Goal: Task Accomplishment & Management: Complete application form

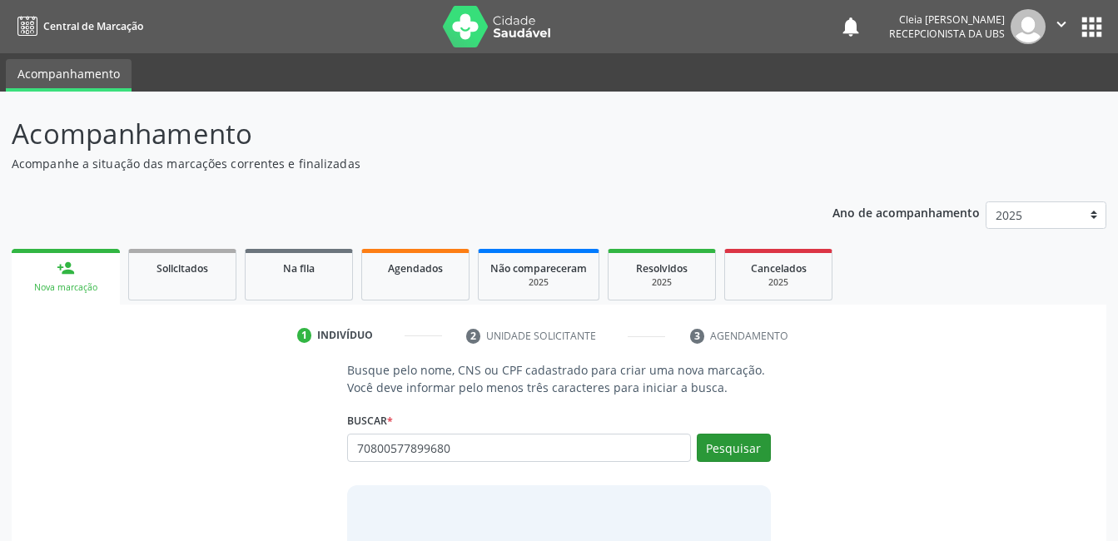
type input "70800577899680"
click at [712, 447] on button "Pesquisar" at bounding box center [734, 448] width 74 height 28
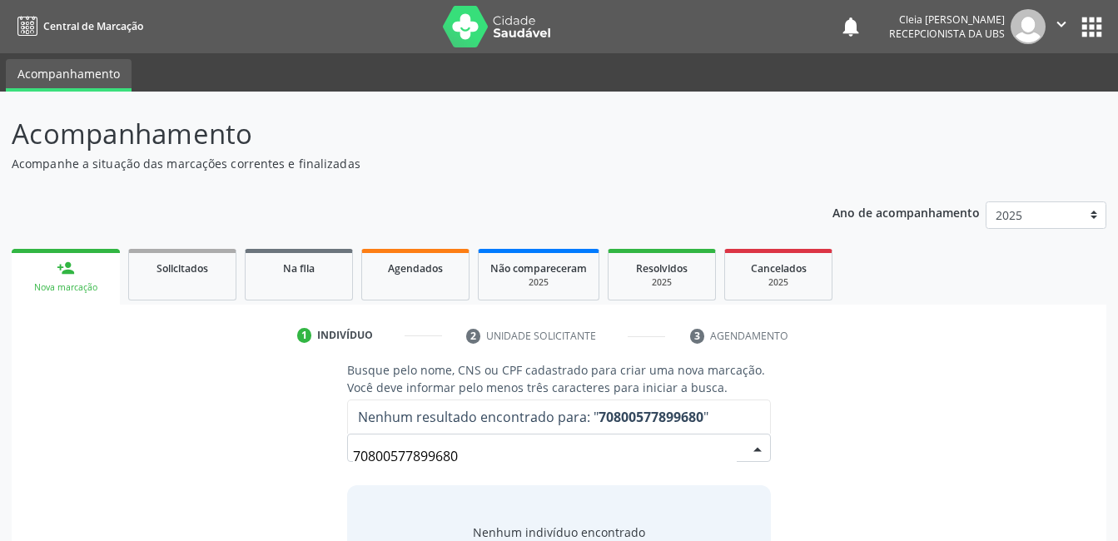
click at [745, 447] on div "70800577899680 Nenhum resultado encontrado para: " 70800577899680 " Não há nenh…" at bounding box center [558, 454] width 423 height 40
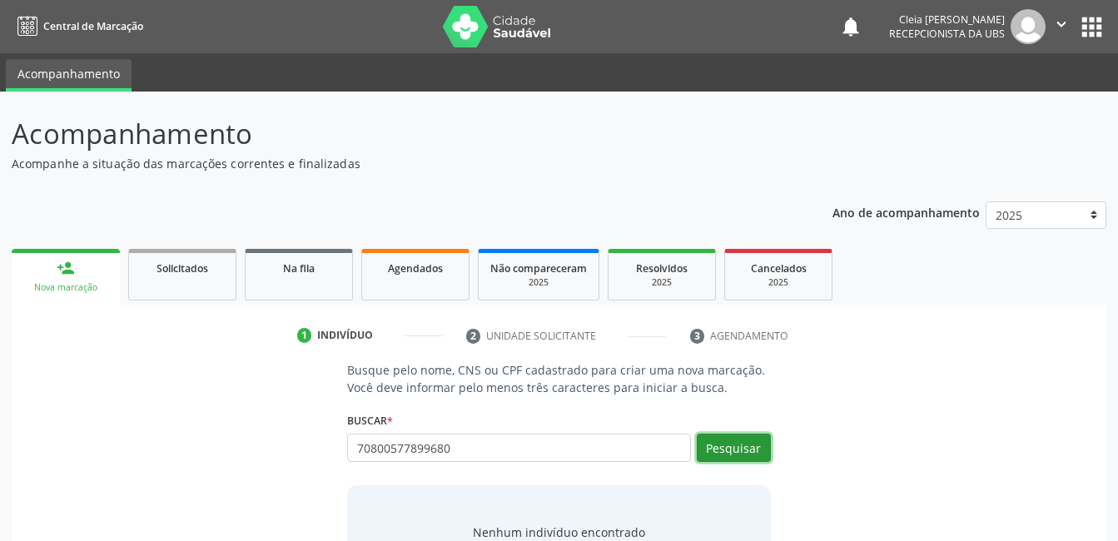
click at [745, 447] on button "Pesquisar" at bounding box center [734, 448] width 74 height 28
click at [745, 447] on div "70800577899680 Busque por nome, CNS ou CPF Nenhum resultado encontrado para: " …" at bounding box center [558, 454] width 423 height 40
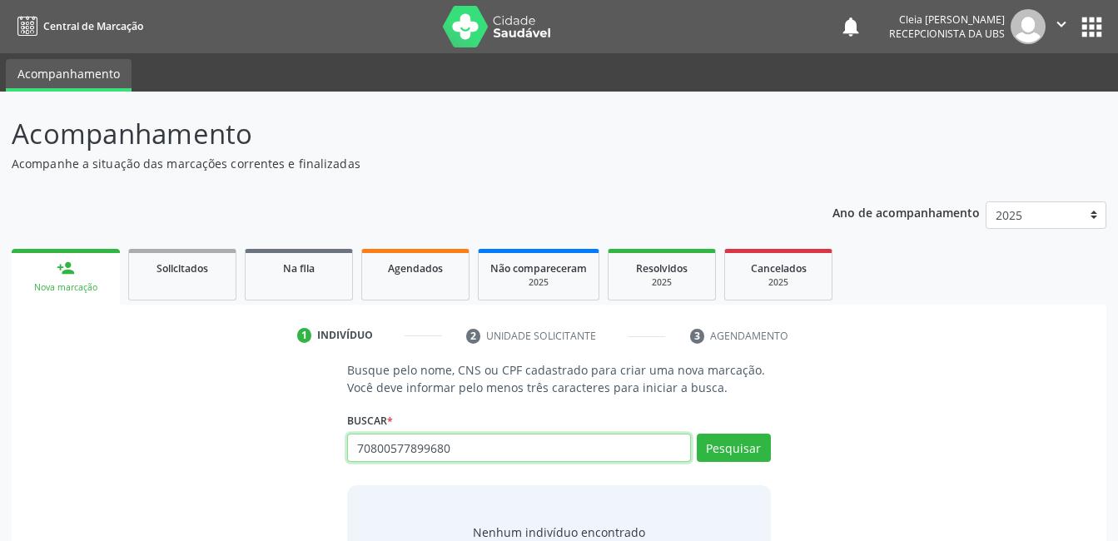
drag, startPoint x: 452, startPoint y: 448, endPoint x: 143, endPoint y: 499, distance: 313.0
click at [143, 499] on div "Busque pelo nome, CNS ou CPF cadastrado para criar uma nova marcação. Você deve…" at bounding box center [558, 489] width 1071 height 256
type input "708600577899680"
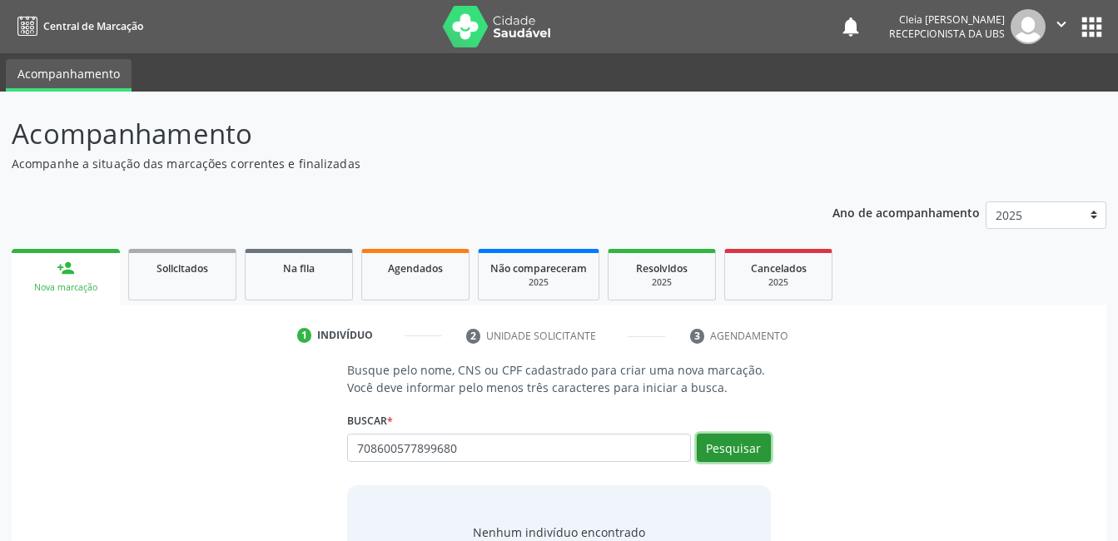
click at [700, 447] on button "Pesquisar" at bounding box center [734, 448] width 74 height 28
type input "708600577899680"
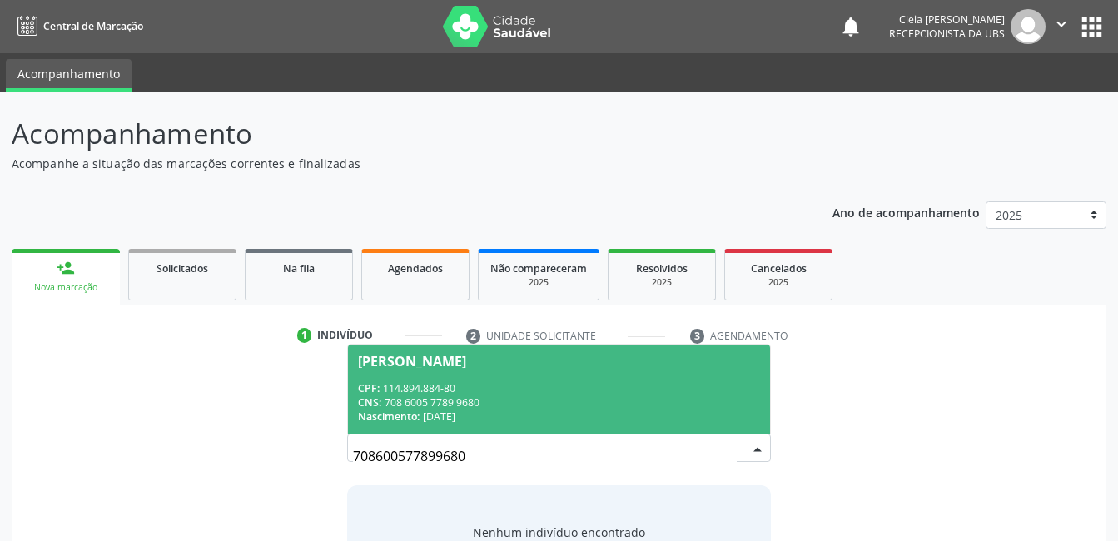
click at [517, 390] on div "CPF: 114.894.884-80" at bounding box center [558, 388] width 401 height 14
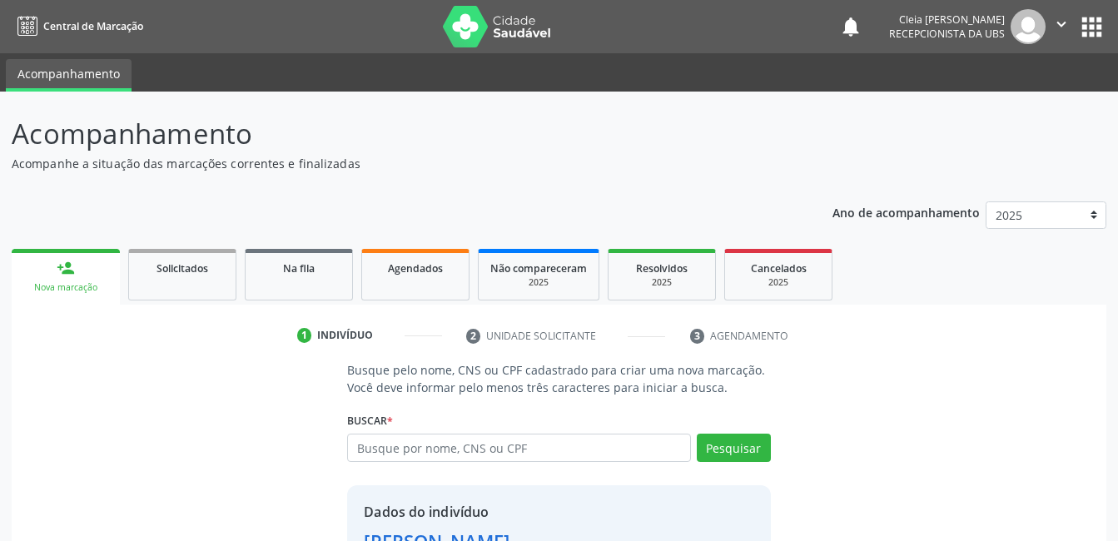
scroll to position [127, 0]
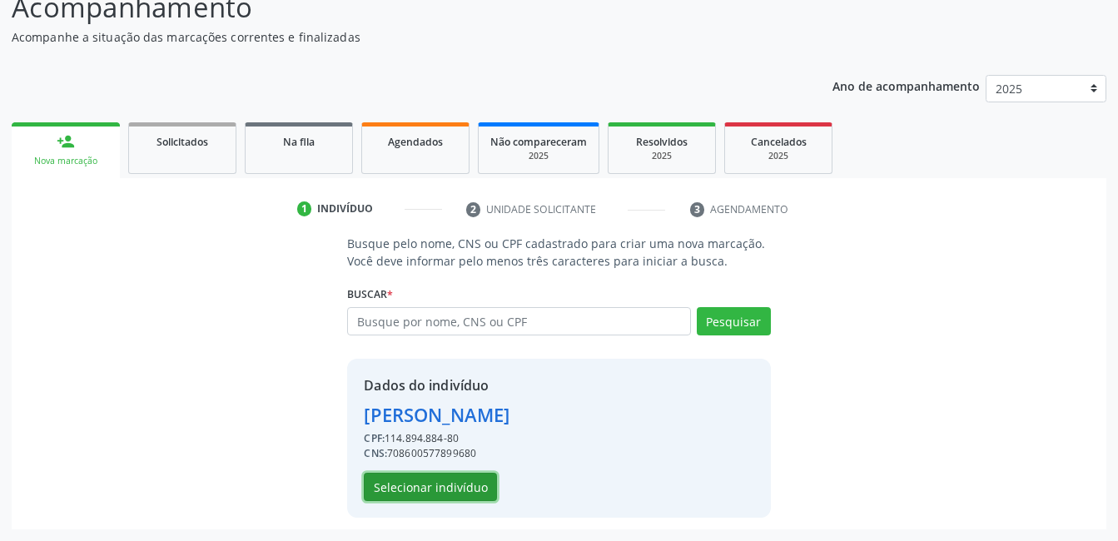
click at [437, 494] on button "Selecionar indivíduo" at bounding box center [430, 487] width 133 height 28
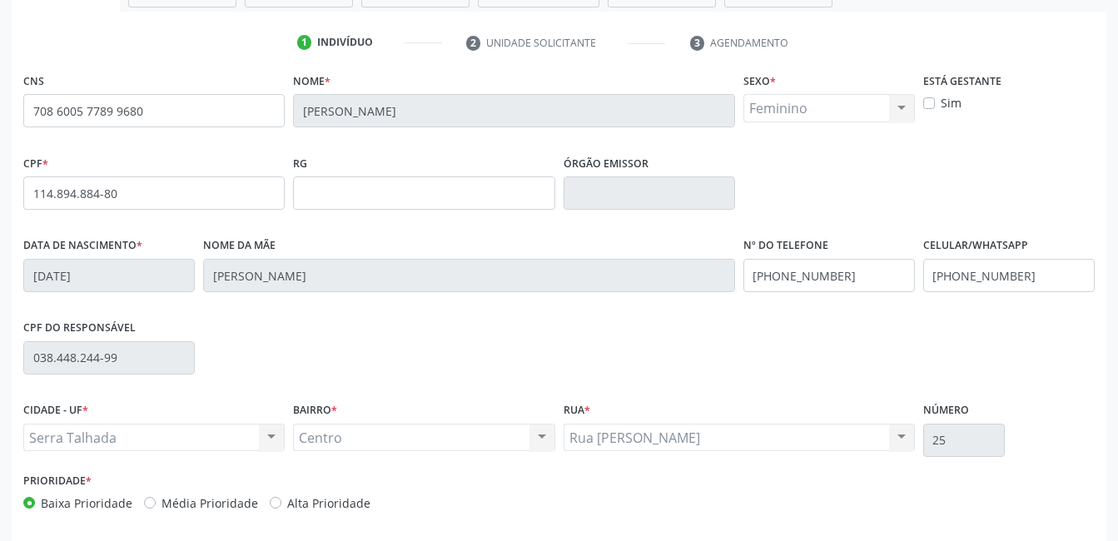
scroll to position [361, 0]
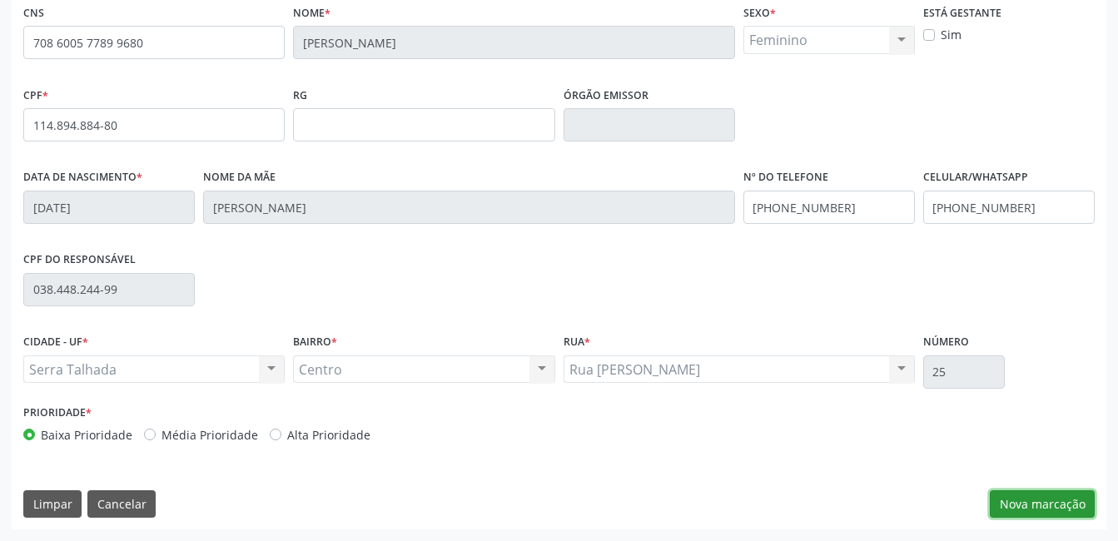
click at [1051, 509] on button "Nova marcação" at bounding box center [1042, 504] width 105 height 28
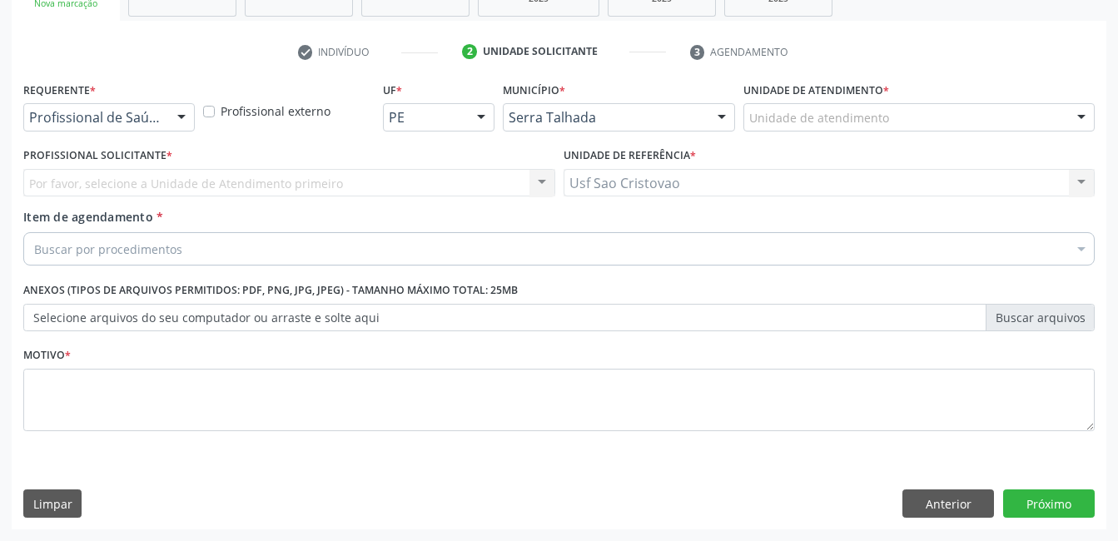
scroll to position [284, 0]
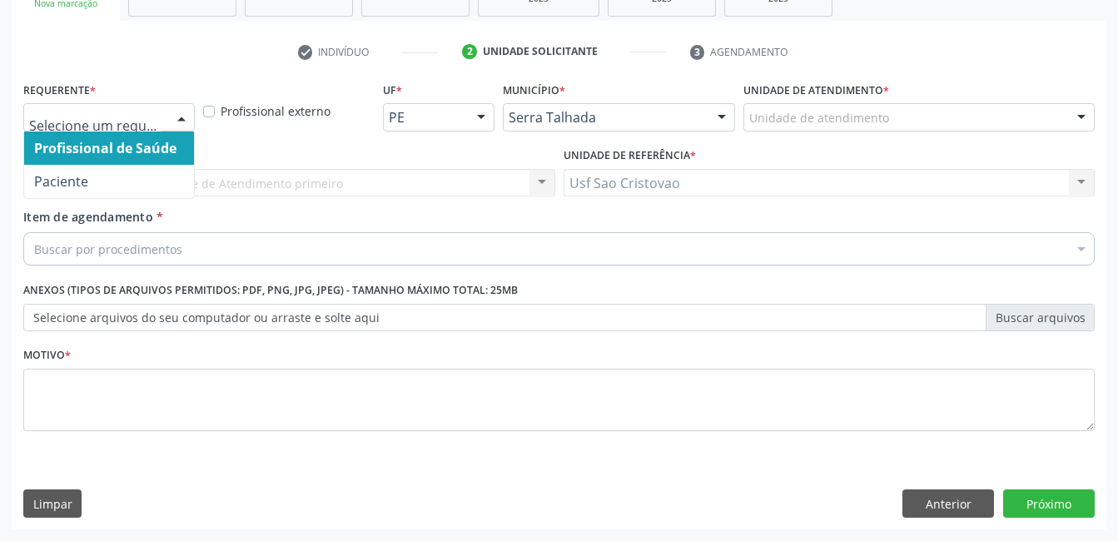
click at [188, 118] on div at bounding box center [181, 118] width 25 height 28
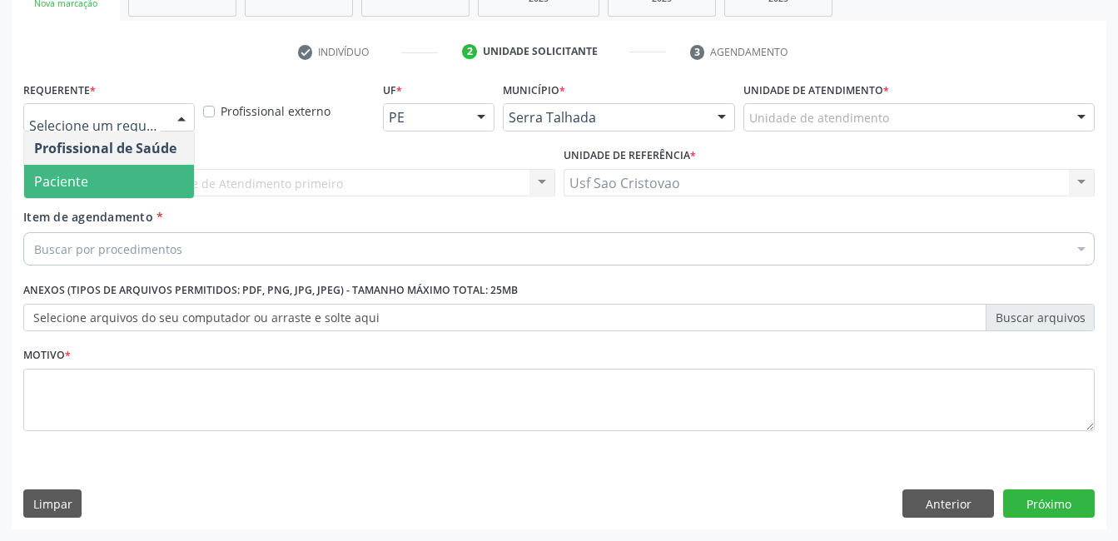
click at [133, 185] on span "Paciente" at bounding box center [109, 181] width 170 height 33
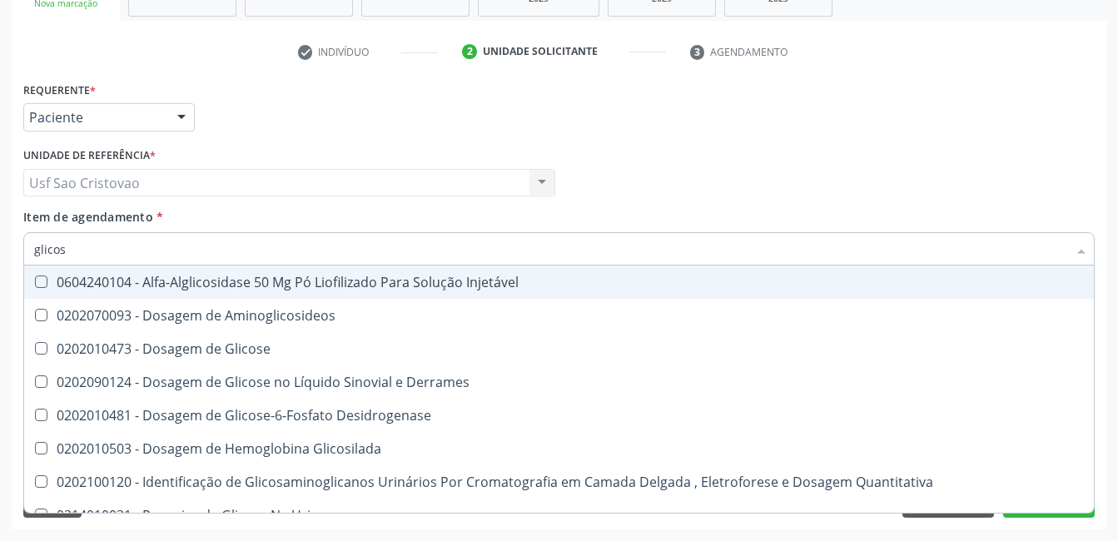
type input "glicose"
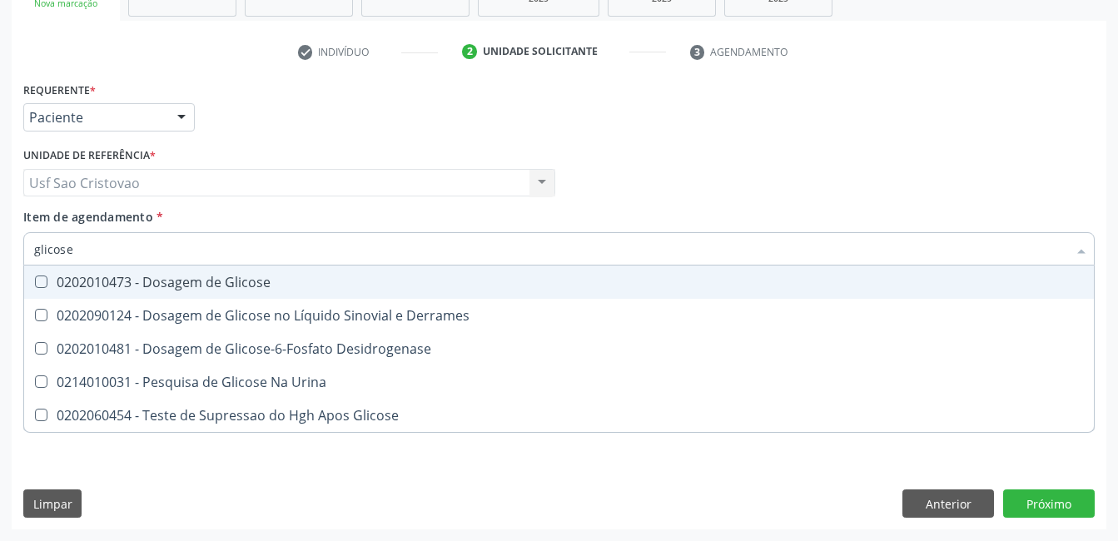
click at [46, 276] on Glicose at bounding box center [41, 282] width 12 height 12
click at [35, 276] on Glicose "checkbox" at bounding box center [29, 281] width 11 height 11
checkbox Glicose "true"
type input "glicos"
checkbox Glicose "false"
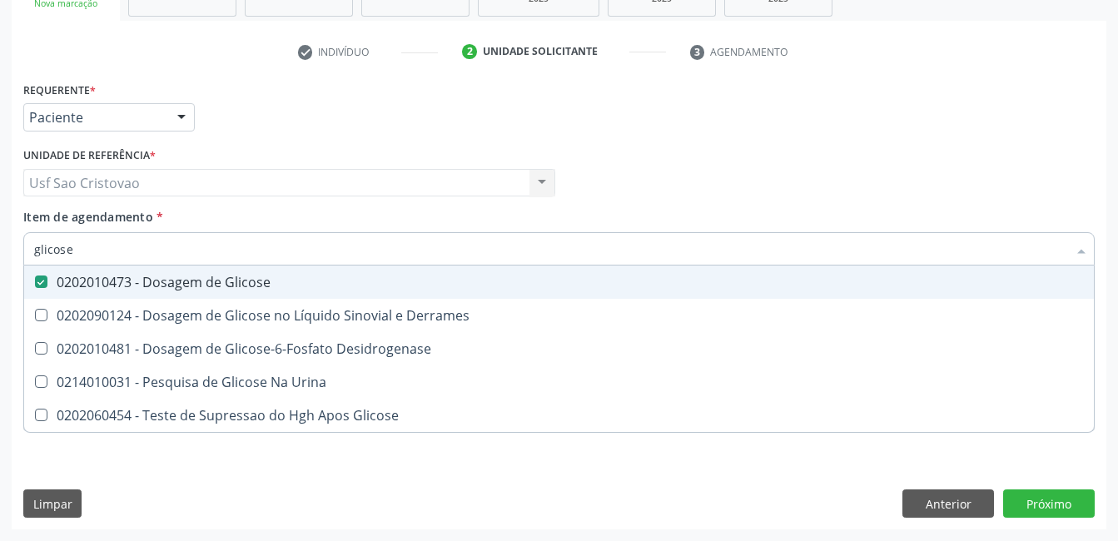
checkbox Desidrogenase "true"
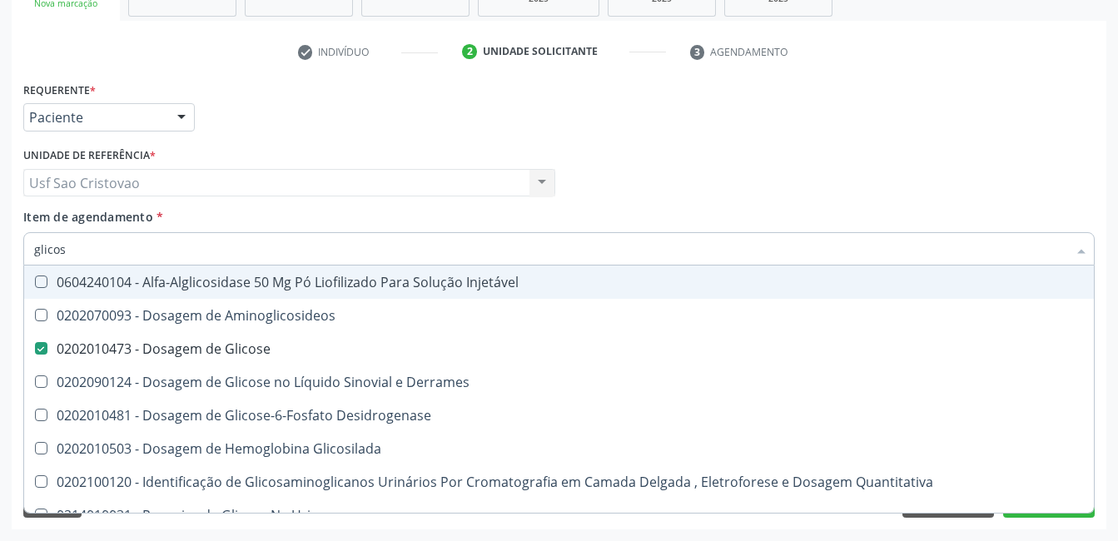
type input "glico"
checkbox Glicose "false"
checkbox Glicosilada "true"
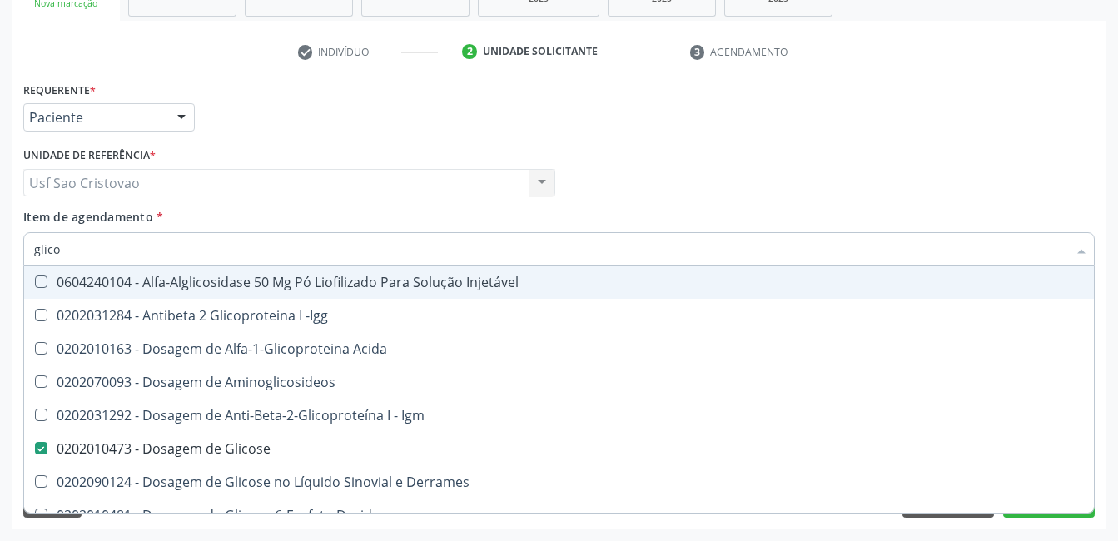
type input "glic"
checkbox Glicose "false"
checkbox Glicose "true"
type input "gli"
checkbox Glicose "false"
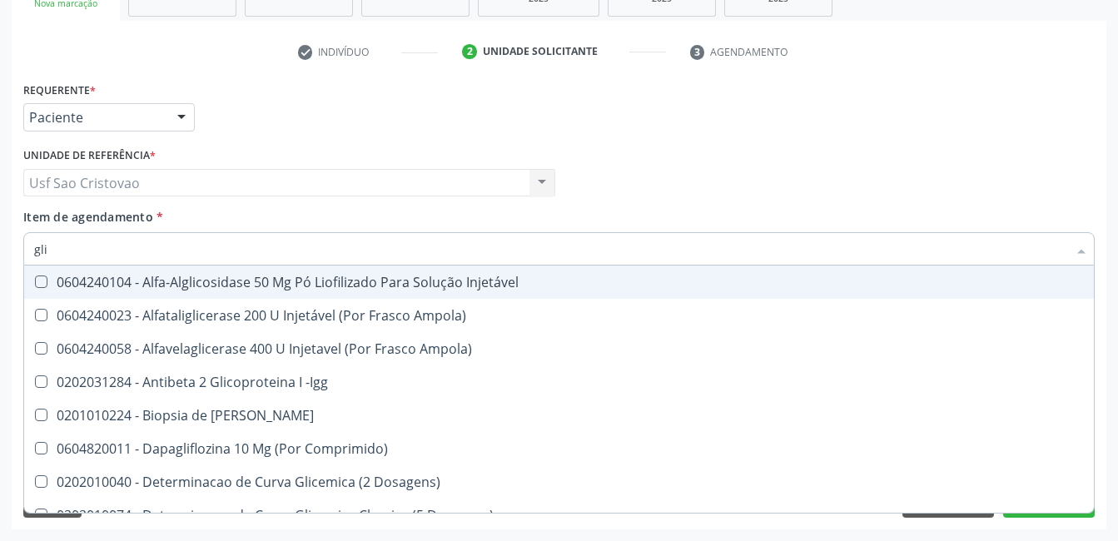
type input "gl"
checkbox Glicose "false"
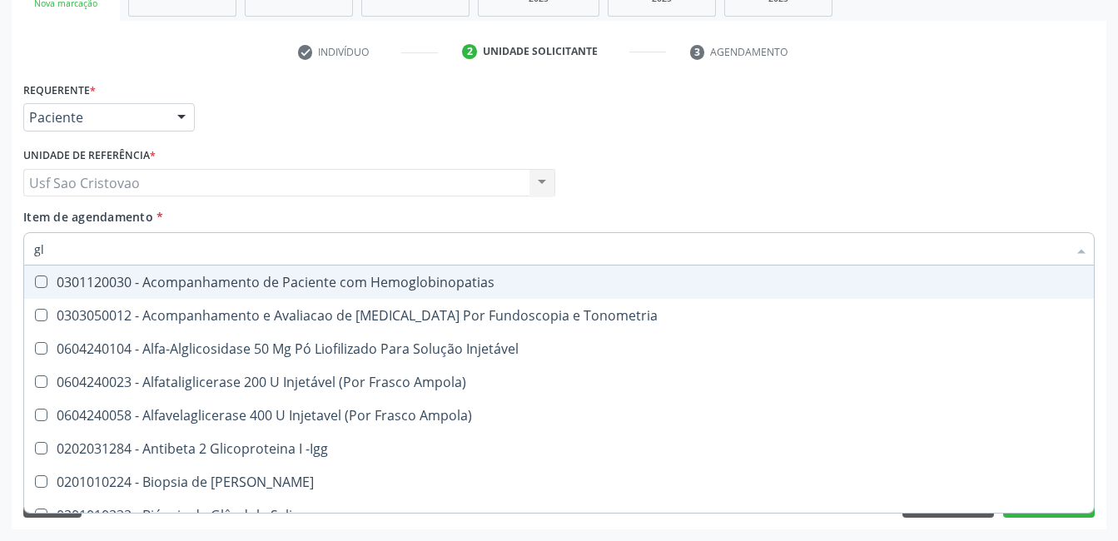
type input "g"
checkbox Glicose "false"
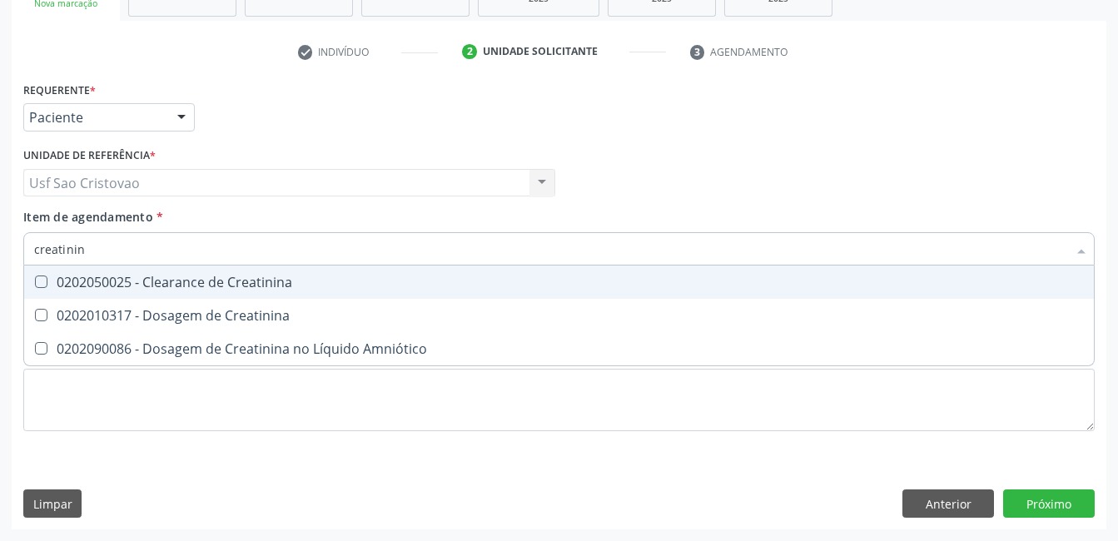
type input "creatinina"
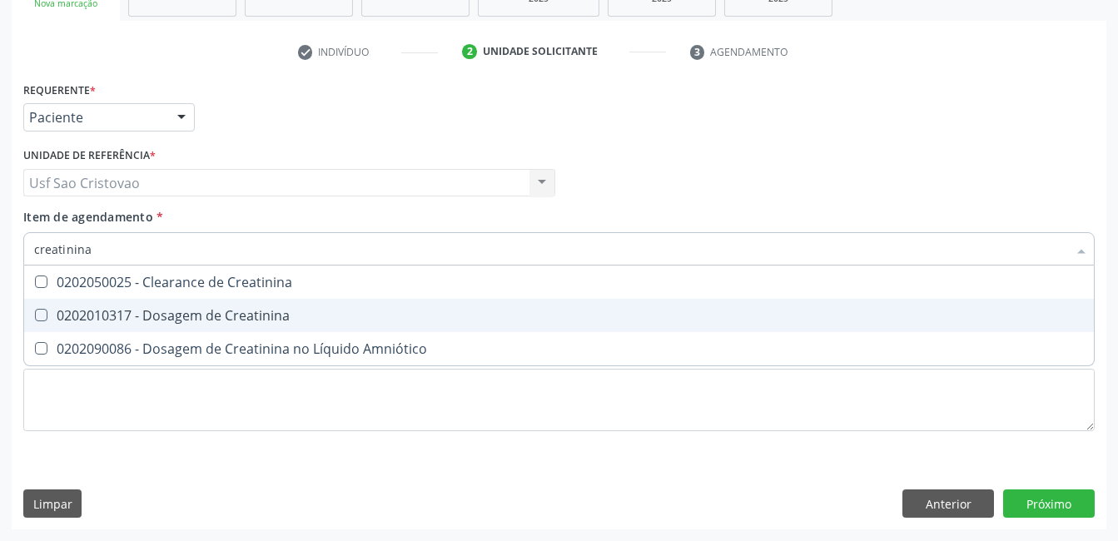
click at [37, 317] on Creatinina at bounding box center [41, 315] width 12 height 12
click at [35, 317] on Creatinina "checkbox" at bounding box center [29, 315] width 11 height 11
checkbox Creatinina "true"
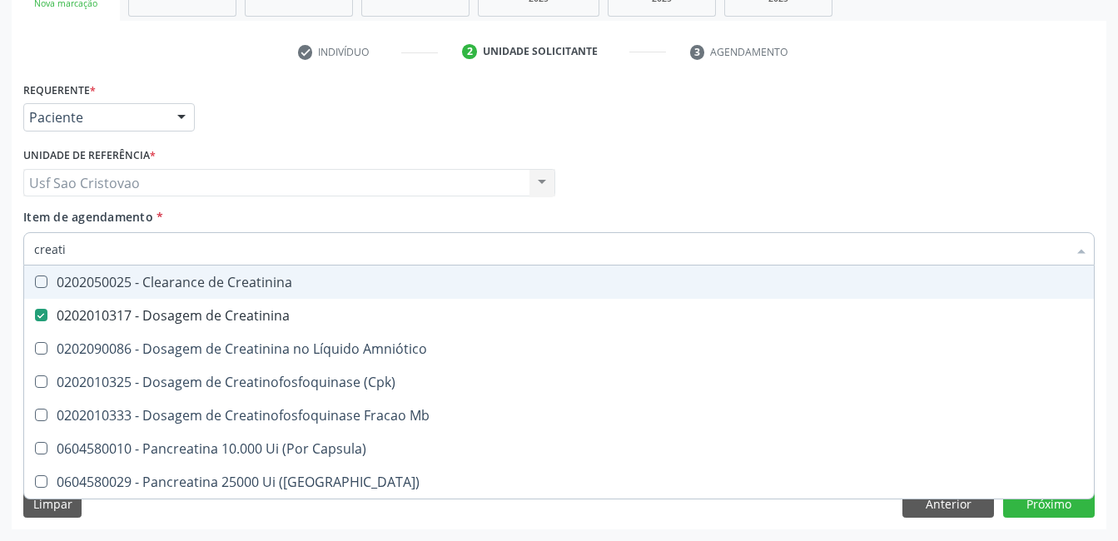
type input "creat"
checkbox Creatinina "false"
checkbox \(Cpk\) "true"
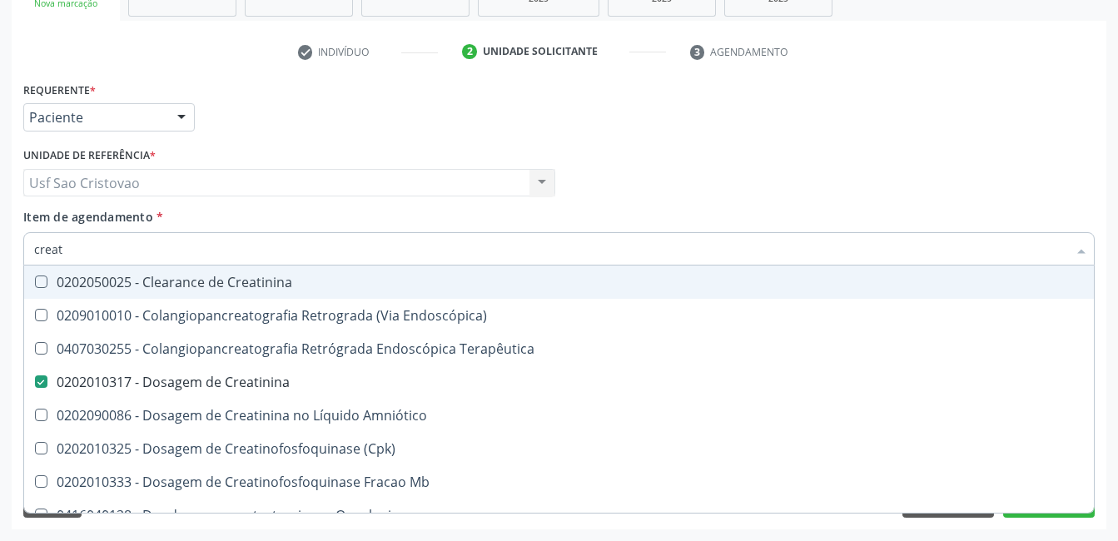
type input "crea"
checkbox Creatinina "false"
checkbox Mb "true"
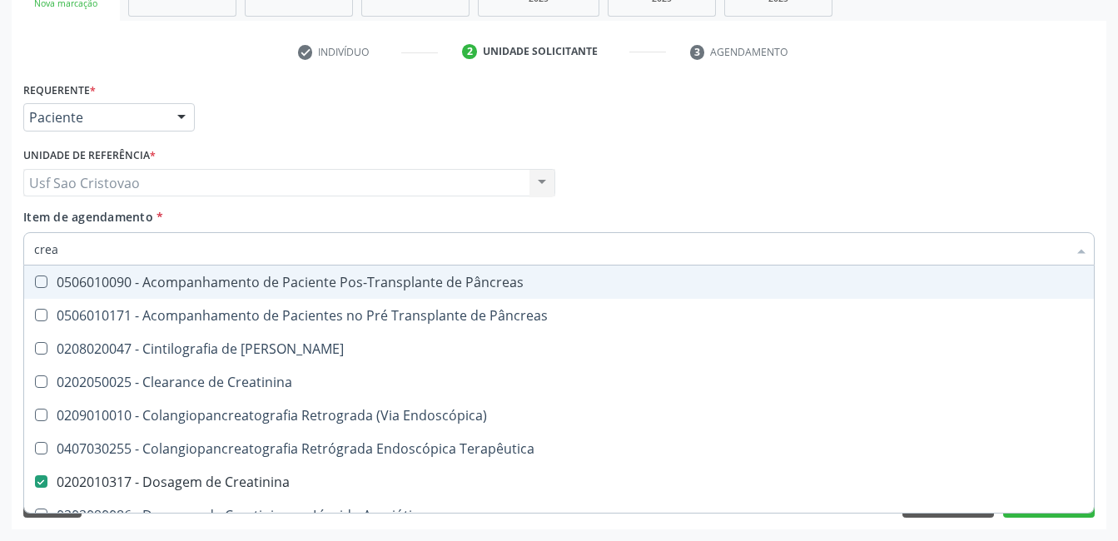
type input "cre"
checkbox Creatinina "false"
checkbox Oncologia "true"
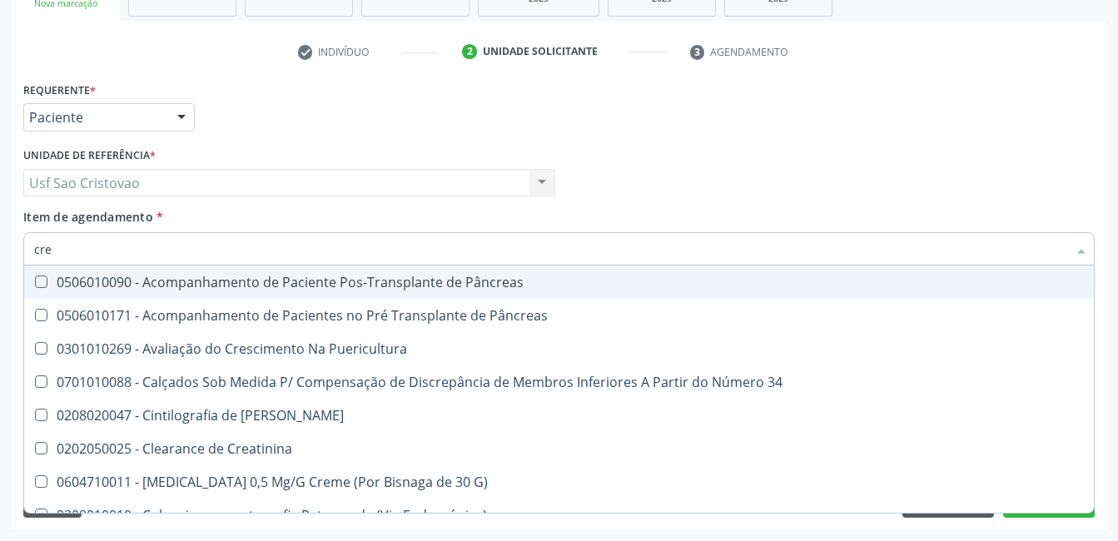
type input "cr"
checkbox Creatinina "false"
type input "c"
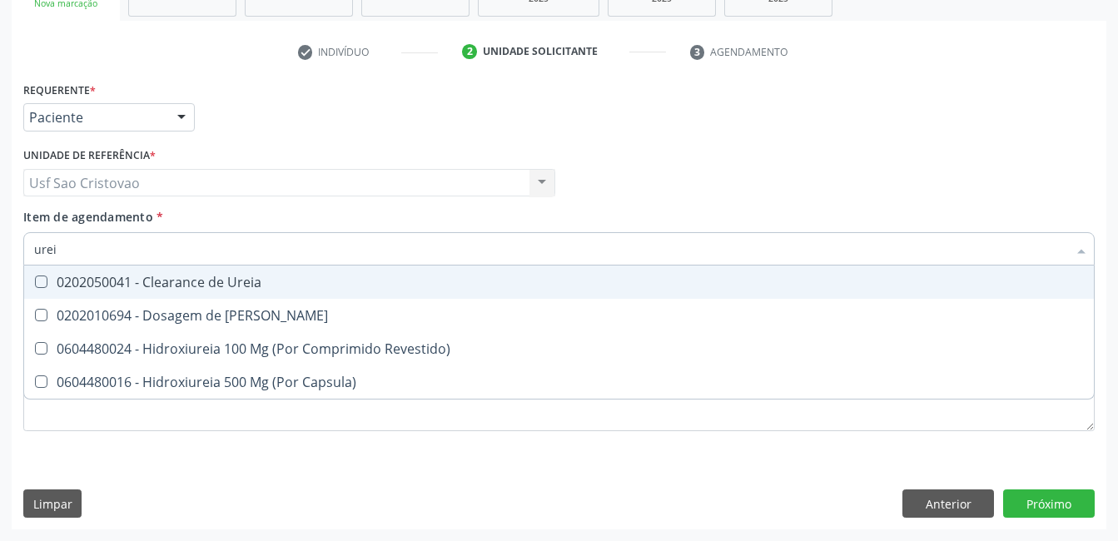
type input "ureia"
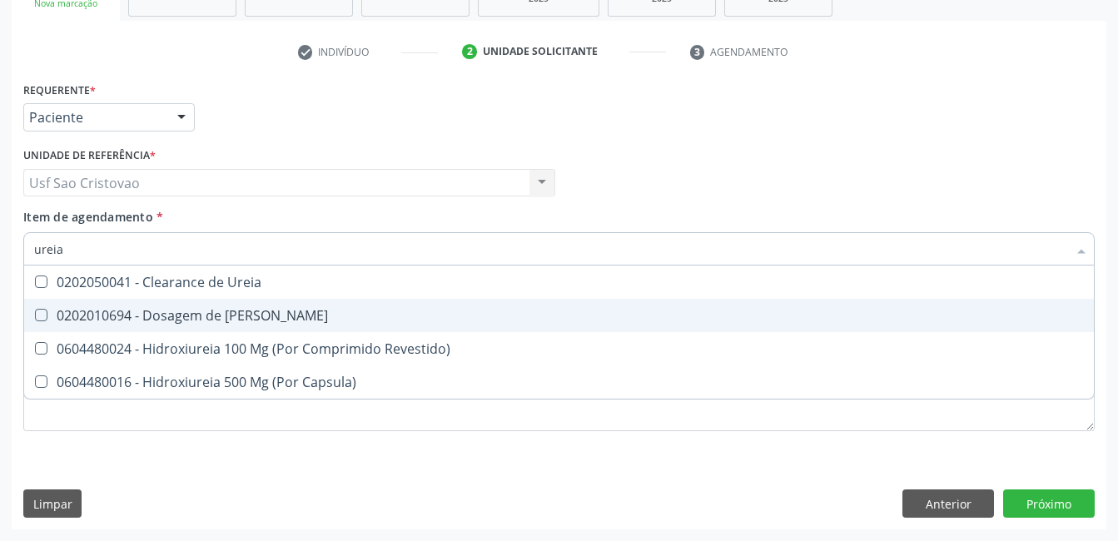
click at [40, 315] on Ureia at bounding box center [41, 315] width 12 height 12
click at [35, 315] on Ureia "checkbox" at bounding box center [29, 315] width 11 height 11
checkbox Ureia "true"
type input "ure"
checkbox Ureia "false"
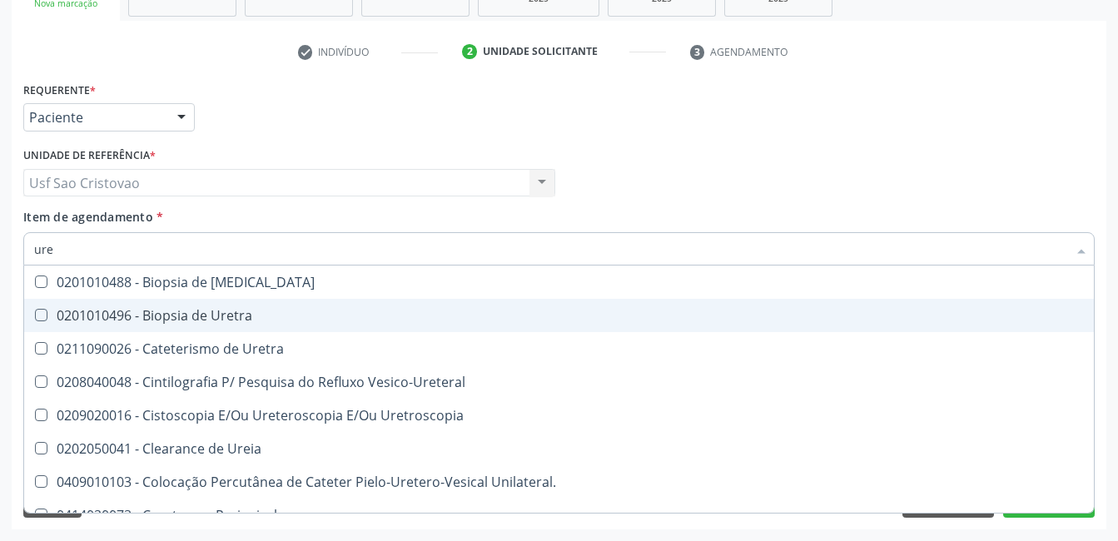
type input "ur"
checkbox Ureia "false"
type input "u"
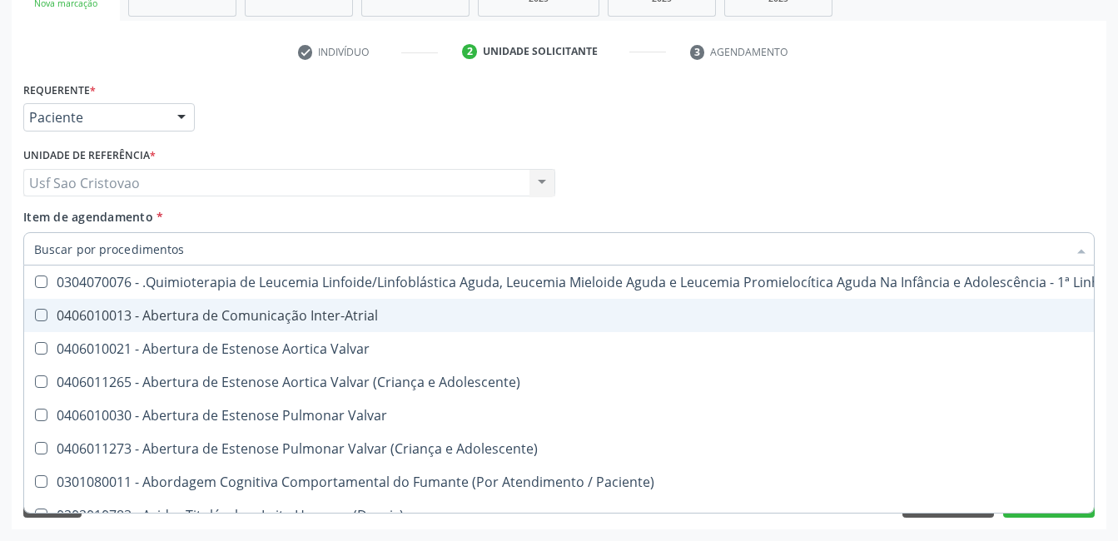
checkbox Ureia "false"
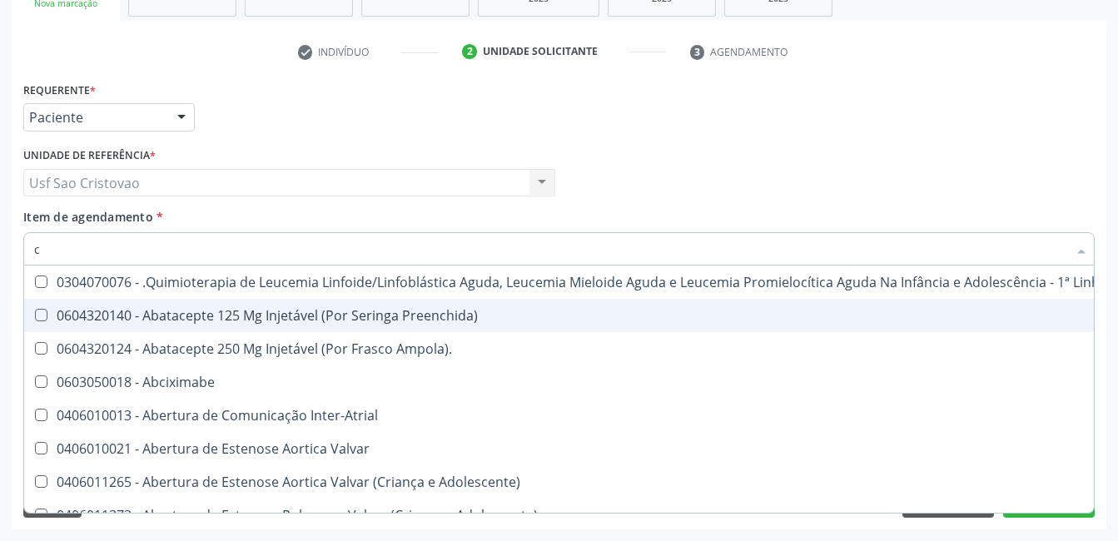
type input "co"
checkbox Tempo "true"
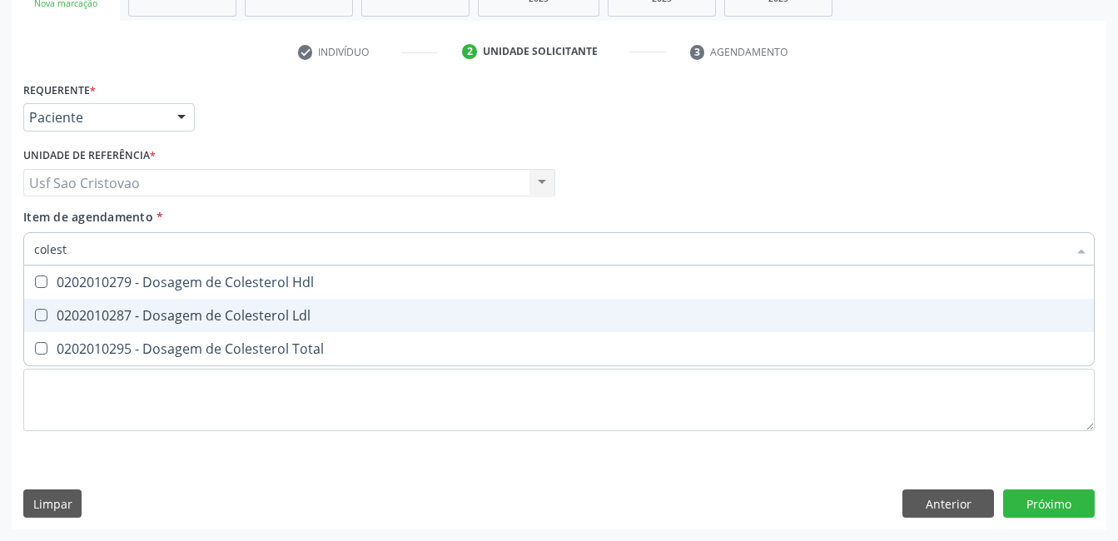
type input "coleste"
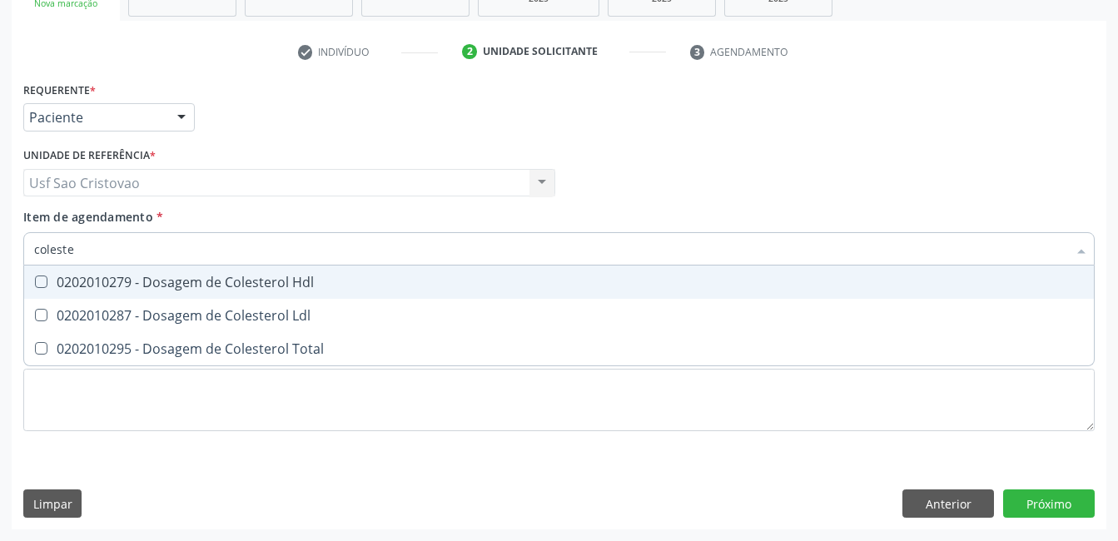
click at [45, 282] on Hdl at bounding box center [41, 282] width 12 height 12
click at [35, 282] on Hdl "checkbox" at bounding box center [29, 281] width 11 height 11
checkbox Hdl "true"
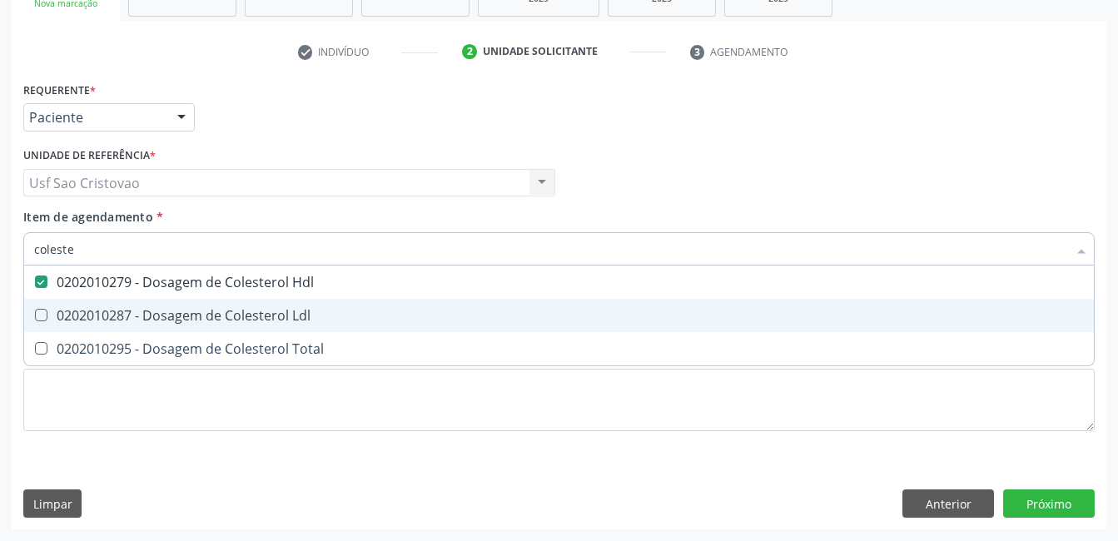
click at [42, 316] on Ldl at bounding box center [41, 315] width 12 height 12
click at [35, 316] on Ldl "checkbox" at bounding box center [29, 315] width 11 height 11
checkbox Ldl "true"
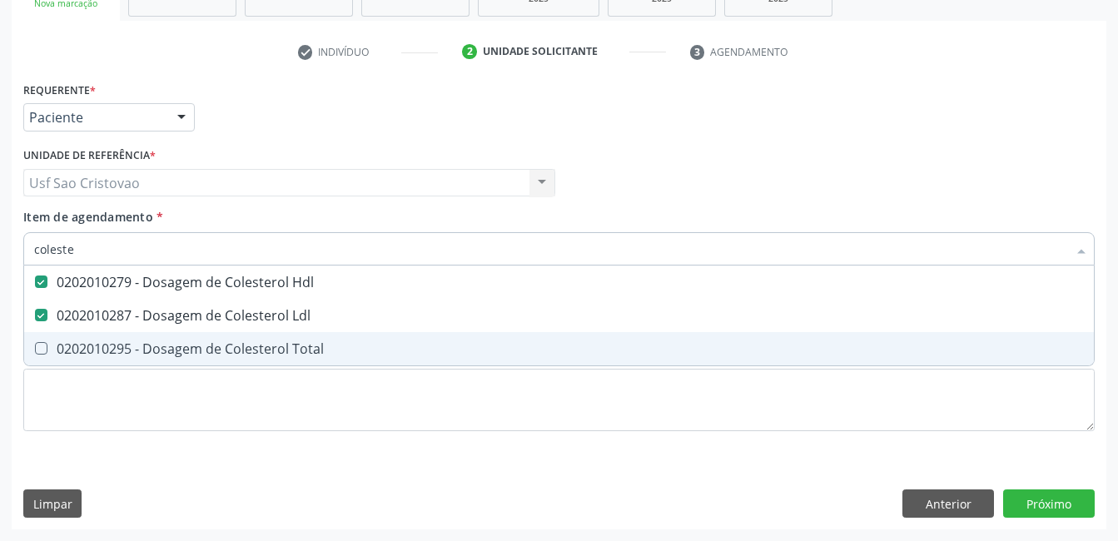
click at [41, 348] on Total at bounding box center [41, 348] width 12 height 12
click at [35, 348] on Total "checkbox" at bounding box center [29, 348] width 11 height 11
checkbox Total "true"
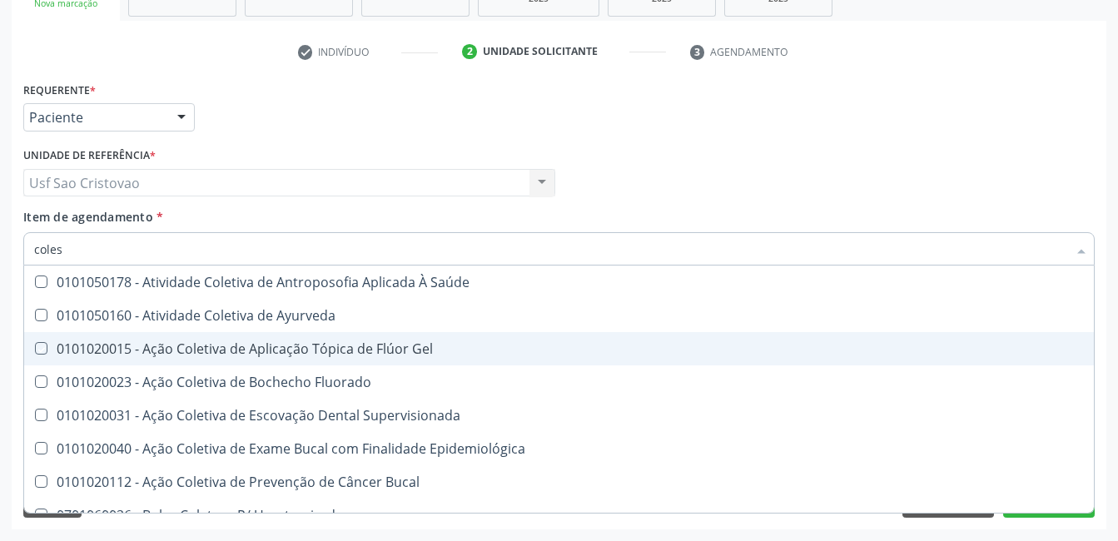
type input "cole"
checkbox Saúde "false"
checkbox Ayurveda "false"
checkbox Gel "false"
type input "col"
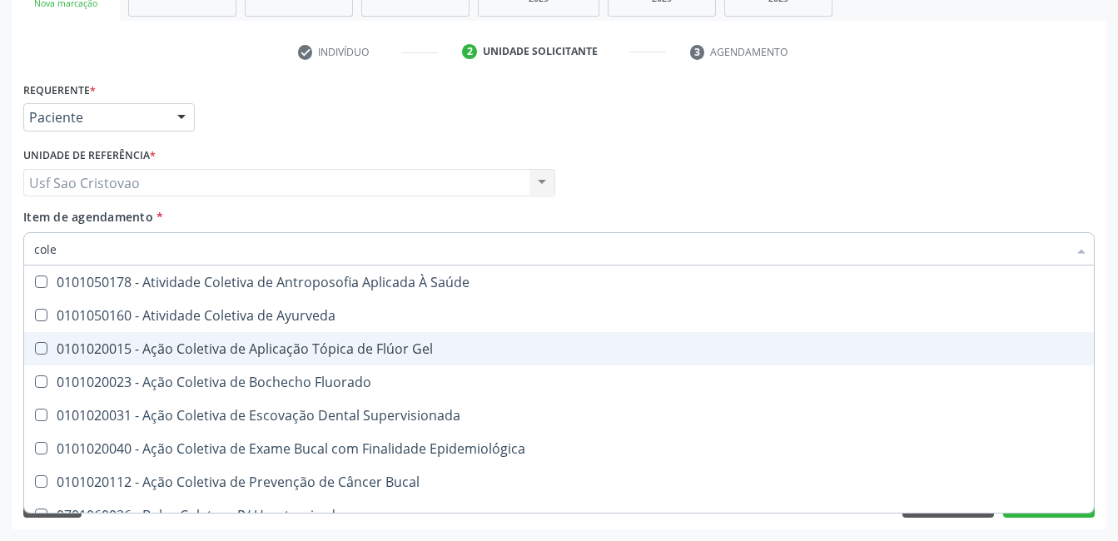
checkbox Hdl "false"
checkbox Ldl "false"
checkbox Total "false"
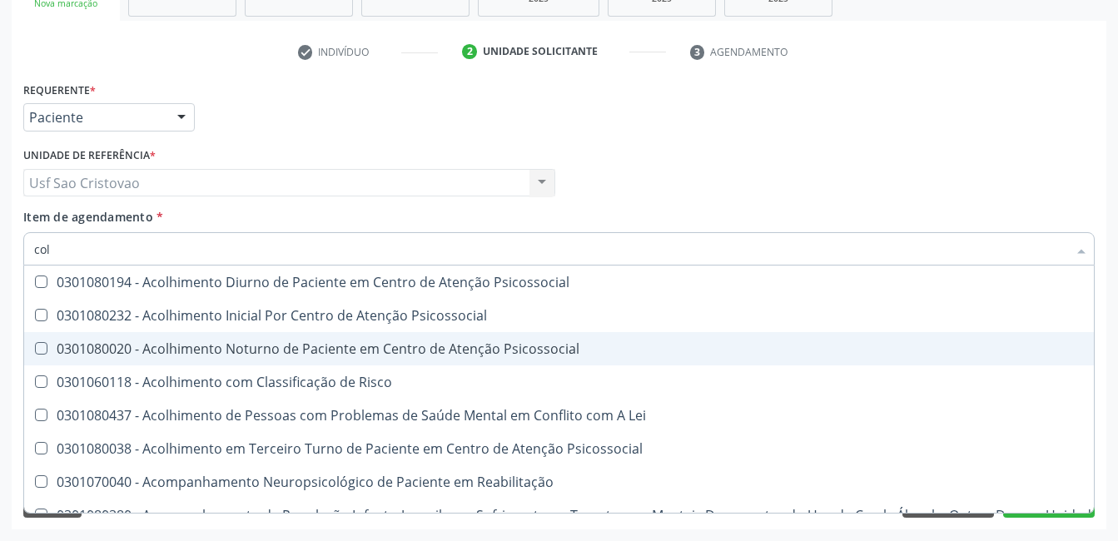
type input "co"
checkbox Hdl "false"
checkbox Ldl "false"
checkbox Total "false"
type input "c"
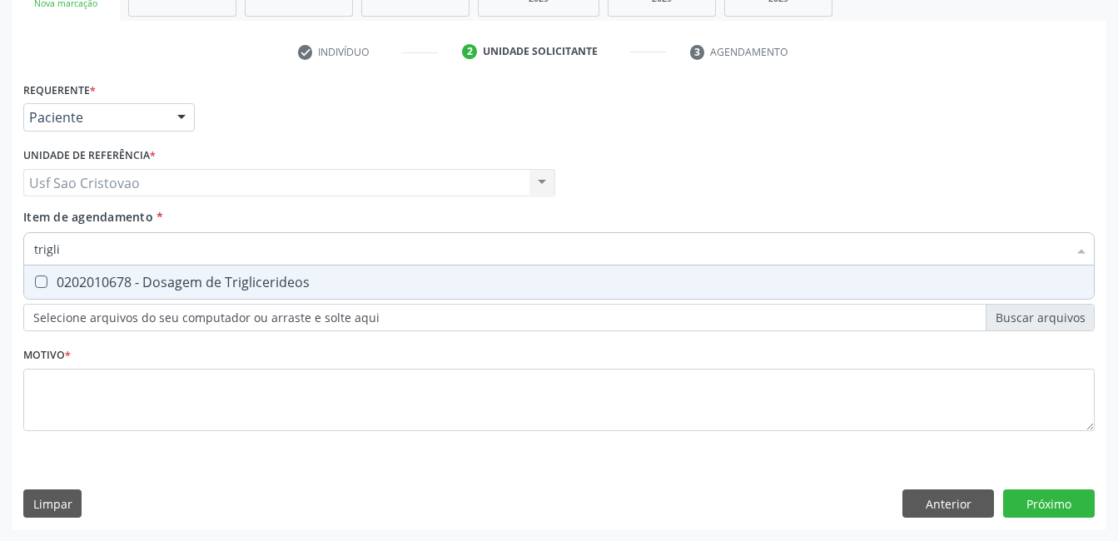
type input "triglic"
click at [37, 281] on Triglicerideos at bounding box center [41, 282] width 12 height 12
click at [35, 281] on Triglicerideos "checkbox" at bounding box center [29, 281] width 11 height 11
checkbox Triglicerideos "true"
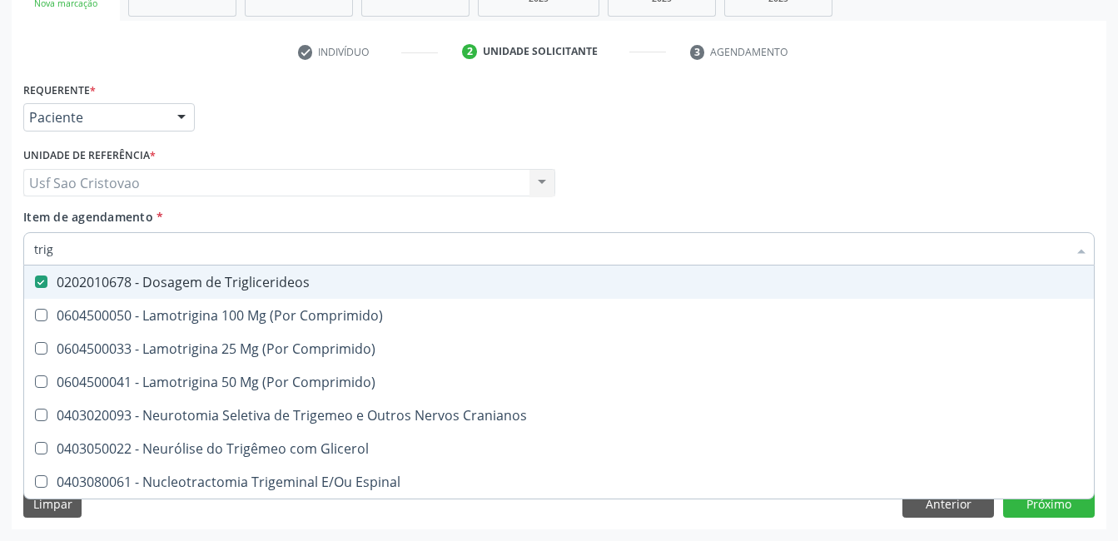
type input "tri"
checkbox Triglicerideos "false"
type input "t"
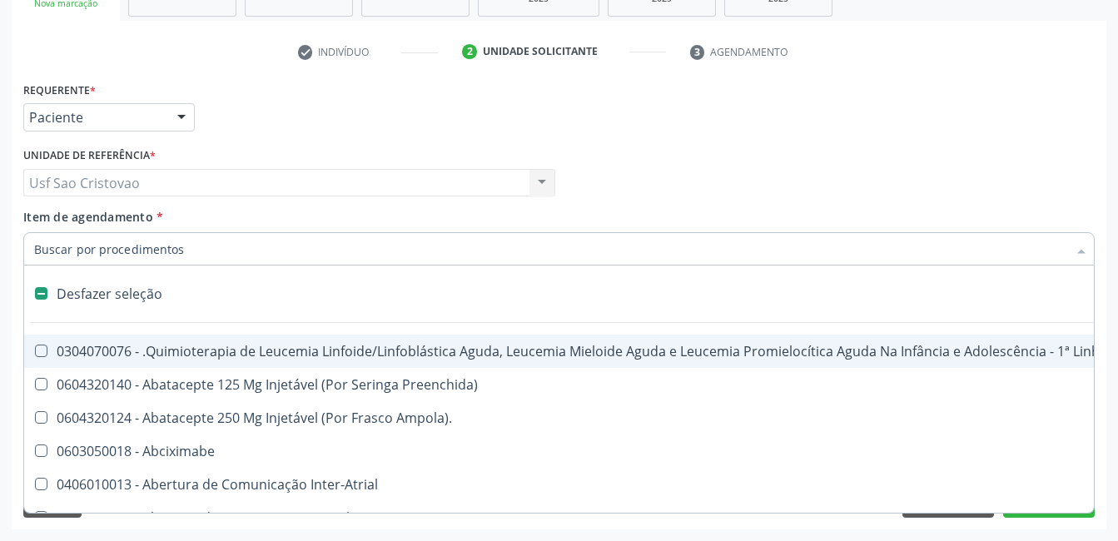
type input "h"
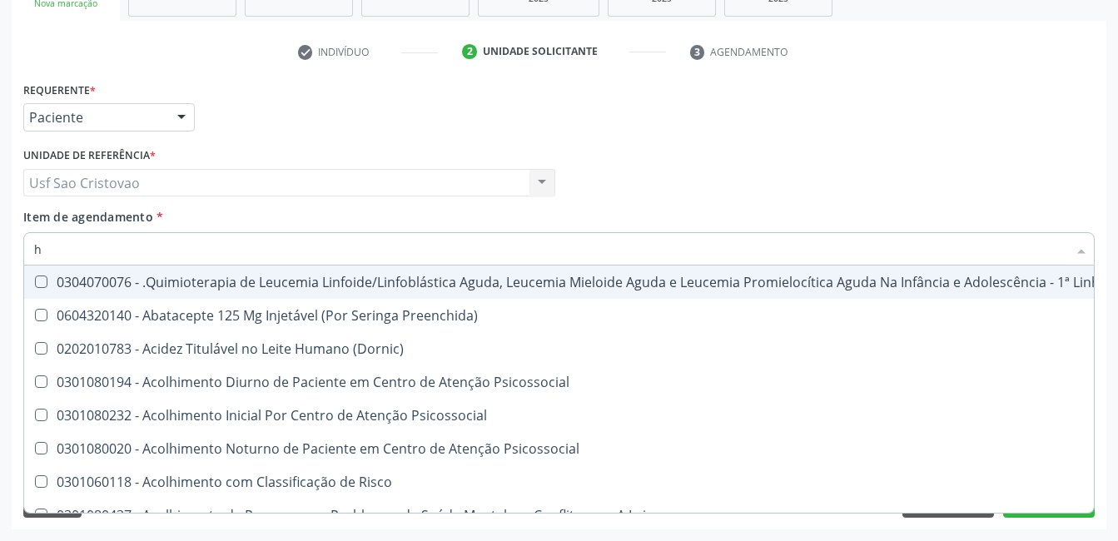
checkbox Hdl "true"
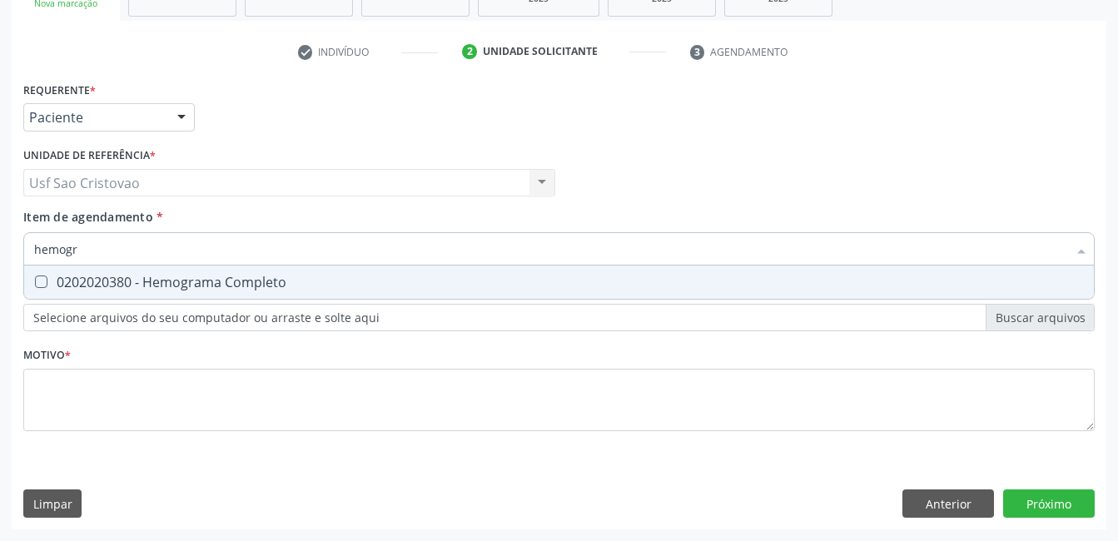
type input "hemogra"
click at [37, 281] on Completo at bounding box center [41, 282] width 12 height 12
click at [35, 281] on Completo "checkbox" at bounding box center [29, 281] width 11 height 11
checkbox Completo "true"
type input "hemog"
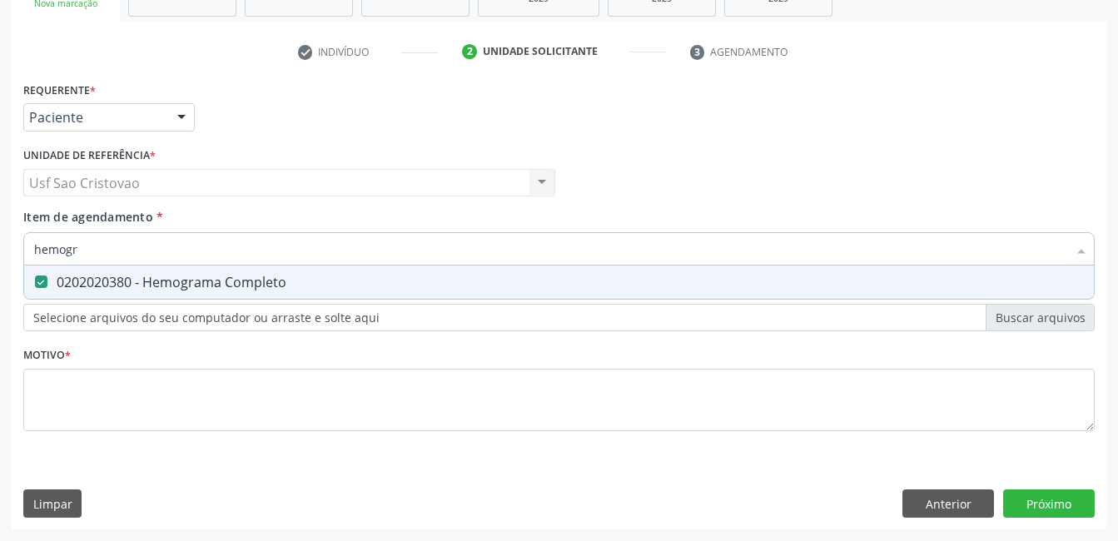
checkbox Completo "false"
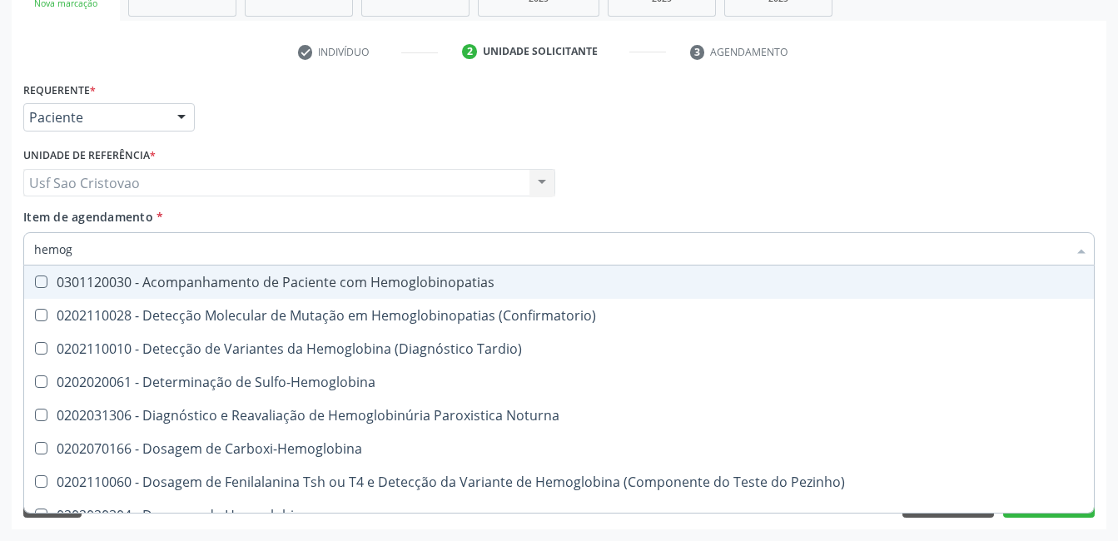
type input "hemo"
checkbox Completo "false"
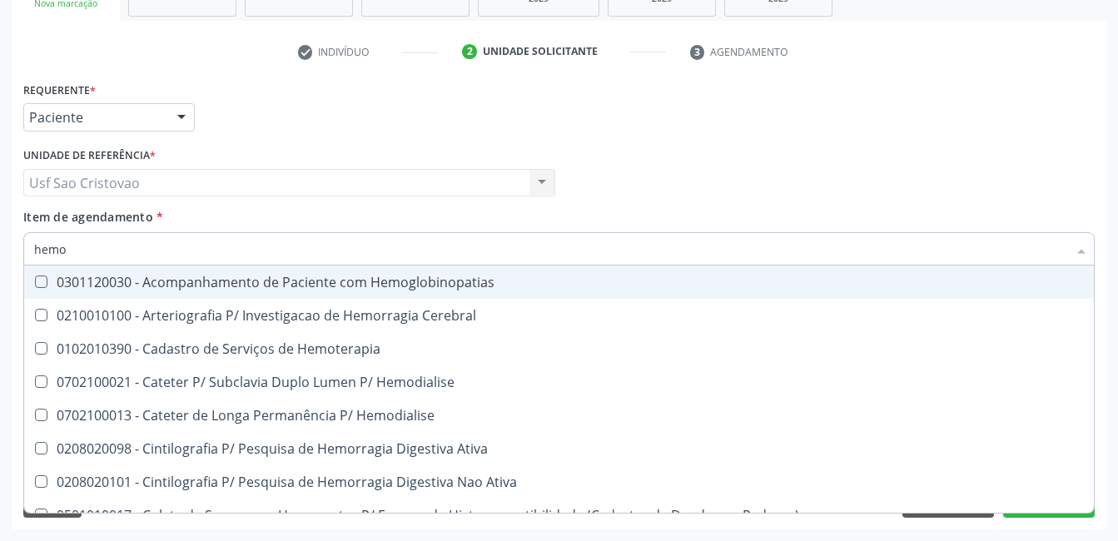
type input "hem"
checkbox Completo "false"
checkbox Elástica "true"
type input "he"
checkbox Elástica "false"
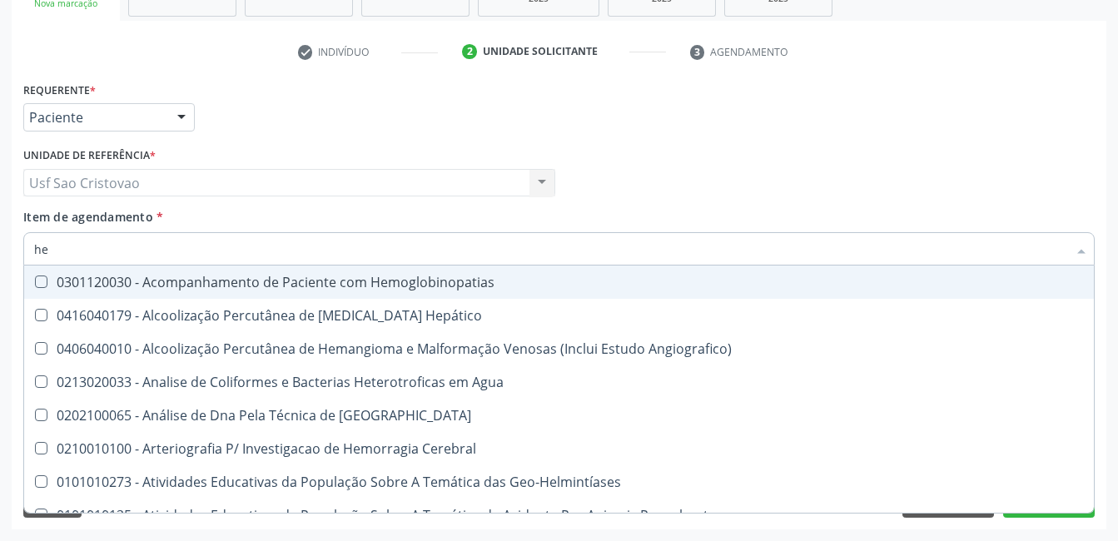
type input "h"
checkbox Completo "false"
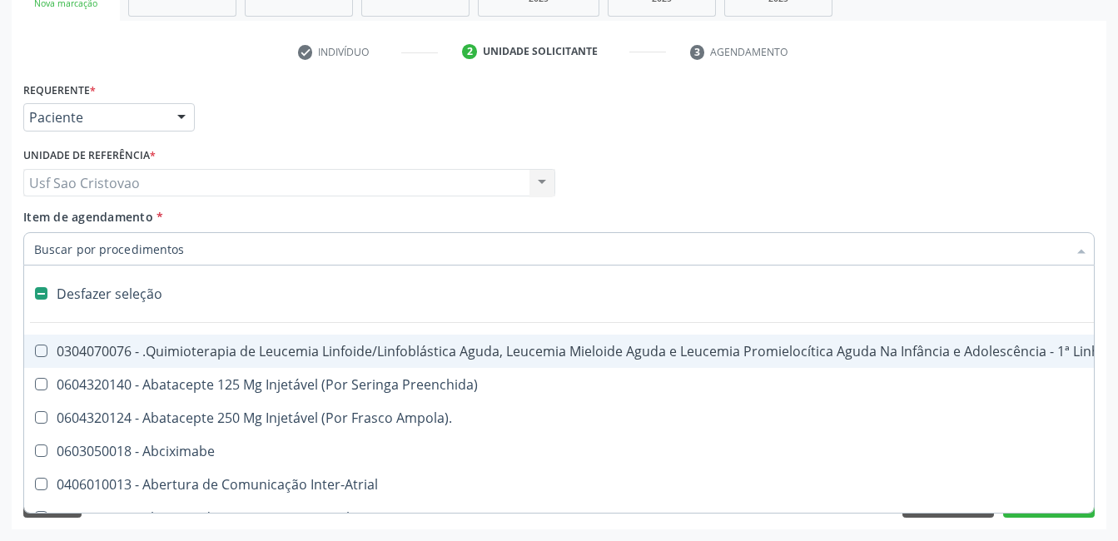
type input "2"
checkbox Oncologia "true"
checkbox Fort\) "true"
checkbox Colpoperineocleise "true"
checkbox Anterior "true"
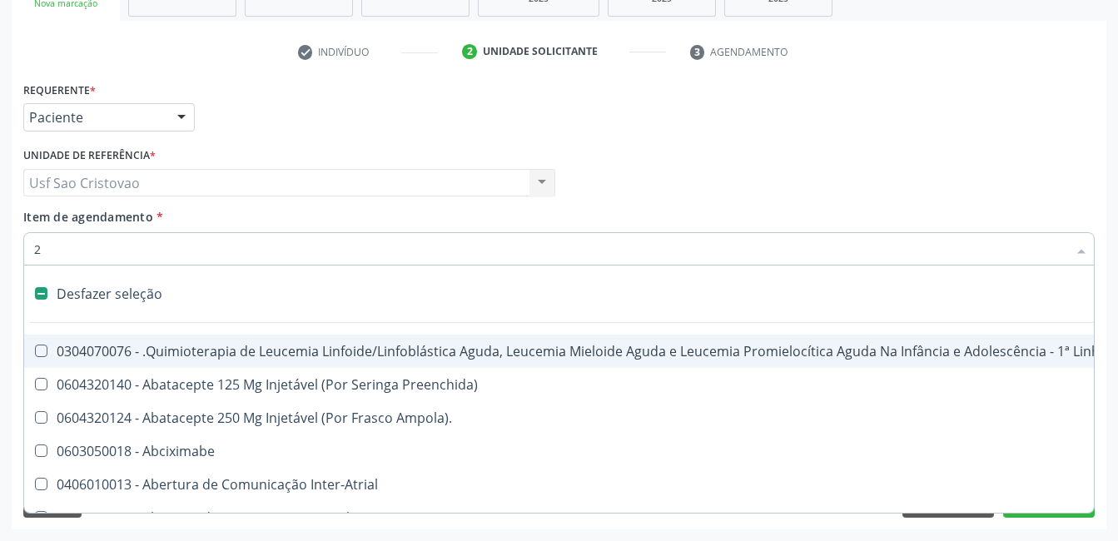
checkbox Transjugular "true"
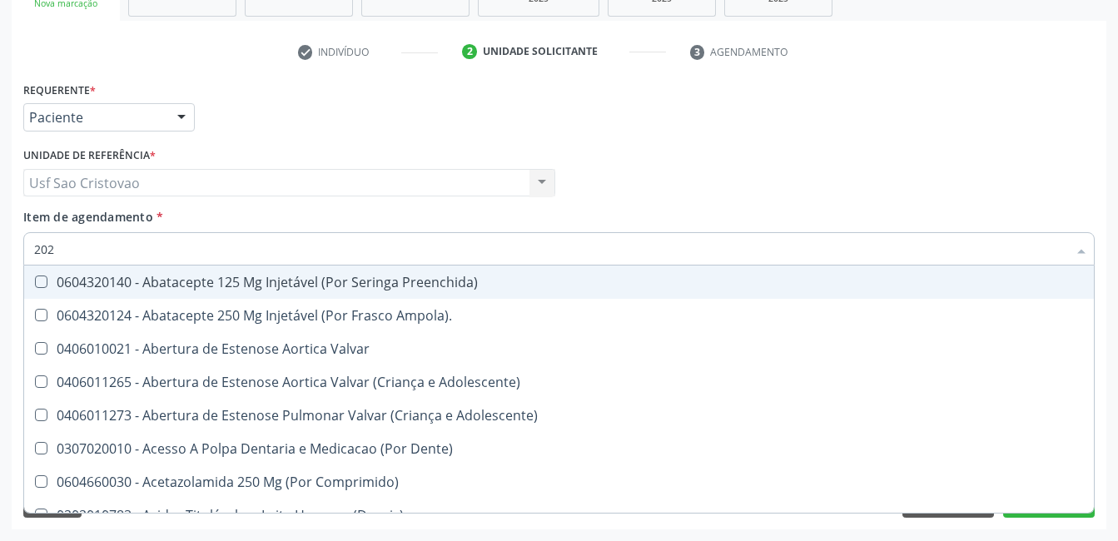
type input "2020"
checkbox Videolaparoscópica "true"
checkbox Retrógrada "true"
checkbox Coagulacao "true"
checkbox Willebrand "true"
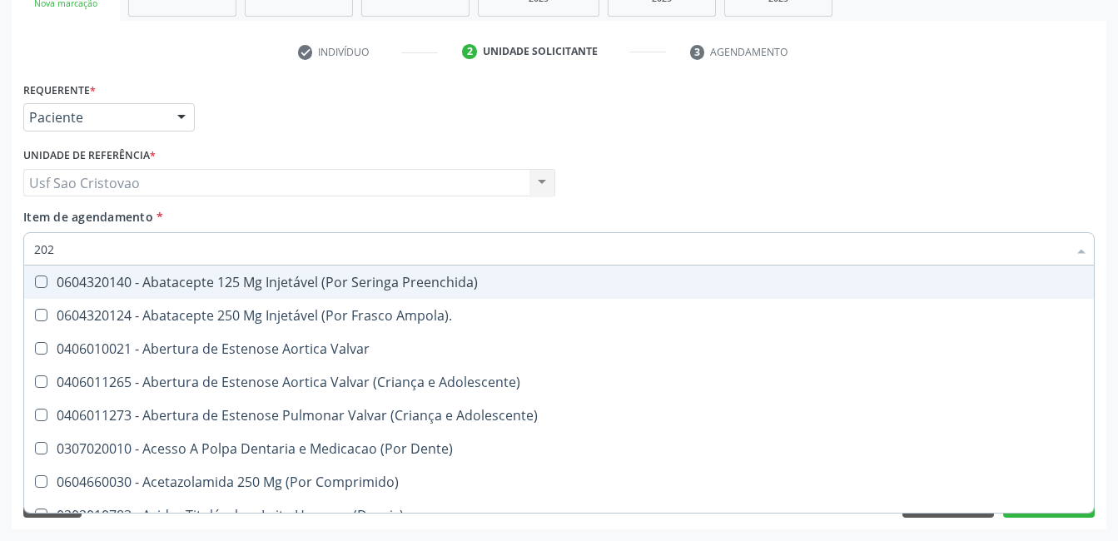
checkbox Lisa "false"
checkbox Coluna "false"
checkbox Cervico-Toracica "false"
checkbox Pelvica "false"
checkbox Superior "true"
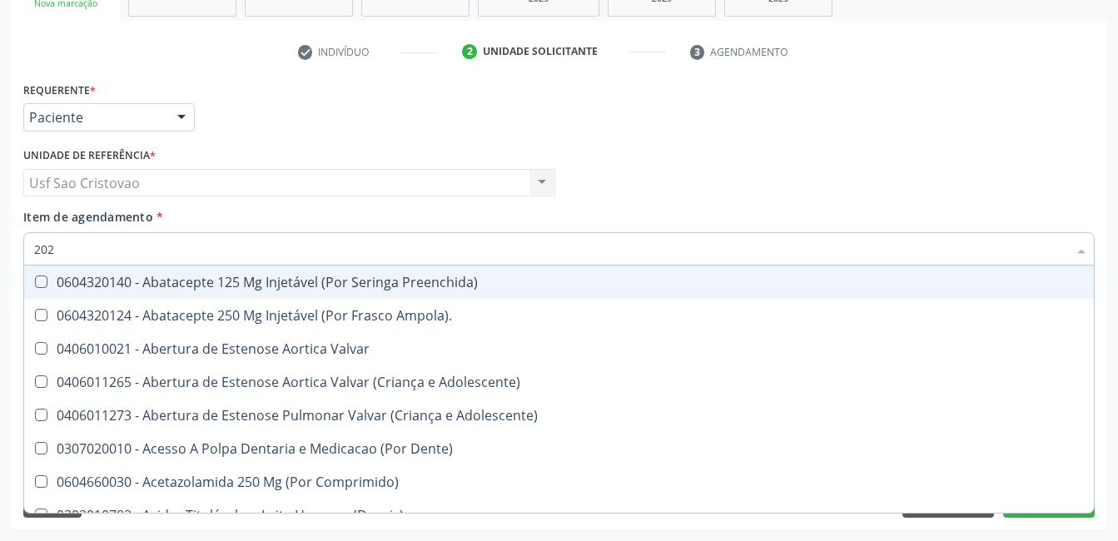
checkbox Cardiovascular "false"
checkbox Geo-Helmintíases "true"
checkbox População "true"
checkbox Anos "false"
checkbox Respiratória "false"
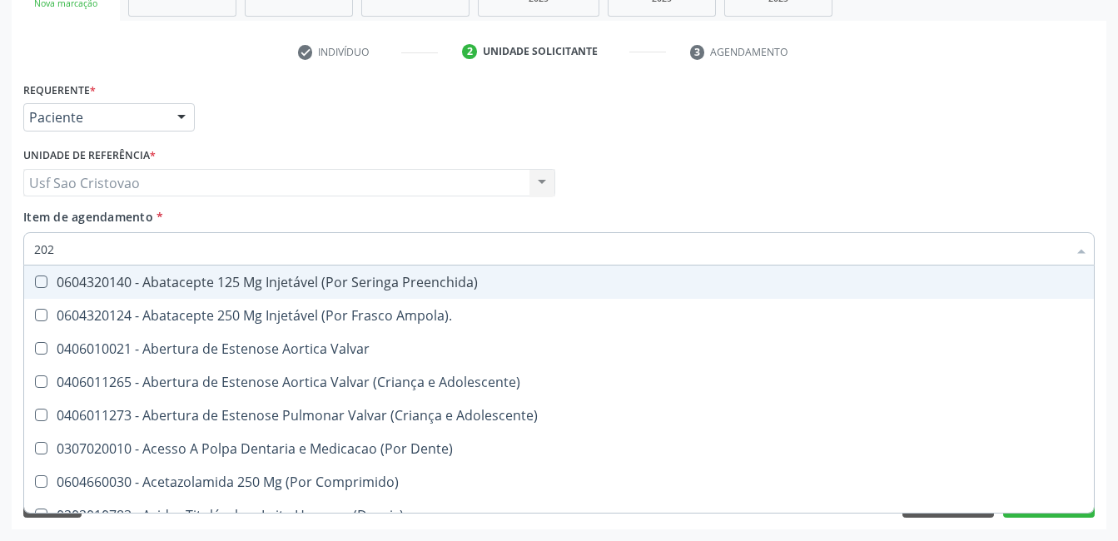
checkbox Microprocessados "true"
checkbox Aspiracao "false"
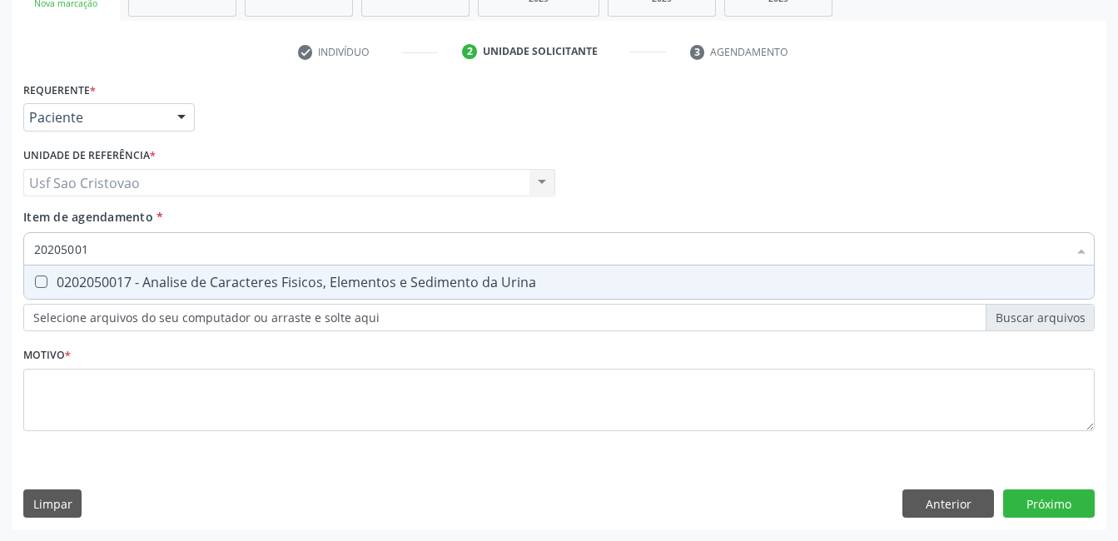
type input "202050017"
click at [37, 281] on Urina at bounding box center [41, 282] width 12 height 12
click at [35, 281] on Urina "checkbox" at bounding box center [29, 281] width 11 height 11
checkbox Urina "true"
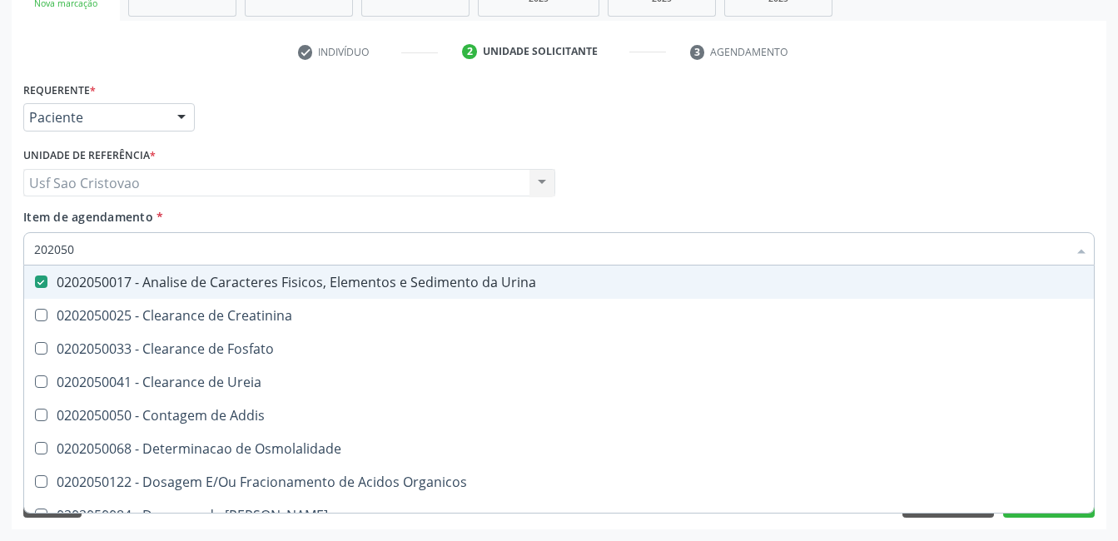
type input "20205"
checkbox Urina "false"
checkbox Creatinina "true"
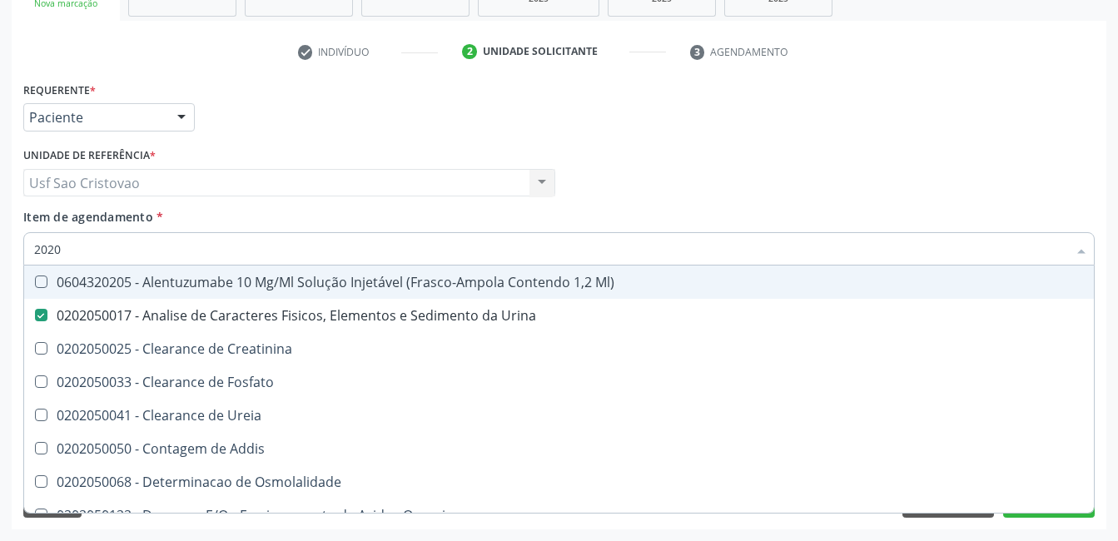
type input "202"
checkbox Urina "false"
checkbox Fosfato "true"
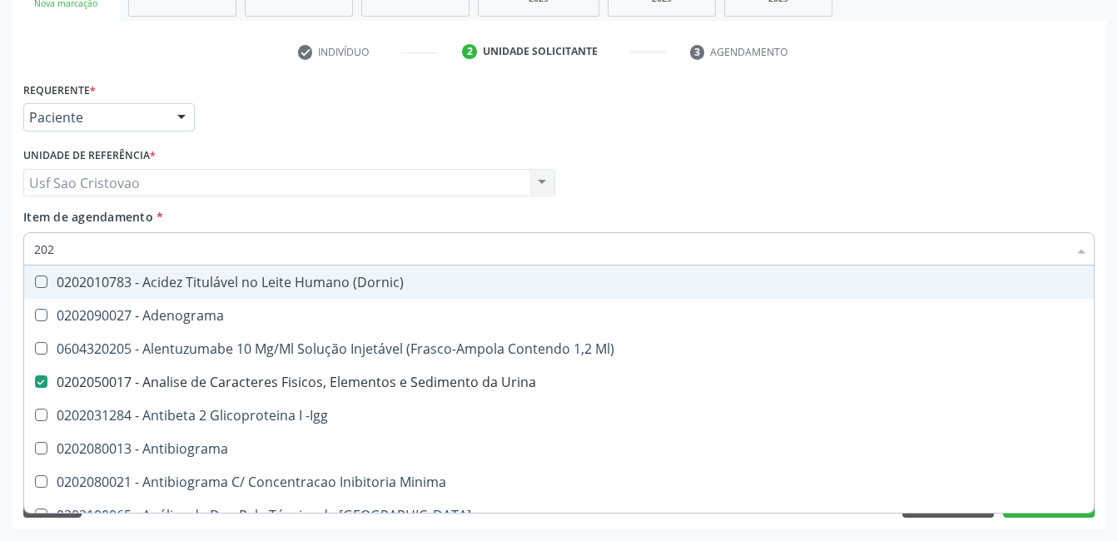
type input "20"
checkbox Urina "false"
checkbox \(Pos-Pasteurização\) "true"
checkbox Hdl "false"
checkbox Ldl "false"
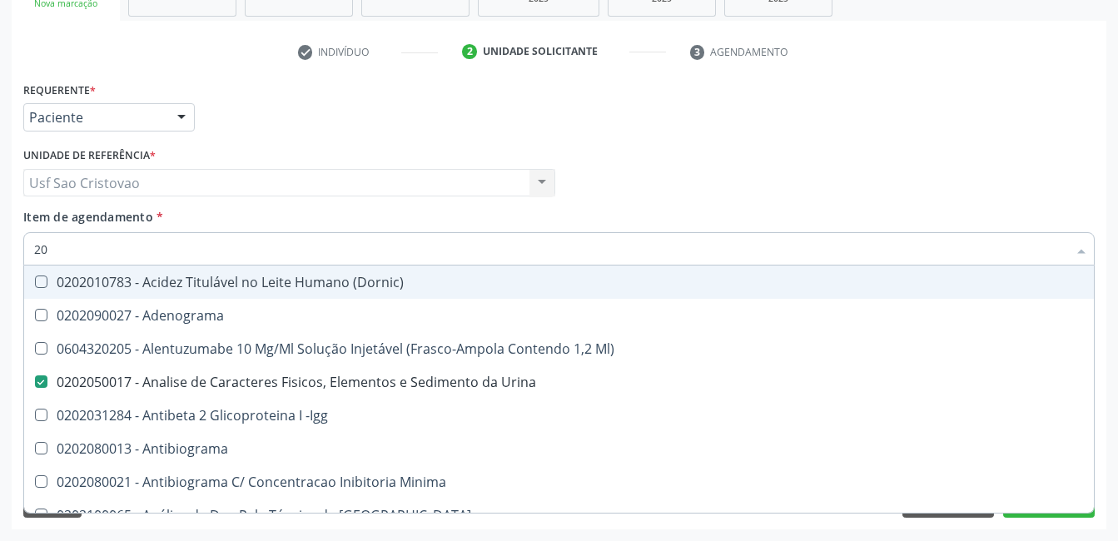
checkbox Total "false"
checkbox Creatinina "false"
checkbox Glicose "false"
checkbox Triglicerideos "false"
checkbox Ureia "false"
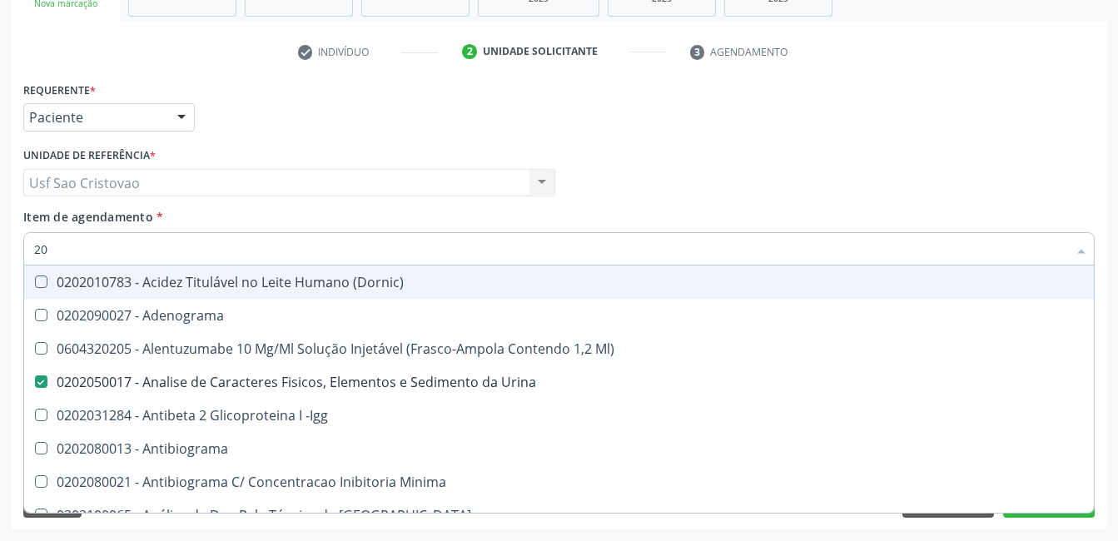
checkbox Completo "false"
checkbox Imediata "true"
checkbox Timectomia "true"
checkbox B "true"
checkbox Pública "true"
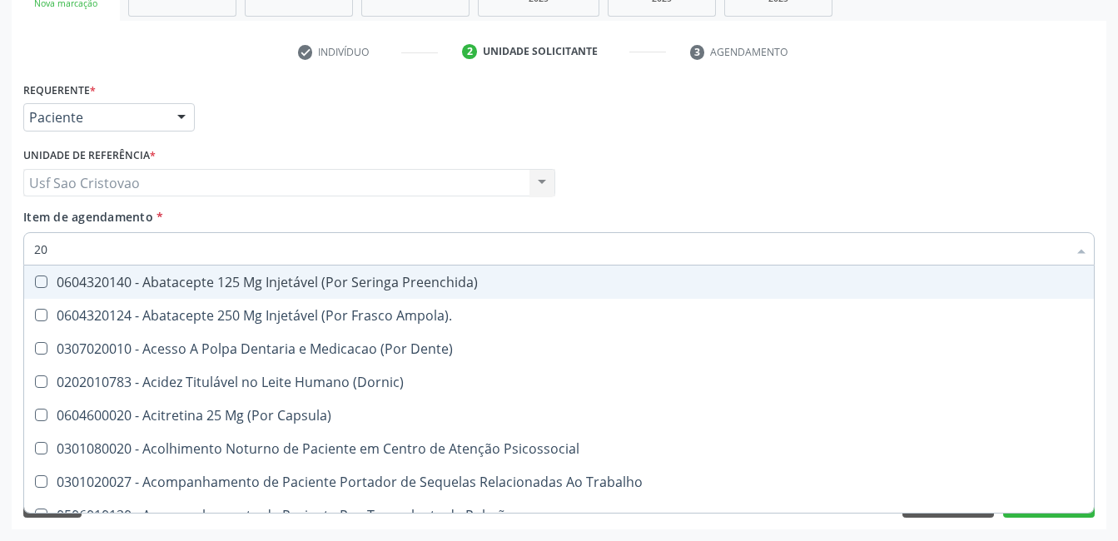
type input "2"
checkbox Urina "false"
checkbox Neonato "false"
checkbox Intra-Uterina "true"
checkbox Hdl "false"
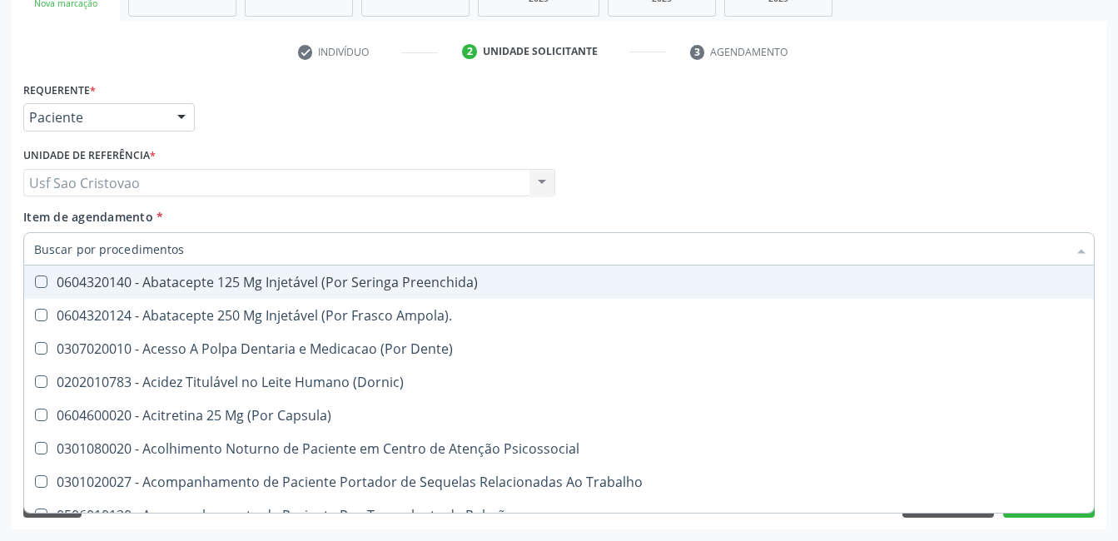
checkbox Ldl "false"
checkbox Total "false"
checkbox Creatinina "false"
checkbox Glicose "false"
checkbox Triglicerideos "false"
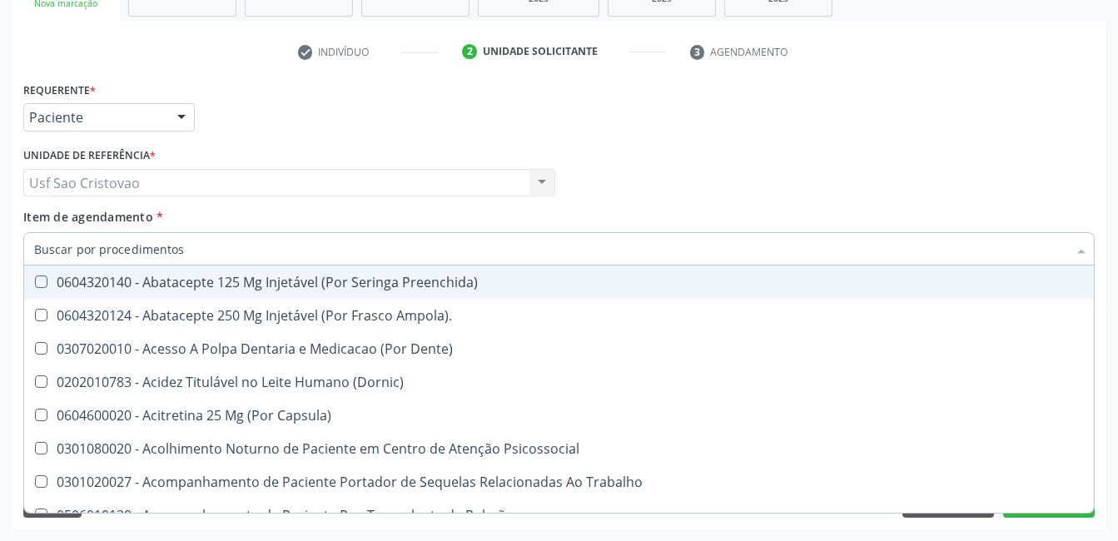
checkbox Ureia "false"
checkbox Videolaparoscópica "false"
checkbox Sextante\) "false"
checkbox Gerontólogo "false"
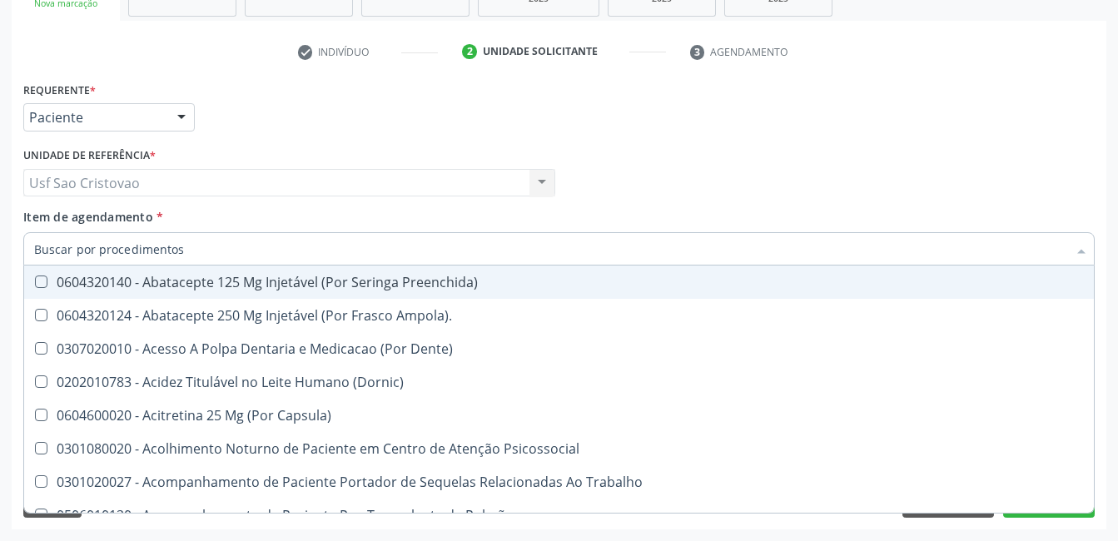
checkbox Completo "false"
checkbox Linha "false"
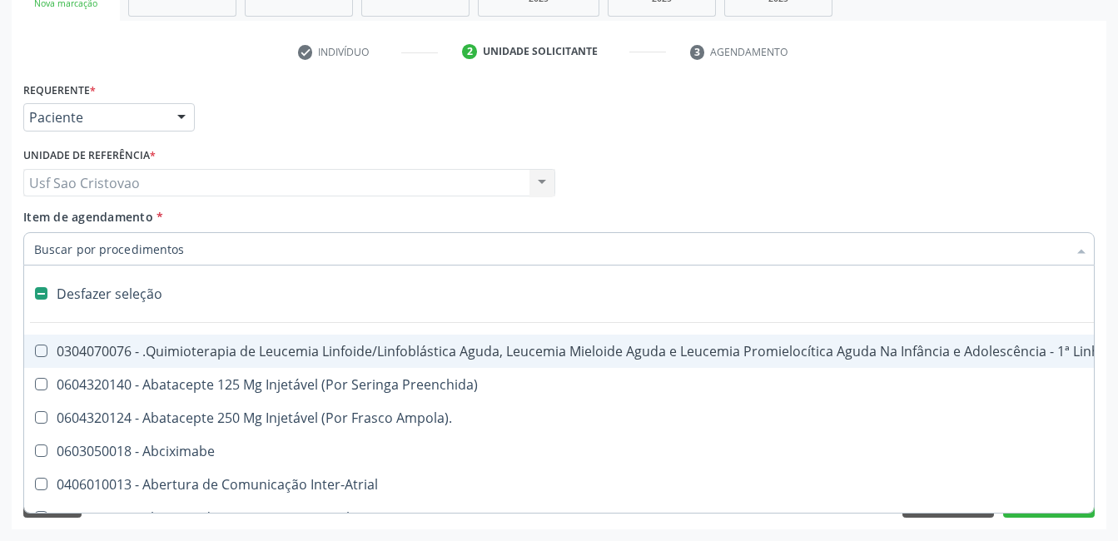
type input "t"
checkbox Reto "true"
checkbox Urina "false"
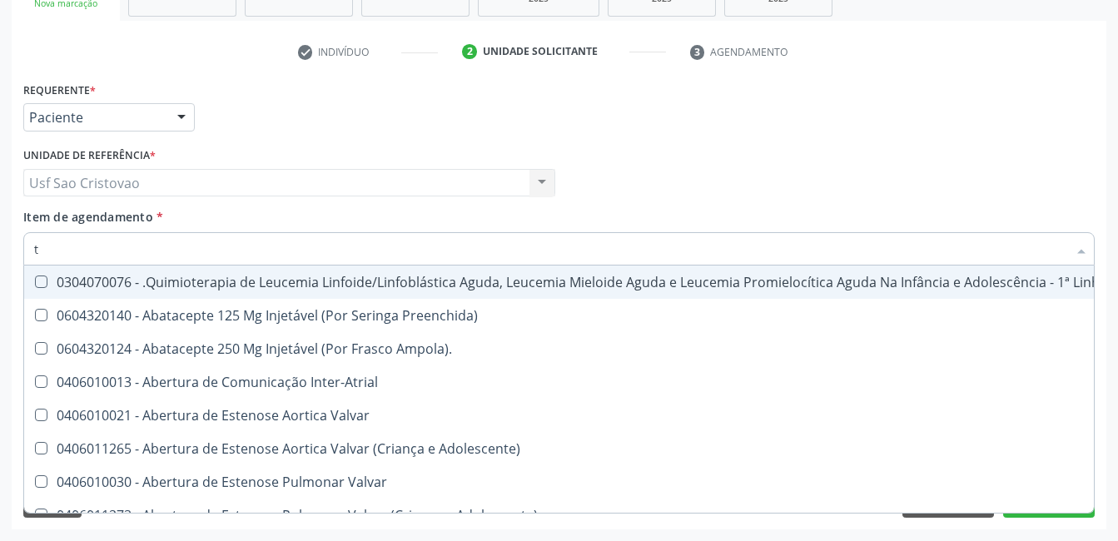
type input "t4"
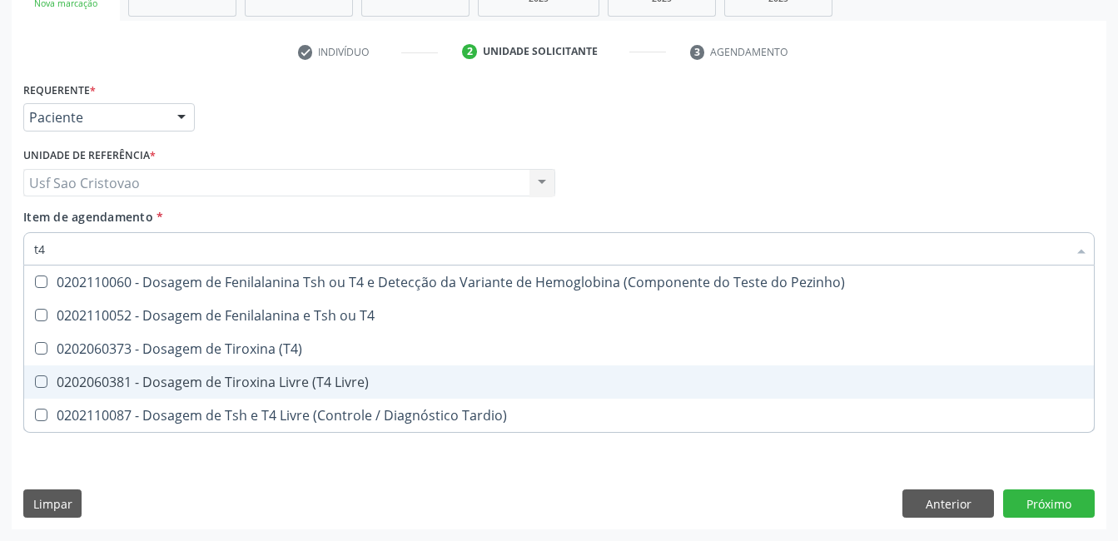
click at [39, 382] on Livre\) at bounding box center [41, 381] width 12 height 12
click at [35, 382] on Livre\) "checkbox" at bounding box center [29, 381] width 11 height 11
checkbox Livre\) "true"
type input "t"
checkbox Livre\) "false"
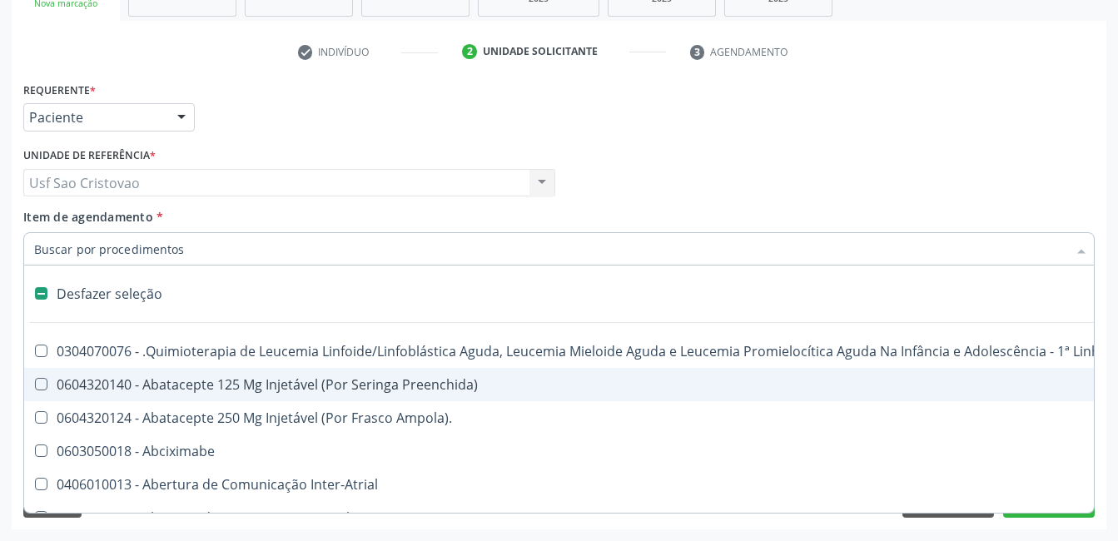
type input "t"
checkbox Reto "true"
checkbox Urina "false"
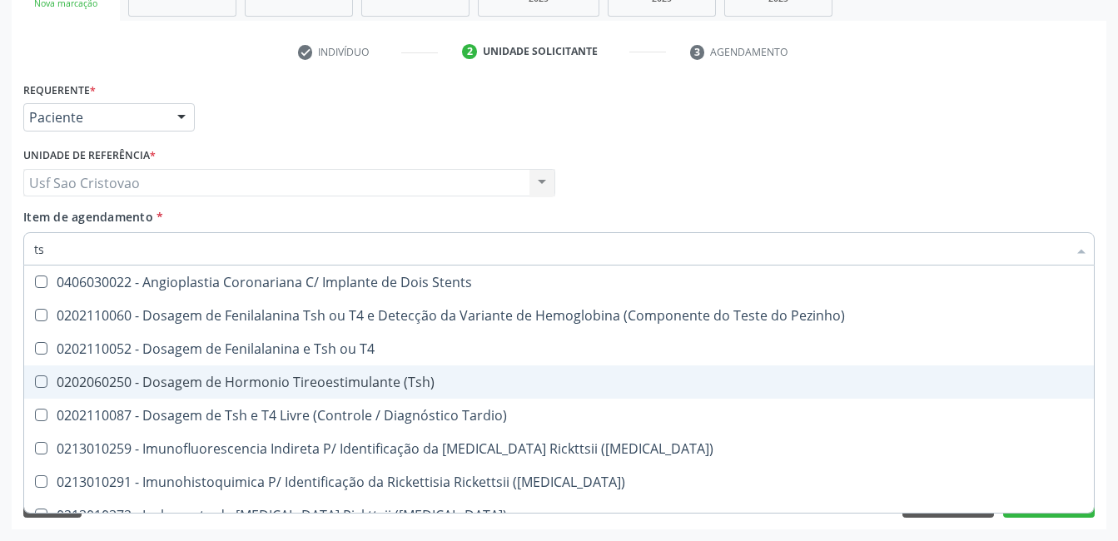
type input "tsh"
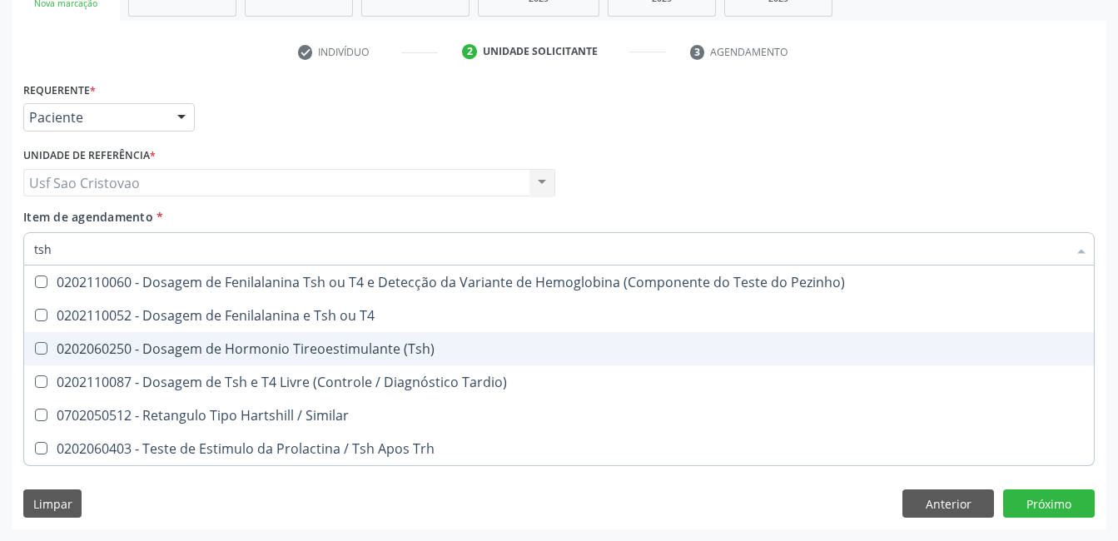
click at [41, 344] on \(Tsh\) at bounding box center [41, 348] width 12 height 12
click at [35, 344] on \(Tsh\) "checkbox" at bounding box center [29, 348] width 11 height 11
checkbox \(Tsh\) "true"
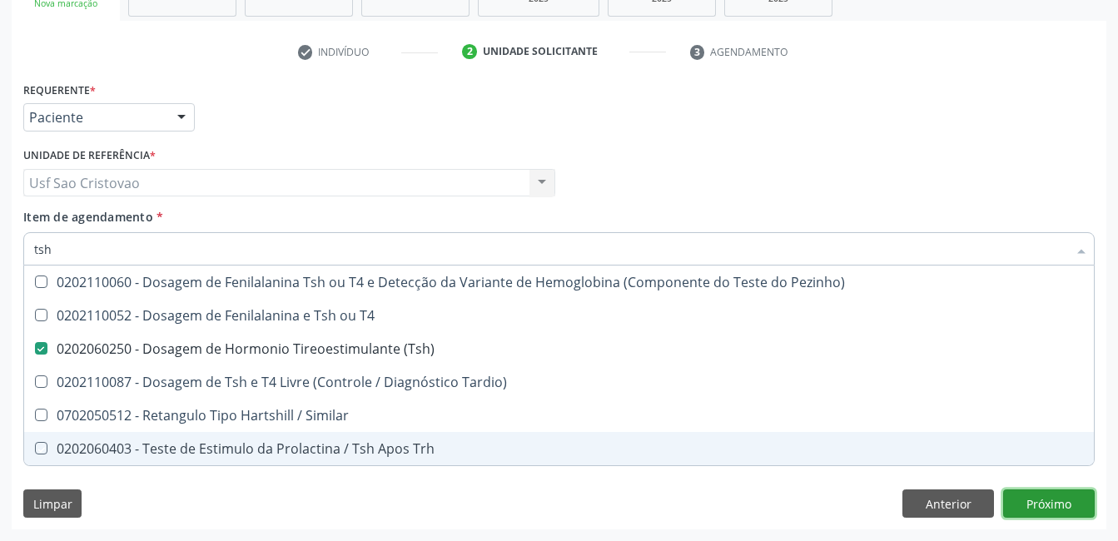
click at [1048, 509] on div "Requerente * Paciente Profissional de Saúde Paciente Nenhum resultado encontrad…" at bounding box center [559, 303] width 1095 height 452
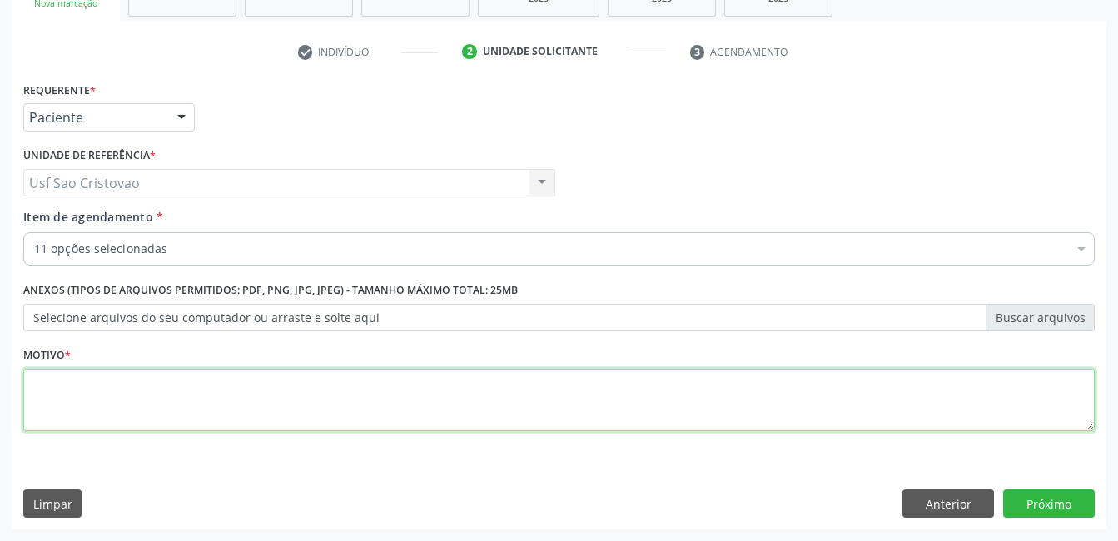
click at [466, 390] on textarea at bounding box center [558, 400] width 1071 height 63
type textarea "."
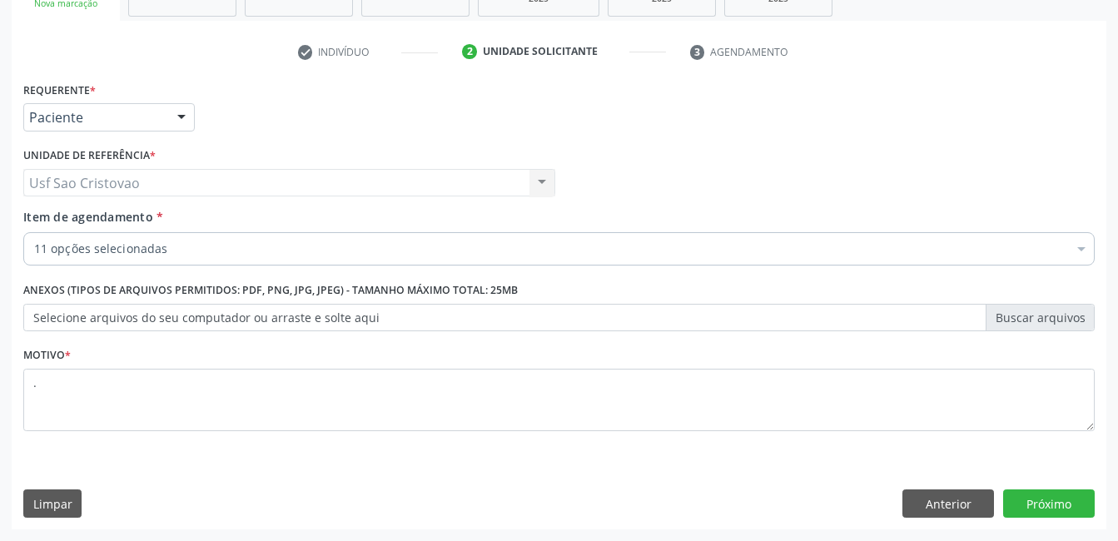
click at [592, 493] on div "Limpar Anterior Próximo" at bounding box center [558, 504] width 1071 height 28
click at [1057, 508] on button "Próximo" at bounding box center [1049, 504] width 92 height 28
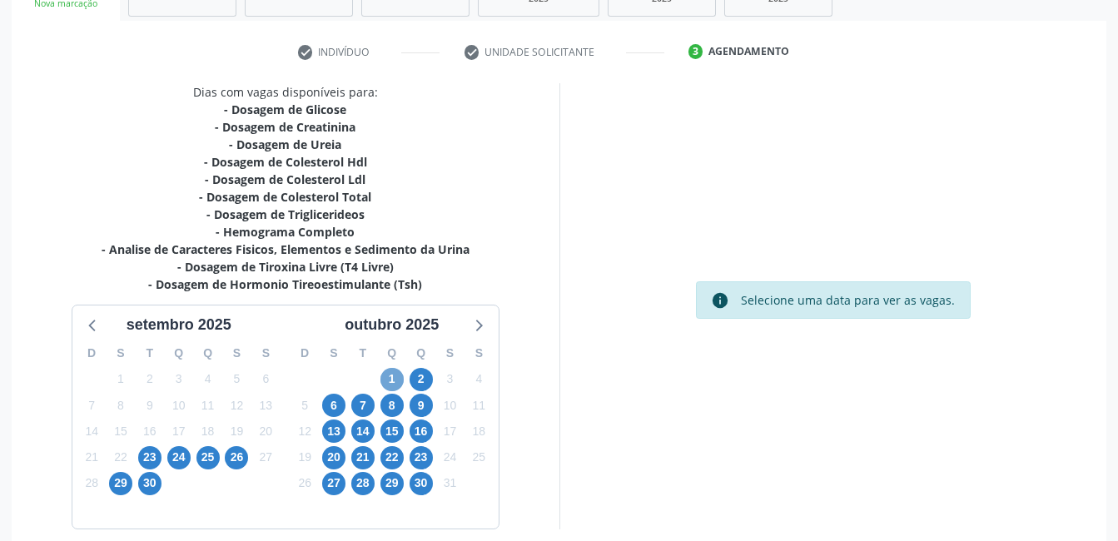
click at [390, 375] on span "1" at bounding box center [391, 379] width 23 height 23
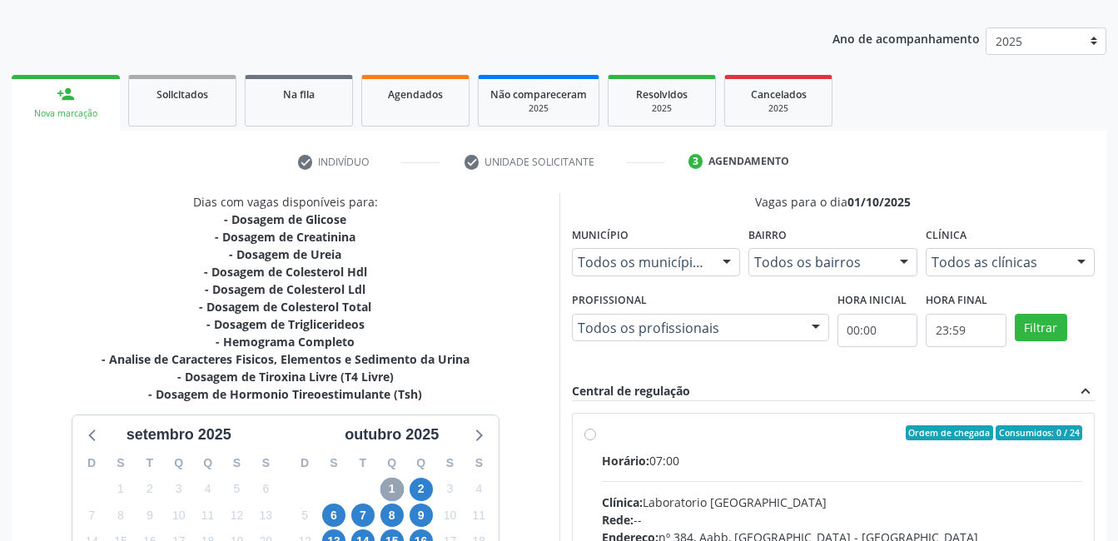
scroll to position [424, 0]
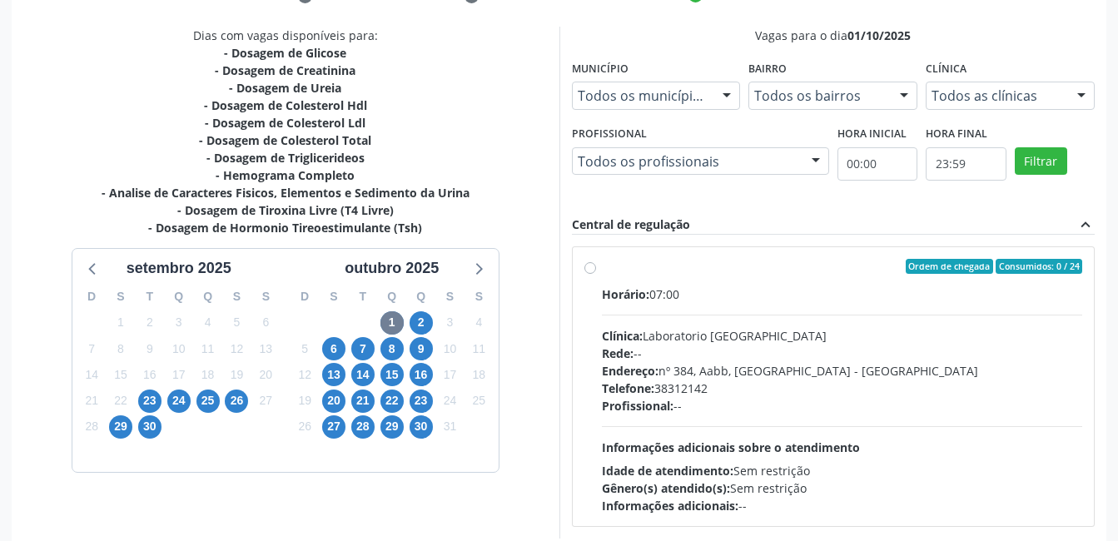
scroll to position [424, 0]
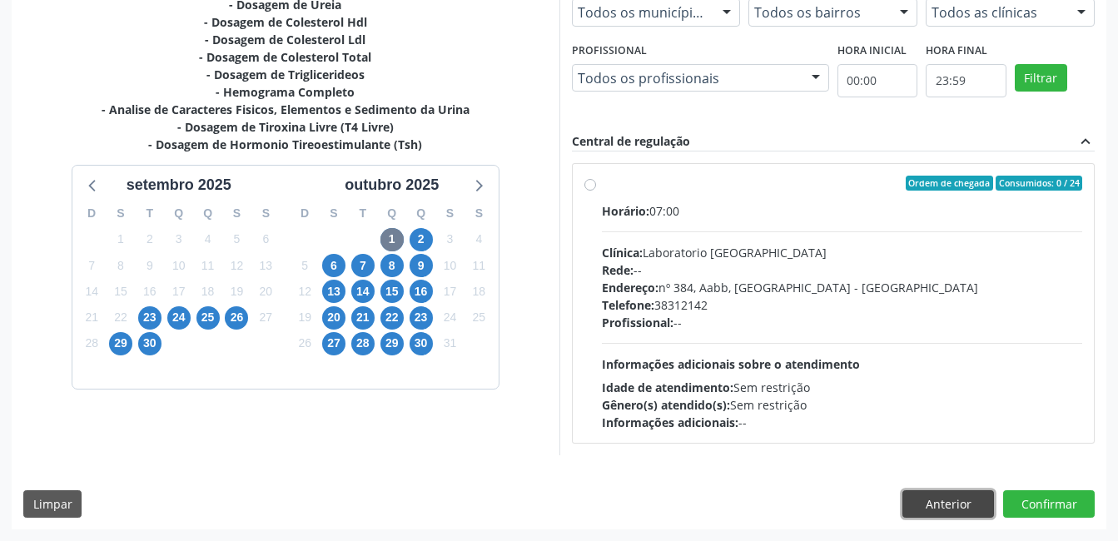
click at [965, 493] on button "Anterior" at bounding box center [948, 504] width 92 height 28
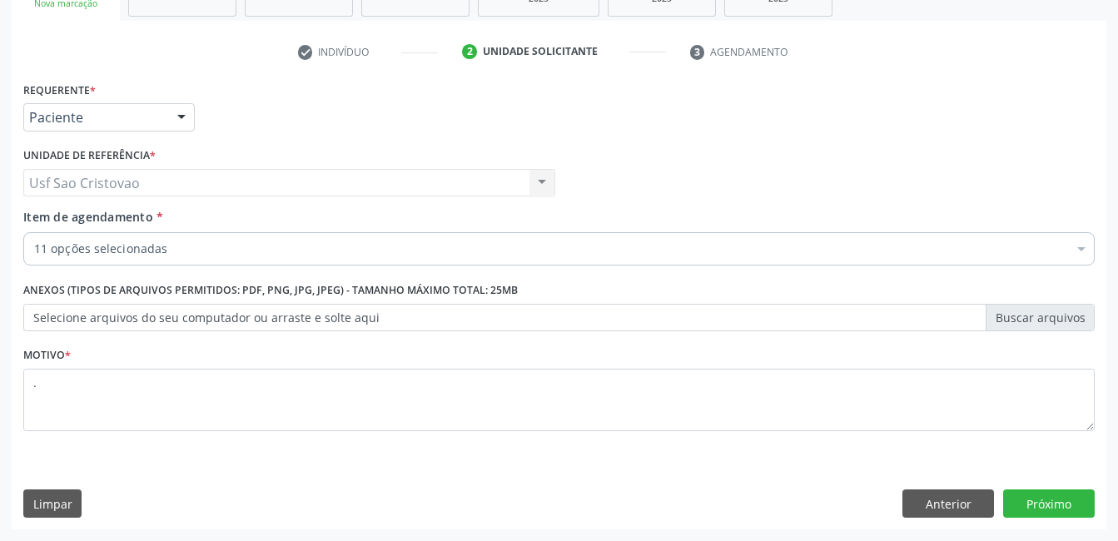
scroll to position [284, 0]
click at [1041, 505] on button "Próximo" at bounding box center [1049, 504] width 92 height 28
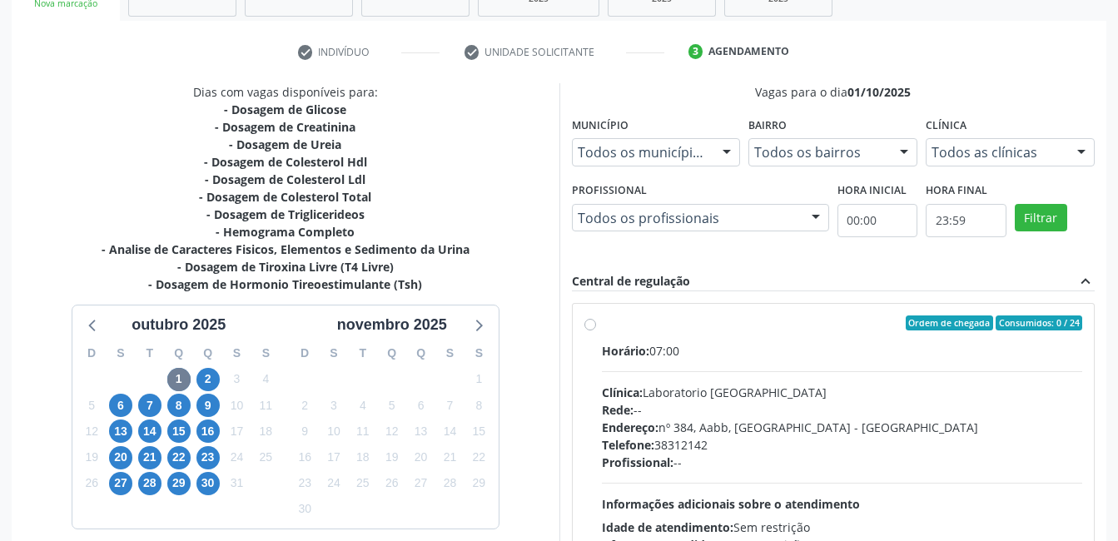
scroll to position [424, 0]
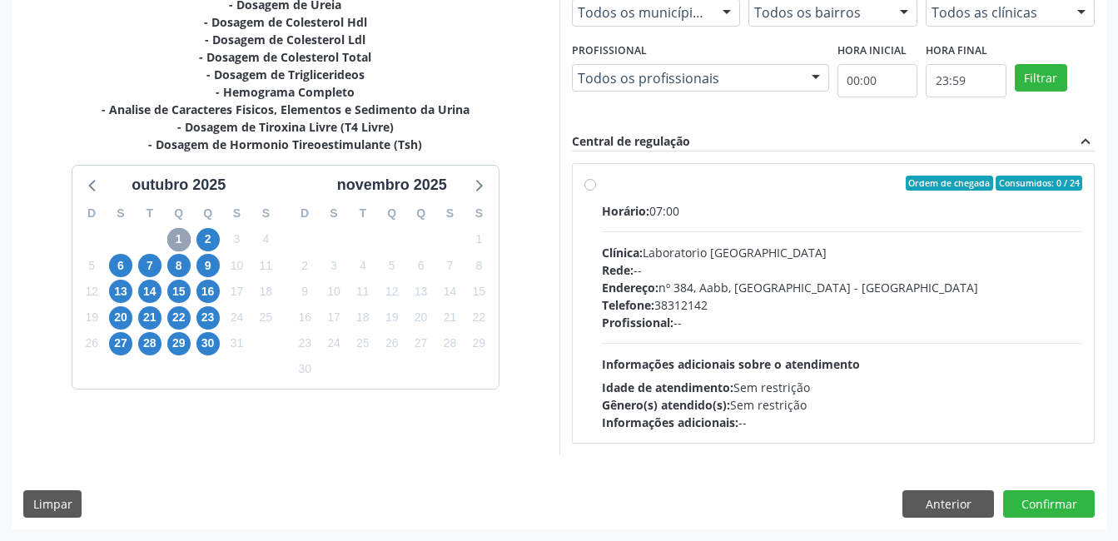
click at [176, 232] on span "1" at bounding box center [178, 239] width 23 height 23
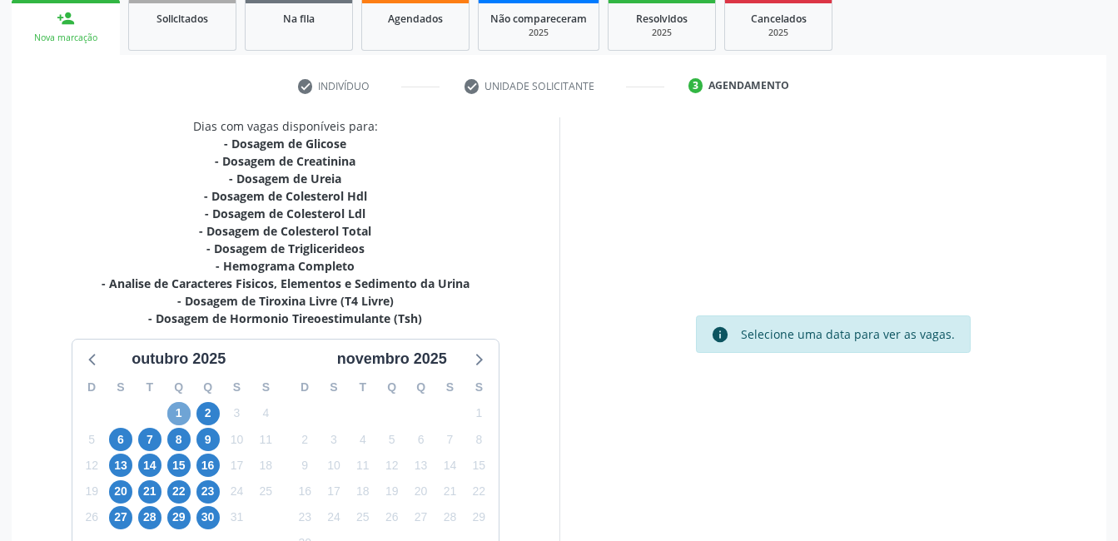
scroll to position [358, 0]
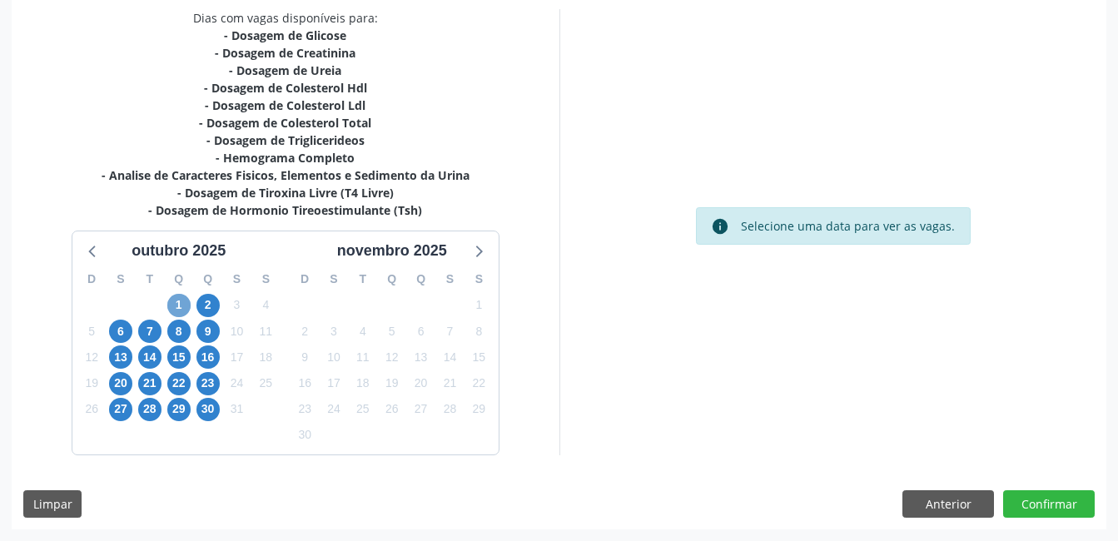
click at [175, 304] on span "1" at bounding box center [178, 305] width 23 height 23
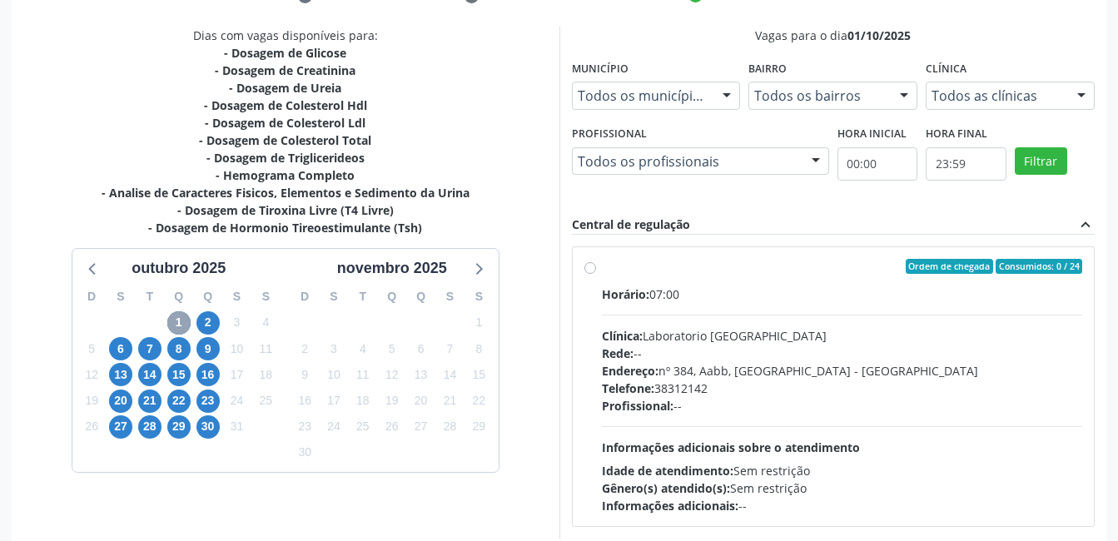
scroll to position [424, 0]
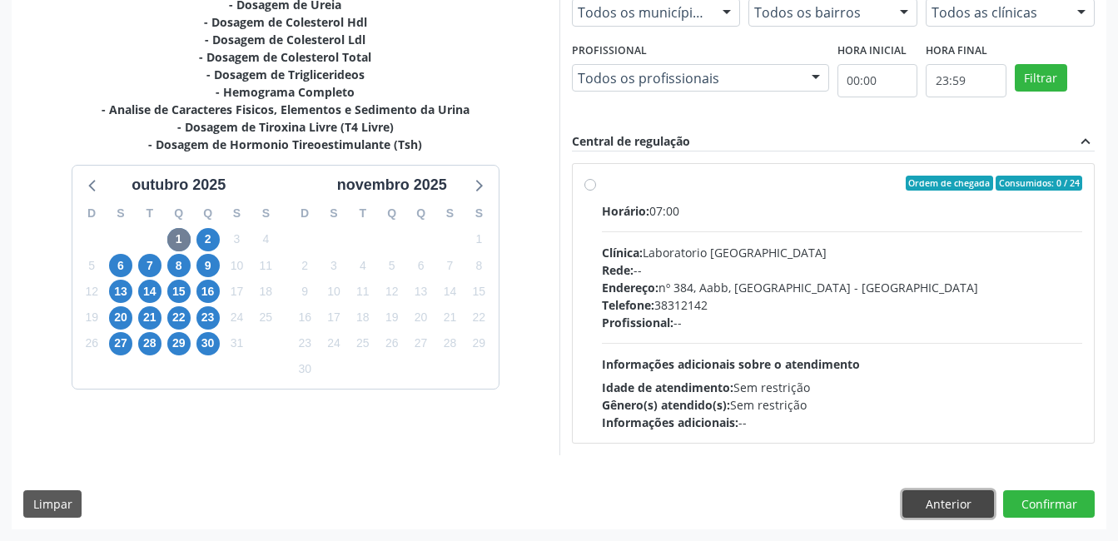
click at [972, 510] on button "Anterior" at bounding box center [948, 504] width 92 height 28
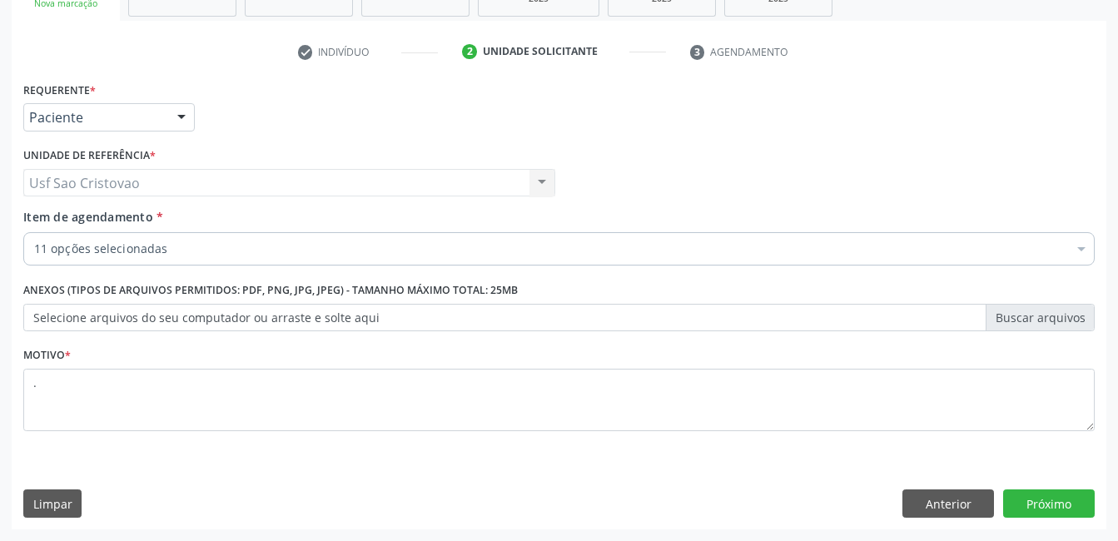
scroll to position [284, 0]
click at [1044, 504] on button "Próximo" at bounding box center [1049, 504] width 92 height 28
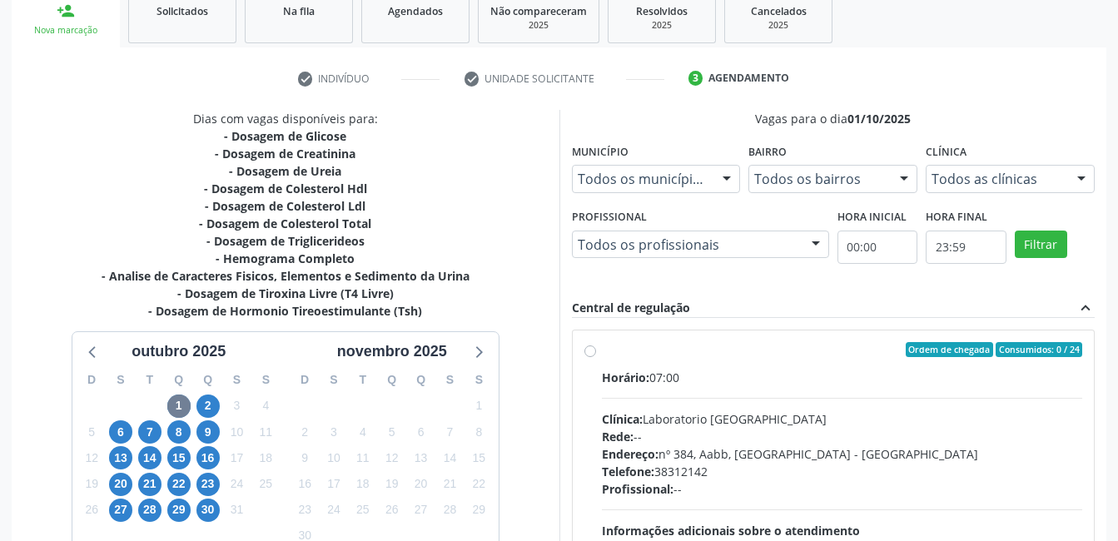
scroll to position [424, 0]
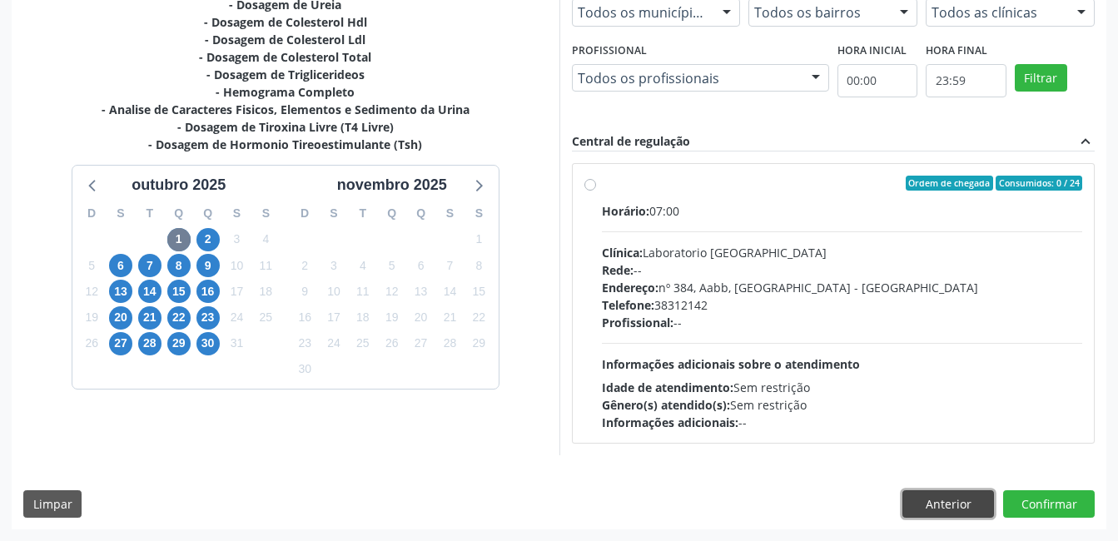
click at [955, 503] on button "Anterior" at bounding box center [948, 504] width 92 height 28
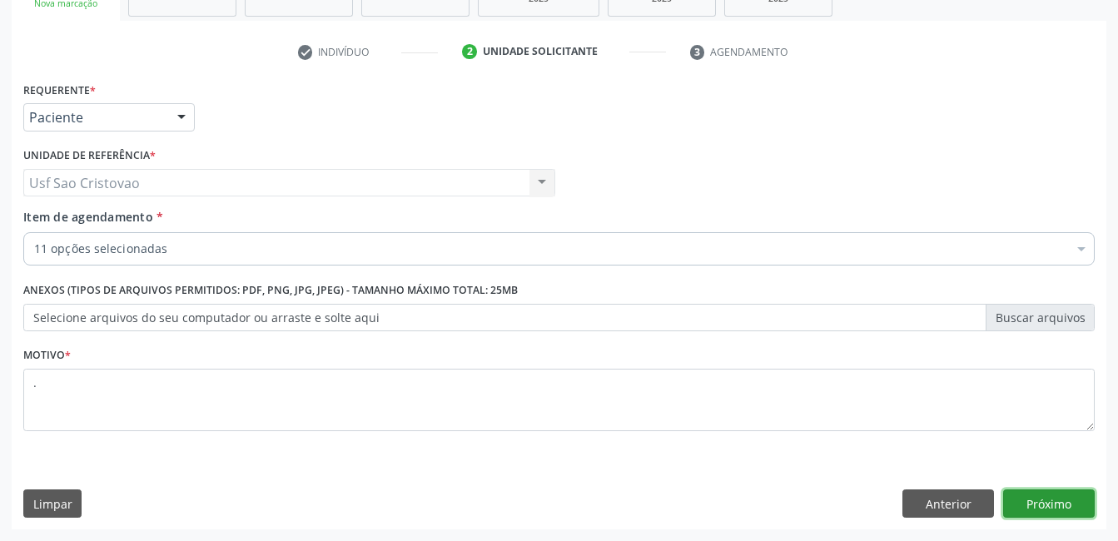
click at [1049, 505] on button "Próximo" at bounding box center [1049, 504] width 92 height 28
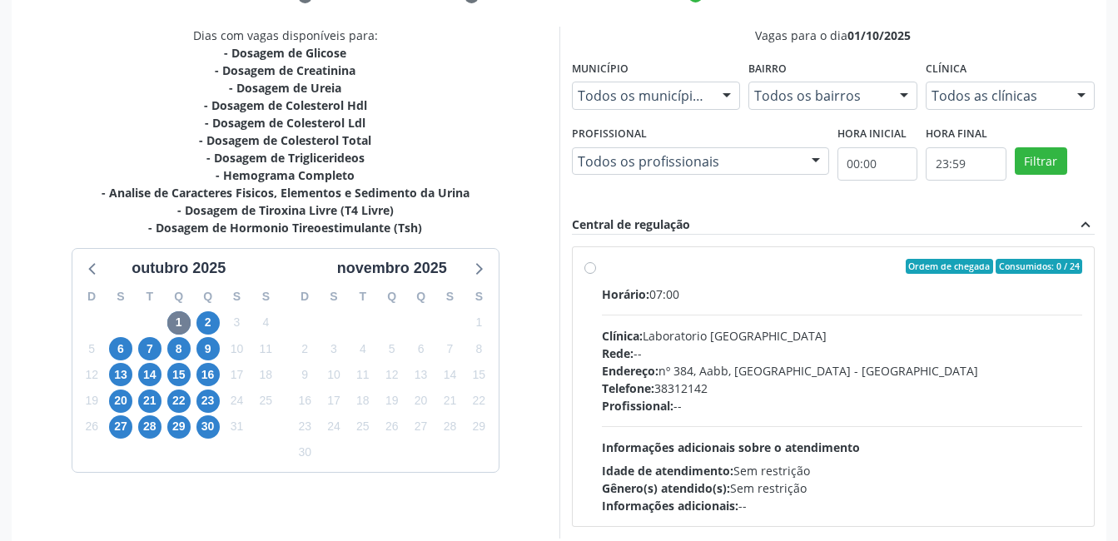
scroll to position [424, 0]
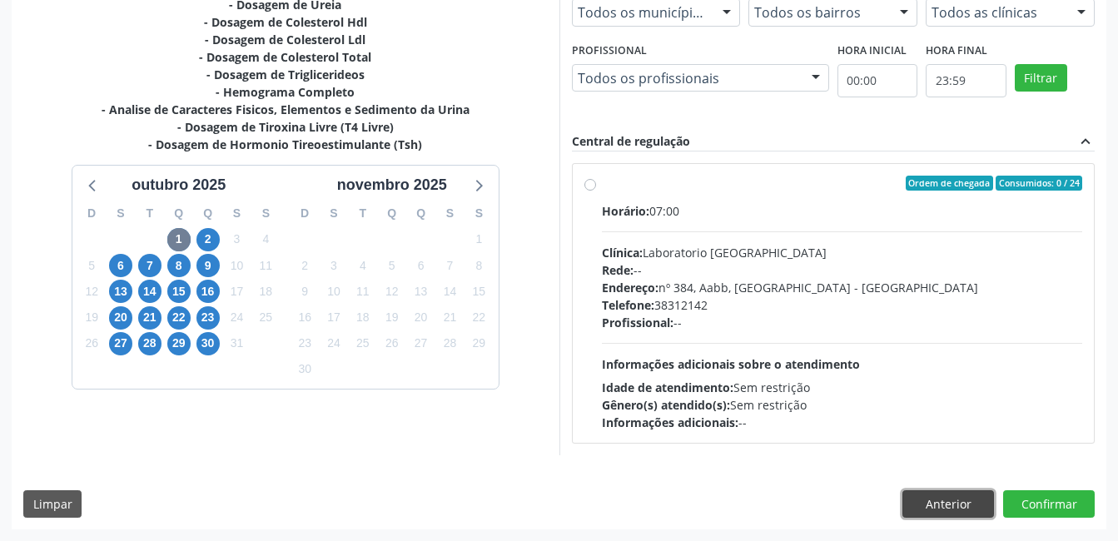
click at [975, 509] on button "Anterior" at bounding box center [948, 504] width 92 height 28
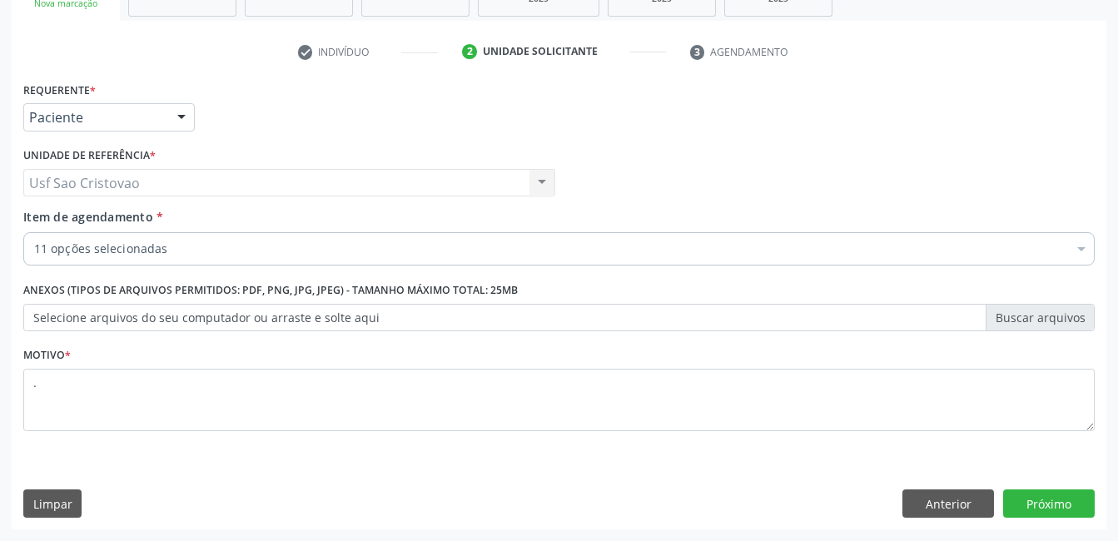
scroll to position [284, 0]
click at [962, 501] on button "Anterior" at bounding box center [948, 504] width 92 height 28
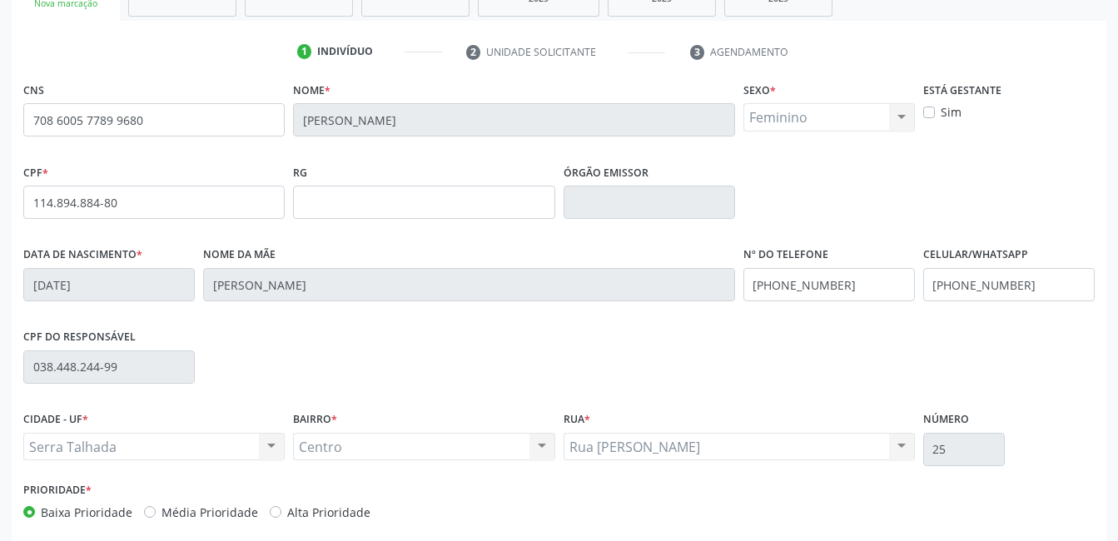
scroll to position [361, 0]
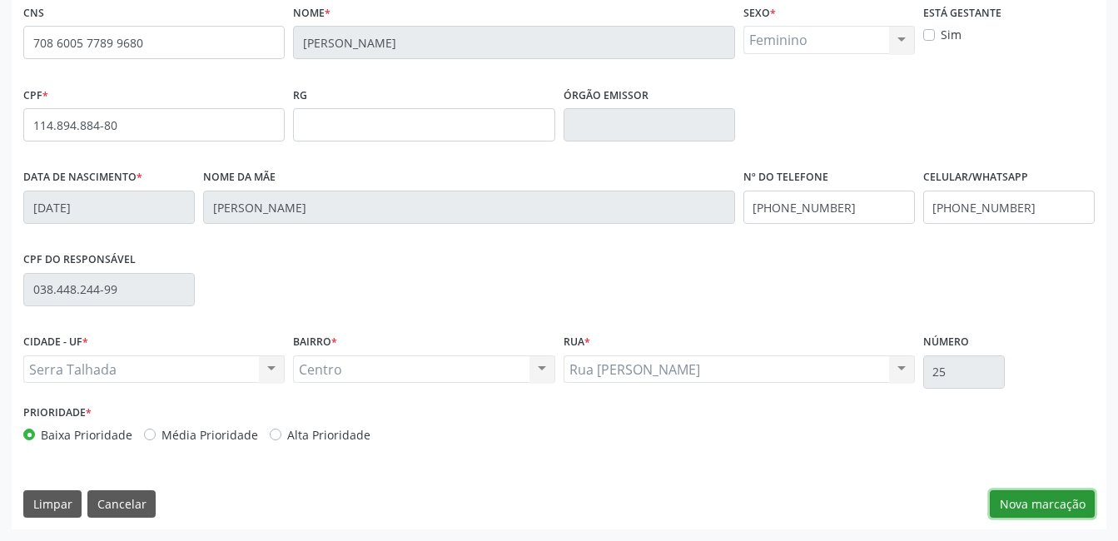
click at [1071, 504] on button "Nova marcação" at bounding box center [1042, 504] width 105 height 28
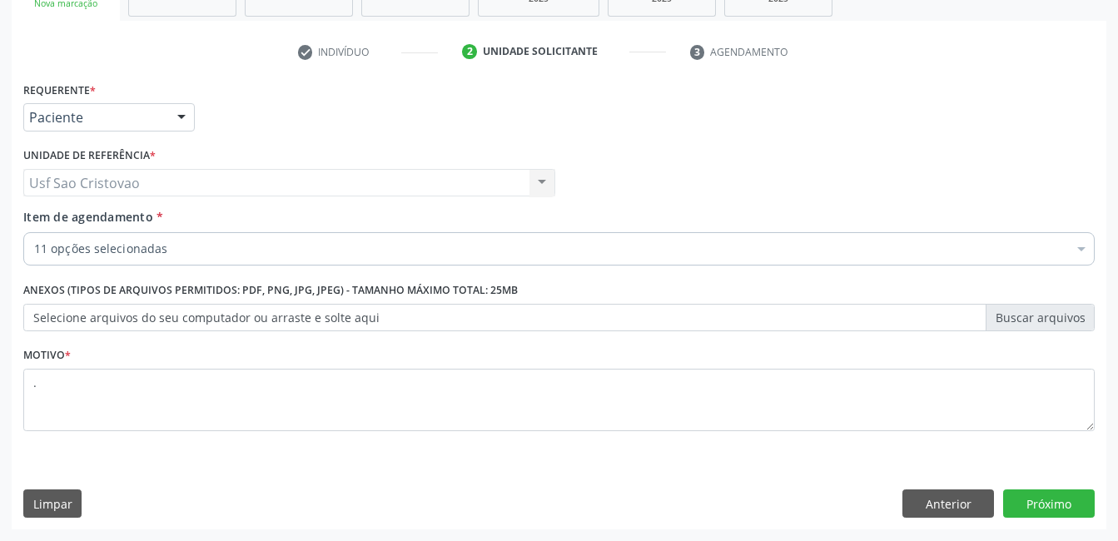
scroll to position [284, 0]
click at [1081, 505] on button "Próximo" at bounding box center [1049, 504] width 92 height 28
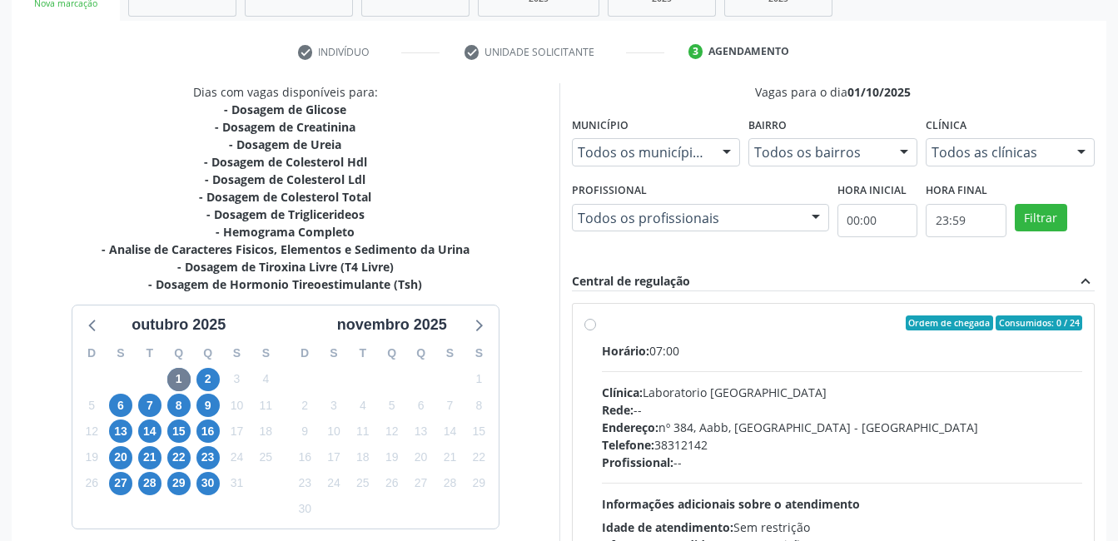
scroll to position [424, 0]
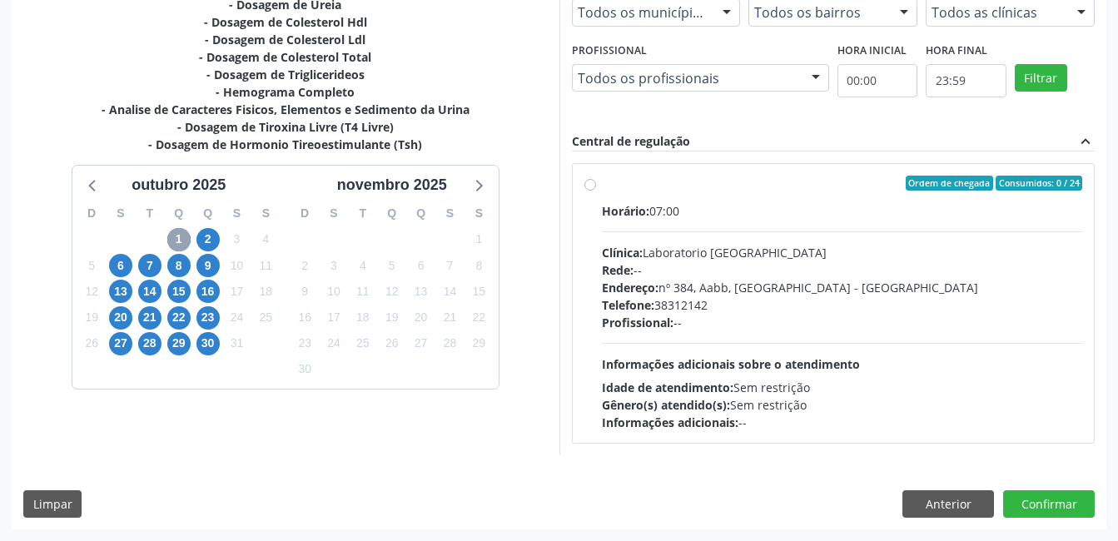
click at [180, 242] on span "1" at bounding box center [178, 239] width 23 height 23
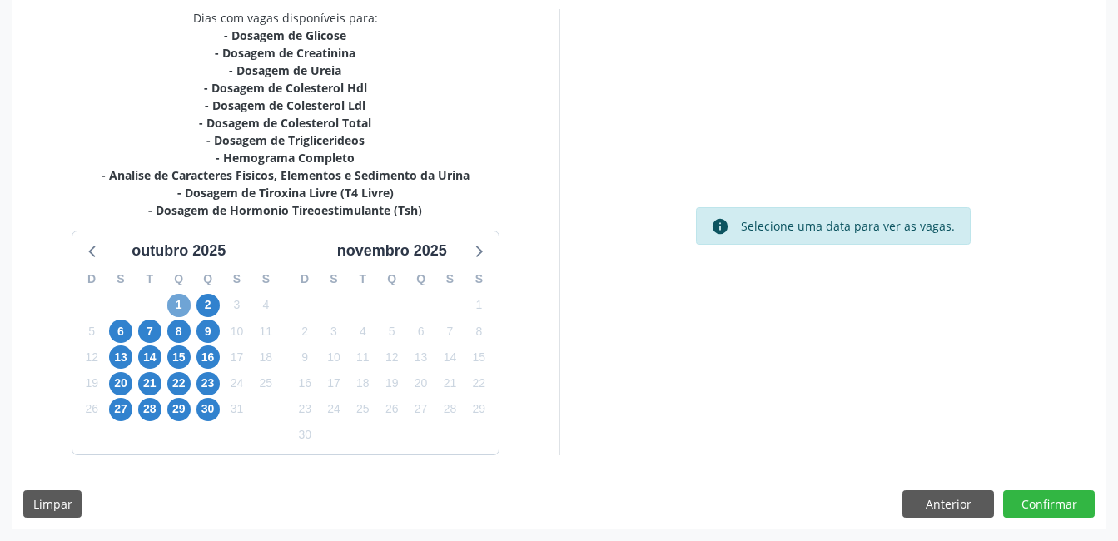
click at [176, 301] on span "1" at bounding box center [178, 305] width 23 height 23
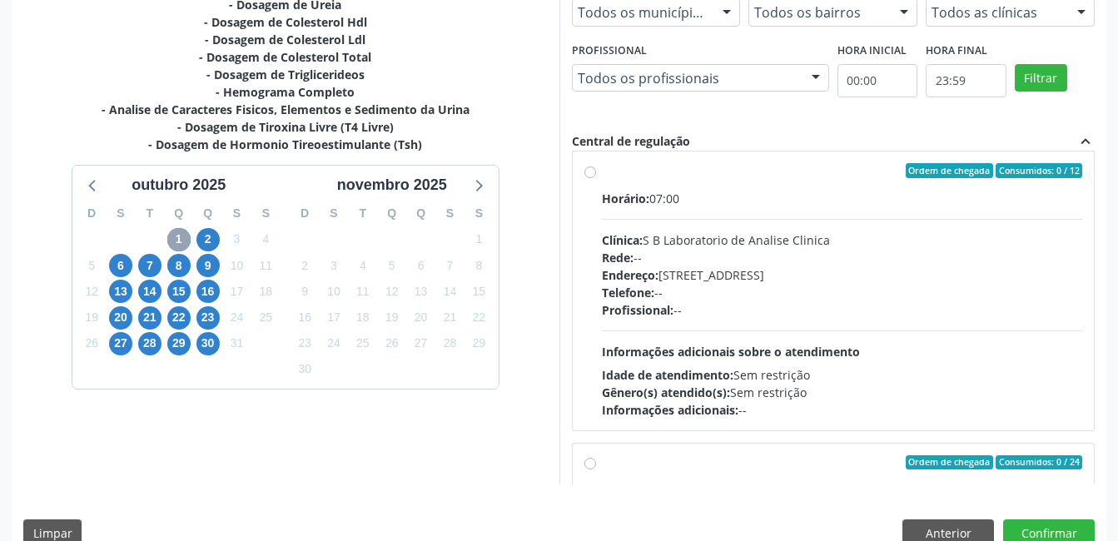
scroll to position [0, 0]
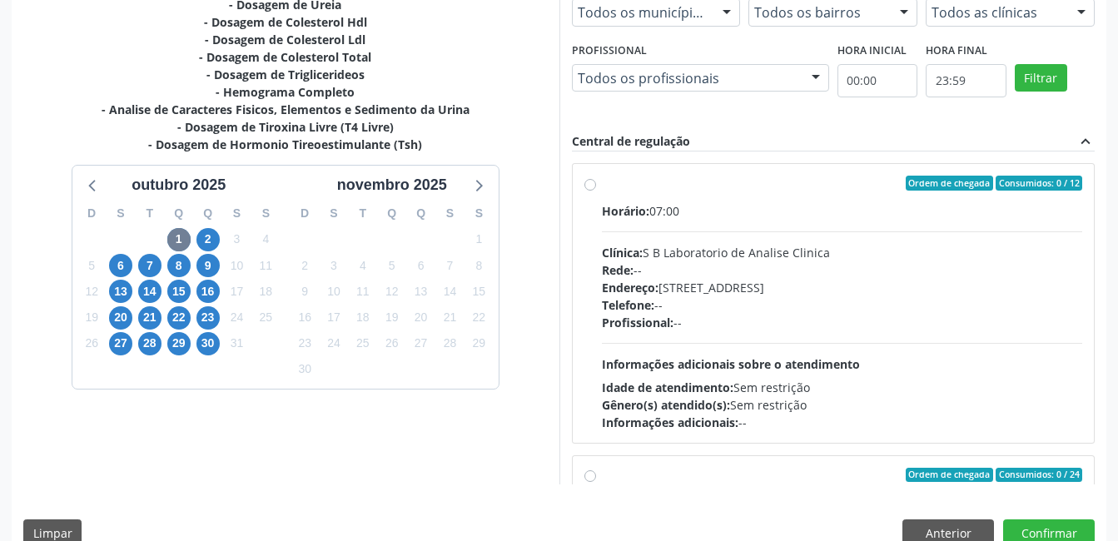
click at [602, 184] on label "Ordem de chegada Consumidos: 0 / 12 Horário: 07:00 Clínica: S B Laboratorio de …" at bounding box center [842, 304] width 481 height 256
click at [586, 184] on input "Ordem de chegada Consumidos: 0 / 12 Horário: 07:00 Clínica: S B Laboratorio de …" at bounding box center [590, 183] width 12 height 15
radio input "true"
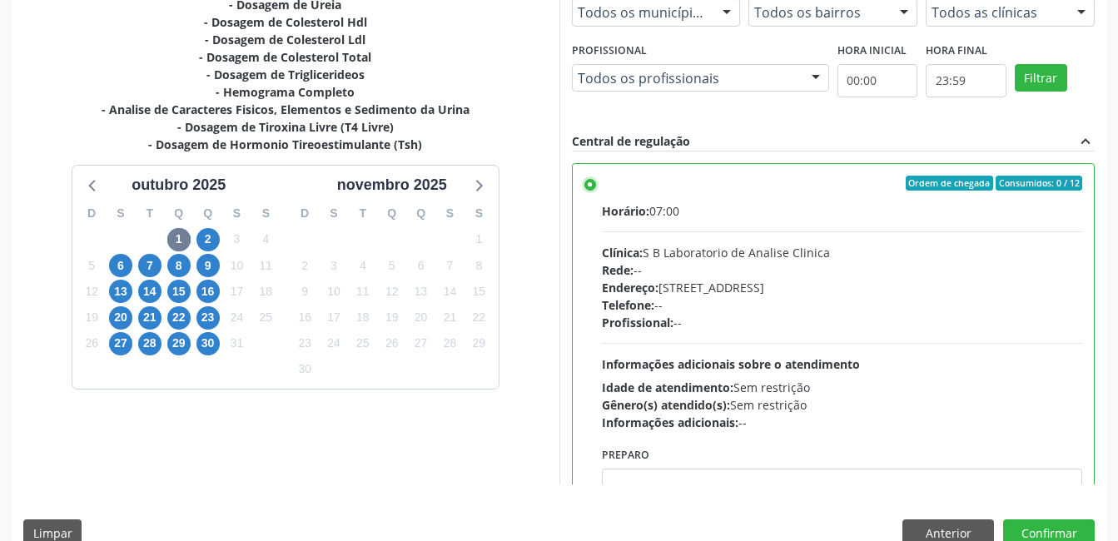
scroll to position [454, 0]
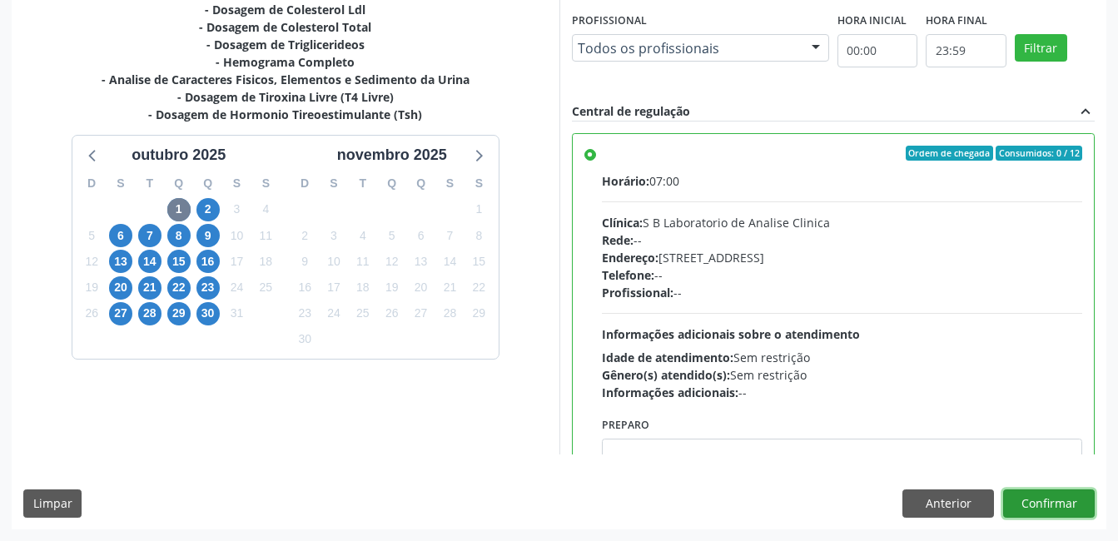
click at [1051, 504] on button "Confirmar" at bounding box center [1049, 504] width 92 height 28
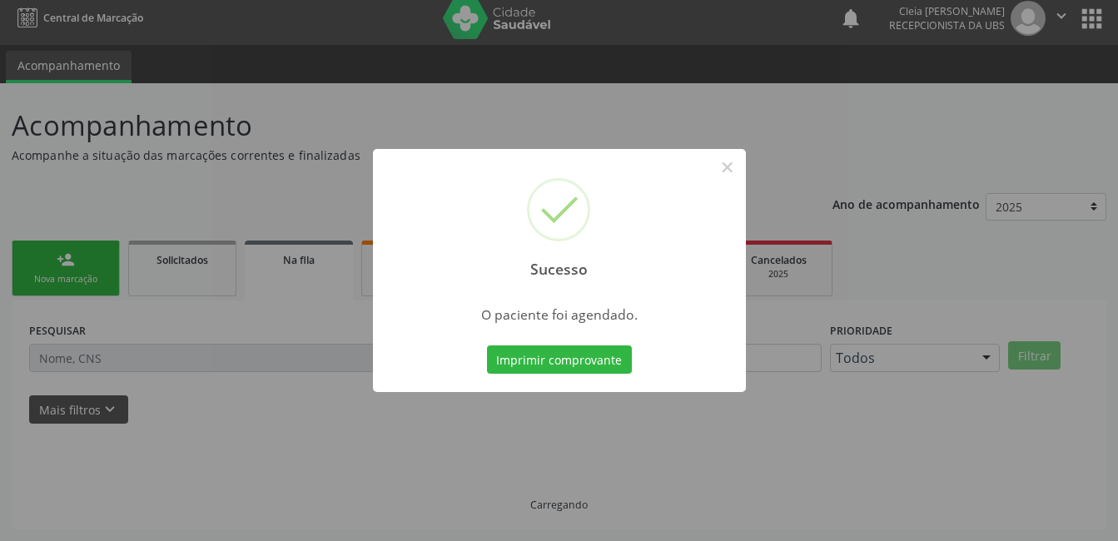
scroll to position [0, 0]
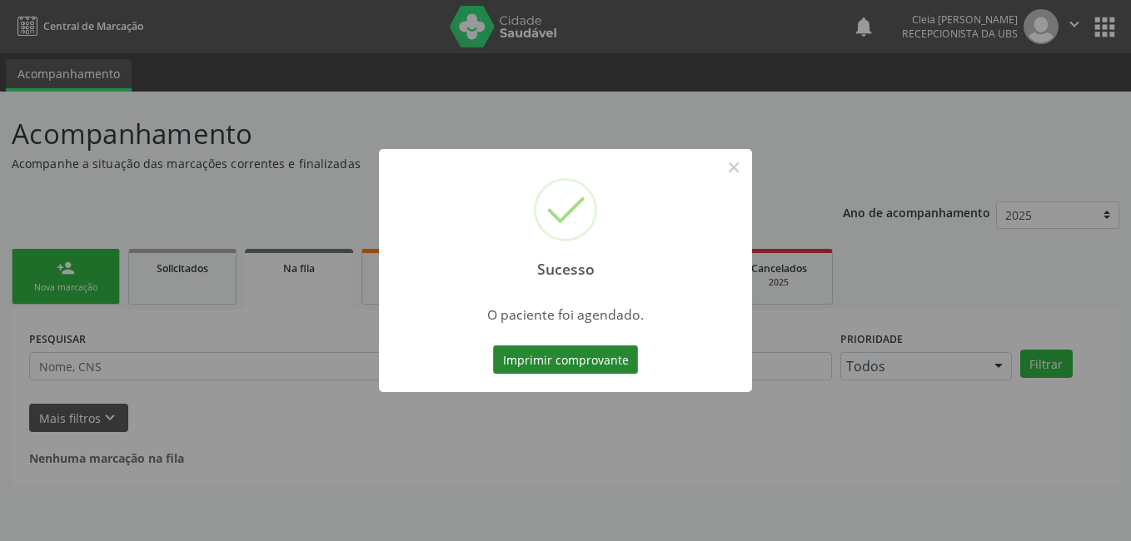
click at [611, 360] on button "Imprimir comprovante" at bounding box center [565, 359] width 145 height 28
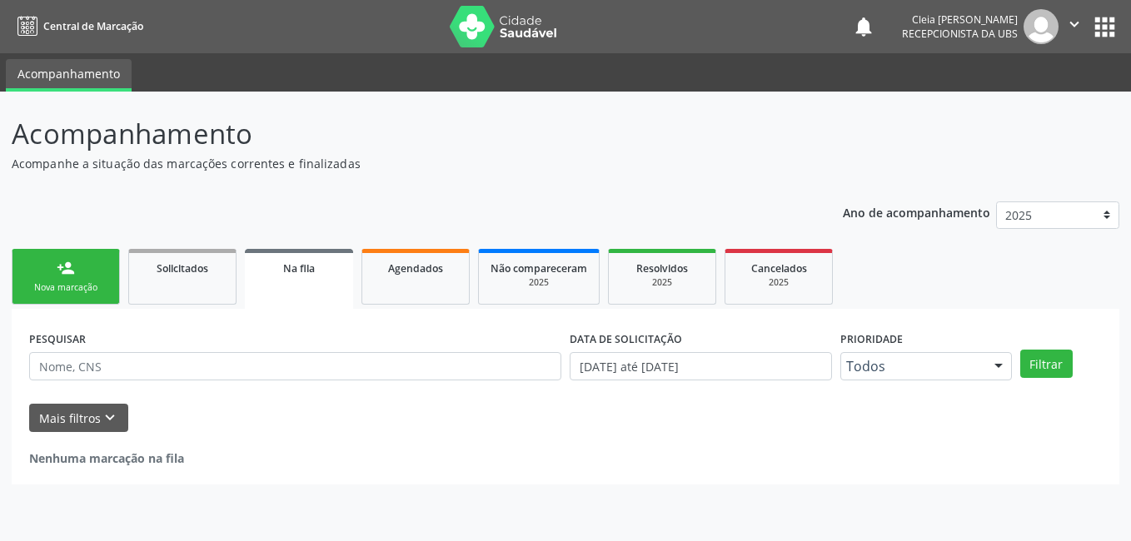
click at [87, 277] on link "person_add Nova marcação" at bounding box center [66, 277] width 108 height 56
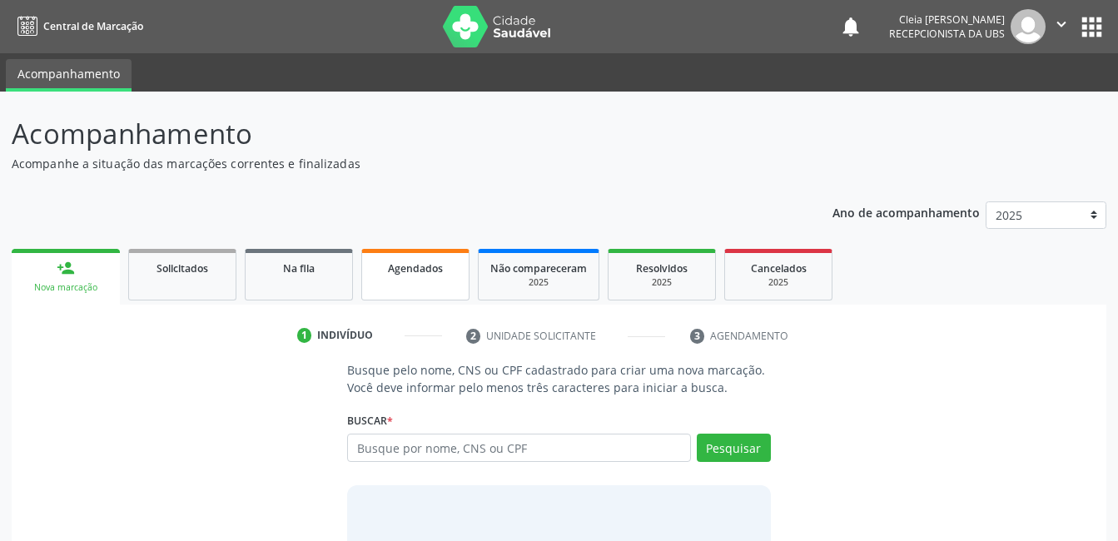
scroll to position [101, 0]
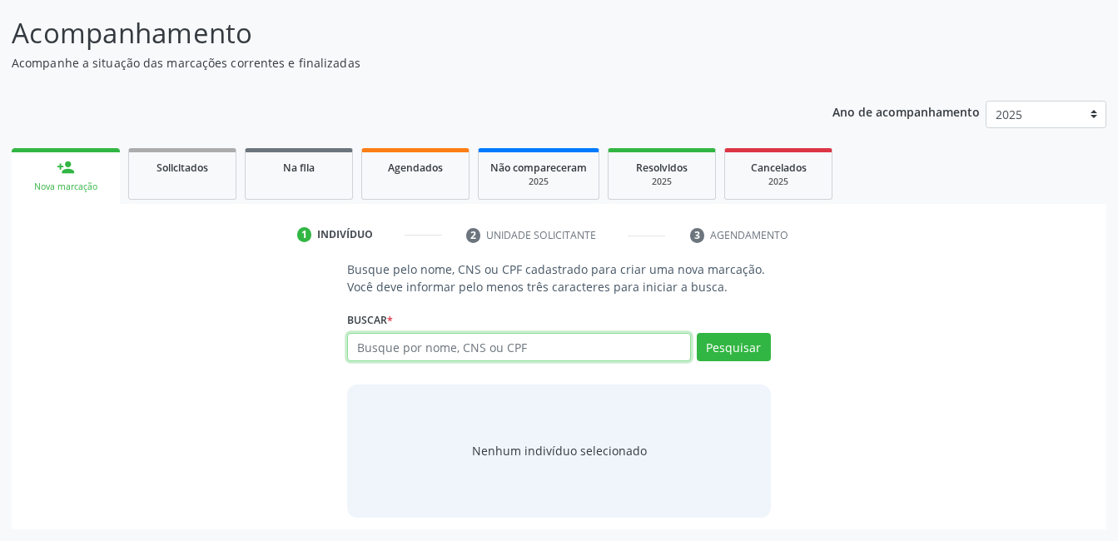
click at [580, 348] on input "text" at bounding box center [518, 347] width 343 height 28
type input "708206628757143"
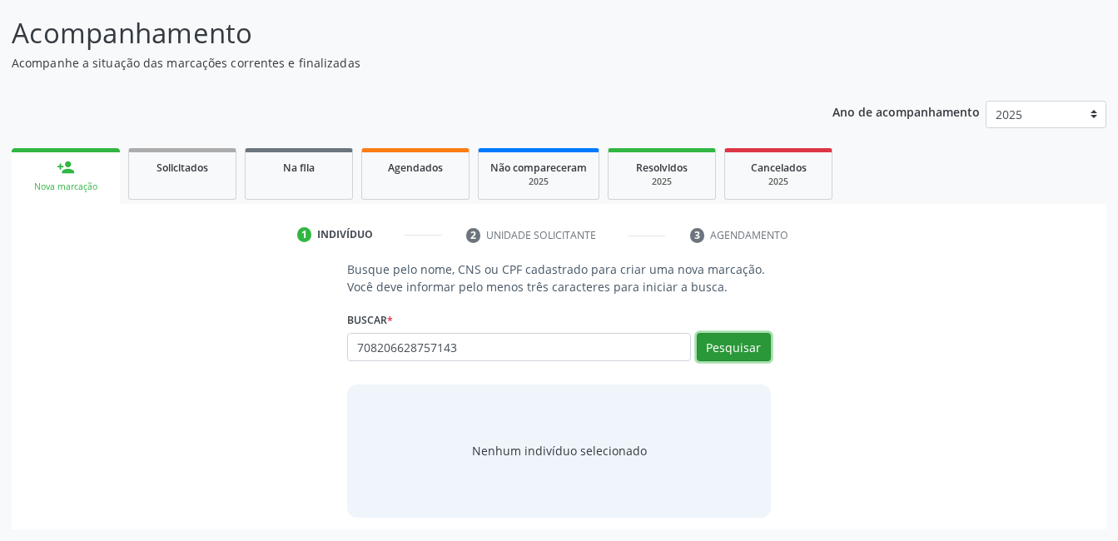
click at [727, 347] on button "Pesquisar" at bounding box center [734, 347] width 74 height 28
type input "708206628757143"
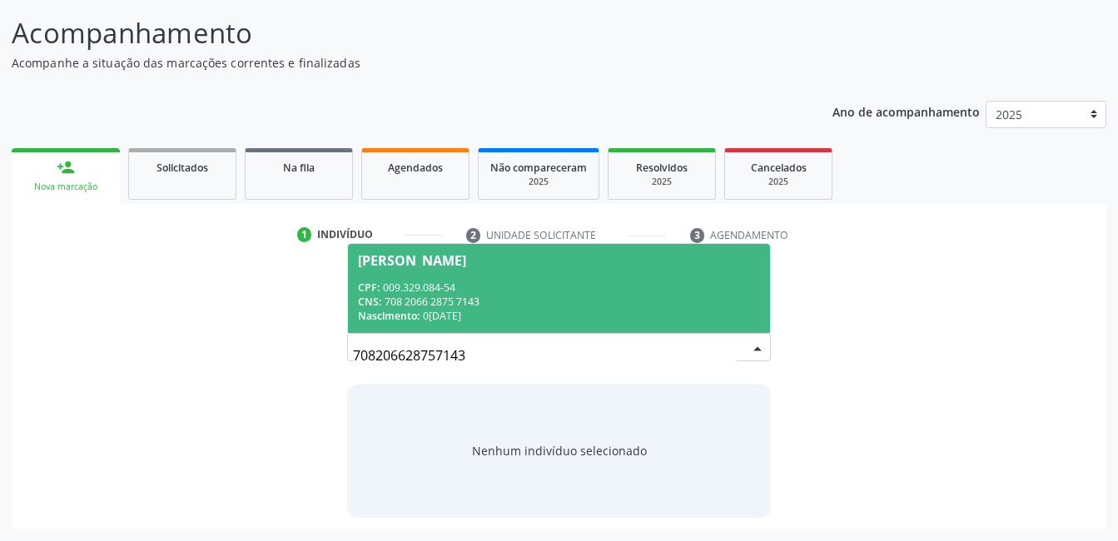
click at [524, 278] on span "Cicera Barbosa da Silva CPF: 009.329.084-54 CNS: 708 2066 2875 7143 Nascimento:…" at bounding box center [558, 288] width 421 height 89
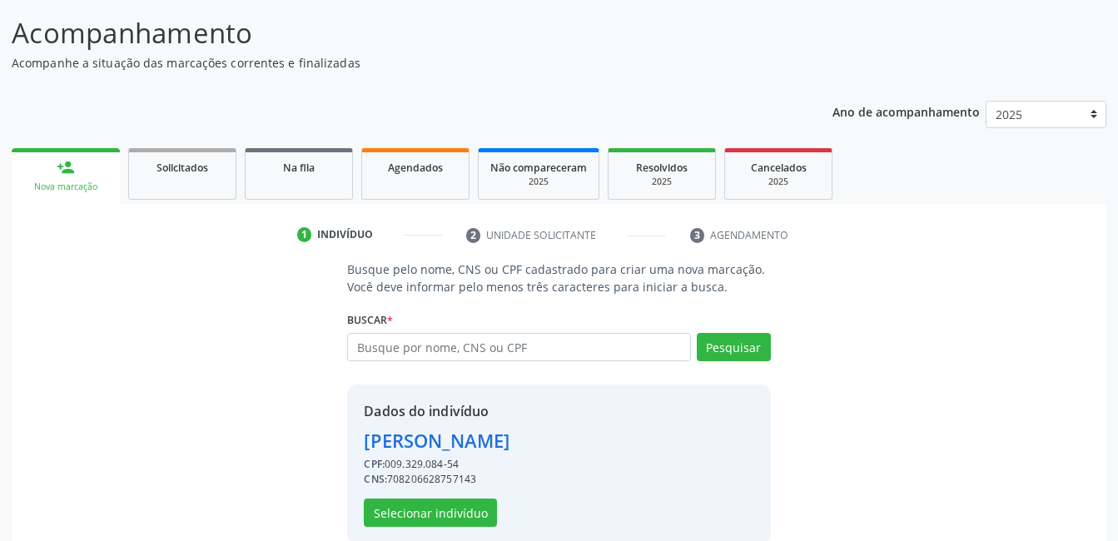
scroll to position [127, 0]
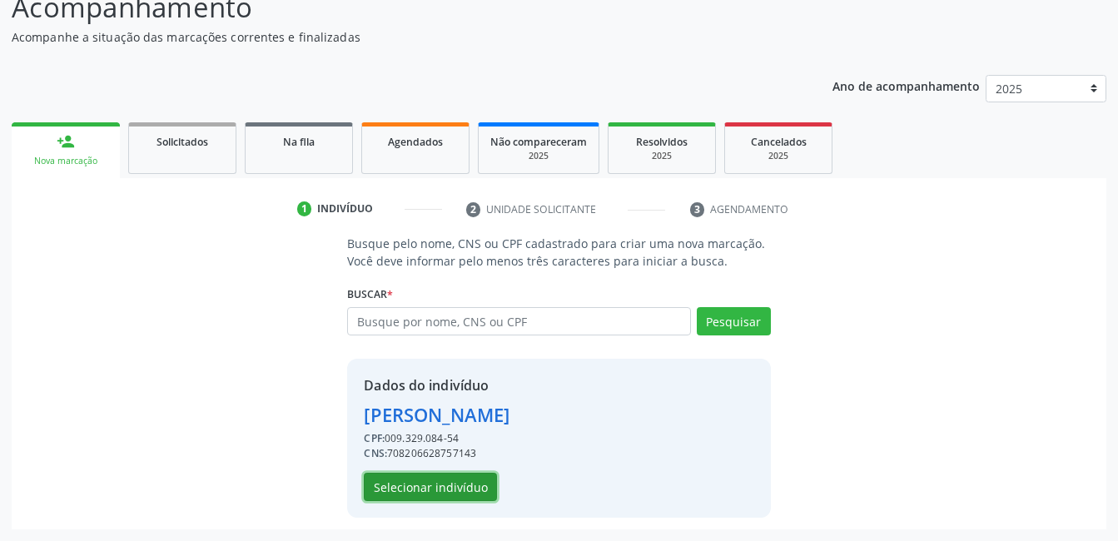
click at [440, 488] on button "Selecionar indivíduo" at bounding box center [430, 487] width 133 height 28
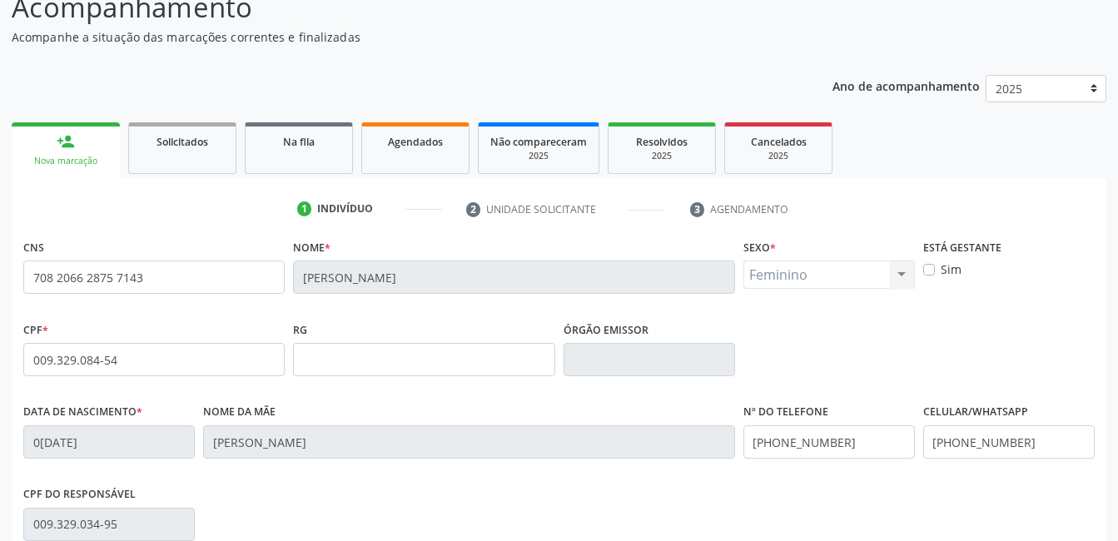
scroll to position [361, 0]
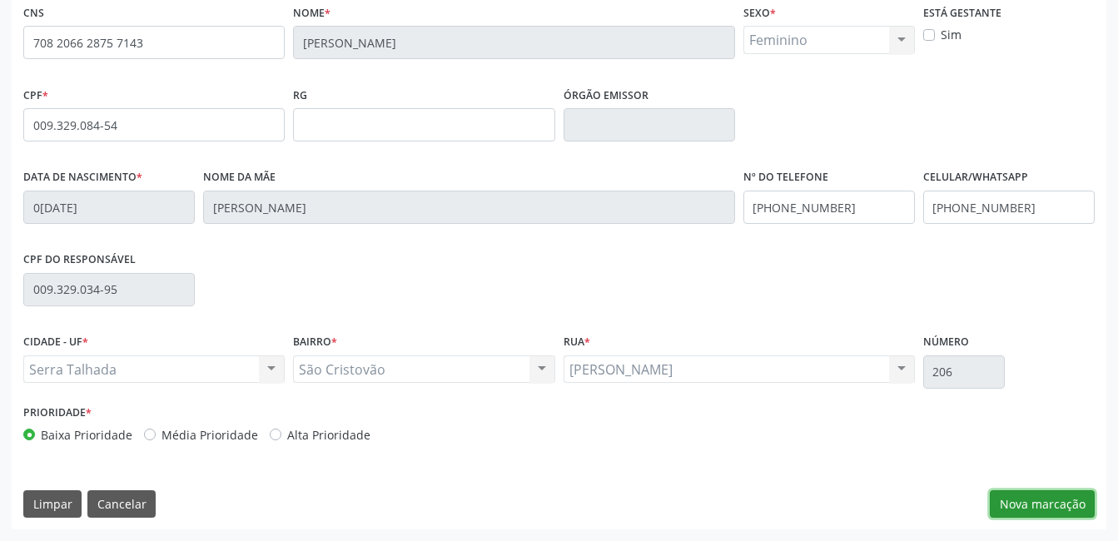
click at [1061, 496] on button "Nova marcação" at bounding box center [1042, 504] width 105 height 28
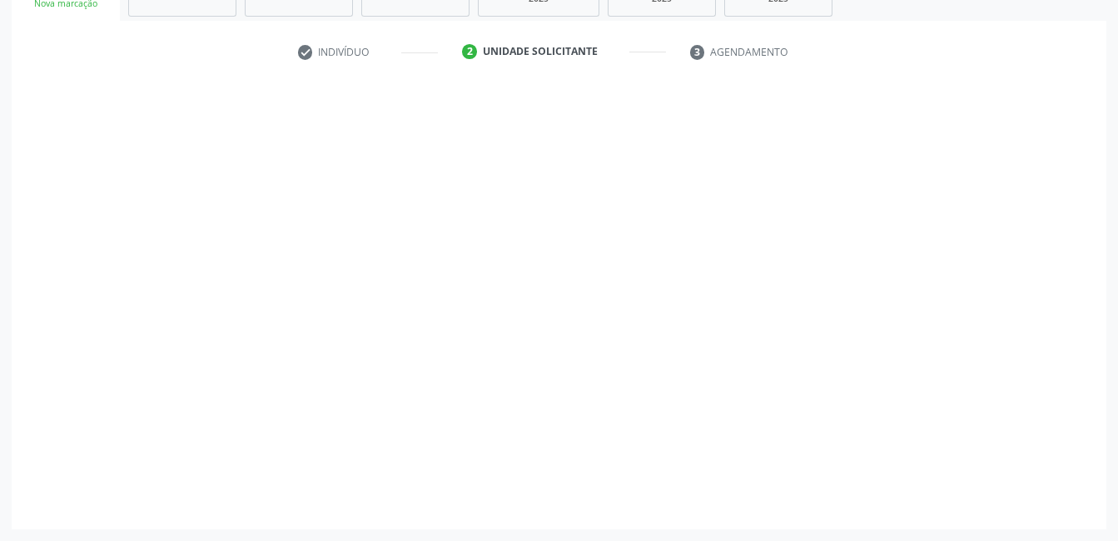
scroll to position [284, 0]
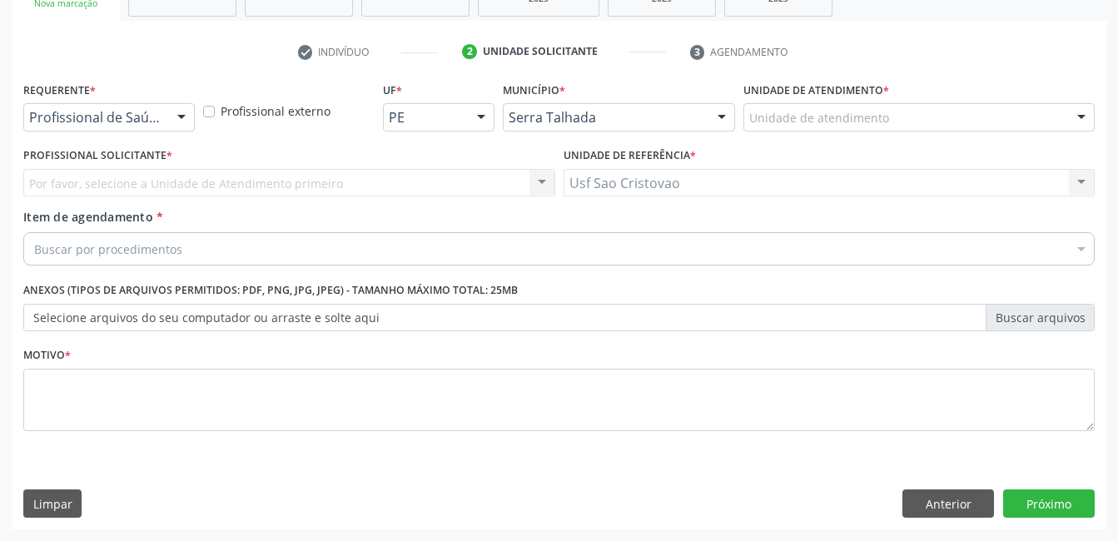
click at [175, 117] on div at bounding box center [181, 118] width 25 height 28
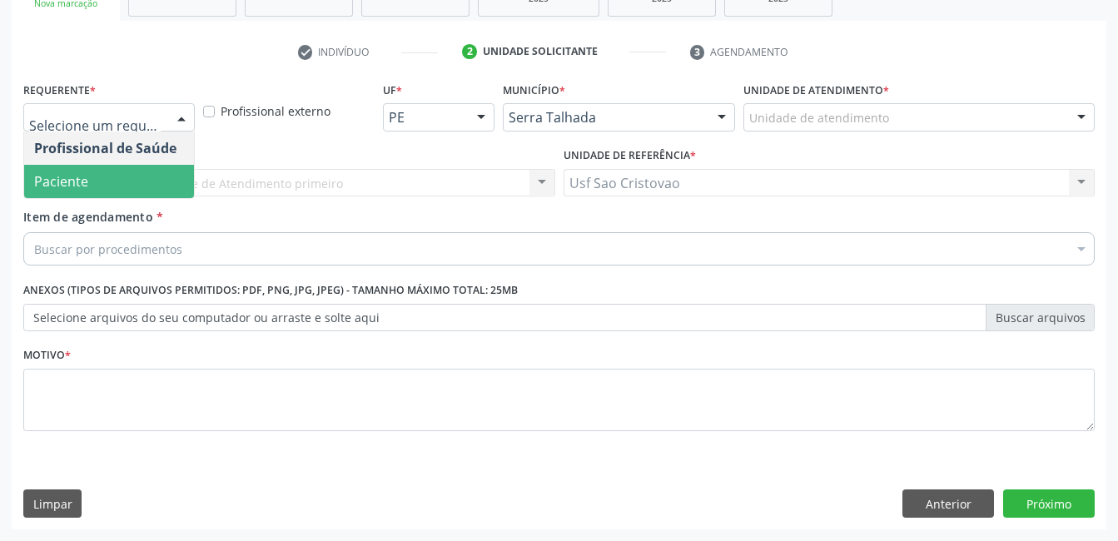
click at [168, 189] on span "Paciente" at bounding box center [109, 181] width 170 height 33
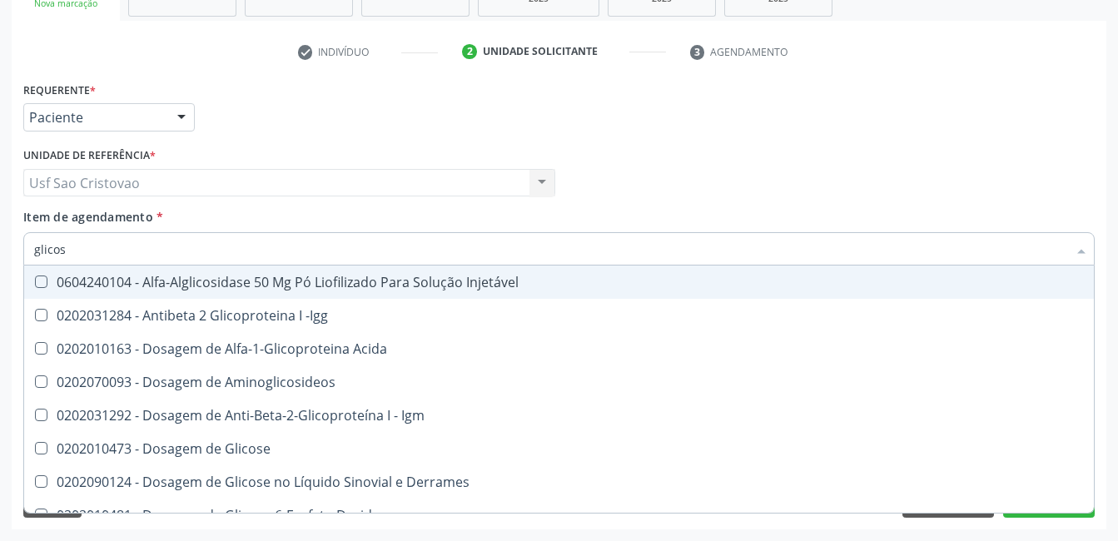
type input "glicose"
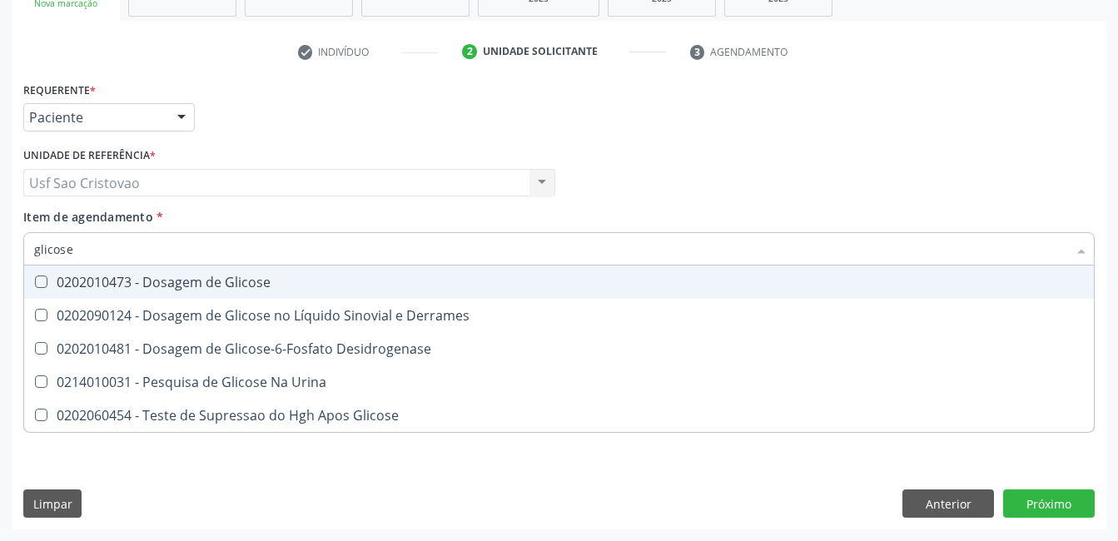
click at [37, 281] on Glicose at bounding box center [41, 282] width 12 height 12
click at [35, 281] on Glicose "checkbox" at bounding box center [29, 281] width 11 height 11
checkbox Glicose "true"
type input "glicos"
checkbox Glicose "false"
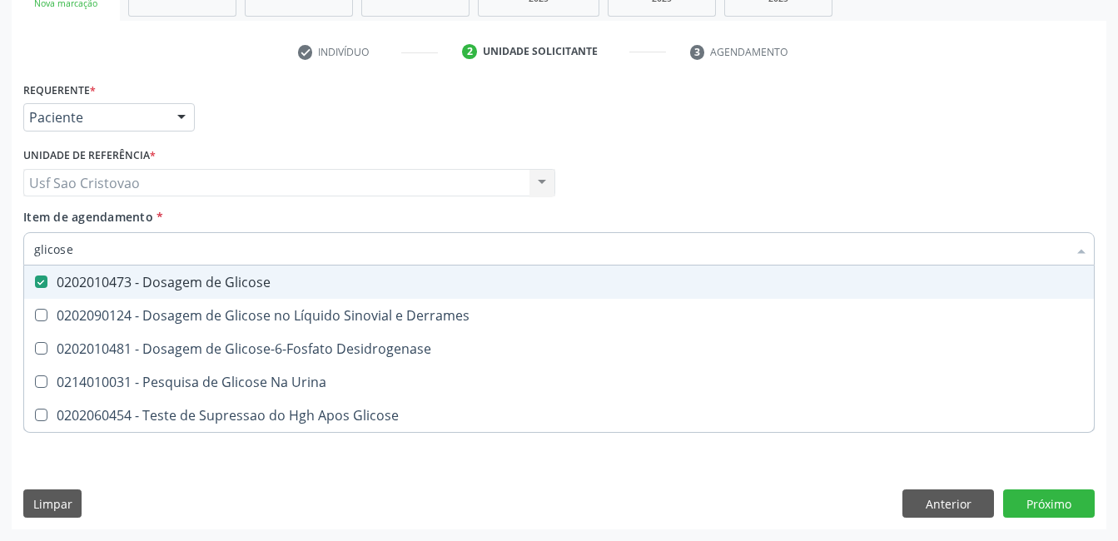
checkbox Desidrogenase "true"
type input "glico"
checkbox Desidrogenase "false"
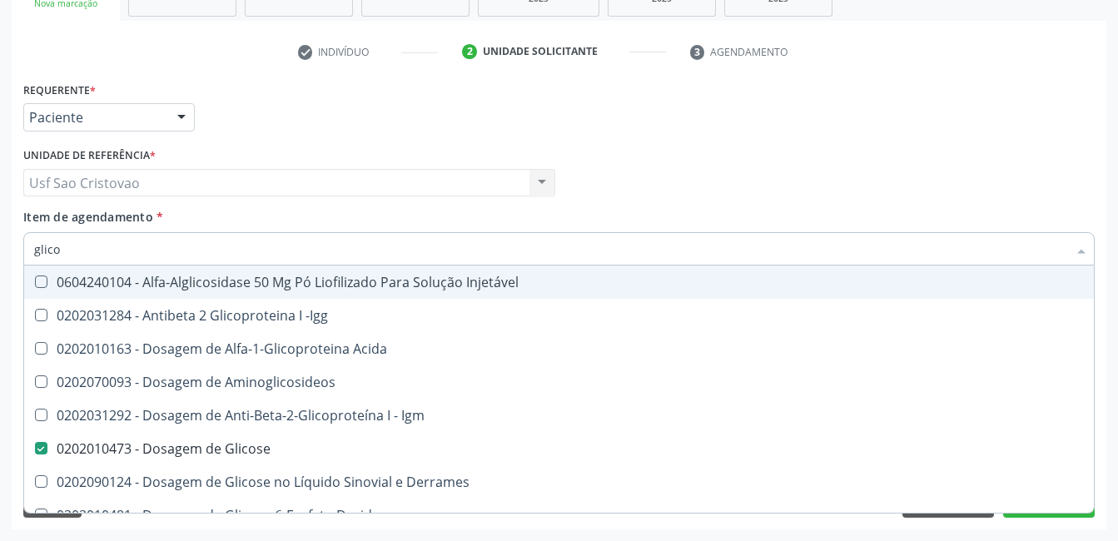
type input "glic"
checkbox Glicose "false"
checkbox Glicose "true"
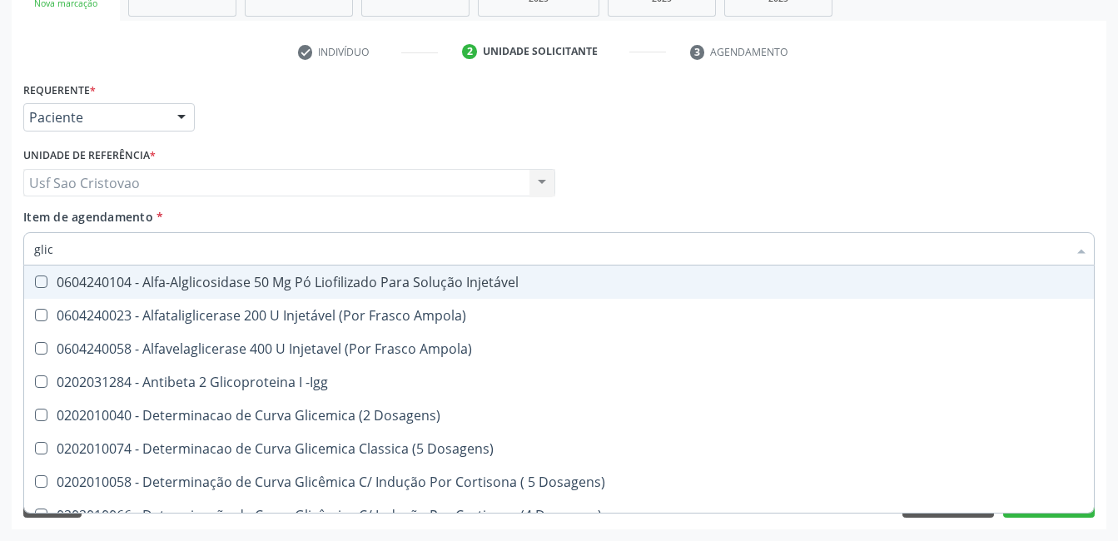
type input "gli"
checkbox Glicose "false"
checkbox Glicosilada "true"
type input "gl"
checkbox Glicosilada "false"
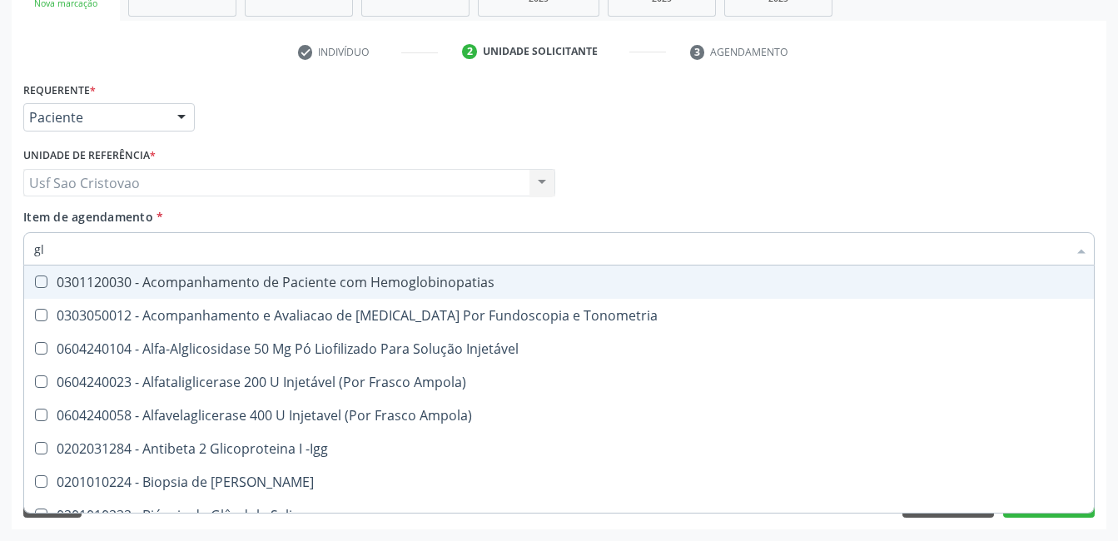
type input "g"
checkbox Glicose "false"
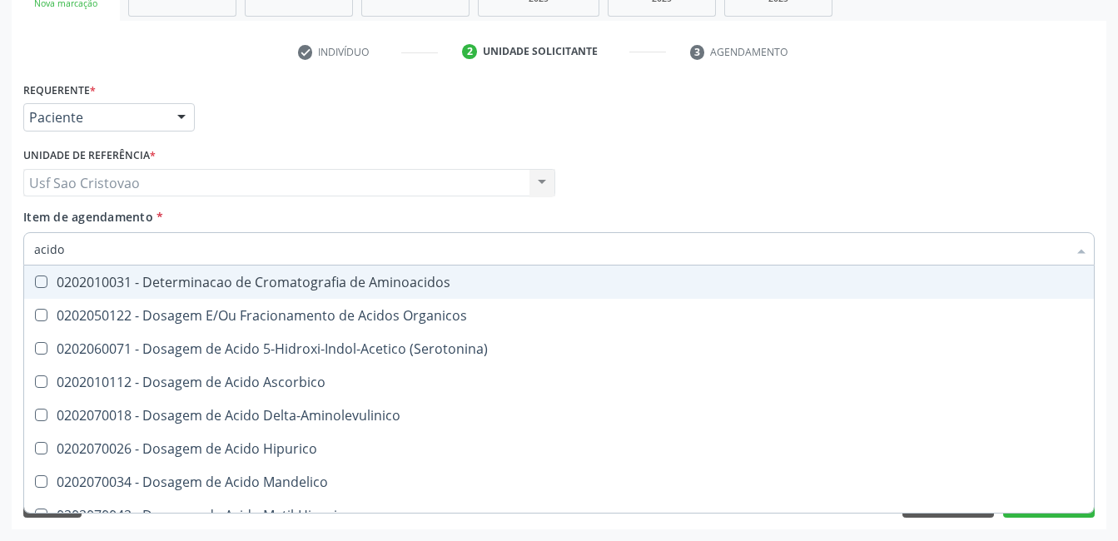
type input "acido u"
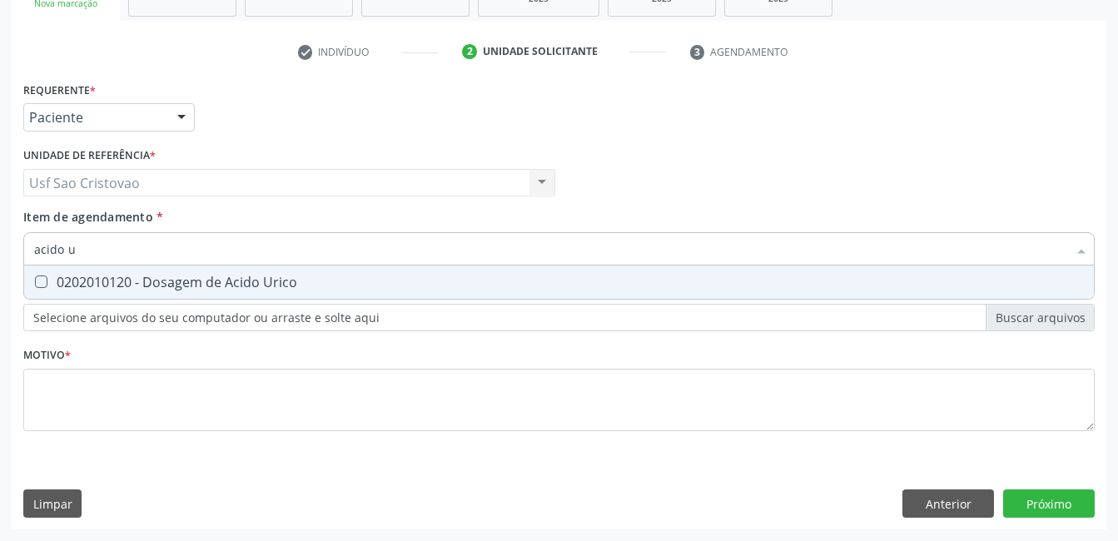
click at [42, 283] on Urico at bounding box center [41, 282] width 12 height 12
click at [35, 283] on Urico "checkbox" at bounding box center [29, 281] width 11 height 11
checkbox Urico "true"
type input "acido"
checkbox Urico "false"
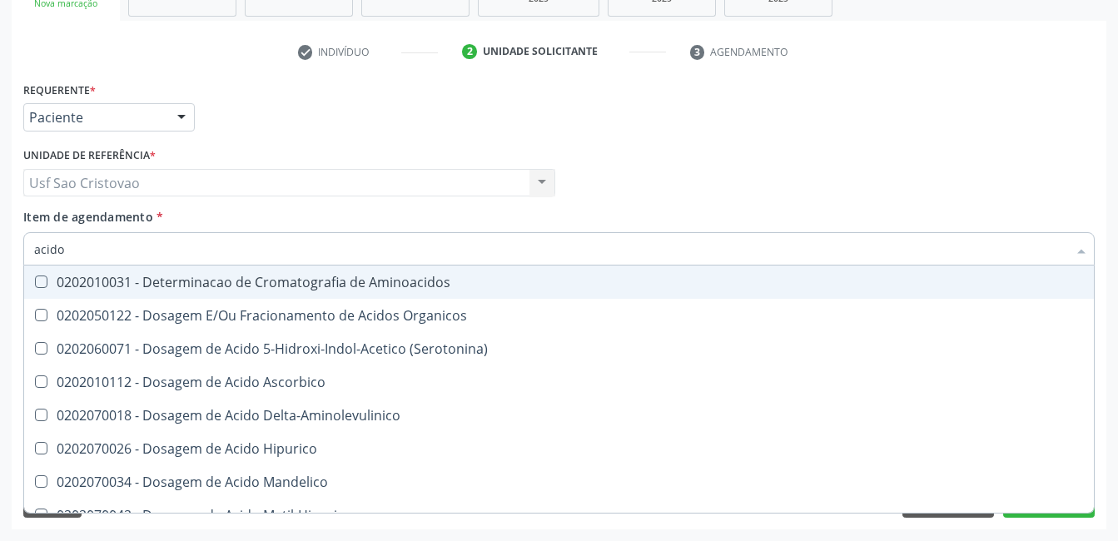
type input "acid"
checkbox Urico "false"
checkbox Cromatografia\) "true"
type input "aci"
checkbox Cromatografia\) "false"
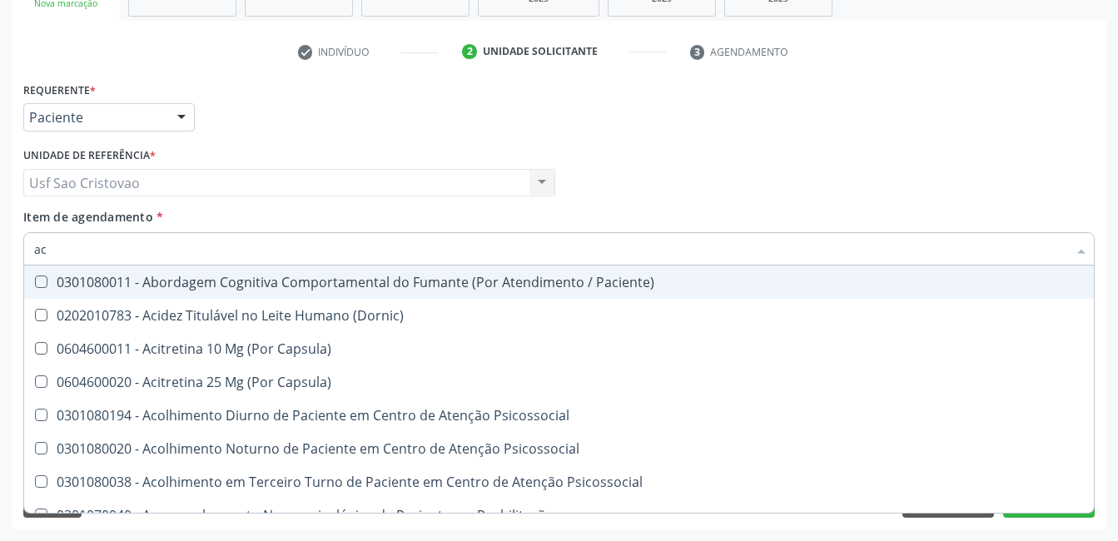
type input "a"
checkbox Urico "false"
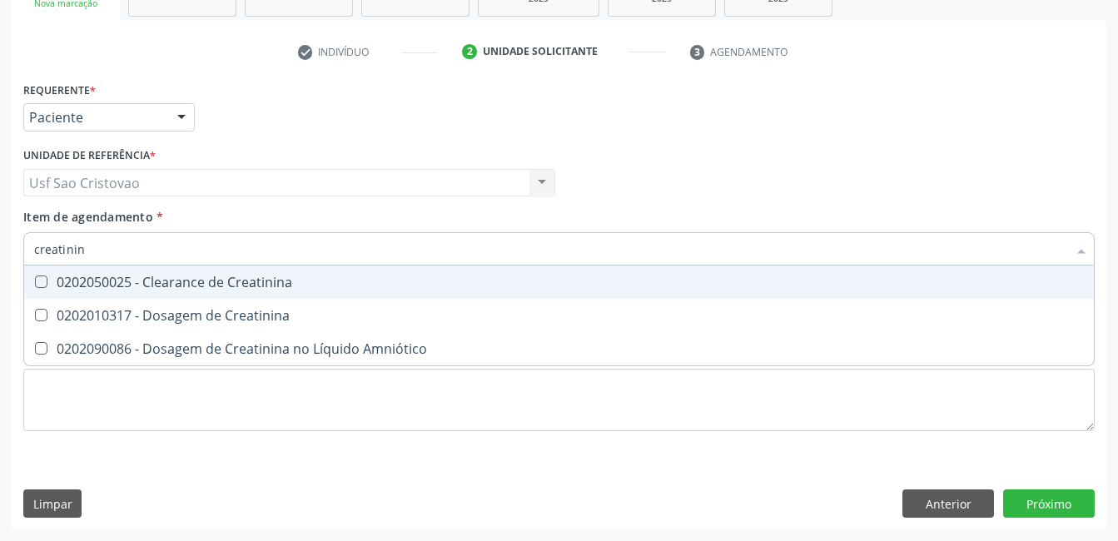
type input "creatinina"
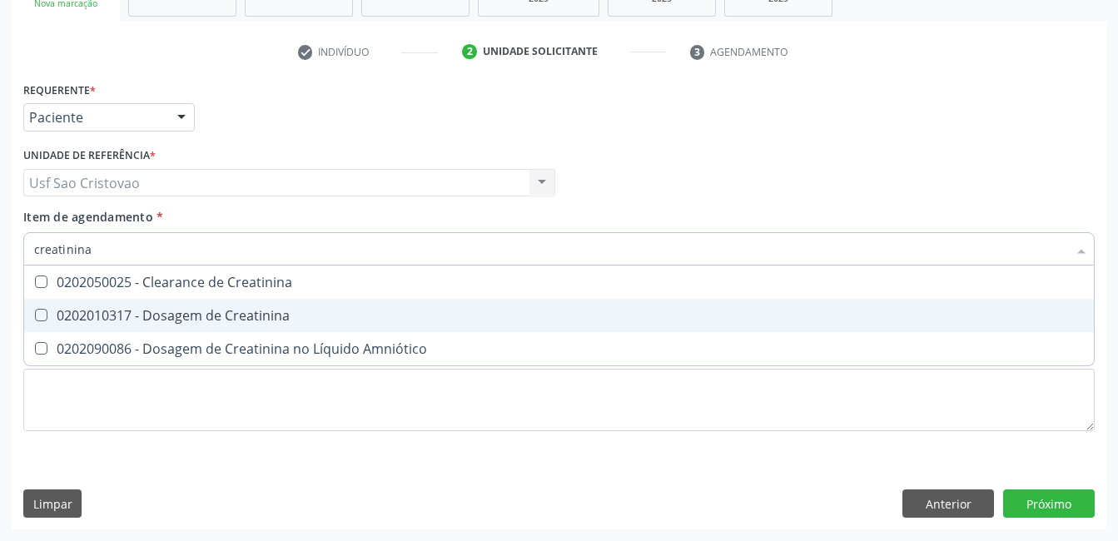
click at [39, 312] on Creatinina at bounding box center [41, 315] width 12 height 12
click at [35, 312] on Creatinina "checkbox" at bounding box center [29, 315] width 11 height 11
checkbox Creatinina "true"
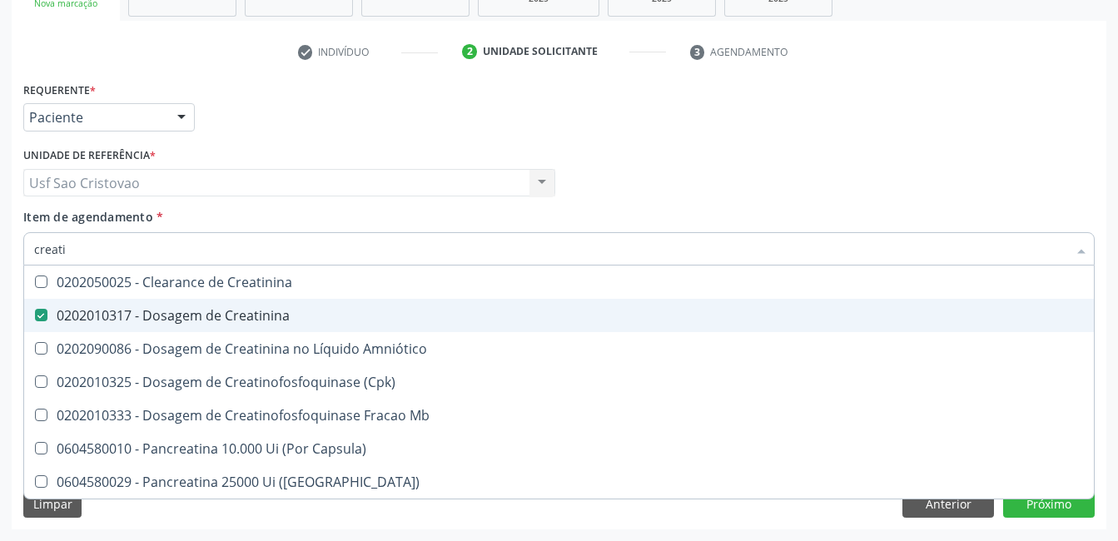
type input "creat"
checkbox Creatinina "false"
checkbox \(Cpk\) "true"
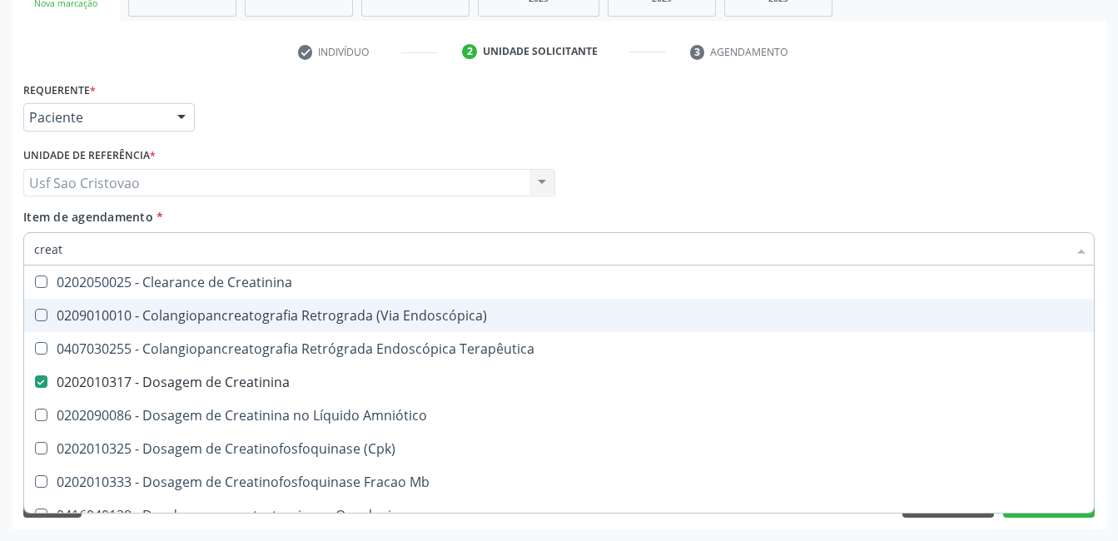
type input "crea"
checkbox Creatinina "false"
checkbox Mb "true"
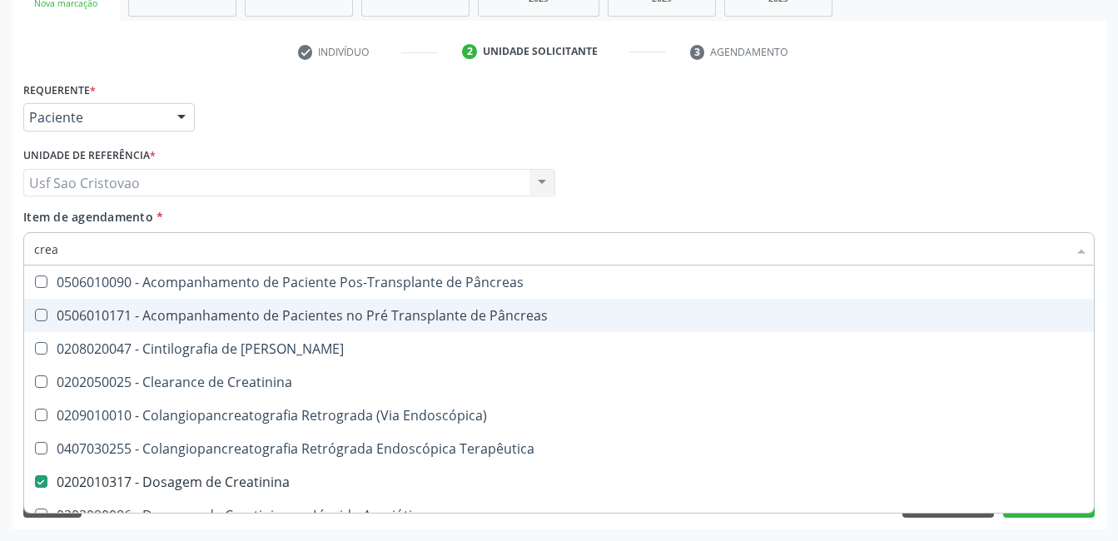
type input "cre"
checkbox Creatinina "false"
checkbox Oncologia "true"
type input "cr"
checkbox Oncologia "false"
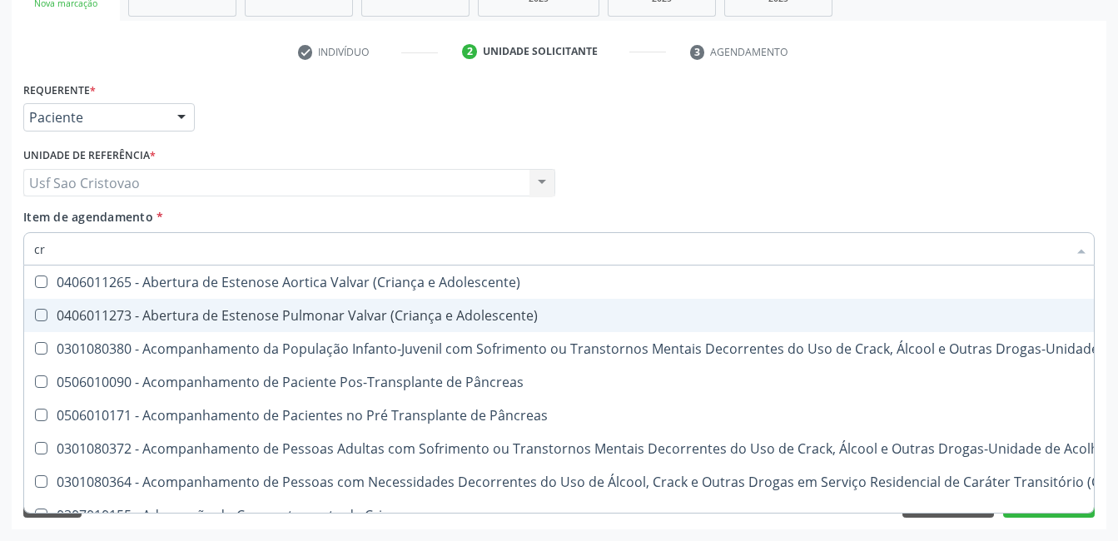
type input "c"
checkbox Creatinina "false"
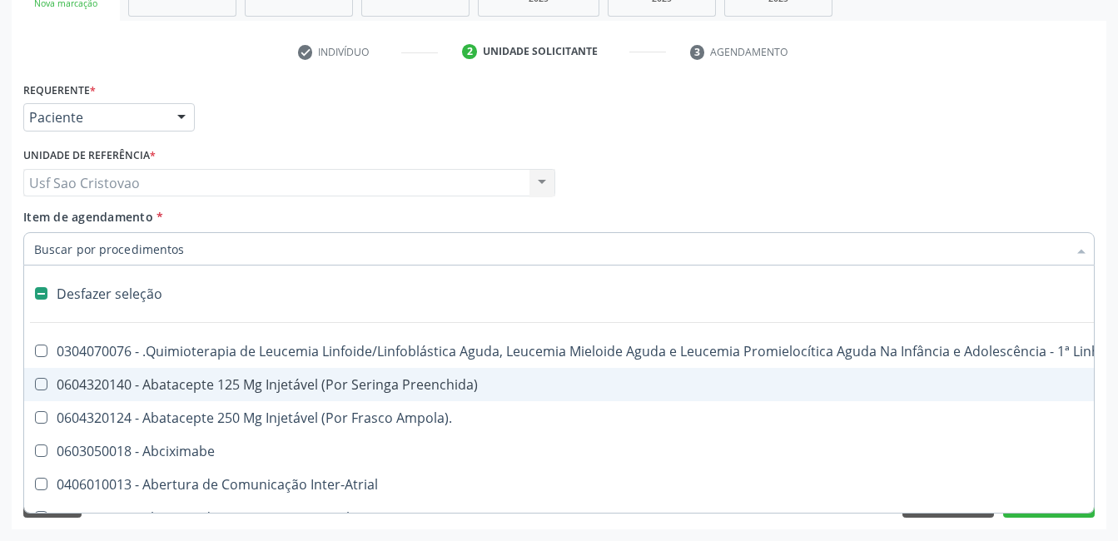
type input "u"
checkbox Cistometro "true"
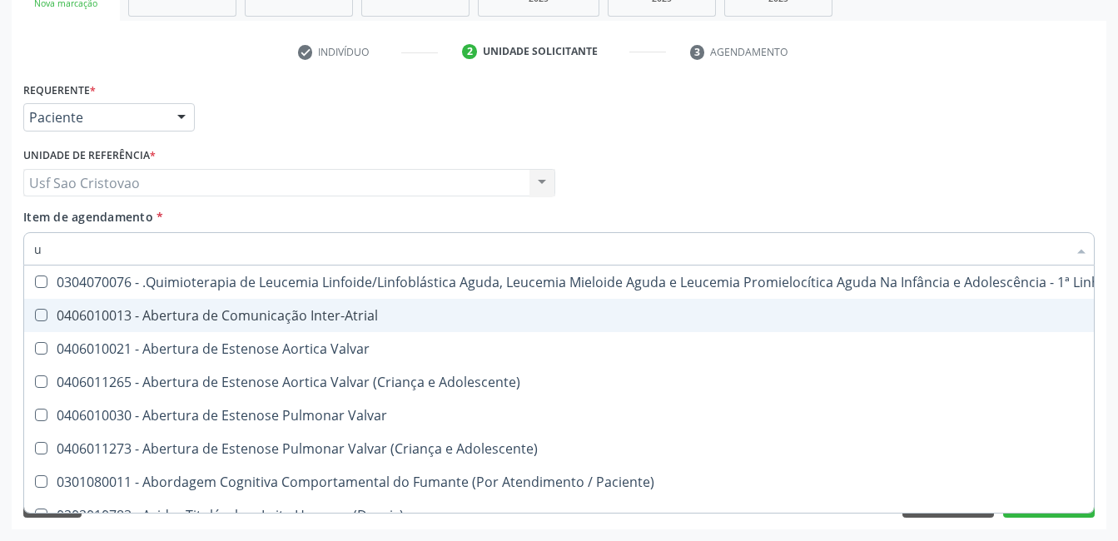
type input "ur"
checkbox Níveis "true"
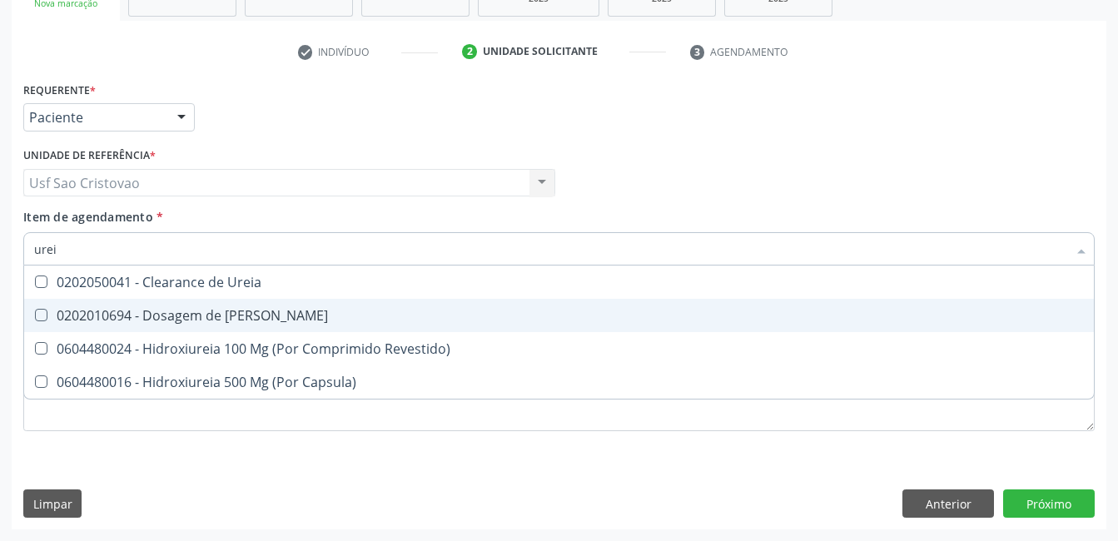
type input "ureia"
click at [39, 316] on Ureia at bounding box center [41, 315] width 12 height 12
click at [35, 316] on Ureia "checkbox" at bounding box center [29, 315] width 11 height 11
checkbox Ureia "true"
type input "ure"
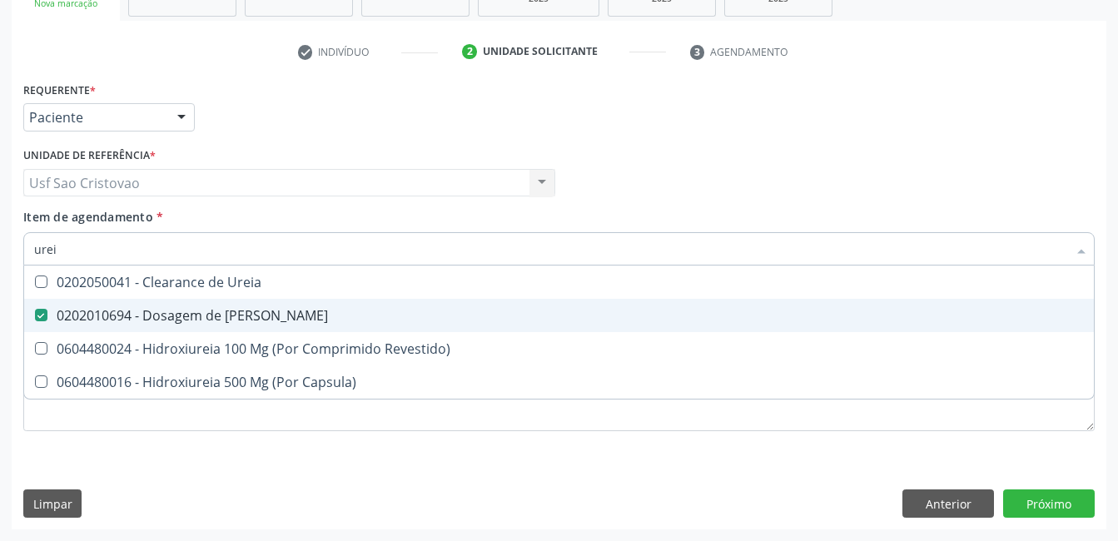
checkbox Ureia "false"
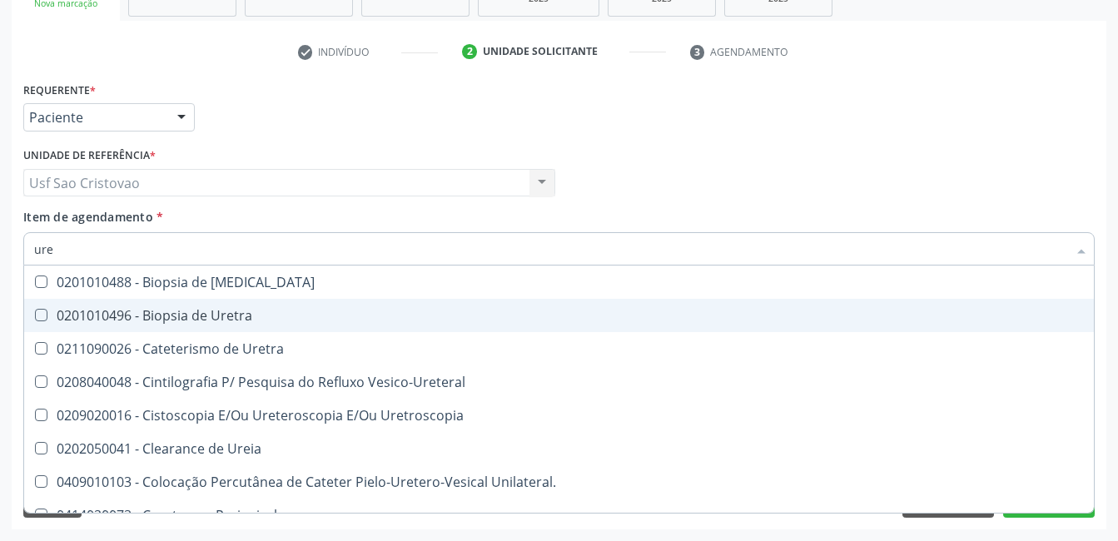
type input "ur"
checkbox Ureia "false"
type input "u"
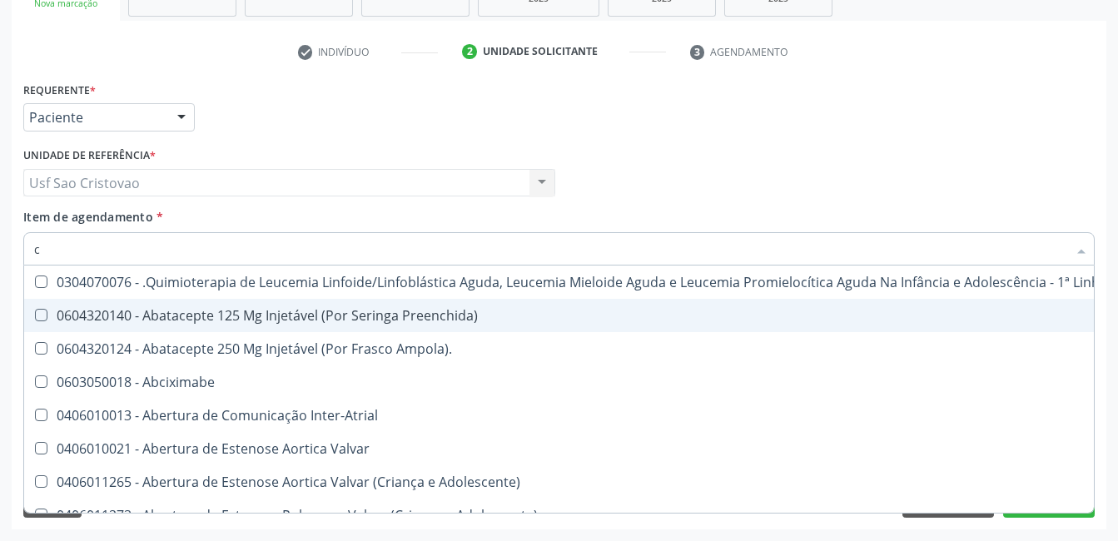
type input "co"
checkbox Coclear "true"
checkbox Tempo "true"
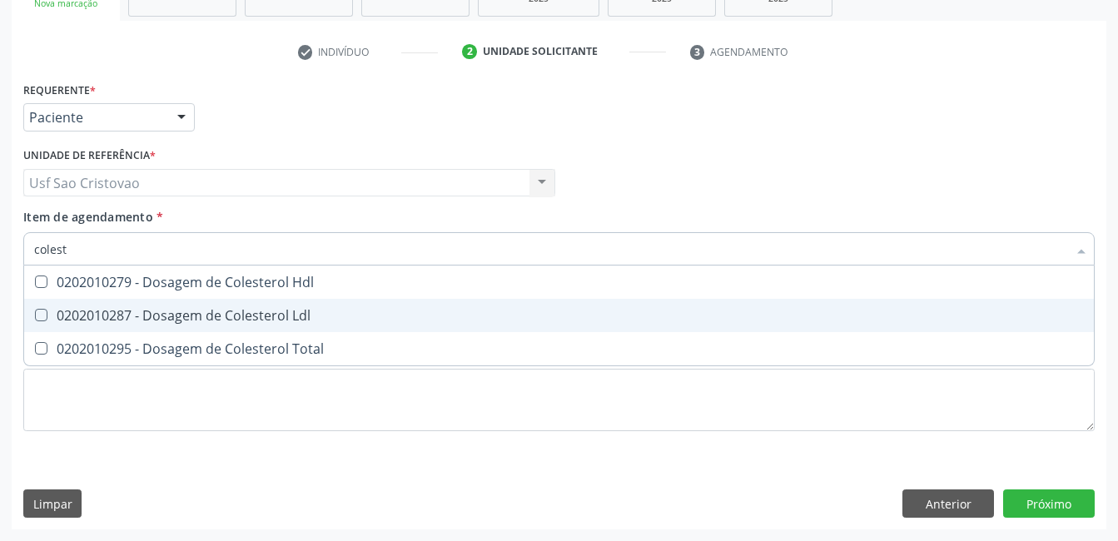
type input "coleste"
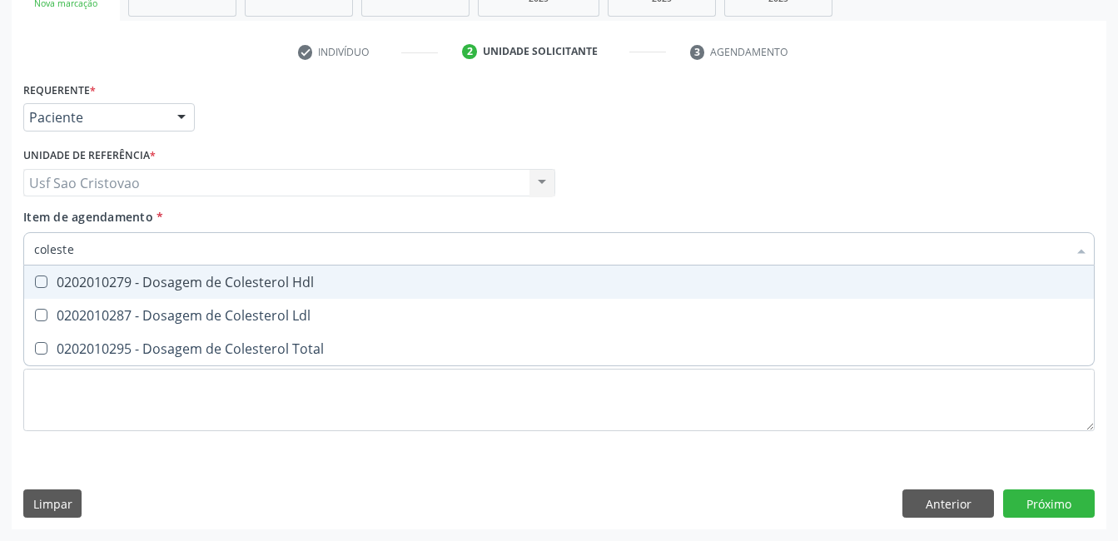
click at [45, 282] on Hdl at bounding box center [41, 282] width 12 height 12
click at [35, 282] on Hdl "checkbox" at bounding box center [29, 281] width 11 height 11
checkbox Hdl "true"
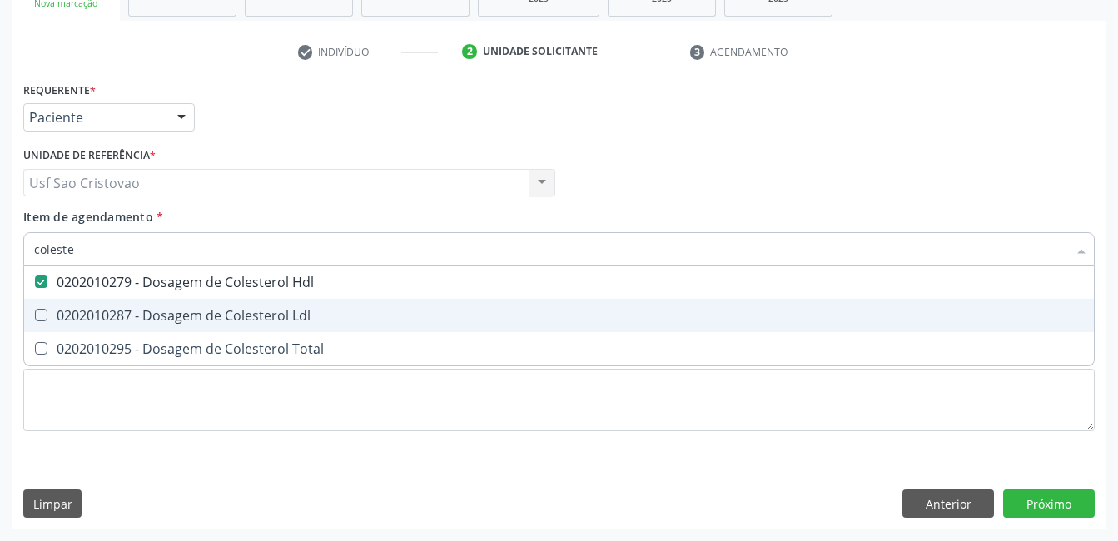
click at [37, 316] on Ldl at bounding box center [41, 315] width 12 height 12
click at [35, 316] on Ldl "checkbox" at bounding box center [29, 315] width 11 height 11
checkbox Ldl "true"
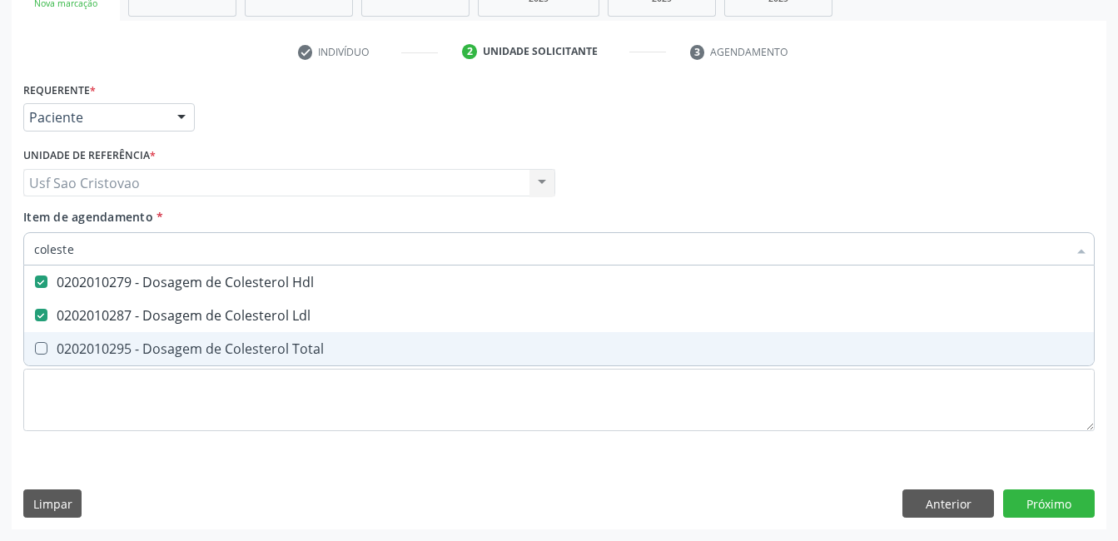
click at [40, 344] on Total at bounding box center [41, 348] width 12 height 12
click at [35, 344] on Total "checkbox" at bounding box center [29, 348] width 11 height 11
checkbox Total "true"
type input "cole"
checkbox Hdl "false"
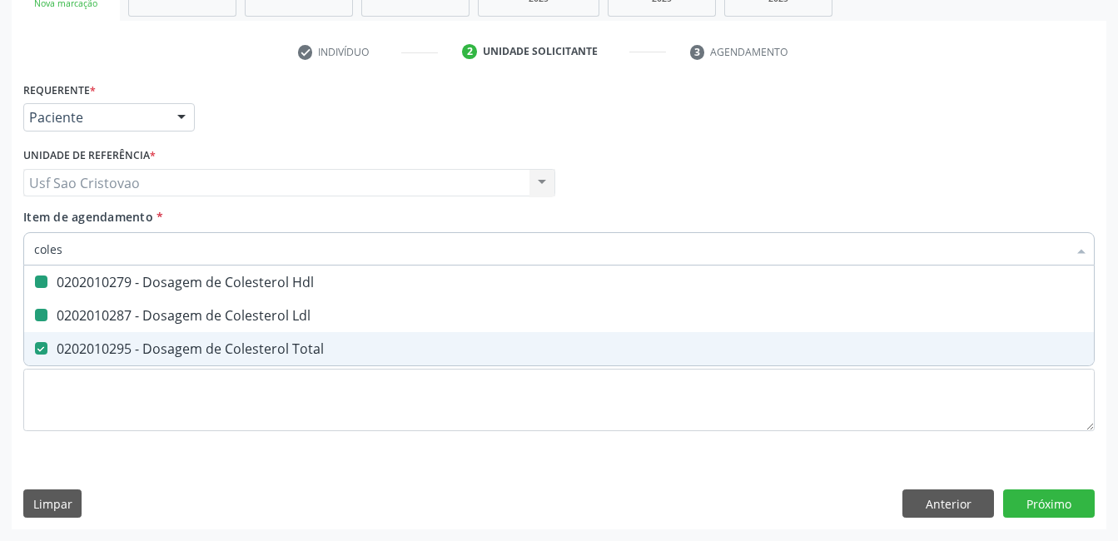
checkbox Ldl "false"
checkbox Total "false"
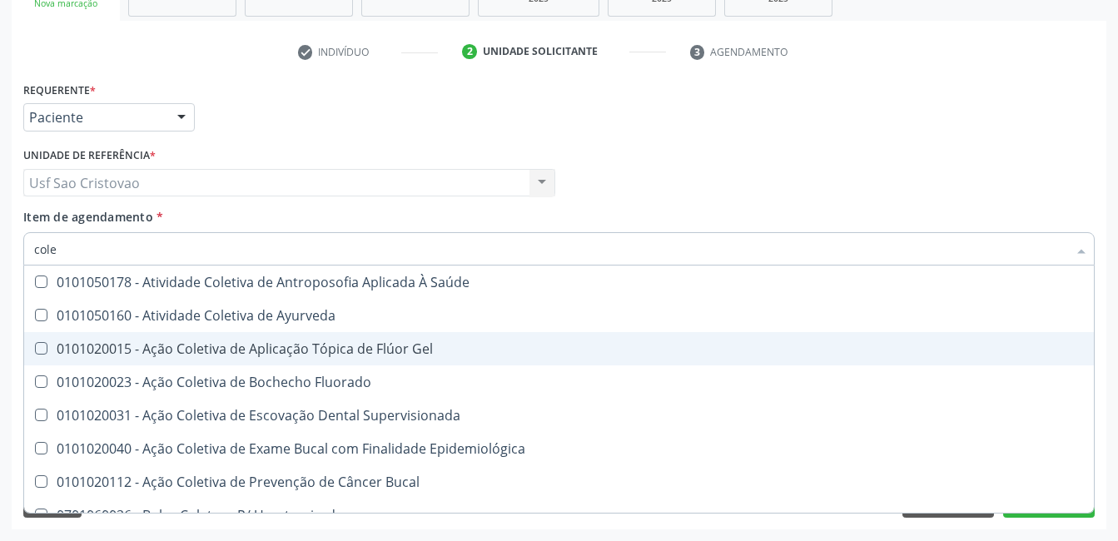
type input "col"
checkbox Hdl "false"
checkbox Ldl "false"
checkbox Total "false"
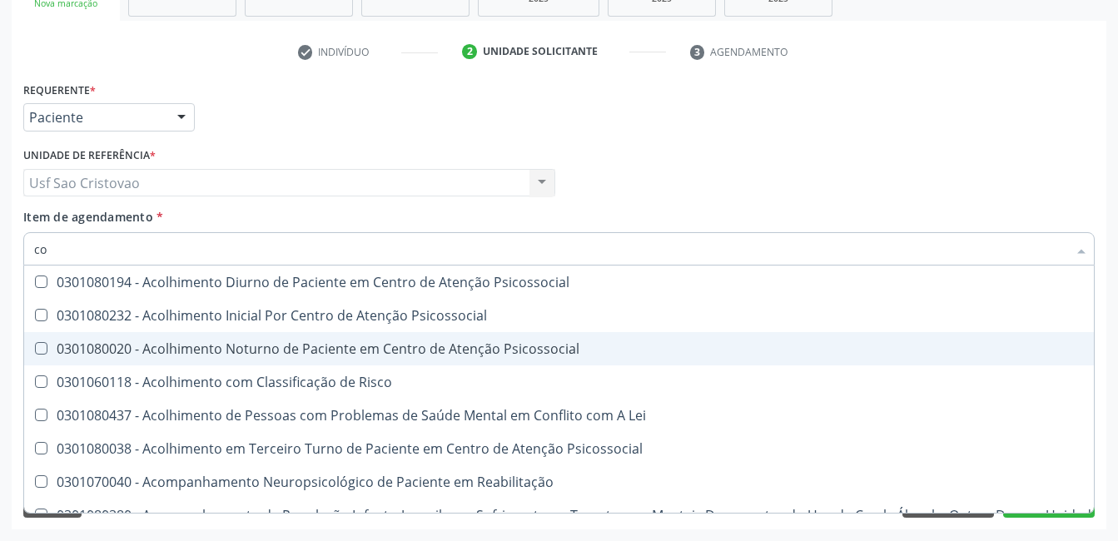
type input "c"
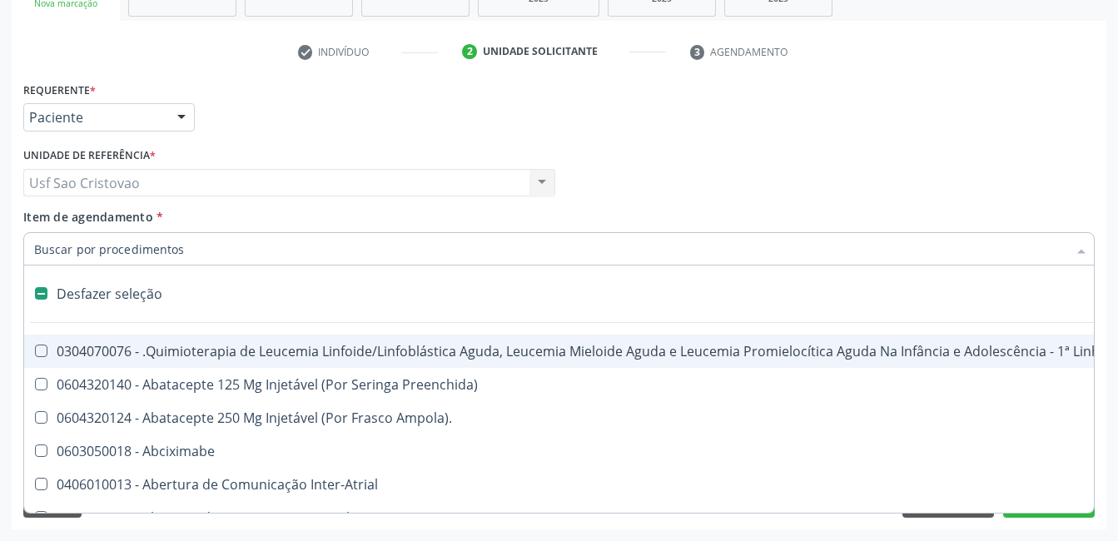
checkbox Cnrac\) "false"
checkbox S\/Pernoite "false"
checkbox Pernoite "false"
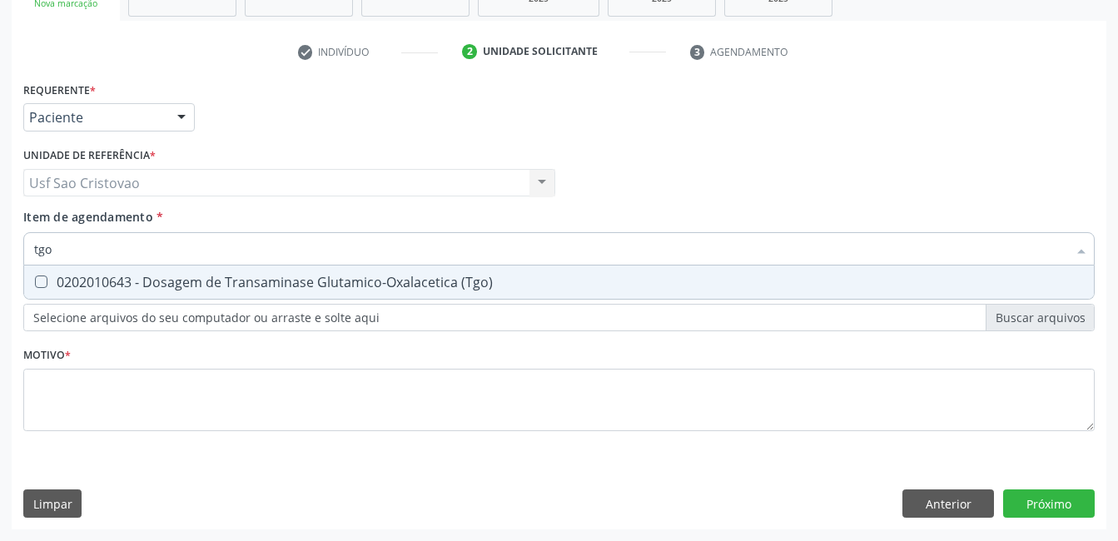
type input "tg"
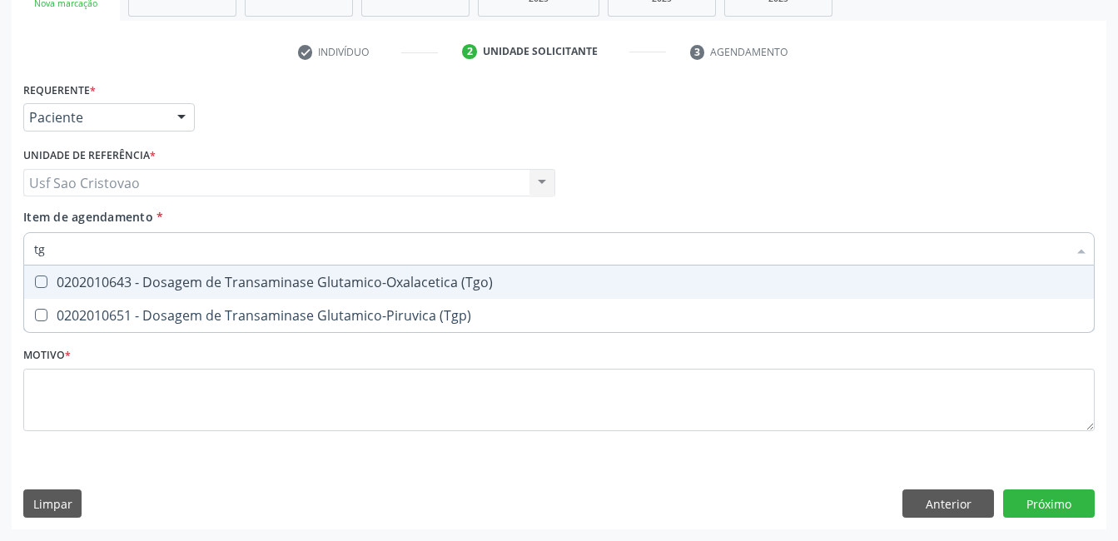
click at [41, 284] on \(Tgo\) at bounding box center [41, 282] width 12 height 12
click at [35, 284] on \(Tgo\) "checkbox" at bounding box center [29, 281] width 11 height 11
checkbox \(Tgo\) "true"
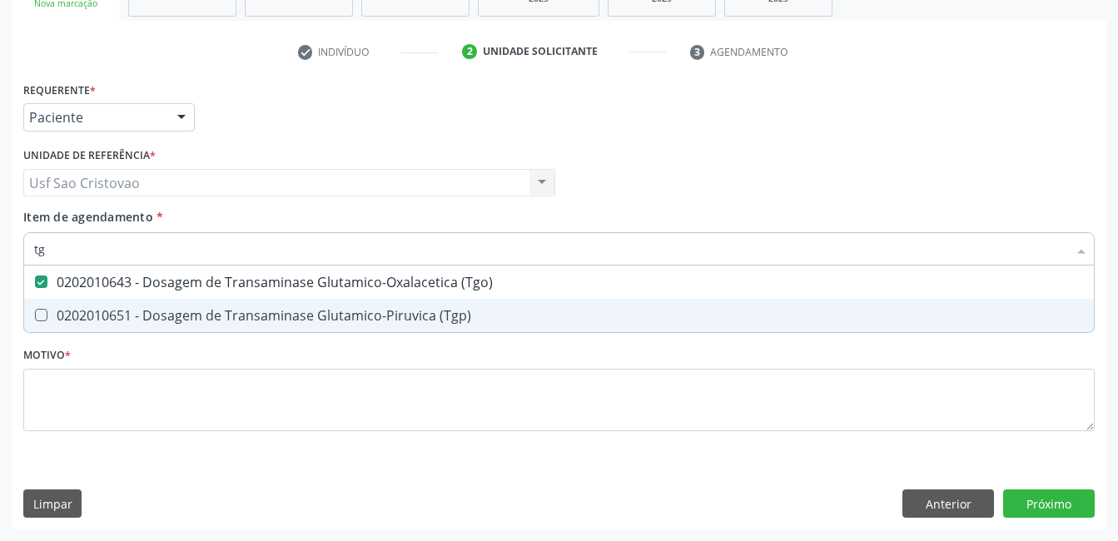
click at [42, 314] on \(Tgp\) at bounding box center [41, 315] width 12 height 12
click at [35, 314] on \(Tgp\) "checkbox" at bounding box center [29, 315] width 11 height 11
checkbox \(Tgp\) "true"
type input "t"
checkbox \(Tgo\) "false"
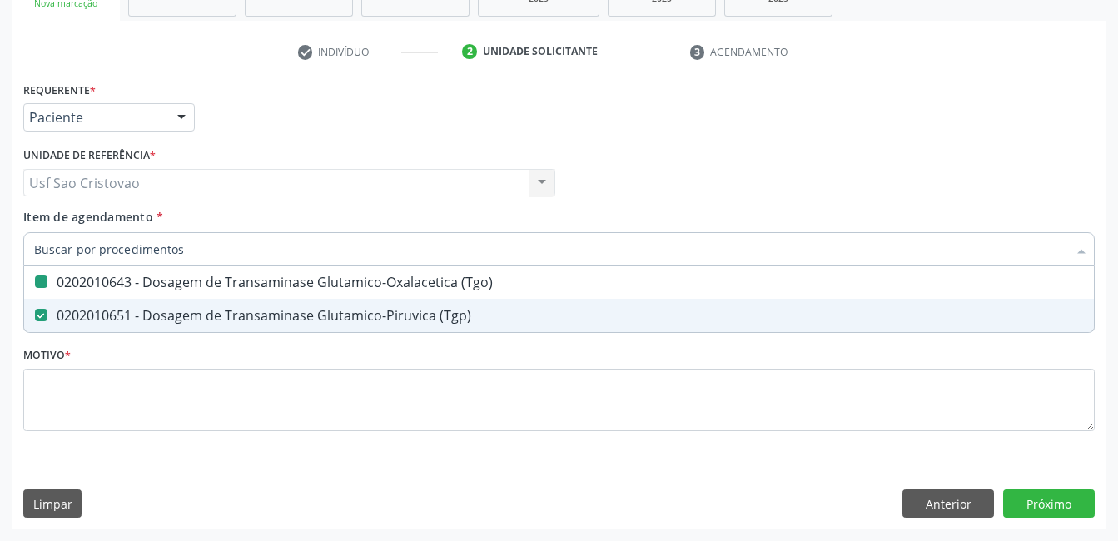
checkbox \(Tgp\) "false"
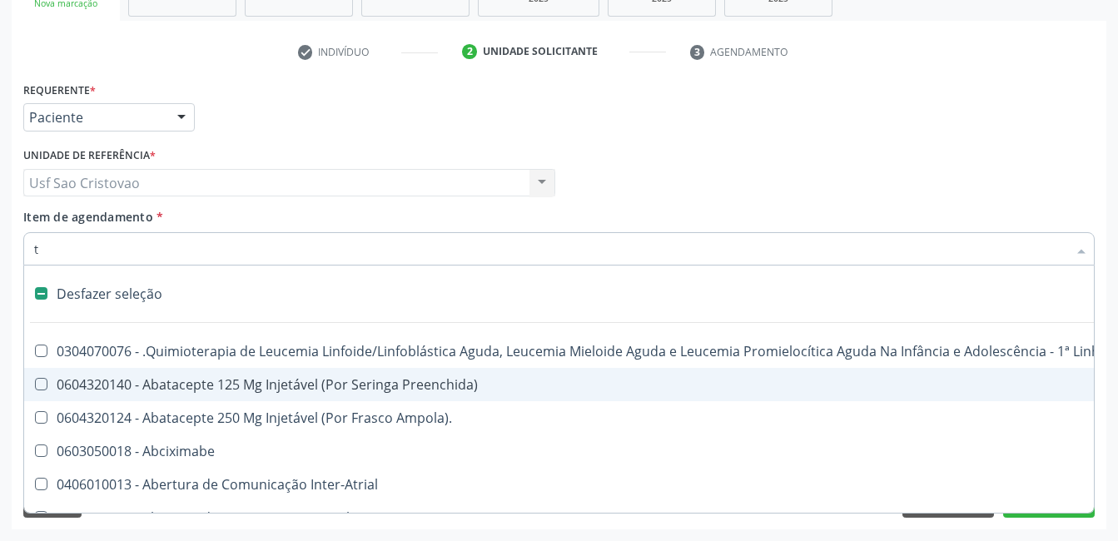
type input "tr"
checkbox Horas "true"
checkbox Remoção "true"
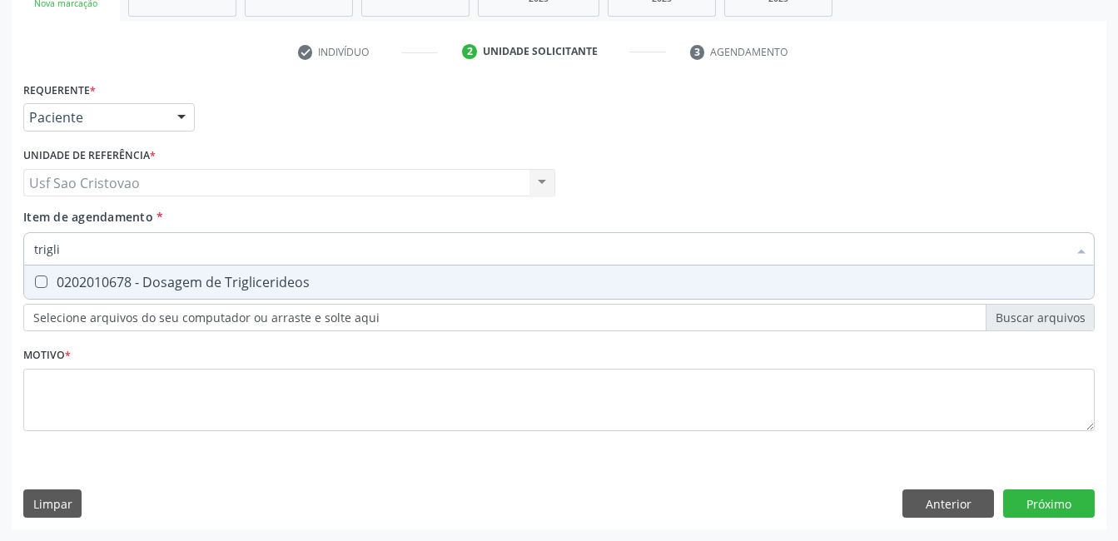
type input "triglic"
click at [44, 280] on Triglicerideos at bounding box center [41, 282] width 12 height 12
click at [35, 280] on Triglicerideos "checkbox" at bounding box center [29, 281] width 11 height 11
checkbox Triglicerideos "true"
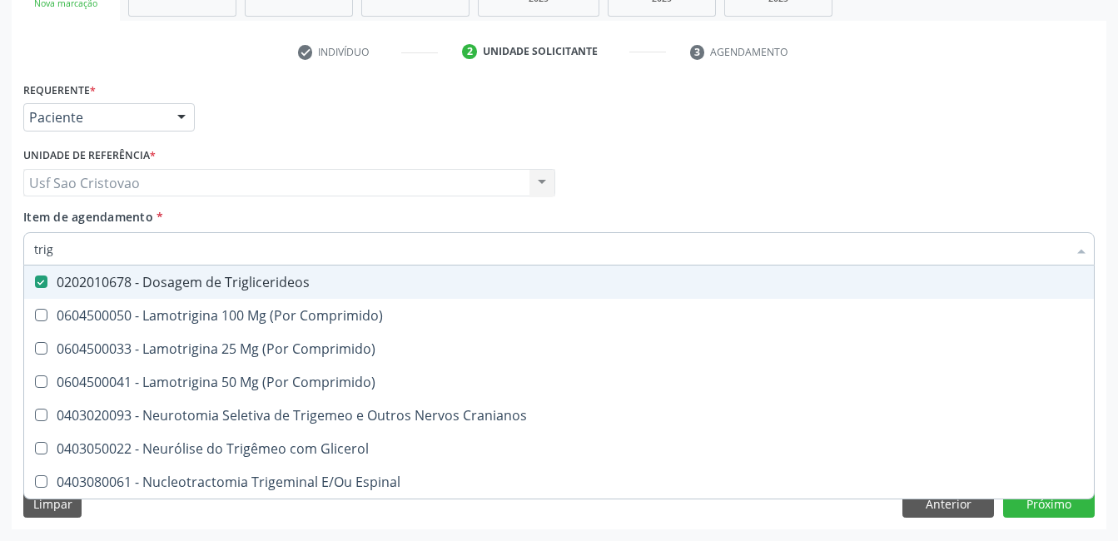
type input "tri"
checkbox Triglicerideos "false"
type input "t"
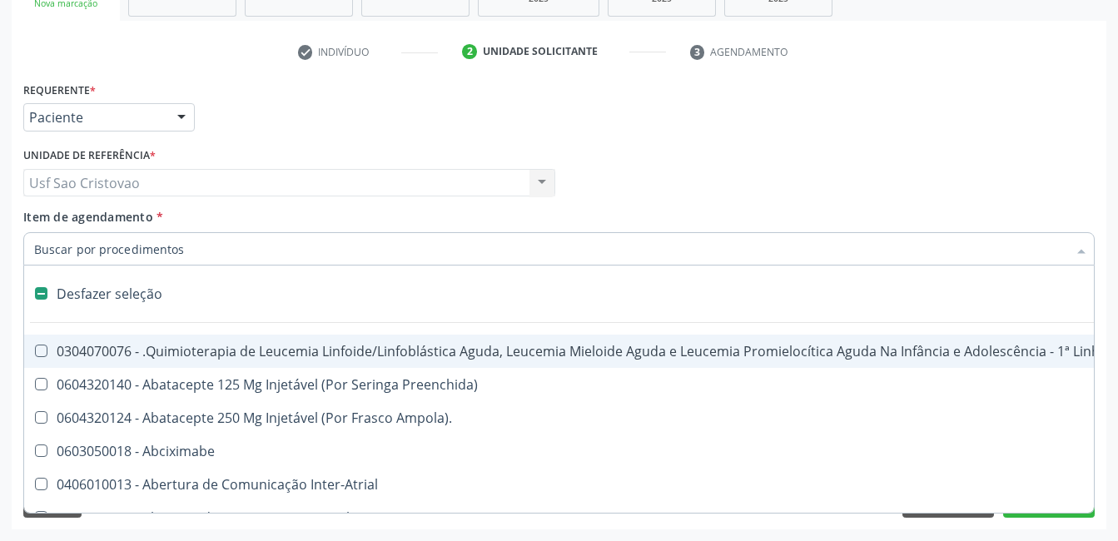
type input "h"
checkbox A "true"
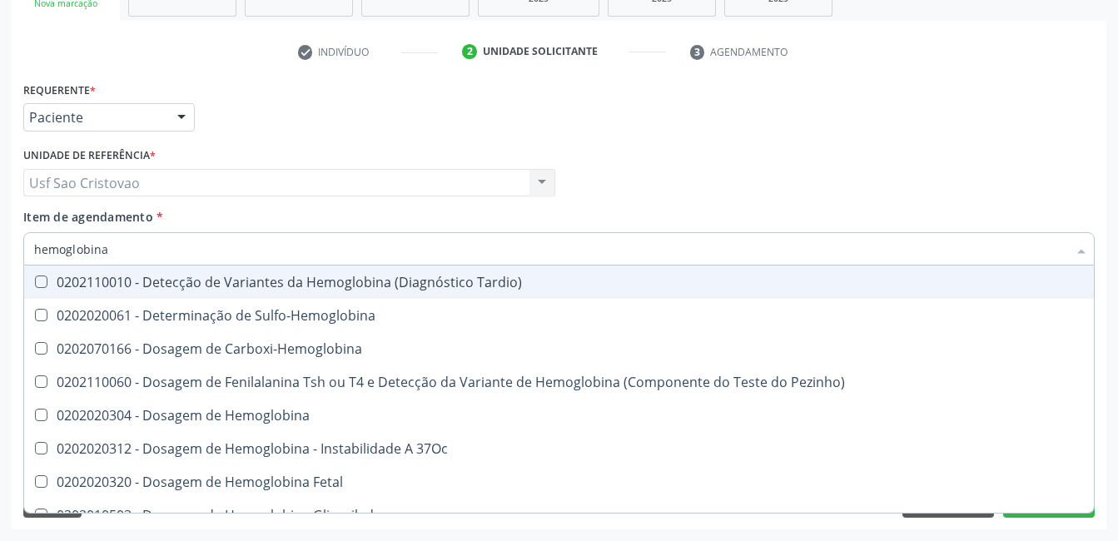
type input "hemoglobina g"
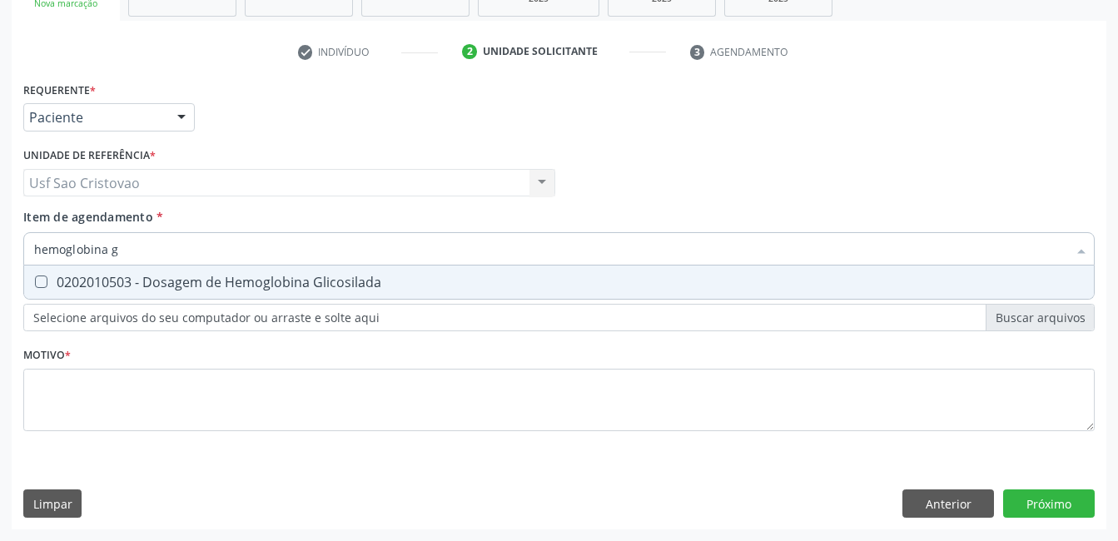
click at [44, 280] on Glicosilada at bounding box center [41, 282] width 12 height 12
click at [35, 280] on Glicosilada "checkbox" at bounding box center [29, 281] width 11 height 11
checkbox Glicosilada "true"
type input "hemoglobina"
checkbox Glicosilada "false"
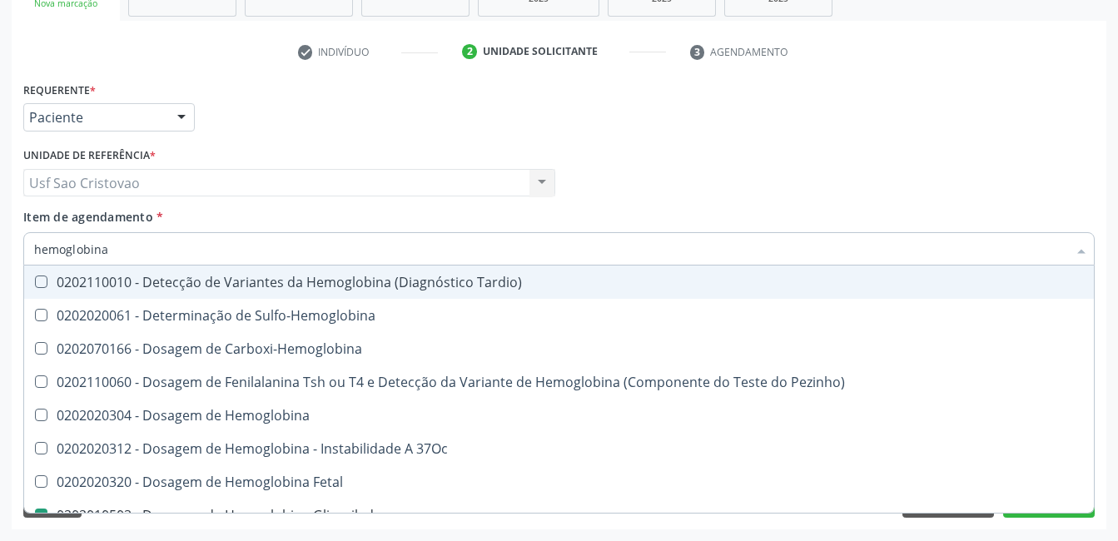
type input "hemoglobin"
checkbox Glicosilada "false"
checkbox Hematocrito\) "true"
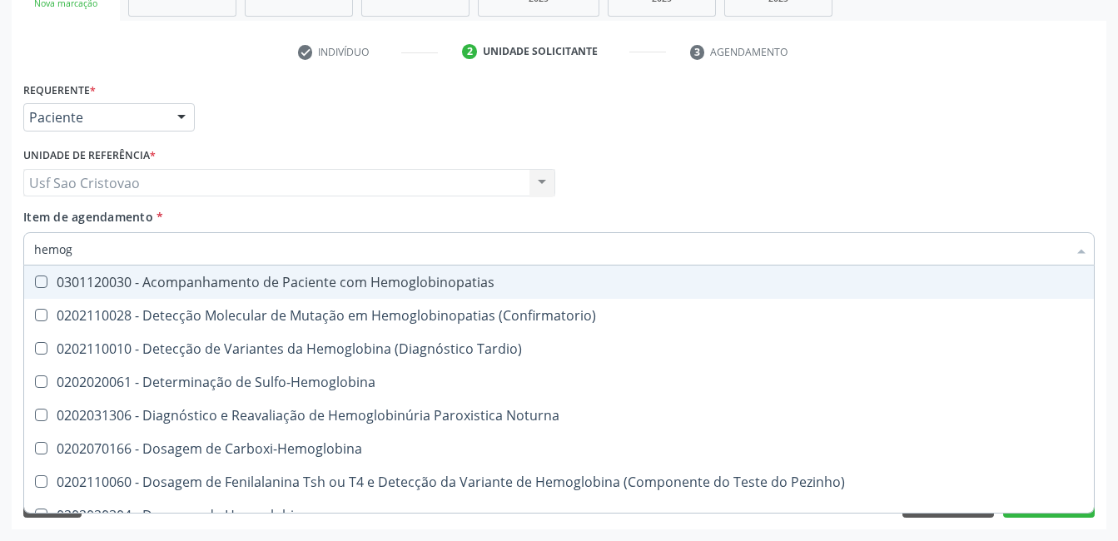
type input "hemo"
checkbox Glicosilada "false"
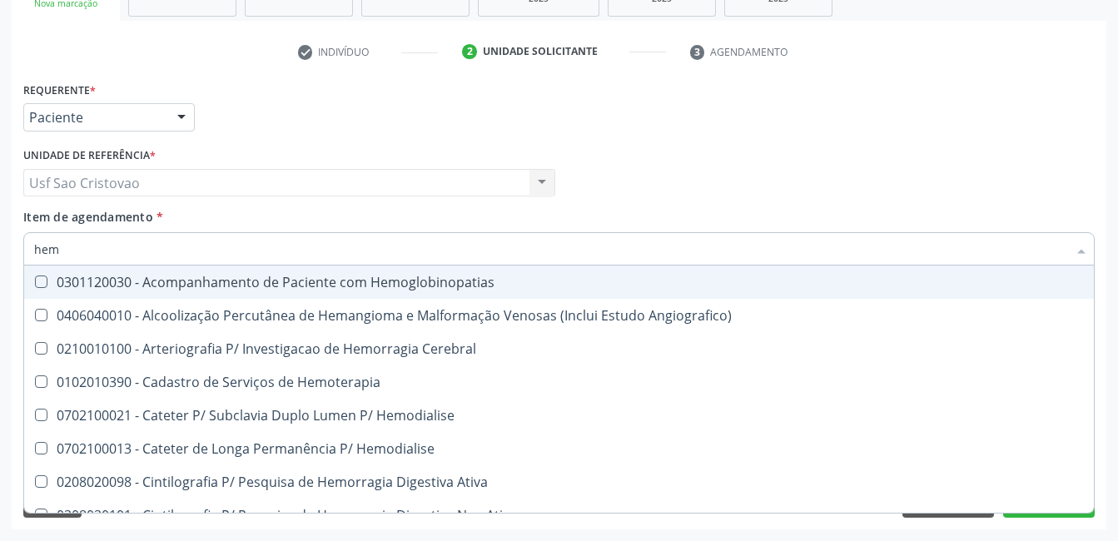
type input "he"
checkbox Glicosilada "false"
checkbox Hematocrito "true"
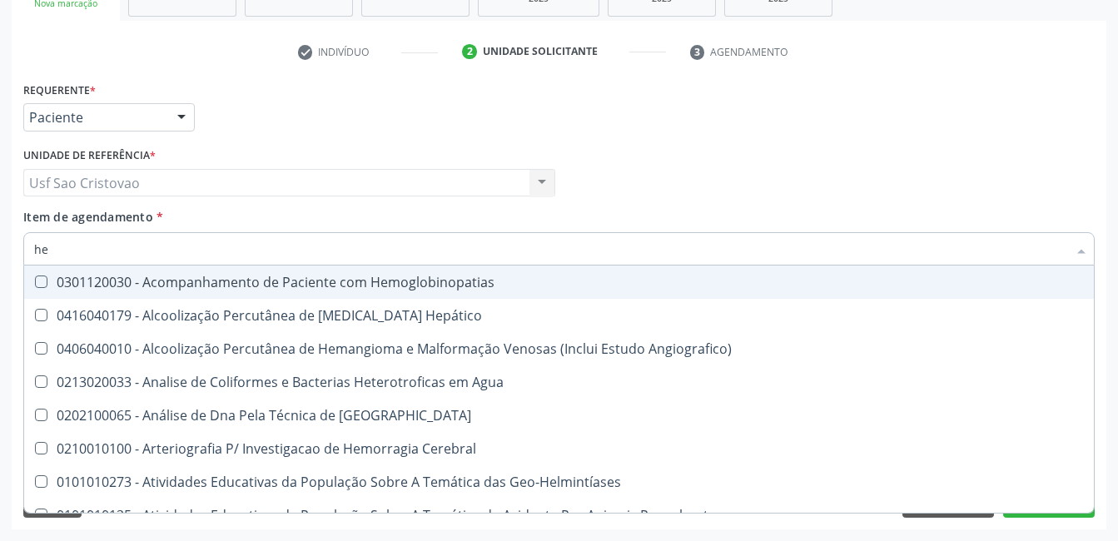
type input "h"
checkbox Glicosilada "false"
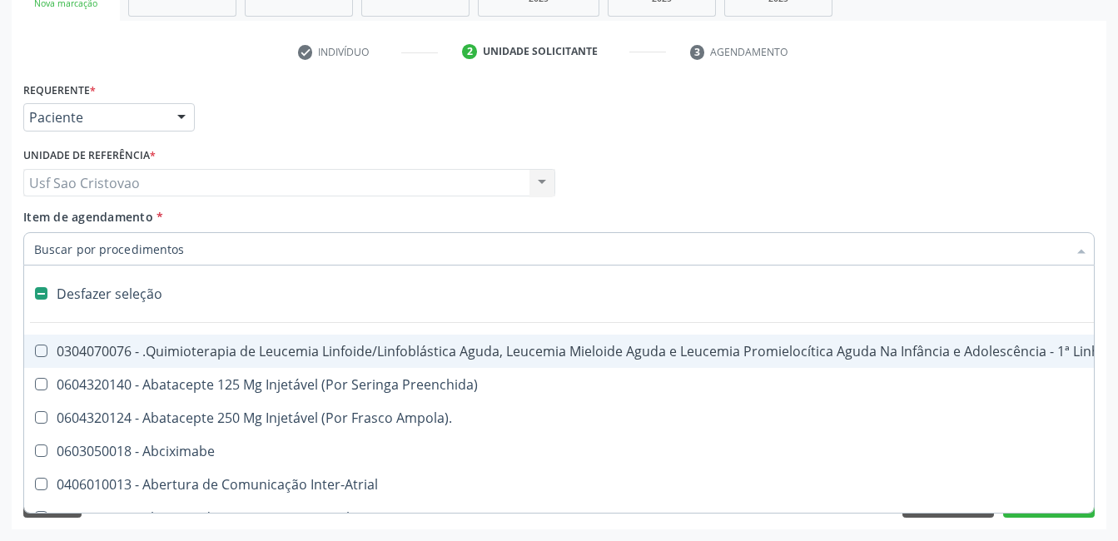
type input "h"
checkbox A "true"
checkbox Coagulação\ "true"
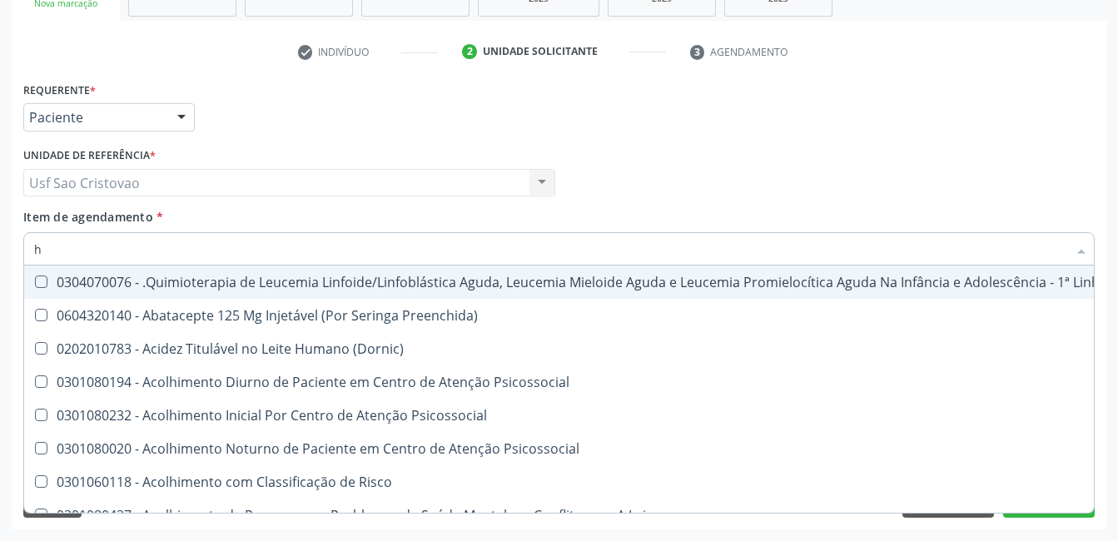
type input "he"
checkbox Pulmão "true"
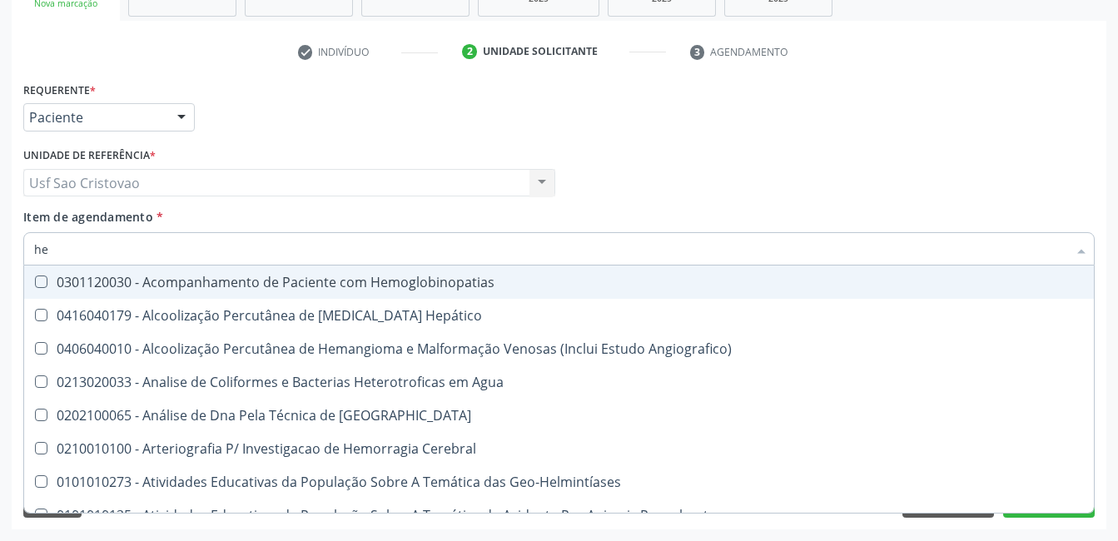
type input "hem"
checkbox \(Qualitativo\) "true"
checkbox Glicosilada "false"
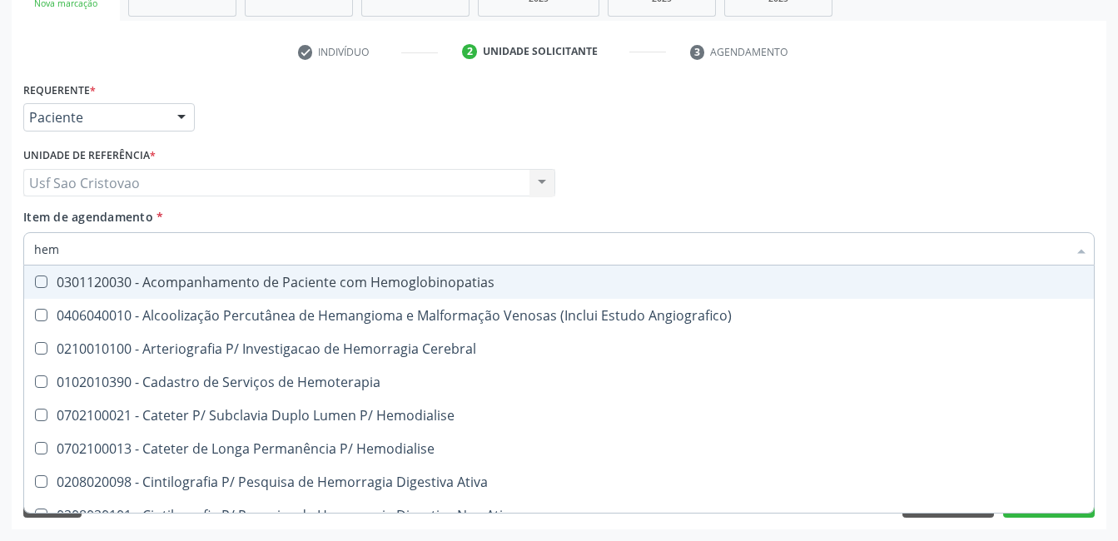
type input "hemo"
checkbox Hemacias "true"
checkbox Glicosilada "false"
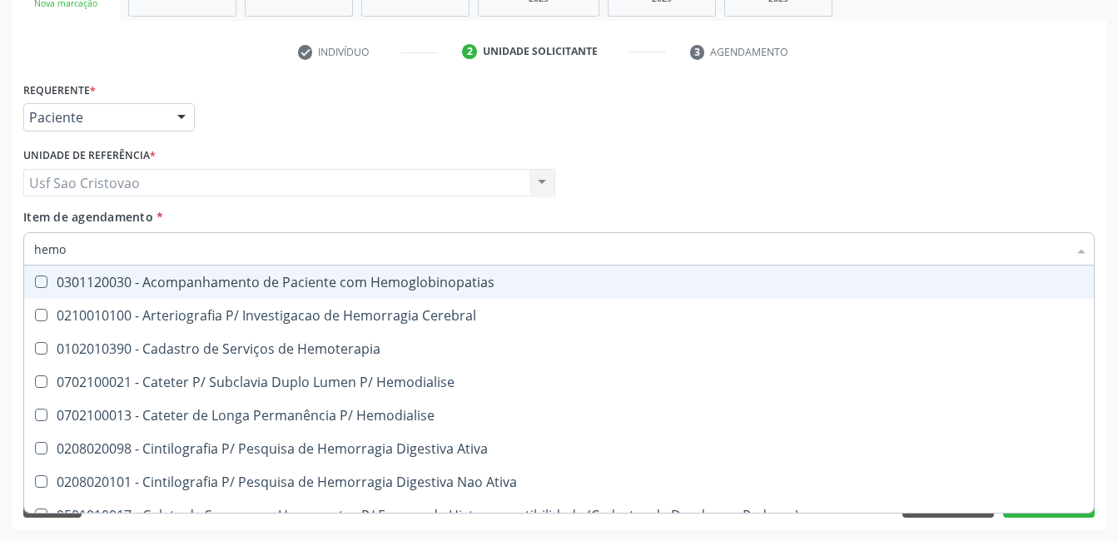
type input "hemog"
checkbox Tardio\) "true"
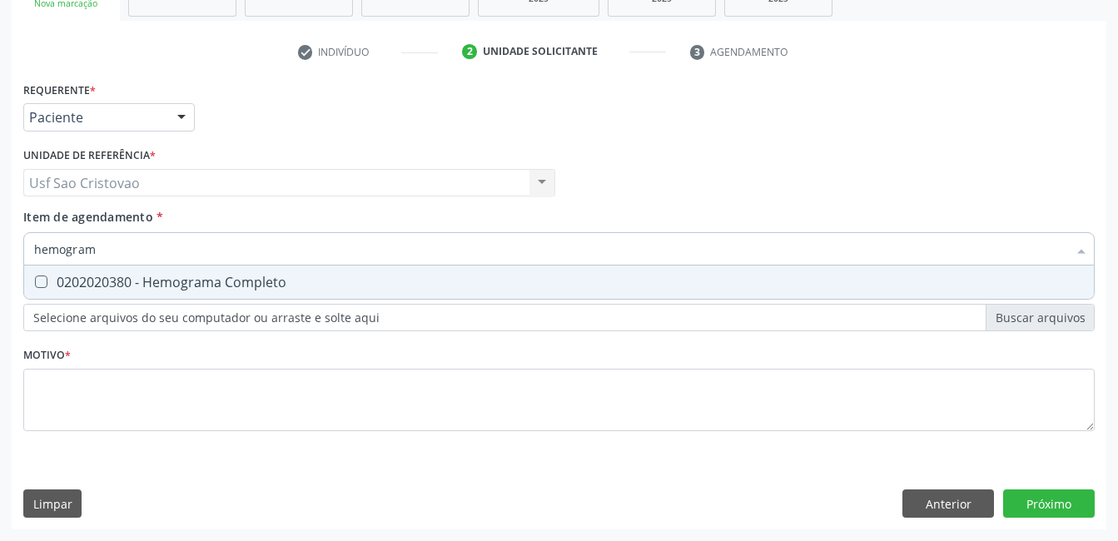
type input "hemograma"
click at [44, 280] on Completo at bounding box center [41, 282] width 12 height 12
click at [35, 280] on Completo "checkbox" at bounding box center [29, 281] width 11 height 11
checkbox Completo "true"
type input "hemog"
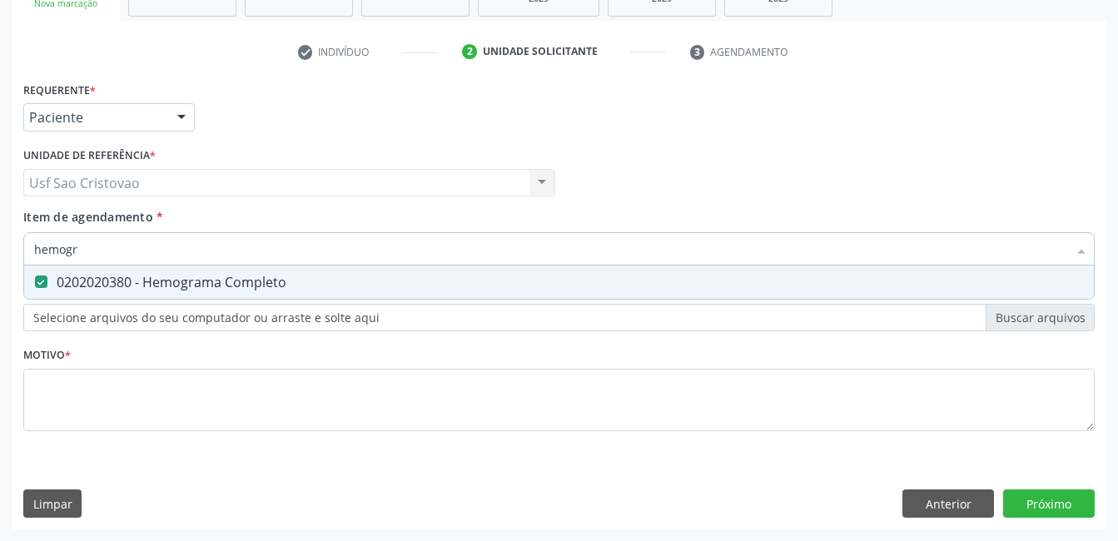
checkbox Completo "false"
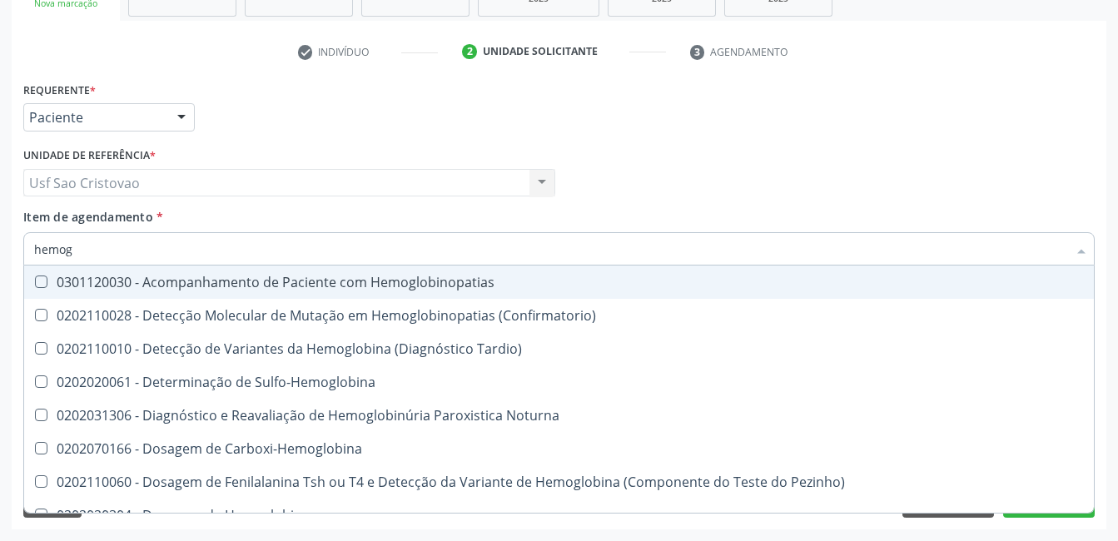
type input "hemo"
checkbox Glicosilada "false"
checkbox Completo "false"
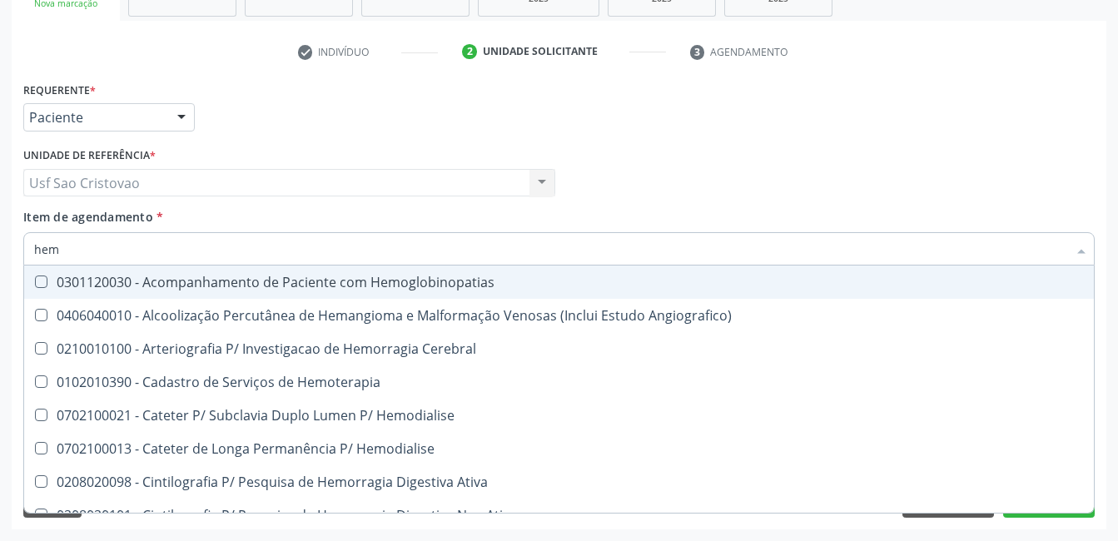
type input "he"
checkbox Glicosilada "false"
checkbox Hematocrito "true"
checkbox Completo "false"
checkbox Orgaos "true"
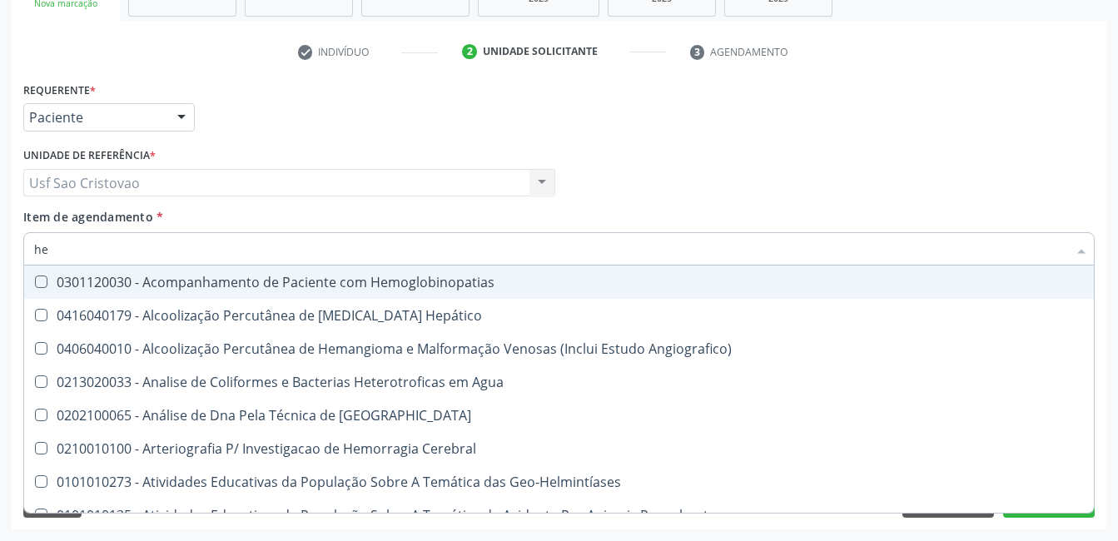
type input "h"
checkbox Glicosilada "false"
checkbox Completo "false"
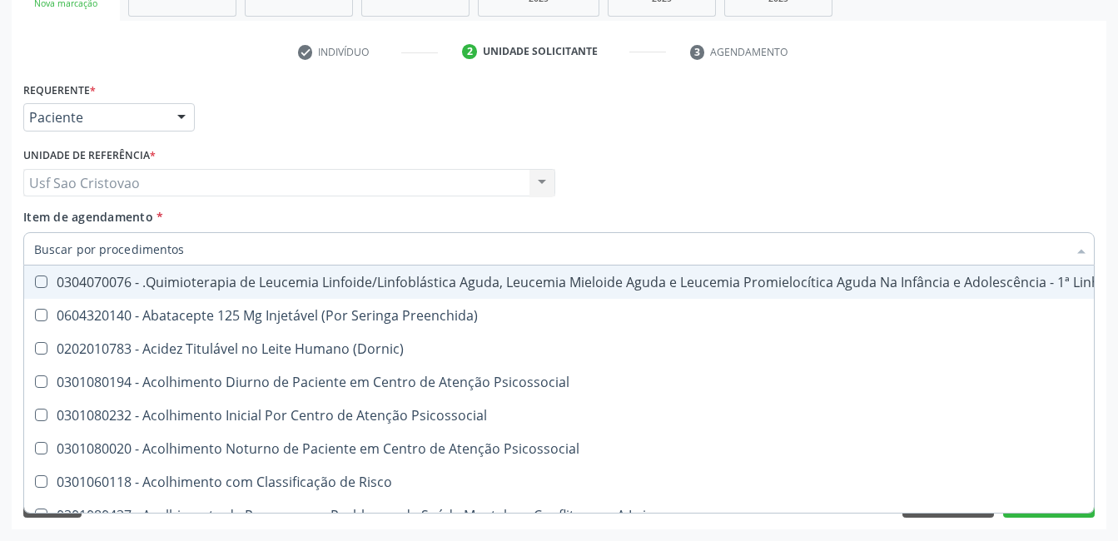
checkbox Hdl "false"
checkbox Glicosilada "false"
checkbox Completo "false"
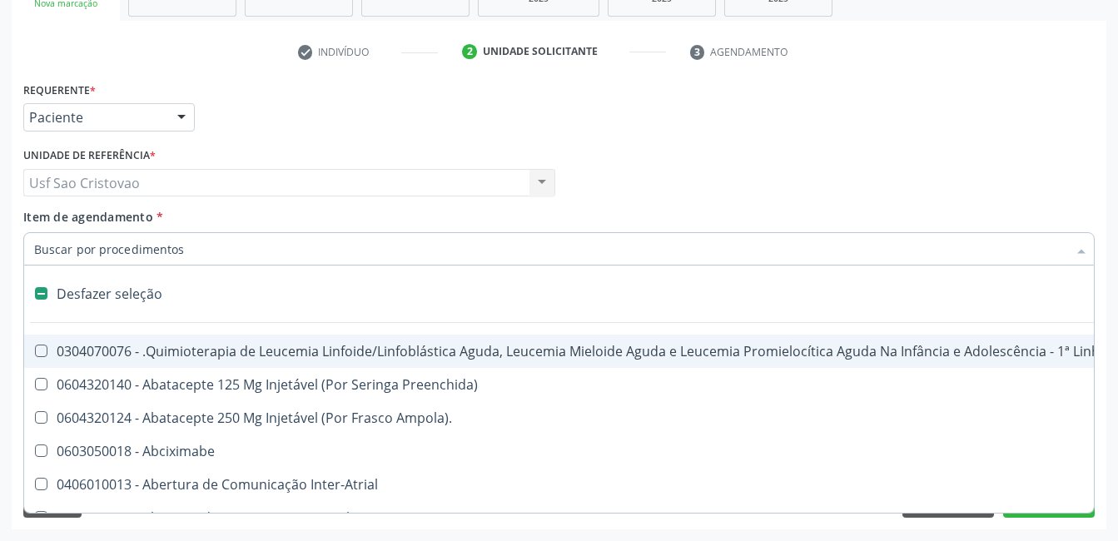
type input "2"
checkbox Embolizante "true"
checkbox Oncologia "true"
checkbox Fort\) "true"
checkbox Colpoperineocleise "true"
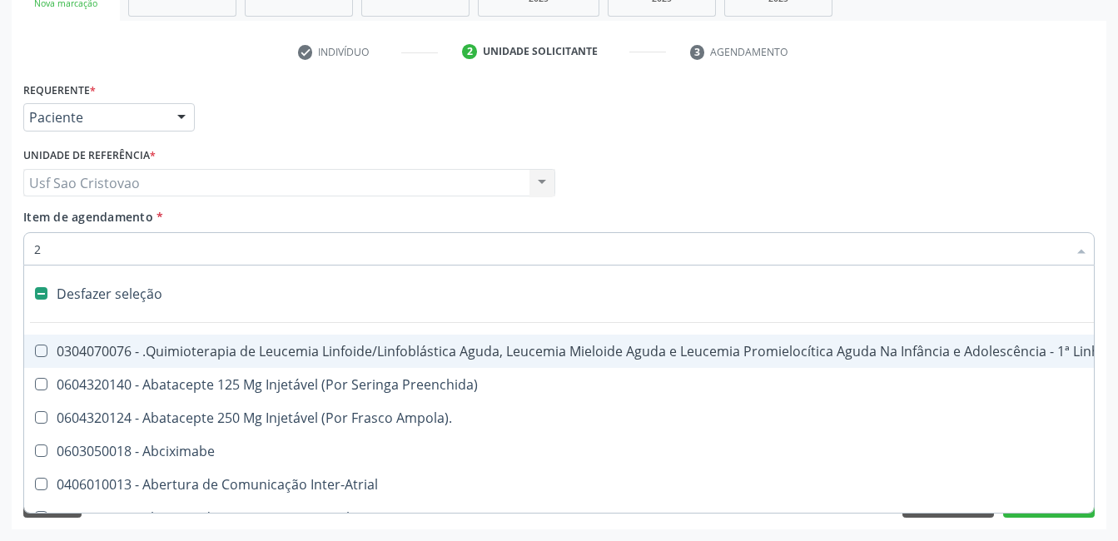
checkbox Anterior "true"
checkbox Transjugular "true"
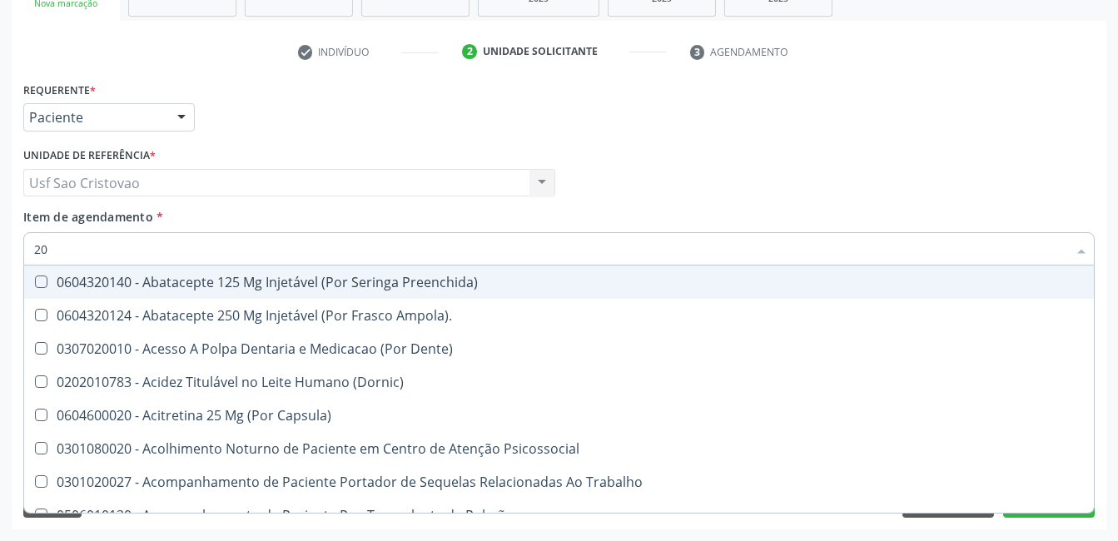
type input "202"
checkbox Sistêmico "true"
checkbox Biomédico "true"
checkbox Pele "true"
checkbox Tireoide "true"
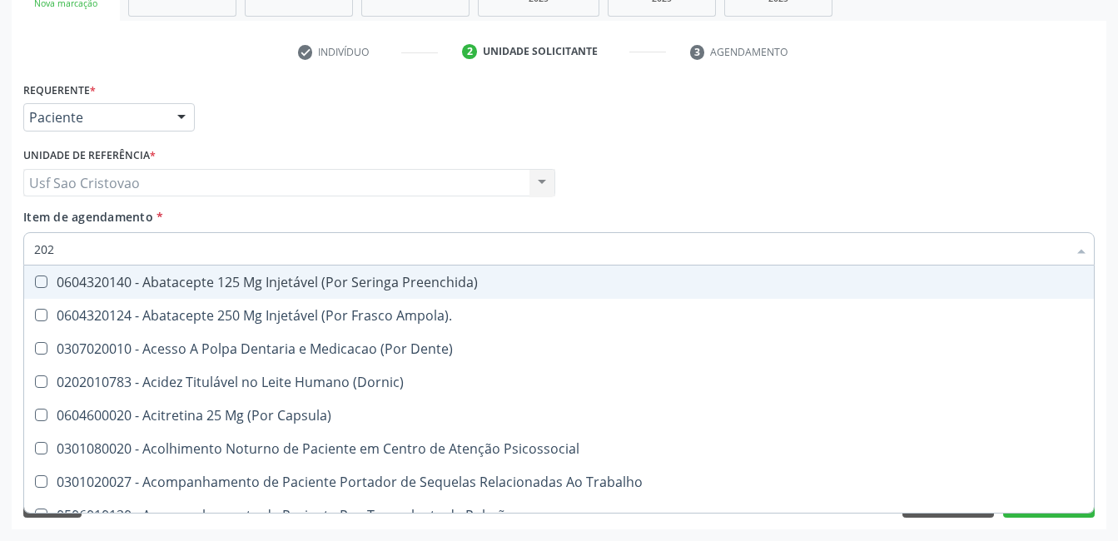
checkbox Aspiracao "true"
checkbox Boca "true"
checkbox Doses\) "true"
checkbox Antibiotico "true"
checkbox Transferências "true"
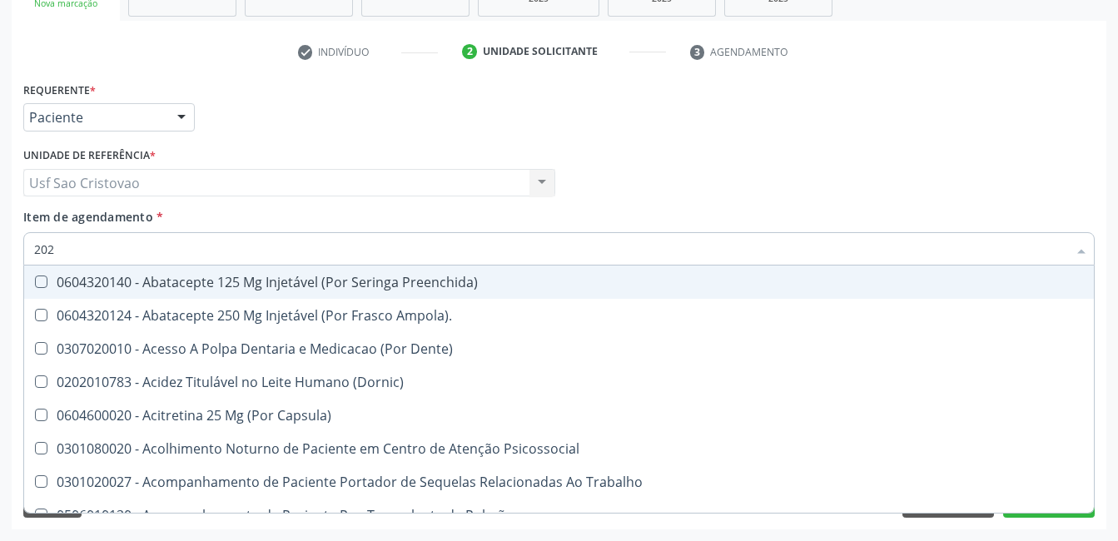
checkbox \(Liquido\) "true"
checkbox Gastro-Esofagico "true"
checkbox Herpesvirus "true"
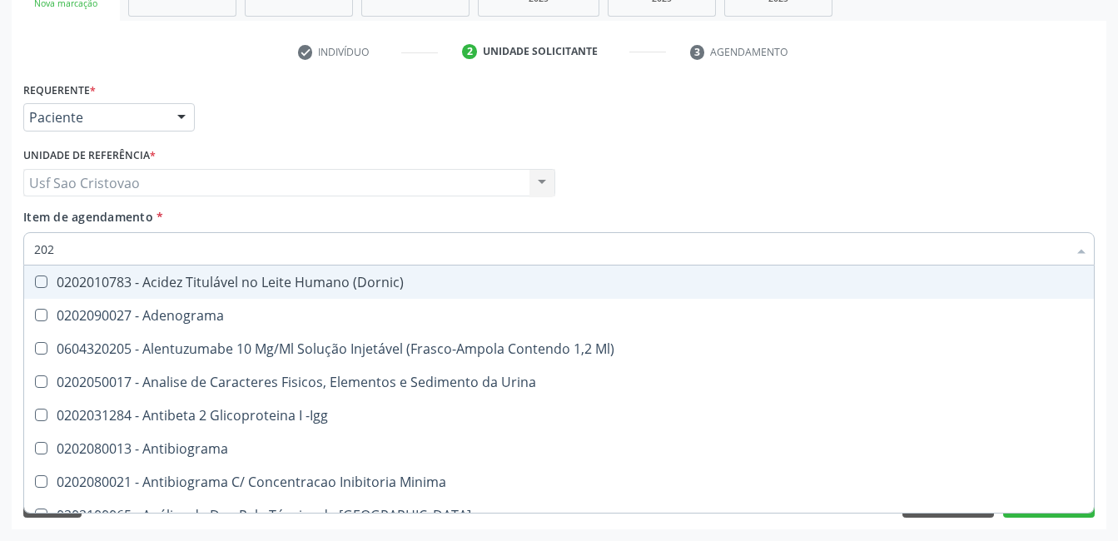
type input "2020"
checkbox Noturna "true"
checkbox Urico "false"
checkbox Triciclicos "true"
checkbox \(Psa\) "true"
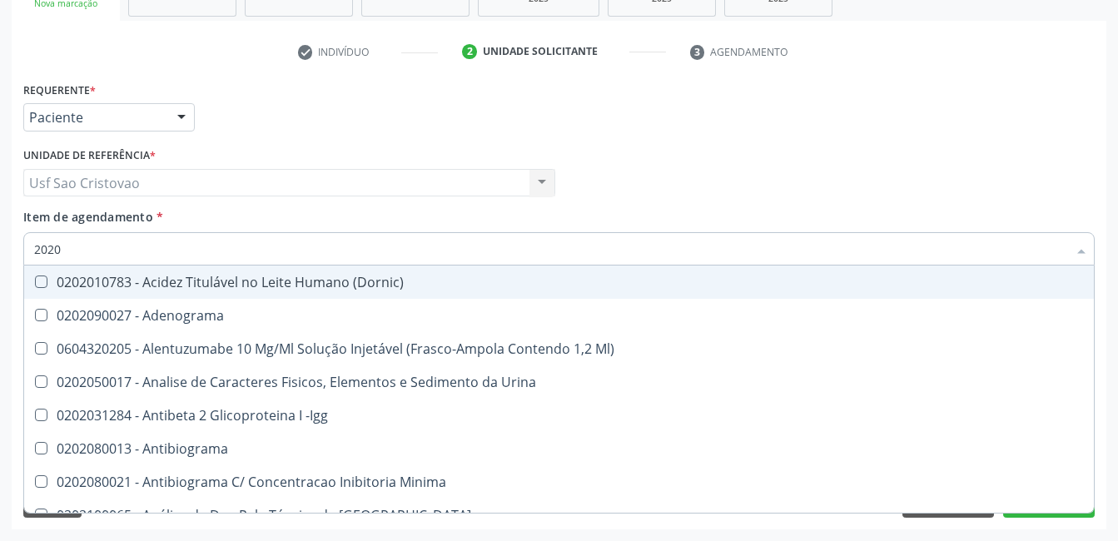
checkbox III "true"
checkbox Cadmio "true"
checkbox Hdl "false"
checkbox Ldl "false"
checkbox Total "false"
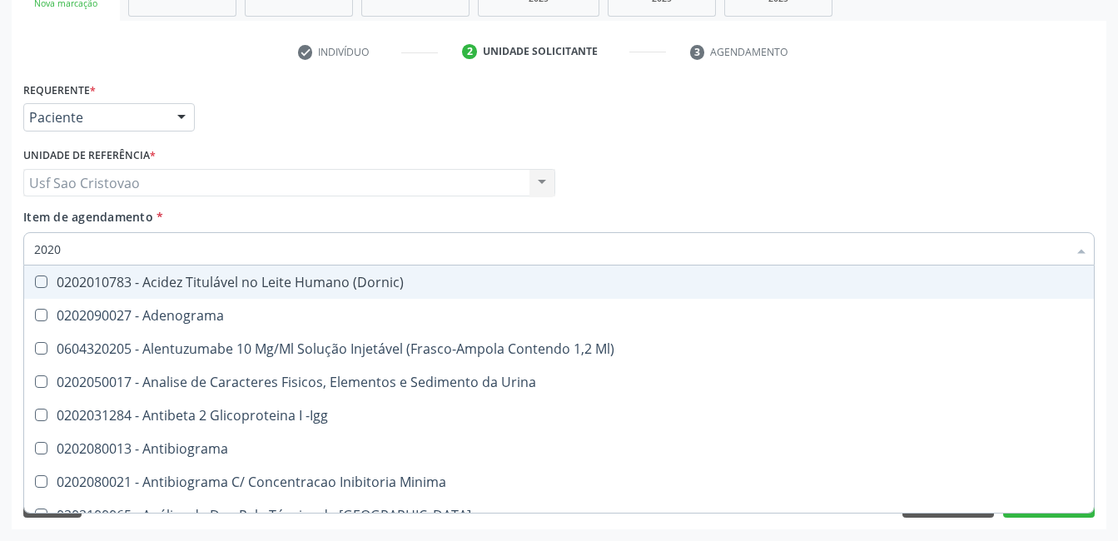
checkbox Creatinina "false"
checkbox X "true"
checkbox Serico "true"
checkbox Glicose "false"
checkbox Glicosilada "false"
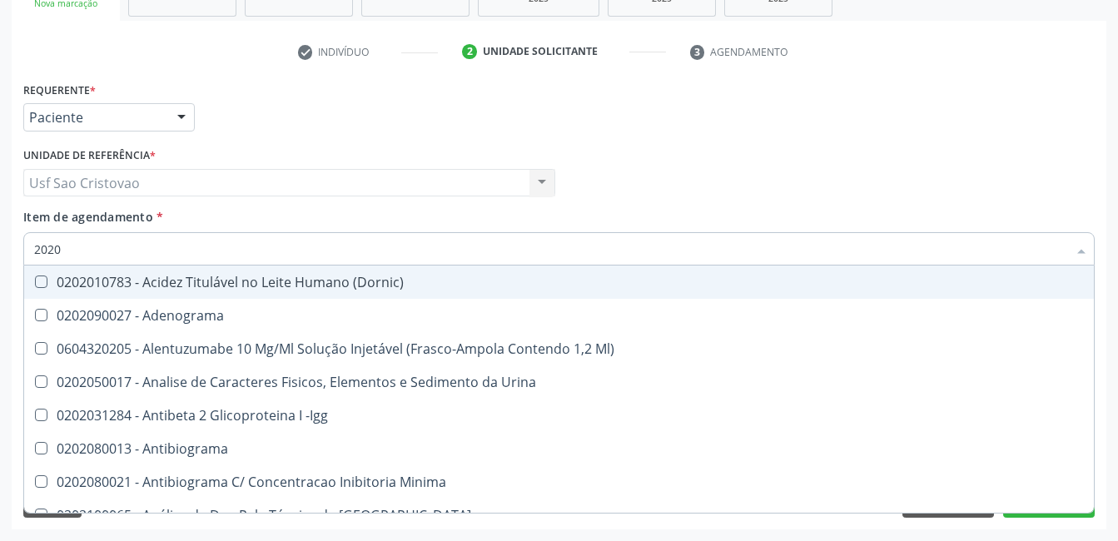
checkbox Progesterona "true"
checkbox Prolactina "true"
checkbox Reativa "true"
checkbox Fracoes "true"
checkbox \(Tgo\) "false"
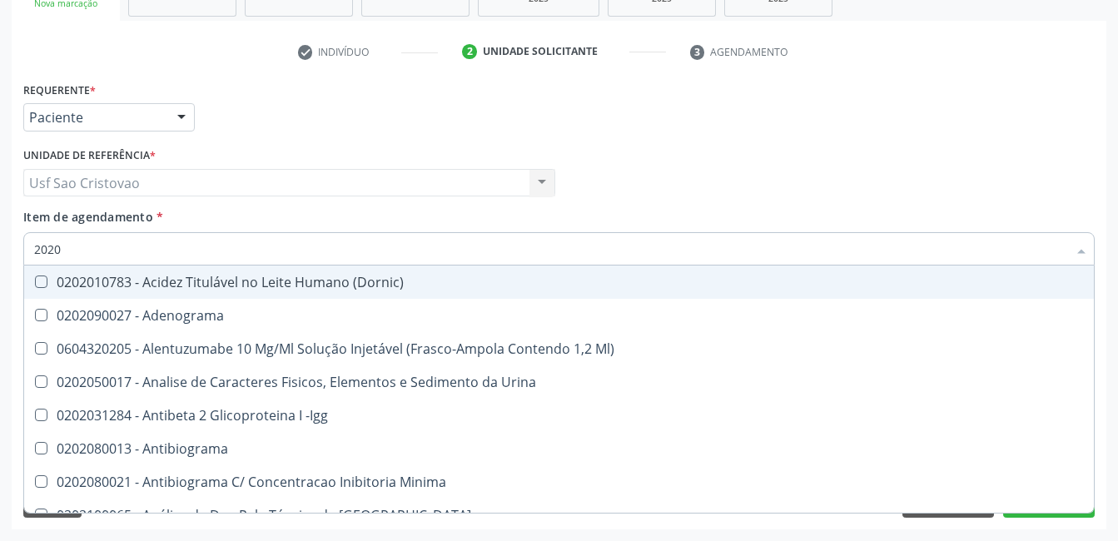
checkbox \(Tgp\) "false"
checkbox Triglicerideos "false"
checkbox Ureia "false"
checkbox B12 "true"
checkbox Completo "false"
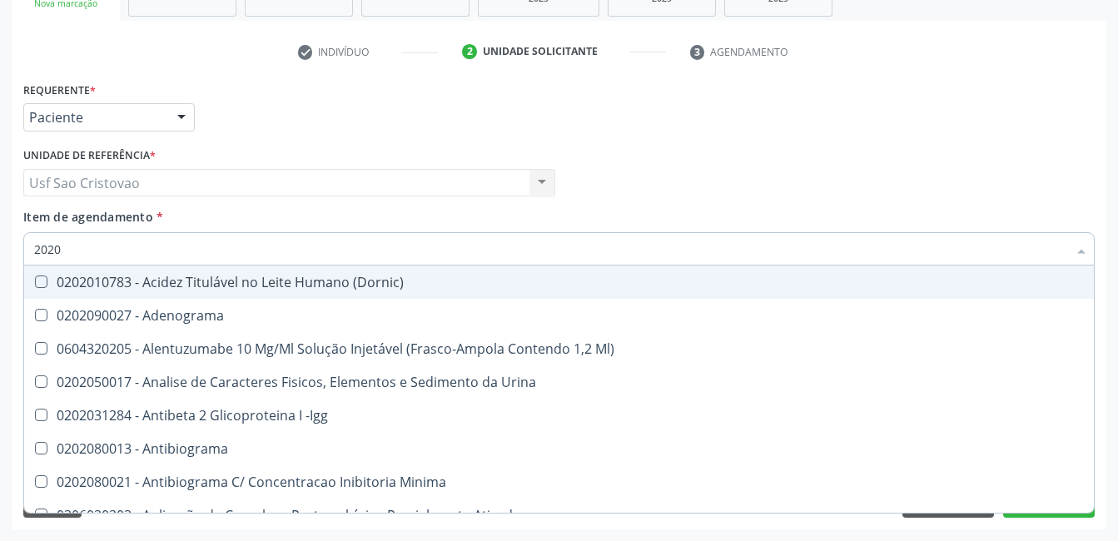
type input "20202"
checkbox \(Pos-Pasteurização\) "true"
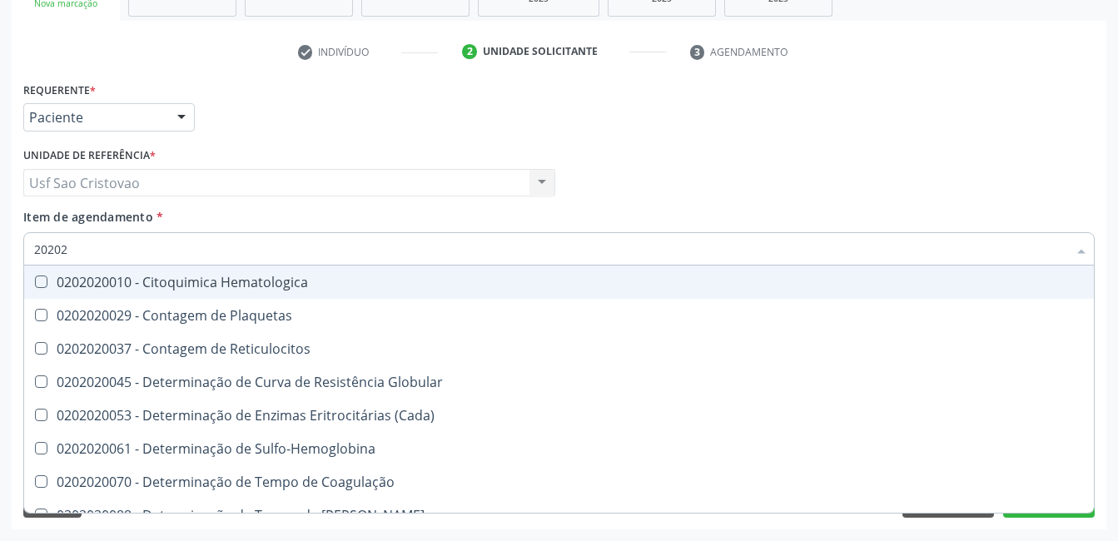
type input "202020"
checkbox Hematocrito "true"
checkbox Completo "false"
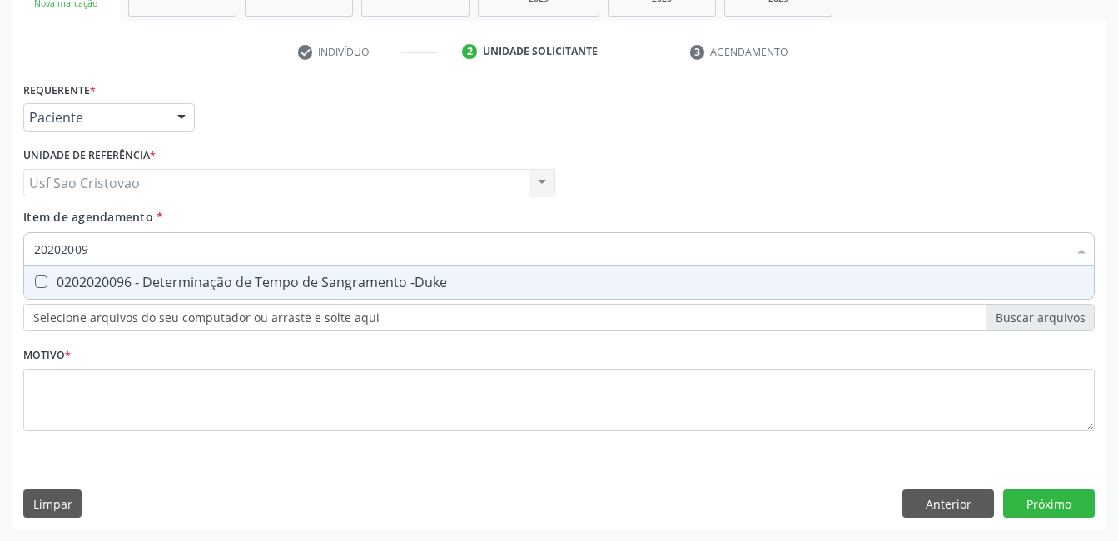
type input "202020096"
click at [44, 280] on -Duke at bounding box center [41, 282] width 12 height 12
click at [35, 280] on -Duke "checkbox" at bounding box center [29, 281] width 11 height 11
checkbox -Duke "true"
type input "2020200"
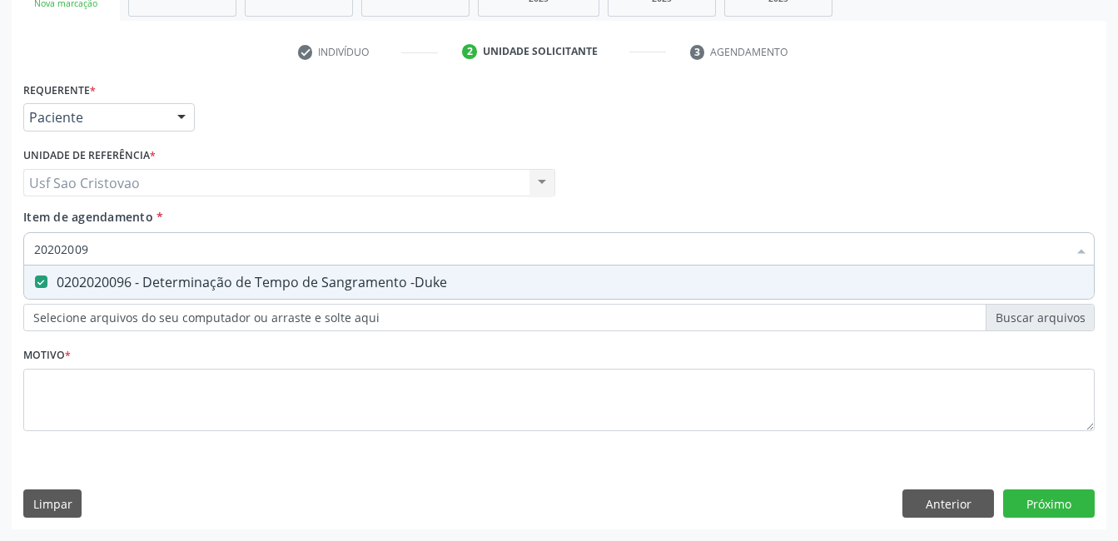
checkbox -Duke "false"
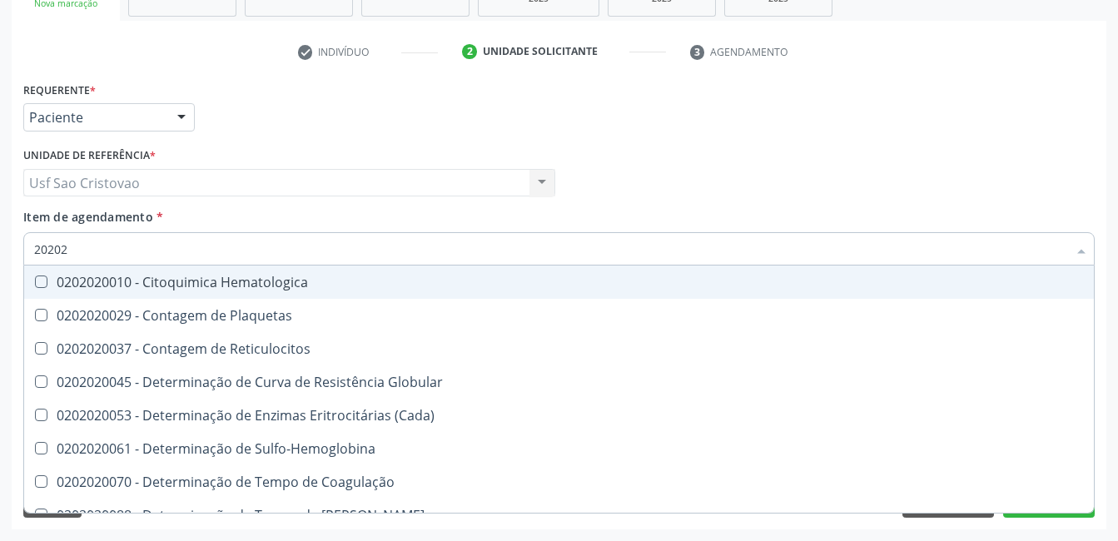
type input "2020"
checkbox -Duke "false"
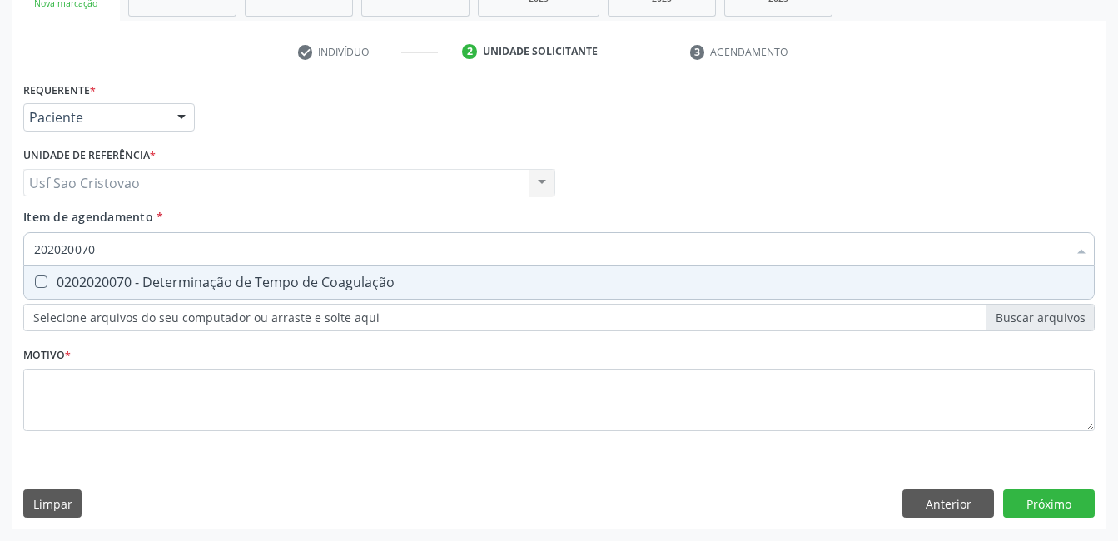
click at [44, 280] on Coagulação at bounding box center [41, 282] width 12 height 12
click at [35, 280] on Coagulação "checkbox" at bounding box center [29, 281] width 11 height 11
click at [44, 280] on \(Tap\) at bounding box center [41, 282] width 12 height 12
click at [35, 280] on \(Tap\) "checkbox" at bounding box center [29, 281] width 11 height 11
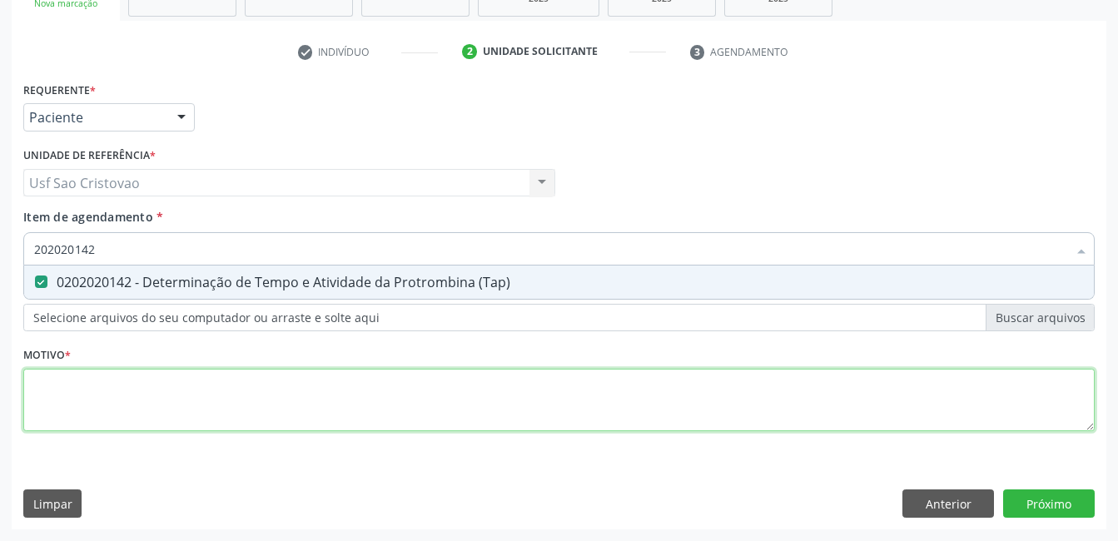
click at [571, 410] on div "Requerente * Paciente Profissional de Saúde Paciente Nenhum resultado encontrad…" at bounding box center [558, 265] width 1071 height 377
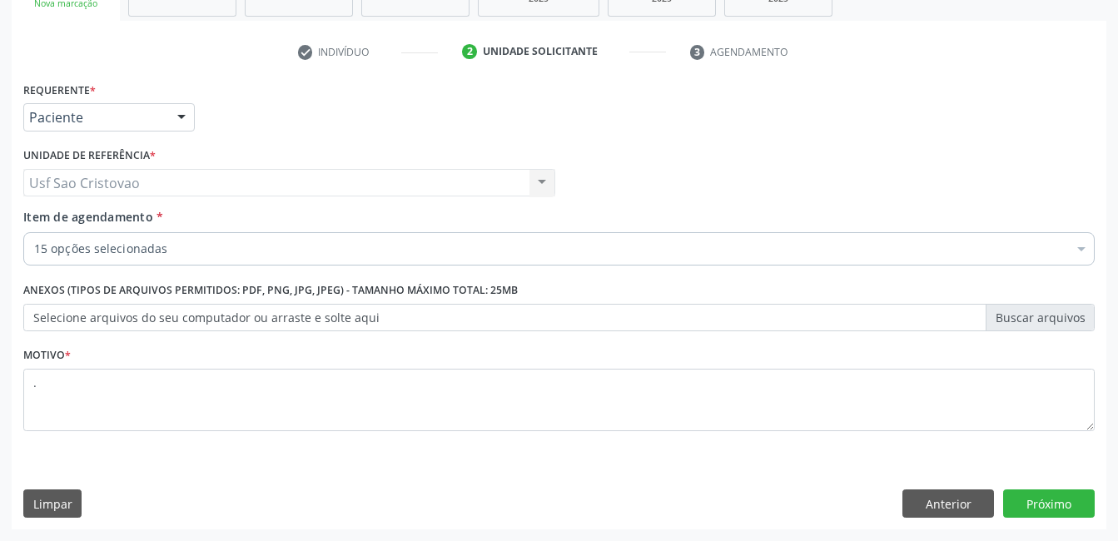
click at [659, 469] on div "Requerente * Paciente Profissional de Saúde Paciente Nenhum resultado encontrad…" at bounding box center [559, 303] width 1095 height 452
click at [1061, 507] on button "Próximo" at bounding box center [1049, 504] width 92 height 28
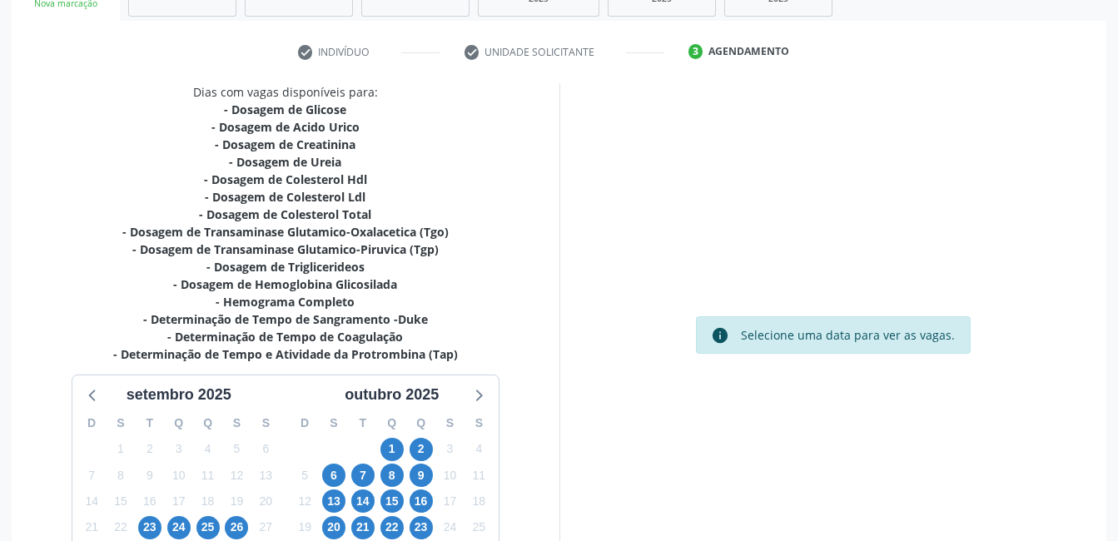
scroll to position [428, 0]
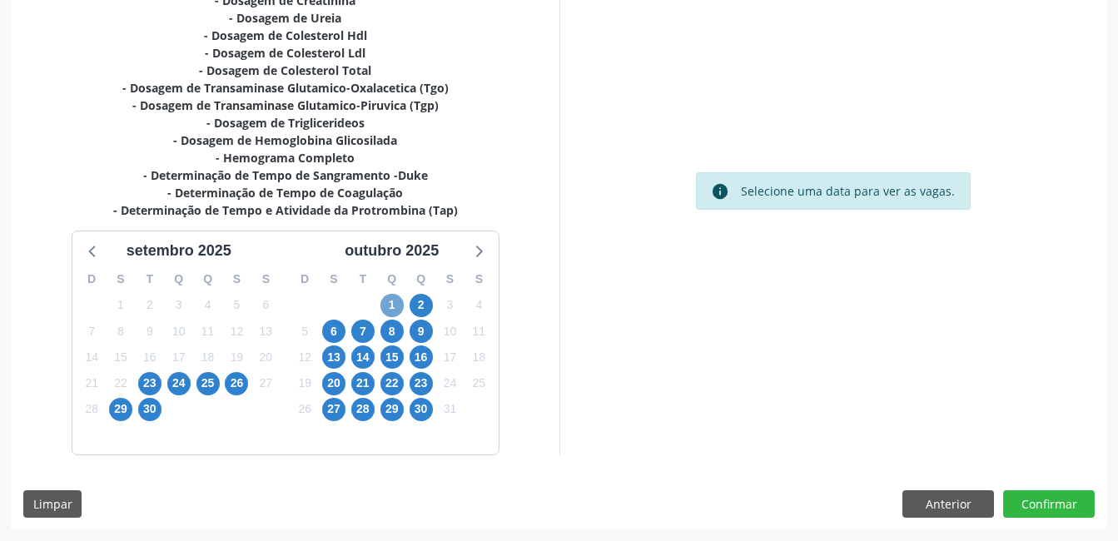
click at [390, 305] on span "1" at bounding box center [391, 305] width 23 height 23
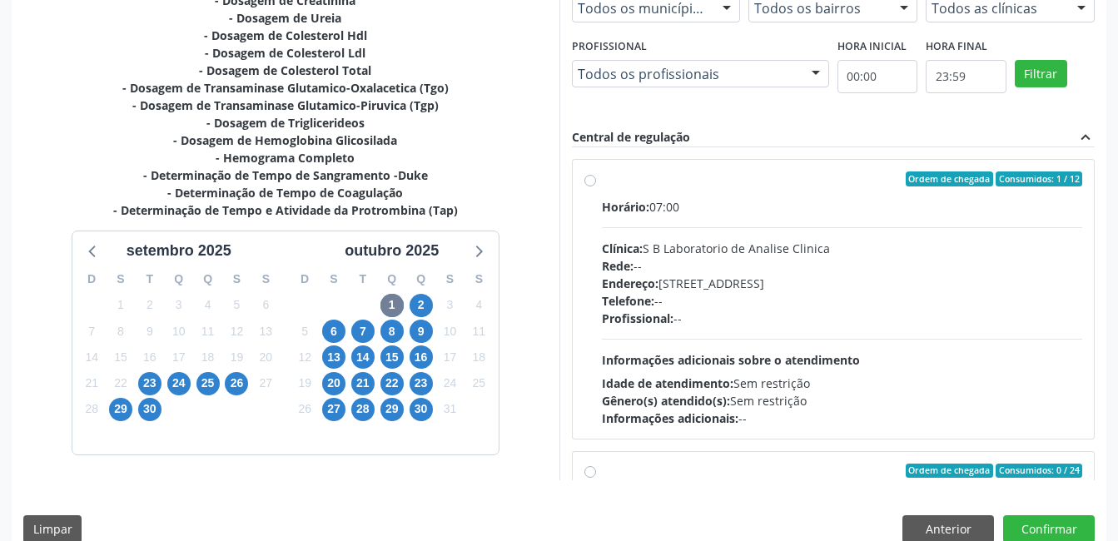
click at [602, 184] on label "Ordem de chegada Consumidos: 1 / 12 Horário: 07:00 Clínica: S B Laboratorio de …" at bounding box center [842, 299] width 481 height 256
click at [590, 184] on input "Ordem de chegada Consumidos: 1 / 12 Horário: 07:00 Clínica: S B Laboratorio de …" at bounding box center [590, 178] width 12 height 15
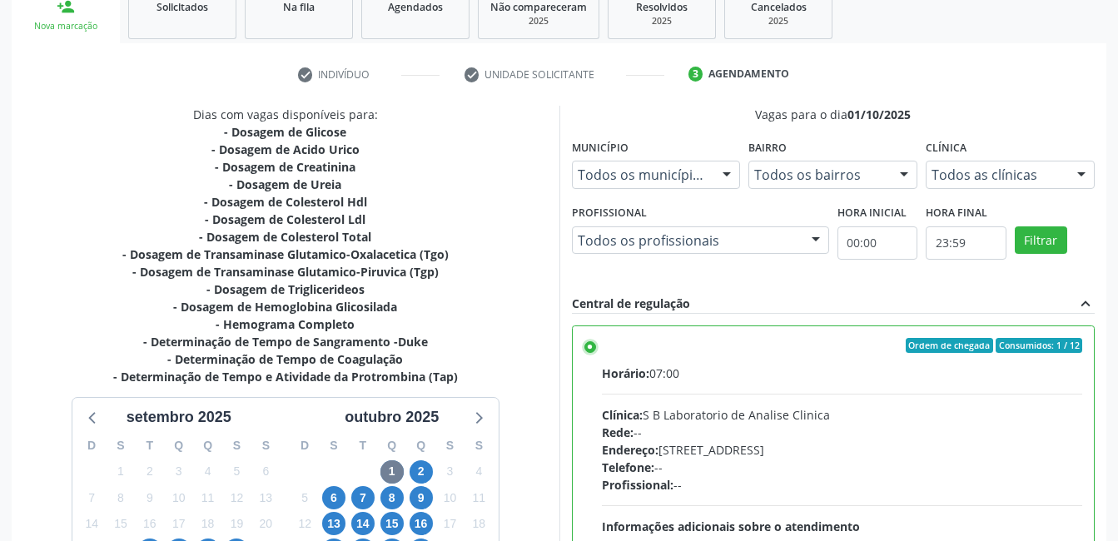
scroll to position [454, 0]
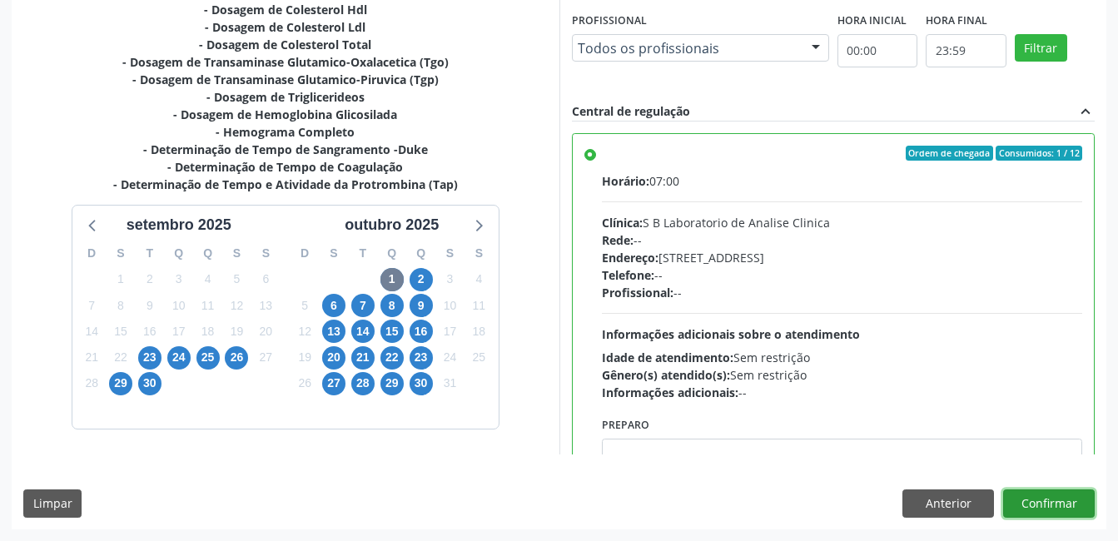
click at [1041, 502] on button "Confirmar" at bounding box center [1049, 504] width 92 height 28
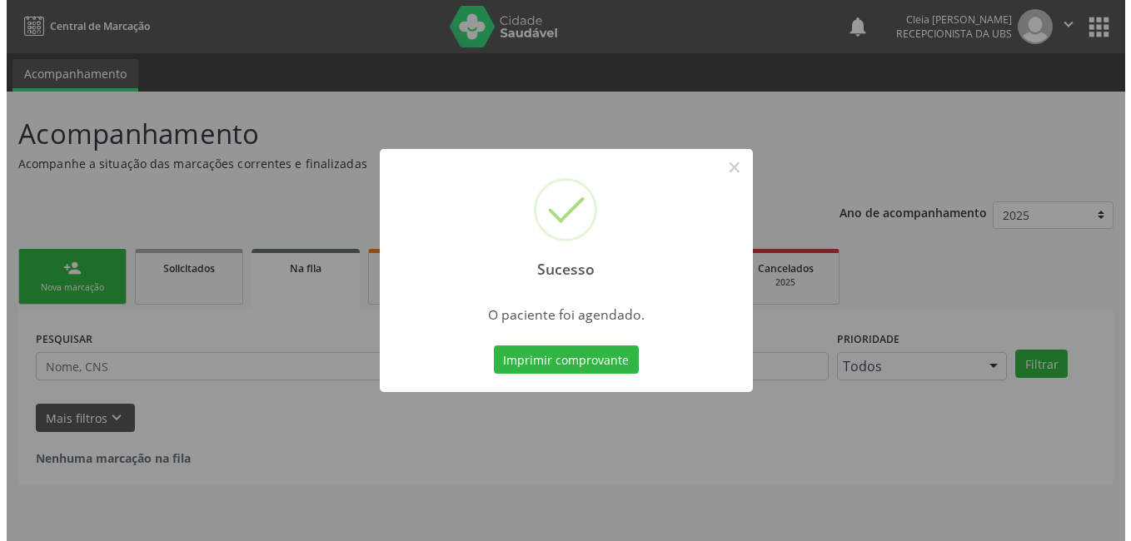
scroll to position [0, 0]
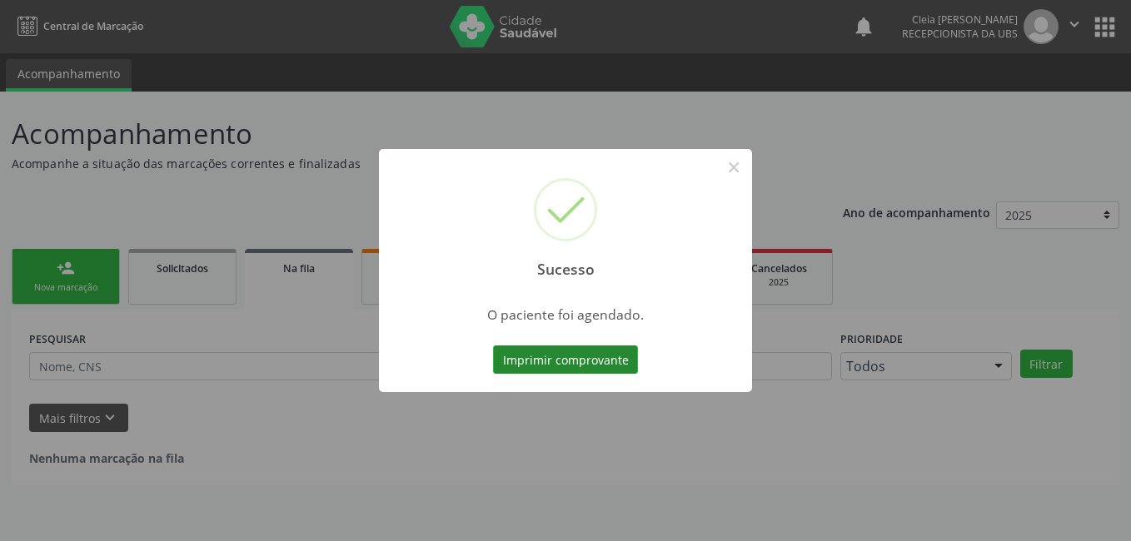
click at [537, 362] on button "Imprimir comprovante" at bounding box center [565, 359] width 145 height 28
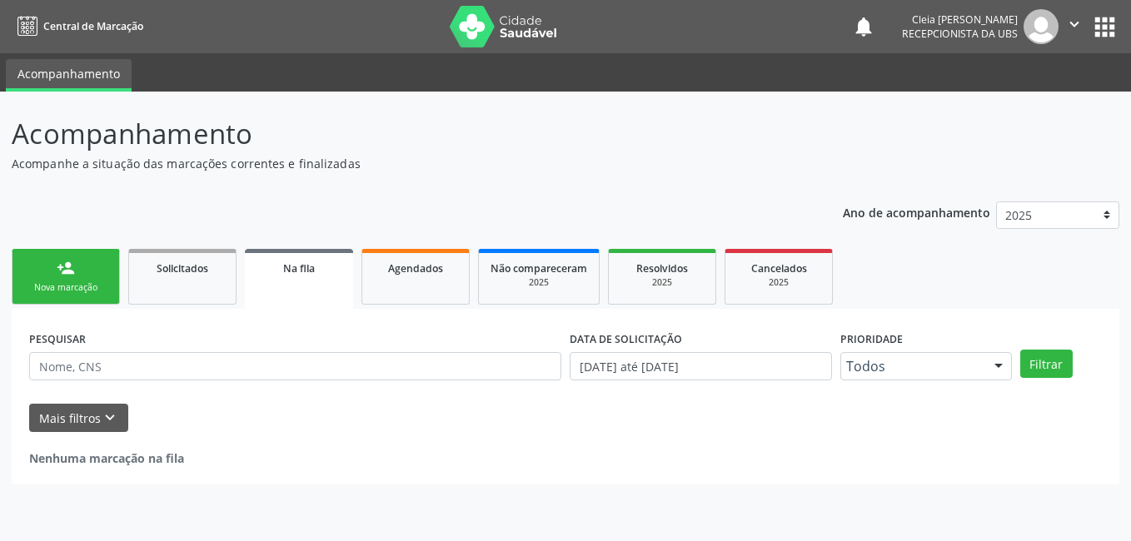
click at [55, 282] on div "Nova marcação" at bounding box center [65, 287] width 83 height 12
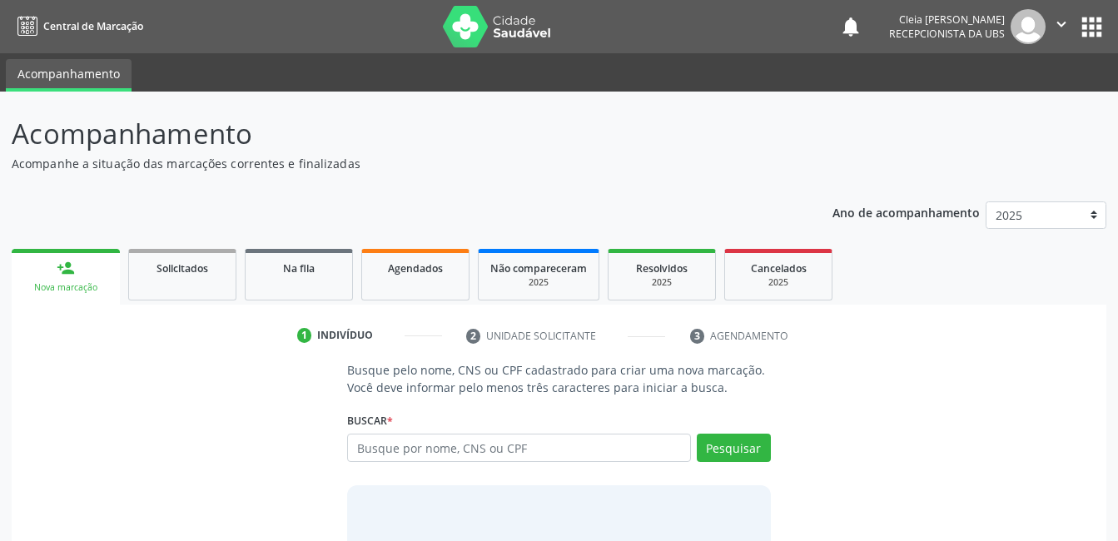
scroll to position [101, 0]
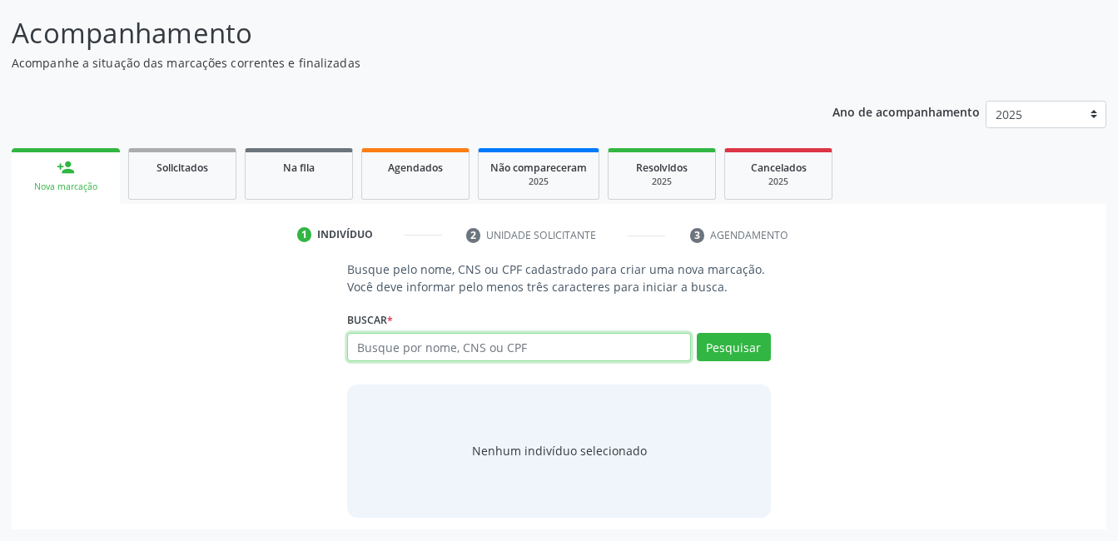
click at [590, 341] on input "text" at bounding box center [518, 347] width 343 height 28
type input "704103154797072"
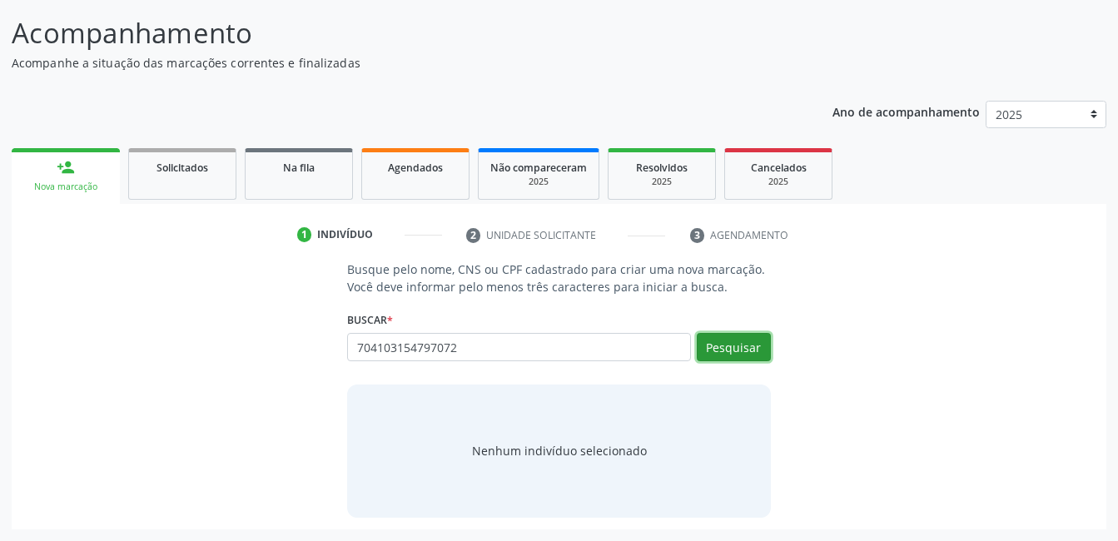
click at [742, 349] on button "Pesquisar" at bounding box center [734, 347] width 74 height 28
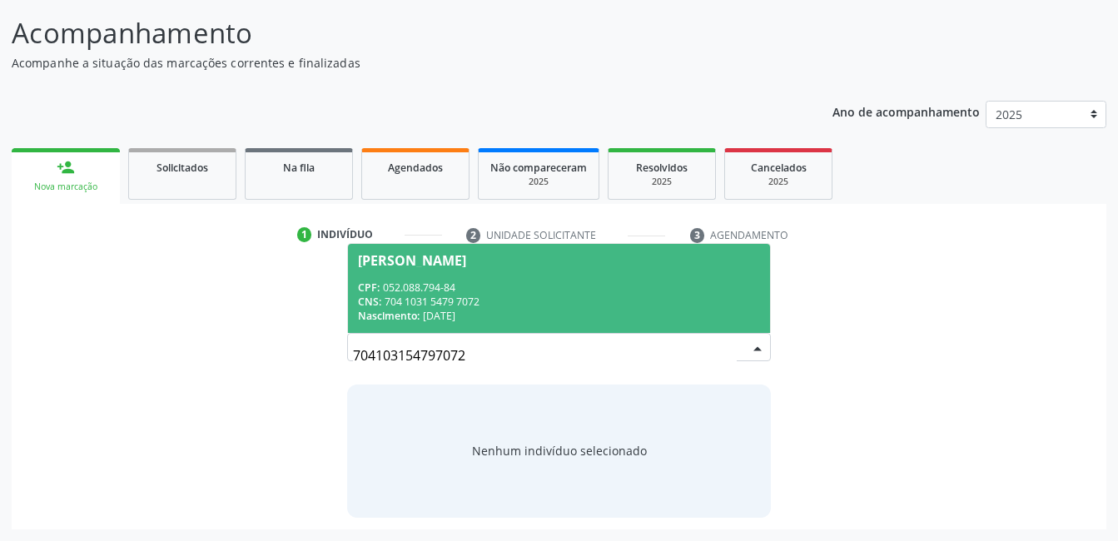
click at [490, 286] on div "CPF: 052.088.794-84" at bounding box center [558, 288] width 401 height 14
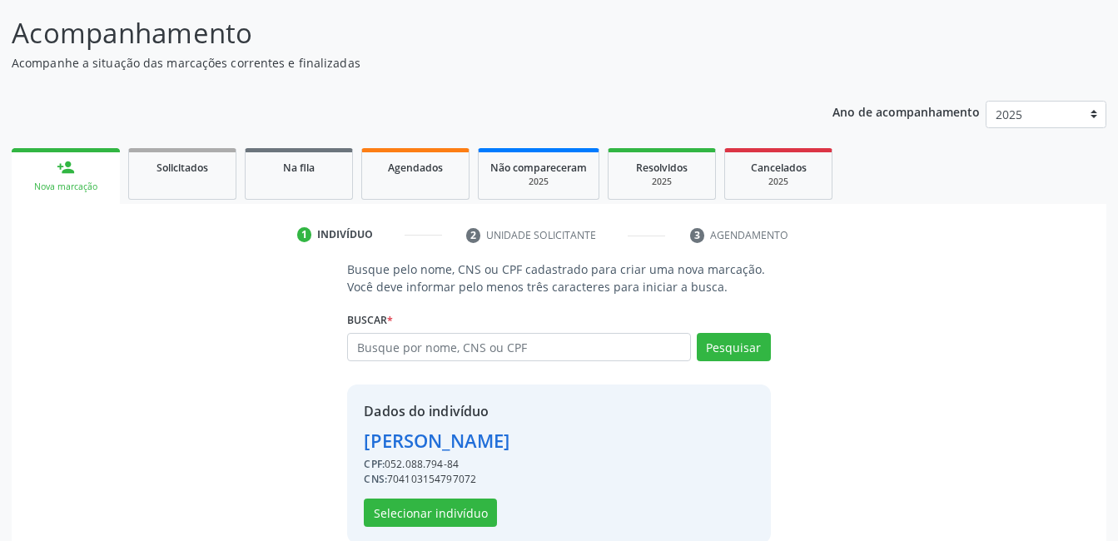
scroll to position [127, 0]
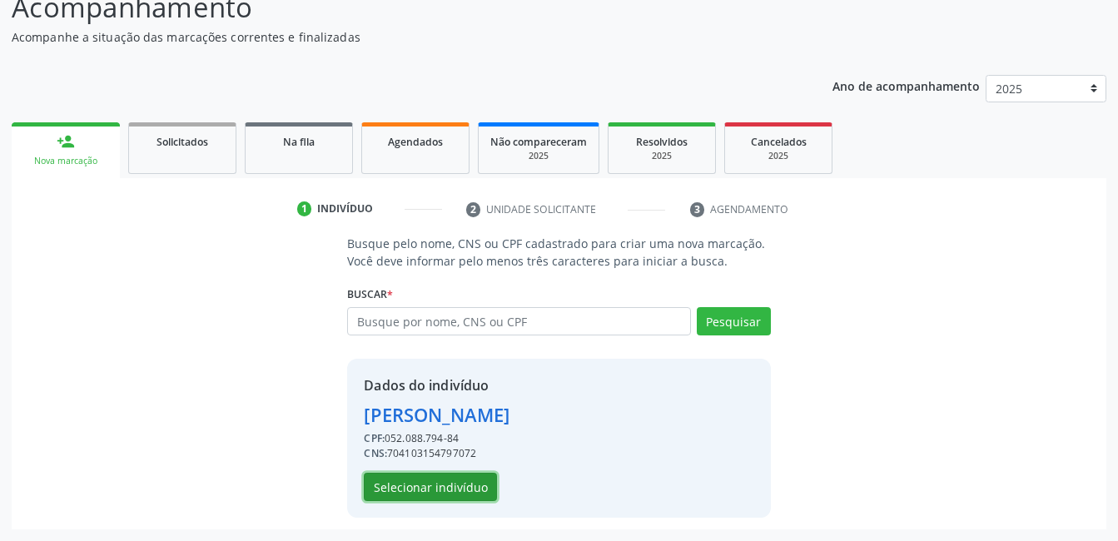
click at [461, 488] on button "Selecionar indivíduo" at bounding box center [430, 487] width 133 height 28
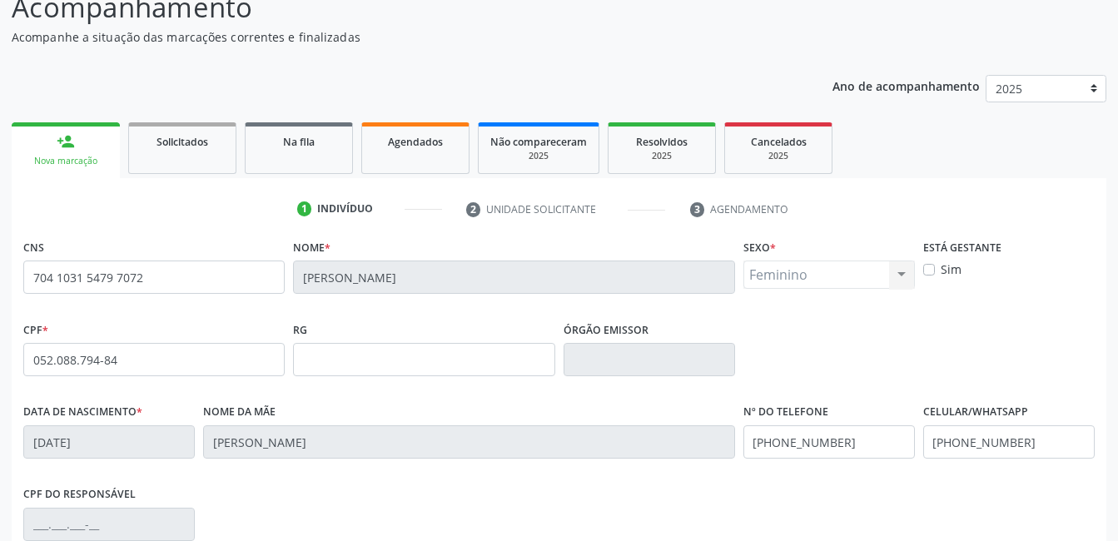
scroll to position [361, 0]
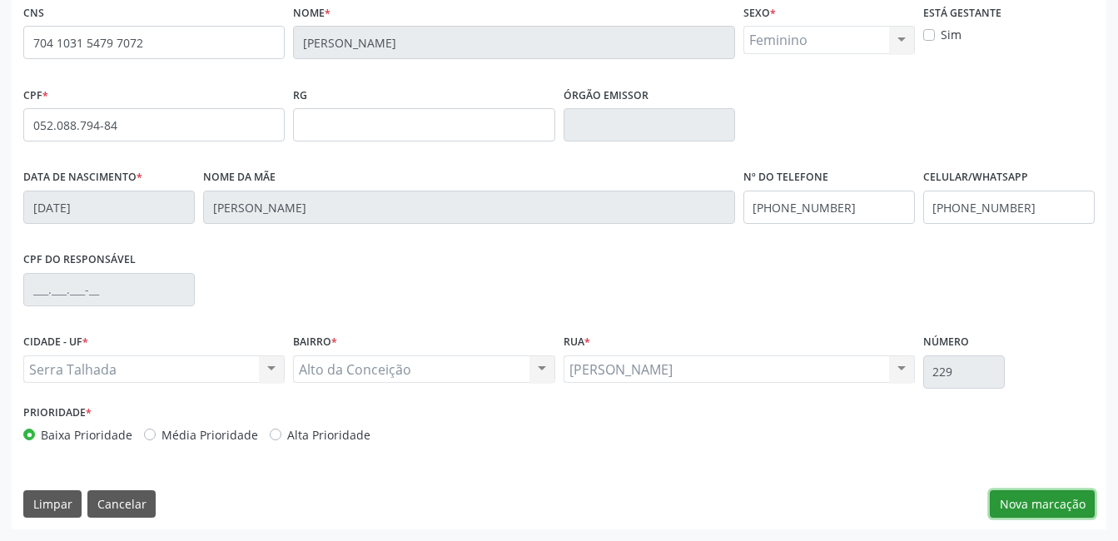
click at [1048, 504] on button "Nova marcação" at bounding box center [1042, 504] width 105 height 28
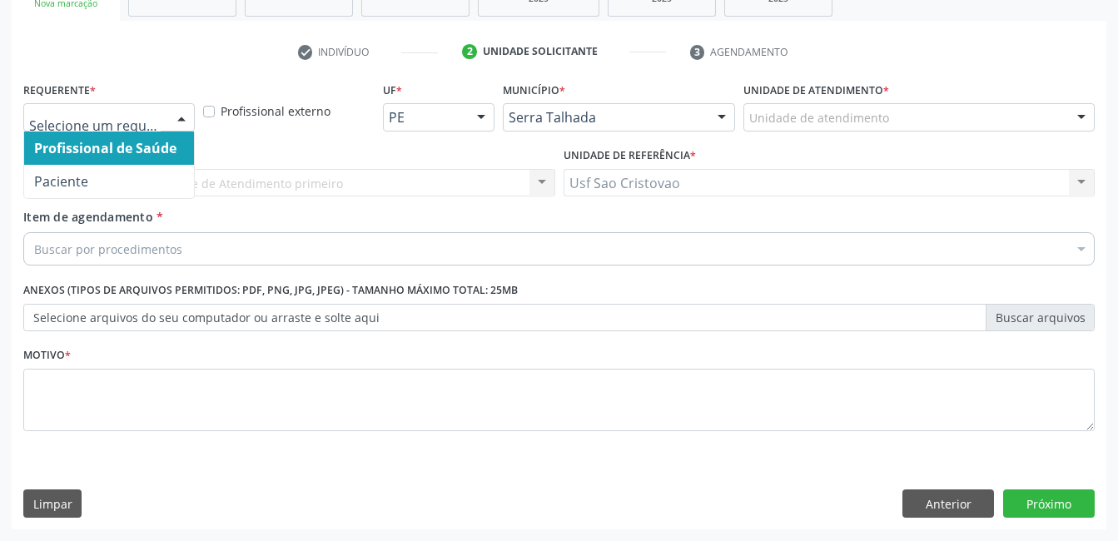
click at [179, 123] on div at bounding box center [181, 118] width 25 height 28
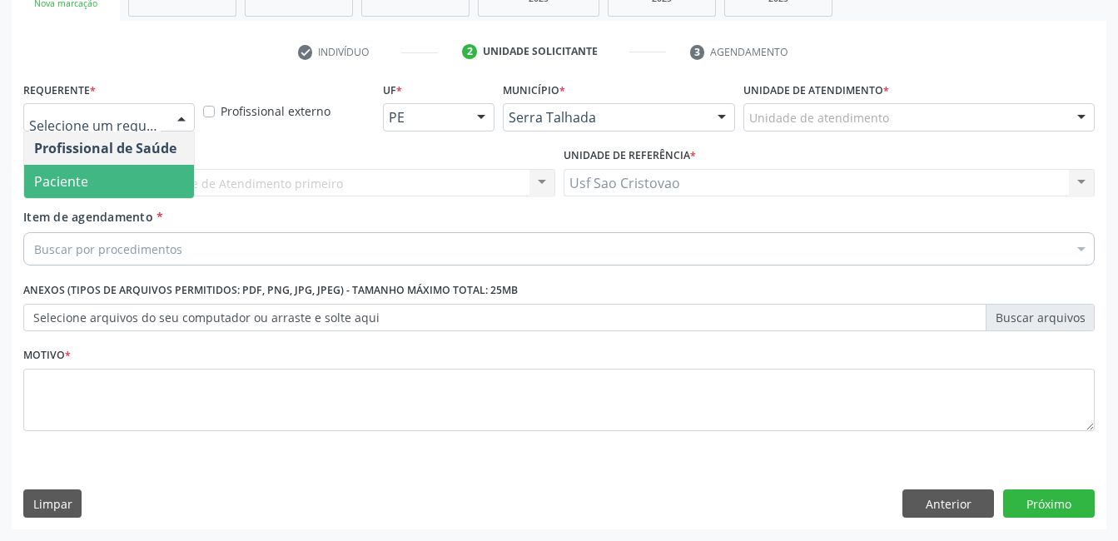
click at [172, 173] on span "Paciente" at bounding box center [109, 181] width 170 height 33
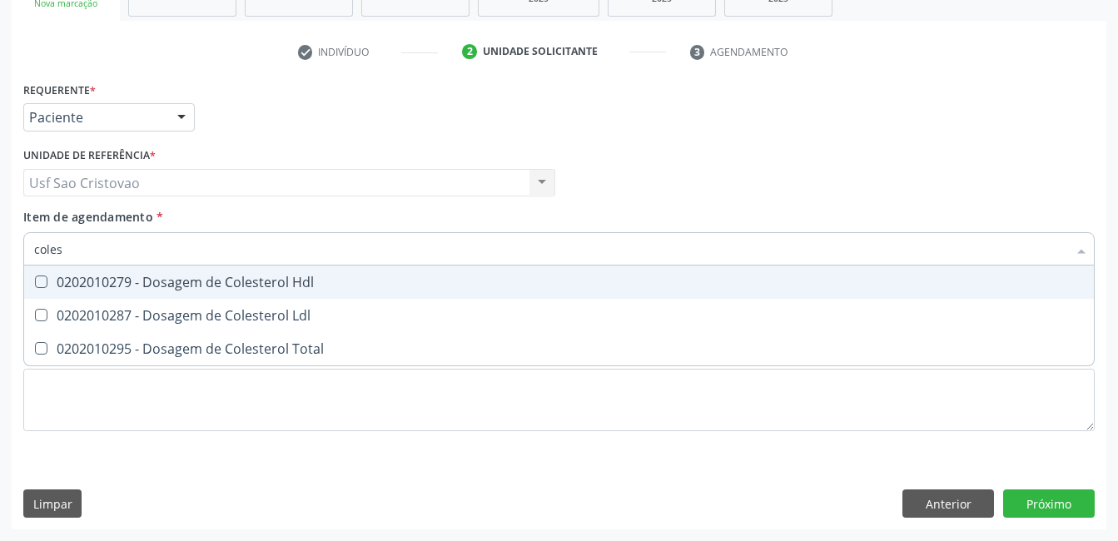
type input "colest"
click at [38, 280] on Hdl at bounding box center [41, 282] width 12 height 12
click at [35, 280] on Hdl "checkbox" at bounding box center [29, 281] width 11 height 11
checkbox Hdl "true"
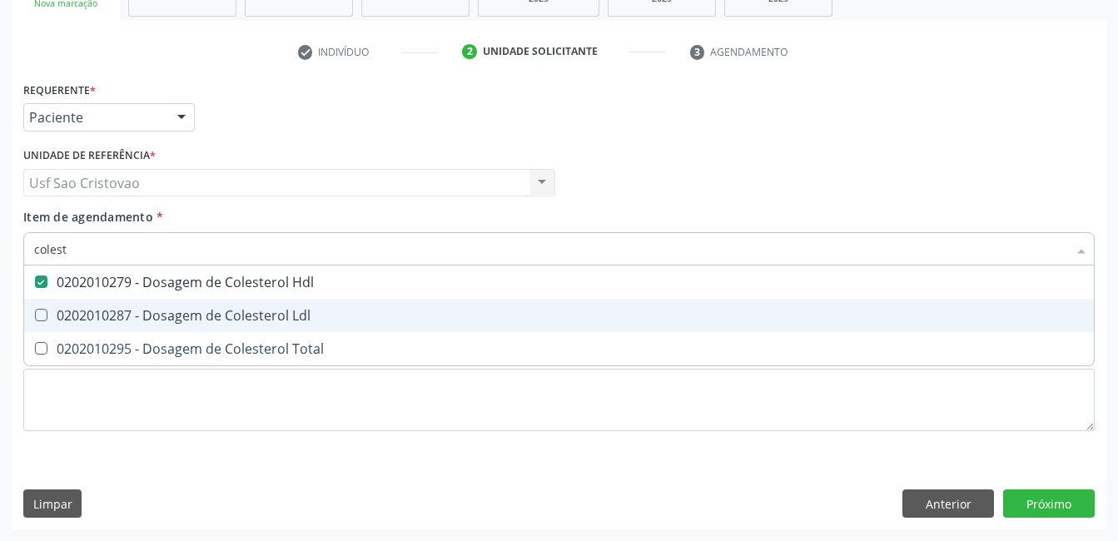
click at [39, 310] on Ldl at bounding box center [41, 315] width 12 height 12
click at [35, 310] on Ldl "checkbox" at bounding box center [29, 315] width 11 height 11
checkbox Ldl "true"
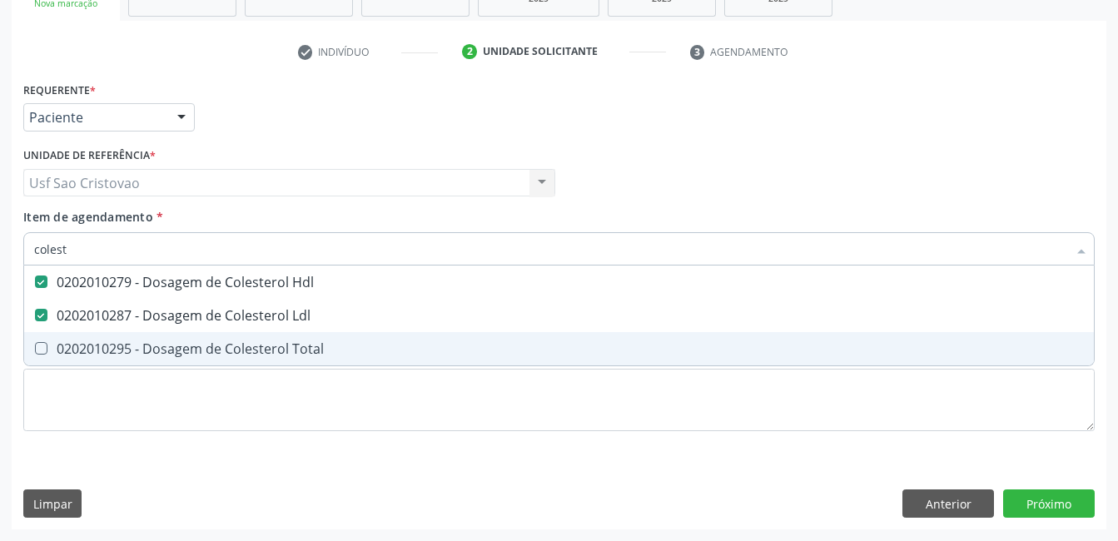
click at [37, 351] on Total at bounding box center [41, 348] width 12 height 12
click at [35, 351] on Total "checkbox" at bounding box center [29, 348] width 11 height 11
checkbox Total "true"
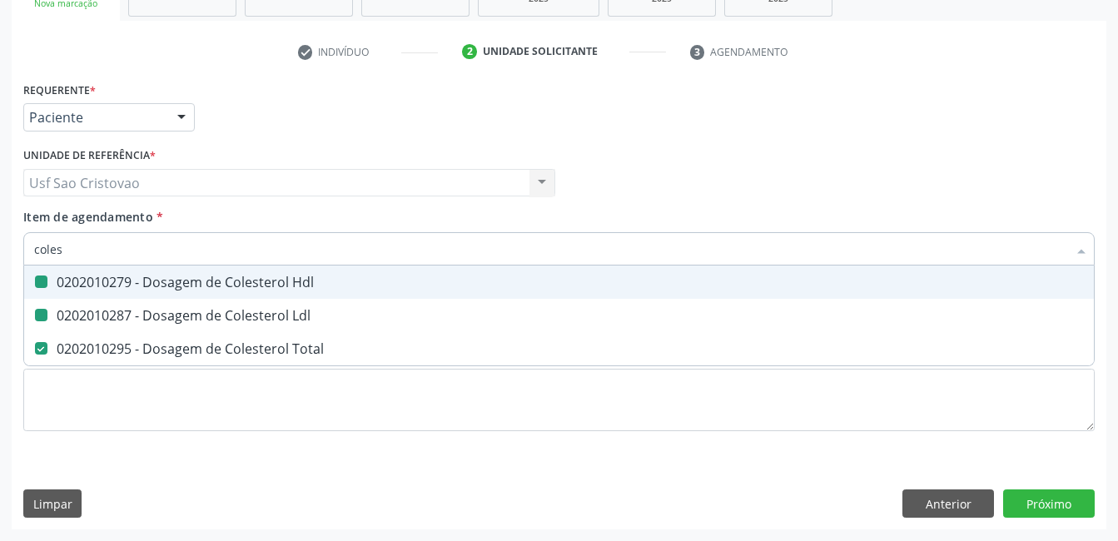
type input "cole"
checkbox Hdl "false"
checkbox Ldl "false"
checkbox Total "false"
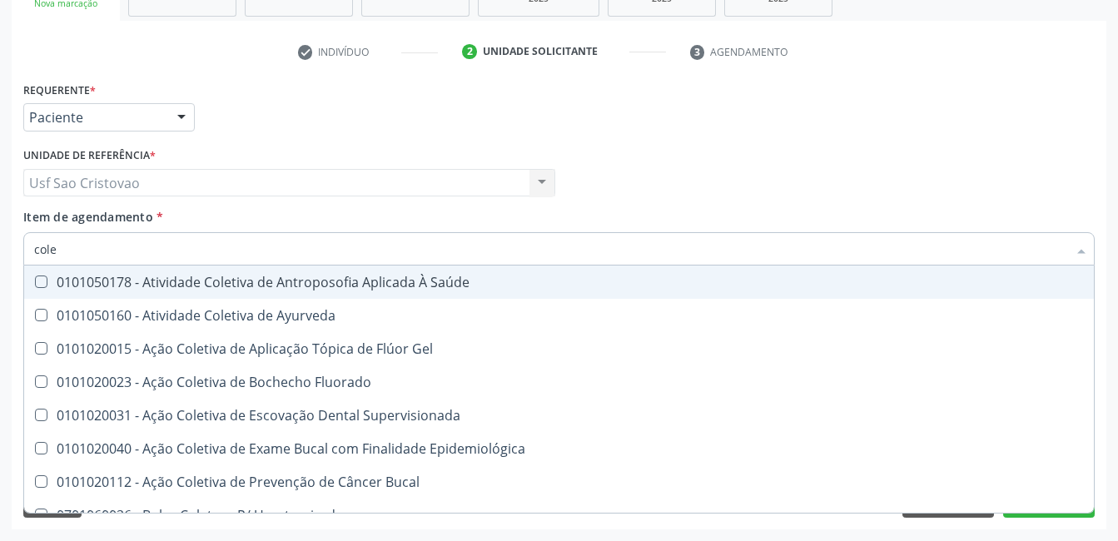
type input "col"
checkbox Hdl "false"
checkbox Ldl "false"
checkbox Total "false"
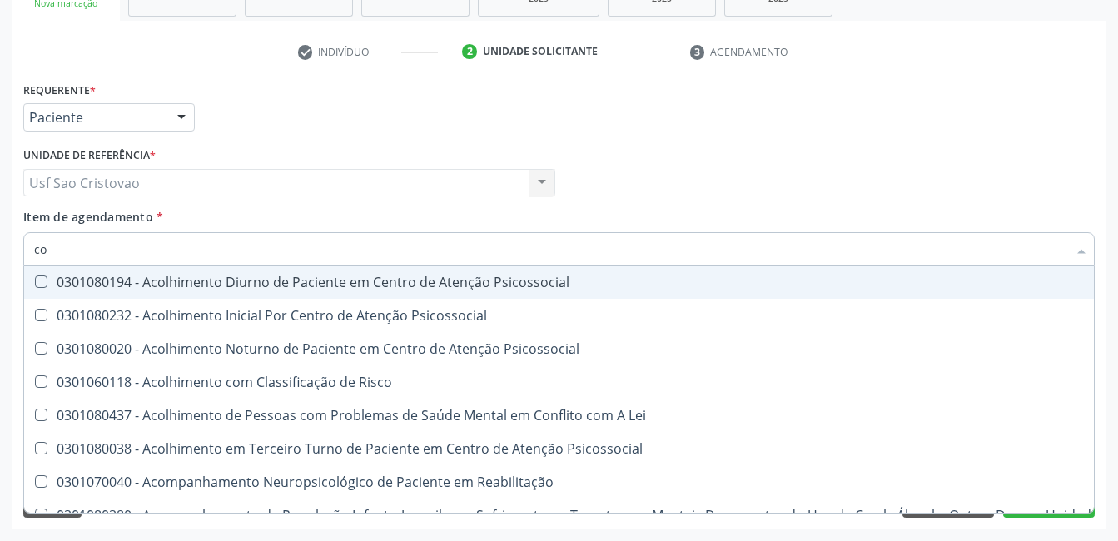
type input "c"
checkbox Hdl "false"
checkbox Ldl "false"
checkbox Total "false"
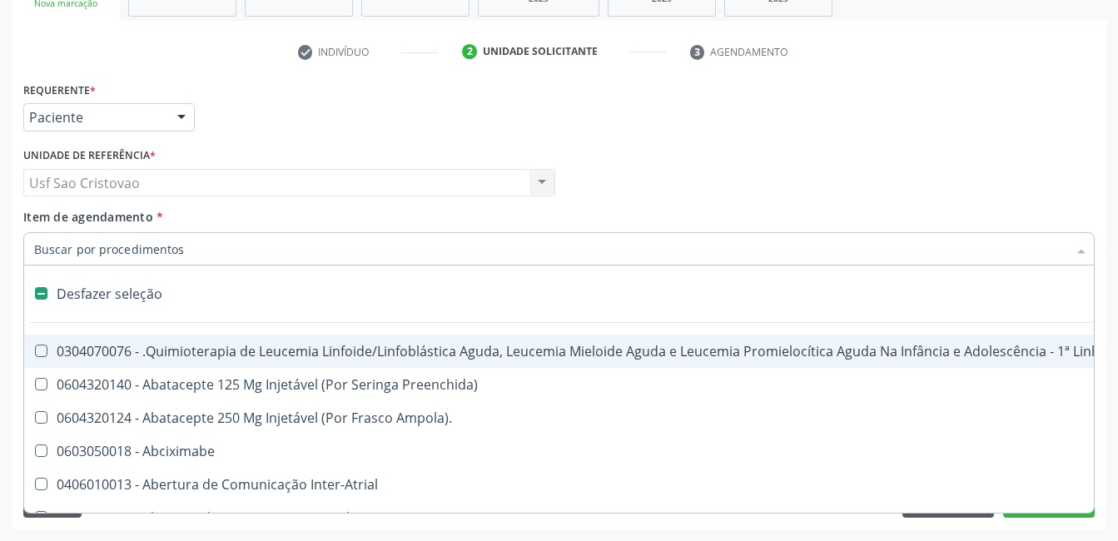
type input "2"
checkbox Oncologia "true"
checkbox Fort\) "true"
checkbox Colpoperineocleise "true"
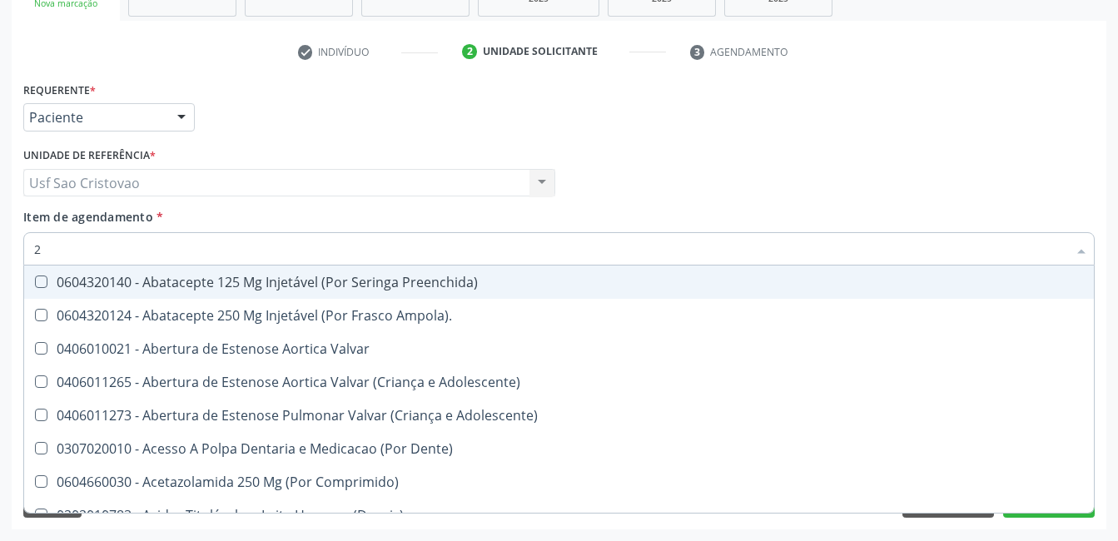
type input "20"
checkbox Abdominal "true"
checkbox Colostomia "true"
checkbox Colpectomia "true"
checkbox Hdl "false"
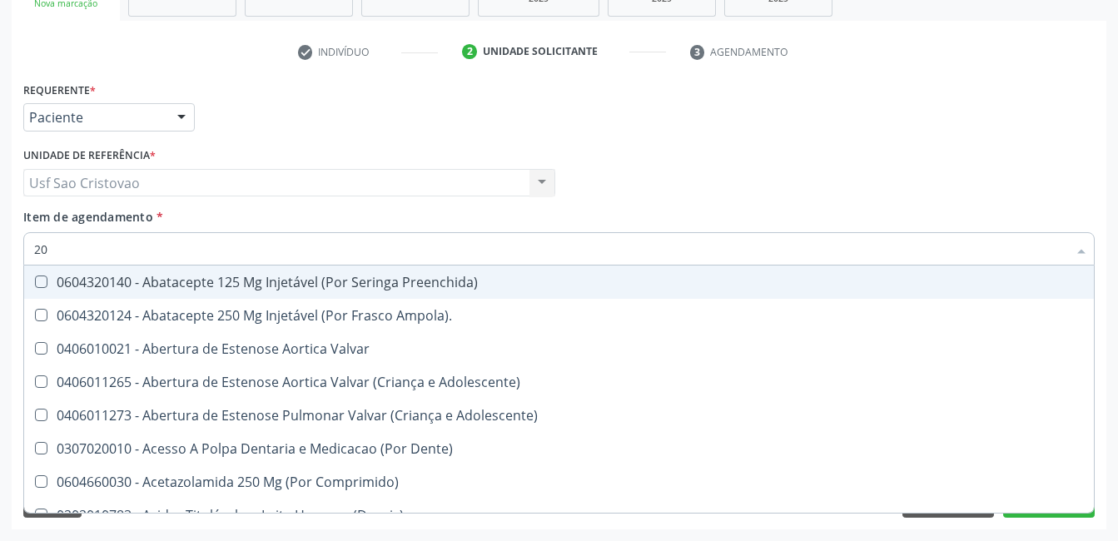
checkbox Ldl "false"
checkbox Total "false"
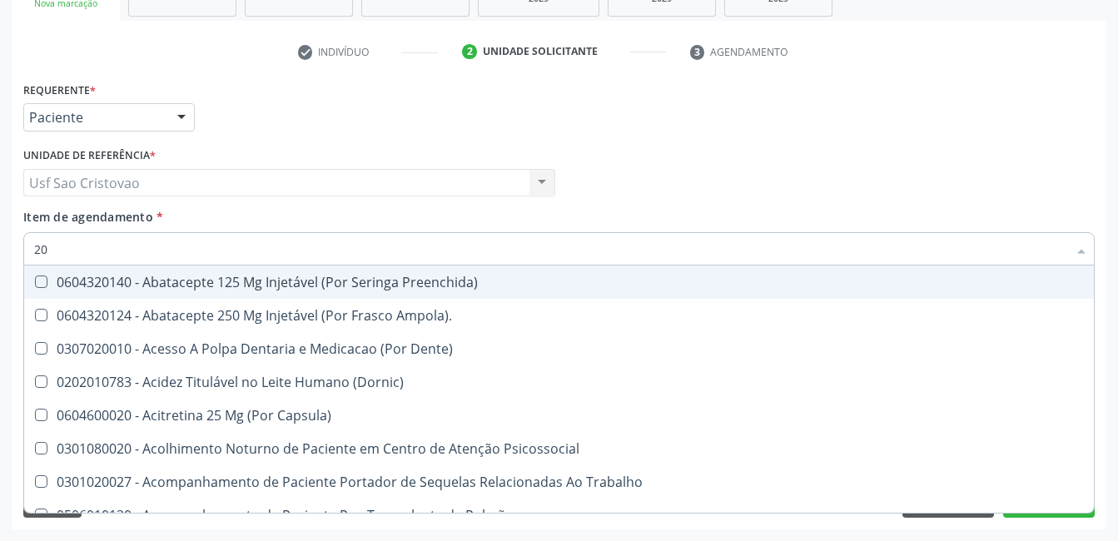
type input "202"
checkbox Biomédico "true"
checkbox Pele "true"
checkbox Tireoide "true"
checkbox Hdl "false"
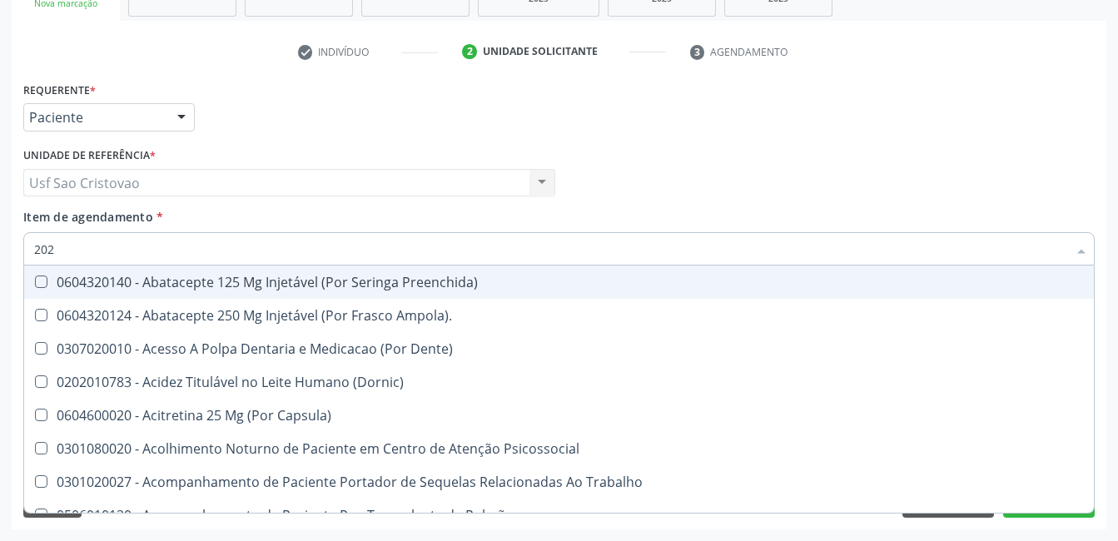
checkbox Ldl "false"
checkbox Total "false"
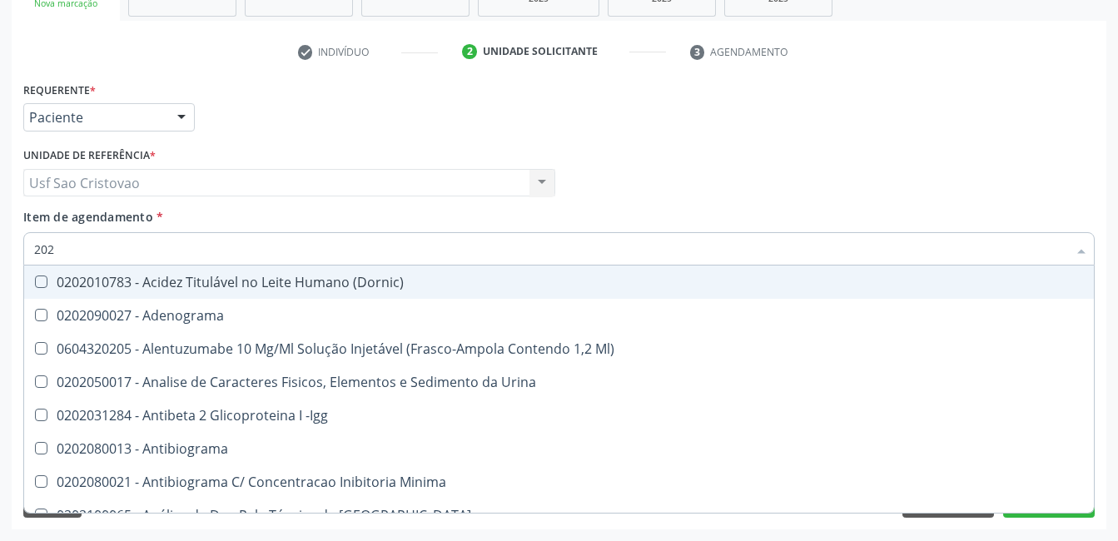
type input "2020"
checkbox Triciclicos "true"
checkbox \(Psa\) "true"
checkbox III "true"
checkbox Hdl "false"
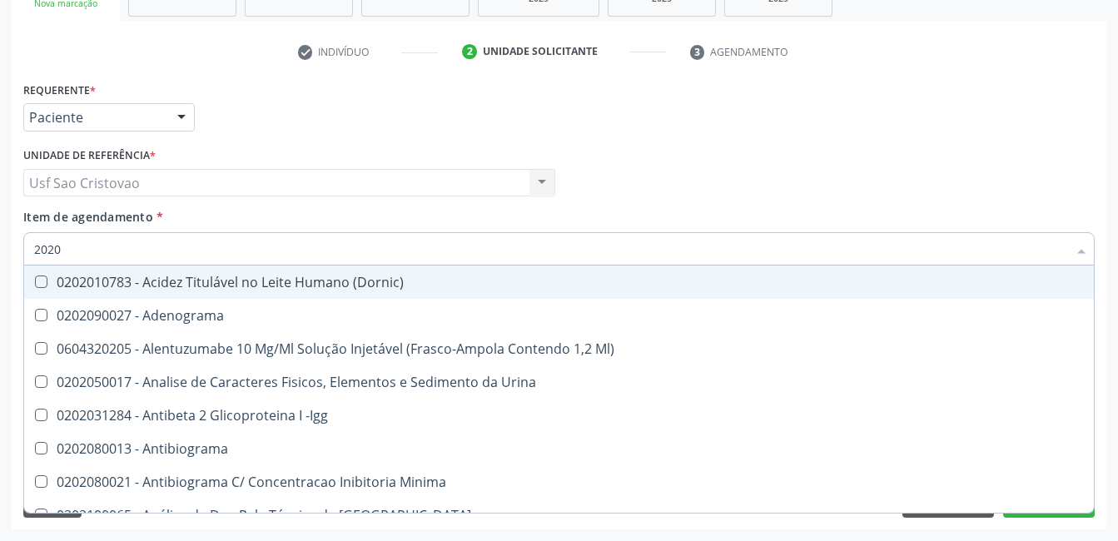
checkbox Ldl "false"
checkbox Total "false"
type input "20201"
checkbox Identificação "true"
checkbox \(Pos-Pasteurização\) "true"
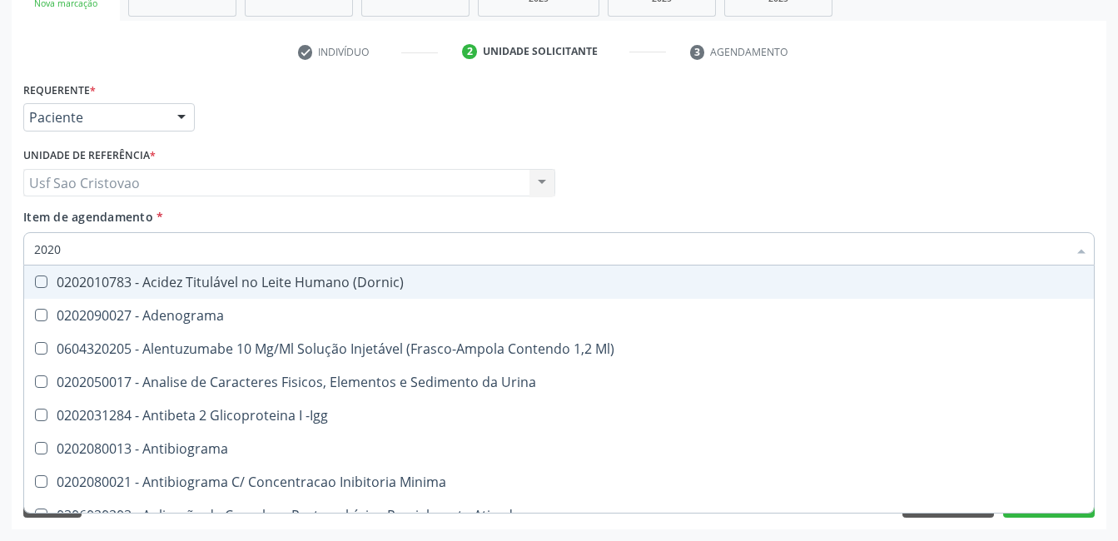
checkbox Hemacias "true"
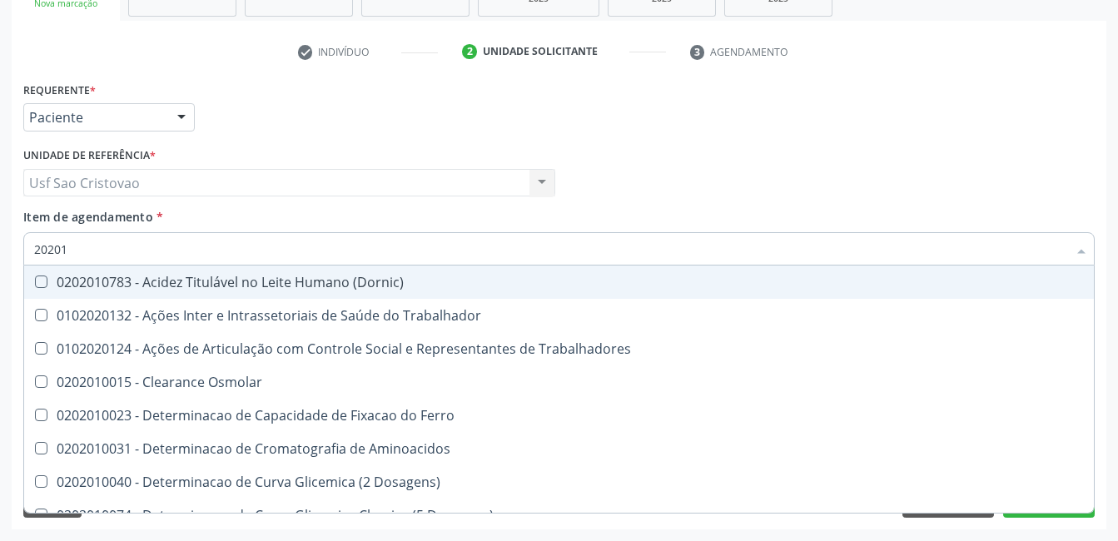
type input "202010"
checkbox Circulante "true"
checkbox III "true"
checkbox Fracoes "true"
checkbox Hdl "false"
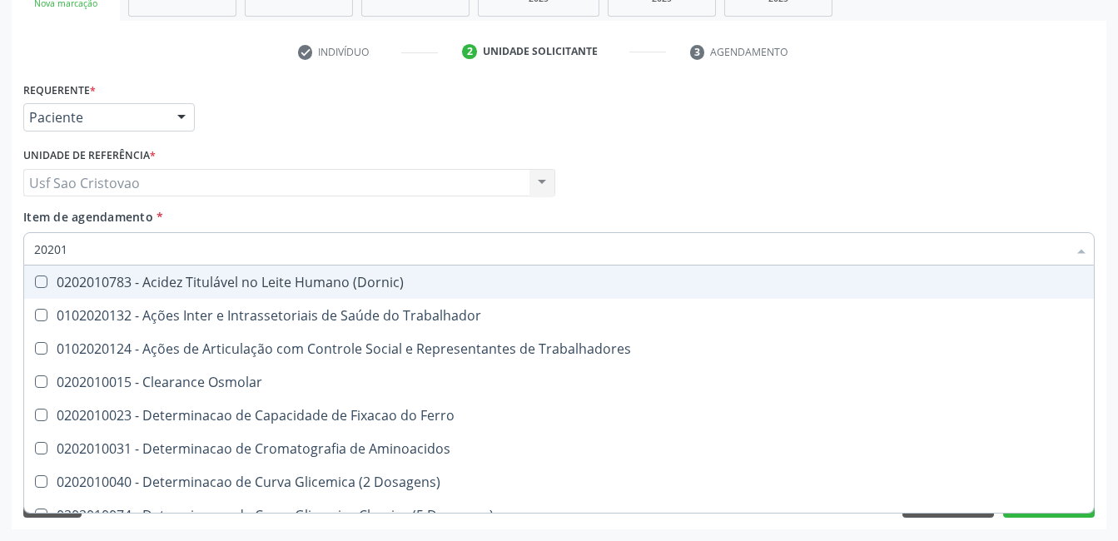
checkbox Ldl "false"
checkbox Total "false"
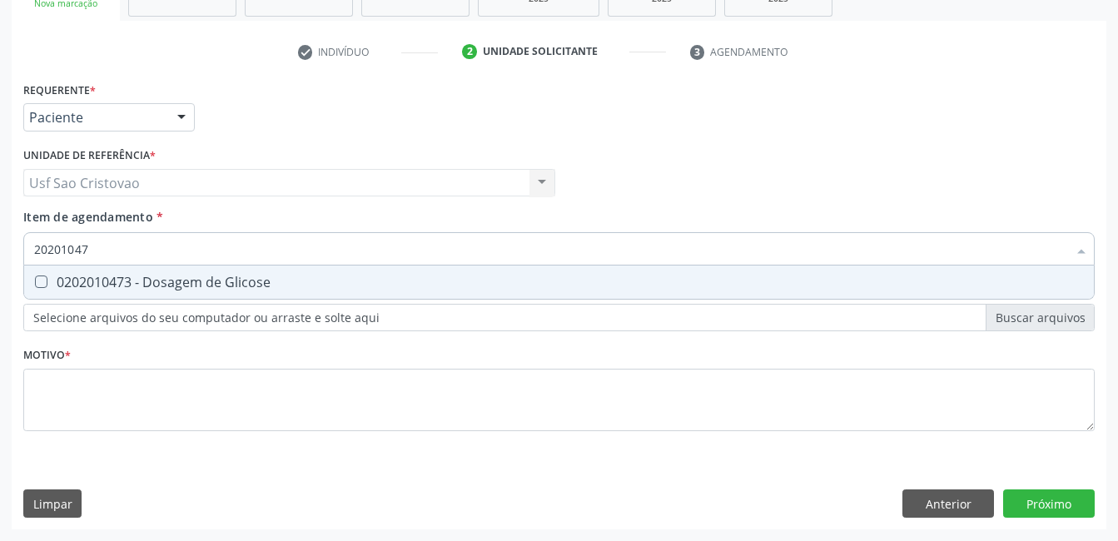
type input "202010473"
click at [41, 285] on Glicose at bounding box center [41, 282] width 12 height 12
click at [35, 285] on Glicose "checkbox" at bounding box center [29, 281] width 11 height 11
checkbox Glicose "true"
type input "2020104"
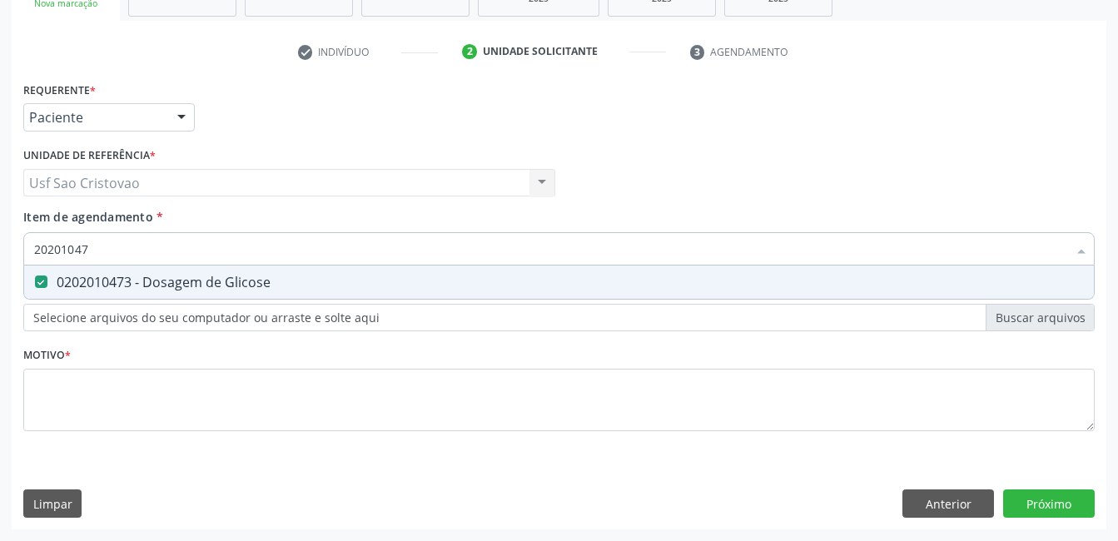
checkbox Glicose "false"
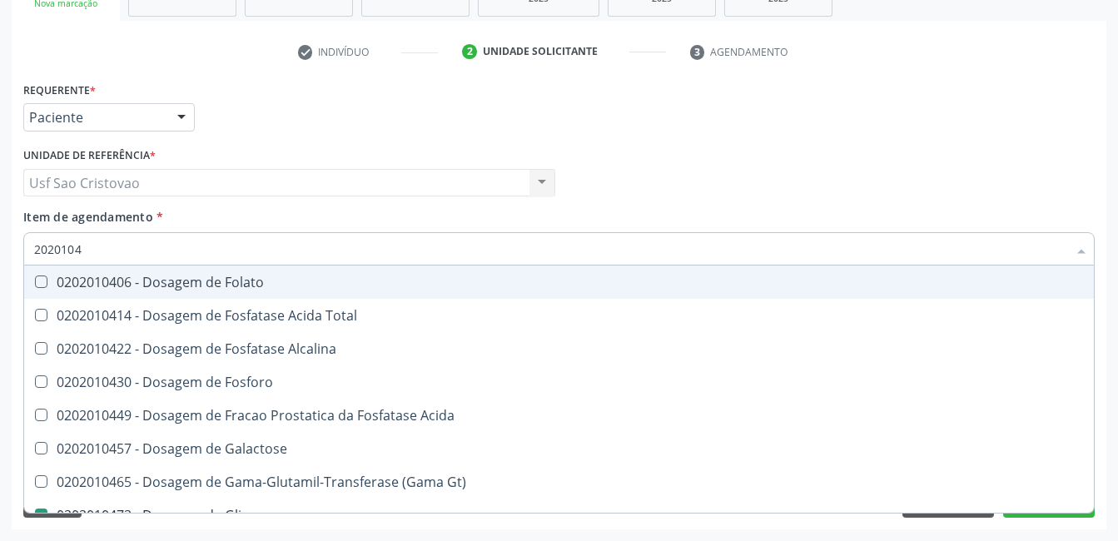
type input "202010"
checkbox Glicose "false"
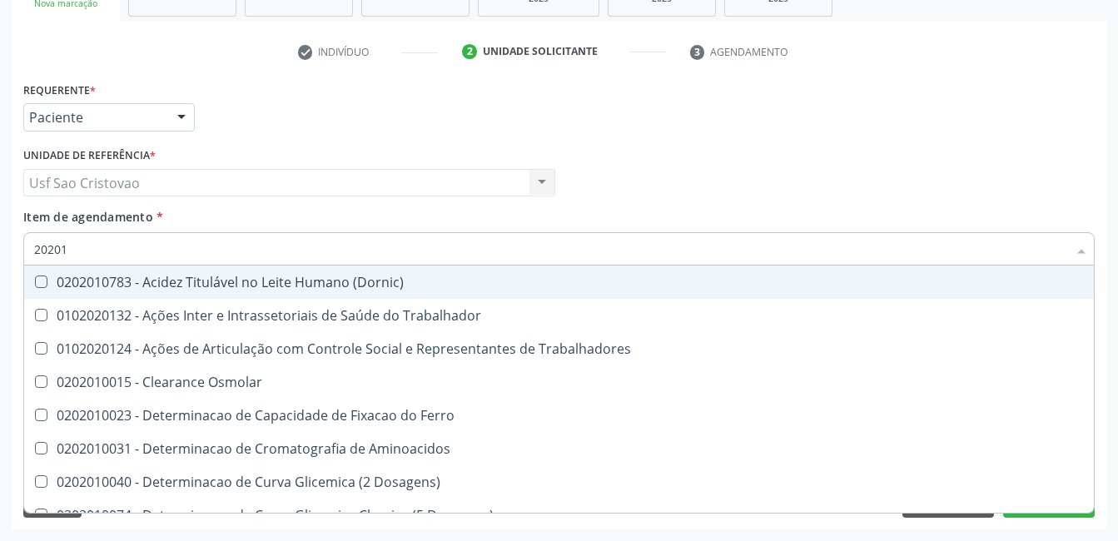
type input "2020"
checkbox Hdl "false"
checkbox Ldl "false"
checkbox Total "false"
checkbox Glicose "false"
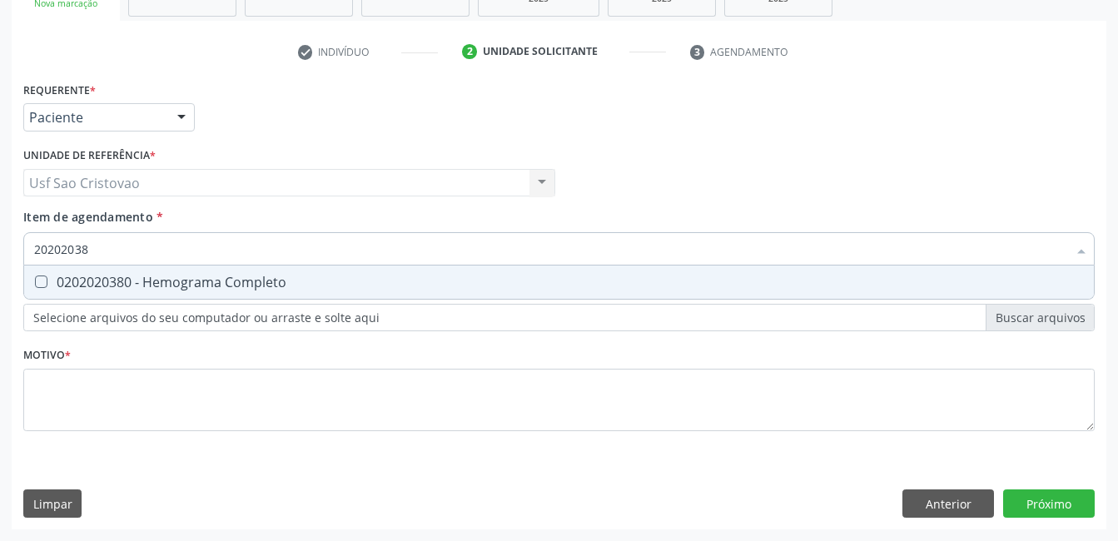
type input "202020380"
click at [41, 285] on Completo at bounding box center [41, 282] width 12 height 12
click at [35, 285] on Completo "checkbox" at bounding box center [29, 281] width 11 height 11
checkbox Completo "true"
type input "2020203"
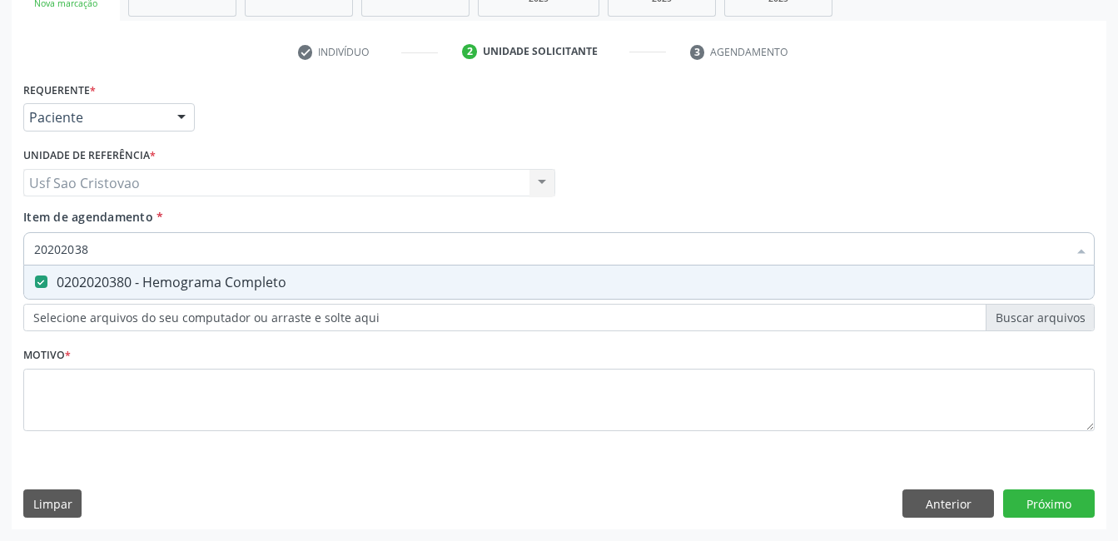
checkbox Completo "false"
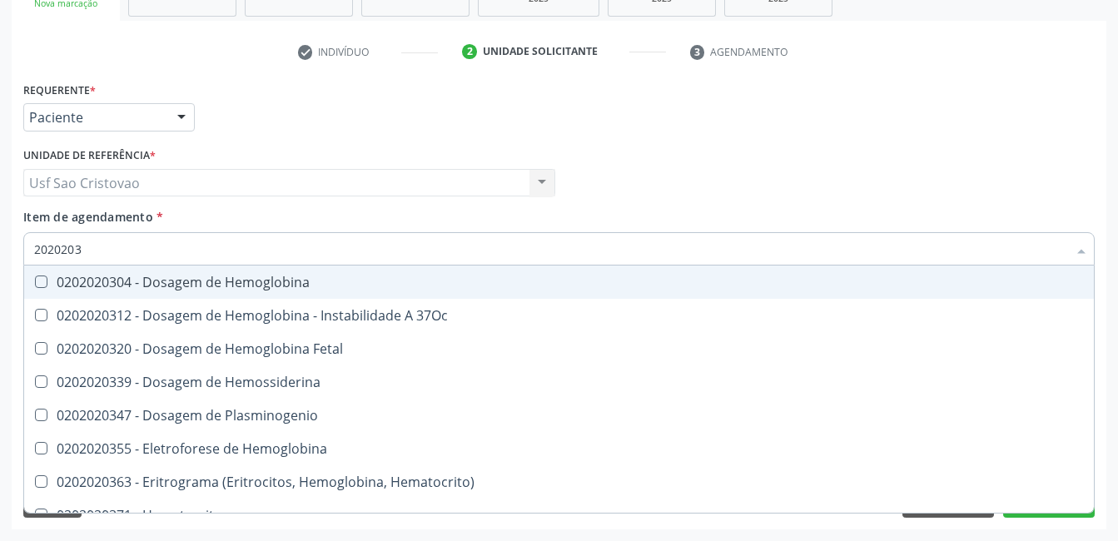
type input "202020"
checkbox Completo "false"
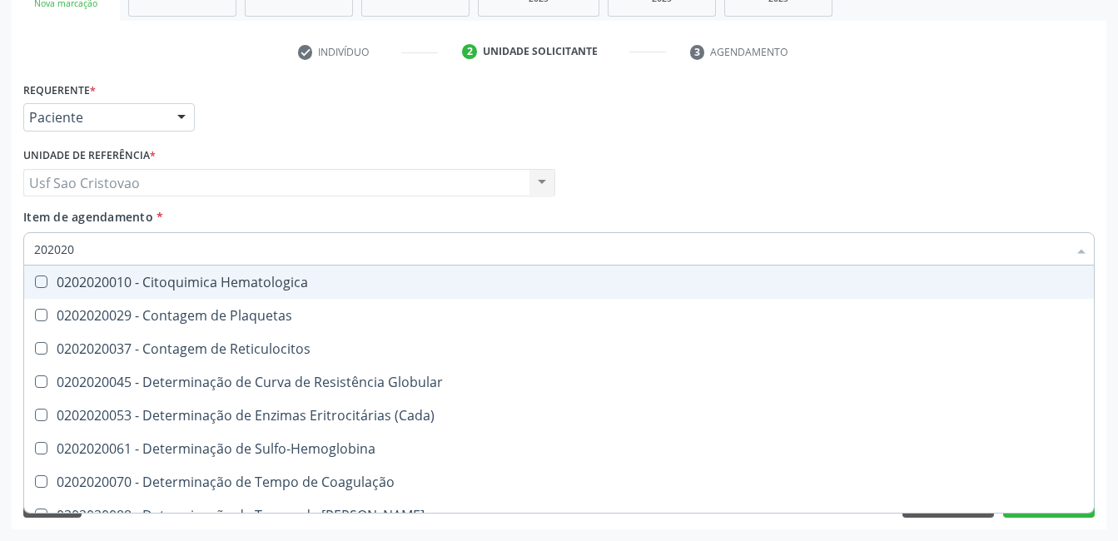
type input "20202"
checkbox Completo "false"
checkbox Leucograma "true"
type input "2020"
checkbox Completo "false"
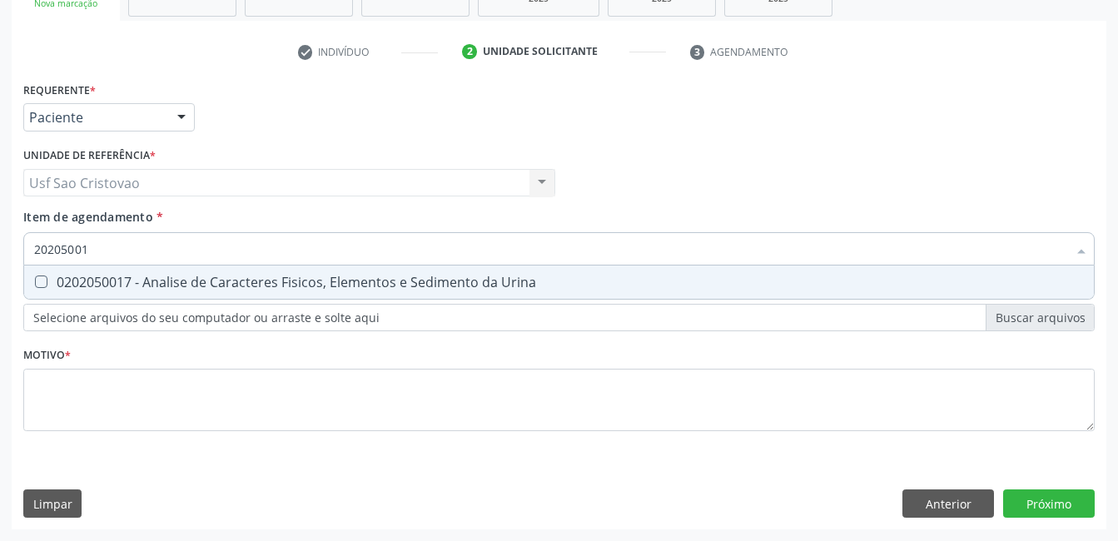
type input "202050017"
click at [41, 285] on Urina at bounding box center [41, 282] width 12 height 12
click at [35, 285] on Urina "checkbox" at bounding box center [29, 281] width 11 height 11
checkbox Urina "true"
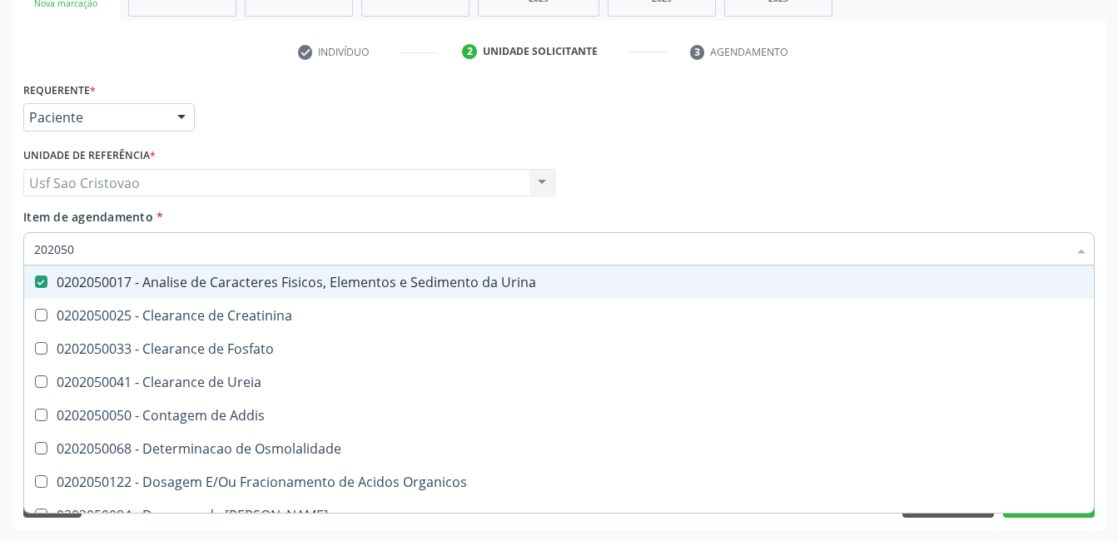
type input "20205"
checkbox Urina "false"
checkbox Creatinina "true"
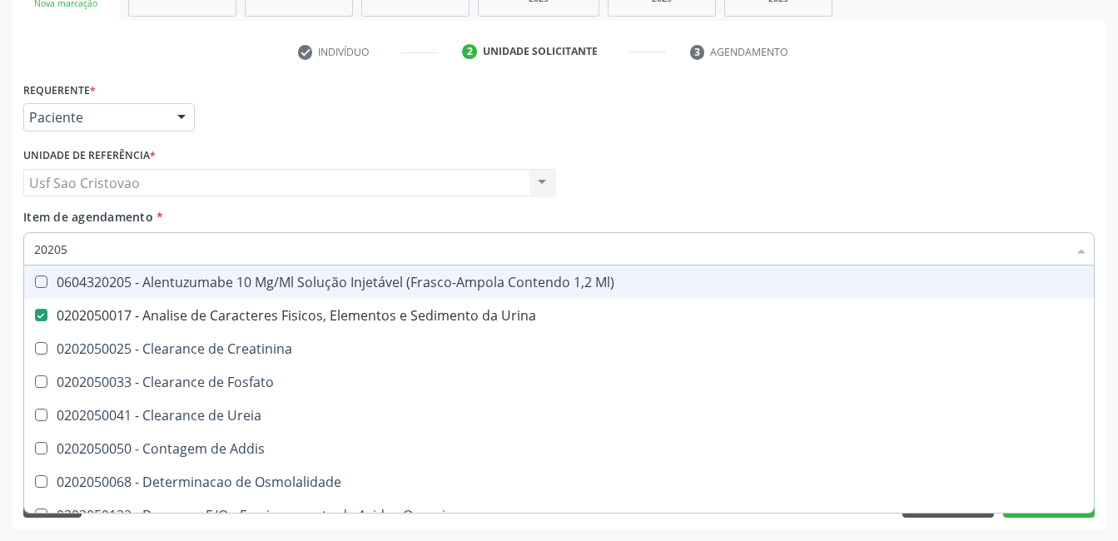
type input "2020"
checkbox Urina "false"
checkbox Fosfato "true"
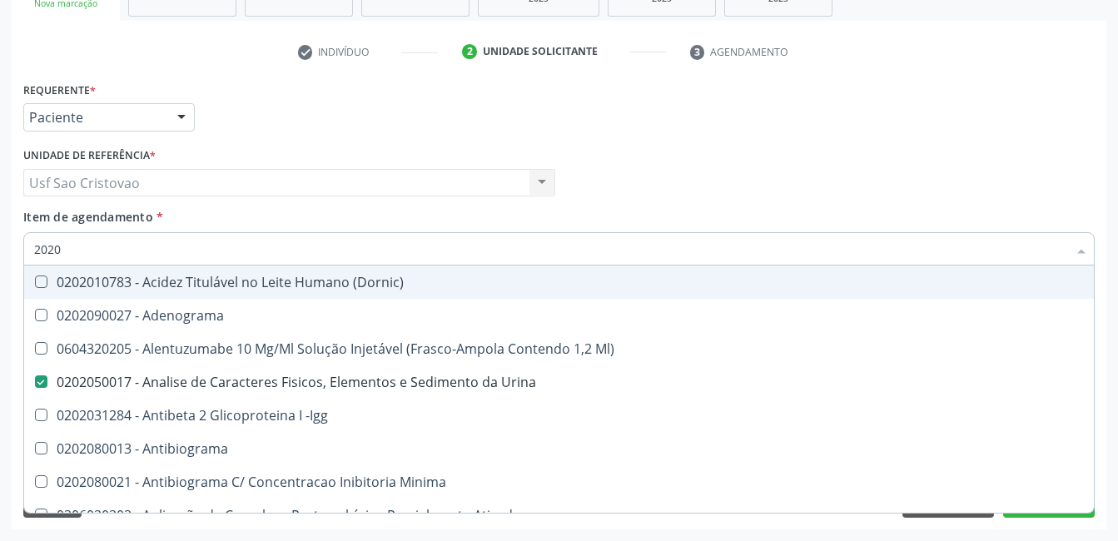
type input "20201"
checkbox Urina "false"
checkbox Identificação "true"
checkbox \(Pos-Pasteurização\) "true"
checkbox Hemacias "true"
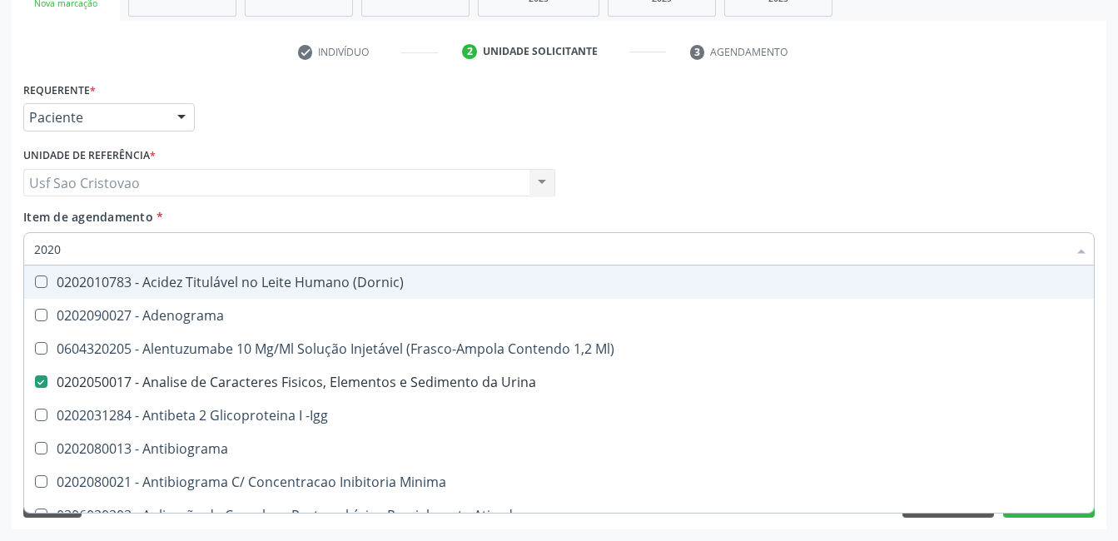
checkbox Reumatoide "true"
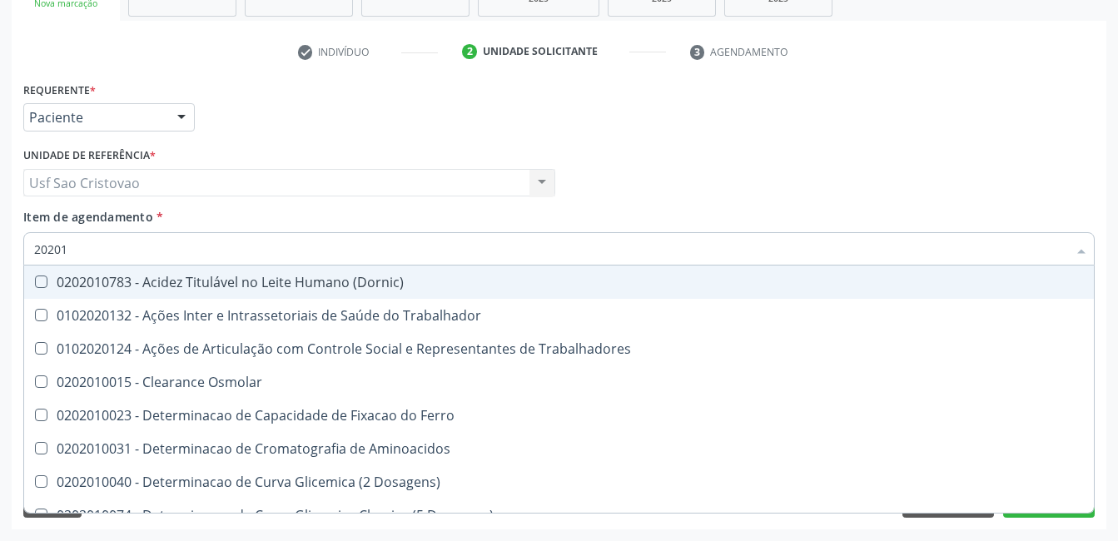
type input "202010"
checkbox Circulante "true"
checkbox III "true"
checkbox Fracoes "true"
checkbox Hdl "false"
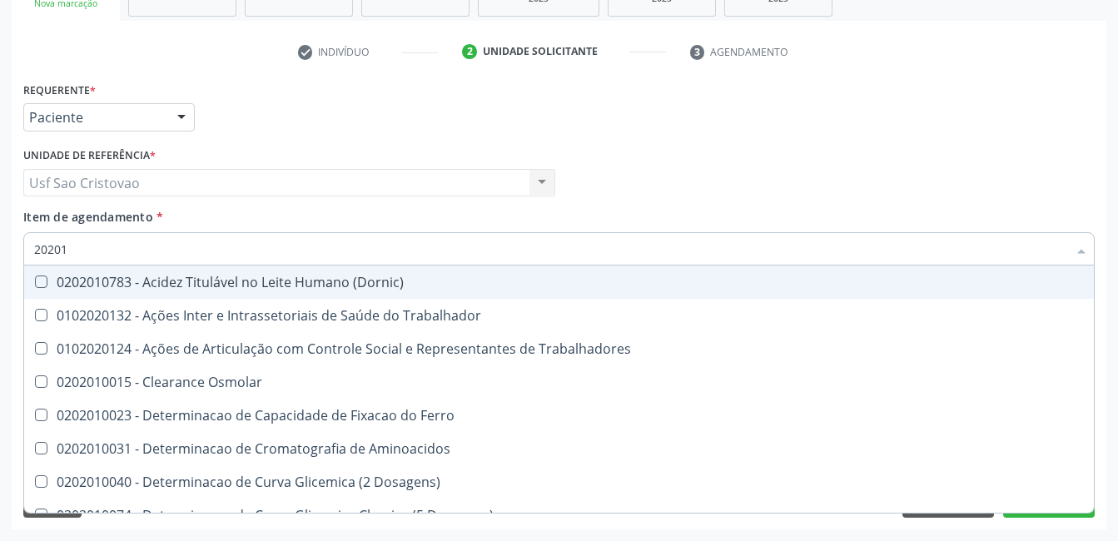
checkbox Ldl "false"
checkbox Total "false"
checkbox II "true"
checkbox Glicose "false"
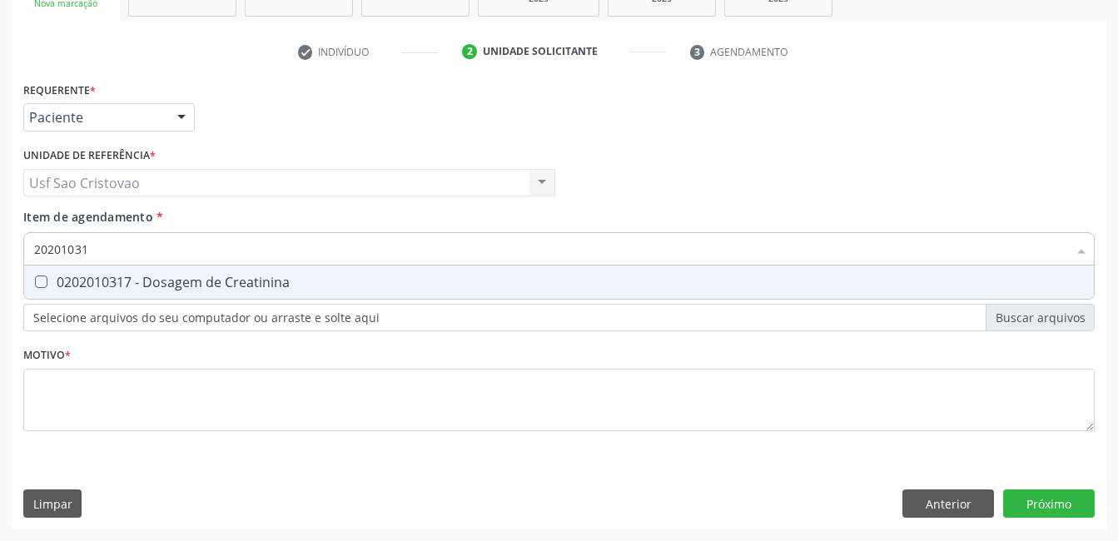
type input "202010317"
click at [41, 285] on Creatinina at bounding box center [41, 282] width 12 height 12
click at [35, 285] on Creatinina "checkbox" at bounding box center [29, 281] width 11 height 11
checkbox Creatinina "true"
type input "2020103"
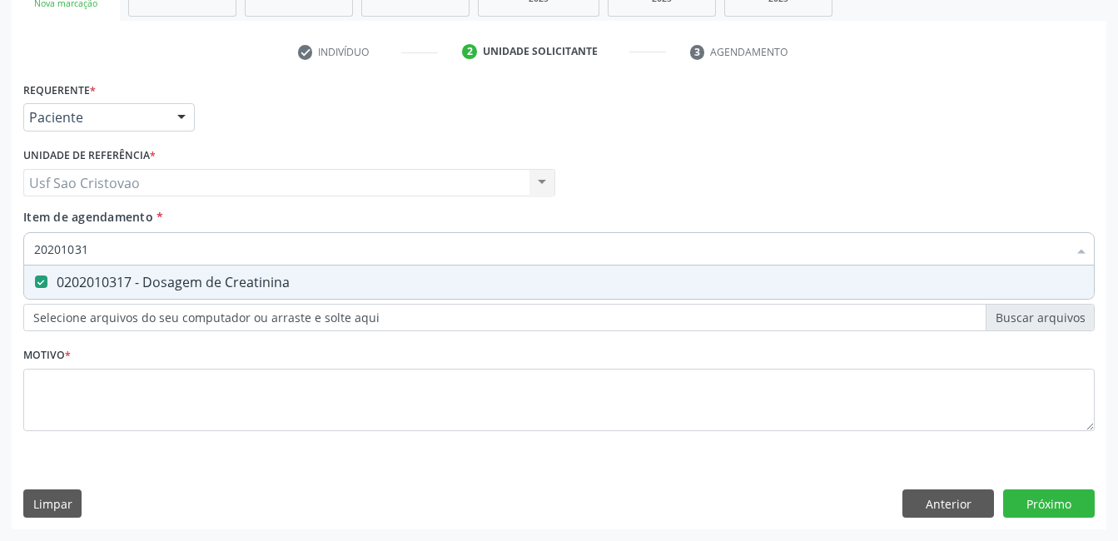
checkbox Creatinina "false"
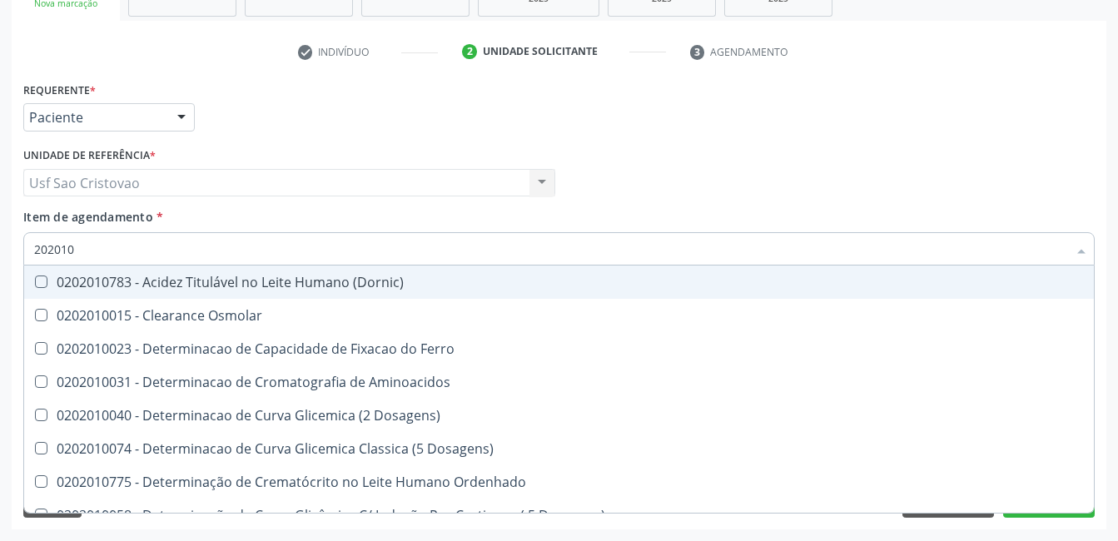
type input "20201"
checkbox Hdl "false"
checkbox Ldl "false"
checkbox Total "false"
checkbox Creatinina "false"
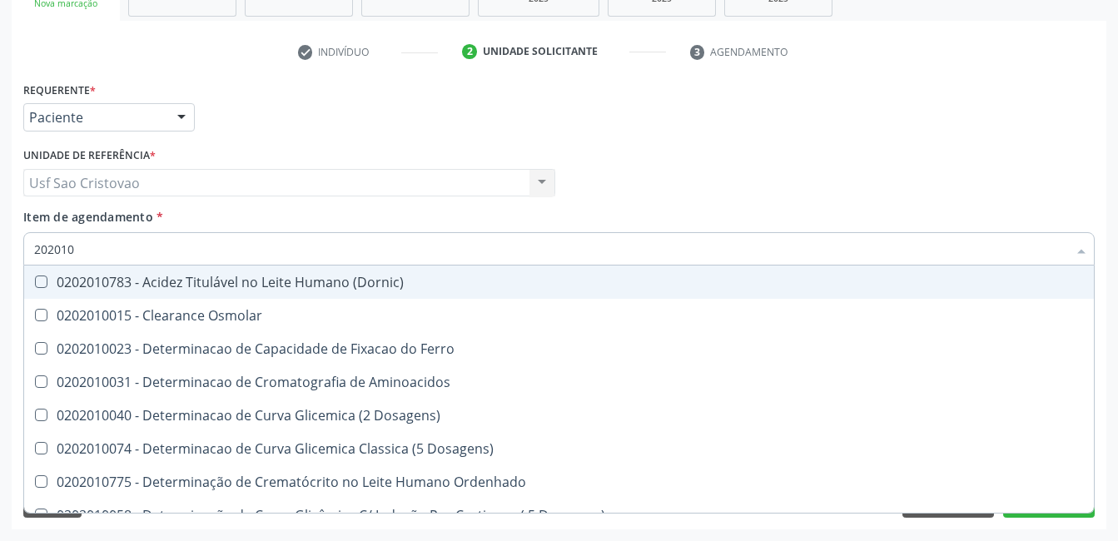
checkbox Latica "true"
checkbox Fracionadas\) "true"
checkbox Ferritina "true"
checkbox Folato "true"
checkbox Glicose "false"
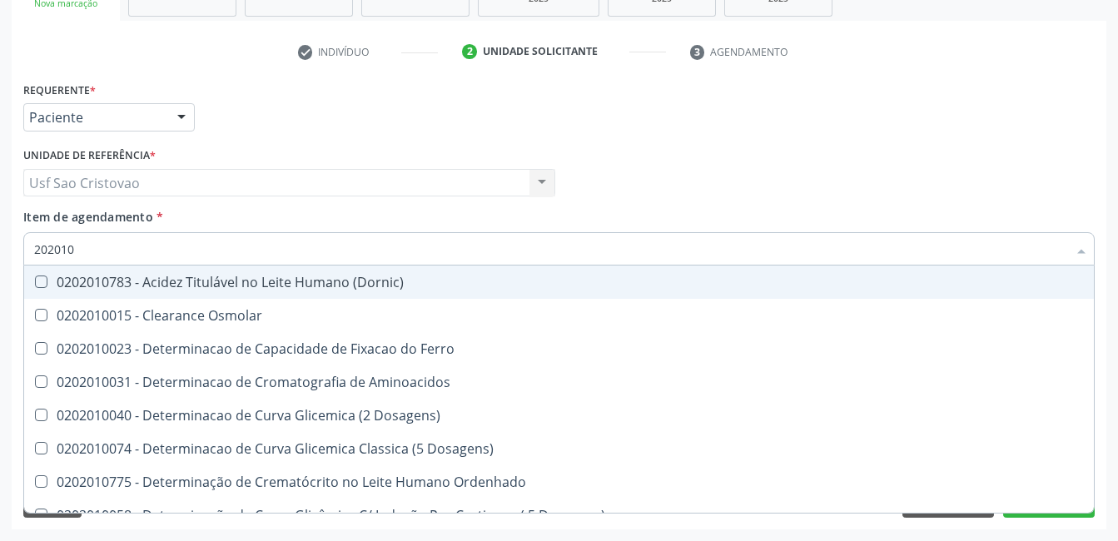
checkbox Nt-Probnp\) "true"
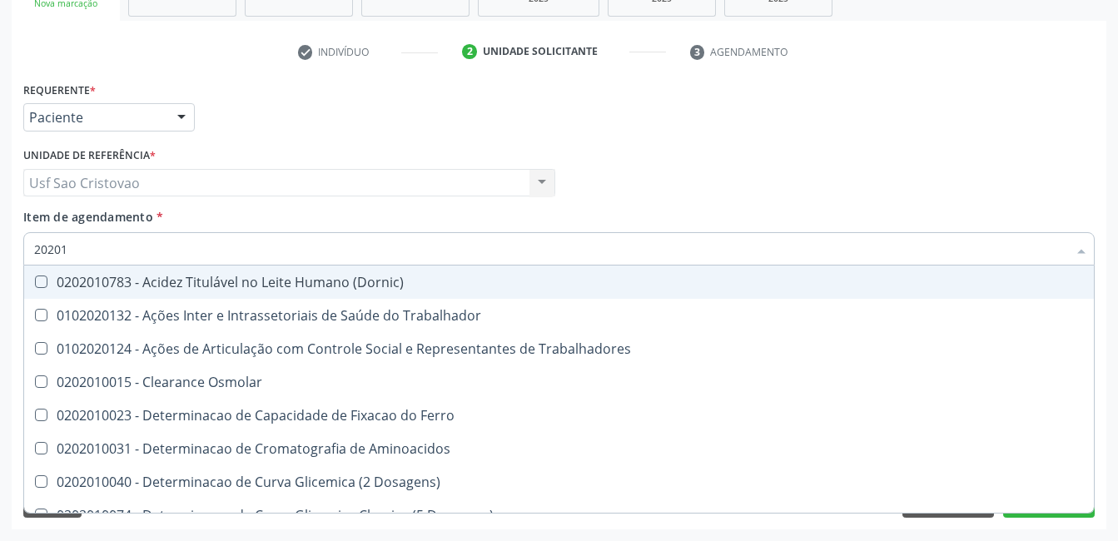
type input "2020"
checkbox Osmolar "true"
checkbox Hdl "false"
checkbox Ldl "false"
checkbox Total "false"
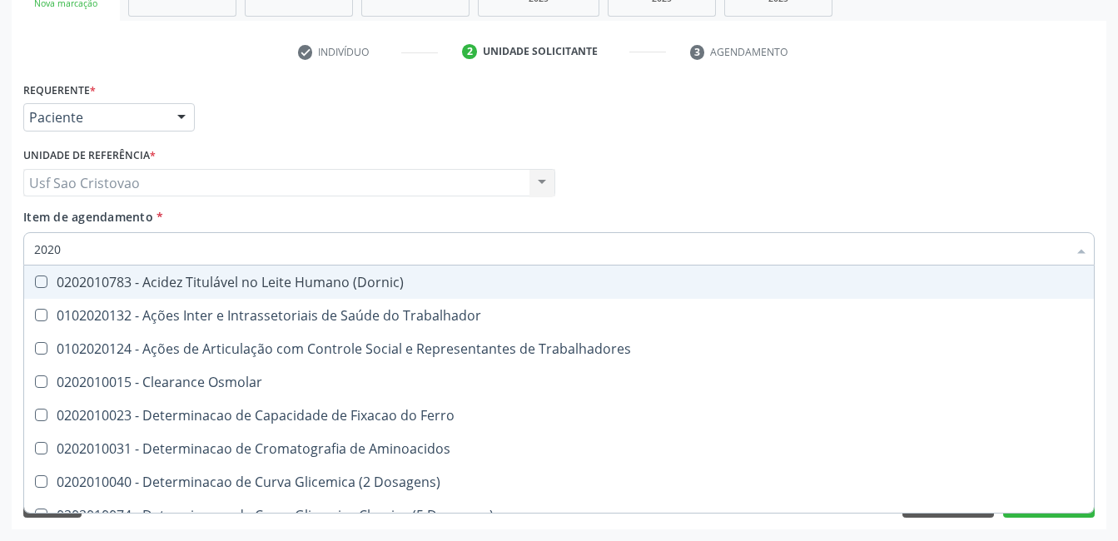
checkbox Creatinina "false"
checkbox Glicose "false"
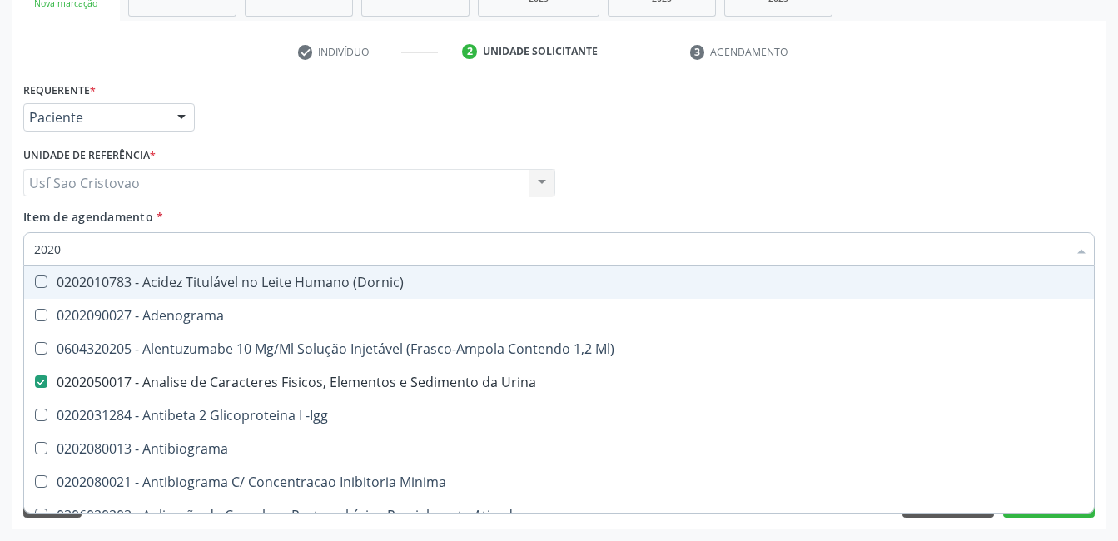
type input "20201"
checkbox Urina "false"
checkbox Identificação "true"
checkbox \(Pos-Pasteurização\) "true"
checkbox Hemacias "true"
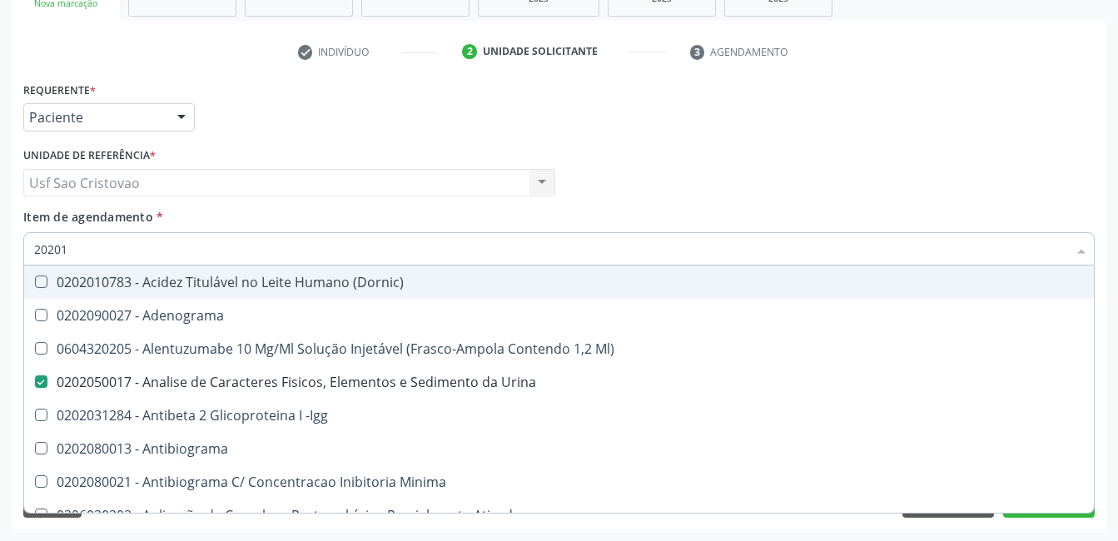
checkbox Molecular "true"
checkbox Reumatoide "true"
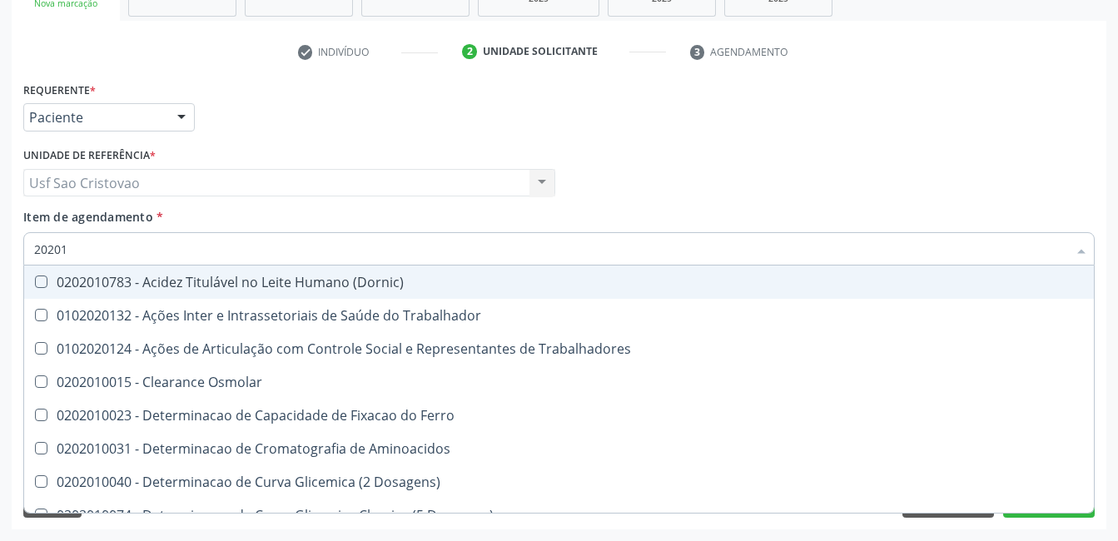
type input "202010"
checkbox Circulante "true"
checkbox III "true"
checkbox Fracoes "true"
checkbox Ionizavel "true"
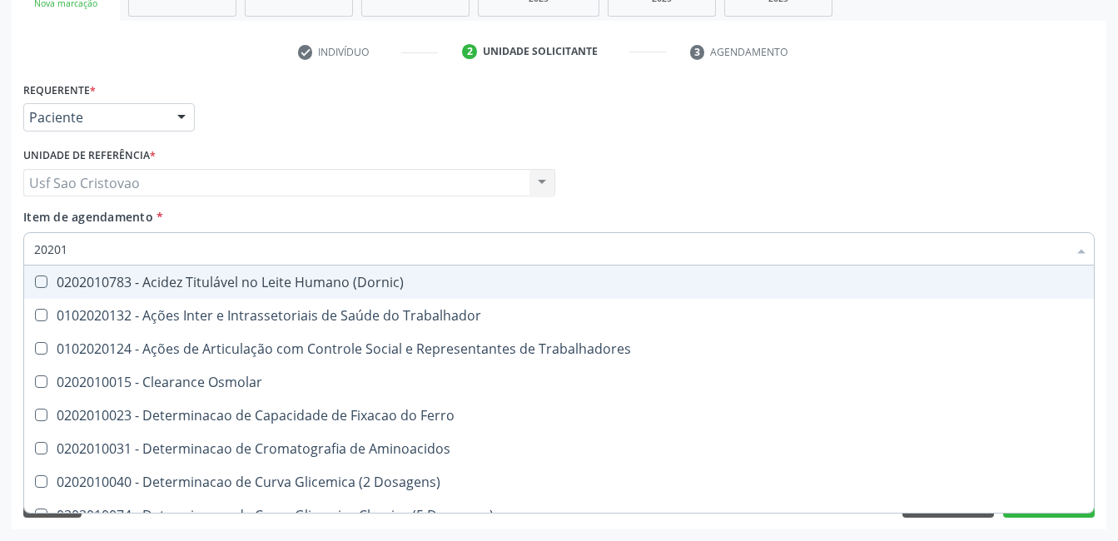
checkbox Hdl "false"
checkbox Ldl "false"
checkbox Total "false"
checkbox Creatinina "false"
checkbox II "true"
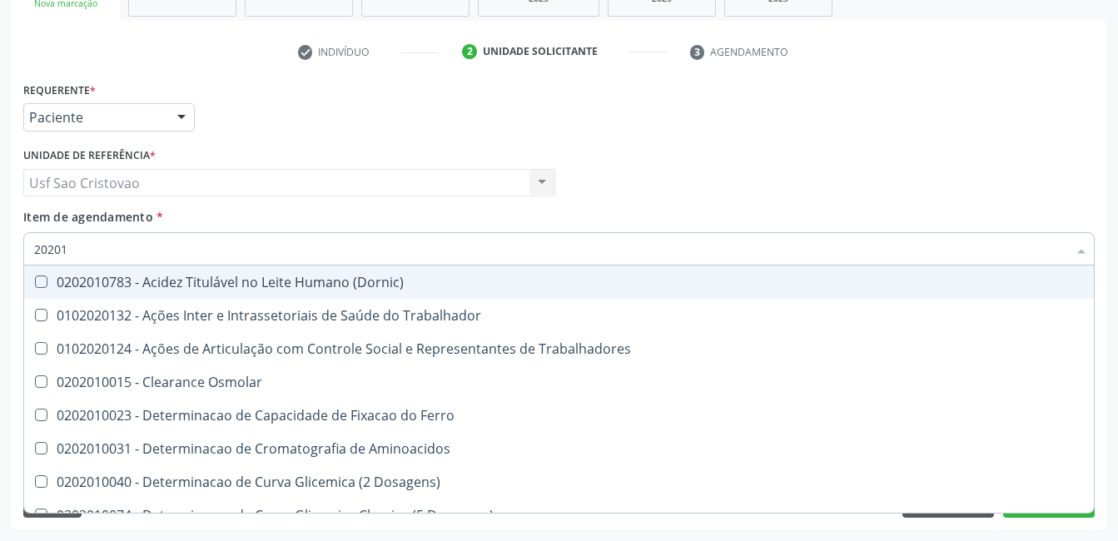
checkbox Glicose "false"
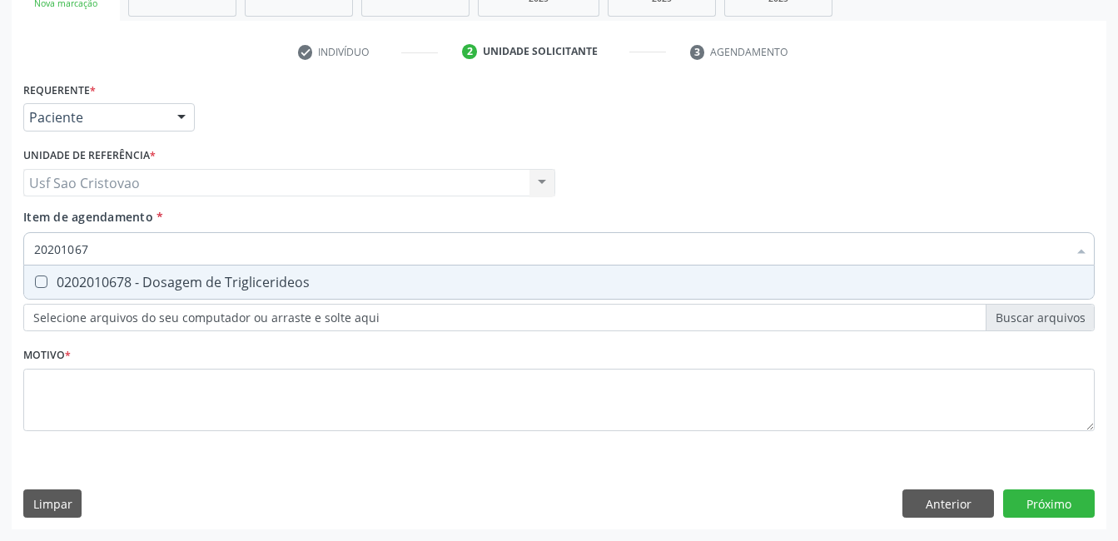
type input "202010678"
click at [41, 285] on Triglicerideos at bounding box center [41, 282] width 12 height 12
click at [35, 285] on Triglicerideos "checkbox" at bounding box center [29, 281] width 11 height 11
checkbox Triglicerideos "true"
type input "2020106"
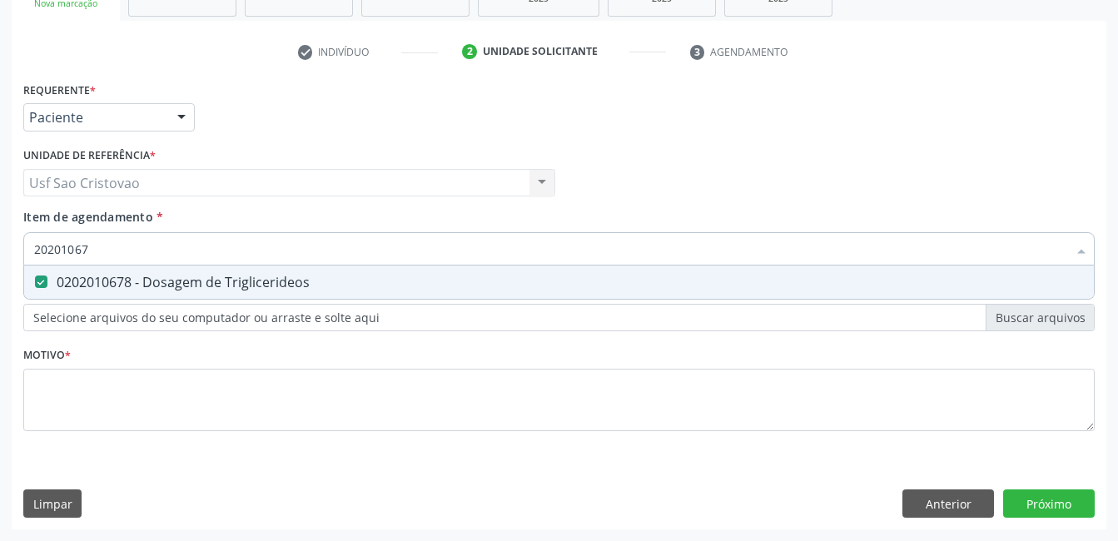
checkbox Triglicerideos "false"
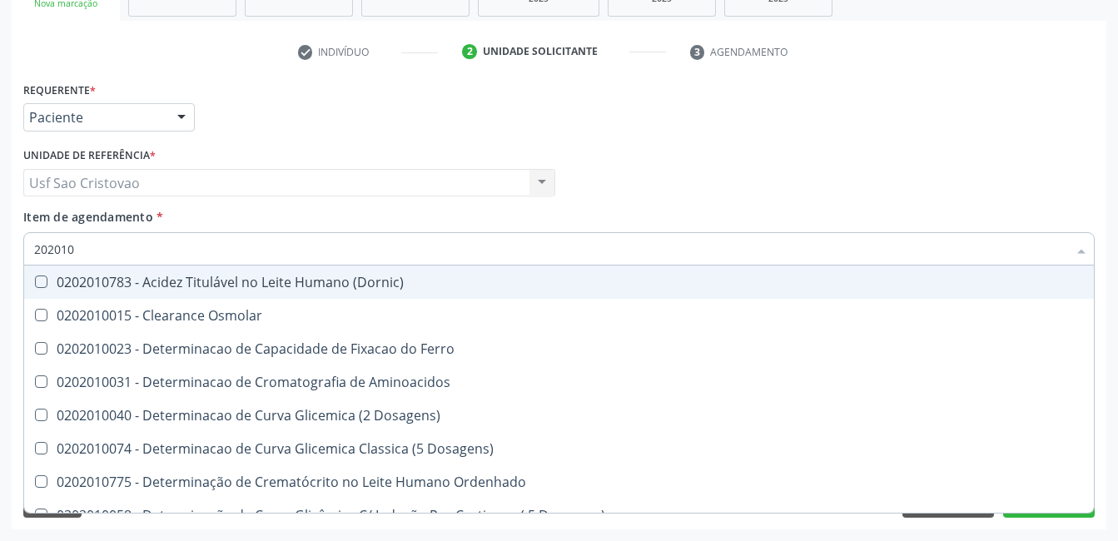
type input "20201"
checkbox Hdl "false"
checkbox Ldl "false"
checkbox Total "false"
checkbox Creatinina "false"
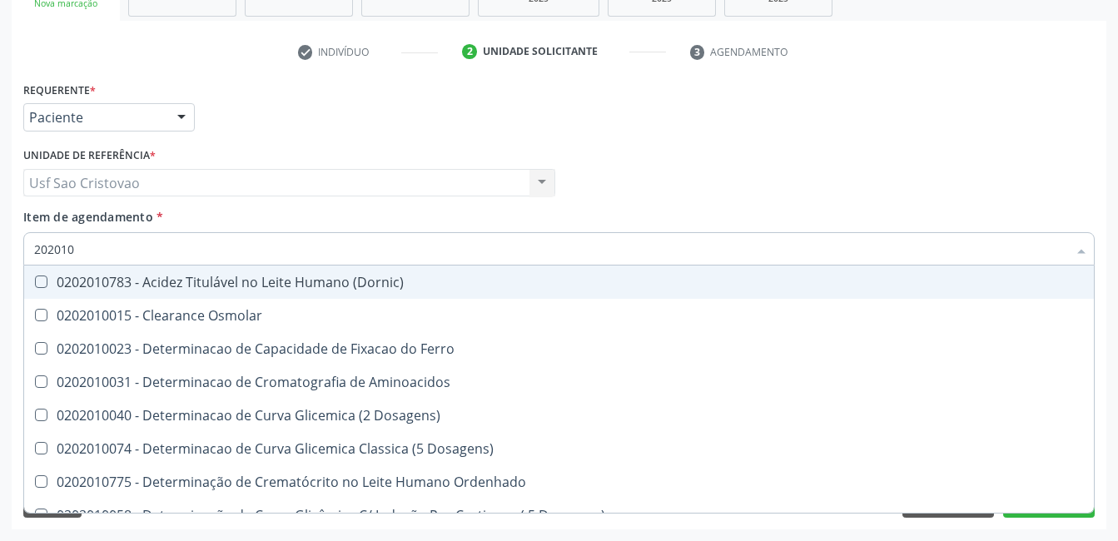
checkbox Latica "true"
checkbox Fracionadas\) "true"
checkbox Ferritina "true"
checkbox Folato "true"
checkbox Glicose "false"
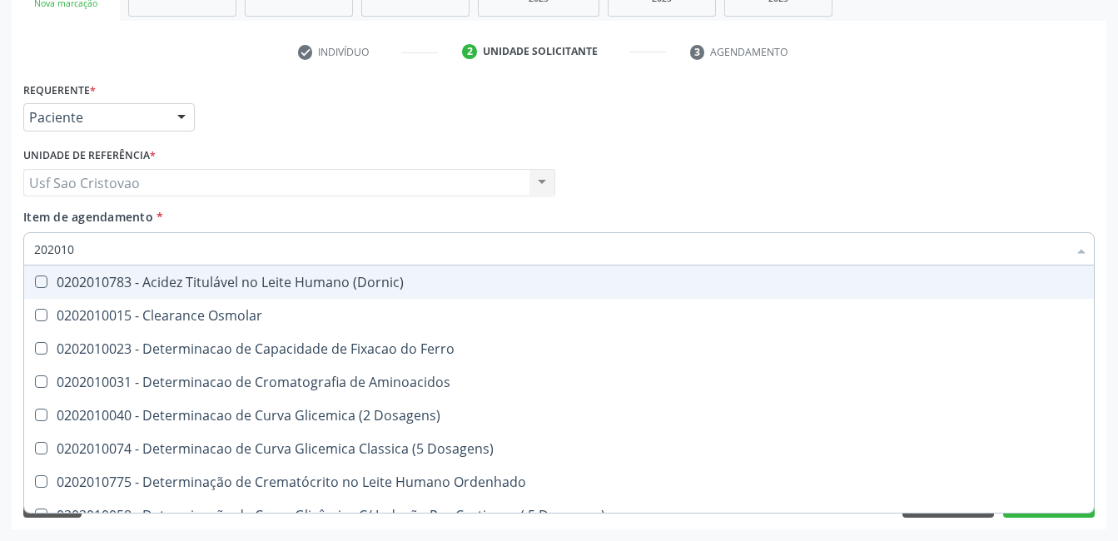
checkbox Nt-Probnp\) "true"
checkbox Triglicerideos "false"
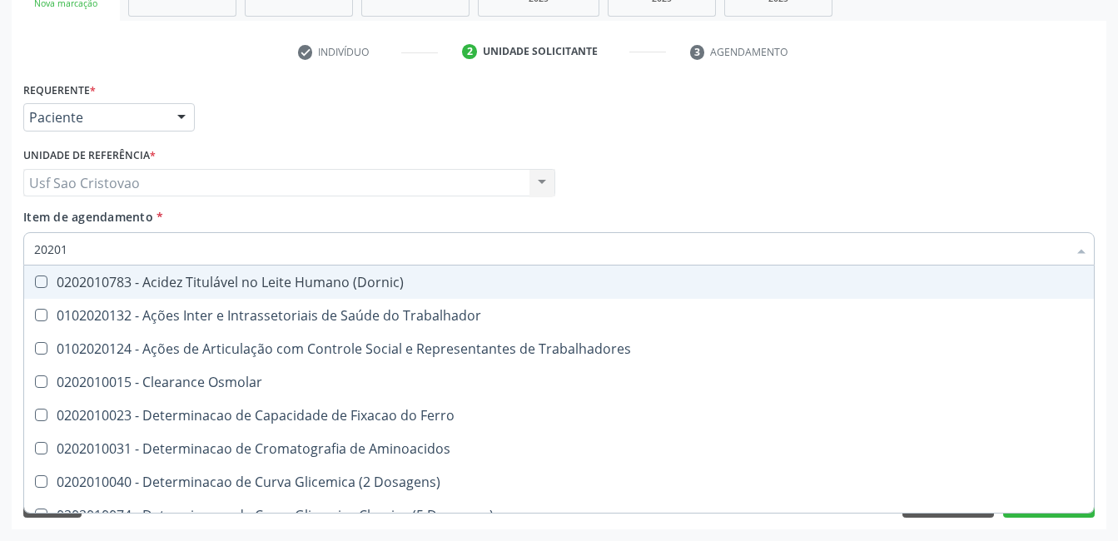
type input "2020"
checkbox Osmolar "true"
checkbox Hdl "false"
checkbox Ldl "false"
checkbox Total "false"
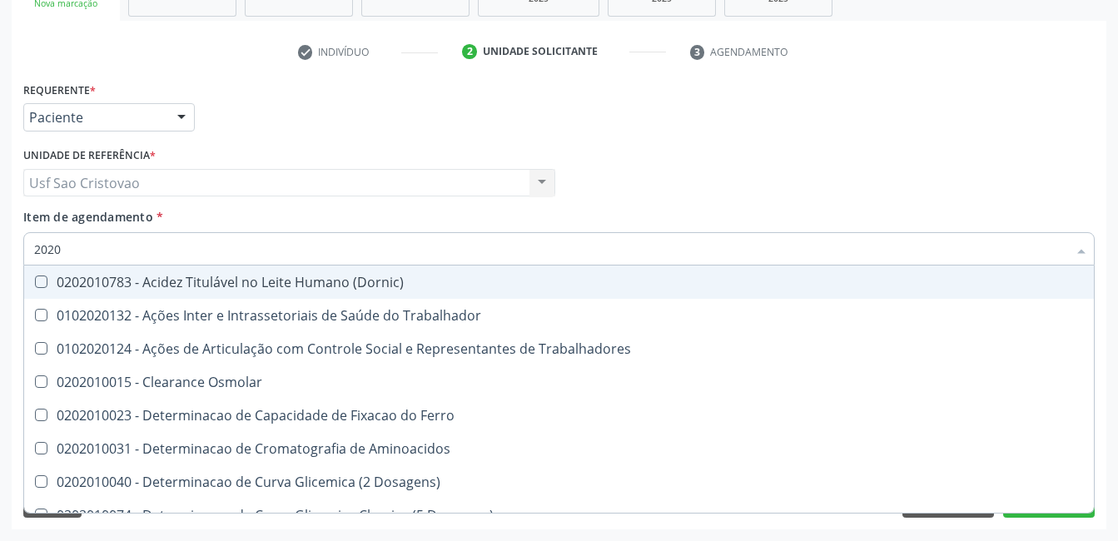
checkbox Creatinina "false"
checkbox Glicose "false"
checkbox Triglicerideos "false"
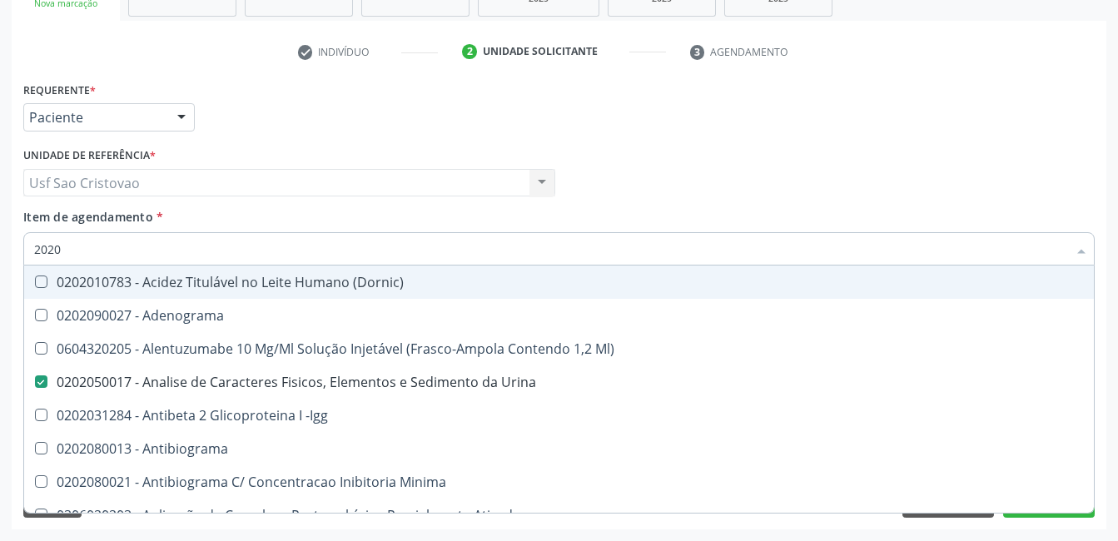
type input "20201"
checkbox Urina "false"
checkbox Identificação "true"
checkbox \(Pos-Pasteurização\) "true"
checkbox Hemacias "true"
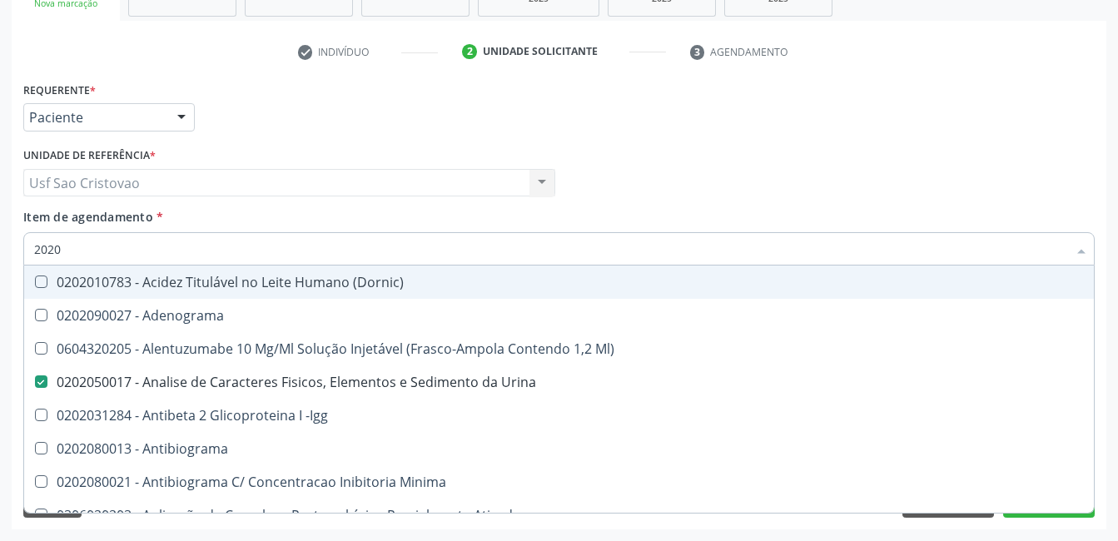
checkbox Molecular "true"
checkbox Reumatoide "true"
checkbox 17-Hidroxicorticosteroides "true"
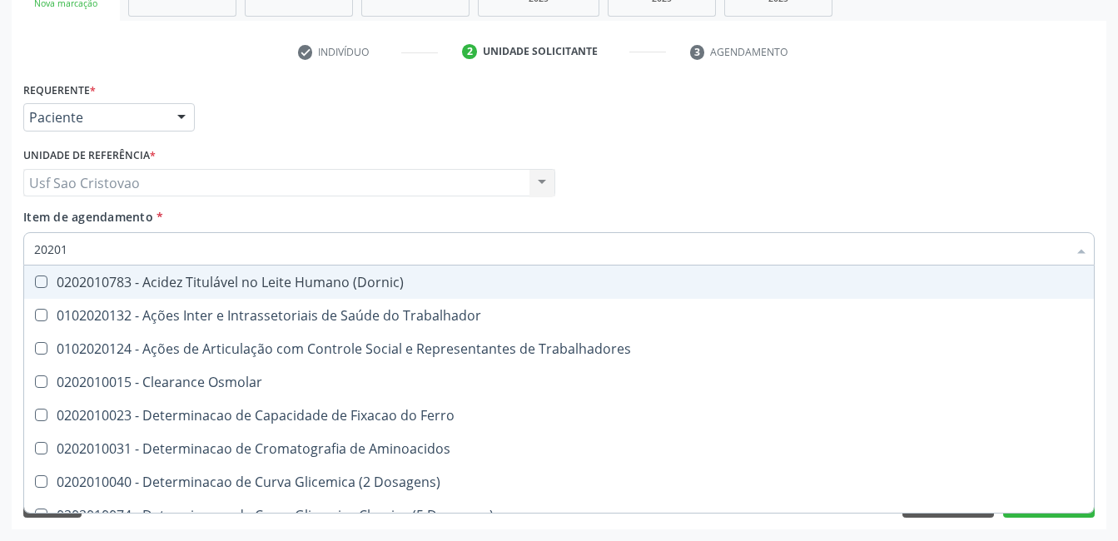
type input "202010"
checkbox Circulante "true"
checkbox III "true"
checkbox Fracoes "true"
checkbox Ionizavel "true"
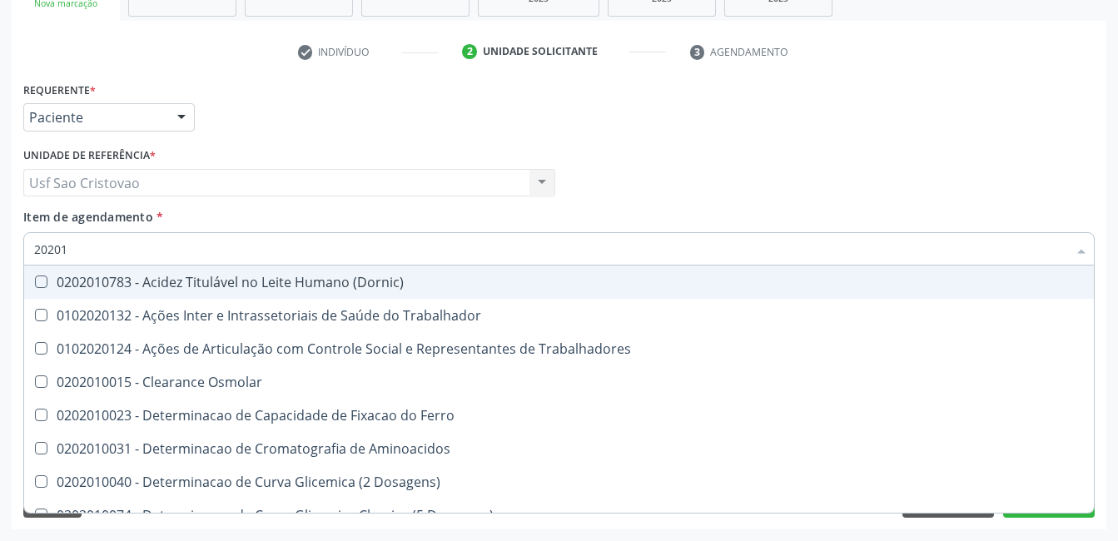
checkbox Hdl "false"
checkbox Ldl "false"
checkbox Total "false"
checkbox Creatinina "false"
checkbox II "true"
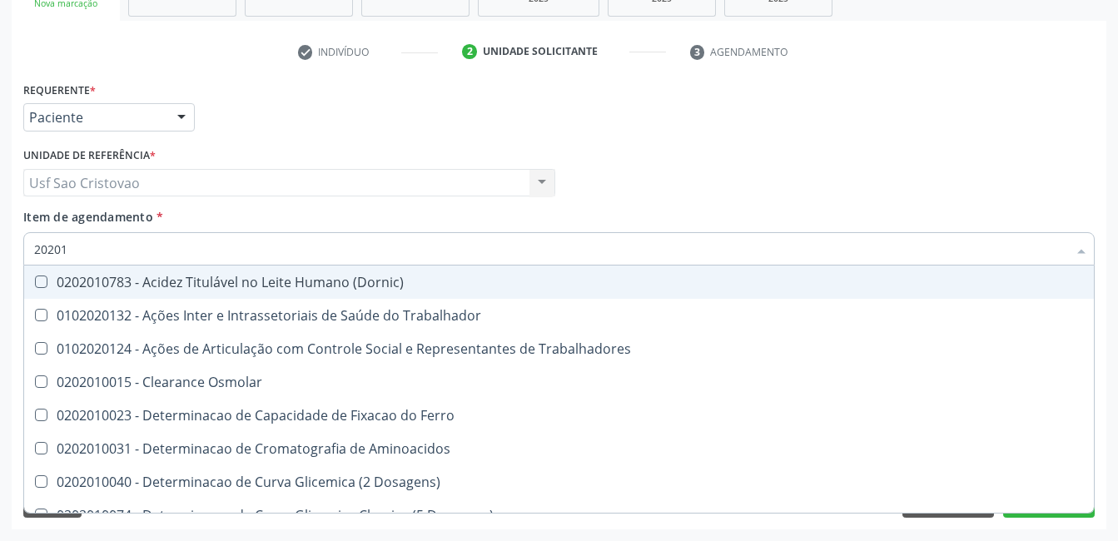
checkbox Glicose "false"
checkbox Muco-Proteinas "true"
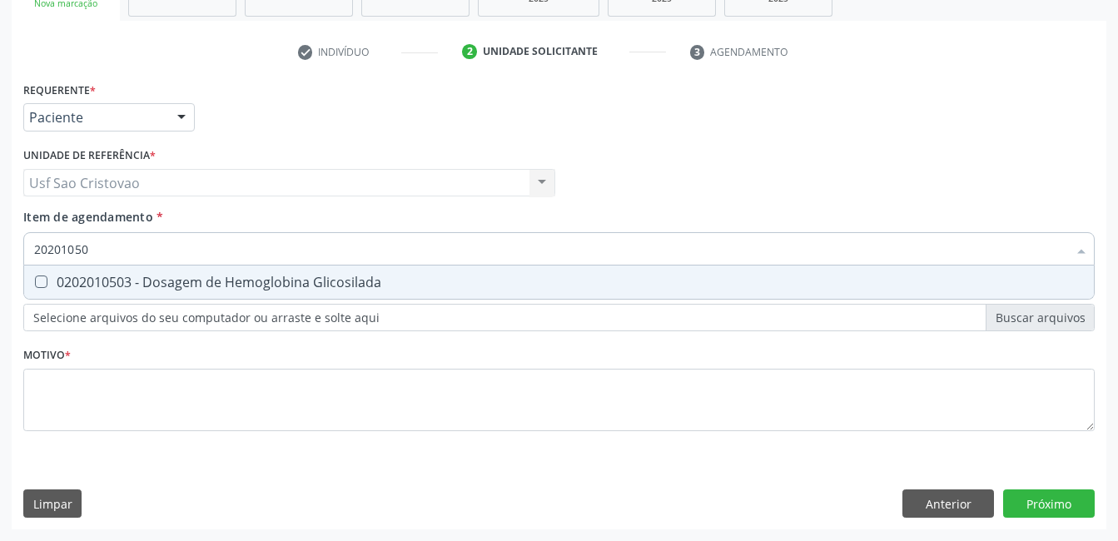
type input "202010503"
click at [41, 285] on Glicosilada at bounding box center [41, 282] width 12 height 12
click at [35, 285] on Glicosilada "checkbox" at bounding box center [29, 281] width 11 height 11
checkbox Glicosilada "true"
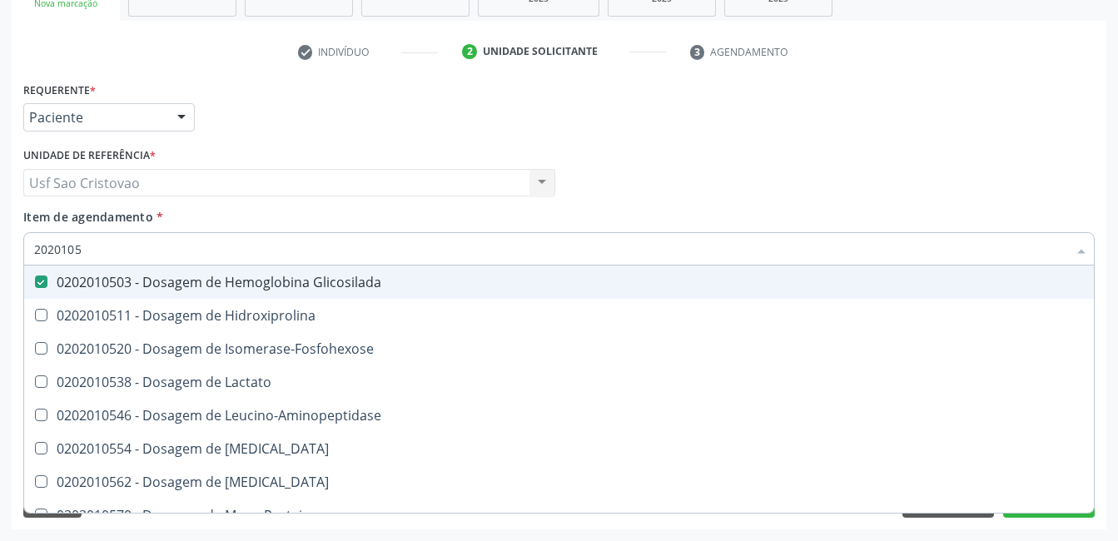
type input "202010"
checkbox Glicosilada "false"
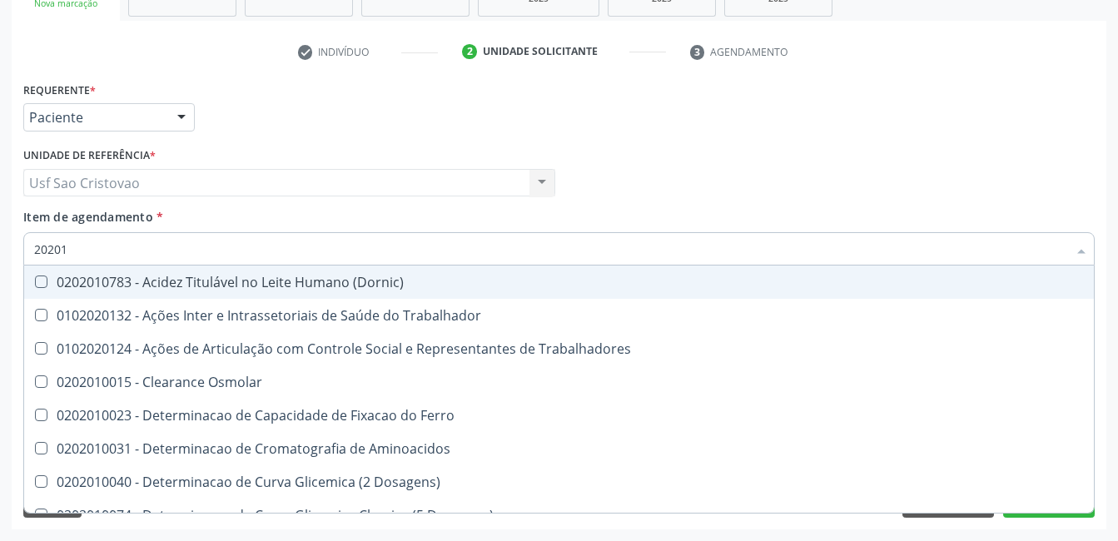
type input "2020"
checkbox Osmolar "true"
checkbox Hdl "false"
checkbox Ldl "false"
checkbox Total "false"
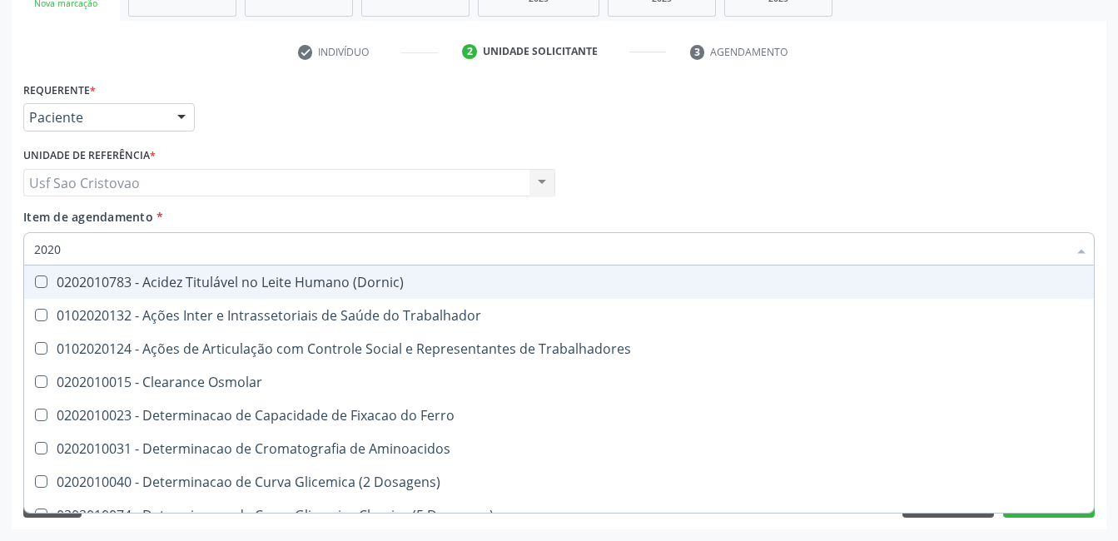
checkbox Creatinina "false"
checkbox Glicose "false"
checkbox Glicosilada "false"
checkbox Triglicerideos "false"
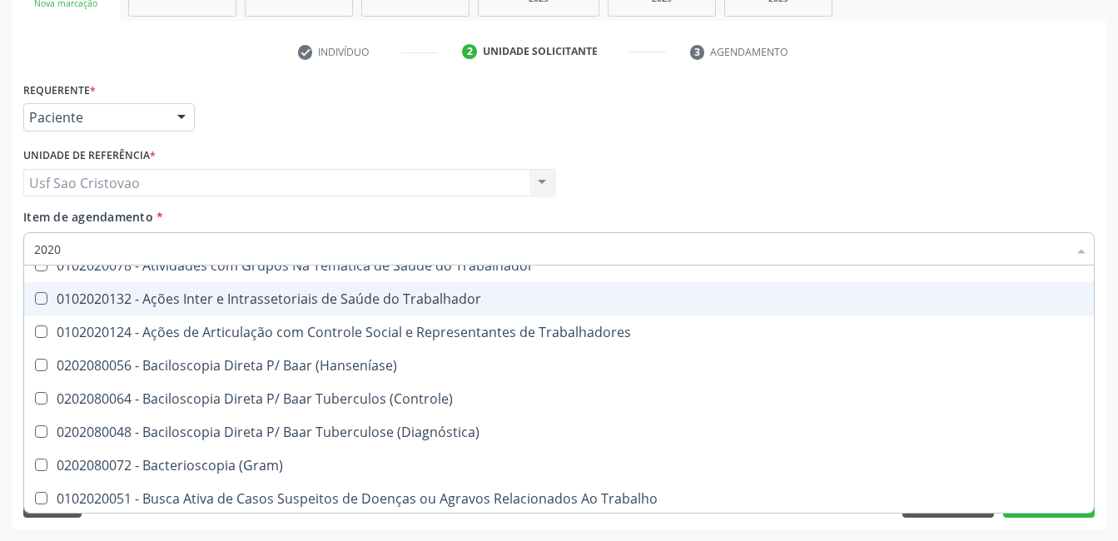
scroll to position [583, 0]
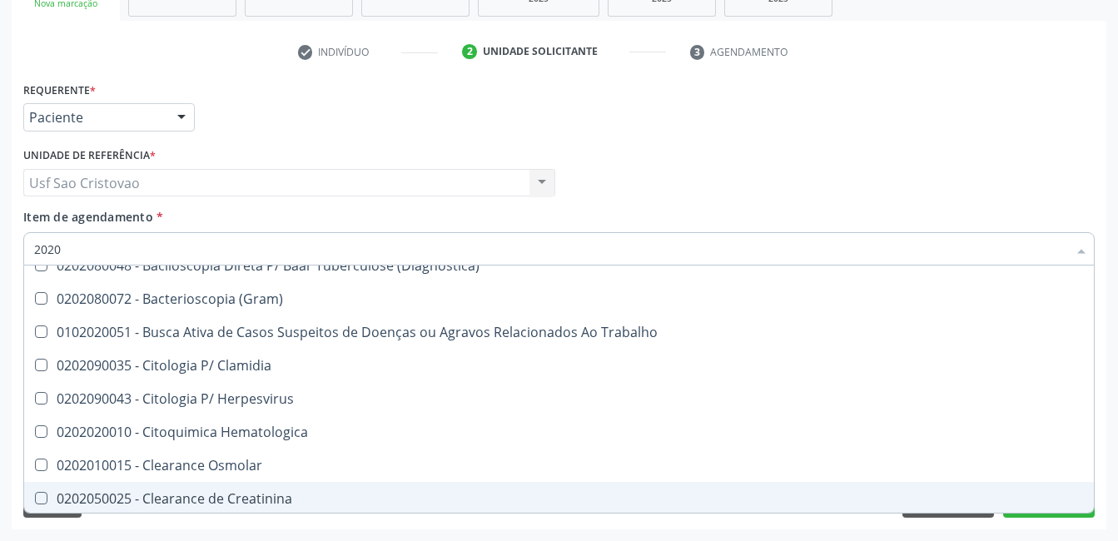
click at [859, 529] on div "Acompanhamento Acompanhe a situação das marcações correntes e finalizadas Relat…" at bounding box center [559, 174] width 1118 height 733
checkbox Adenograma "true"
checkbox Ml\) "true"
checkbox -Igg "true"
checkbox Antibiograma "true"
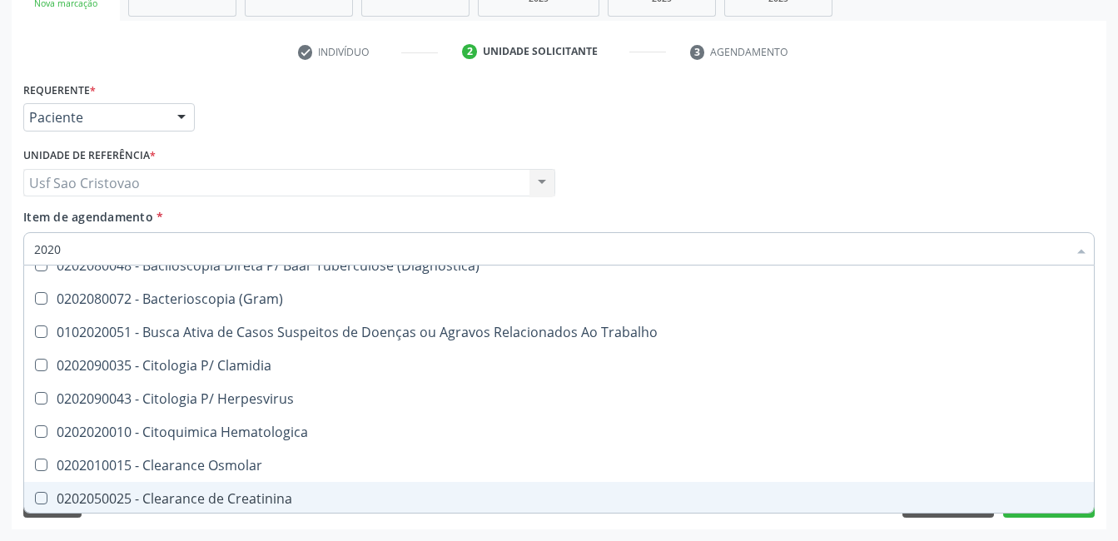
checkbox Minima "true"
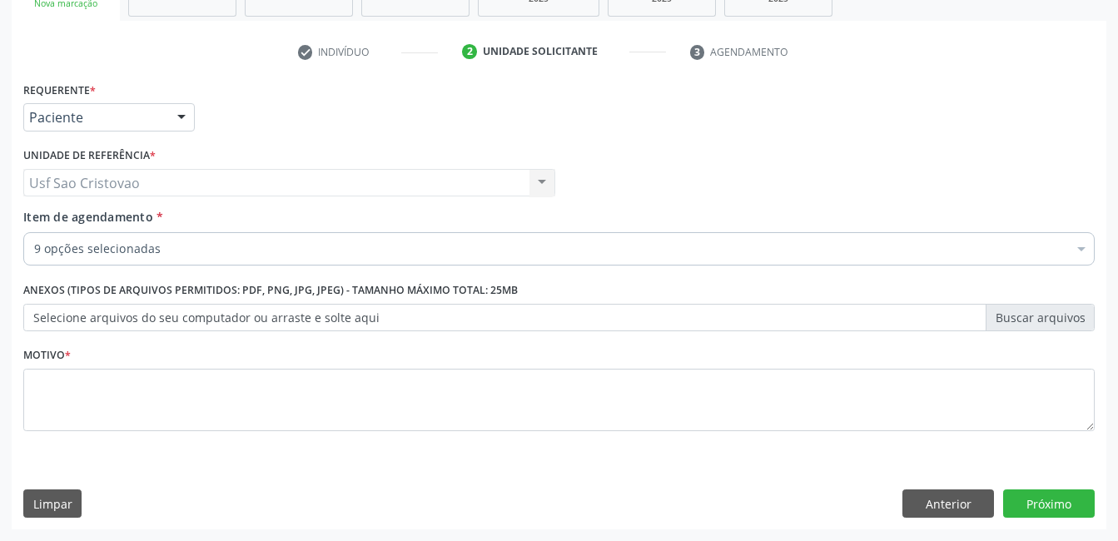
scroll to position [0, 0]
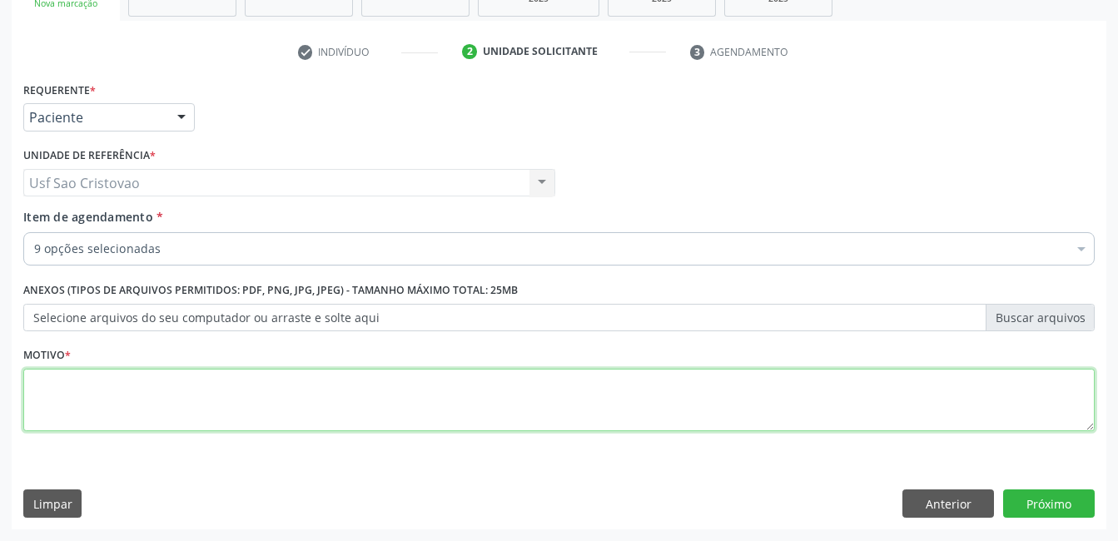
click at [434, 389] on textarea at bounding box center [558, 400] width 1071 height 63
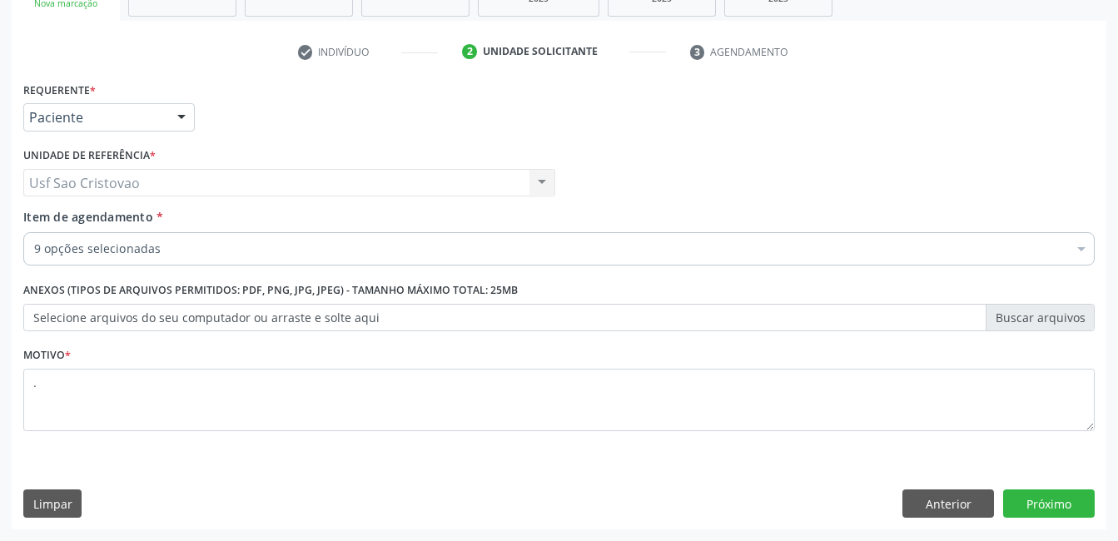
click at [688, 504] on div "Limpar Anterior Próximo" at bounding box center [558, 504] width 1071 height 28
click at [1029, 509] on button "Próximo" at bounding box center [1049, 504] width 92 height 28
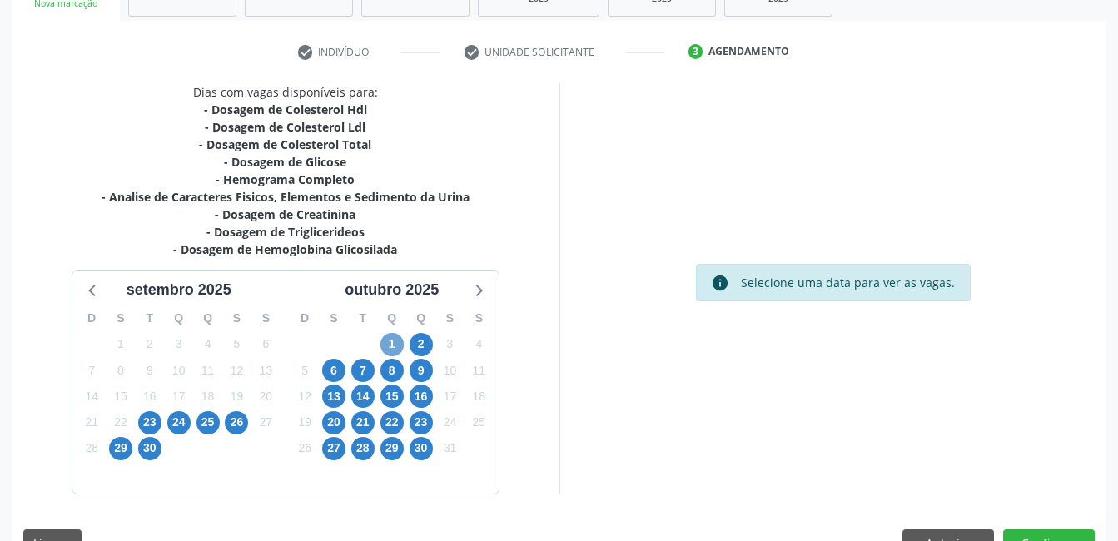
click at [395, 345] on span "1" at bounding box center [391, 344] width 23 height 23
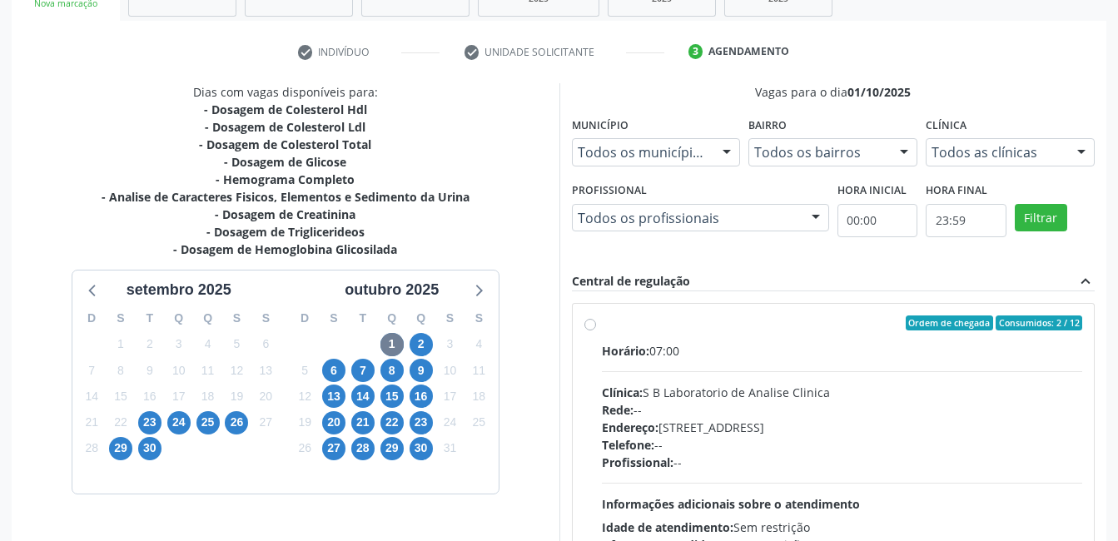
click at [602, 327] on label "Ordem de chegada Consumidos: 2 / 12 Horário: 07:00 Clínica: S B Laboratorio de …" at bounding box center [842, 444] width 481 height 256
click at [592, 327] on input "Ordem de chegada Consumidos: 2 / 12 Horário: 07:00 Clínica: S B Laboratorio de …" at bounding box center [590, 323] width 12 height 15
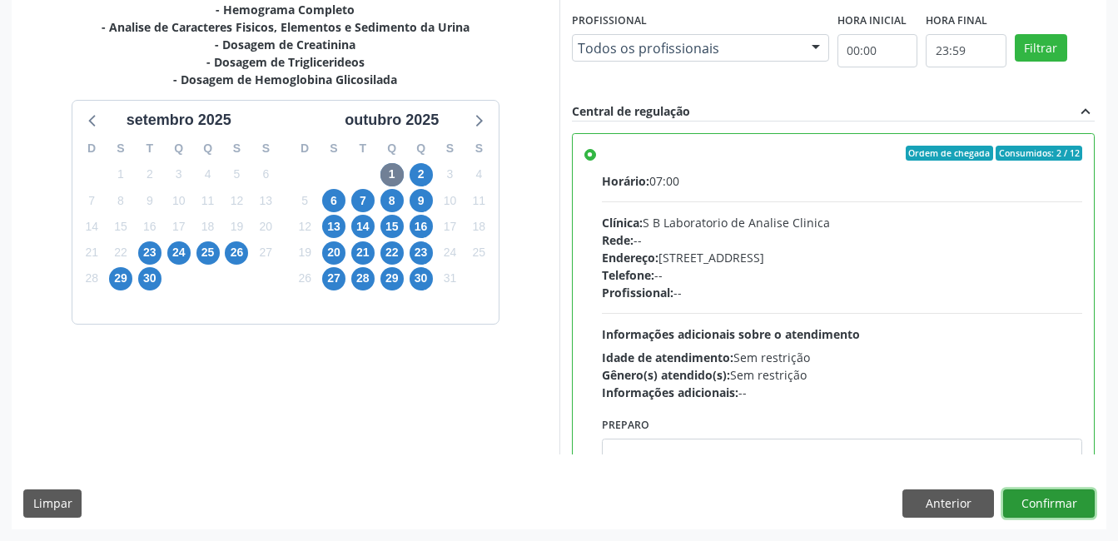
click at [1060, 506] on button "Confirmar" at bounding box center [1049, 504] width 92 height 28
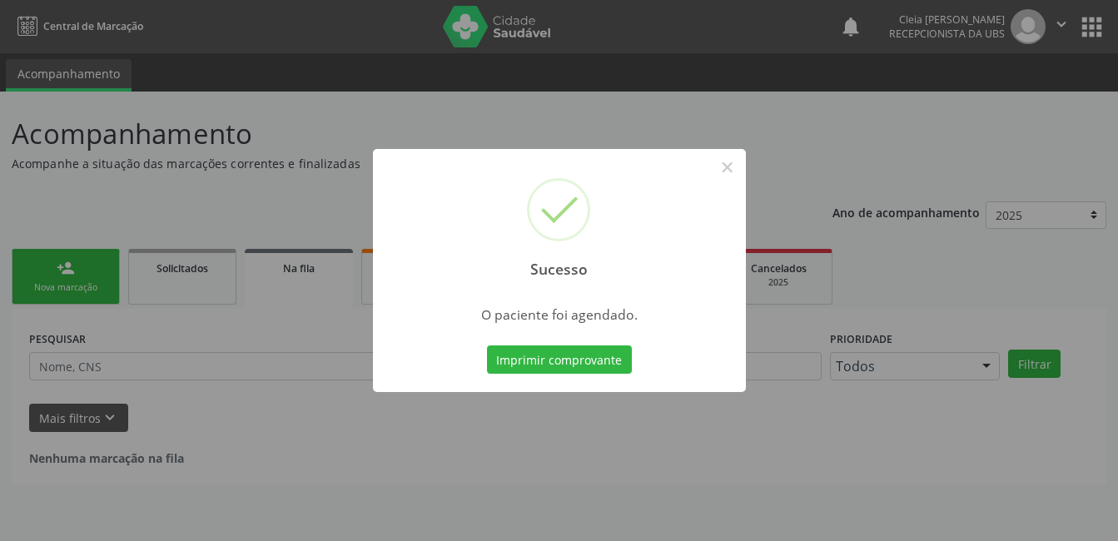
scroll to position [0, 0]
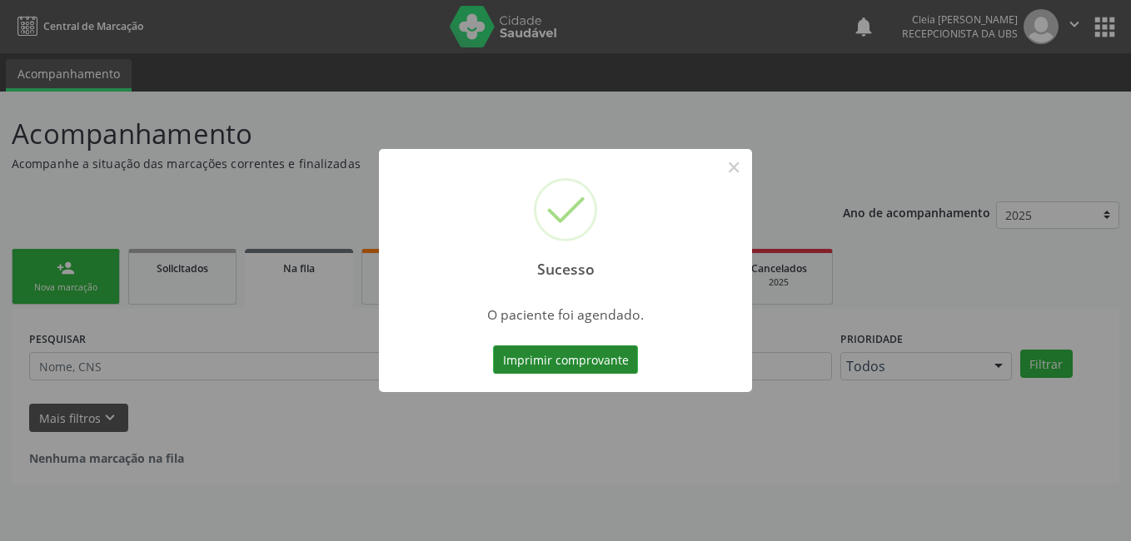
click at [566, 363] on button "Imprimir comprovante" at bounding box center [565, 359] width 145 height 28
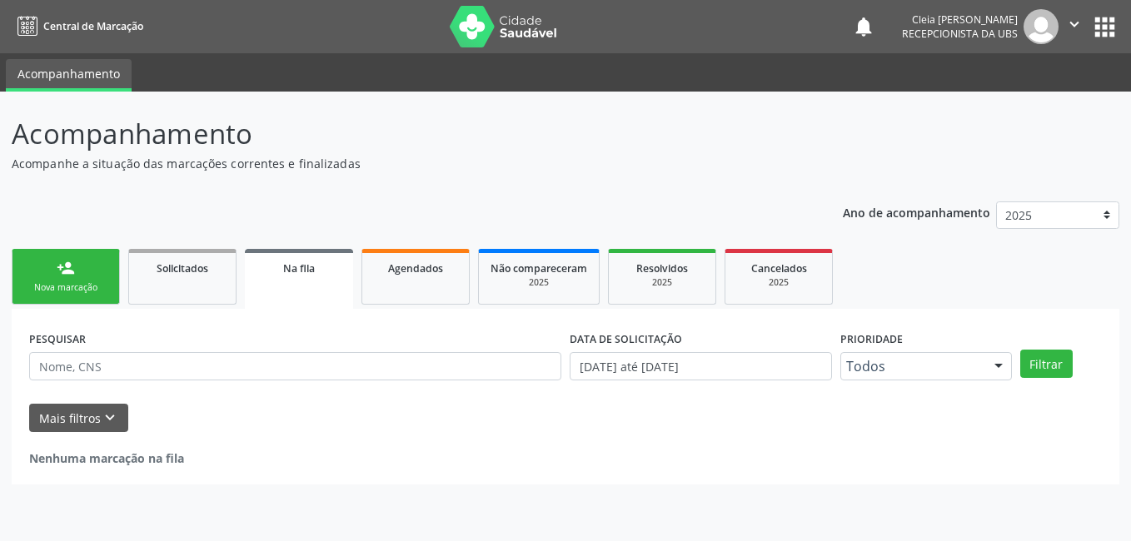
click at [81, 287] on div "Nova marcação" at bounding box center [65, 287] width 83 height 12
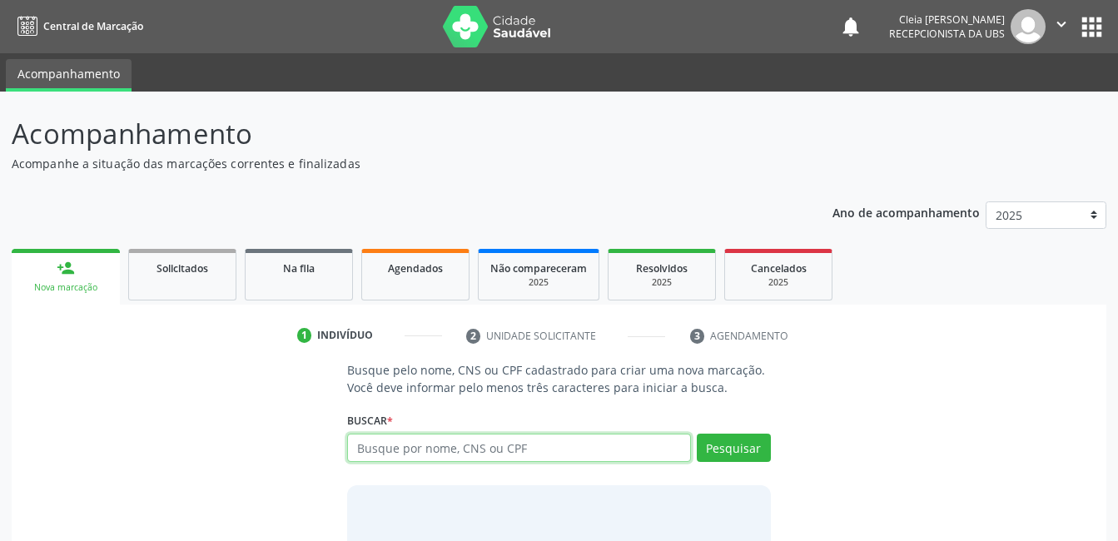
click at [459, 448] on input "text" at bounding box center [518, 448] width 343 height 28
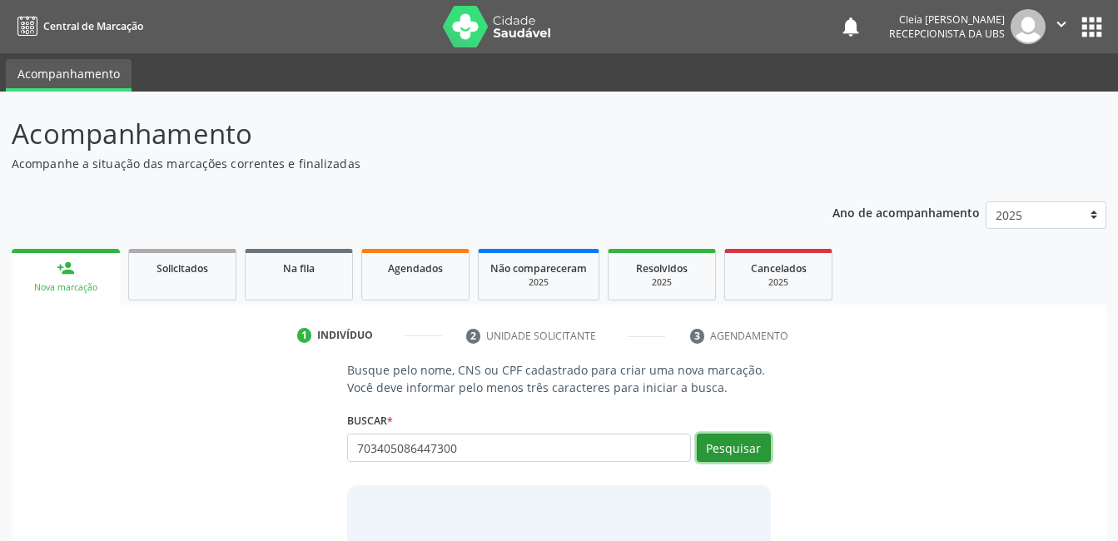
click at [721, 450] on button "Pesquisar" at bounding box center [734, 448] width 74 height 28
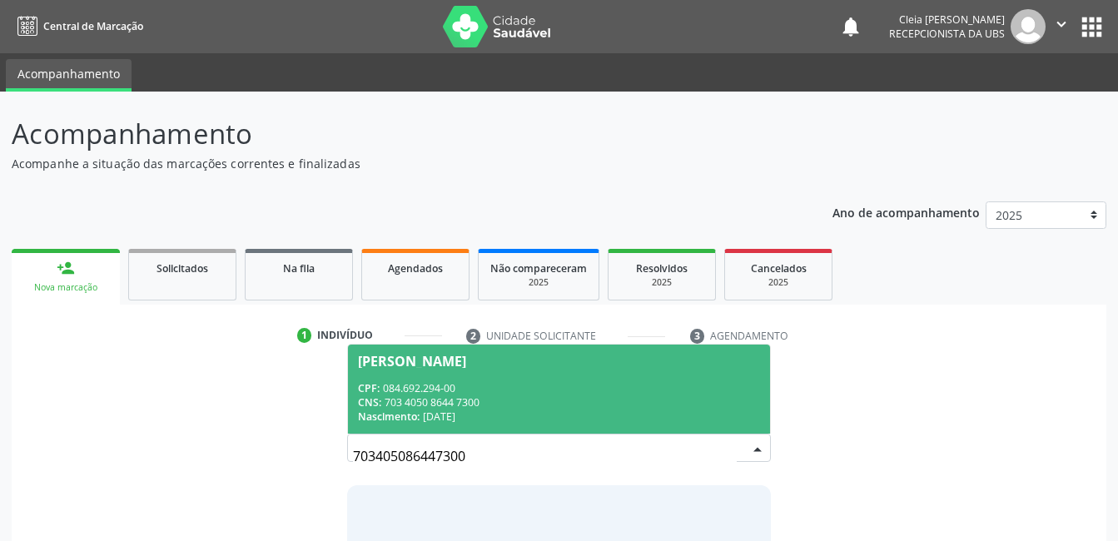
click at [572, 395] on div "CNS: 703 4050 8644 7300" at bounding box center [558, 402] width 401 height 14
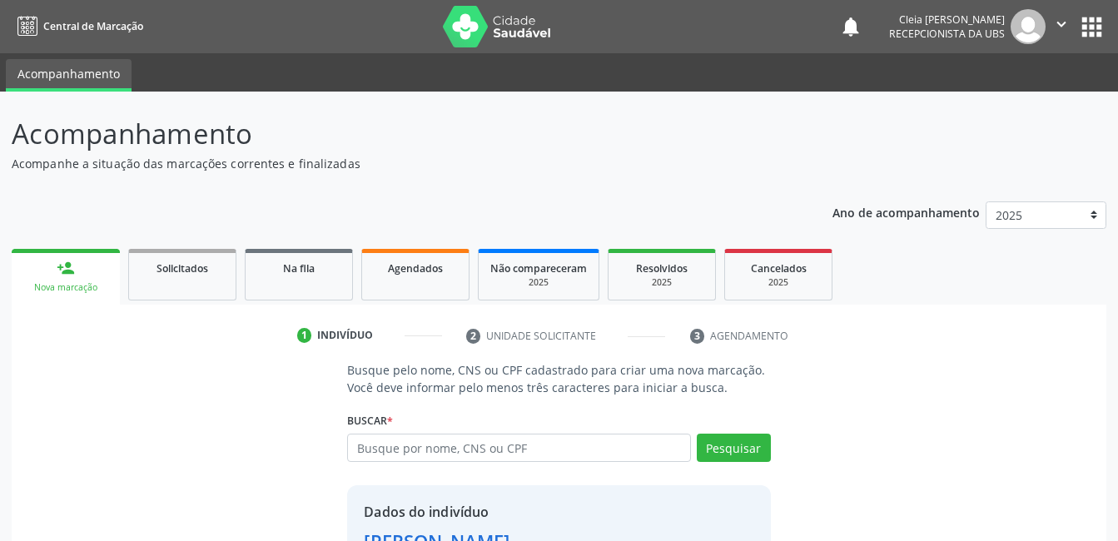
scroll to position [127, 0]
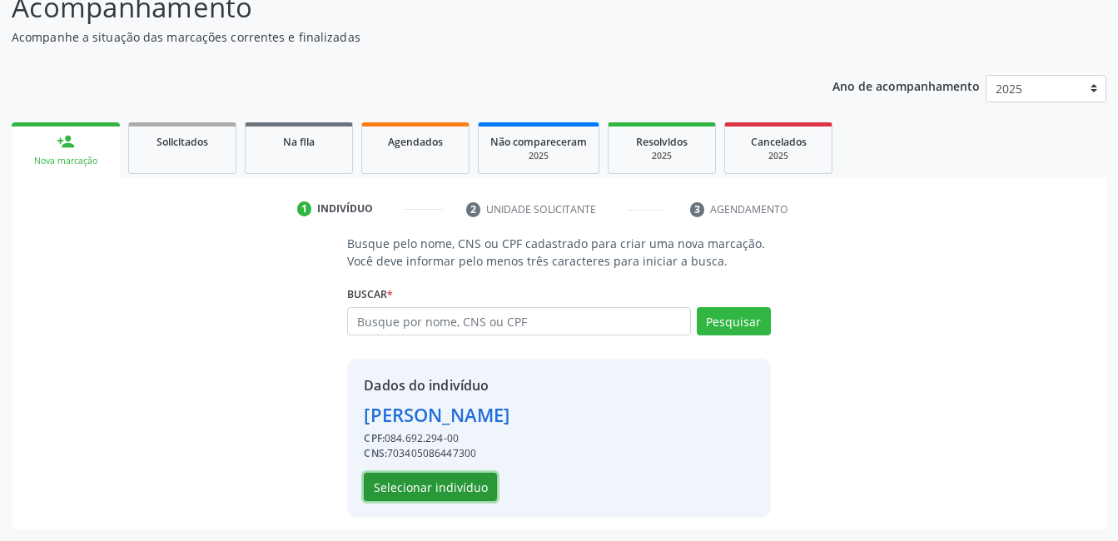
click at [467, 493] on button "Selecionar indivíduo" at bounding box center [430, 487] width 133 height 28
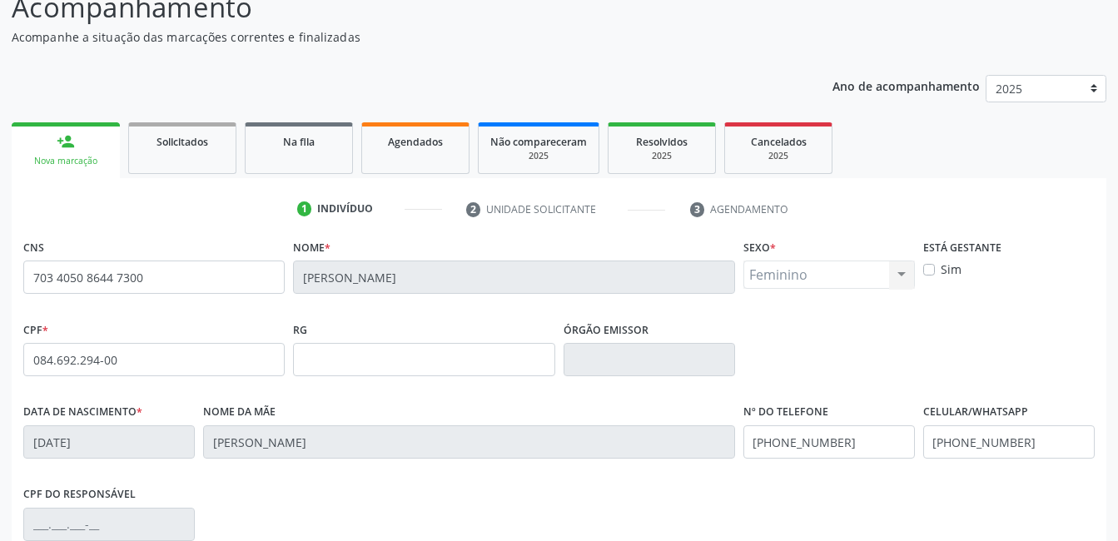
scroll to position [361, 0]
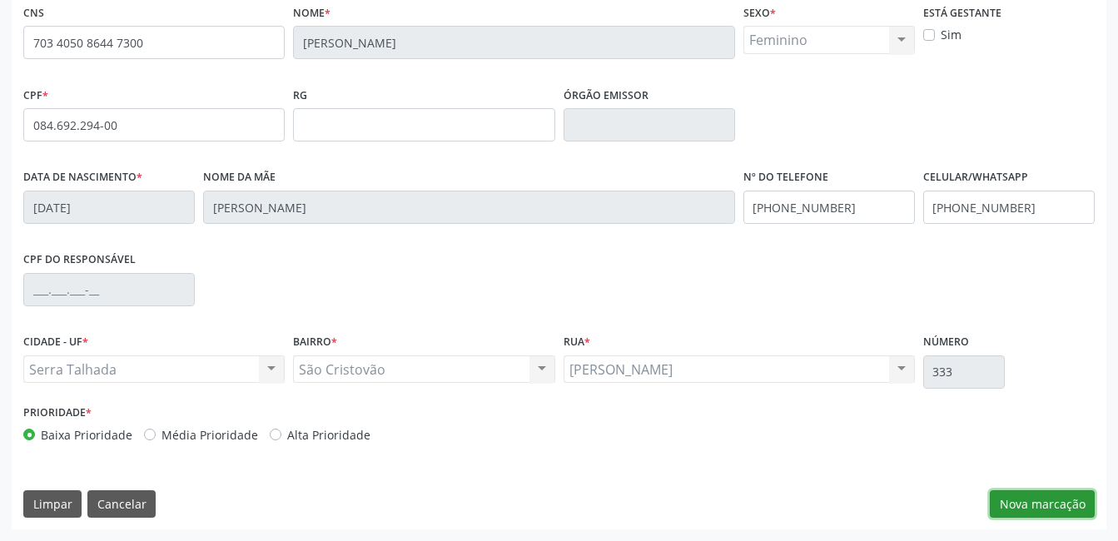
click at [1074, 499] on button "Nova marcação" at bounding box center [1042, 504] width 105 height 28
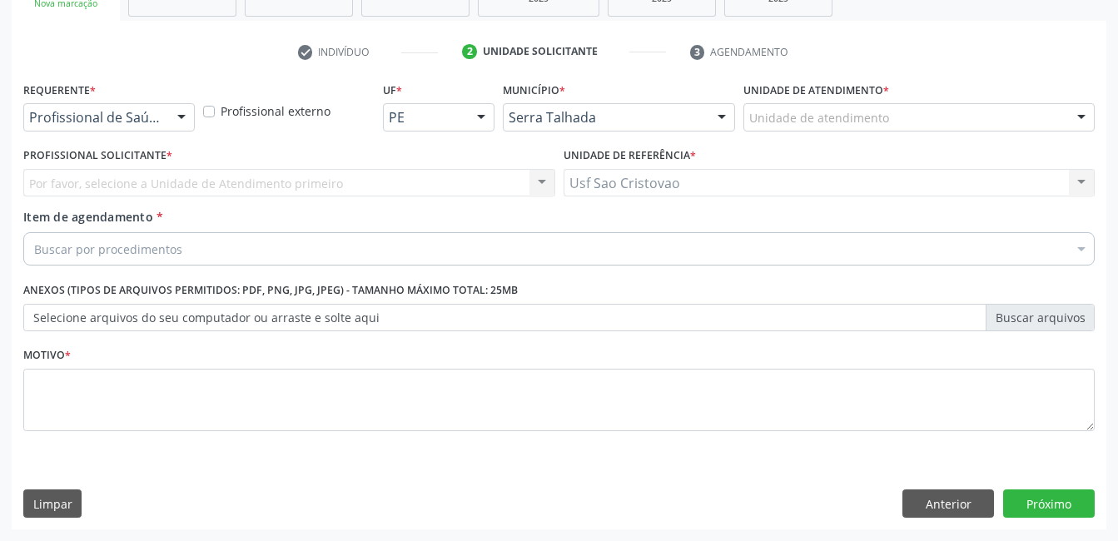
scroll to position [284, 0]
click at [184, 116] on div at bounding box center [181, 118] width 25 height 28
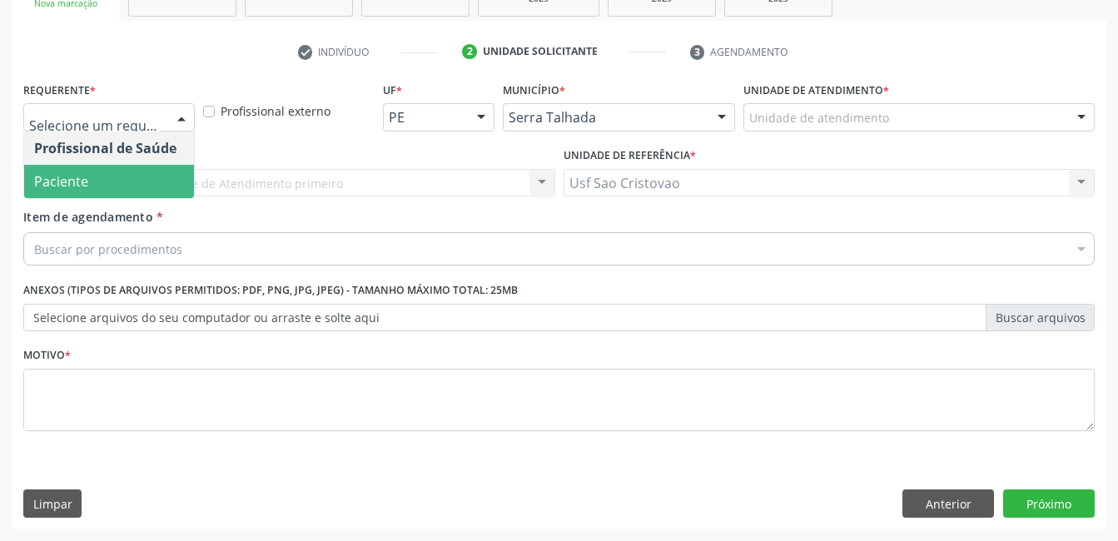
click at [140, 187] on span "Paciente" at bounding box center [109, 181] width 170 height 33
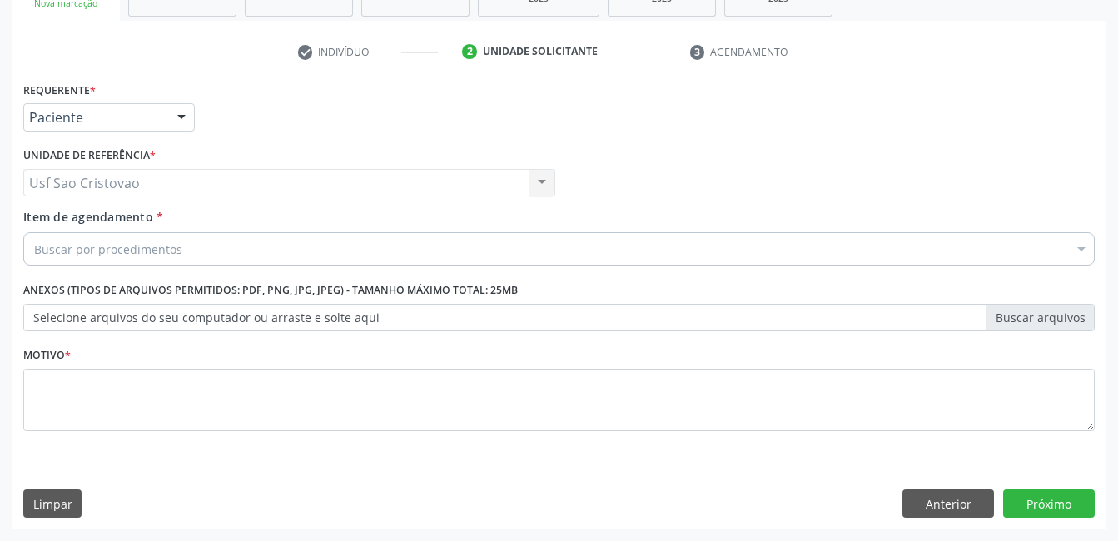
click at [177, 238] on div "Buscar por procedimentos" at bounding box center [558, 248] width 1071 height 33
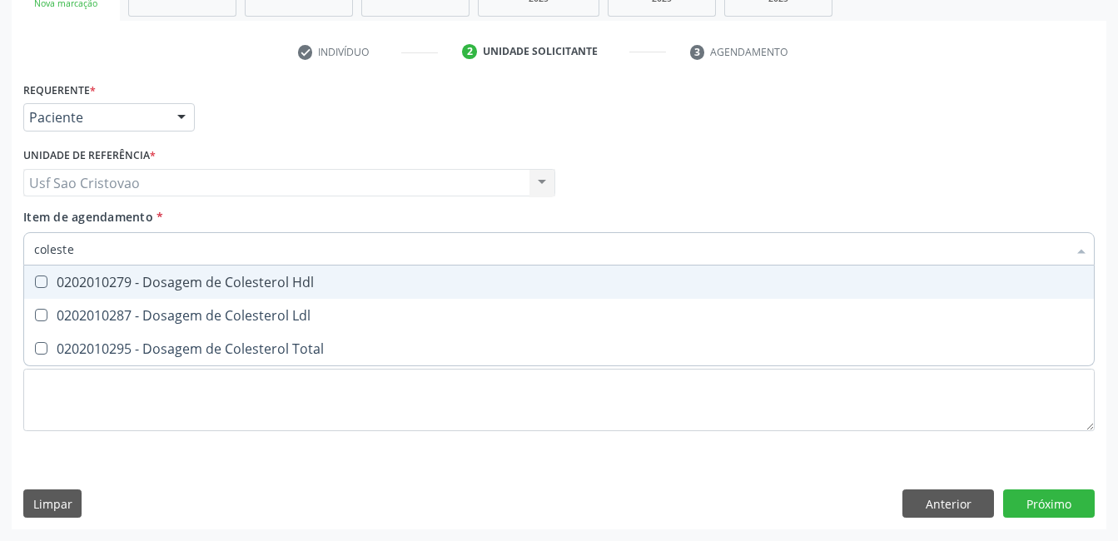
click at [44, 284] on Hdl at bounding box center [41, 282] width 12 height 12
click at [35, 284] on Hdl "checkbox" at bounding box center [29, 281] width 11 height 11
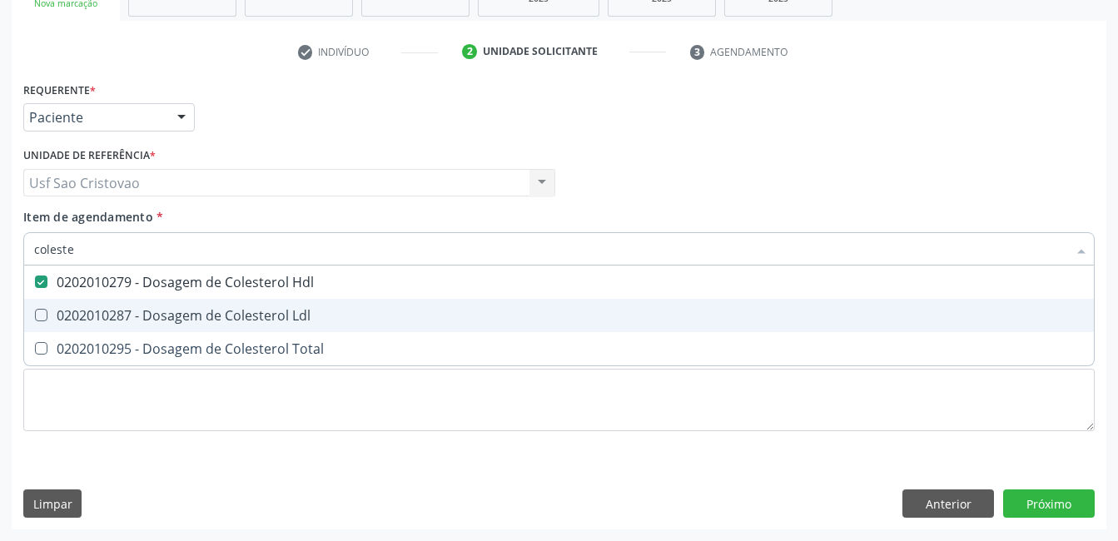
click at [39, 317] on Ldl at bounding box center [41, 315] width 12 height 12
click at [35, 317] on Ldl "checkbox" at bounding box center [29, 315] width 11 height 11
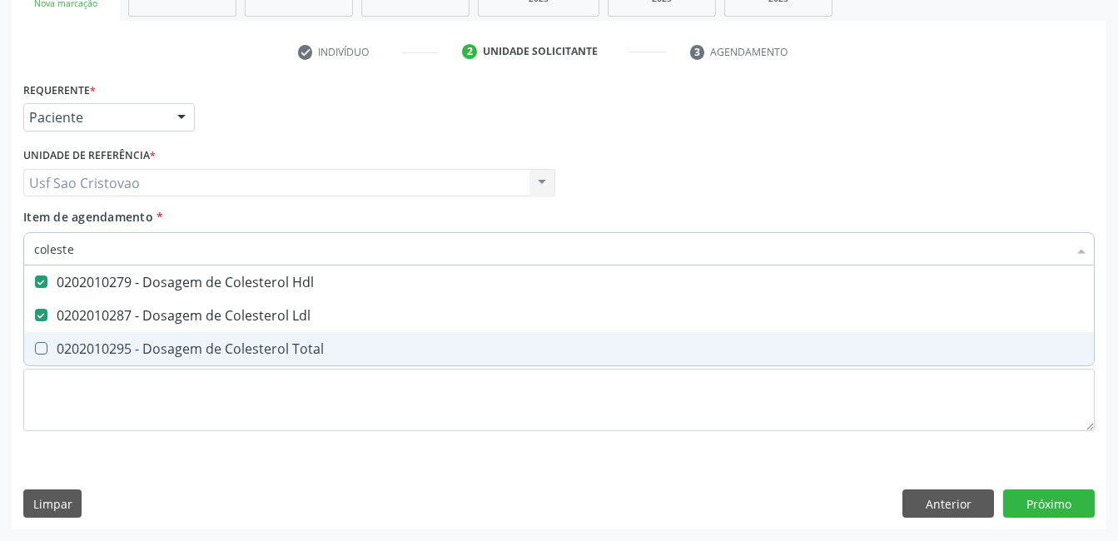
click at [37, 345] on Total at bounding box center [41, 348] width 12 height 12
click at [35, 345] on Total "checkbox" at bounding box center [29, 348] width 11 height 11
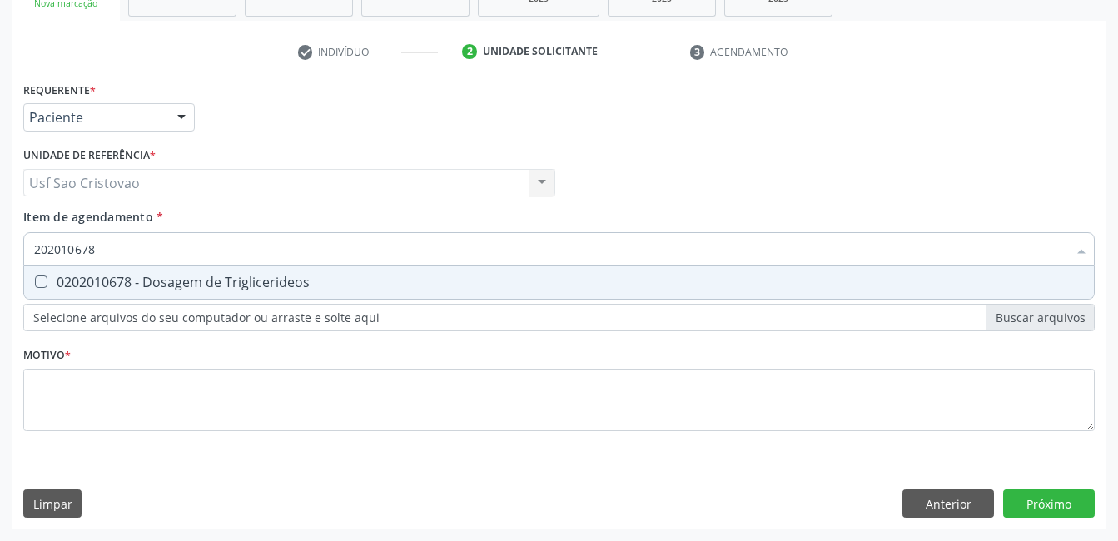
click at [43, 280] on Triglicerideos at bounding box center [41, 282] width 12 height 12
click at [35, 280] on Triglicerideos "checkbox" at bounding box center [29, 281] width 11 height 11
click at [43, 280] on Glicose at bounding box center [41, 282] width 12 height 12
click at [35, 280] on Glicose "checkbox" at bounding box center [29, 281] width 11 height 11
click at [43, 280] on Glicosilada at bounding box center [41, 282] width 12 height 12
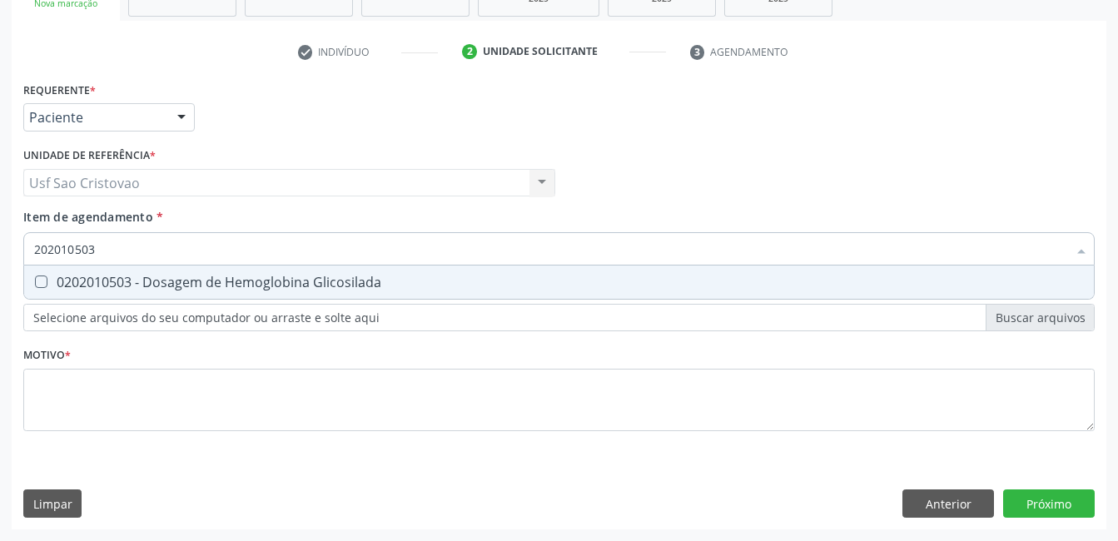
click at [35, 280] on Glicosilada "checkbox" at bounding box center [29, 281] width 11 height 11
click at [43, 280] on Completo at bounding box center [41, 282] width 12 height 12
click at [35, 280] on Completo "checkbox" at bounding box center [29, 281] width 11 height 11
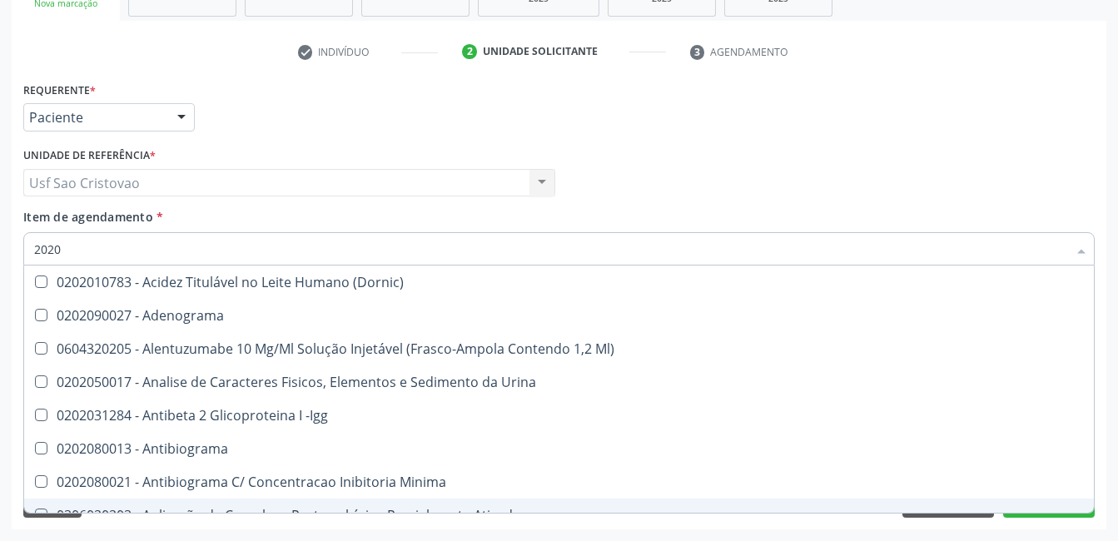
click at [828, 525] on div "Requerente * Paciente Profissional de Saúde Paciente Nenhum resultado encontrad…" at bounding box center [559, 303] width 1095 height 452
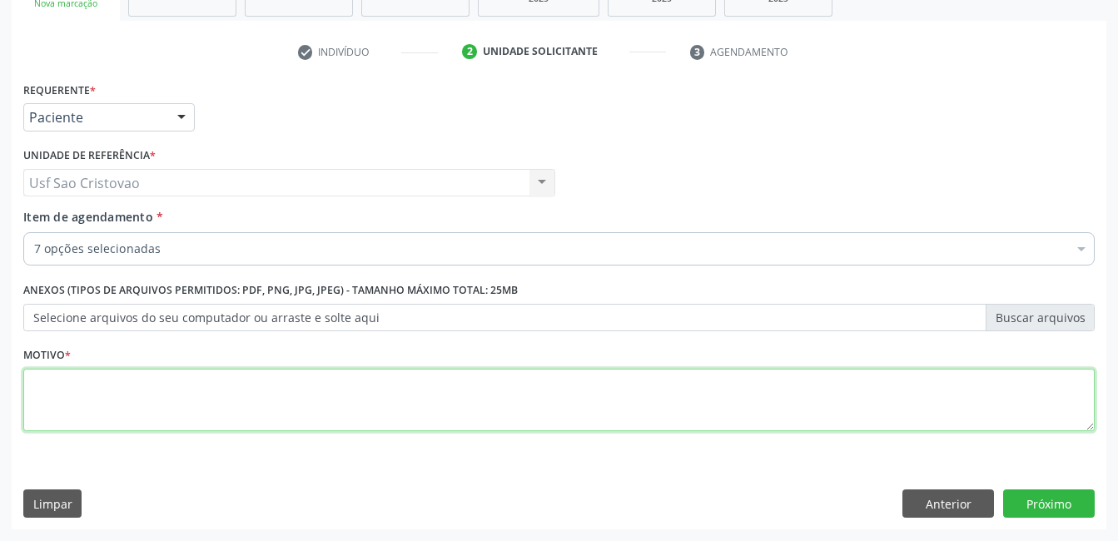
click at [793, 401] on textarea at bounding box center [558, 400] width 1071 height 63
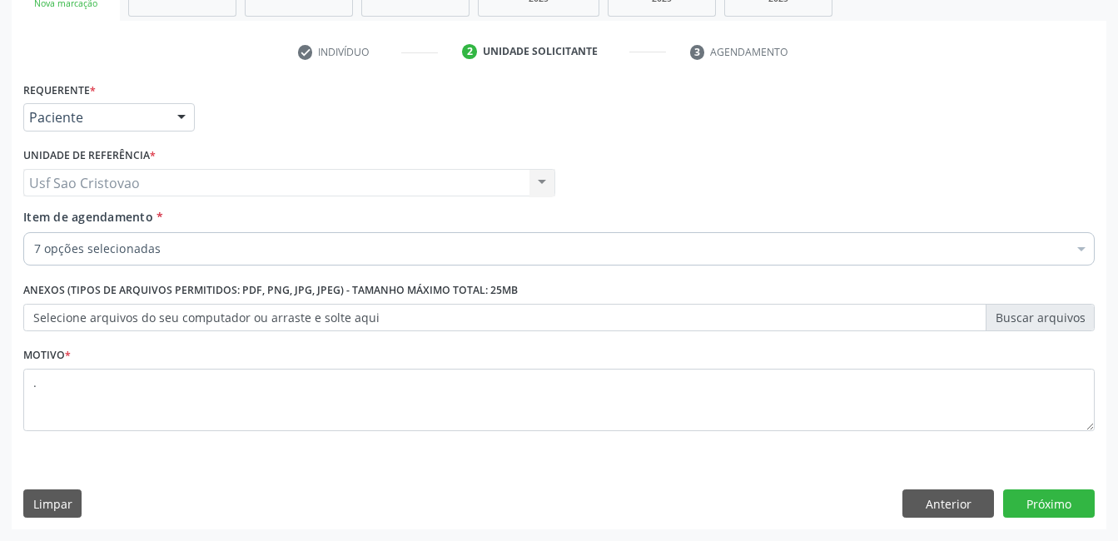
click at [747, 486] on div "Requerente * Paciente Profissional de Saúde Paciente Nenhum resultado encontrad…" at bounding box center [559, 303] width 1095 height 452
click at [1085, 509] on button "Próximo" at bounding box center [1049, 504] width 92 height 28
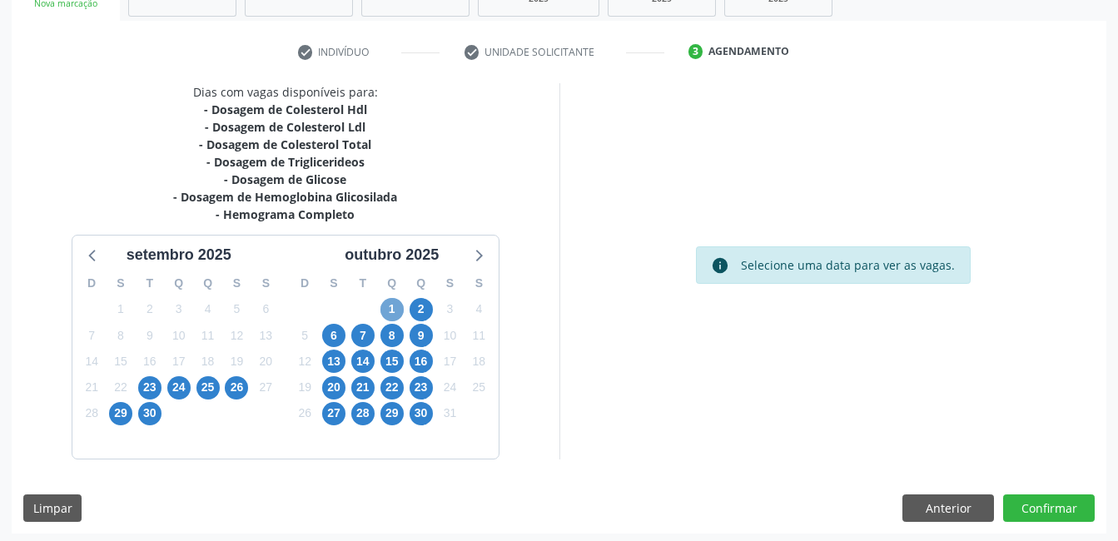
click at [393, 306] on span "1" at bounding box center [391, 309] width 23 height 23
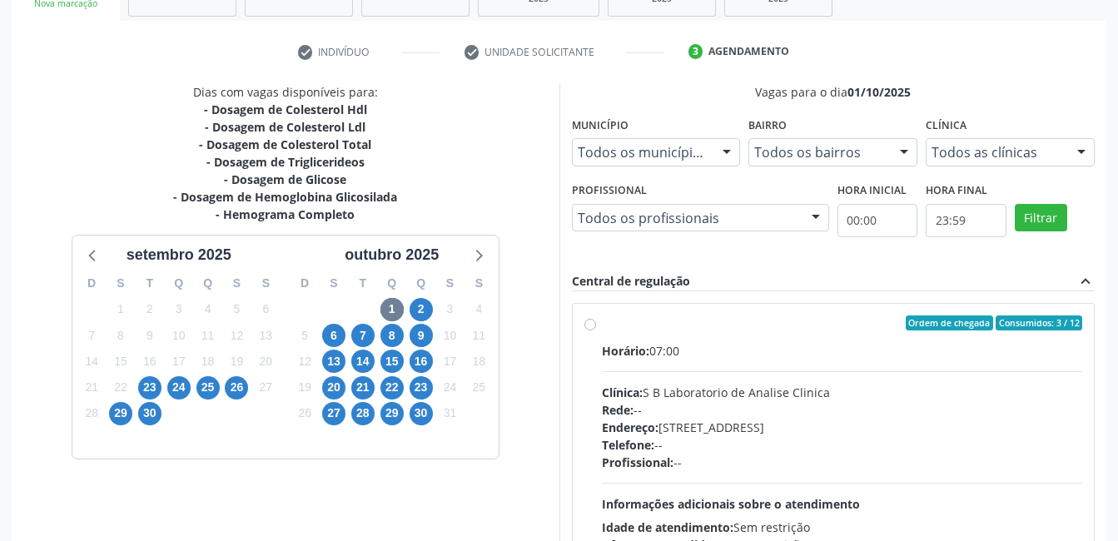
click at [602, 326] on label "Ordem de chegada Consumidos: 3 / 12 Horário: 07:00 Clínica: S B Laboratorio de …" at bounding box center [842, 444] width 481 height 256
click at [589, 326] on input "Ordem de chegada Consumidos: 3 / 12 Horário: 07:00 Clínica: S B Laboratorio de …" at bounding box center [590, 323] width 12 height 15
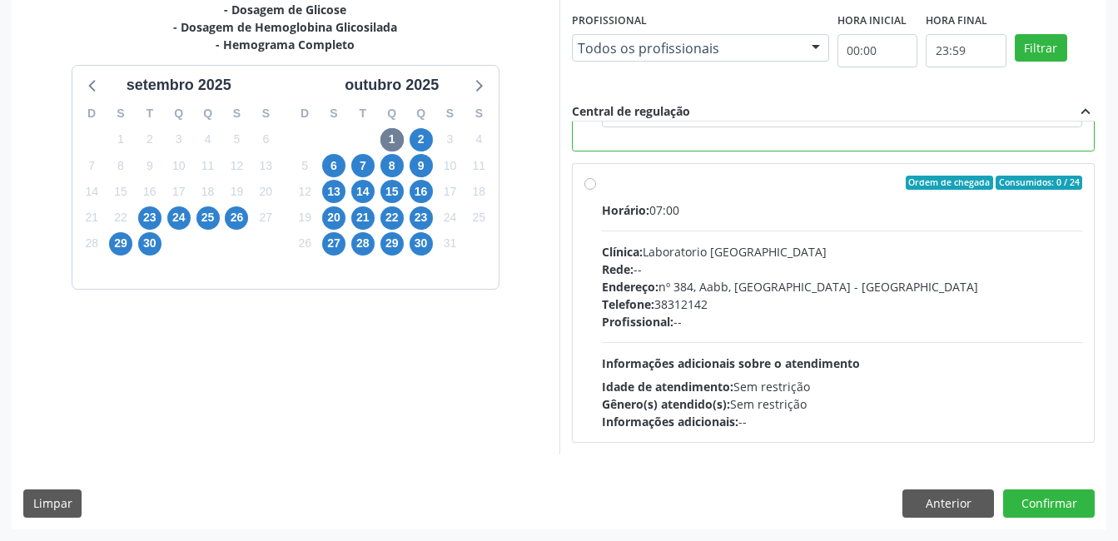
scroll to position [0, 0]
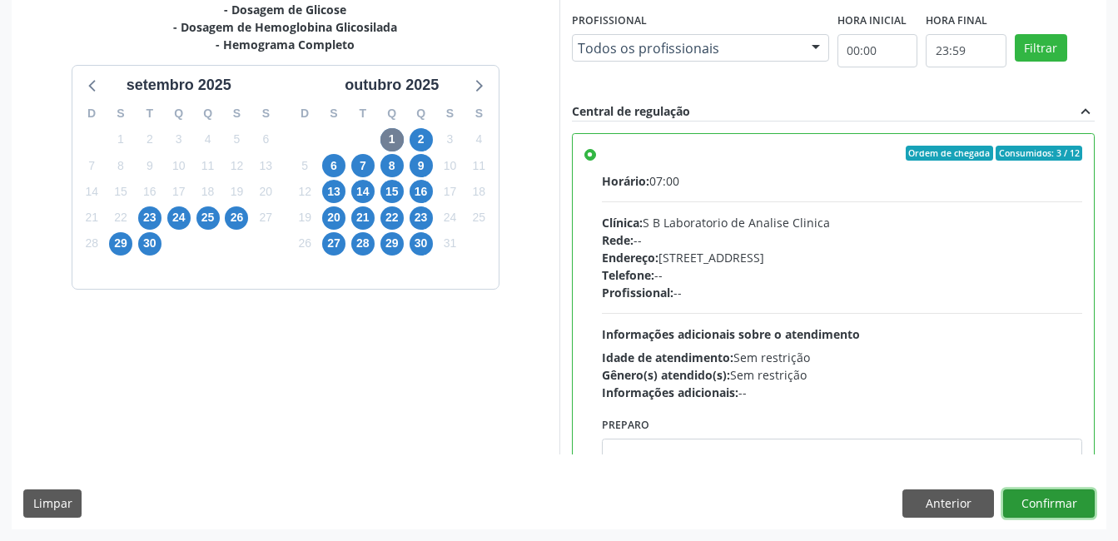
click at [1047, 504] on button "Confirmar" at bounding box center [1049, 504] width 92 height 28
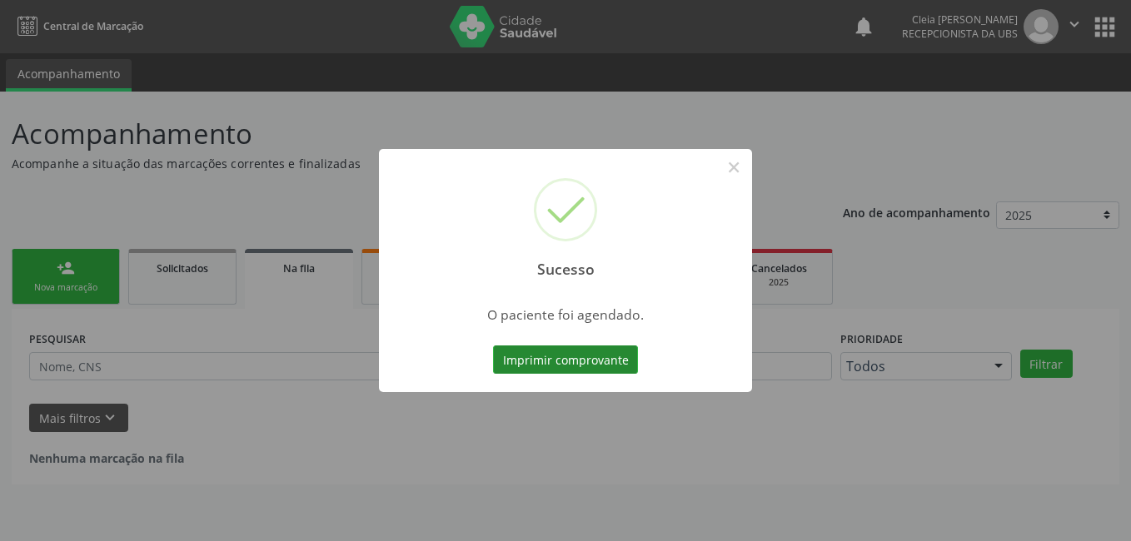
click at [579, 361] on button "Imprimir comprovante" at bounding box center [565, 359] width 145 height 28
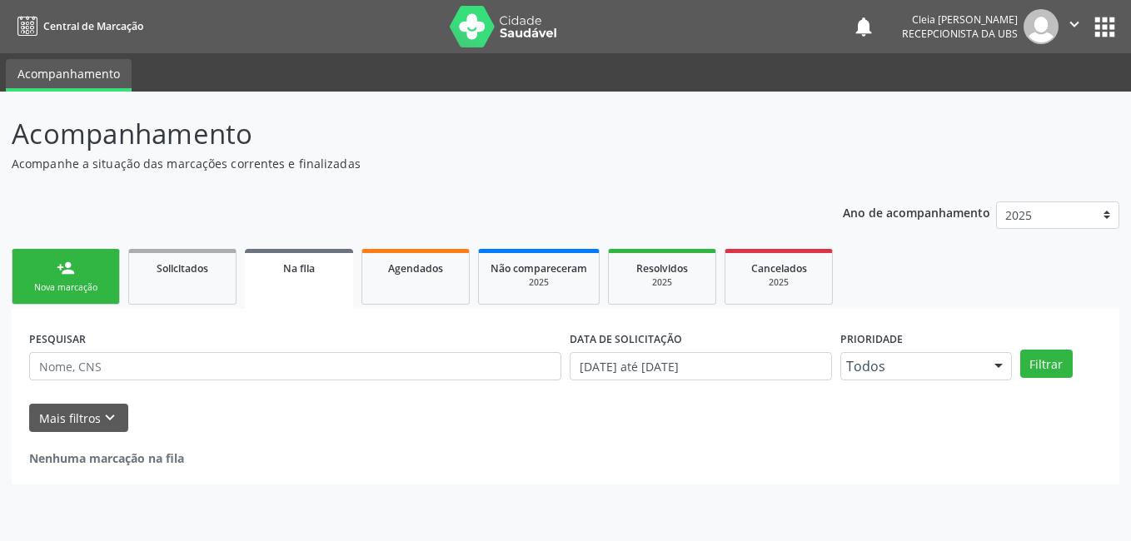
click at [73, 286] on div "Nova marcação" at bounding box center [65, 287] width 83 height 12
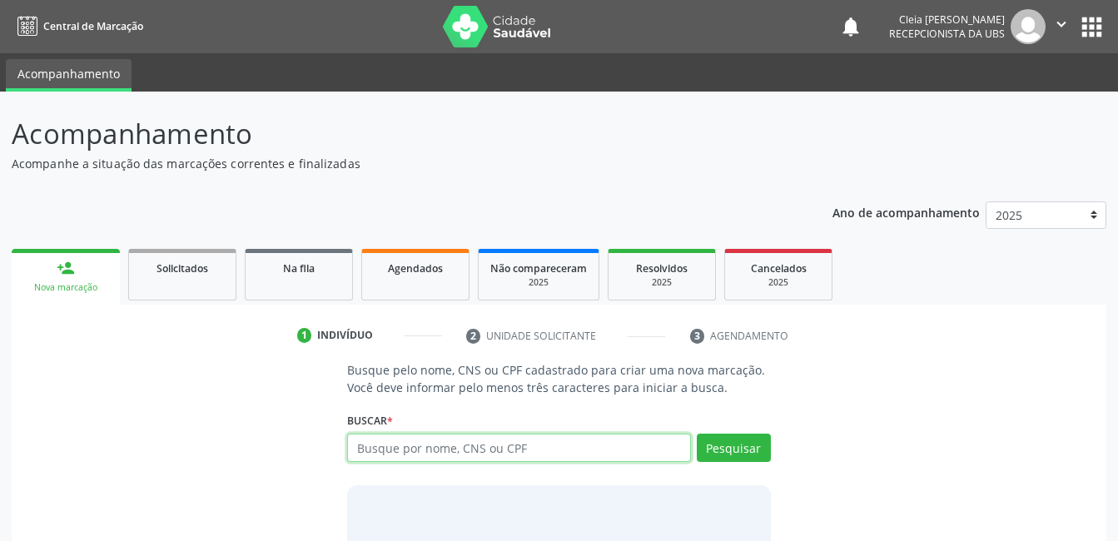
click at [540, 442] on input "text" at bounding box center [518, 448] width 343 height 28
type input "898003742605811"
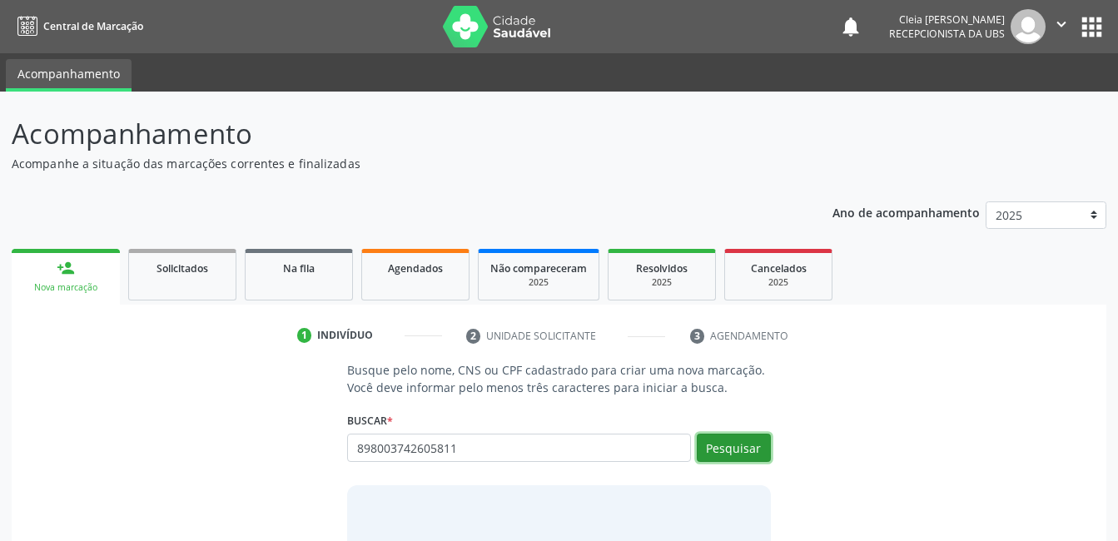
click at [735, 440] on button "Pesquisar" at bounding box center [734, 448] width 74 height 28
type input "898003742605811"
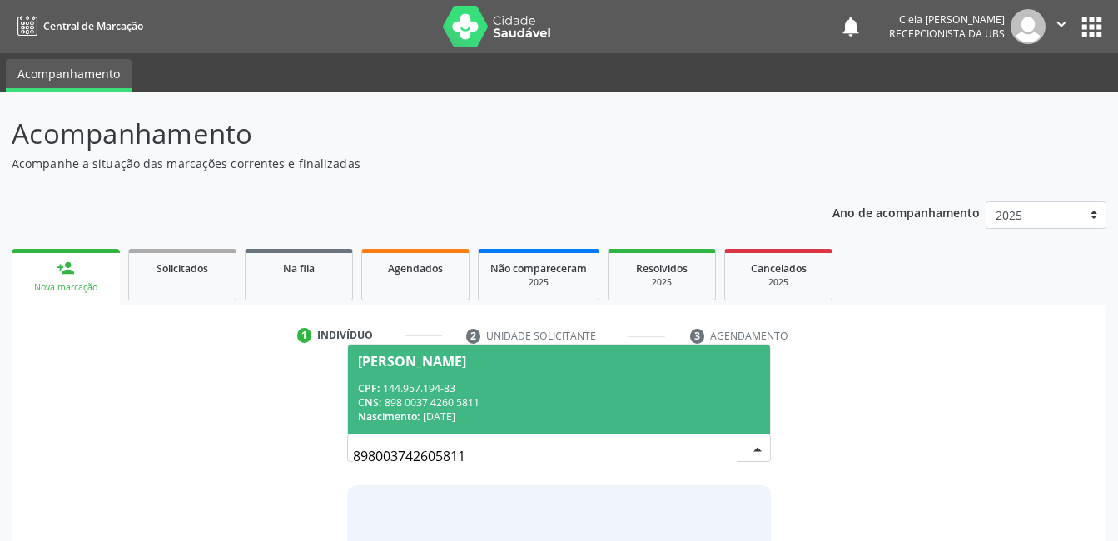
click at [545, 388] on div "CPF: 144.957.194-83" at bounding box center [558, 388] width 401 height 14
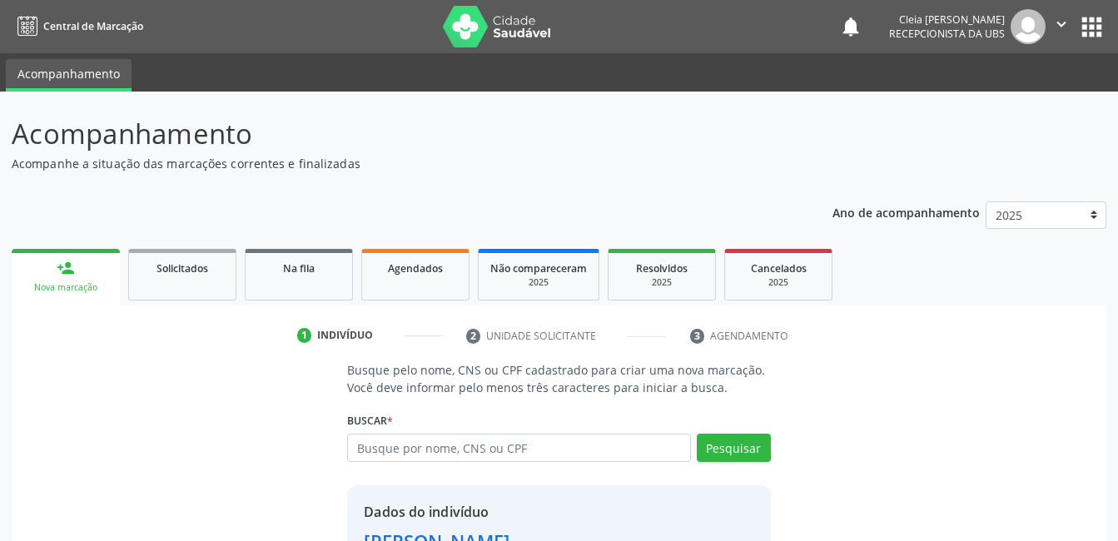
scroll to position [127, 0]
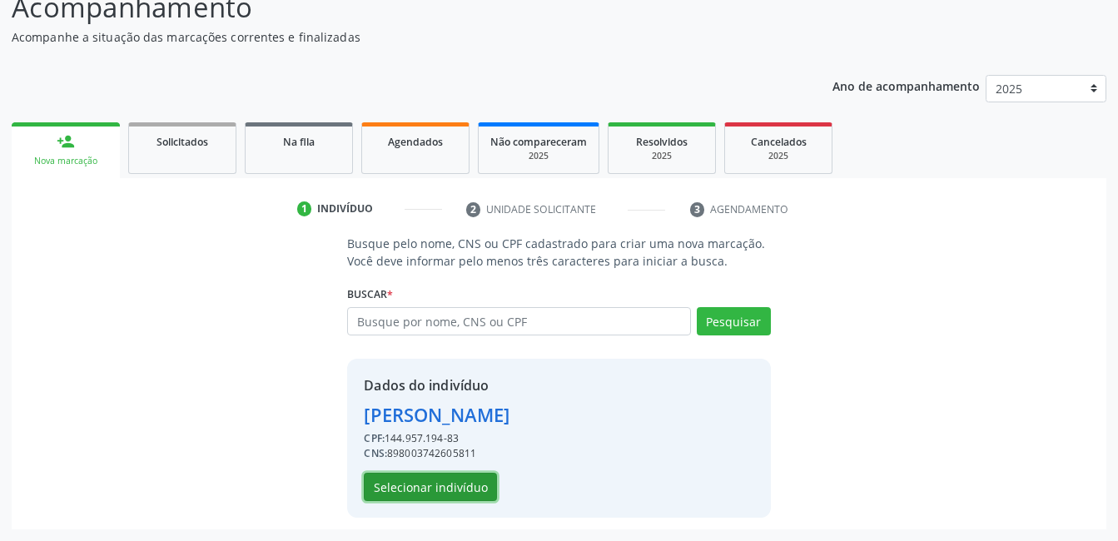
click at [466, 486] on button "Selecionar indivíduo" at bounding box center [430, 487] width 133 height 28
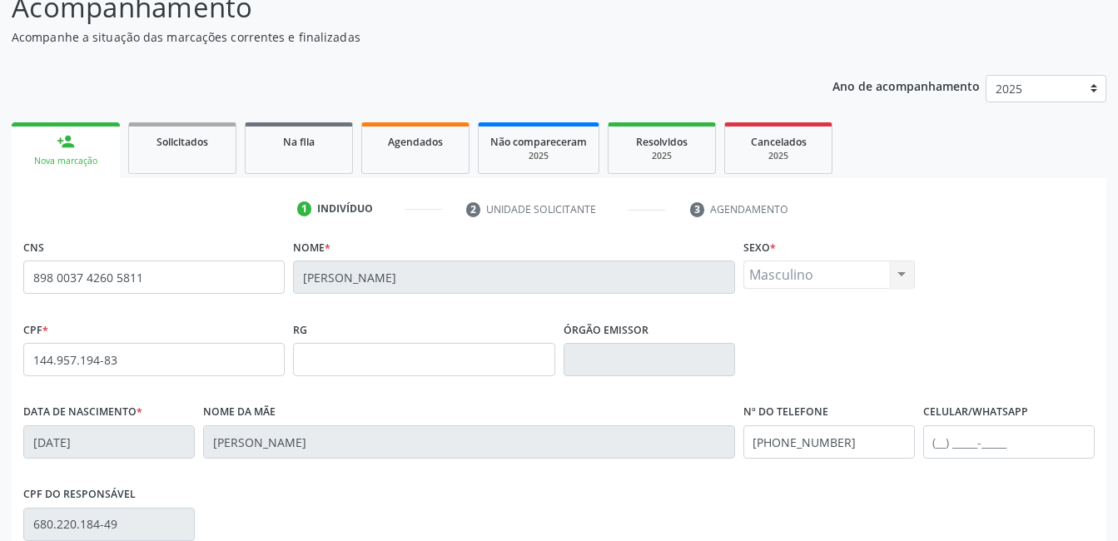
scroll to position [361, 0]
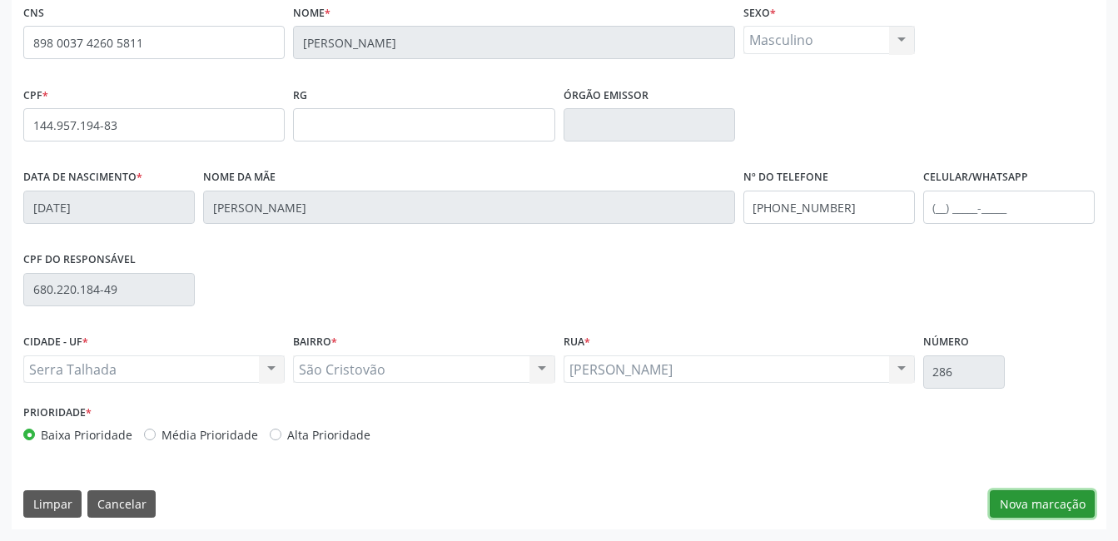
click at [1031, 510] on button "Nova marcação" at bounding box center [1042, 504] width 105 height 28
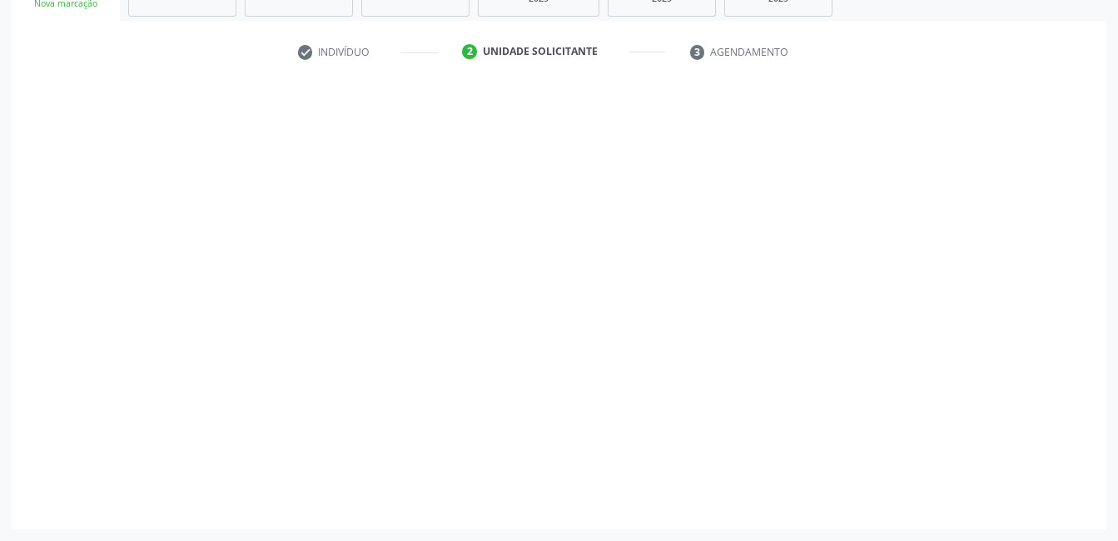
scroll to position [284, 0]
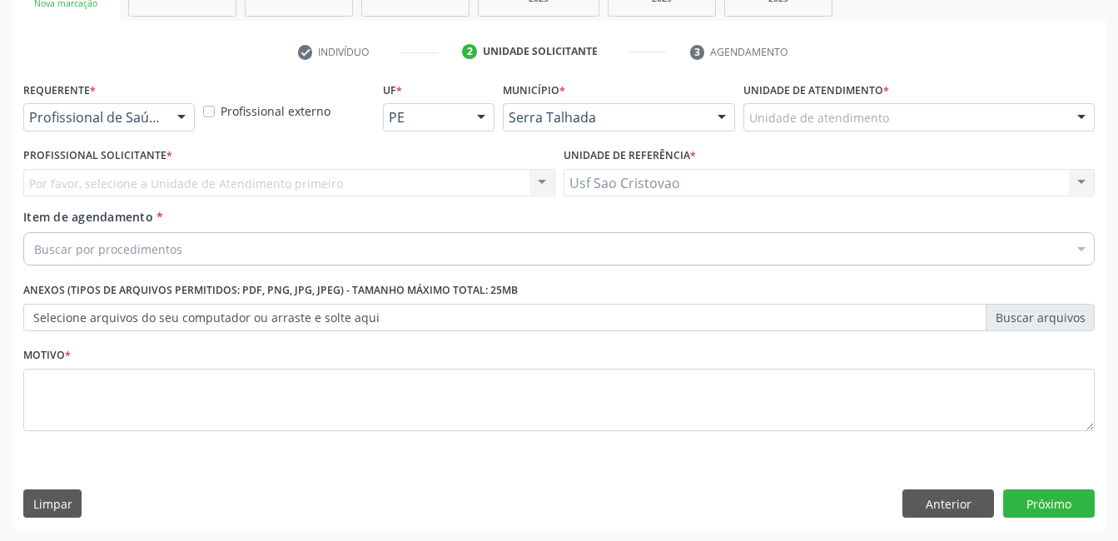
click at [181, 114] on div at bounding box center [181, 118] width 25 height 28
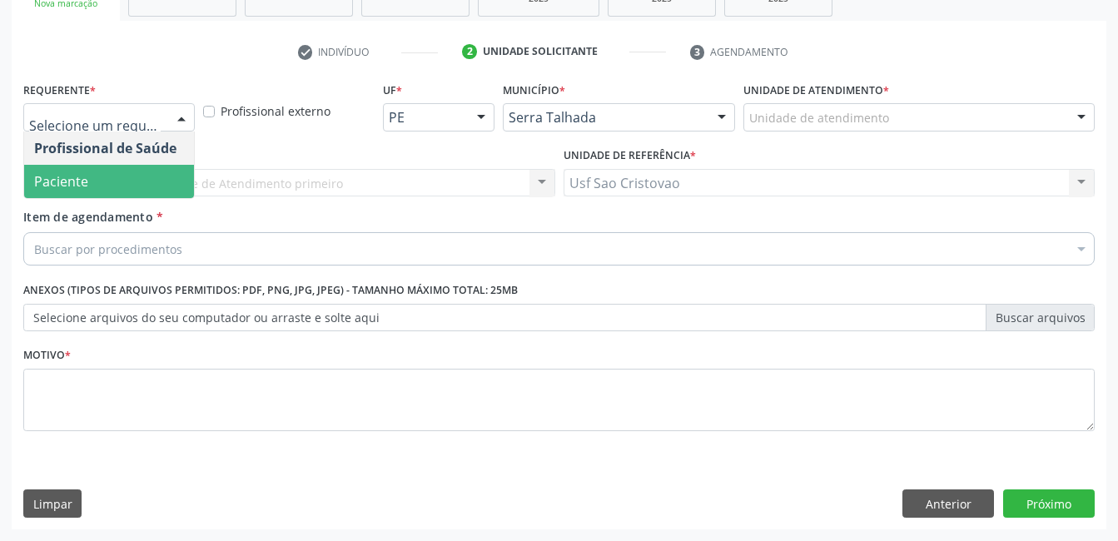
click at [176, 171] on span "Paciente" at bounding box center [109, 181] width 170 height 33
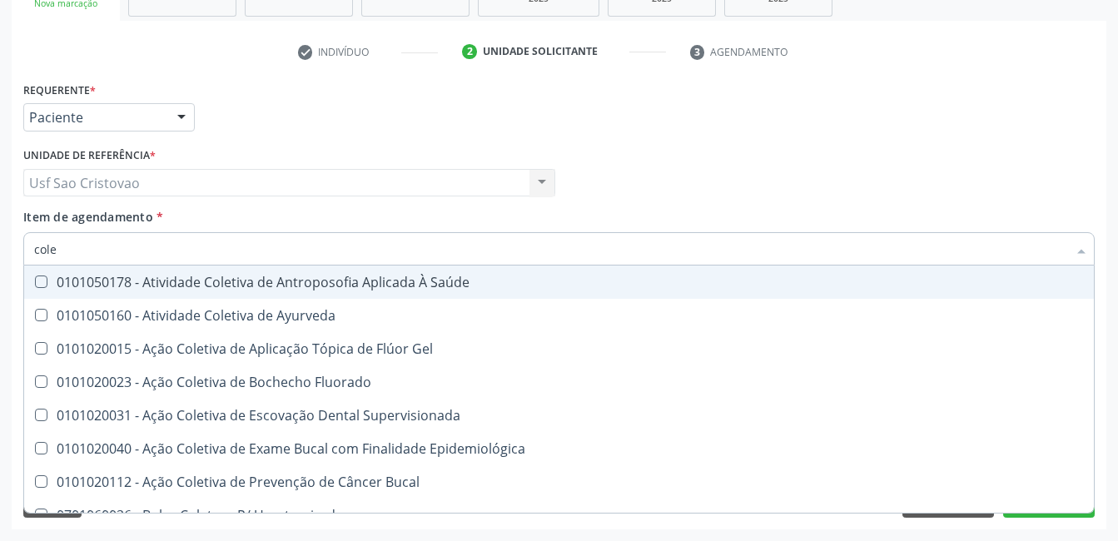
type input "coles"
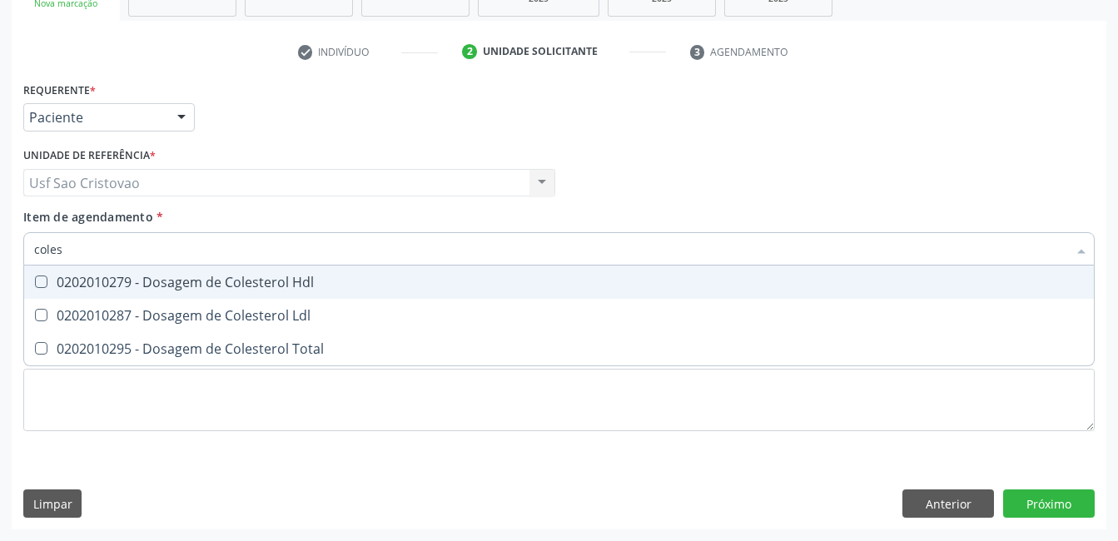
click at [44, 281] on Hdl at bounding box center [41, 282] width 12 height 12
click at [35, 281] on Hdl "checkbox" at bounding box center [29, 281] width 11 height 11
checkbox Hdl "true"
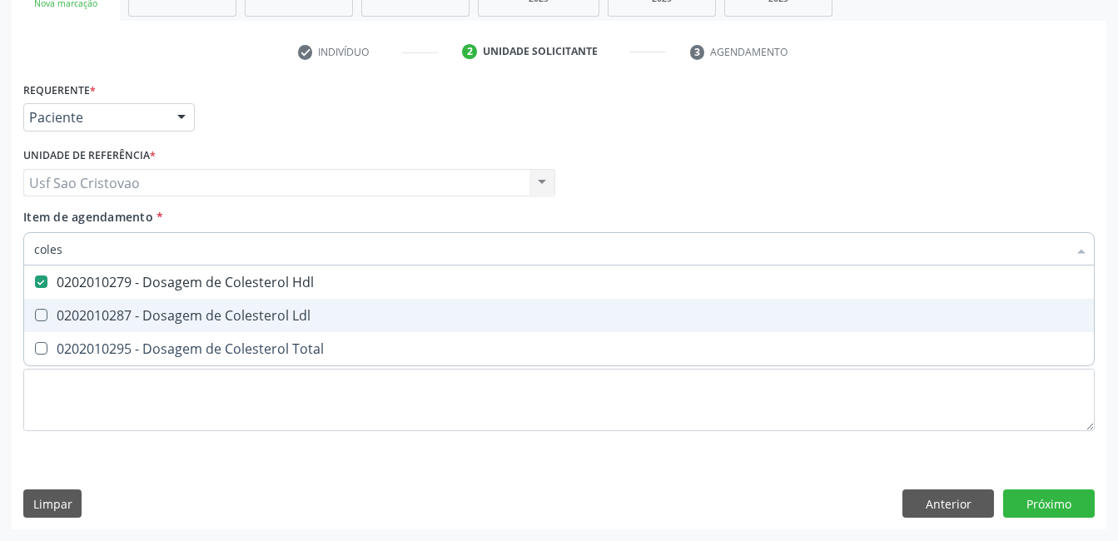
click at [35, 318] on Ldl at bounding box center [41, 315] width 12 height 12
click at [35, 318] on Ldl "checkbox" at bounding box center [29, 315] width 11 height 11
checkbox Ldl "true"
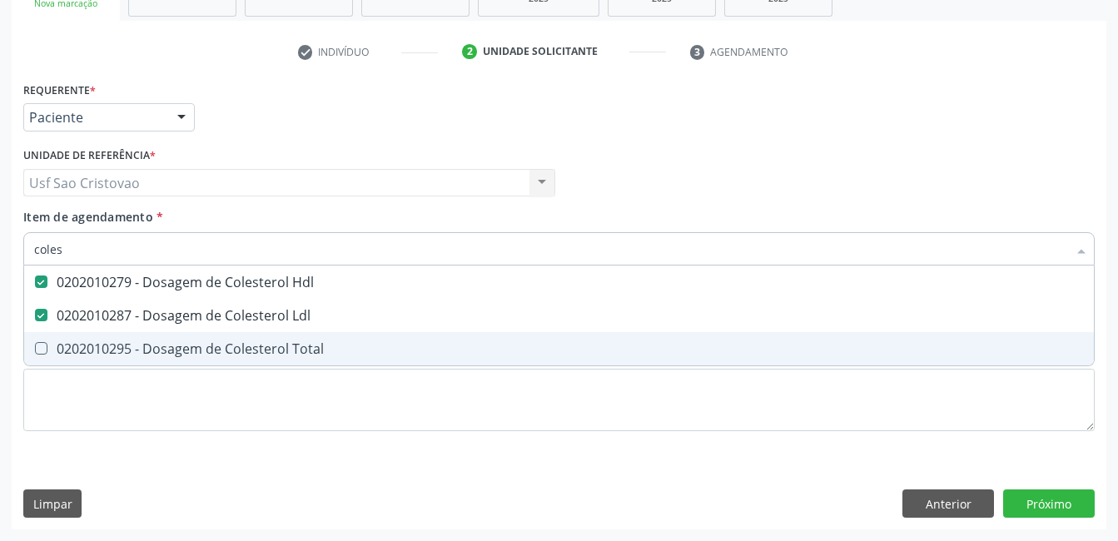
drag, startPoint x: 39, startPoint y: 345, endPoint x: 94, endPoint y: 289, distance: 78.9
click at [40, 345] on Total at bounding box center [41, 348] width 12 height 12
click at [35, 345] on Total "checkbox" at bounding box center [29, 348] width 11 height 11
checkbox Total "true"
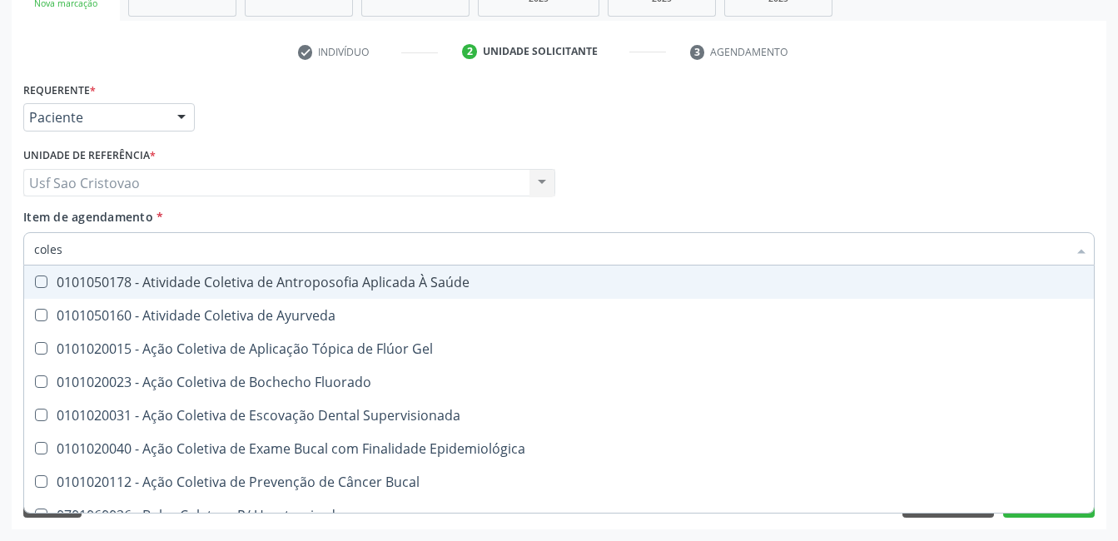
type input "cole"
checkbox Saúde "false"
checkbox Ayurveda "false"
checkbox Gel "false"
type input "col"
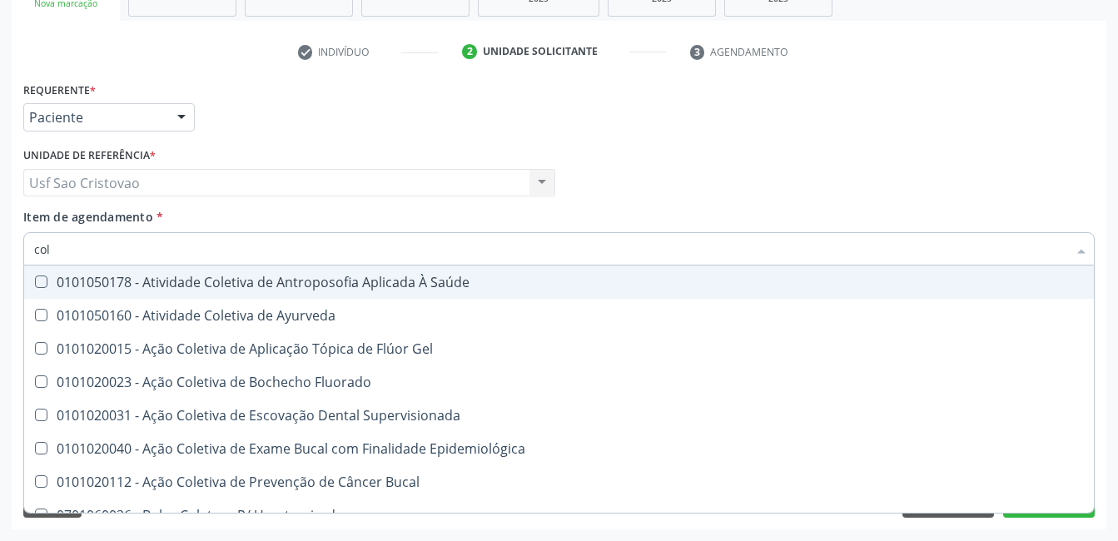
checkbox Hdl "false"
checkbox Ldl "false"
checkbox Total "false"
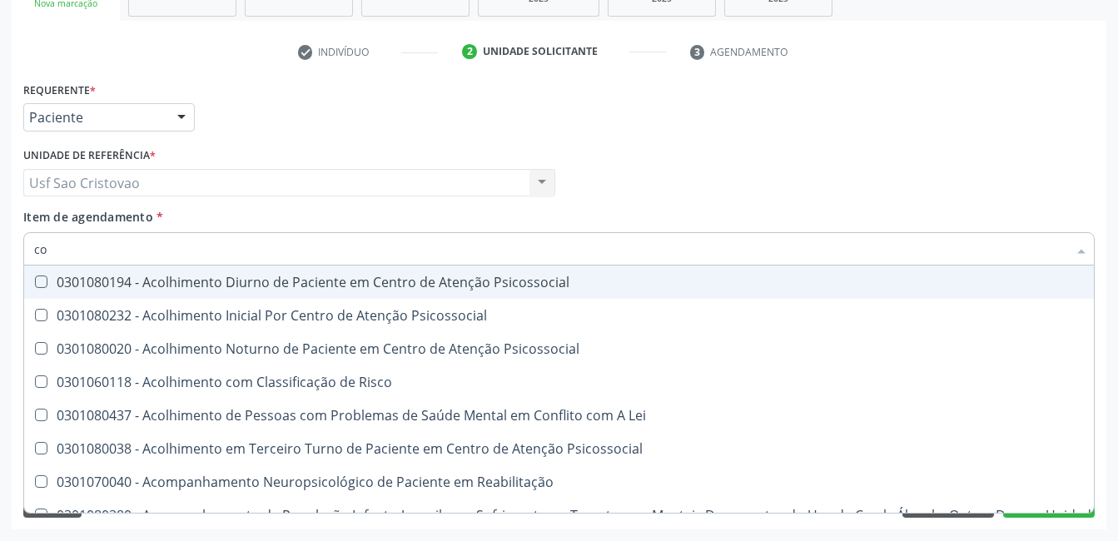
type input "c"
checkbox Hdl "false"
checkbox Ldl "false"
checkbox Total "false"
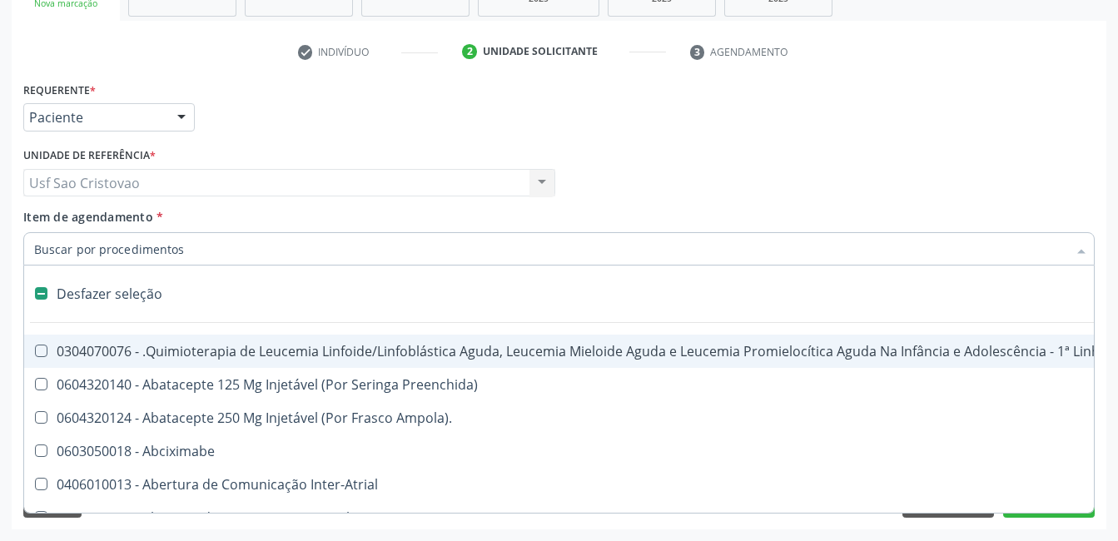
type input "2"
checkbox Oncologia "true"
checkbox Fort\) "true"
checkbox Colpoperineocleise "true"
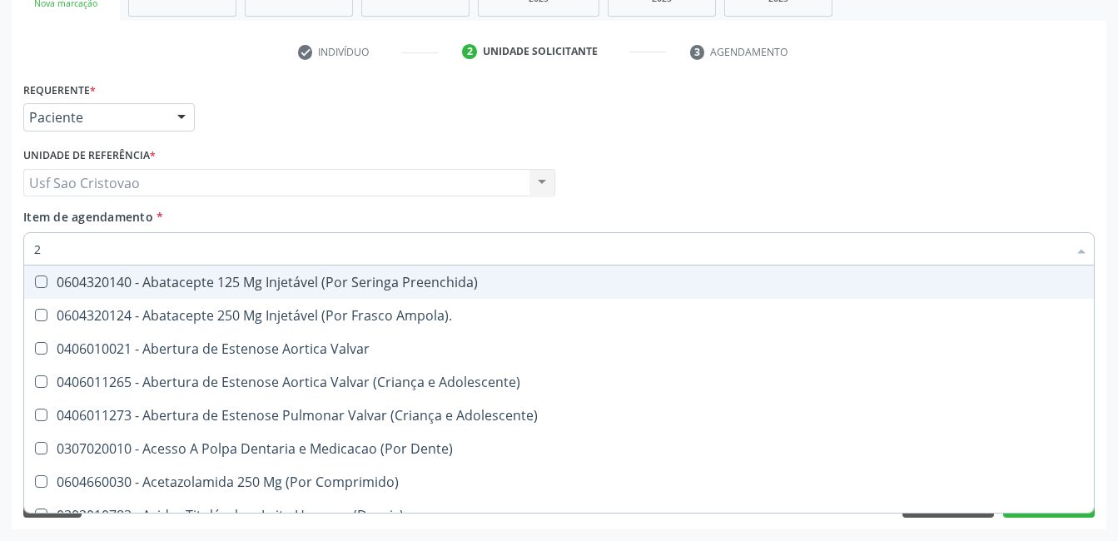
type input "20"
checkbox Abdominal "true"
checkbox Colostomia "true"
checkbox Colpectomia "true"
checkbox Hdl "false"
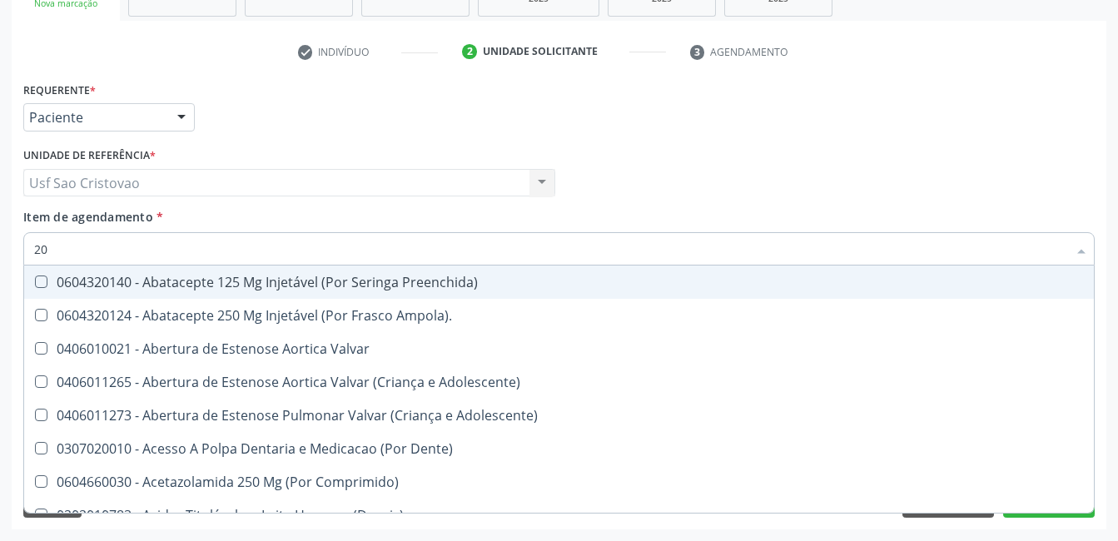
checkbox Ldl "false"
checkbox Total "false"
type input "202"
checkbox Lisa "true"
checkbox Coluna "true"
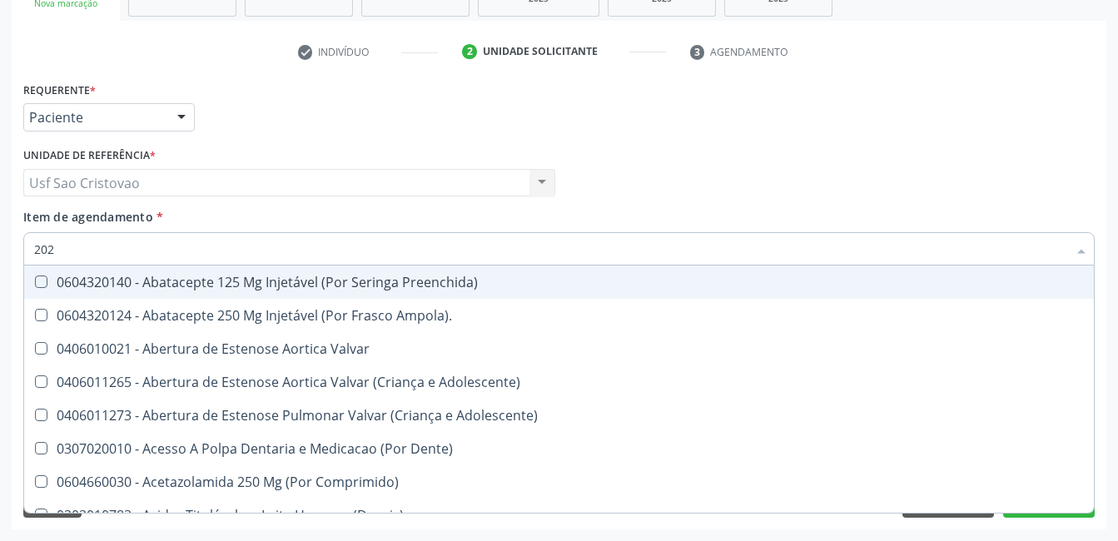
checkbox Cervico-Toracica "true"
checkbox Abdominal "false"
checkbox Colostomia "false"
checkbox Colpectomia "false"
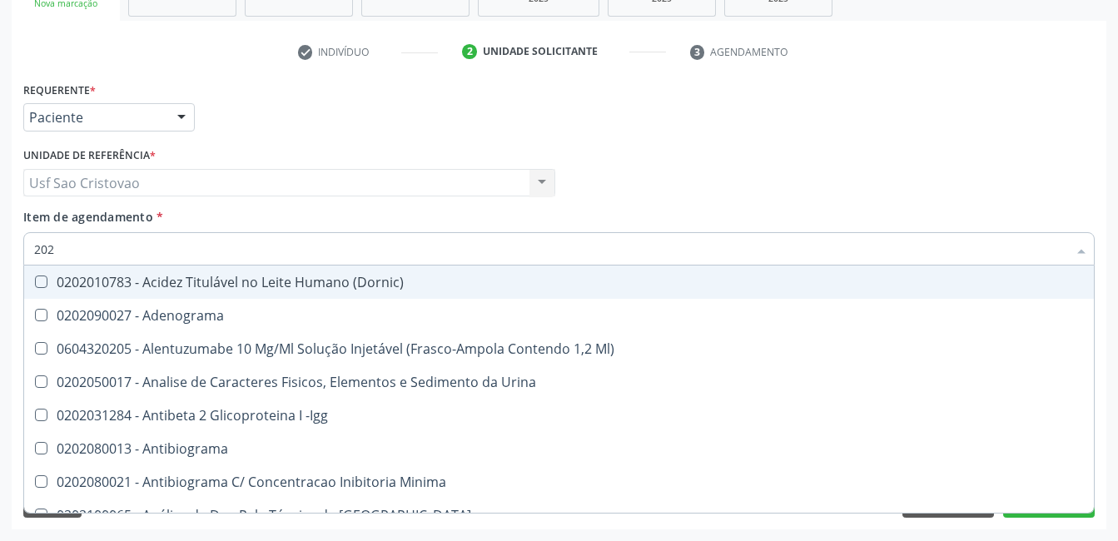
type input "2020"
checkbox Triciclicos "true"
checkbox \(Psa\) "true"
checkbox III "true"
checkbox Hdl "false"
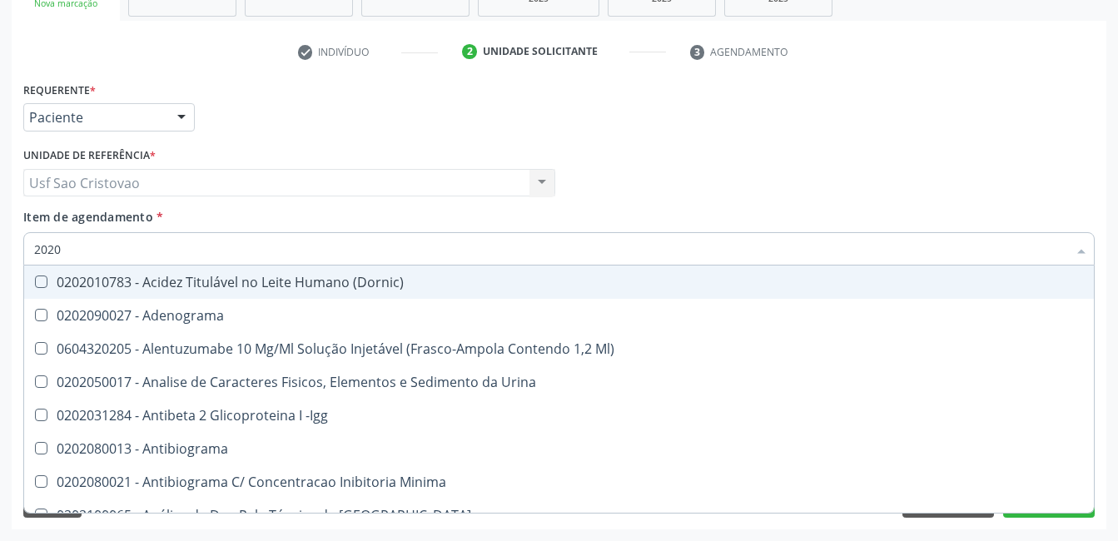
checkbox Ldl "false"
checkbox Total "false"
type input "20201"
checkbox Identificação "true"
checkbox \(Pos-Pasteurização\) "true"
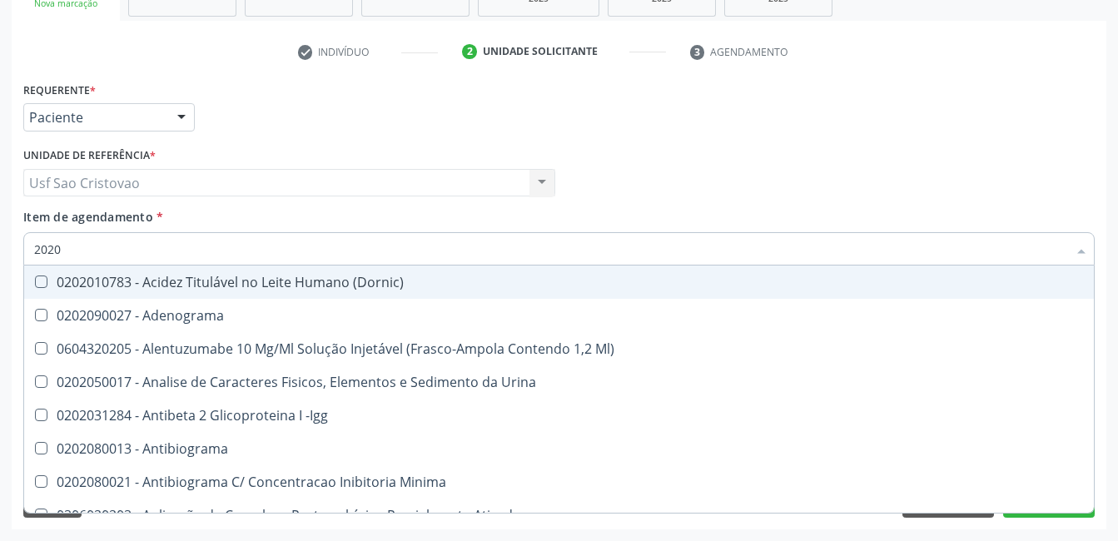
checkbox Hemacias "true"
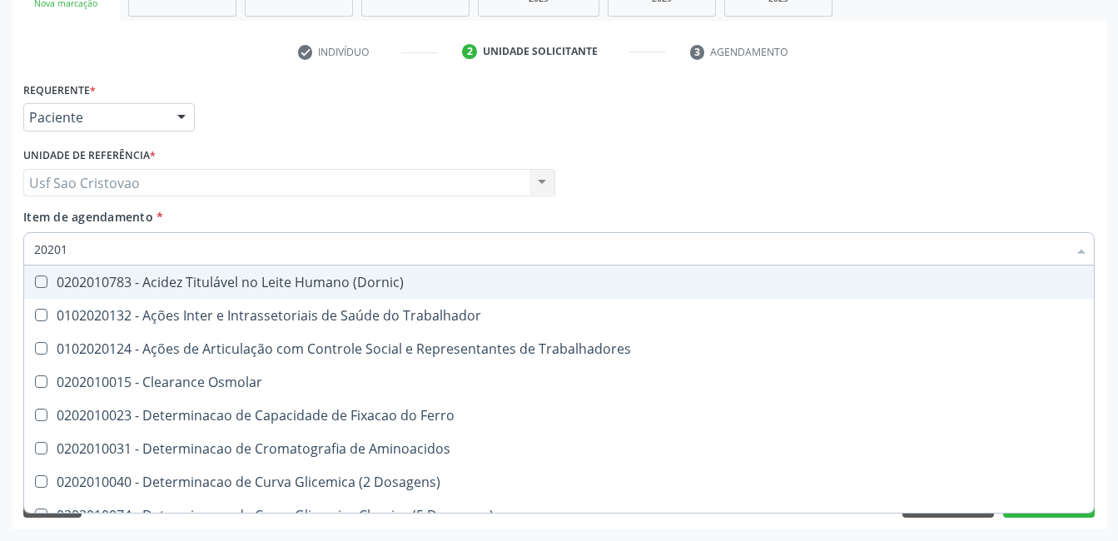
type input "202010"
checkbox Circulante "true"
checkbox III "true"
checkbox Fracoes "true"
checkbox Hdl "false"
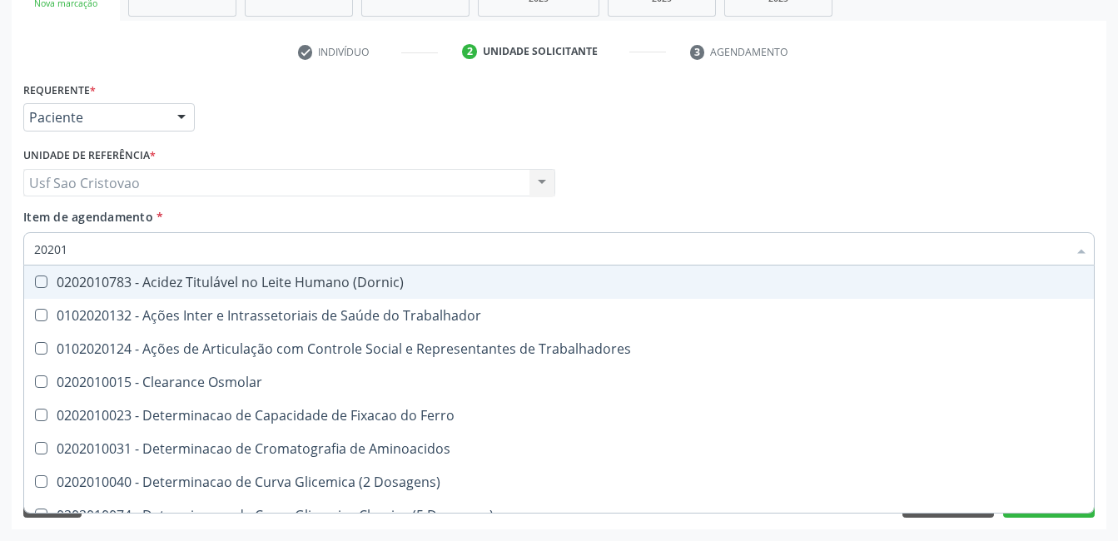
checkbox Ldl "false"
checkbox Total "false"
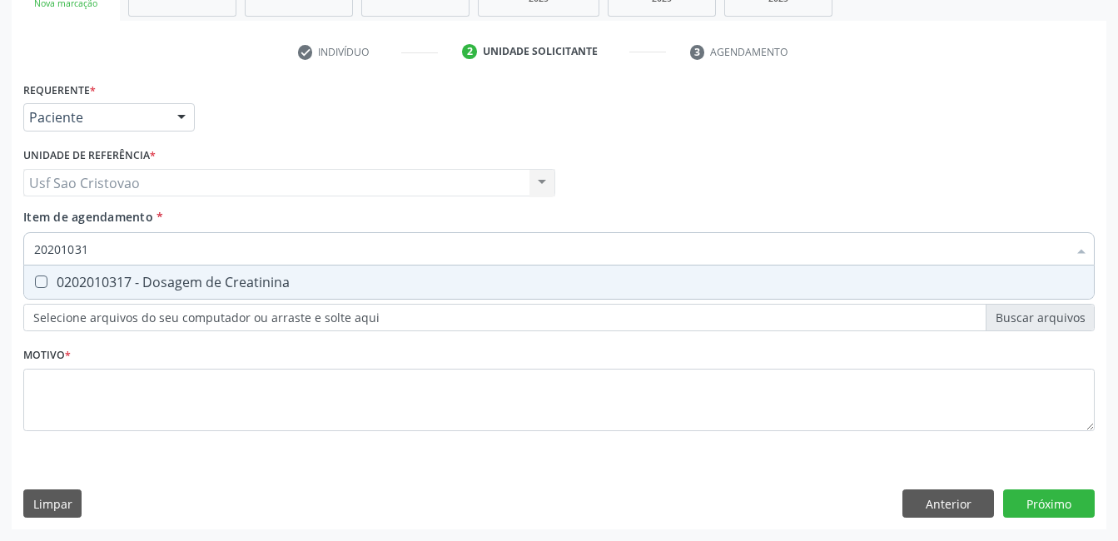
type input "202010317"
click at [42, 283] on Creatinina at bounding box center [41, 282] width 12 height 12
click at [35, 283] on Creatinina "checkbox" at bounding box center [29, 281] width 11 height 11
checkbox Creatinina "true"
type input "2020103"
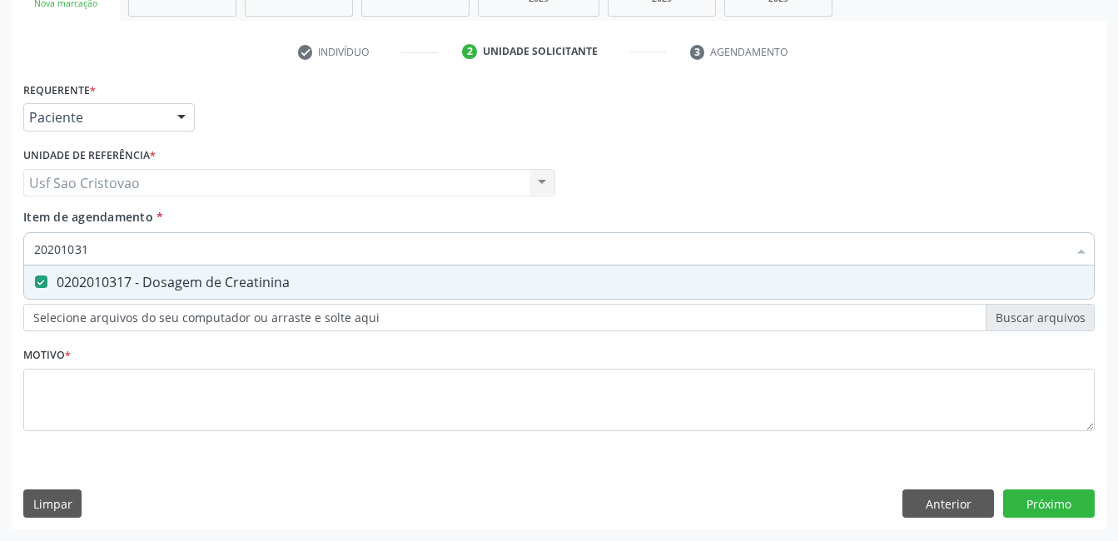
checkbox Creatinina "false"
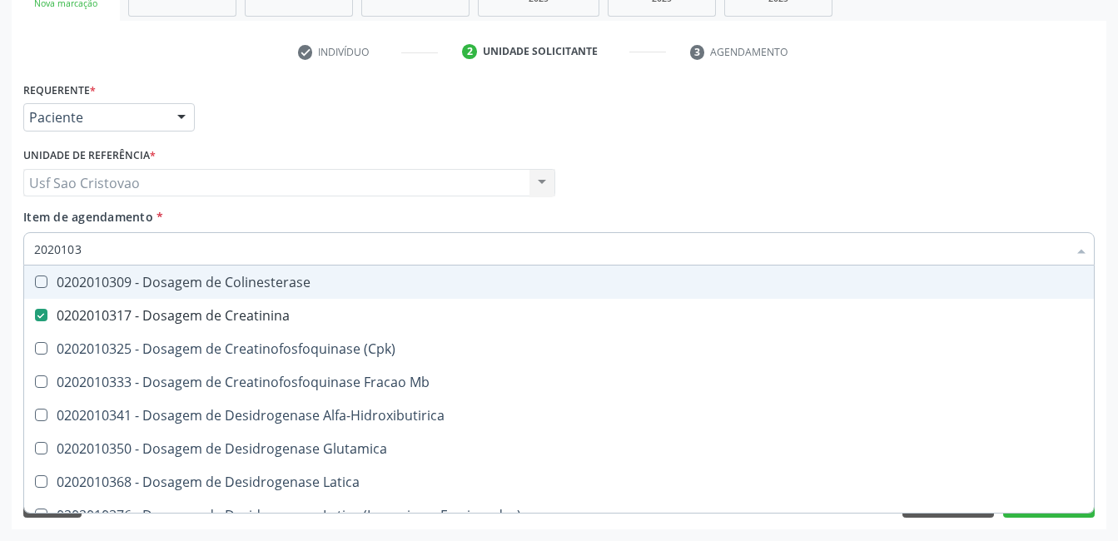
type input "202010"
checkbox Creatinina "false"
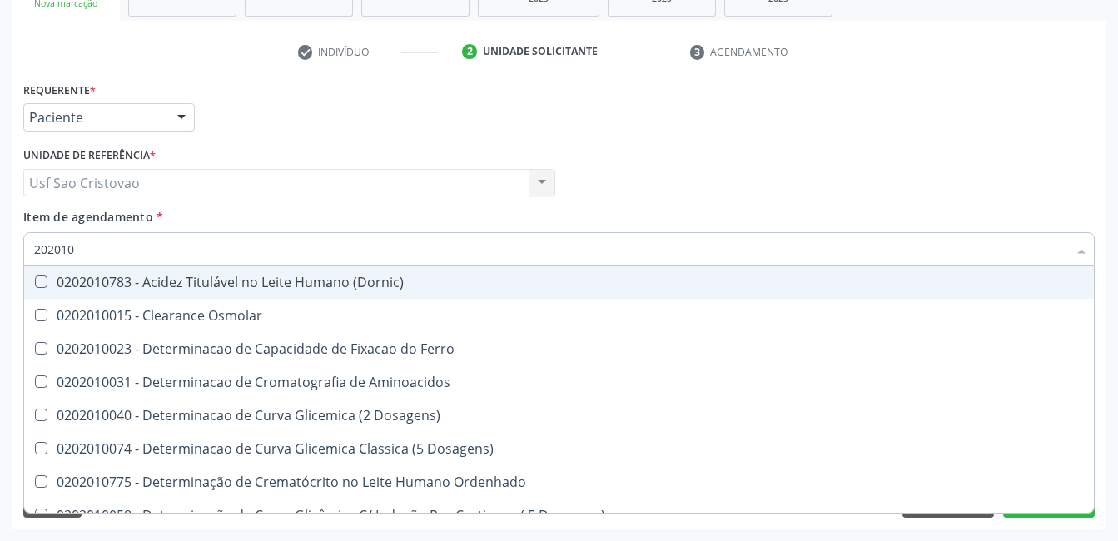
type input "20201"
checkbox Hdl "false"
checkbox Ldl "false"
checkbox Total "false"
checkbox Creatinina "false"
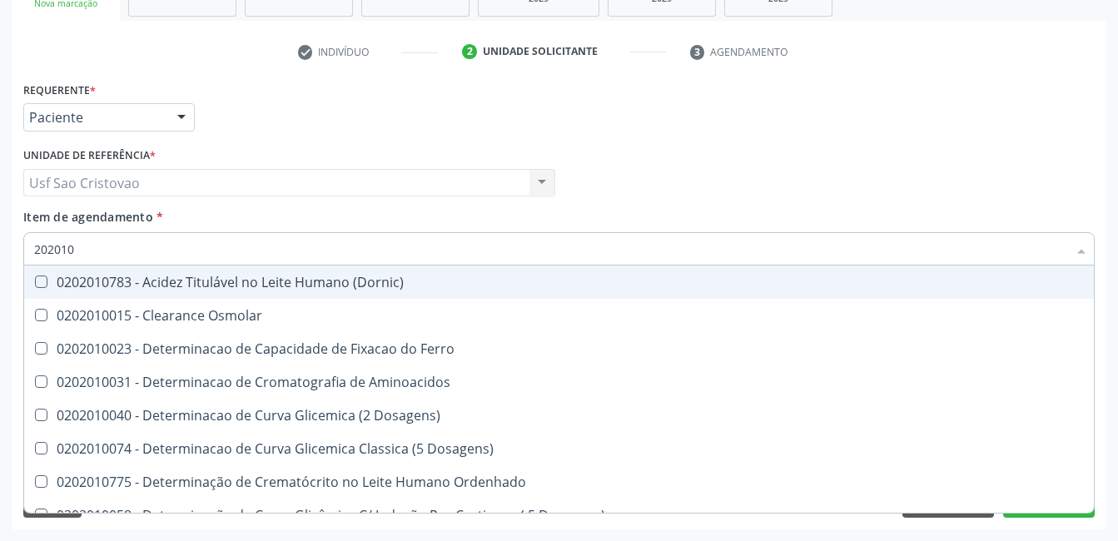
checkbox Latica "true"
checkbox Fracionadas\) "true"
checkbox Ferritina "true"
checkbox Folato "true"
type input "2020"
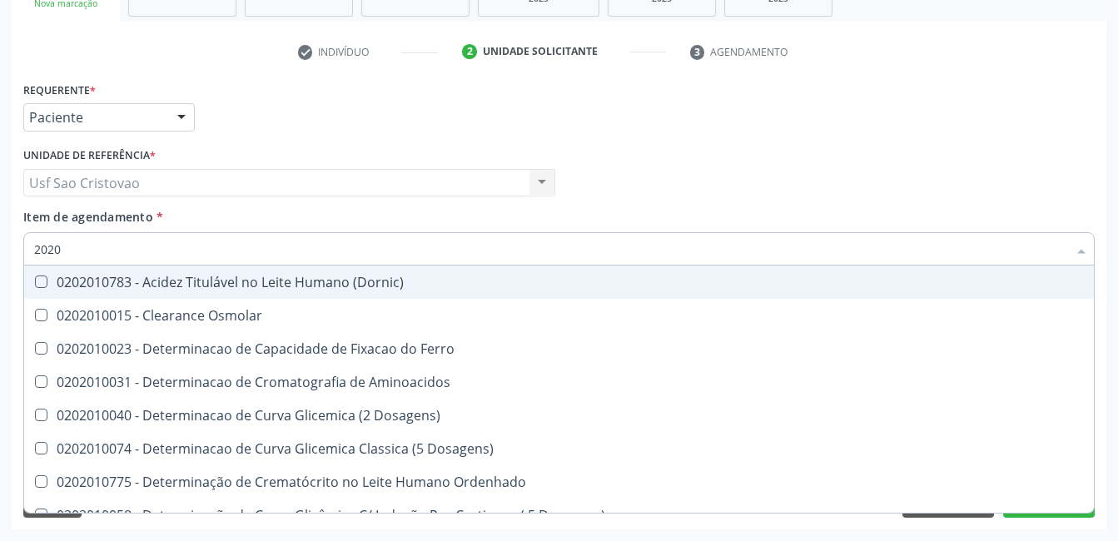
checkbox Latica "false"
checkbox Fracionadas\) "false"
checkbox Ferritina "false"
checkbox Folato "false"
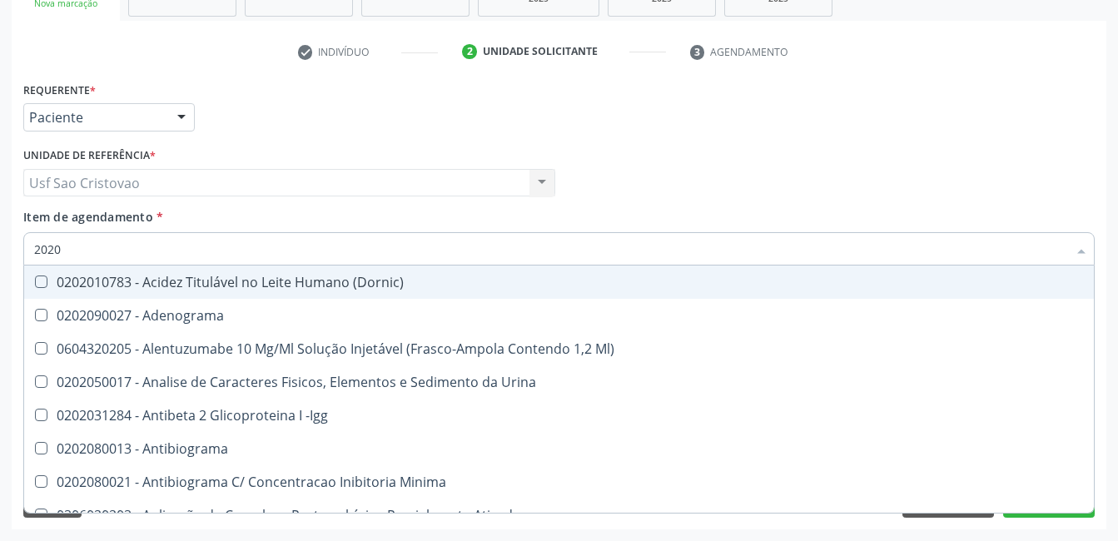
type input "202"
checkbox Hdl "false"
checkbox Ldl "false"
checkbox Total "false"
checkbox Creatinina "false"
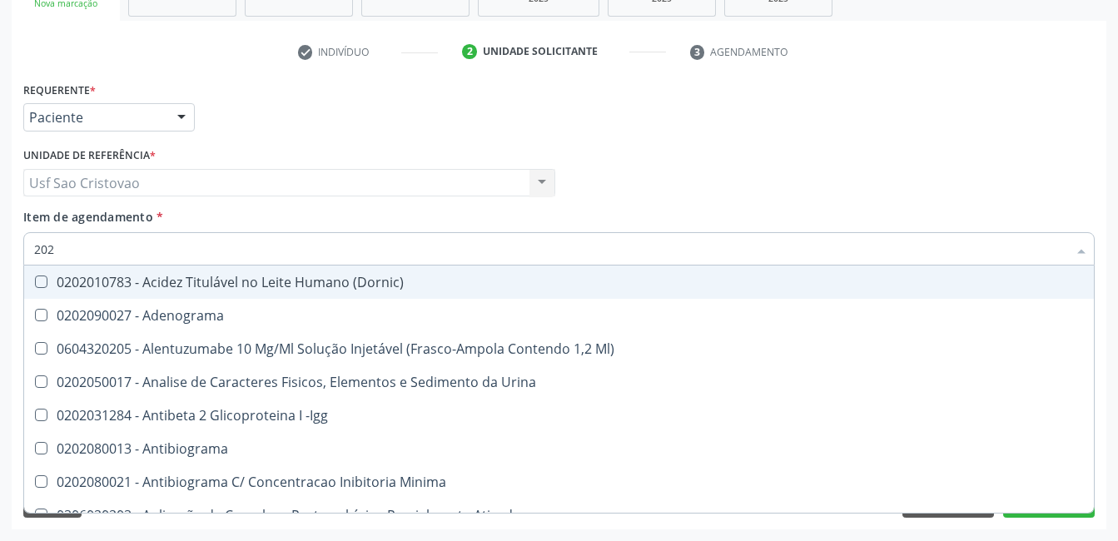
checkbox Estrona "true"
checkbox Etossuximida "true"
checkbox II "true"
checkbox \(Inibidor\) "true"
type input "2"
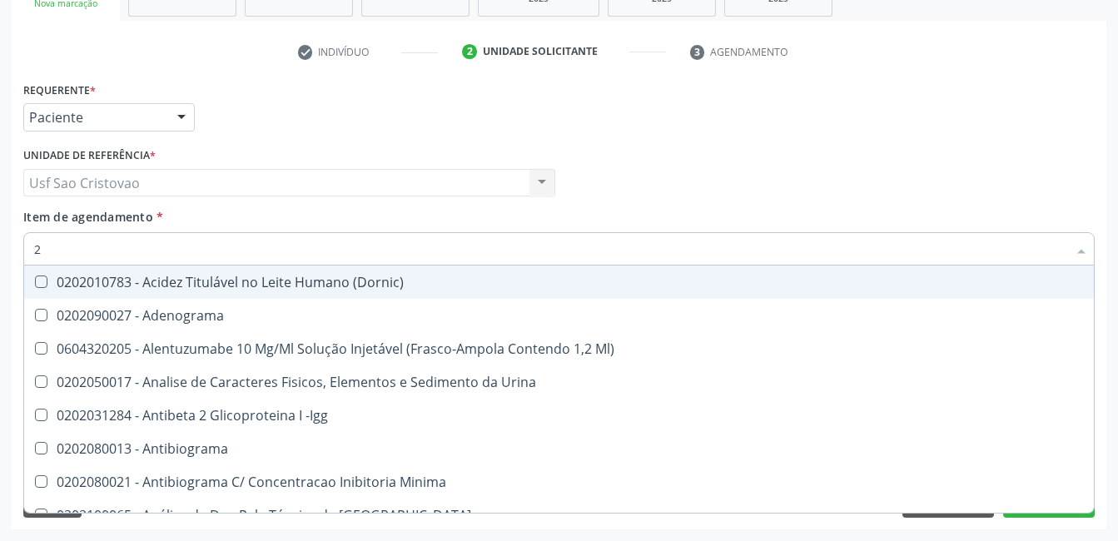
checkbox Hdl "false"
checkbox Ldl "false"
checkbox Total "false"
checkbox Creatinina "false"
checkbox Imediata "false"
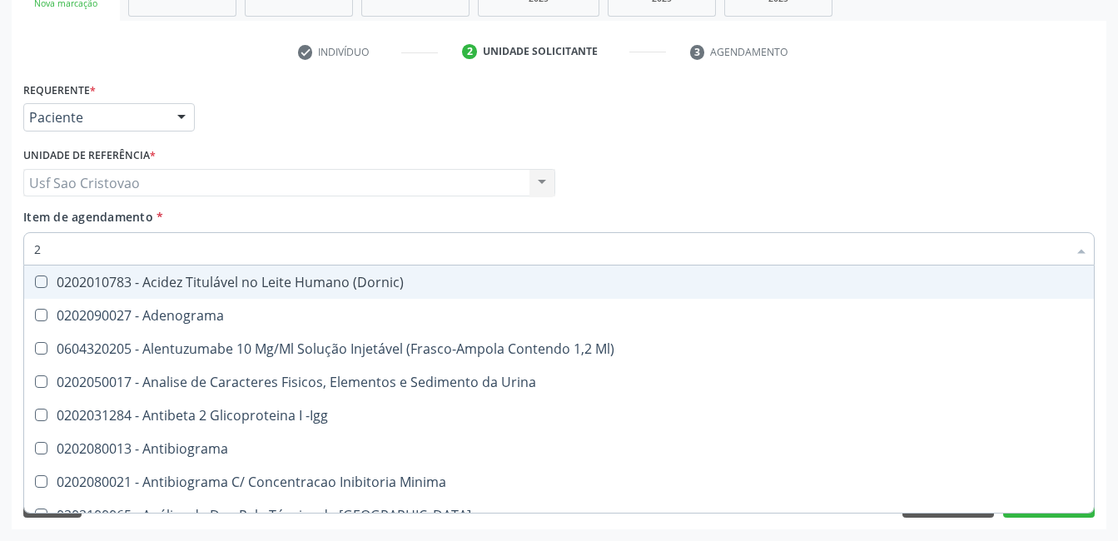
checkbox Timectomia "false"
checkbox B "false"
checkbox Pública "false"
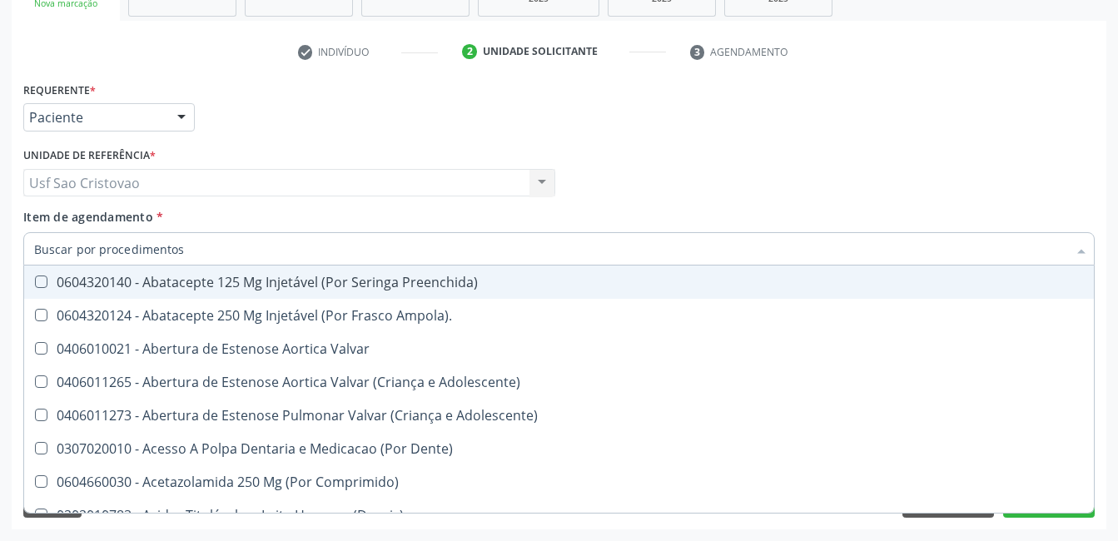
checkbox Hdl "false"
checkbox Ldl "false"
checkbox Total "false"
checkbox Creatinina "false"
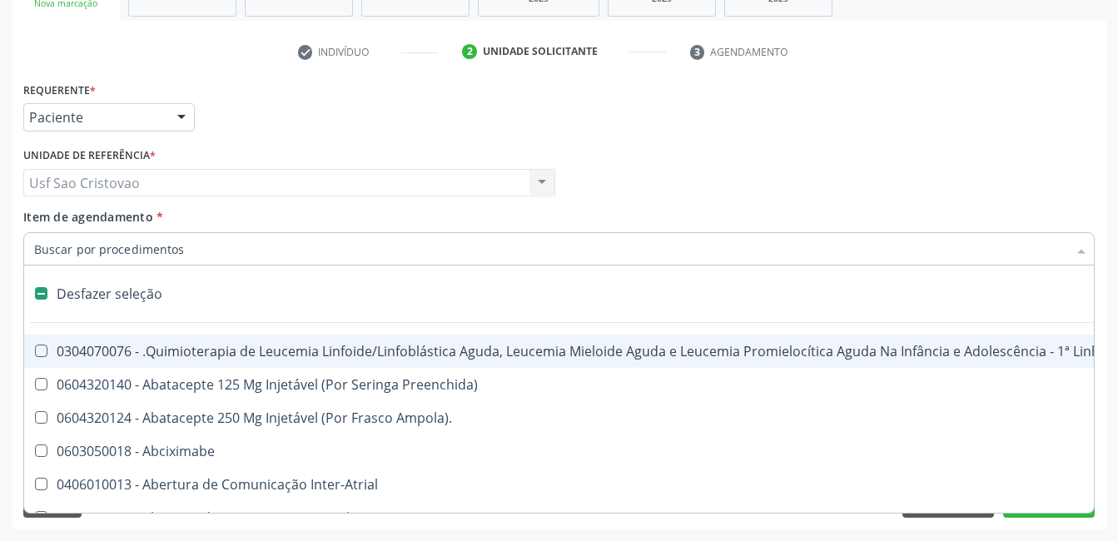
type input "2"
checkbox Oncologia "true"
checkbox Fort\) "true"
checkbox Colpoperineocleise "true"
checkbox Anterior "true"
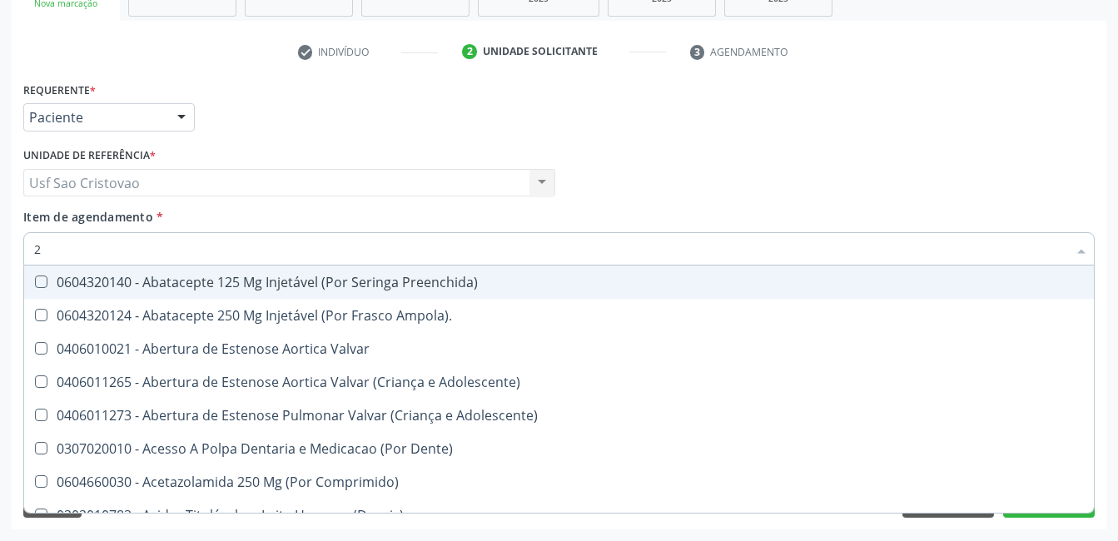
type input "20"
checkbox Abdominal "true"
checkbox Colostomia "true"
checkbox Colpectomia "true"
checkbox Revisão "true"
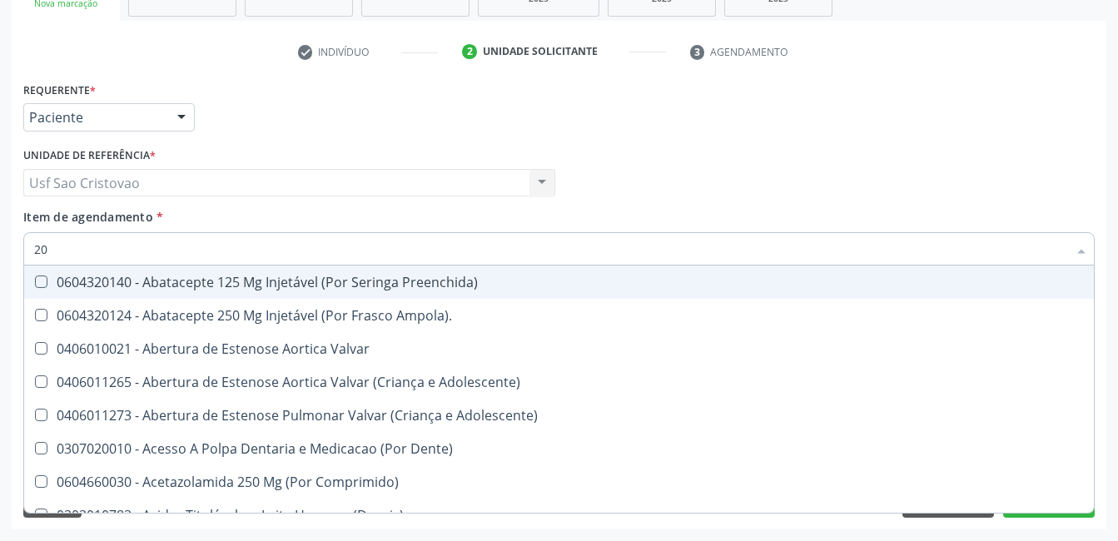
checkbox Hdl "false"
checkbox Ldl "false"
checkbox Total "false"
checkbox Creatinina "false"
type input "202"
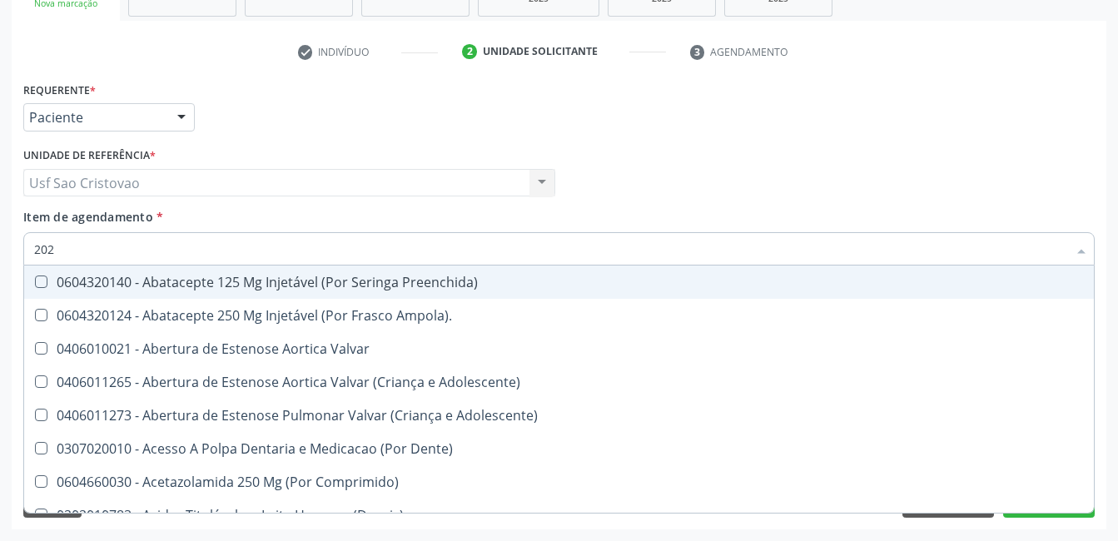
checkbox Lisa "true"
checkbox Coluna "true"
checkbox Cervico-Toracica "true"
checkbox Pelvica "true"
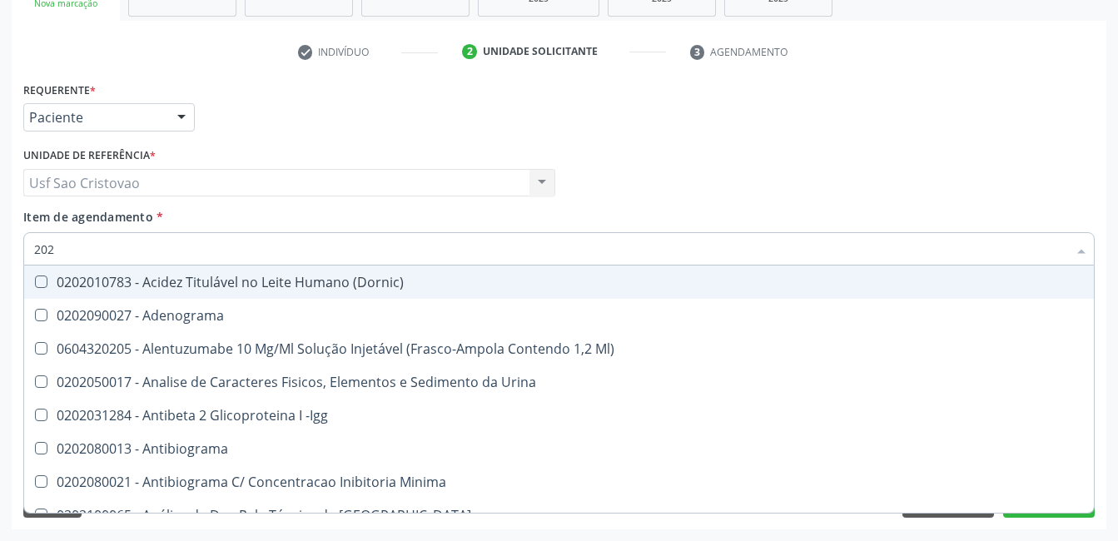
type input "2020"
checkbox Triciclicos "true"
checkbox \(Psa\) "true"
checkbox III "true"
checkbox Cadmio "true"
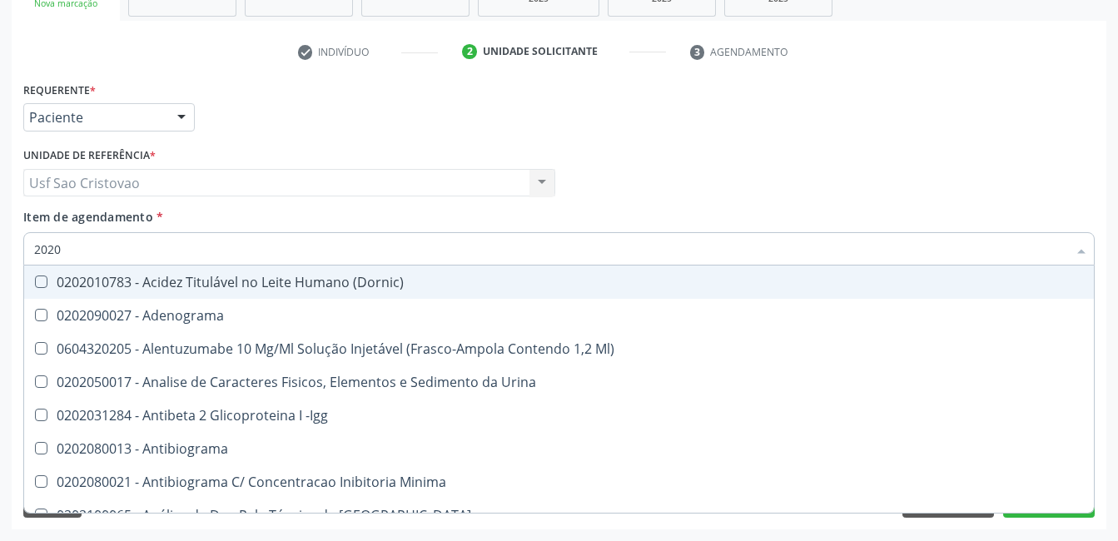
checkbox Hdl "false"
checkbox Ldl "false"
checkbox Total "false"
checkbox Creatinina "false"
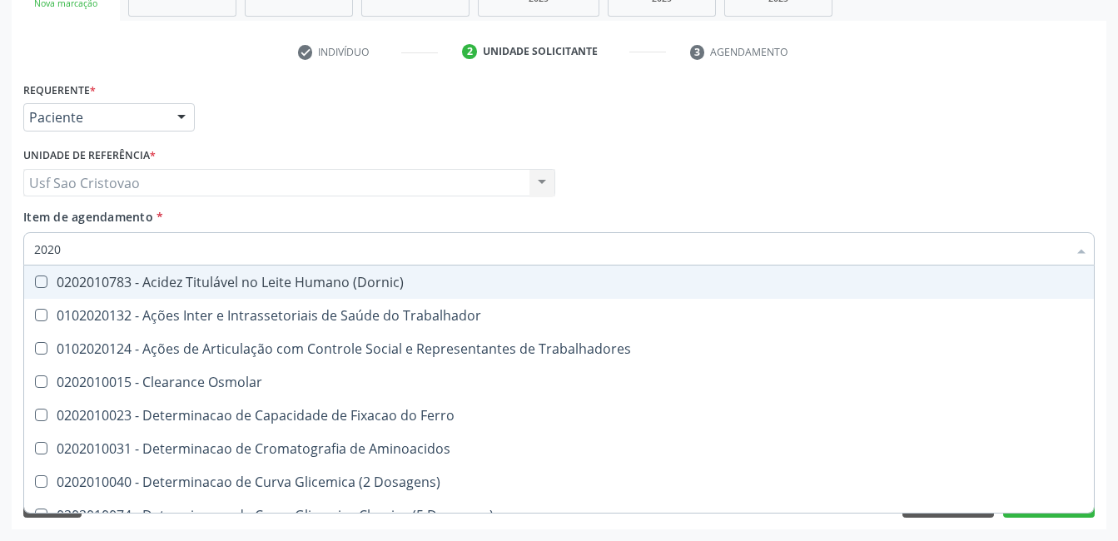
type input "20201"
checkbox Hdl "true"
checkbox Ldl "true"
checkbox Total "true"
checkbox Creatinina "true"
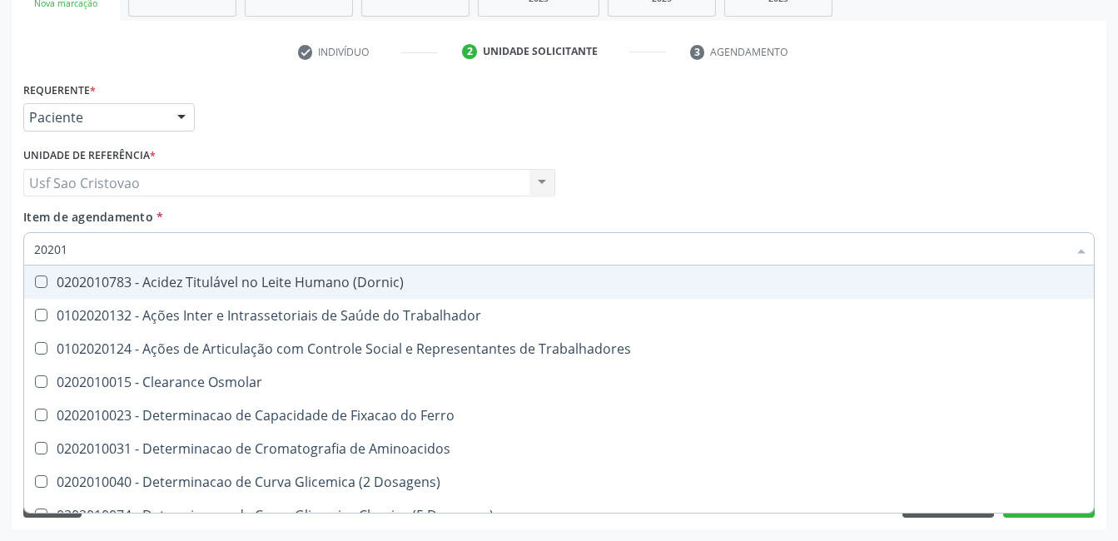
type input "202010"
checkbox Circulante "true"
checkbox III "true"
checkbox Fracoes "true"
checkbox Ionizavel "true"
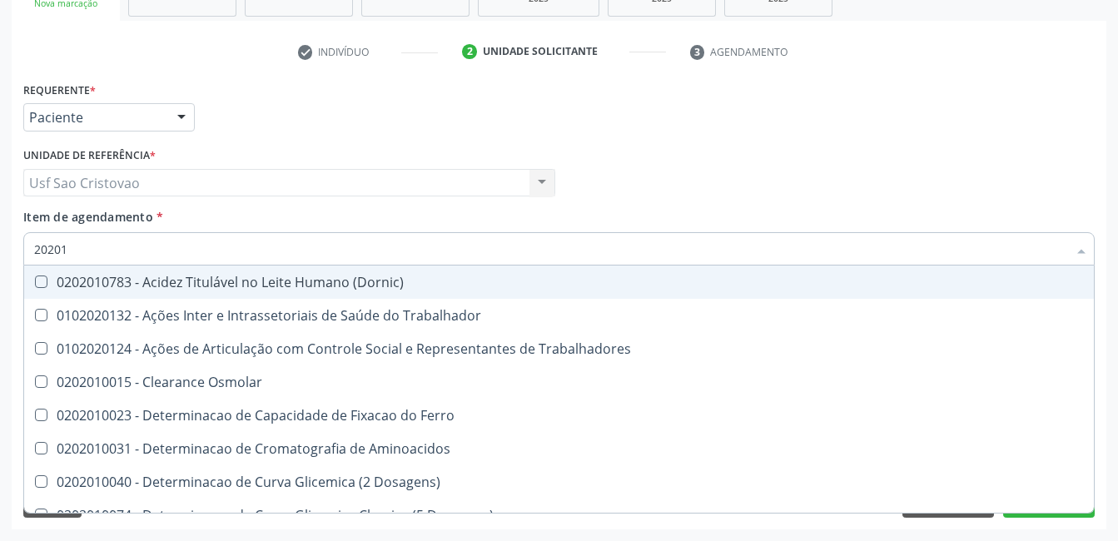
checkbox Hdl "false"
checkbox Ldl "false"
checkbox Total "false"
checkbox Creatinina "false"
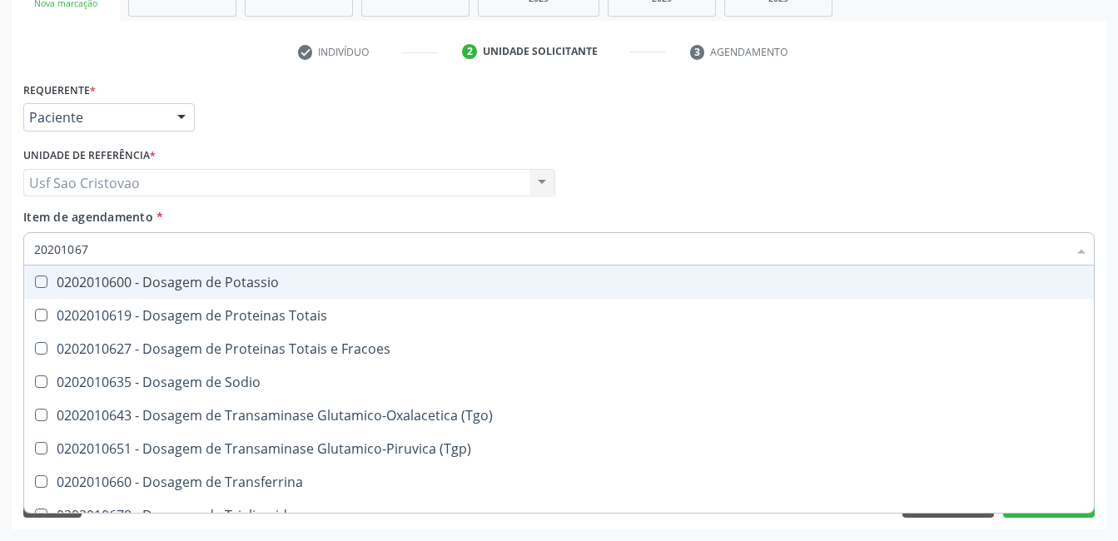
type input "202010678"
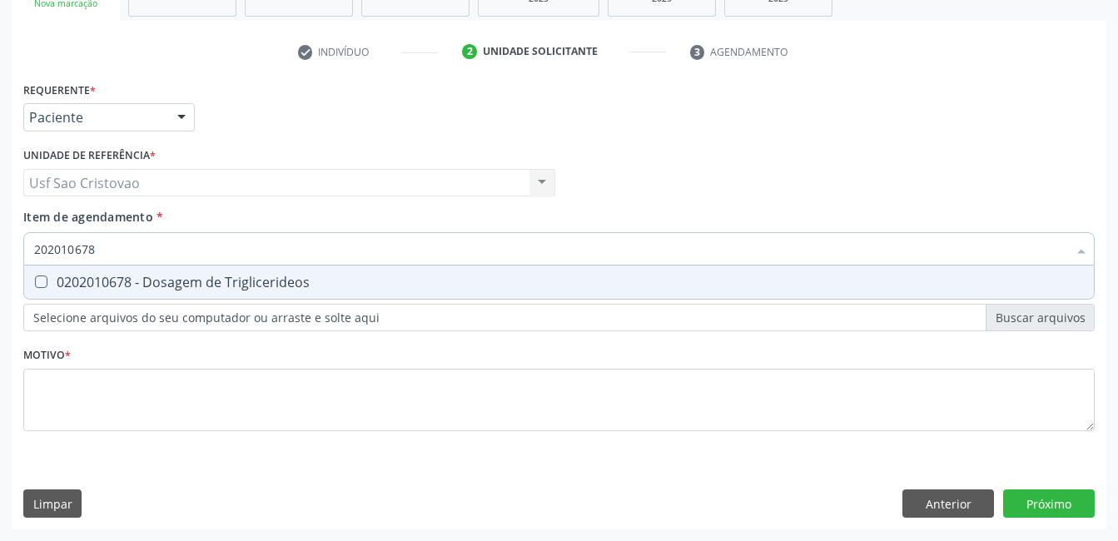
click at [35, 281] on Triglicerideos at bounding box center [41, 282] width 12 height 12
click at [35, 281] on Triglicerideos "checkbox" at bounding box center [29, 281] width 11 height 11
checkbox Triglicerideos "true"
type input "2020106"
checkbox Triglicerideos "false"
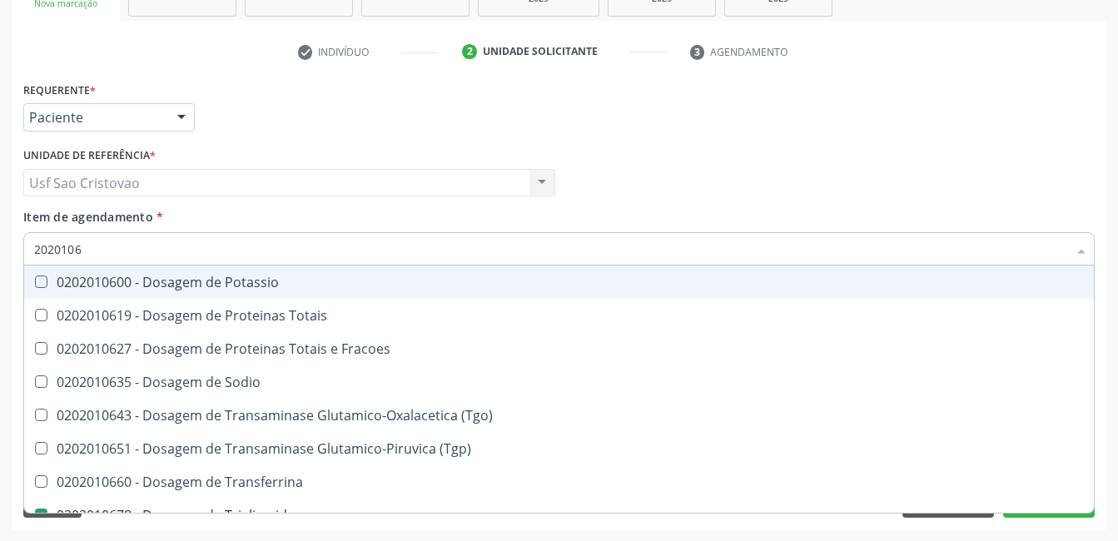
type input "202010"
checkbox Triglicerideos "false"
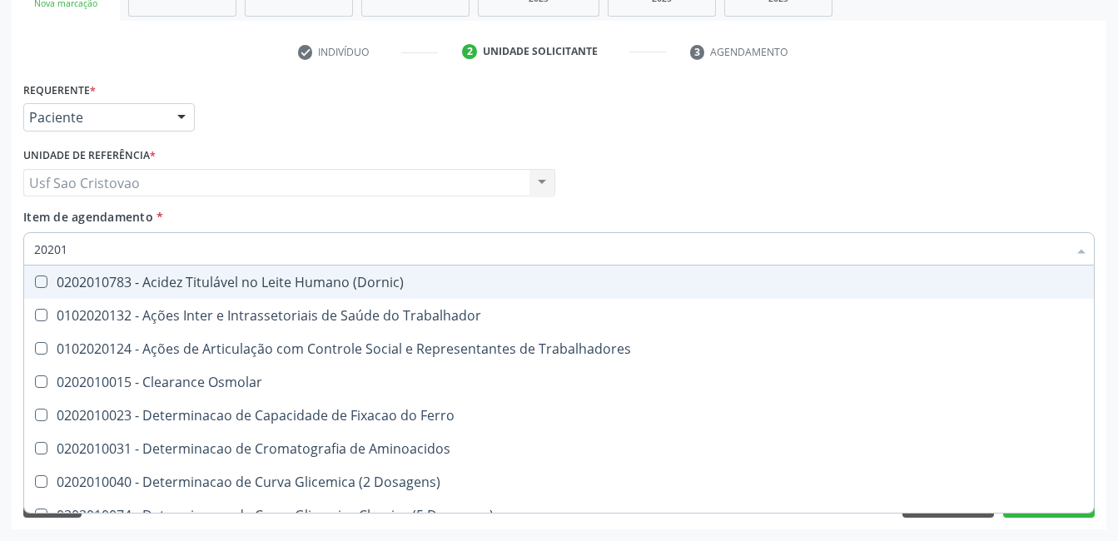
type input "2020"
checkbox Hdl "false"
checkbox Ldl "false"
checkbox Total "false"
checkbox Creatinina "false"
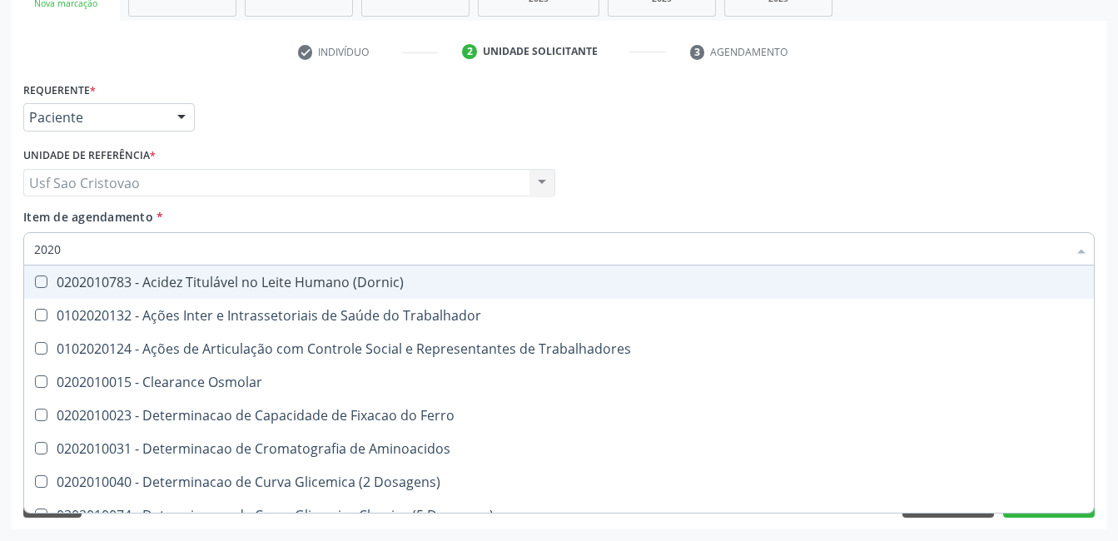
checkbox Triglicerideos "false"
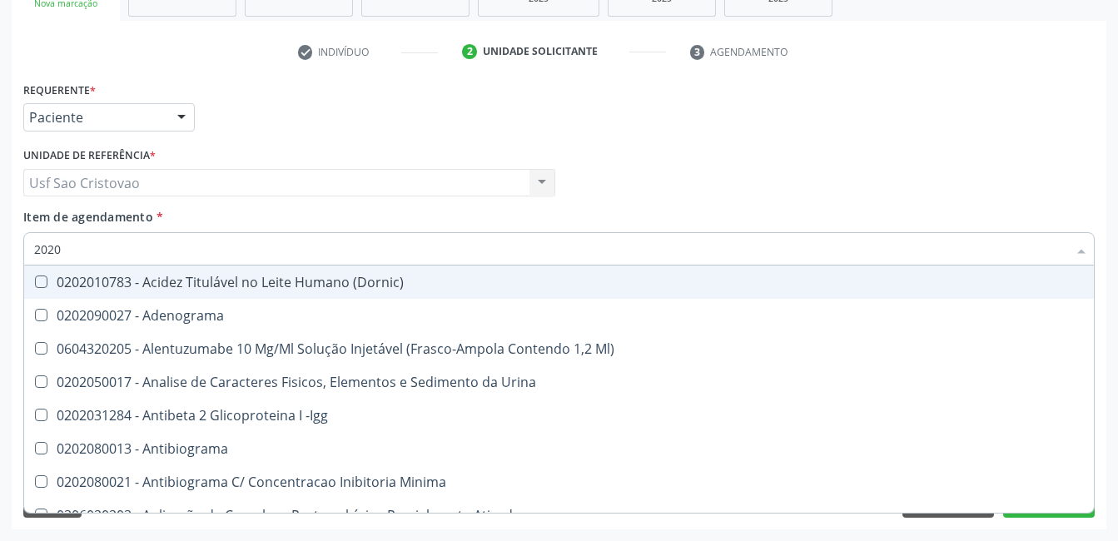
type input "202"
checkbox Hdl "false"
checkbox Ldl "false"
checkbox Total "false"
checkbox Creatinina "false"
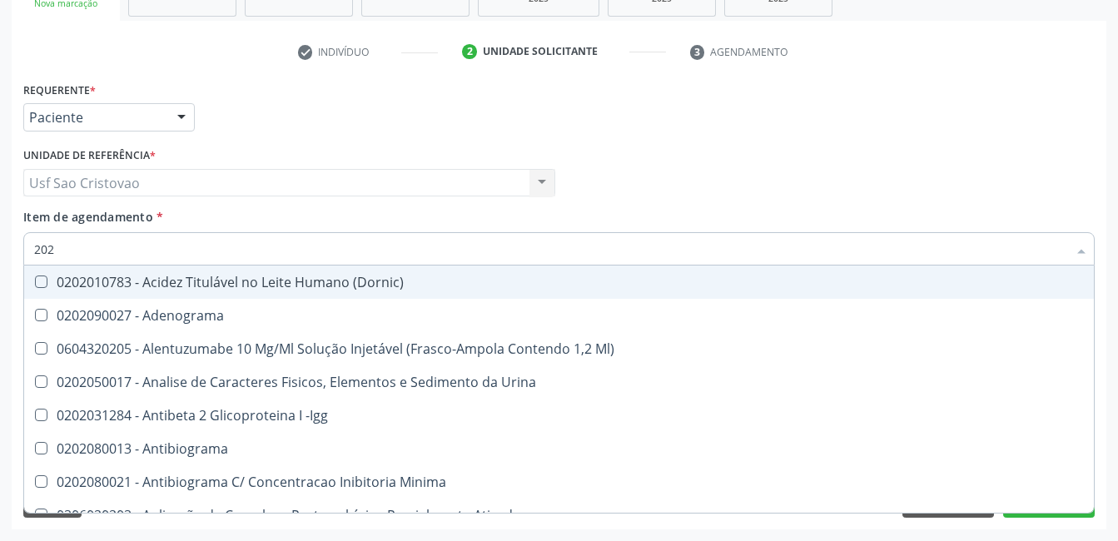
checkbox Estrona "true"
checkbox Etossuximida "true"
checkbox II "true"
checkbox \(Inibidor\) "true"
checkbox Triglicerideos "false"
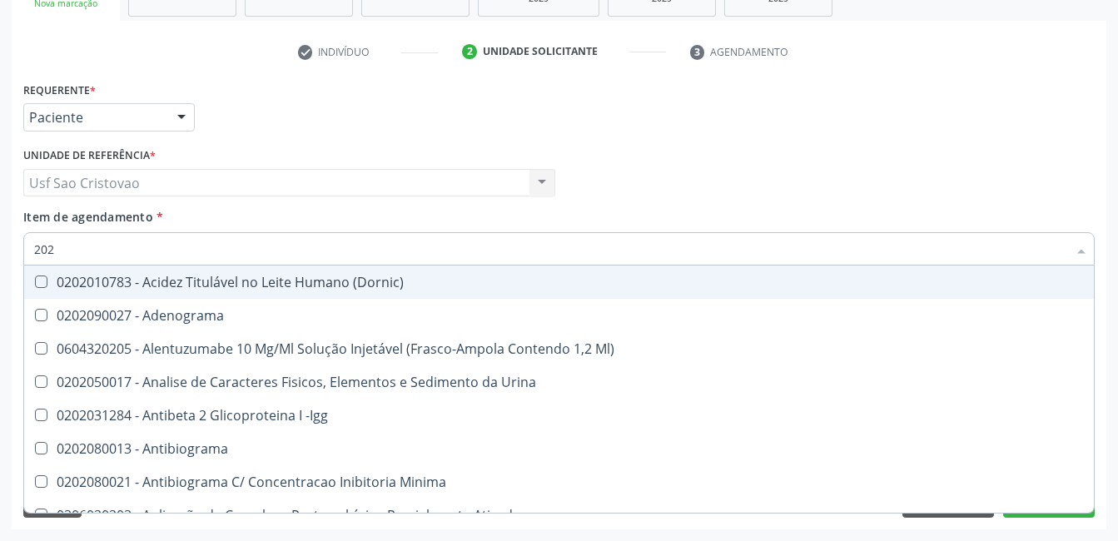
checkbox Mandíbula "true"
type input "2020"
checkbox Triciclicos "true"
checkbox \(Psa\) "true"
checkbox III "true"
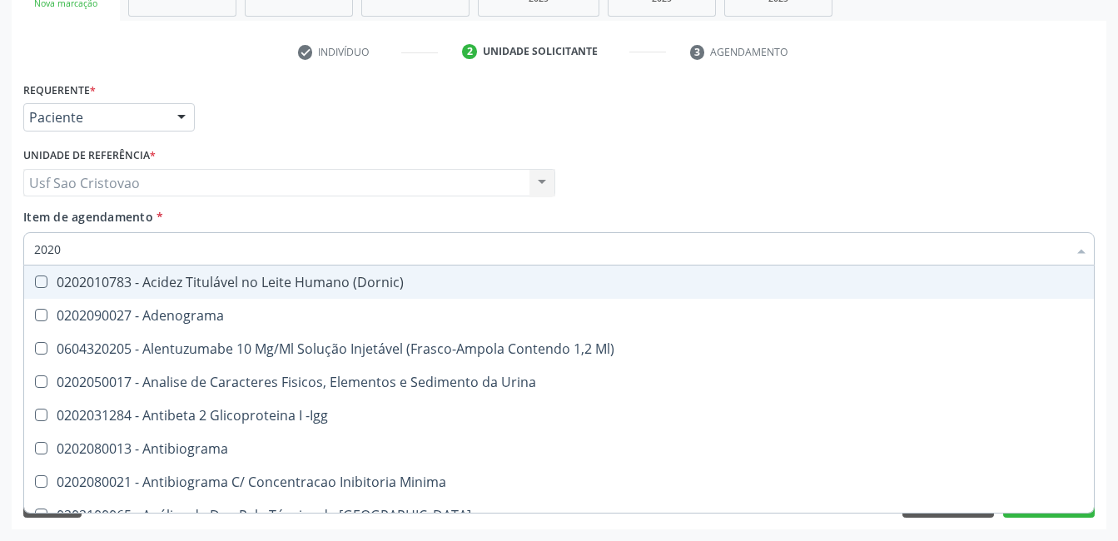
checkbox Cadmio "true"
checkbox Hdl "false"
checkbox Ldl "false"
checkbox Total "false"
checkbox Creatinina "false"
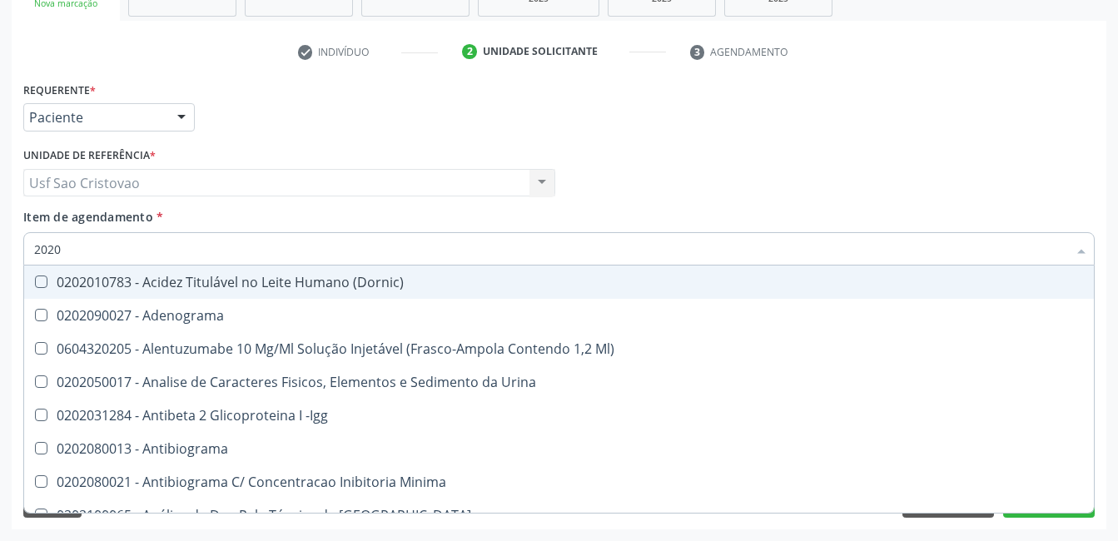
checkbox Reativa "true"
checkbox Triglicerideos "false"
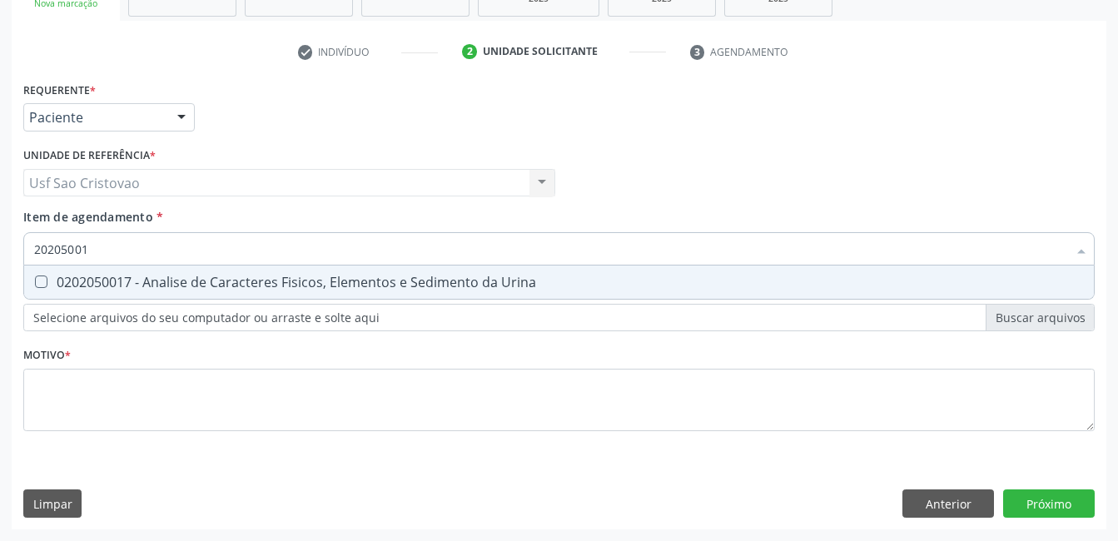
type input "202050017"
click at [35, 281] on Urina at bounding box center [41, 282] width 12 height 12
click at [35, 281] on Urina "checkbox" at bounding box center [29, 281] width 11 height 11
checkbox Urina "true"
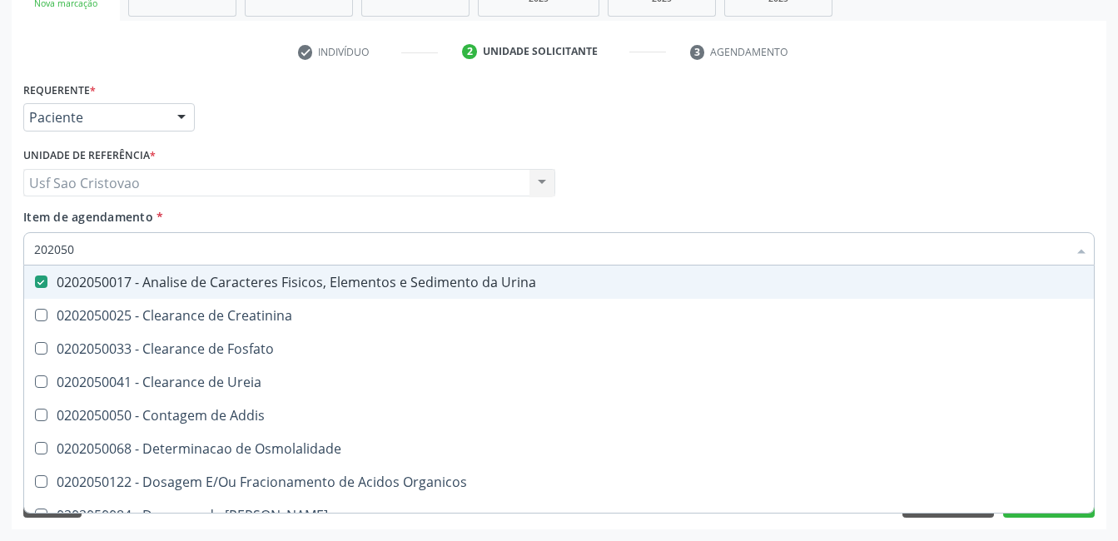
type input "20205"
checkbox Urina "false"
checkbox Creatinina "true"
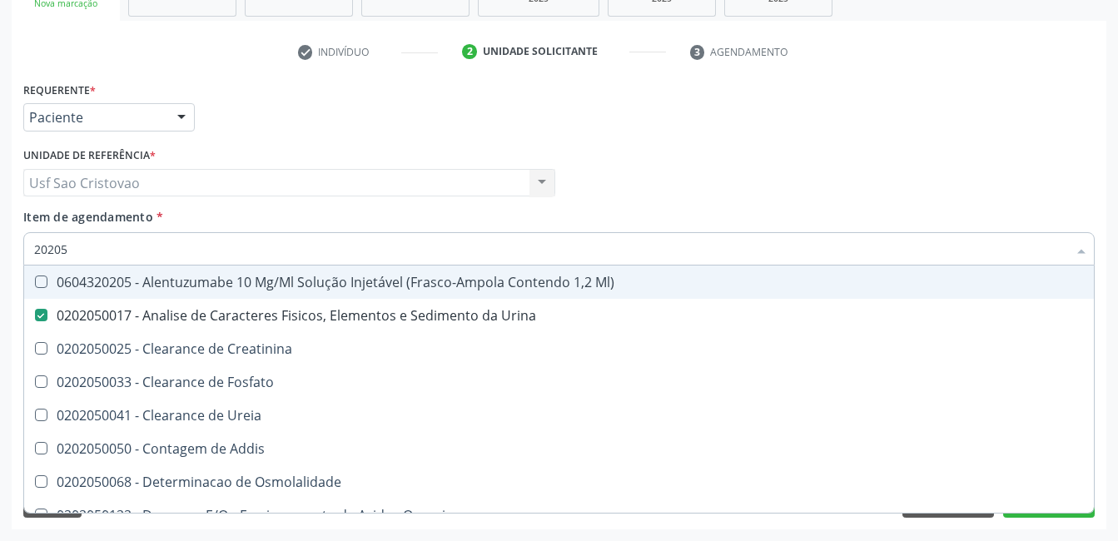
type input "2020"
checkbox Urina "false"
checkbox Fosfato "true"
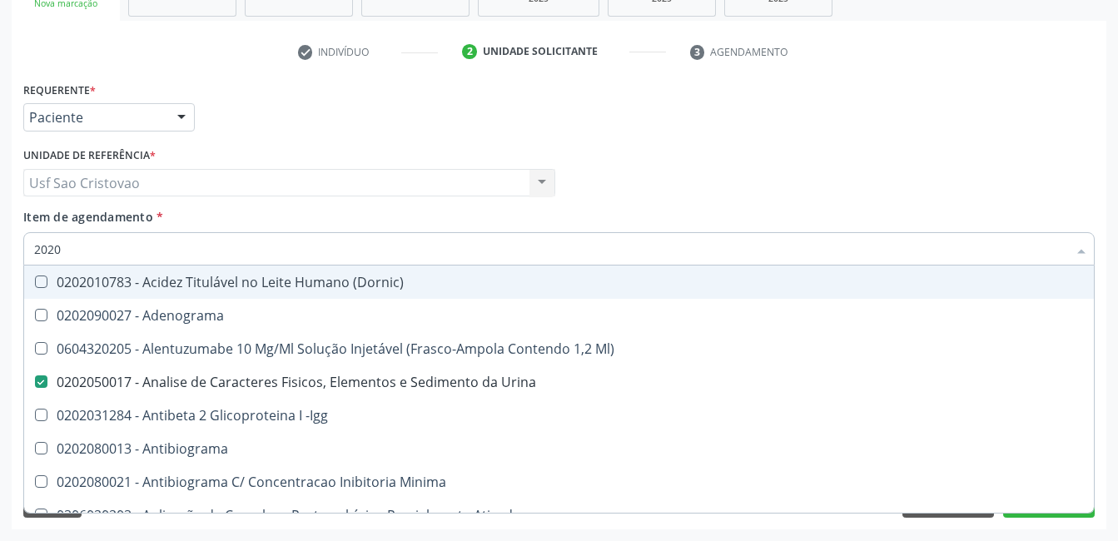
type input "20201"
checkbox Urina "false"
checkbox Identificação "true"
checkbox \(Pos-Pasteurização\) "true"
checkbox Hemacias "true"
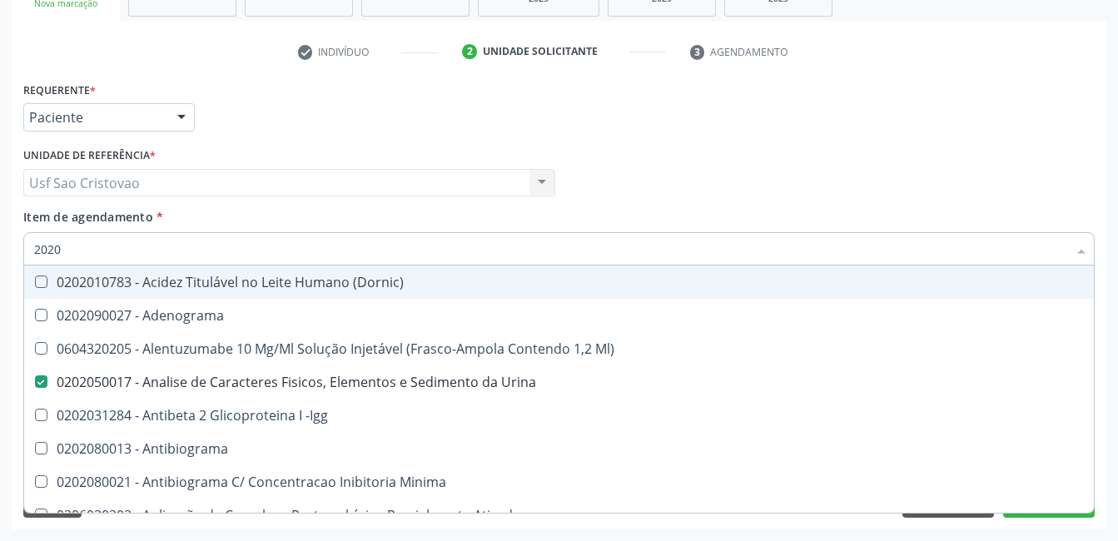
checkbox Molecular "true"
checkbox 17-Hidroxicorticosteroides "true"
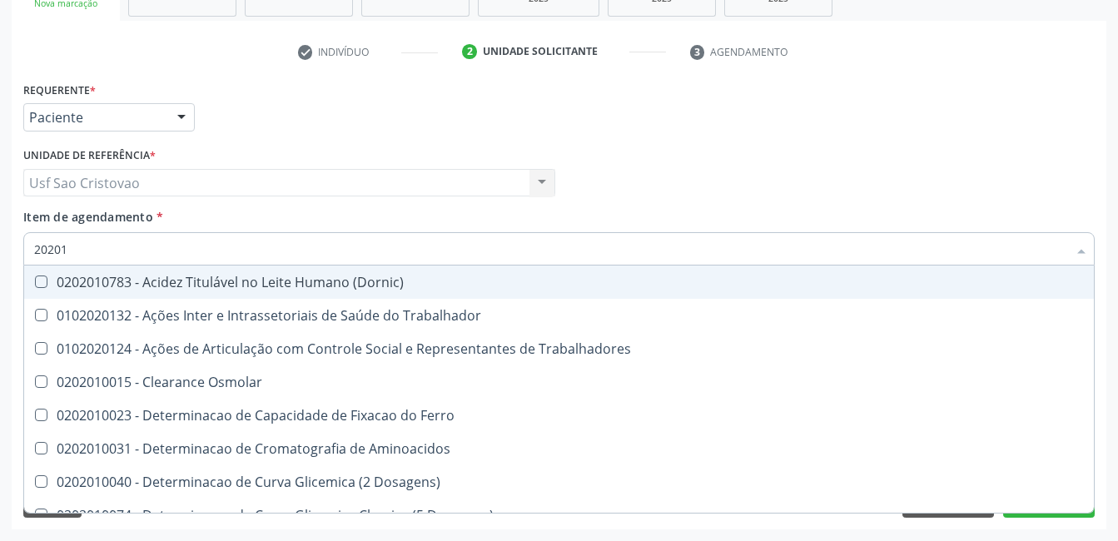
type input "202010"
checkbox Circulante "true"
checkbox III "true"
checkbox Fracoes "true"
checkbox Ionizavel "true"
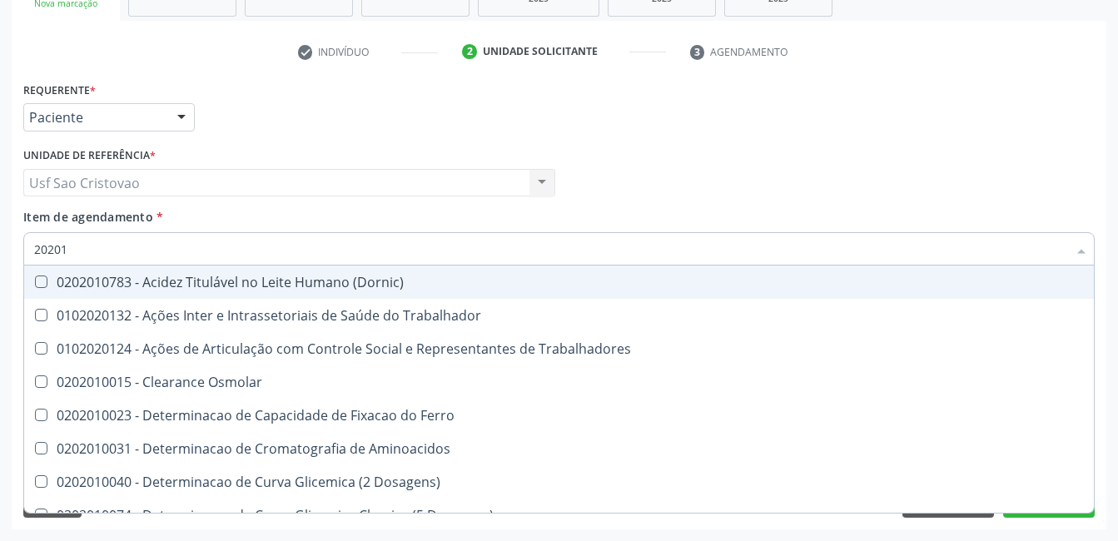
checkbox Hdl "false"
checkbox Ldl "false"
checkbox Total "false"
checkbox Creatinina "false"
checkbox Muco-Proteinas "true"
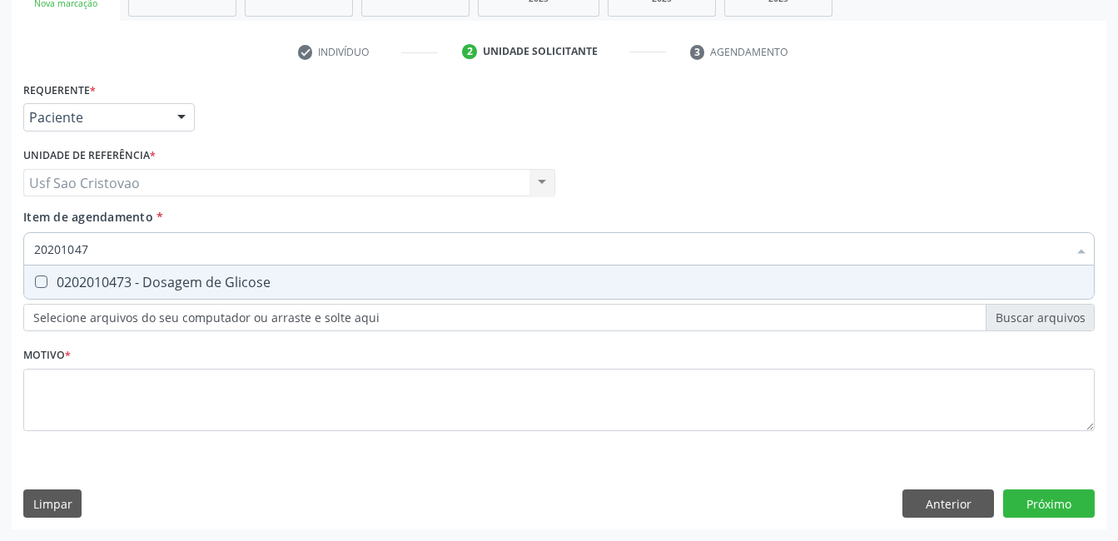
type input "202010473"
click at [35, 281] on Glicose at bounding box center [41, 282] width 12 height 12
click at [35, 281] on Glicose "checkbox" at bounding box center [29, 281] width 11 height 11
checkbox Glicose "true"
click at [42, 281] on Glicosilada at bounding box center [41, 282] width 12 height 12
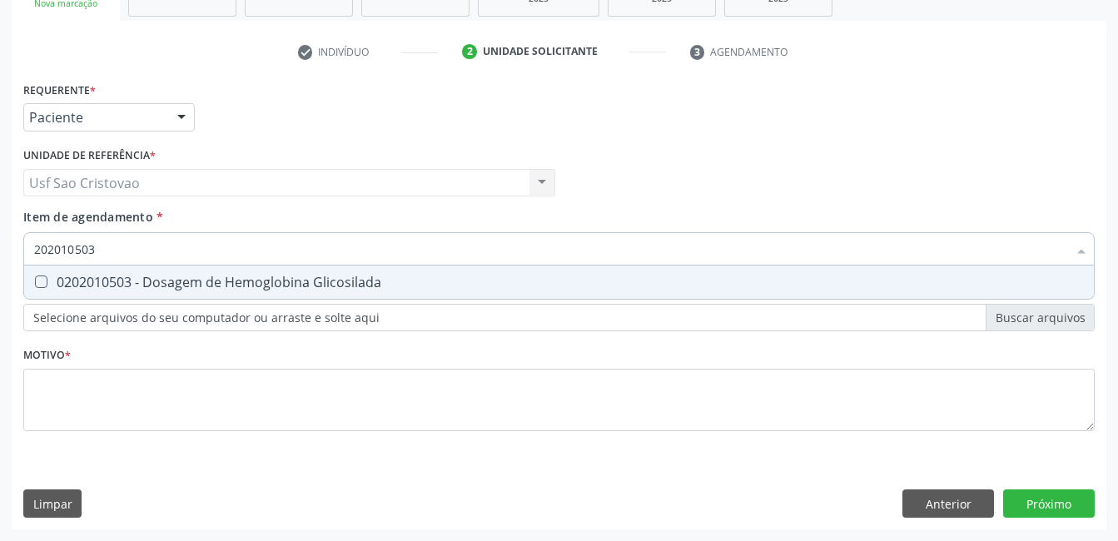
click at [35, 281] on Glicosilada "checkbox" at bounding box center [29, 281] width 11 height 11
click at [44, 281] on Completo at bounding box center [41, 282] width 12 height 12
click at [35, 281] on Completo "checkbox" at bounding box center [29, 281] width 11 height 11
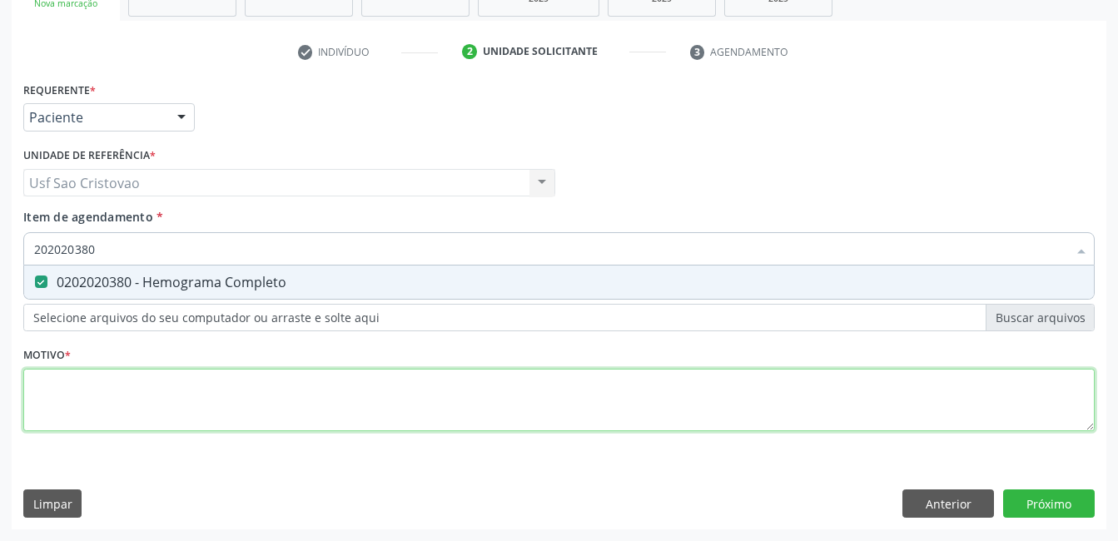
click at [127, 393] on div "Requerente * Paciente Profissional de Saúde Paciente Nenhum resultado encontrad…" at bounding box center [558, 265] width 1071 height 377
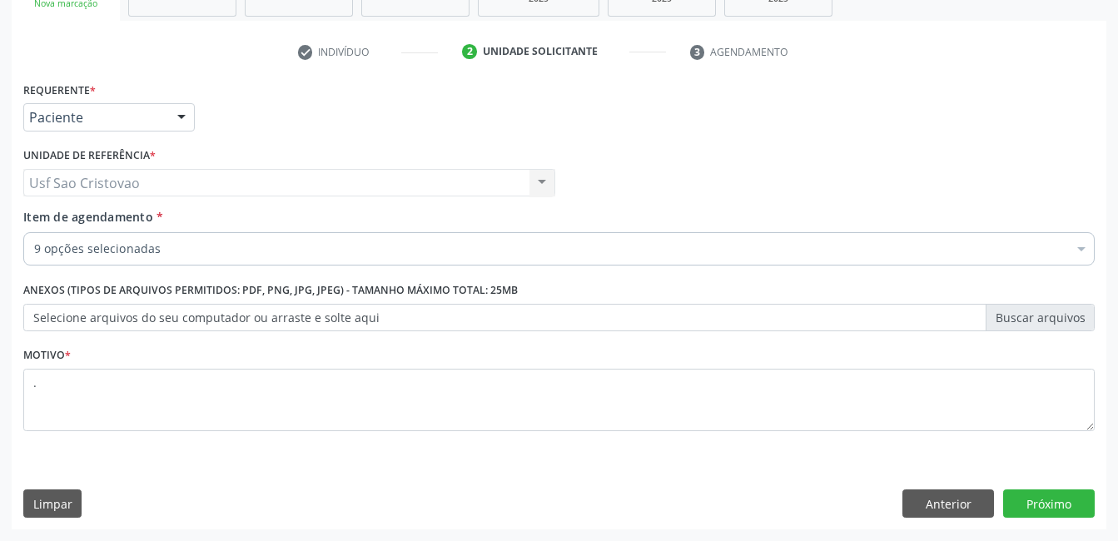
click at [459, 454] on div "Motivo * ." at bounding box center [559, 399] width 1080 height 112
click at [1080, 510] on button "Próximo" at bounding box center [1049, 504] width 92 height 28
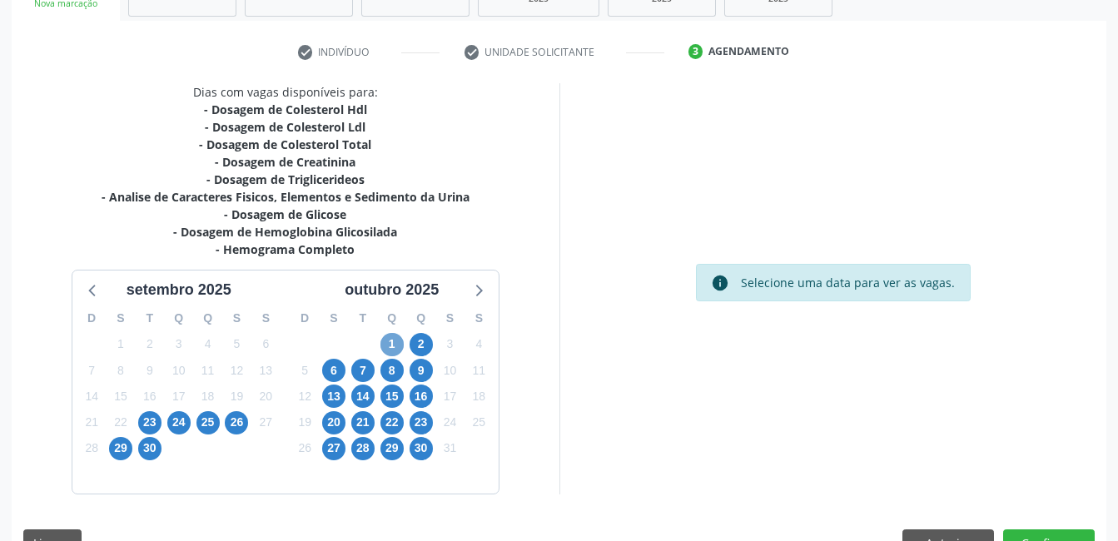
click at [396, 342] on span "1" at bounding box center [391, 344] width 23 height 23
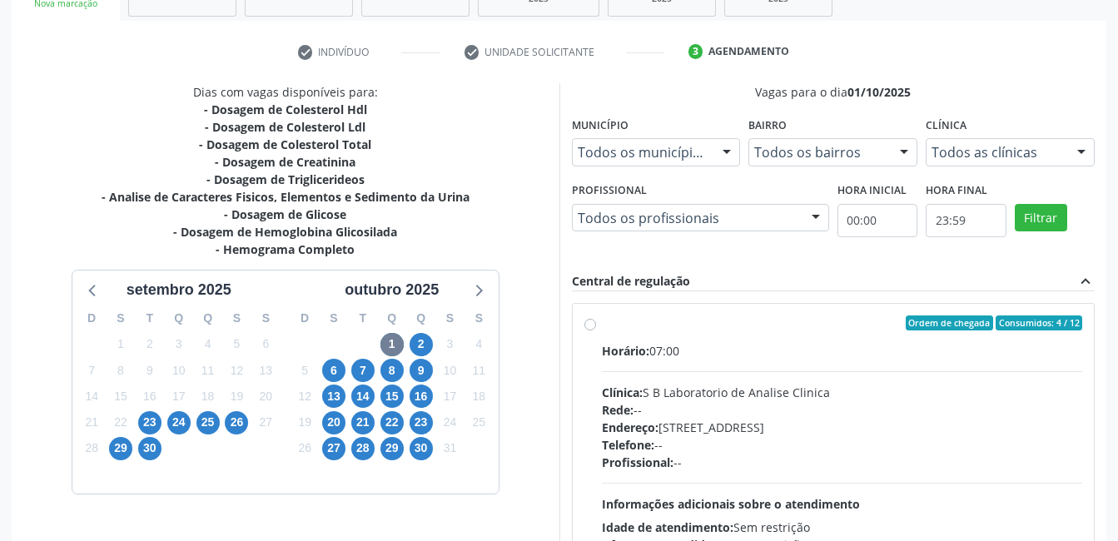
click at [602, 321] on label "Ordem de chegada Consumidos: 4 / 12 Horário: 07:00 Clínica: S B Laboratorio de …" at bounding box center [842, 444] width 481 height 256
click at [586, 321] on input "Ordem de chegada Consumidos: 4 / 12 Horário: 07:00 Clínica: S B Laboratorio de …" at bounding box center [590, 323] width 12 height 15
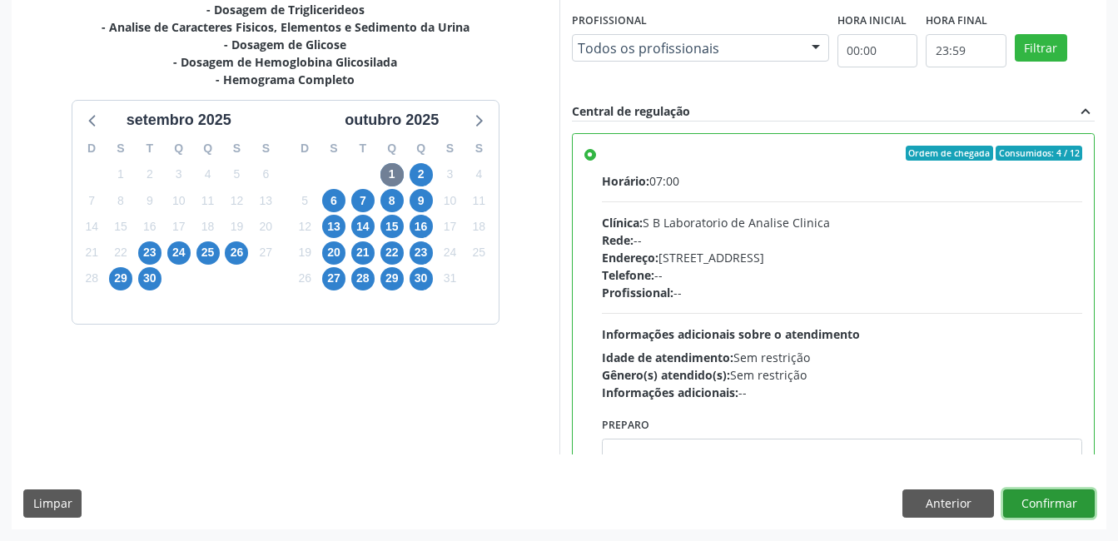
click at [1063, 506] on button "Confirmar" at bounding box center [1049, 504] width 92 height 28
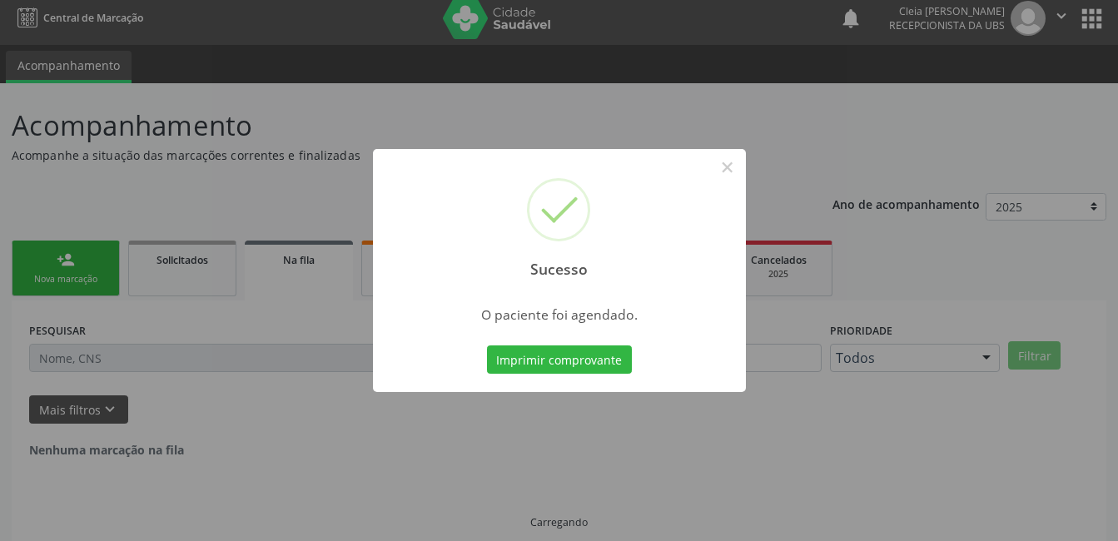
scroll to position [0, 0]
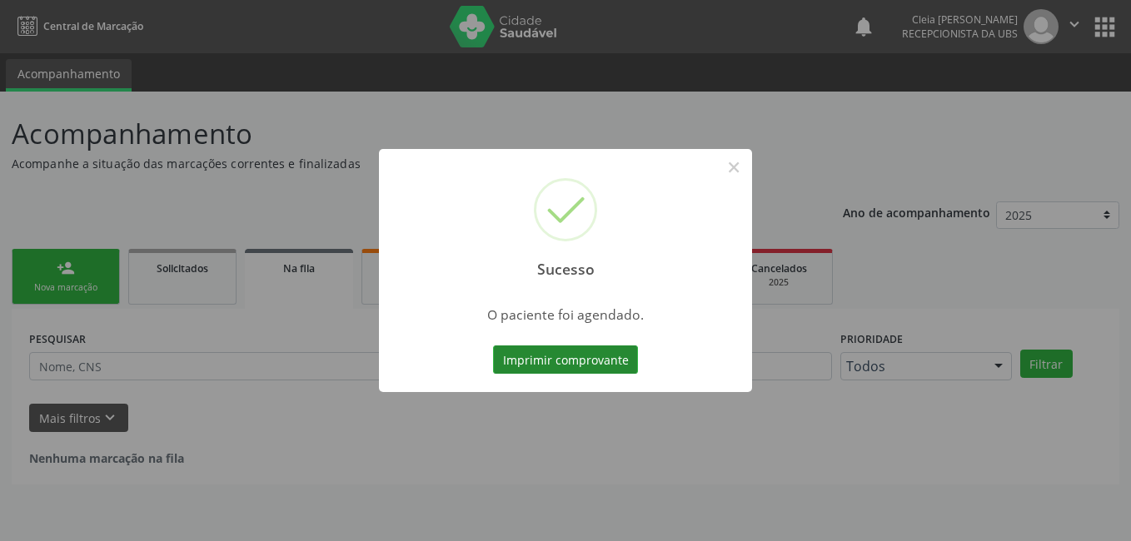
click at [605, 353] on button "Imprimir comprovante" at bounding box center [565, 359] width 145 height 28
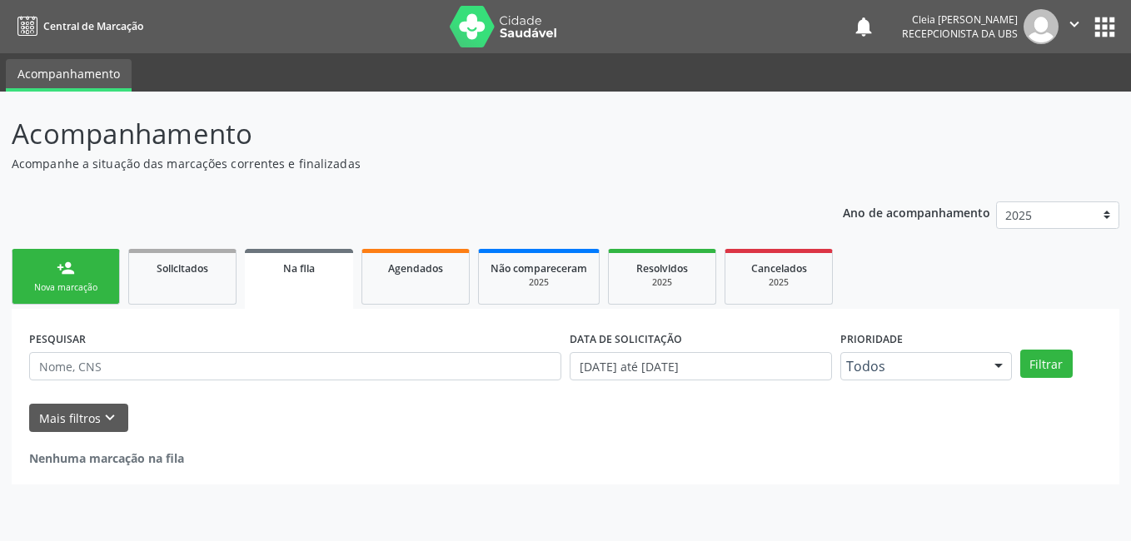
click at [47, 278] on link "person_add Nova marcação" at bounding box center [66, 277] width 108 height 56
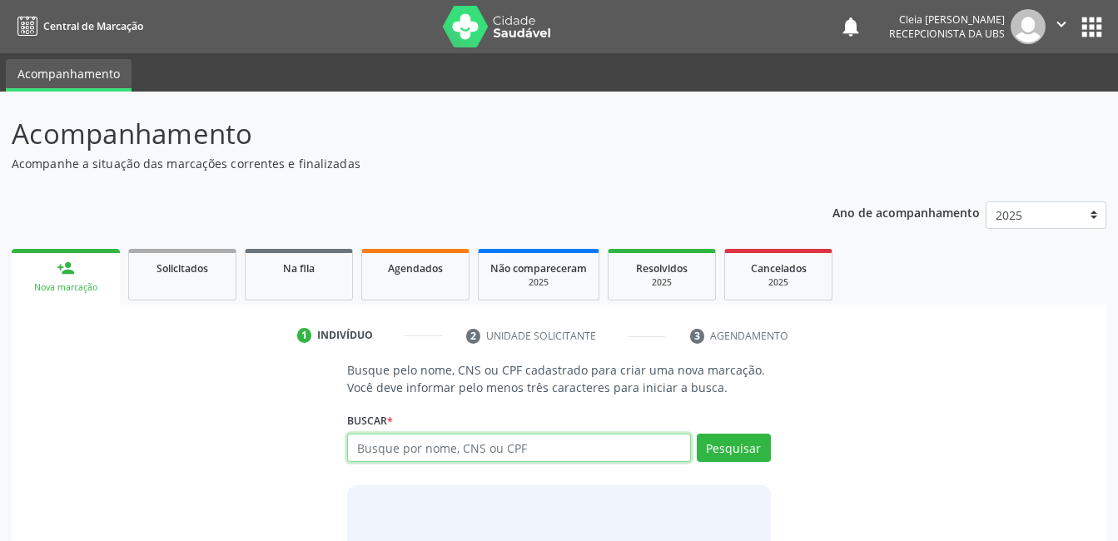
click at [533, 450] on input "text" at bounding box center [518, 448] width 343 height 28
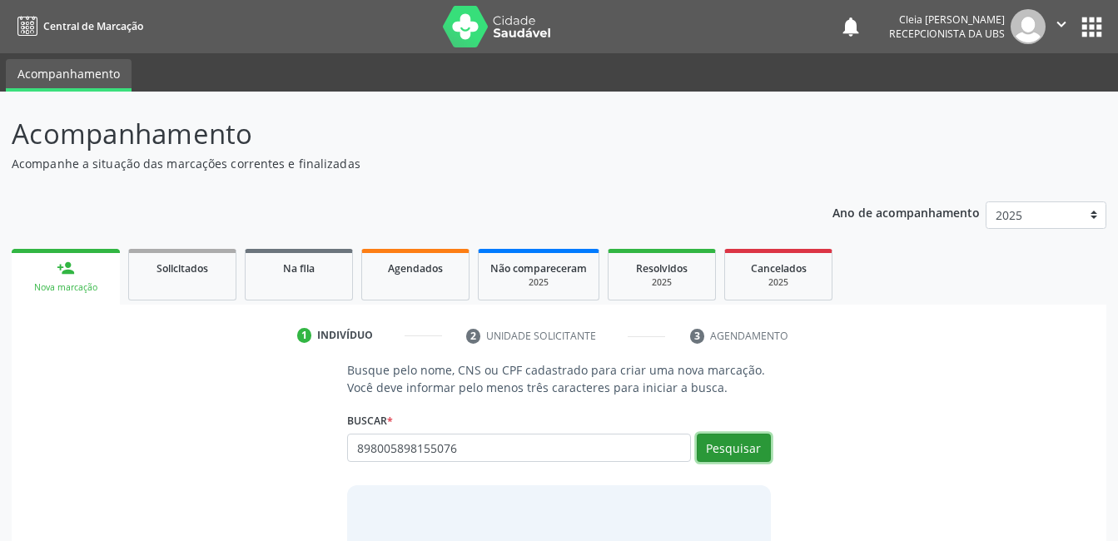
click at [739, 445] on button "Pesquisar" at bounding box center [734, 448] width 74 height 28
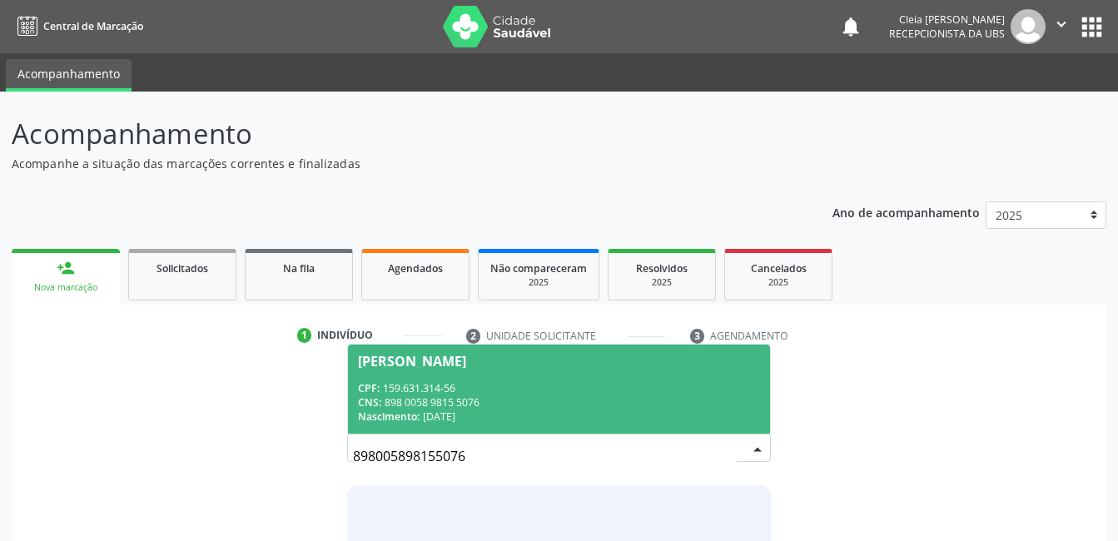
click at [529, 393] on div "CPF: 159.631.314-56" at bounding box center [558, 388] width 401 height 14
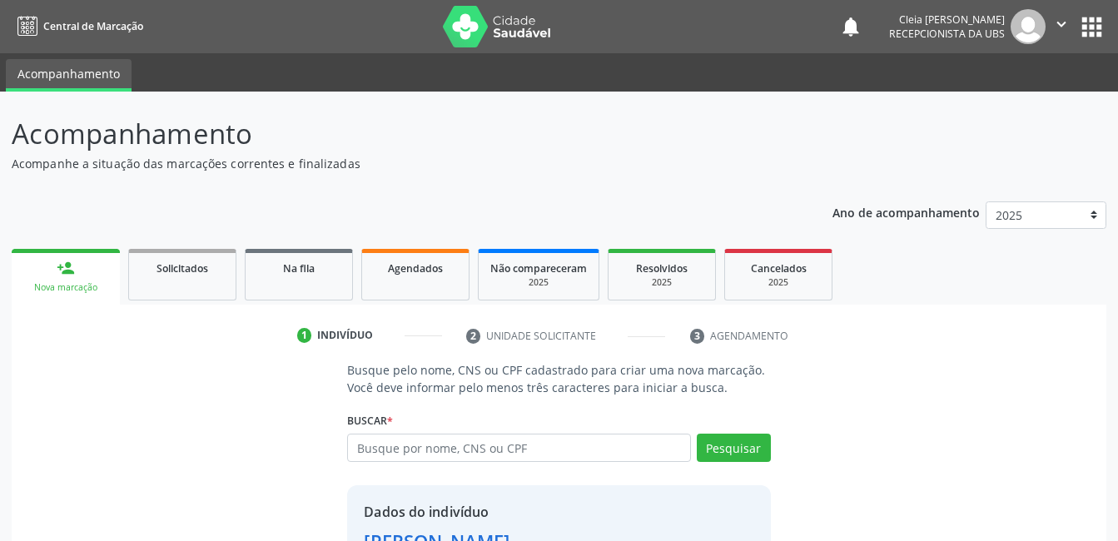
scroll to position [127, 0]
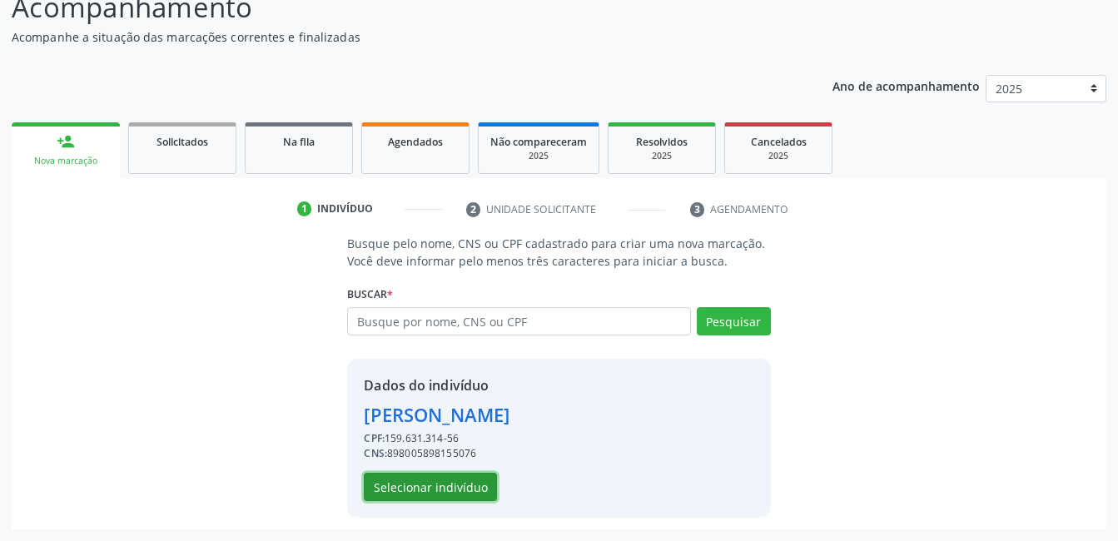
click at [457, 490] on button "Selecionar indivíduo" at bounding box center [430, 487] width 133 height 28
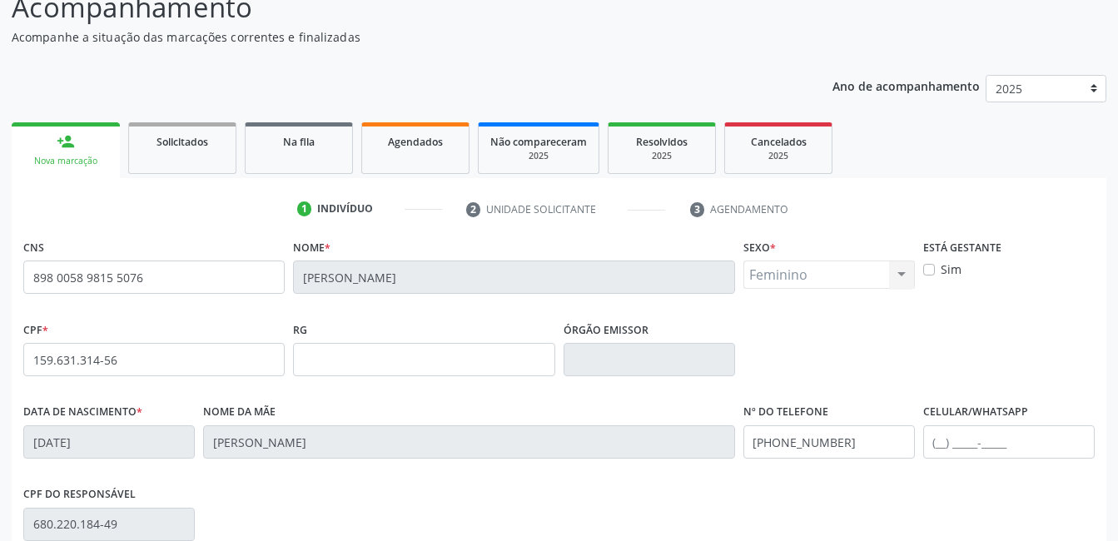
scroll to position [361, 0]
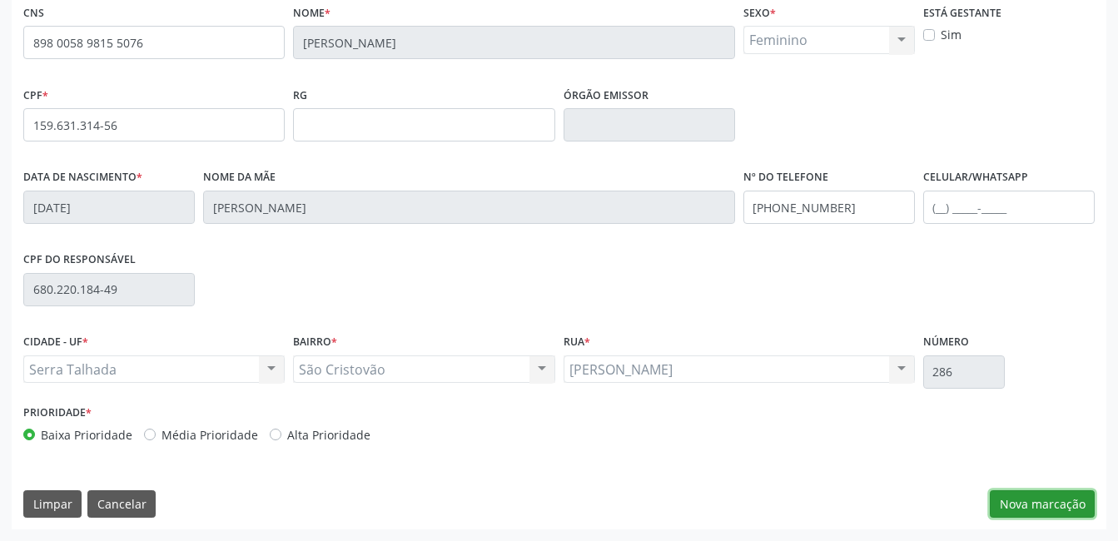
click at [1042, 497] on button "Nova marcação" at bounding box center [1042, 504] width 105 height 28
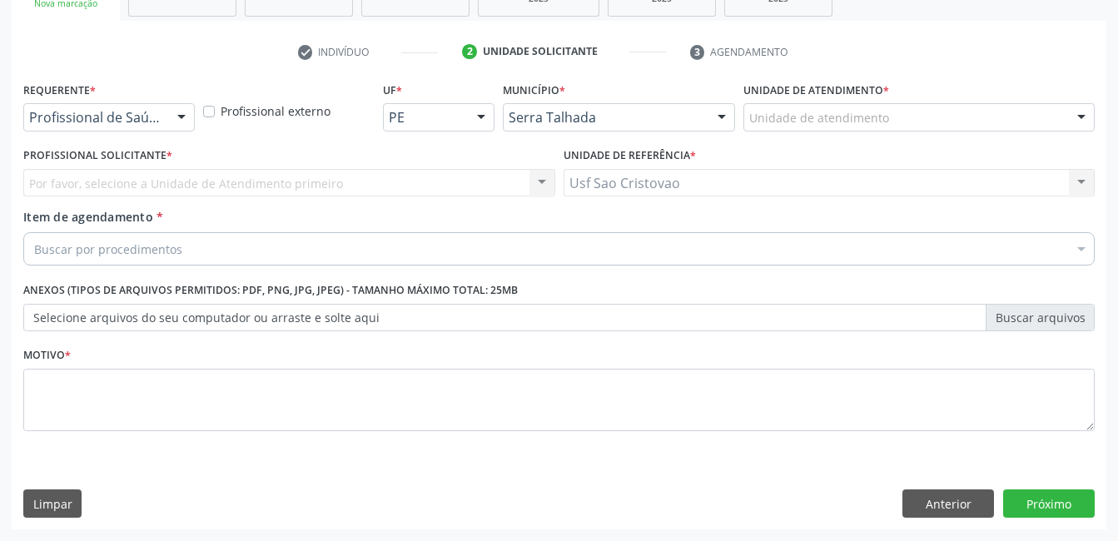
scroll to position [284, 0]
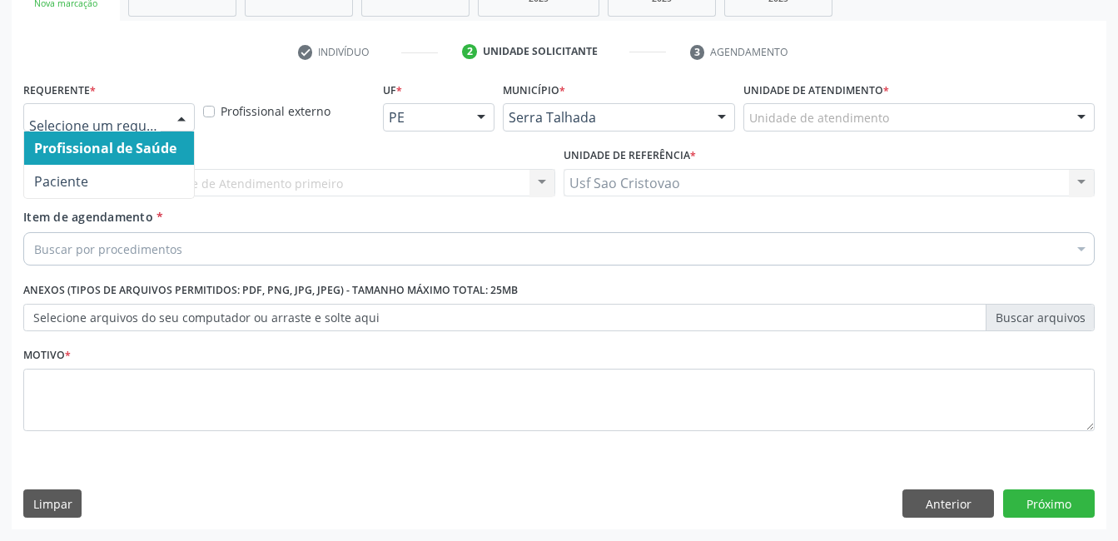
click at [179, 112] on div at bounding box center [181, 118] width 25 height 28
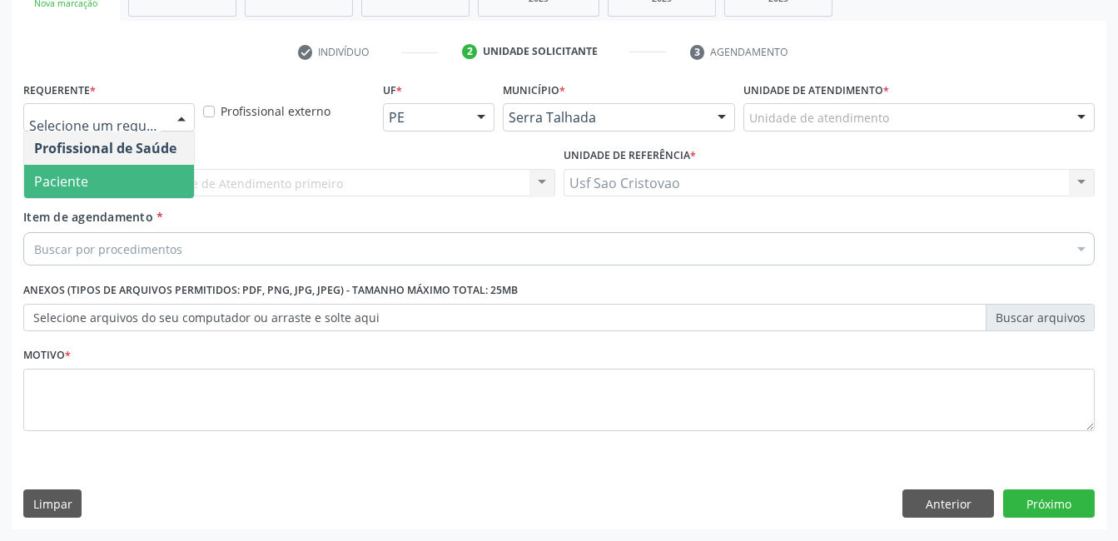
click at [143, 181] on span "Paciente" at bounding box center [109, 181] width 170 height 33
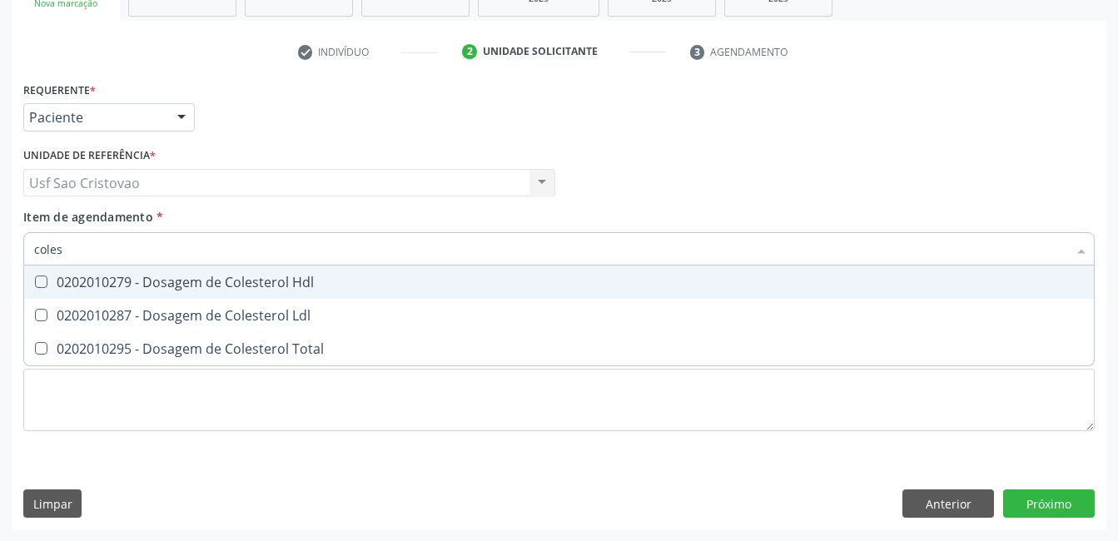
click at [42, 283] on Hdl at bounding box center [41, 282] width 12 height 12
click at [35, 283] on Hdl "checkbox" at bounding box center [29, 281] width 11 height 11
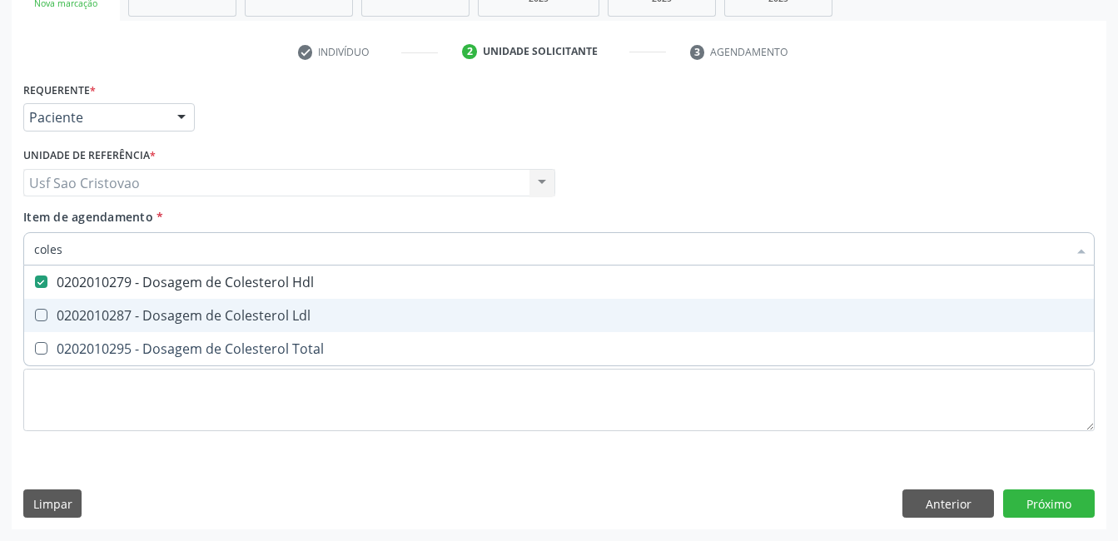
click at [44, 314] on Ldl at bounding box center [41, 315] width 12 height 12
click at [35, 314] on Ldl "checkbox" at bounding box center [29, 315] width 11 height 11
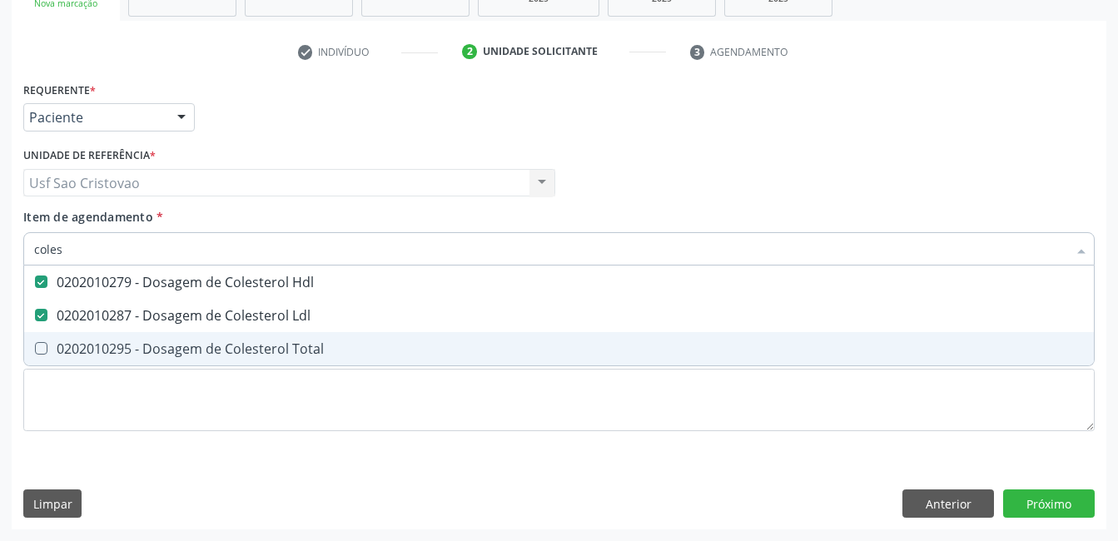
click at [43, 351] on Total at bounding box center [41, 348] width 12 height 12
click at [35, 351] on Total "checkbox" at bounding box center [29, 348] width 11 height 11
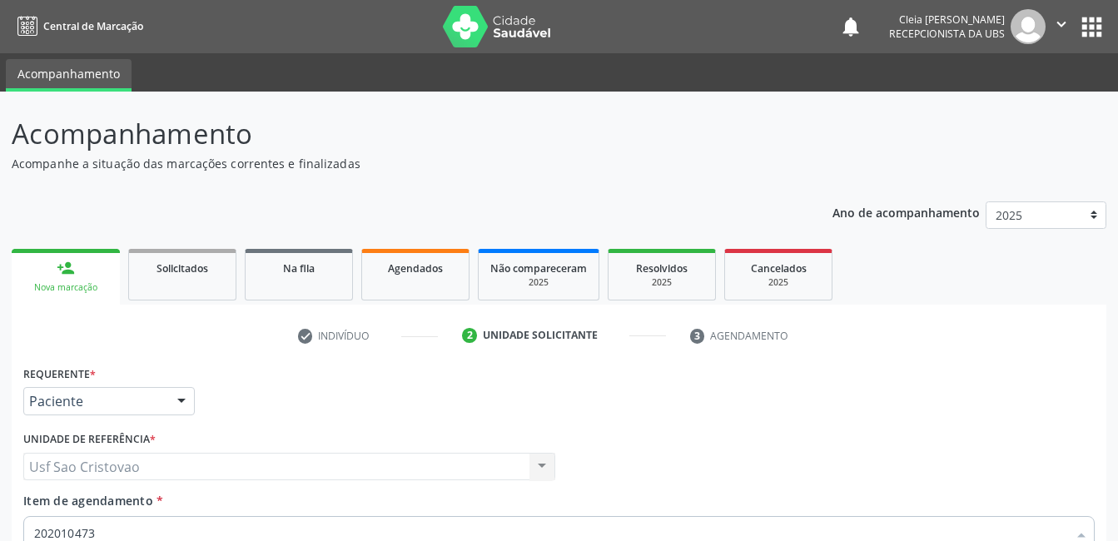
scroll to position [284, 0]
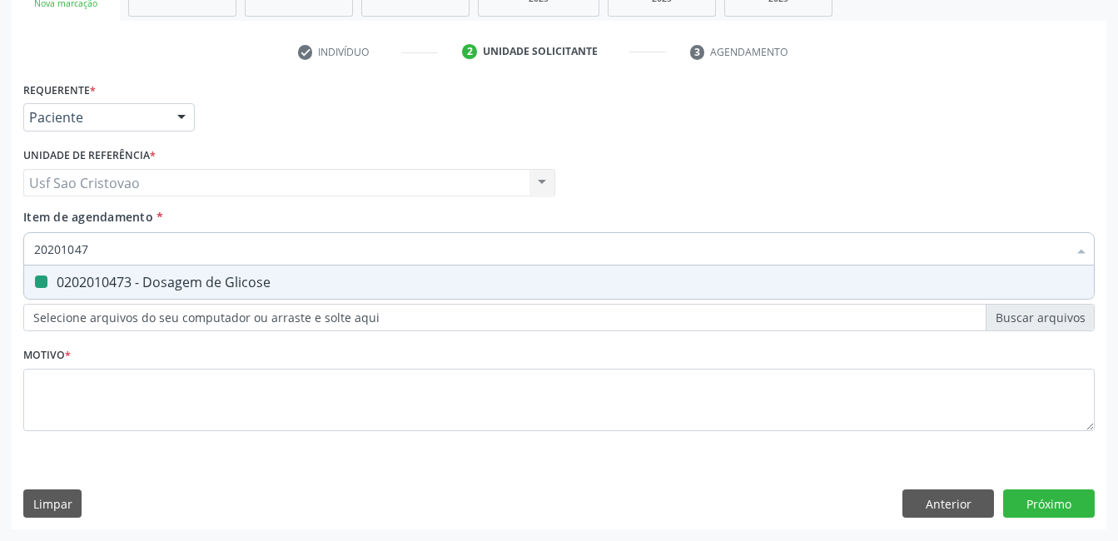
type input "2020104"
checkbox Glicose "false"
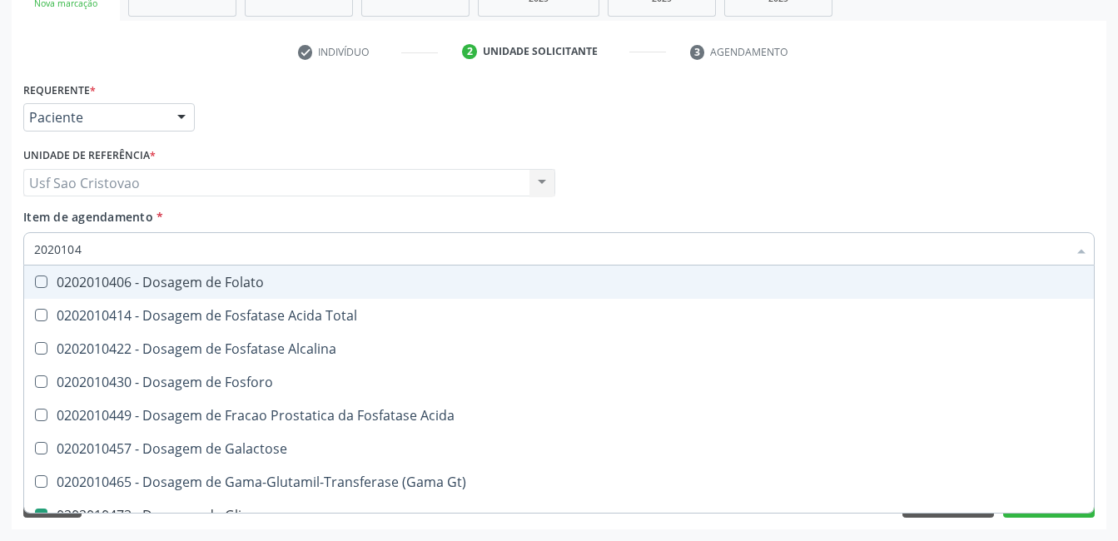
type input "202010"
checkbox Glicose "false"
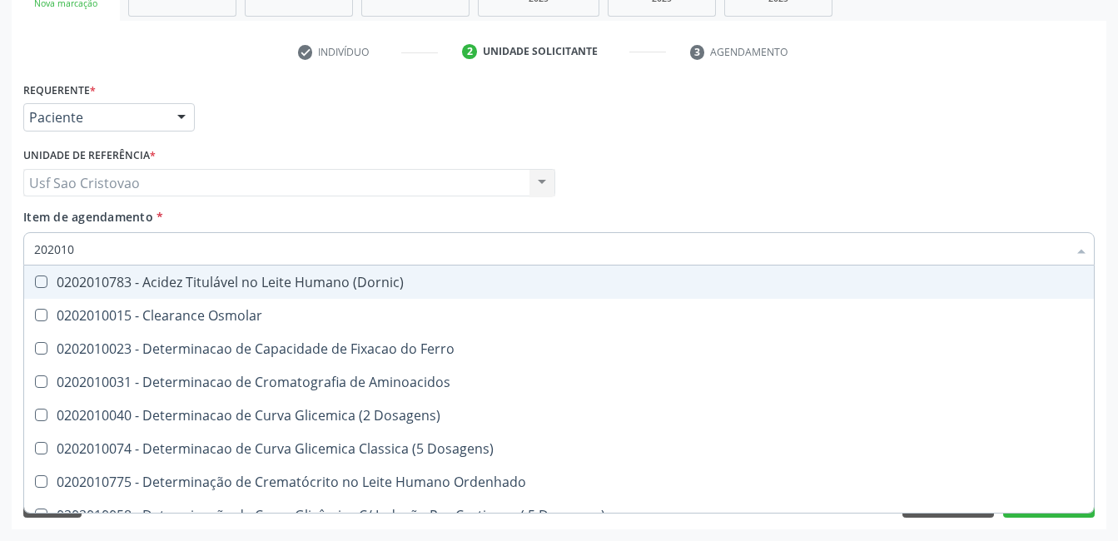
type input "20201"
checkbox Hdl "false"
checkbox Ldl "false"
checkbox Total "false"
checkbox Latica "true"
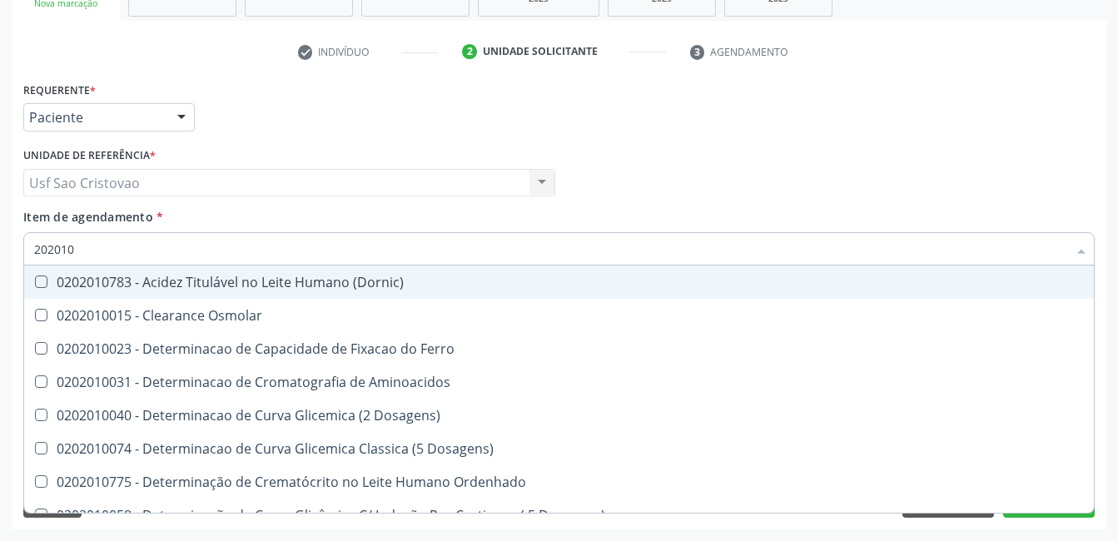
checkbox Fracionadas\) "true"
checkbox Ferritina "true"
checkbox Glicose "false"
checkbox Nt-Probnp\) "true"
checkbox Triglicerideos "false"
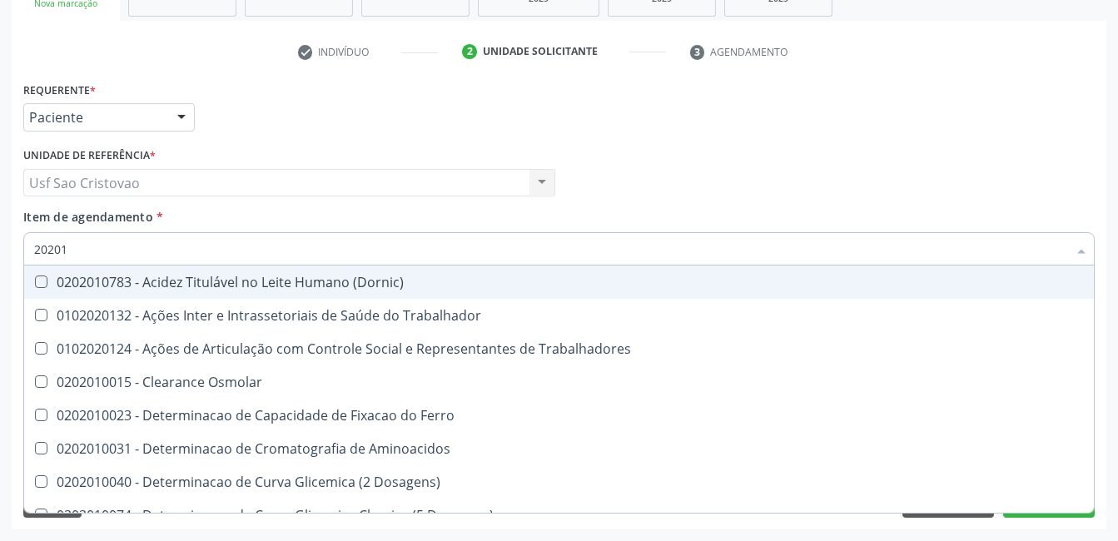
type input "2020"
checkbox Hdl "false"
checkbox Ldl "false"
checkbox Total "false"
checkbox Glicose "false"
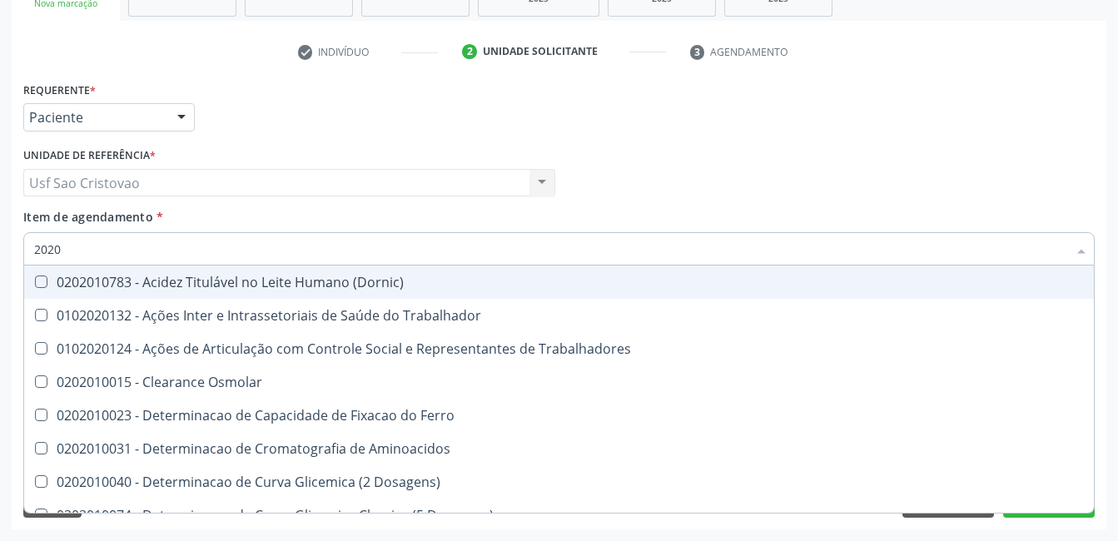
checkbox Triglicerideos "false"
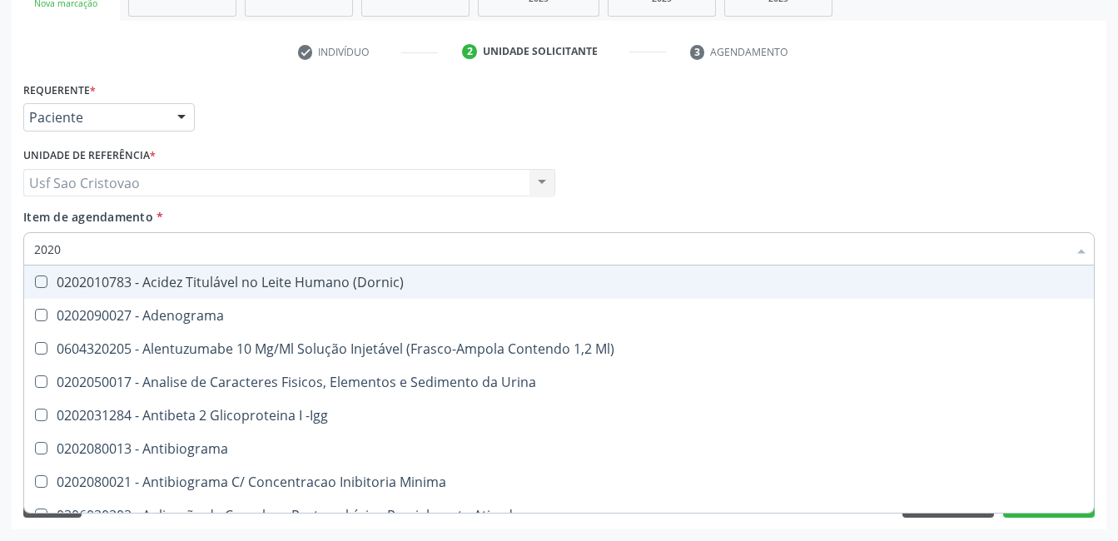
type input "20201"
checkbox Identificação "true"
checkbox \(Pos-Pasteurização\) "true"
checkbox Hemacias "true"
checkbox Reumatoide "true"
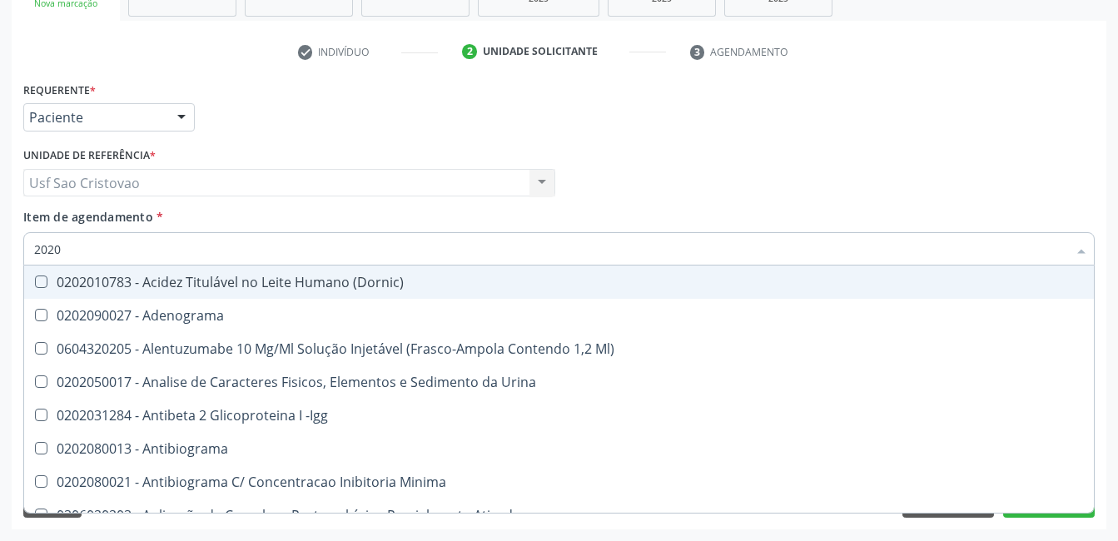
checkbox 17-Hidroxicorticosteroides "true"
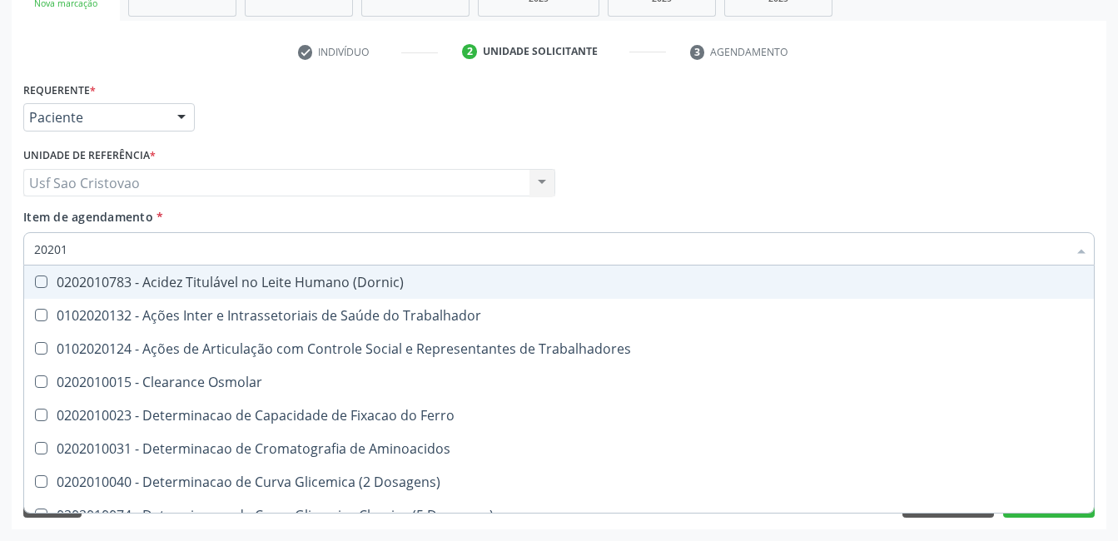
type input "202010"
checkbox Circulante "true"
checkbox III "true"
checkbox Fracoes "true"
checkbox Hdl "false"
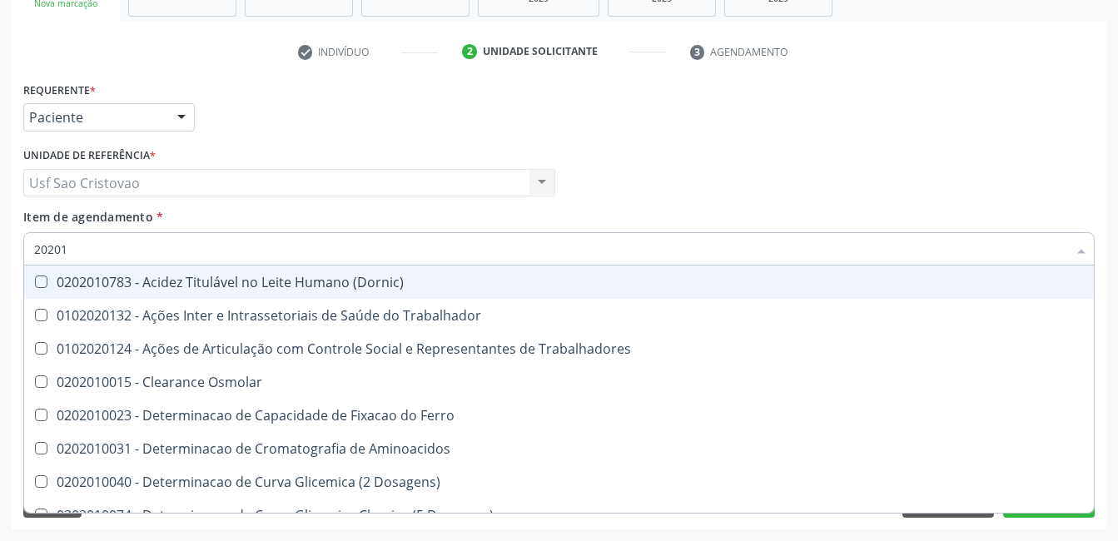
checkbox Ldl "false"
checkbox Total "false"
checkbox II "true"
checkbox Glicose "false"
checkbox Muco-Proteinas "true"
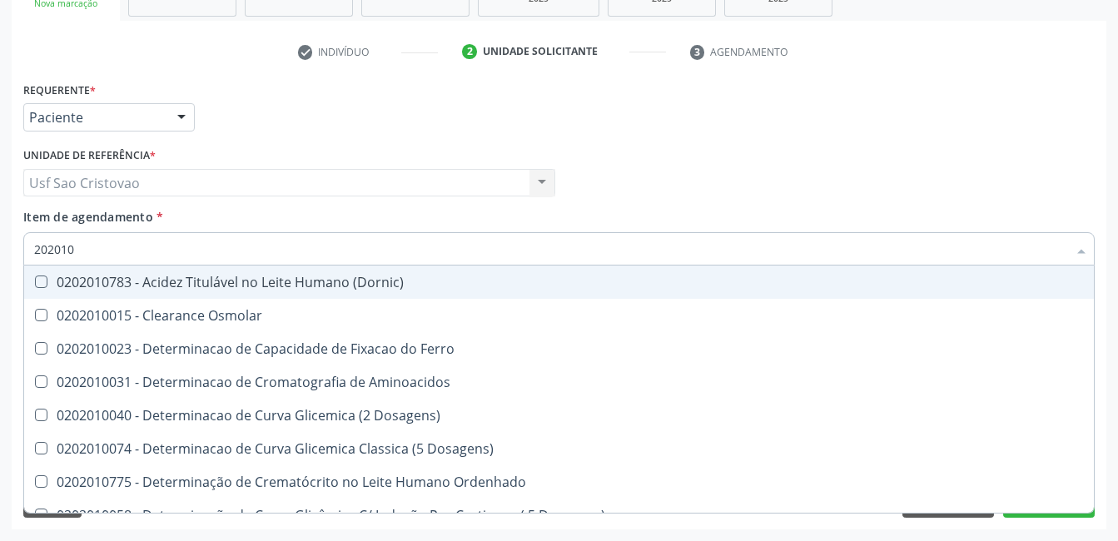
type input "2020102"
checkbox Dosagens\) "true"
checkbox Osmolaridade "true"
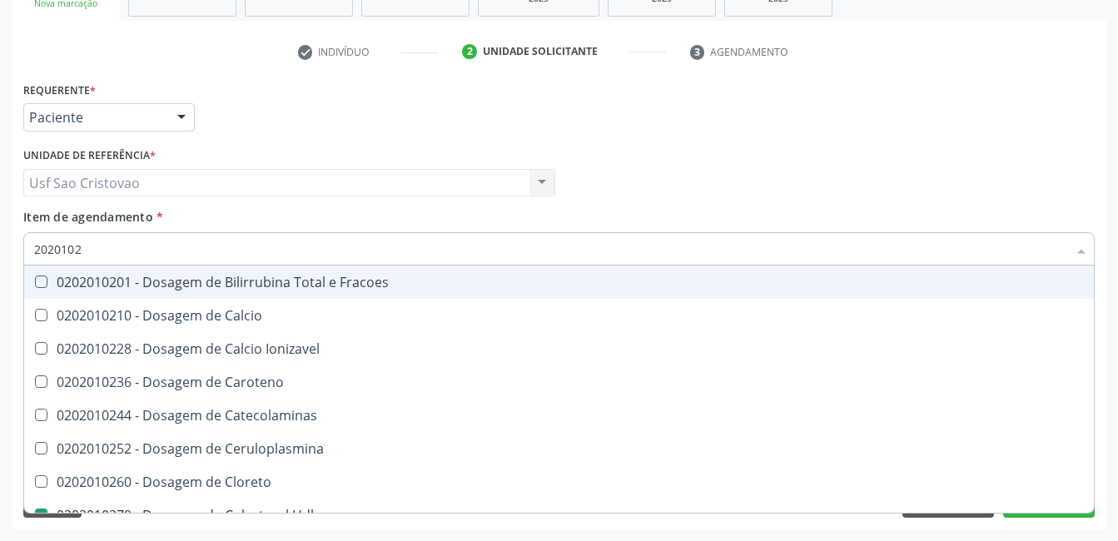
type input "20201027"
checkbox Fracoes "true"
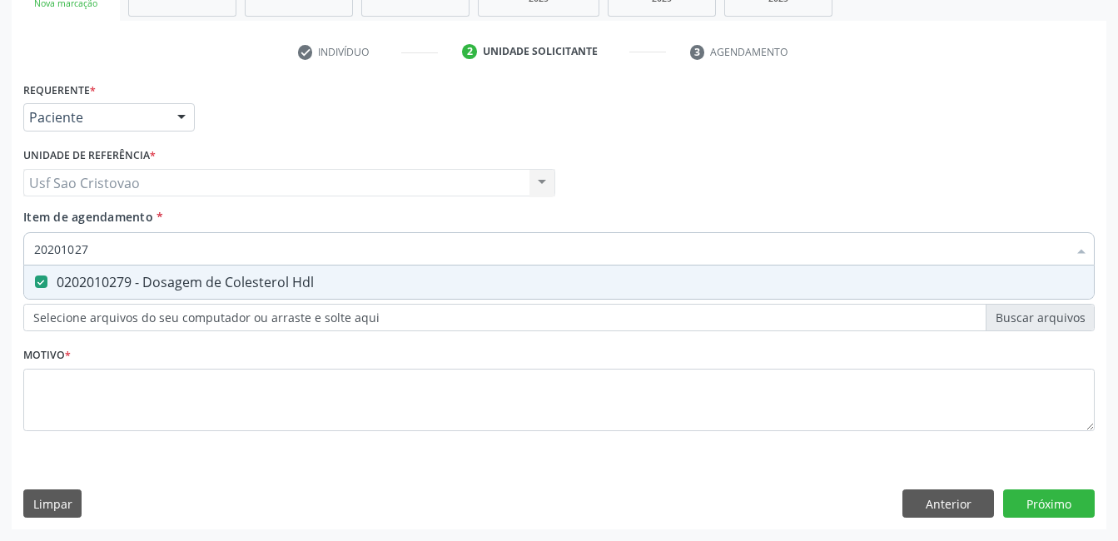
type input "2020102"
checkbox Hdl "false"
type input "2"
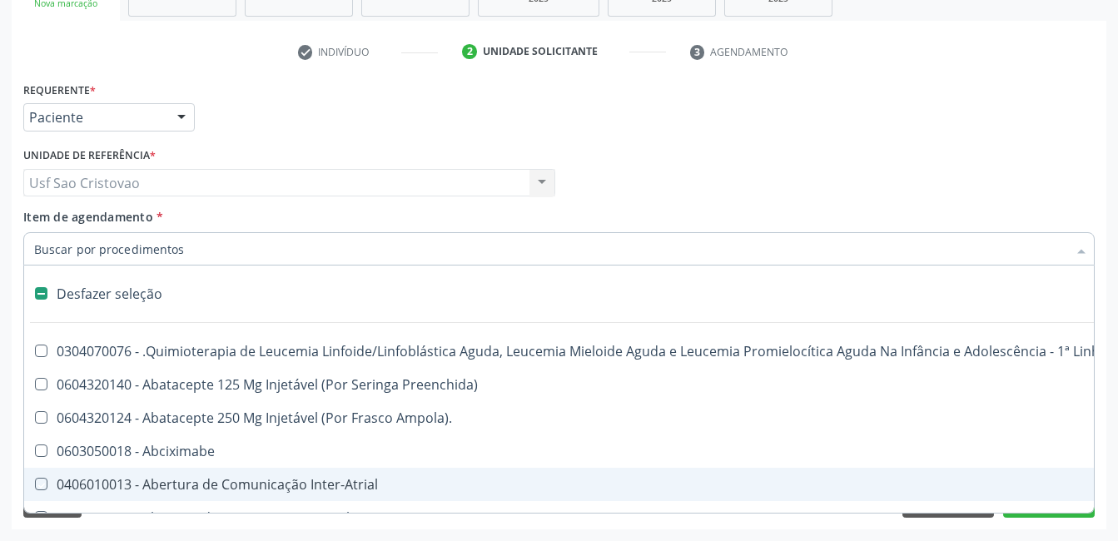
click at [779, 533] on div "Acompanhamento Acompanhe a situação das marcações correntes e finalizadas Relat…" at bounding box center [559, 174] width 1118 height 733
checkbox Preenchida\) "true"
checkbox Ampola\)\ "true"
checkbox Abciximabe "true"
checkbox Inter-Atrial "true"
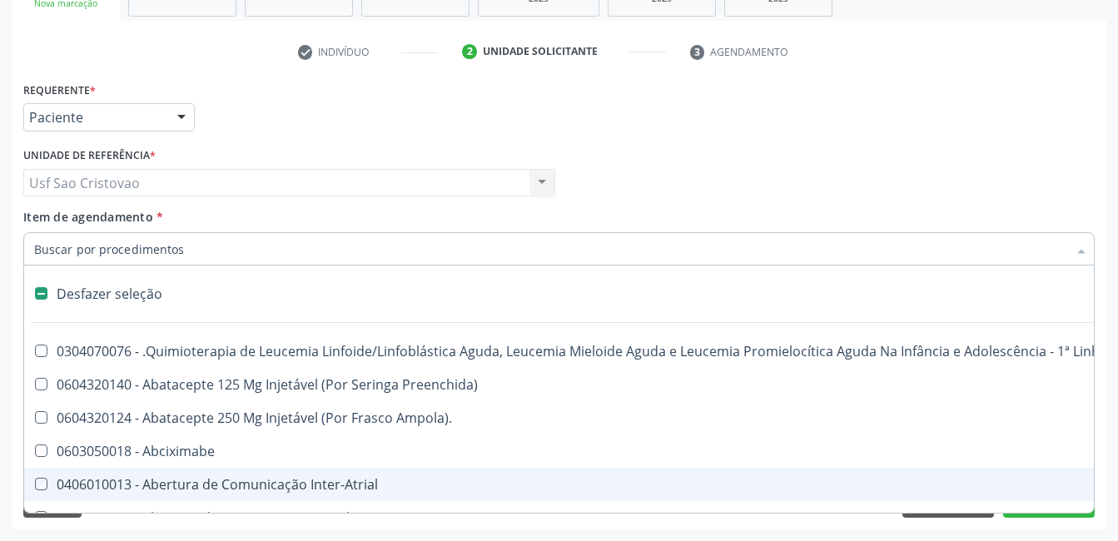
checkbox Valvar "true"
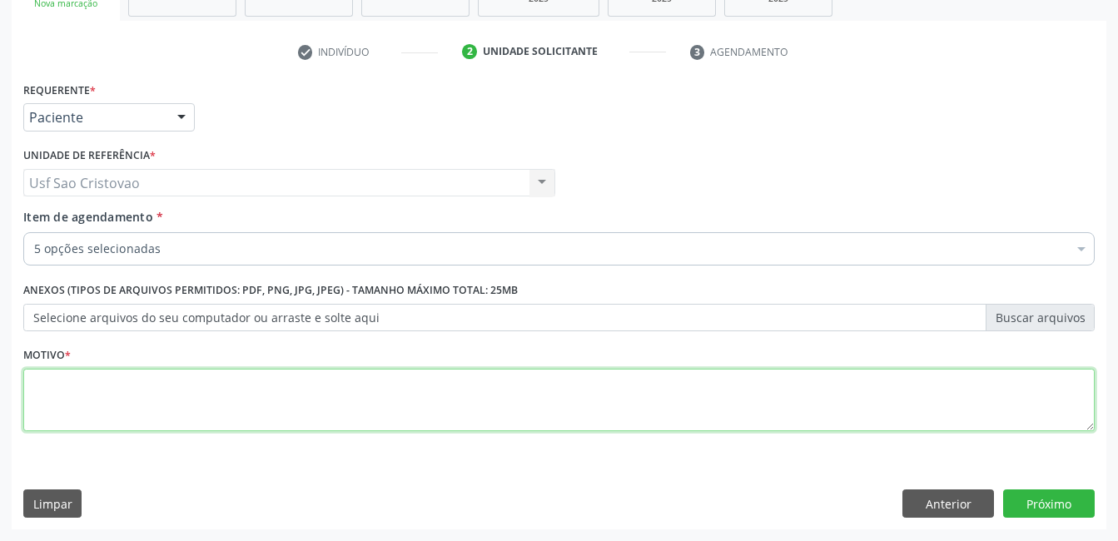
click at [677, 408] on textarea at bounding box center [558, 400] width 1071 height 63
type textarea "."
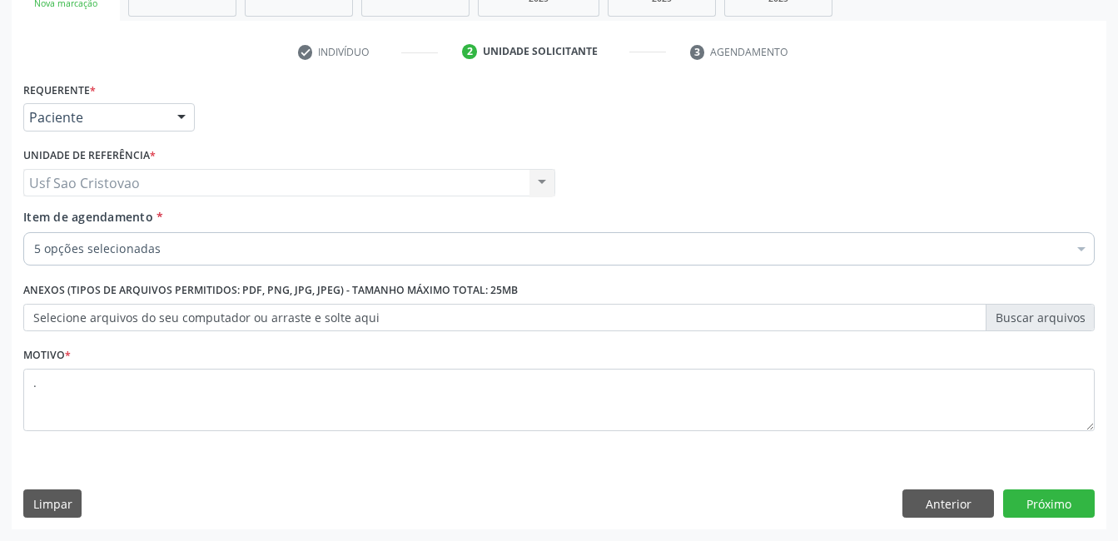
click at [721, 475] on div "Requerente * Paciente Profissional de Saúde Paciente Nenhum resultado encontrad…" at bounding box center [559, 303] width 1095 height 452
click at [1086, 507] on button "Próximo" at bounding box center [1049, 504] width 92 height 28
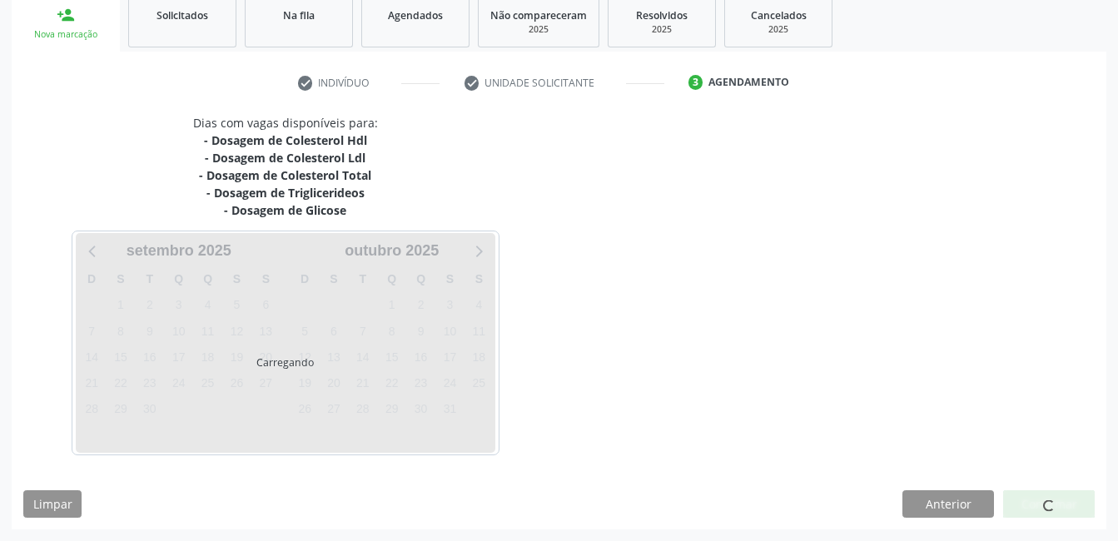
scroll to position [253, 0]
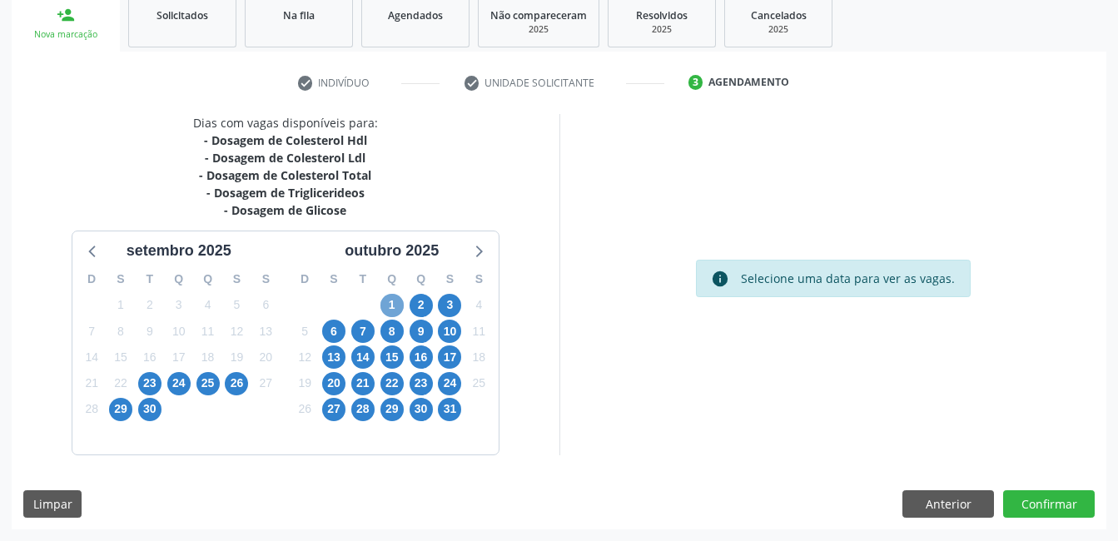
click at [389, 306] on span "1" at bounding box center [391, 305] width 23 height 23
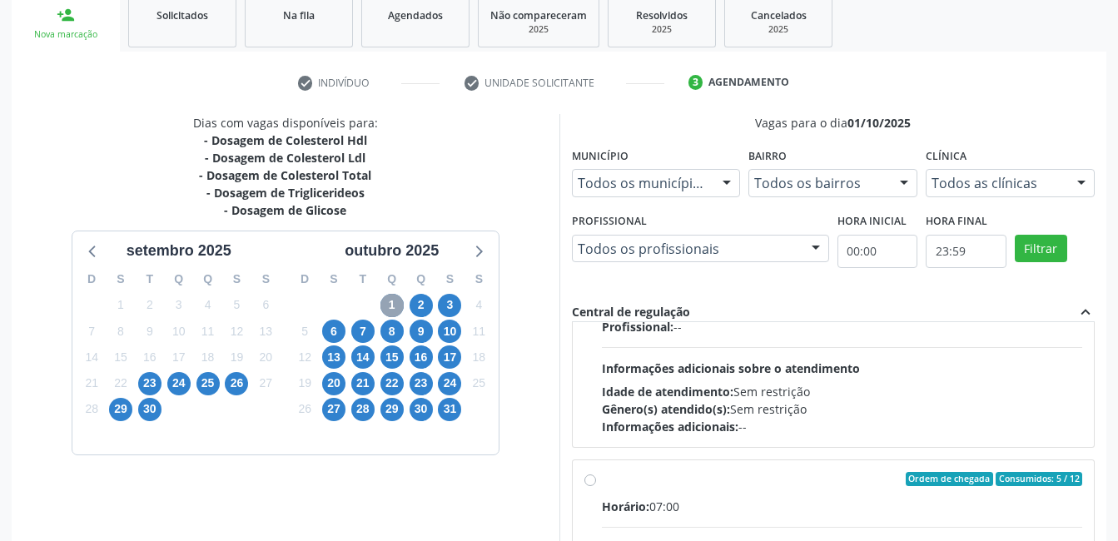
scroll to position [250, 0]
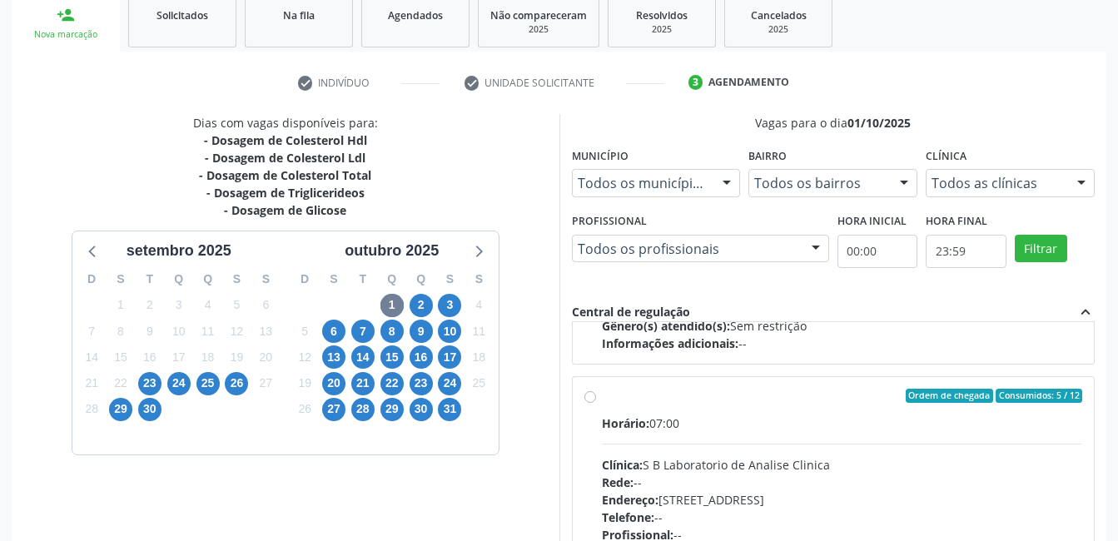
click at [602, 399] on label "Ordem de chegada Consumidos: 5 / 12 Horário: 07:00 Clínica: S B Laboratorio de …" at bounding box center [842, 517] width 481 height 256
click at [588, 399] on input "Ordem de chegada Consumidos: 5 / 12 Horário: 07:00 Clínica: S B Laboratorio de …" at bounding box center [590, 396] width 12 height 15
radio input "true"
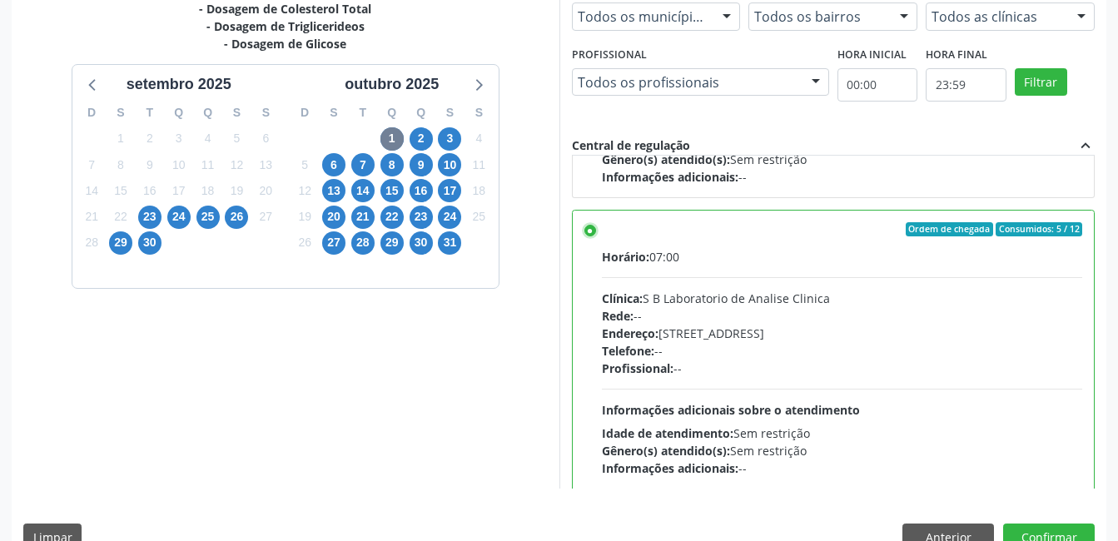
scroll to position [454, 0]
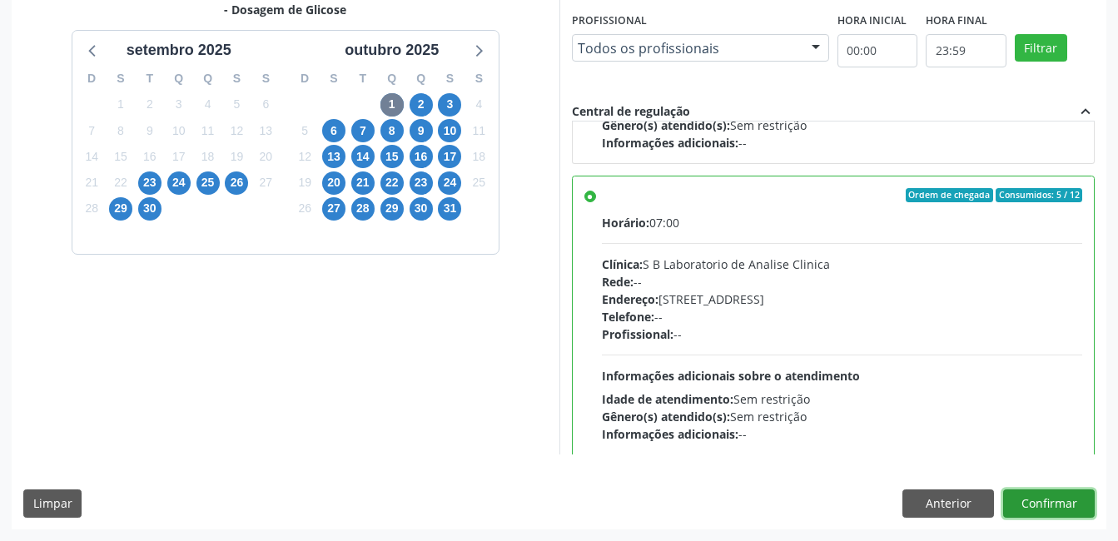
click at [1059, 508] on button "Confirmar" at bounding box center [1049, 504] width 92 height 28
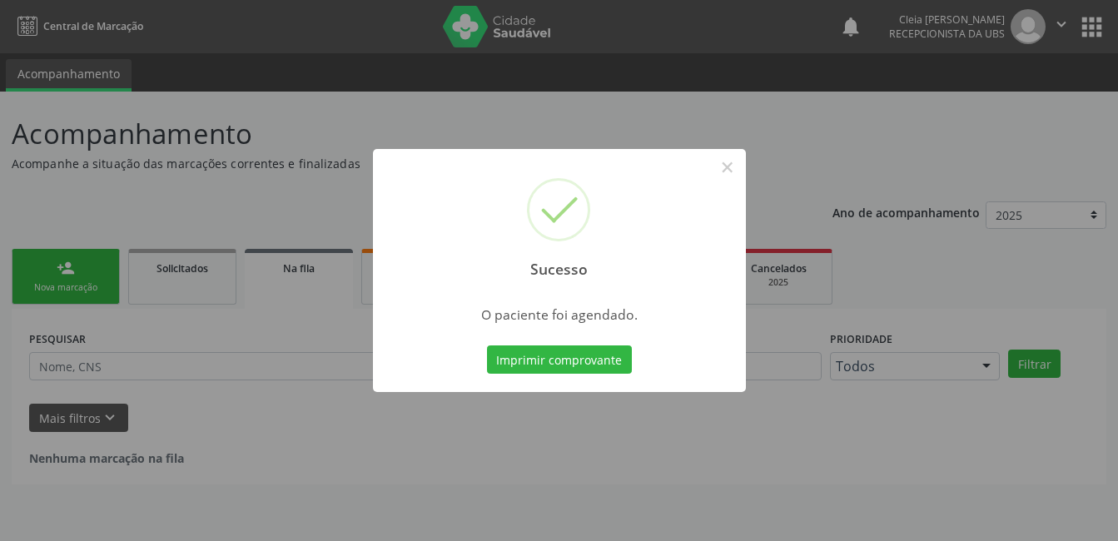
scroll to position [0, 0]
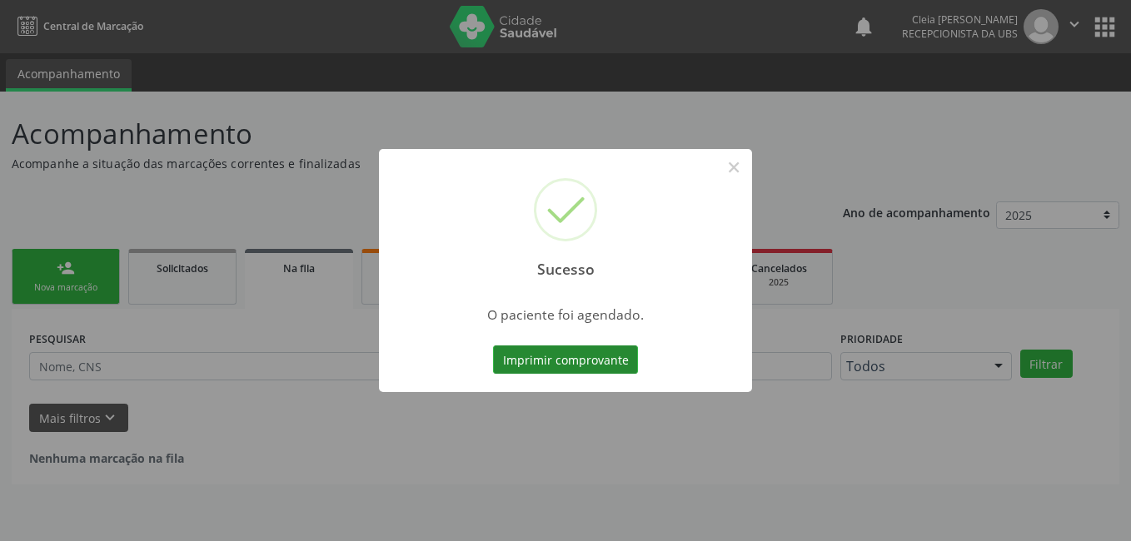
click at [590, 357] on button "Imprimir comprovante" at bounding box center [565, 359] width 145 height 28
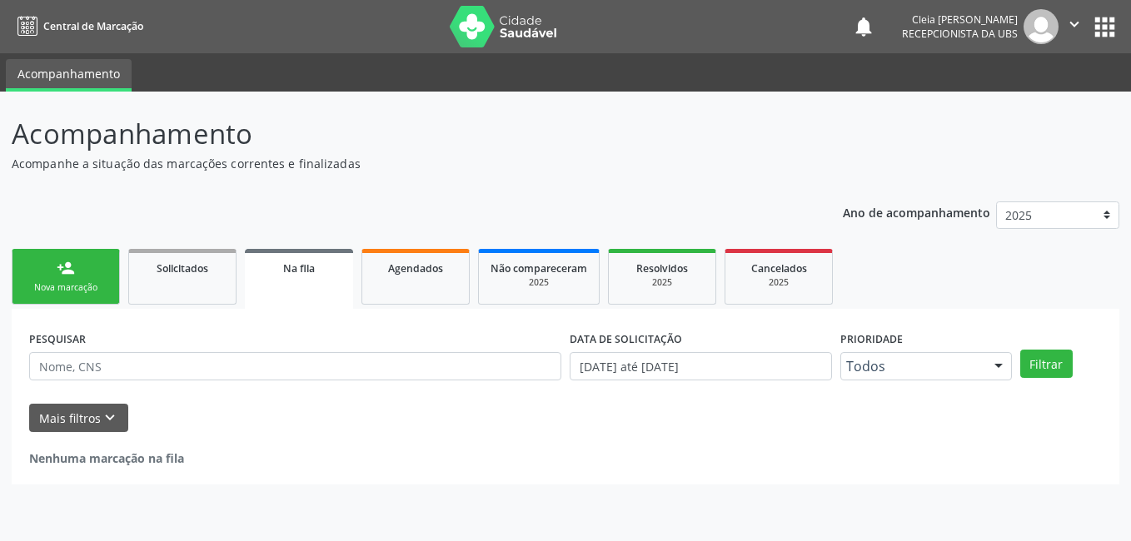
click at [69, 286] on div "Nova marcação" at bounding box center [65, 287] width 83 height 12
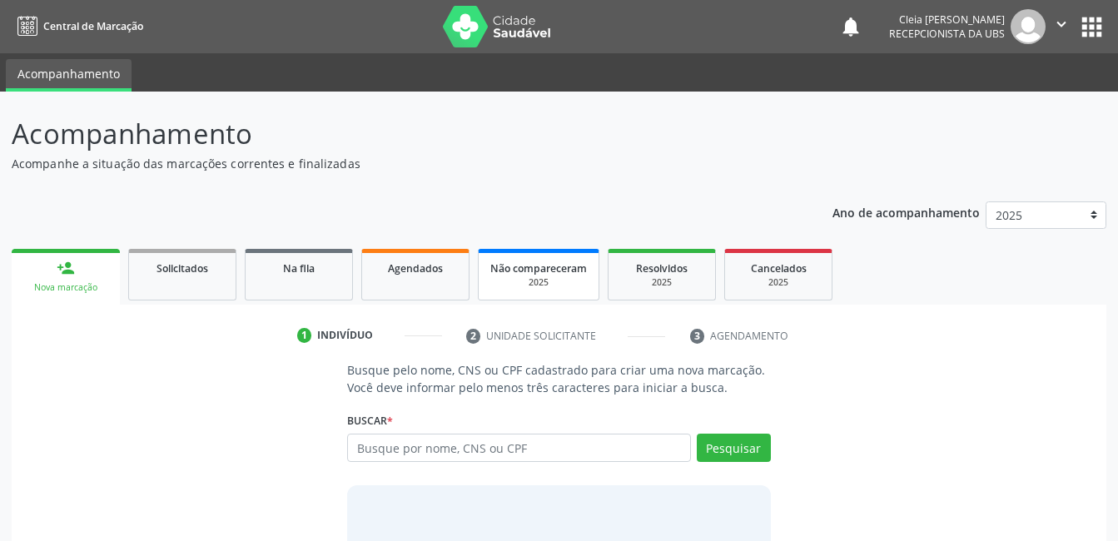
scroll to position [101, 0]
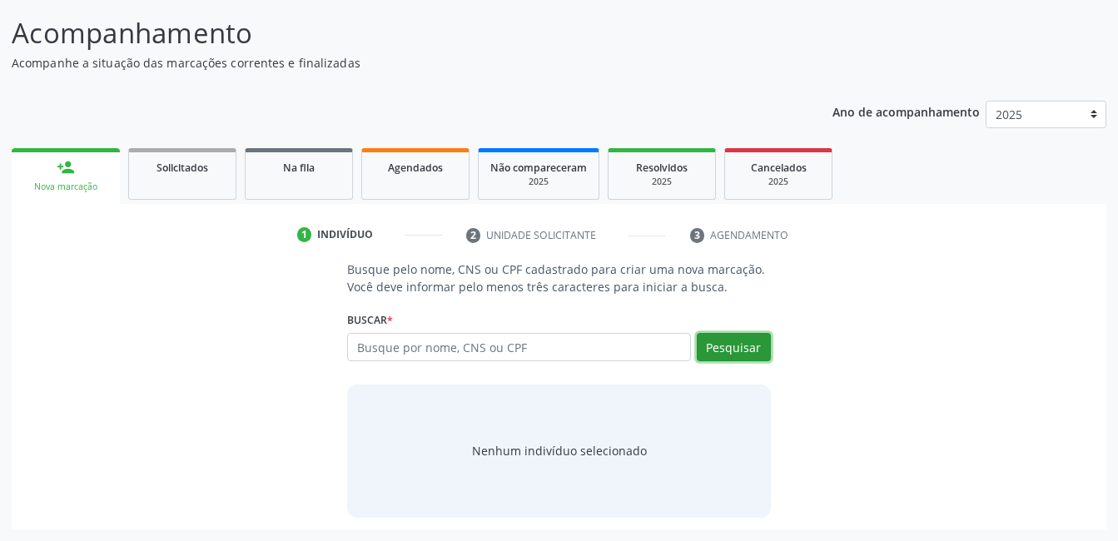
click at [758, 349] on button "Pesquisar" at bounding box center [734, 347] width 74 height 28
click at [737, 344] on button "Pesquisar" at bounding box center [734, 347] width 74 height 28
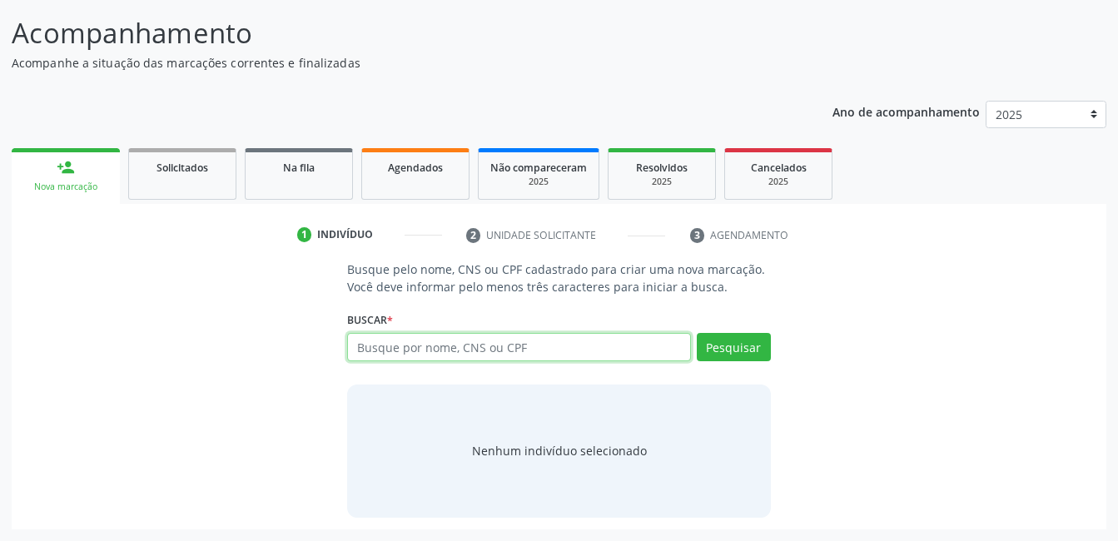
click at [550, 348] on input "text" at bounding box center [518, 347] width 343 height 28
type input "706301718888075"
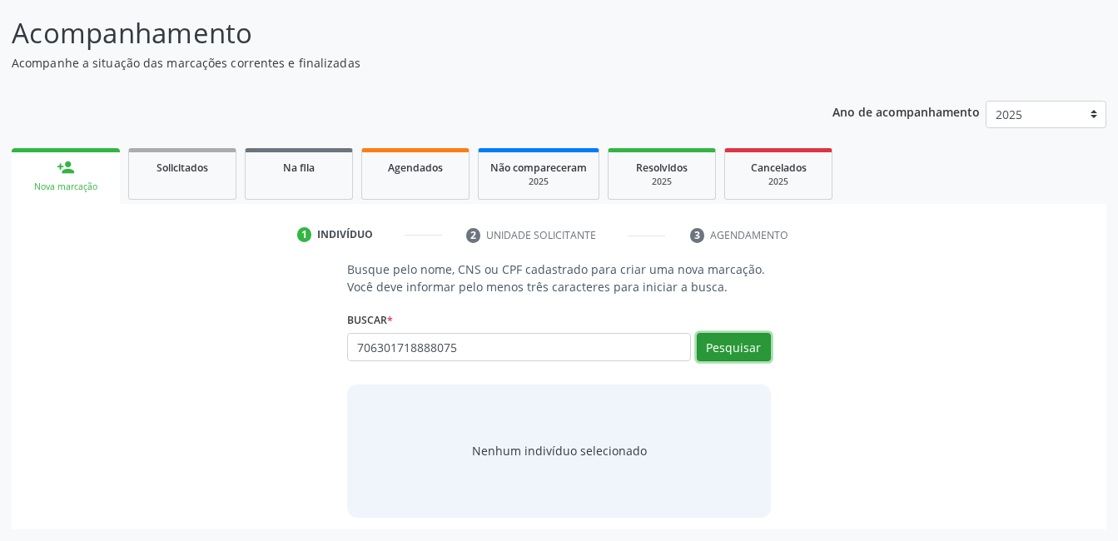
click at [765, 353] on button "Pesquisar" at bounding box center [734, 347] width 74 height 28
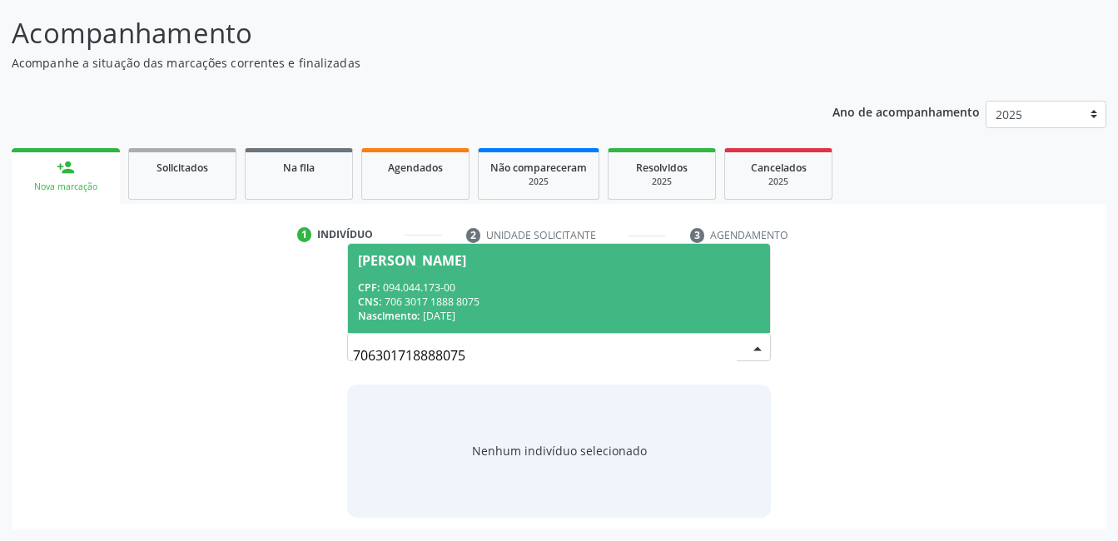
click at [514, 295] on div "CNS: 706 3017 1888 8075" at bounding box center [558, 302] width 401 height 14
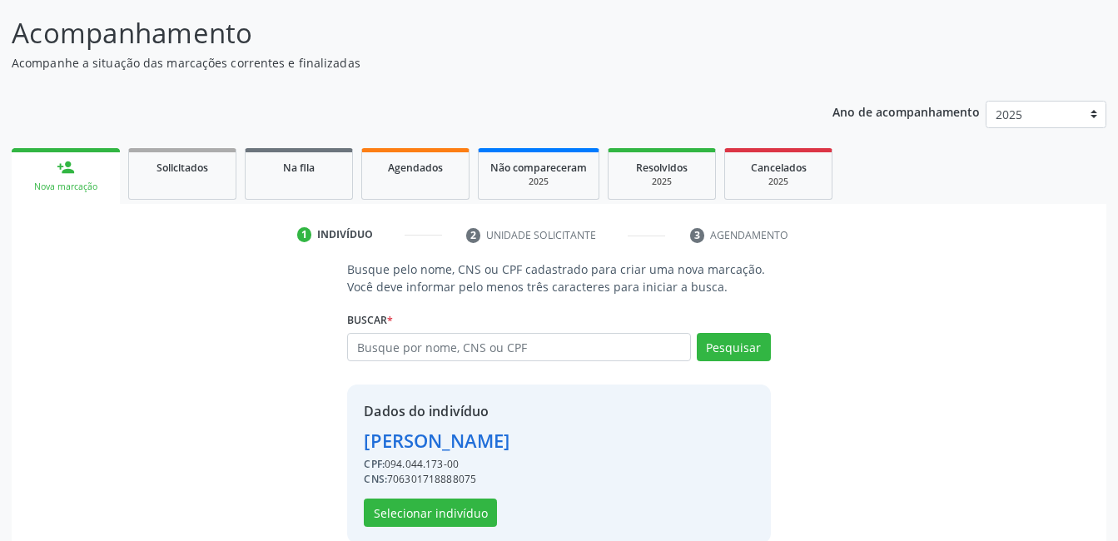
scroll to position [127, 0]
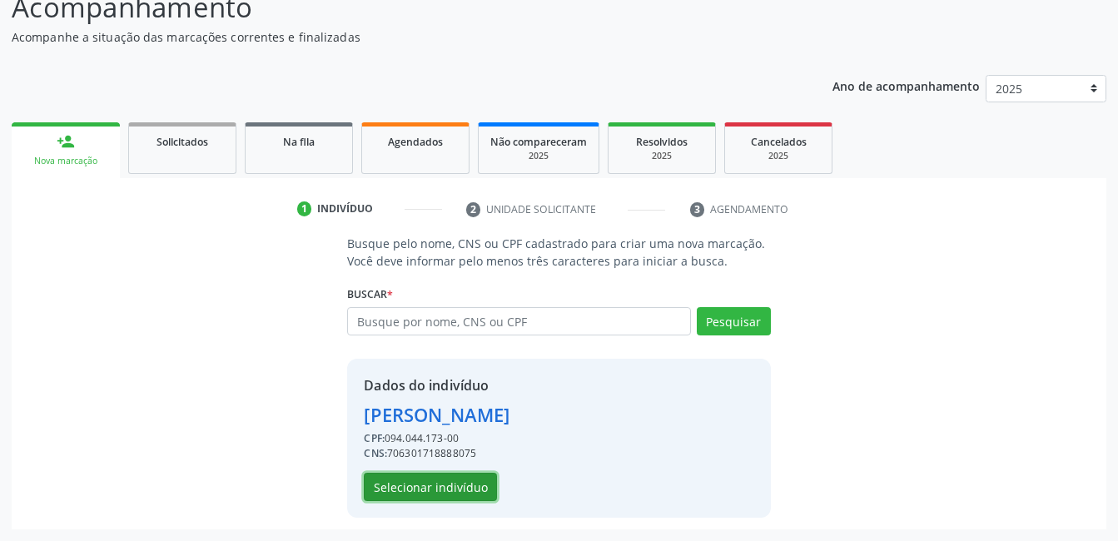
click at [425, 487] on button "Selecionar indivíduo" at bounding box center [430, 487] width 133 height 28
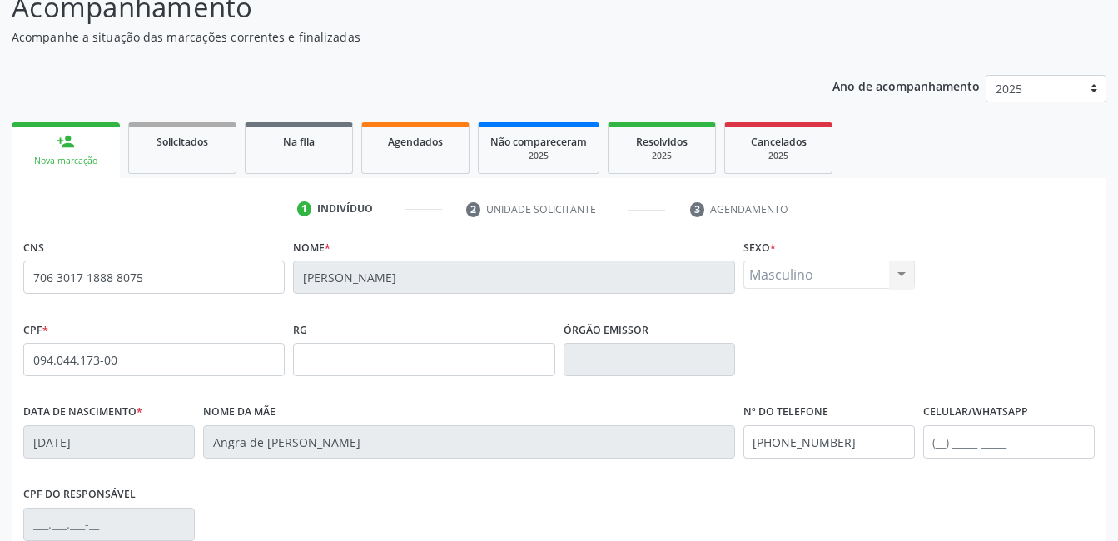
scroll to position [361, 0]
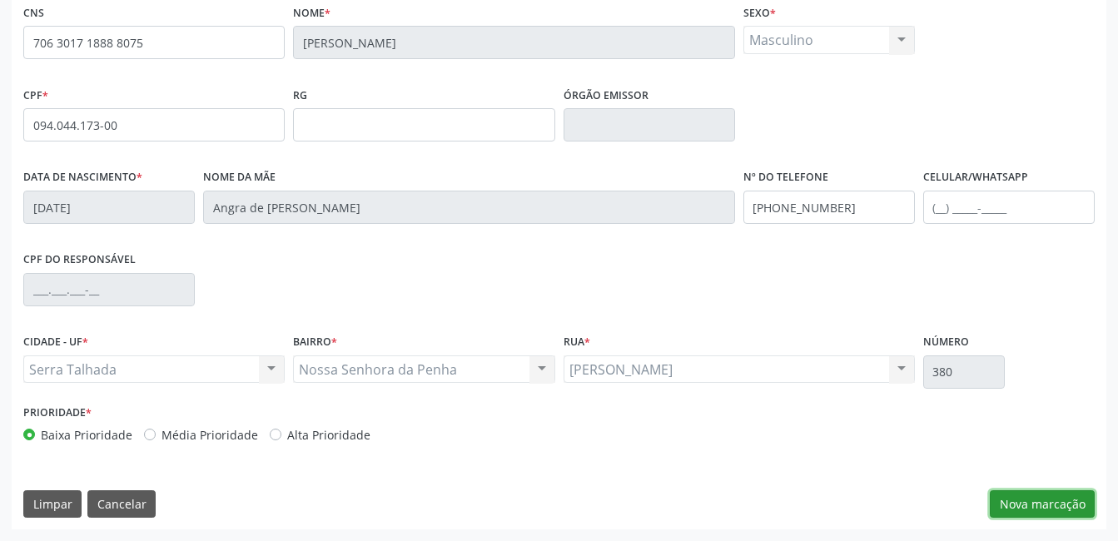
click at [1023, 507] on button "Nova marcação" at bounding box center [1042, 504] width 105 height 28
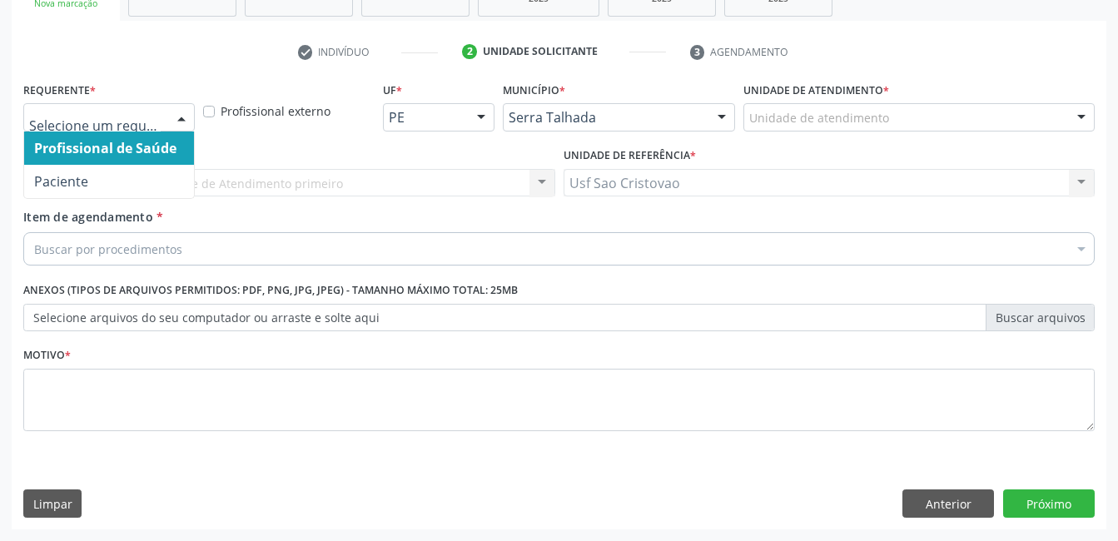
click at [181, 118] on div at bounding box center [181, 118] width 25 height 28
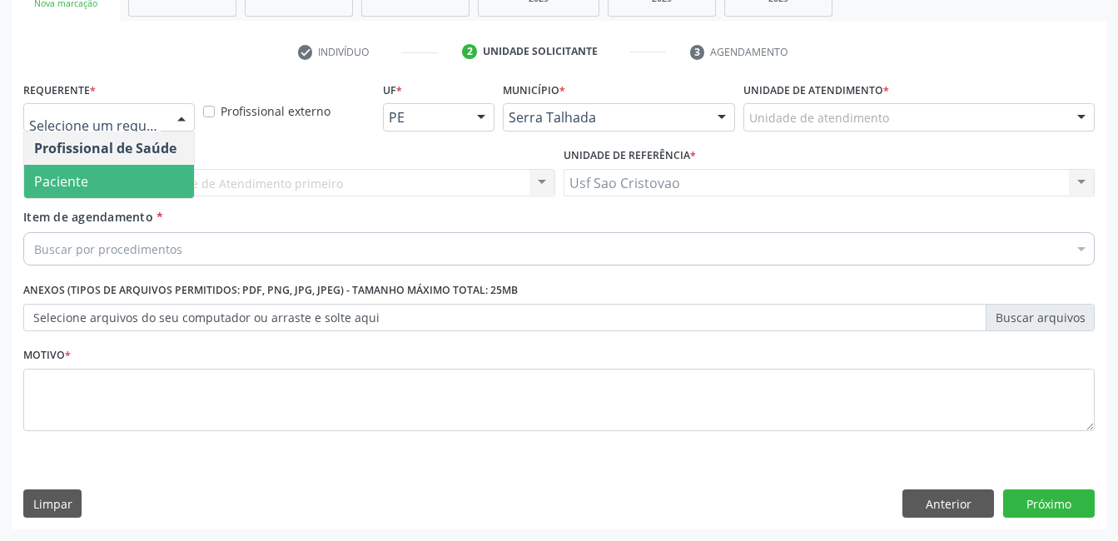
click at [142, 176] on span "Paciente" at bounding box center [109, 181] width 170 height 33
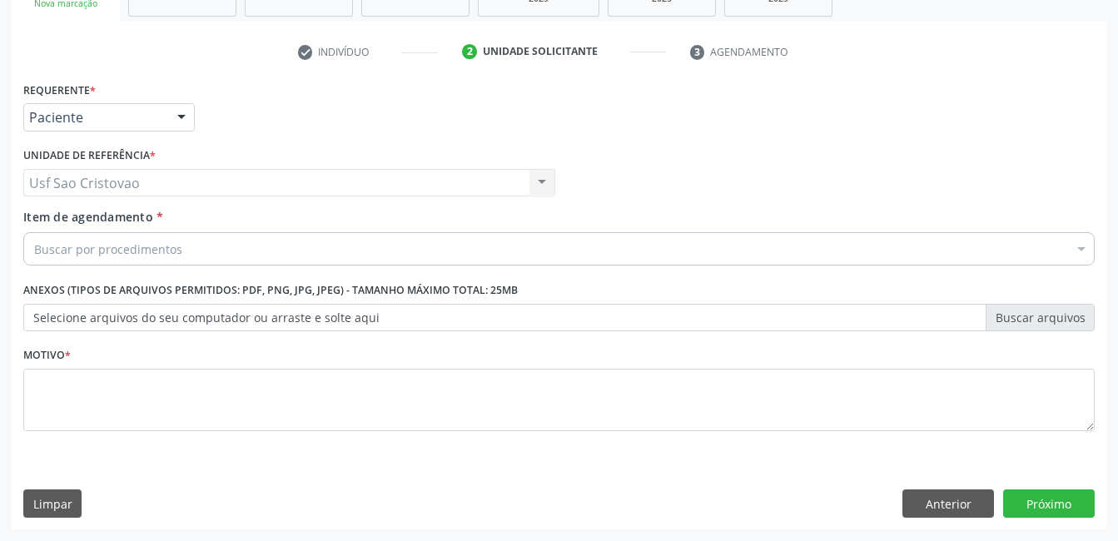
click at [247, 250] on div "Buscar por procedimentos" at bounding box center [558, 248] width 1071 height 33
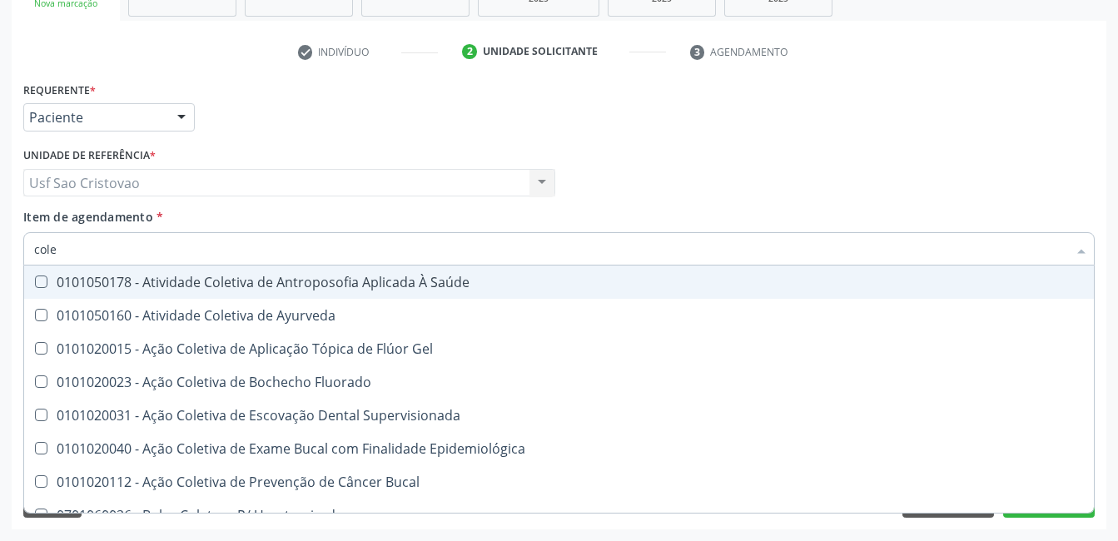
type input "coles"
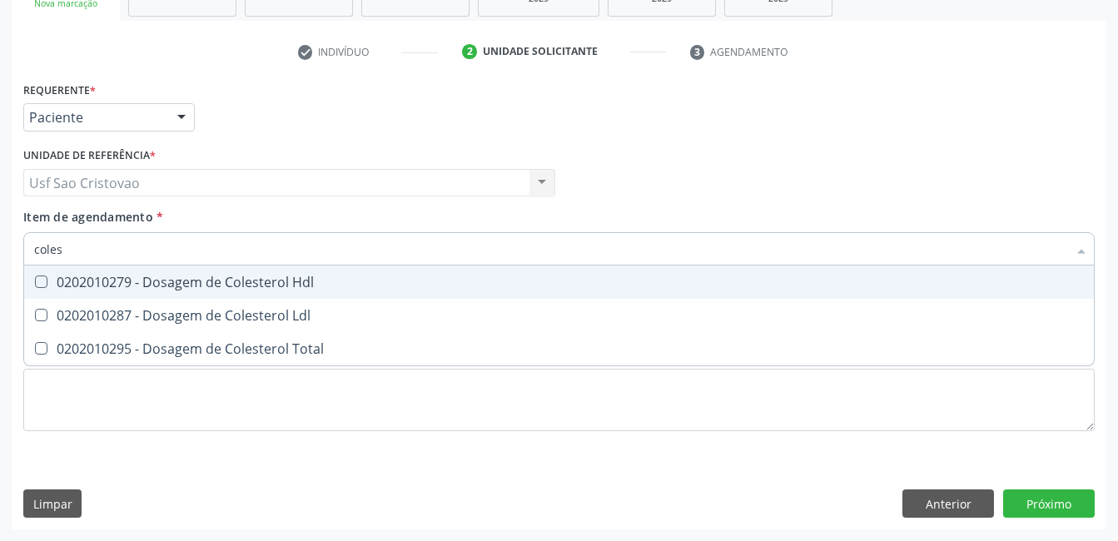
click at [37, 282] on Hdl at bounding box center [41, 282] width 12 height 12
click at [35, 282] on Hdl "checkbox" at bounding box center [29, 281] width 11 height 11
checkbox Hdl "true"
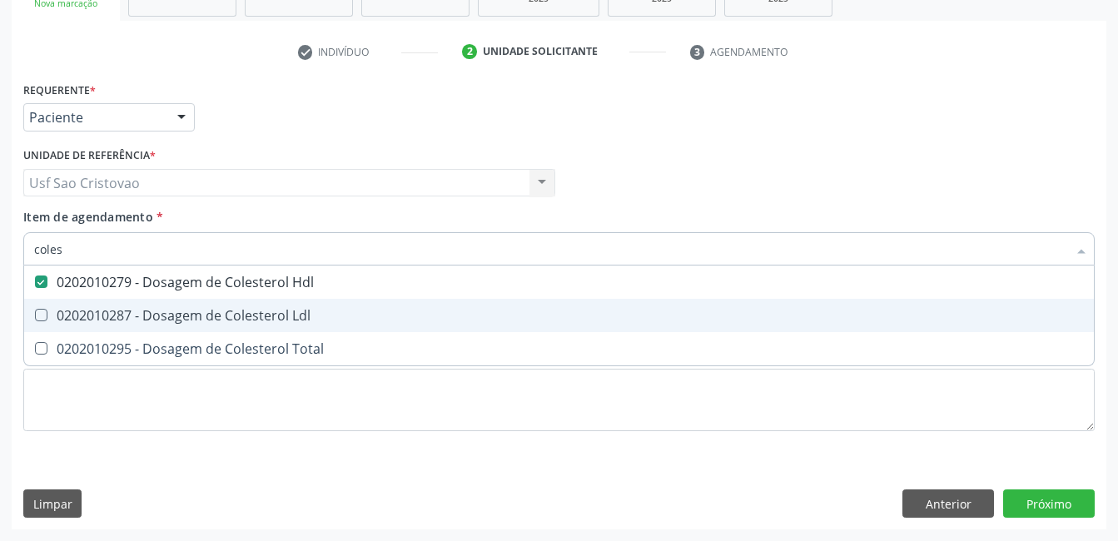
click at [46, 316] on Ldl at bounding box center [41, 315] width 12 height 12
click at [35, 316] on Ldl "checkbox" at bounding box center [29, 315] width 11 height 11
checkbox Ldl "true"
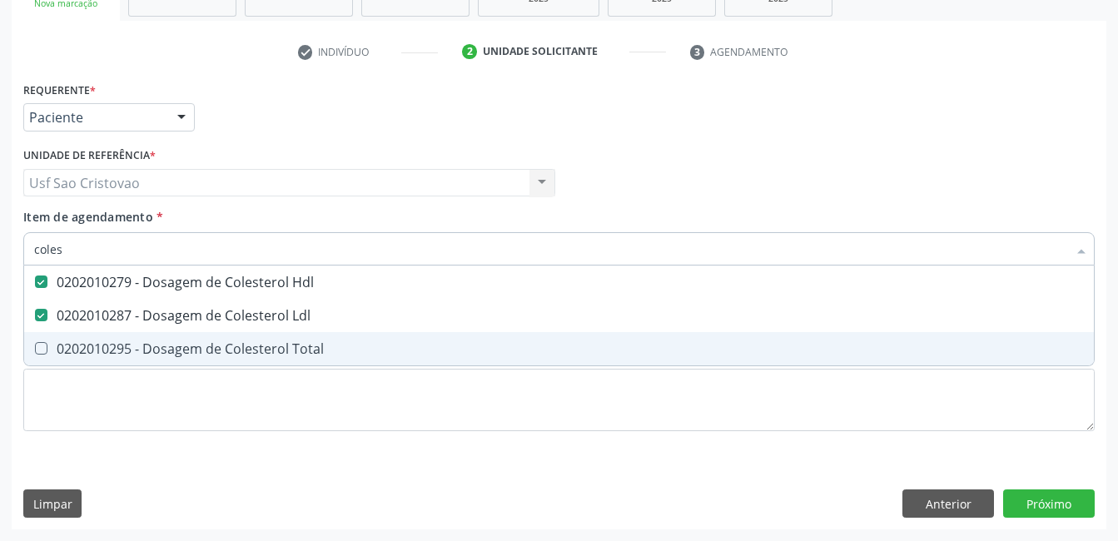
click at [39, 344] on Total at bounding box center [41, 348] width 12 height 12
click at [35, 344] on Total "checkbox" at bounding box center [29, 348] width 11 height 11
checkbox Total "true"
type input "cole"
checkbox Hdl "false"
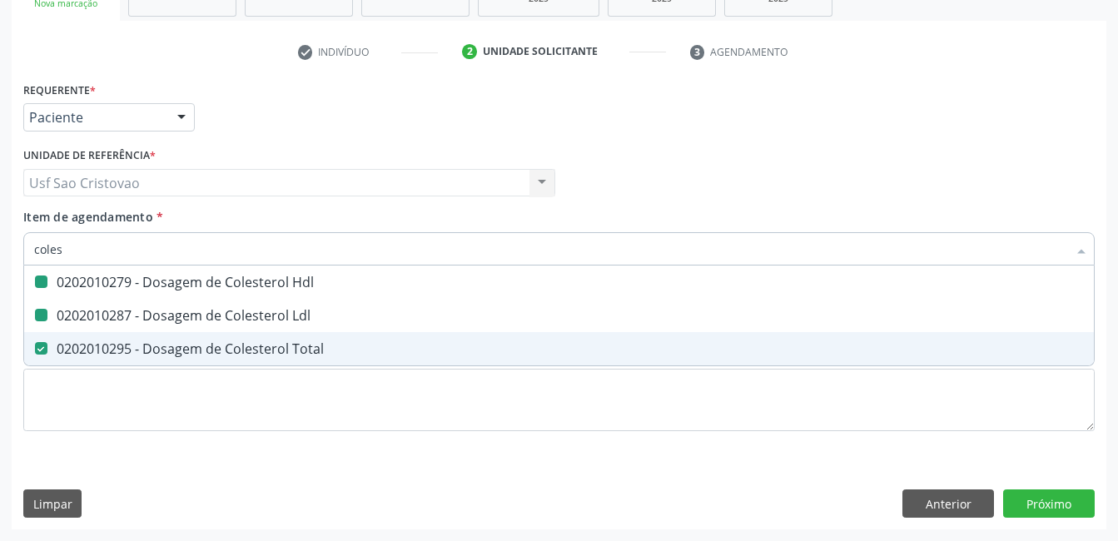
checkbox Ldl "false"
checkbox Total "false"
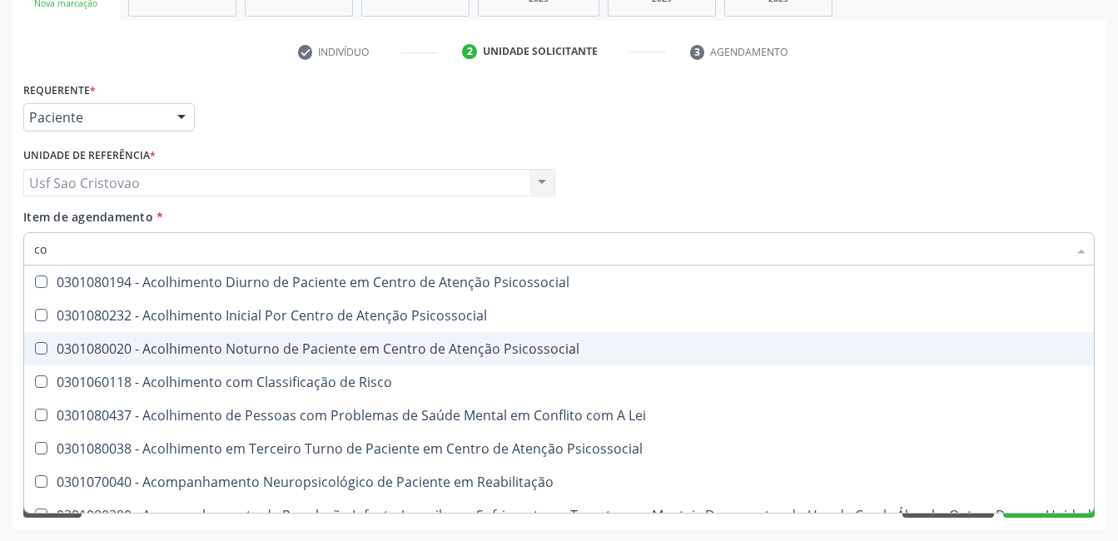
type input "c"
checkbox Hdl "false"
checkbox Ldl "false"
checkbox Total "false"
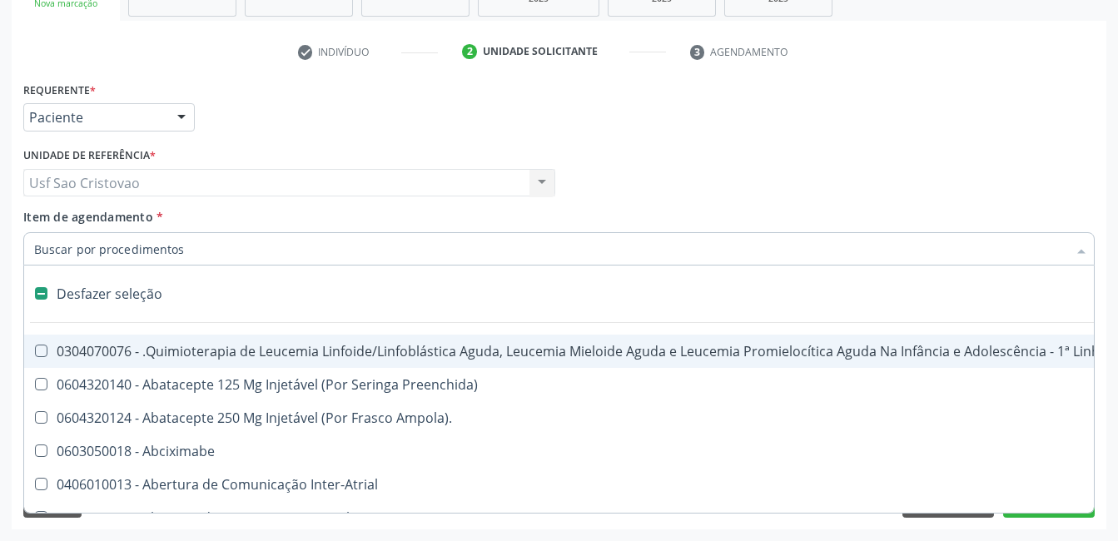
type input "2"
checkbox Oncologia "true"
checkbox Fort\) "true"
checkbox Colpoperineocleise "true"
type input "20"
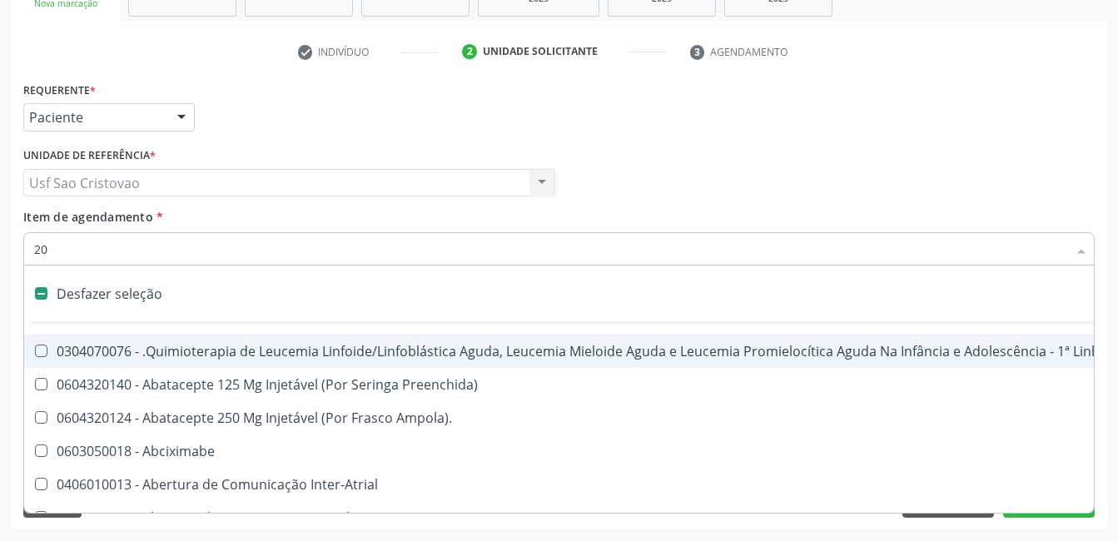
checkbox Uterino "true"
checkbox Transplantado "true"
checkbox Mama "true"
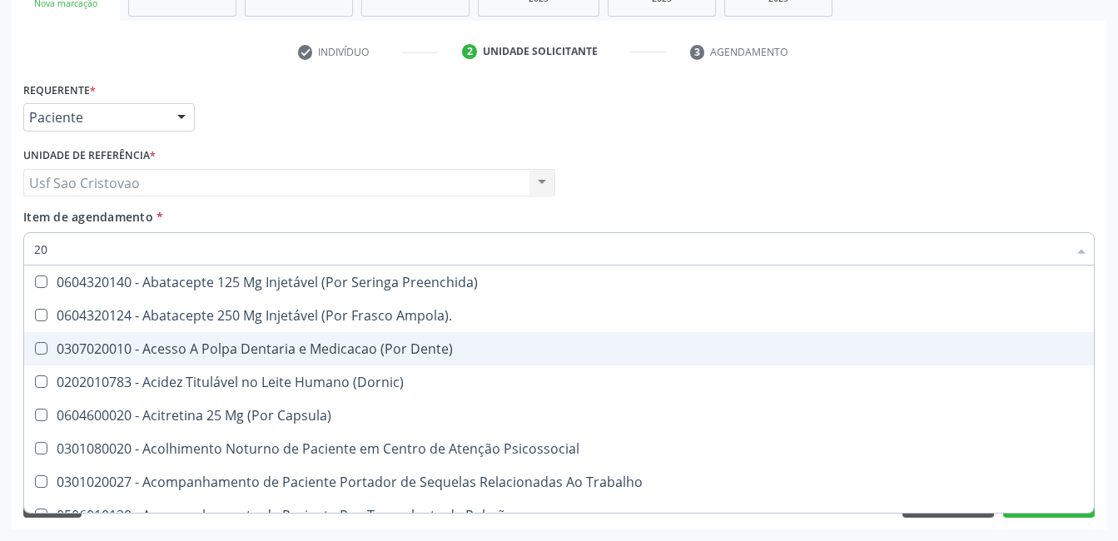
type input "202"
checkbox Biomédico "true"
checkbox Pele "true"
checkbox Tireoide "true"
checkbox Hdl "false"
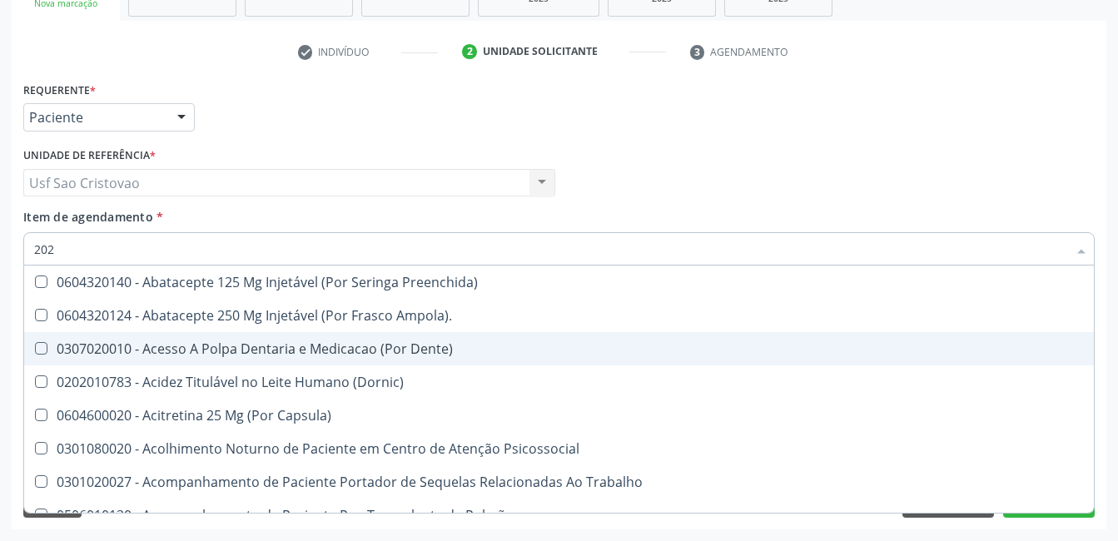
checkbox Ldl "false"
checkbox Total "false"
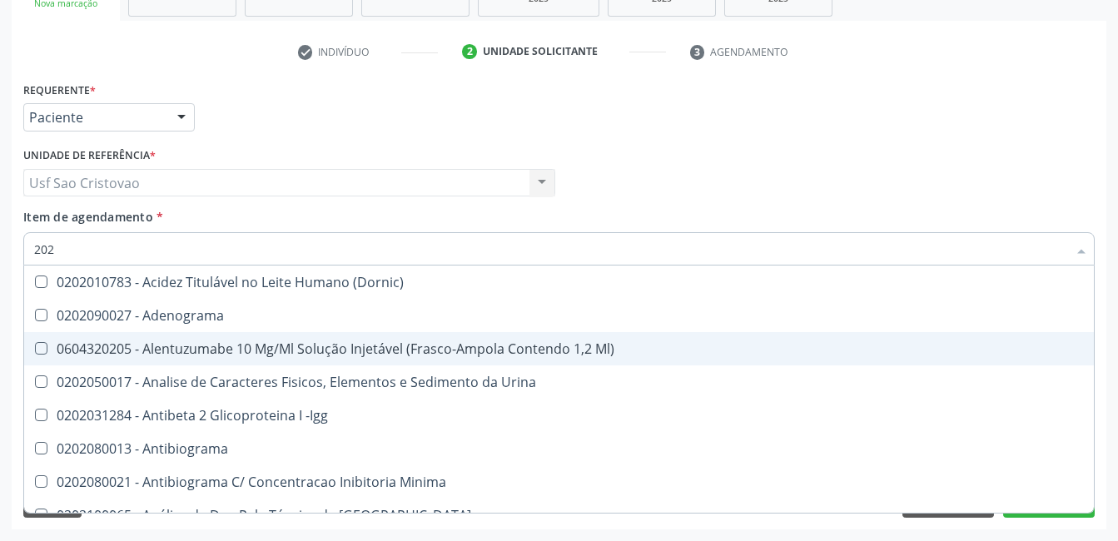
type input "2020"
checkbox Triciclicos "true"
checkbox \(Psa\) "true"
checkbox III "true"
checkbox Hdl "false"
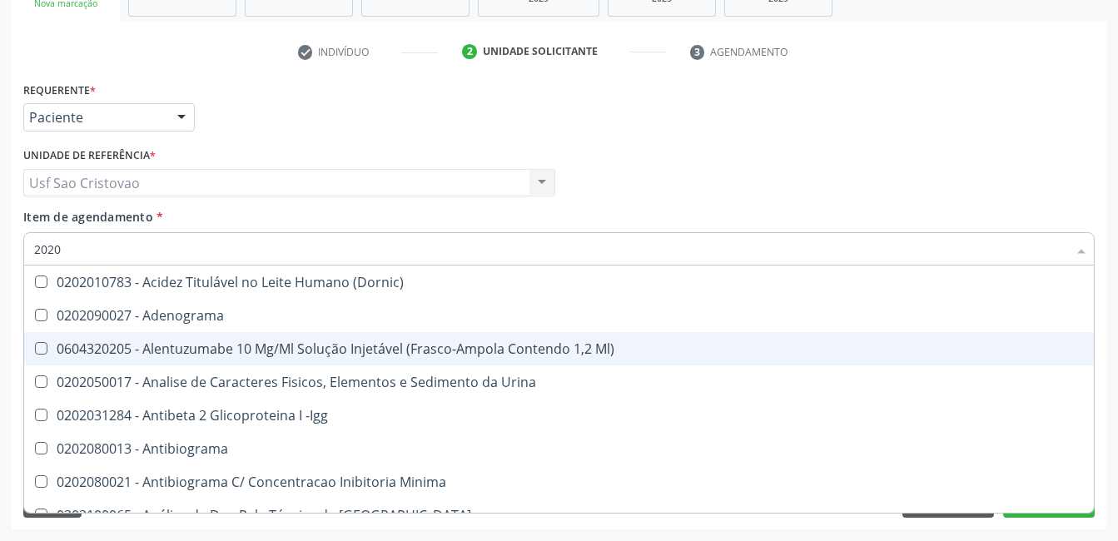
checkbox Ldl "false"
checkbox Total "false"
type input "20201"
checkbox Identificação "true"
checkbox \(Pos-Pasteurização\) "true"
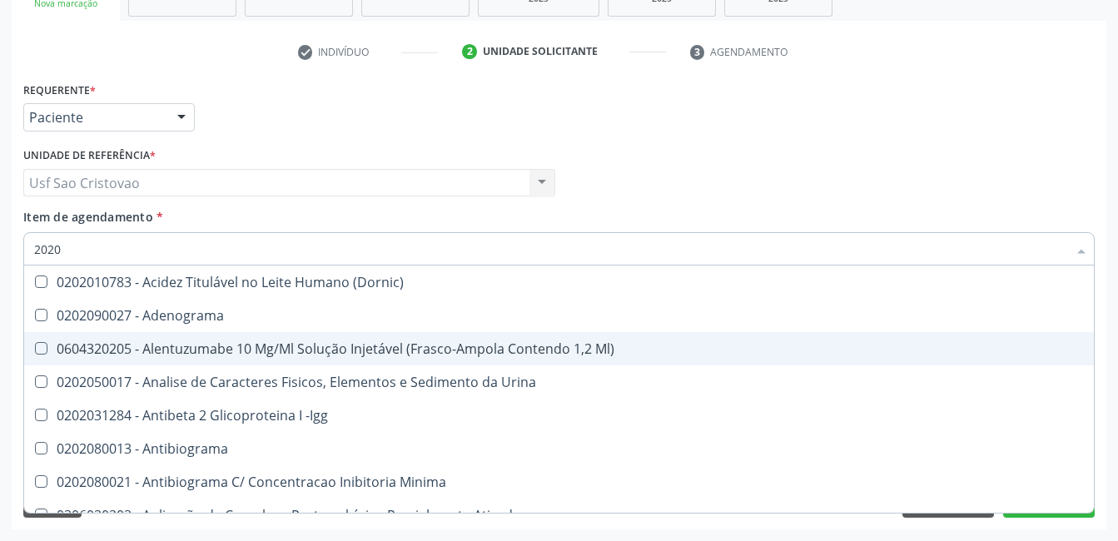
checkbox Hemacias "true"
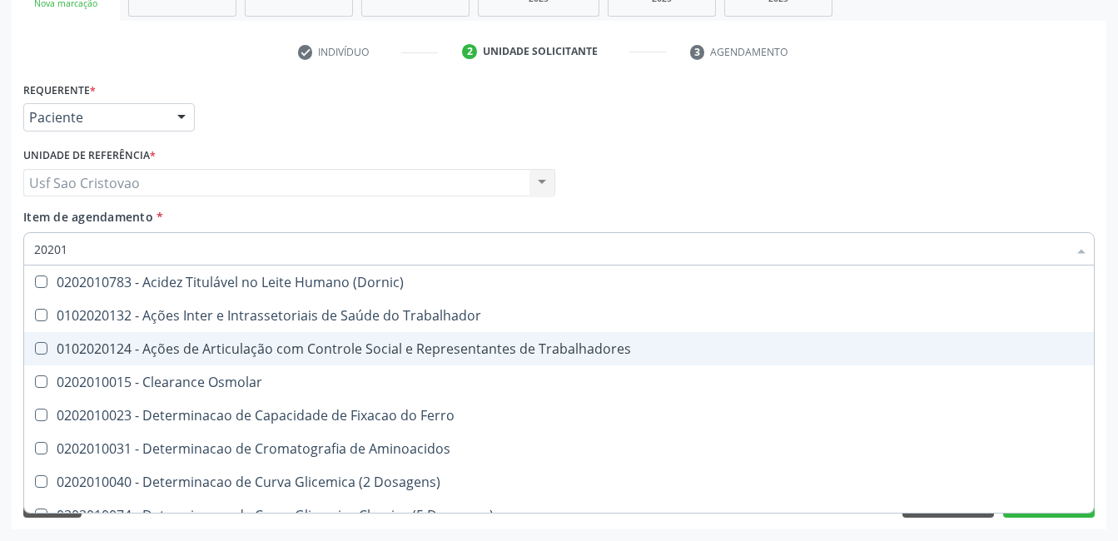
type input "202010"
checkbox Circulante "true"
checkbox III "true"
checkbox Fracoes "true"
checkbox Hdl "false"
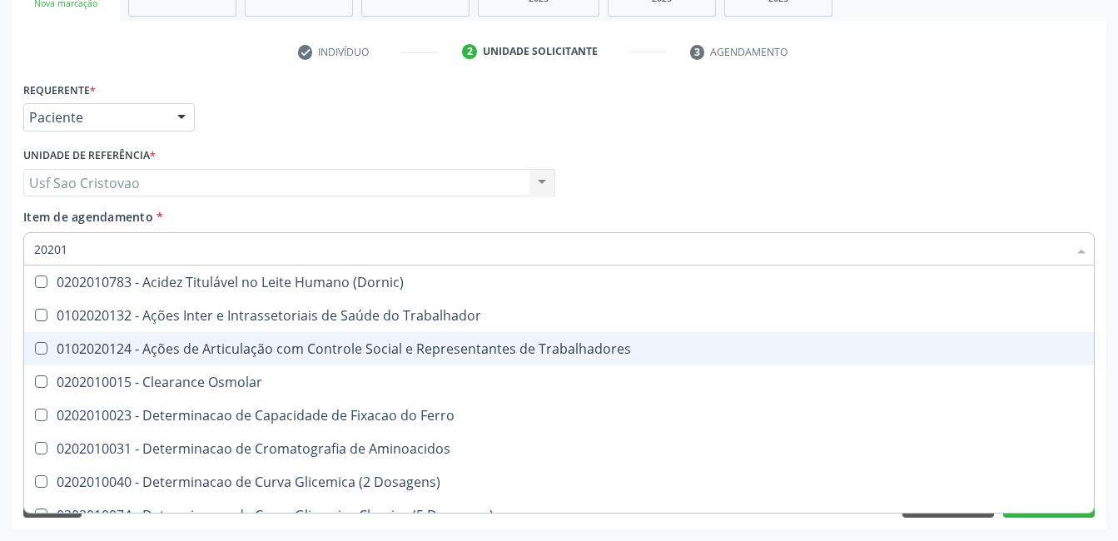
checkbox Ldl "false"
checkbox Total "false"
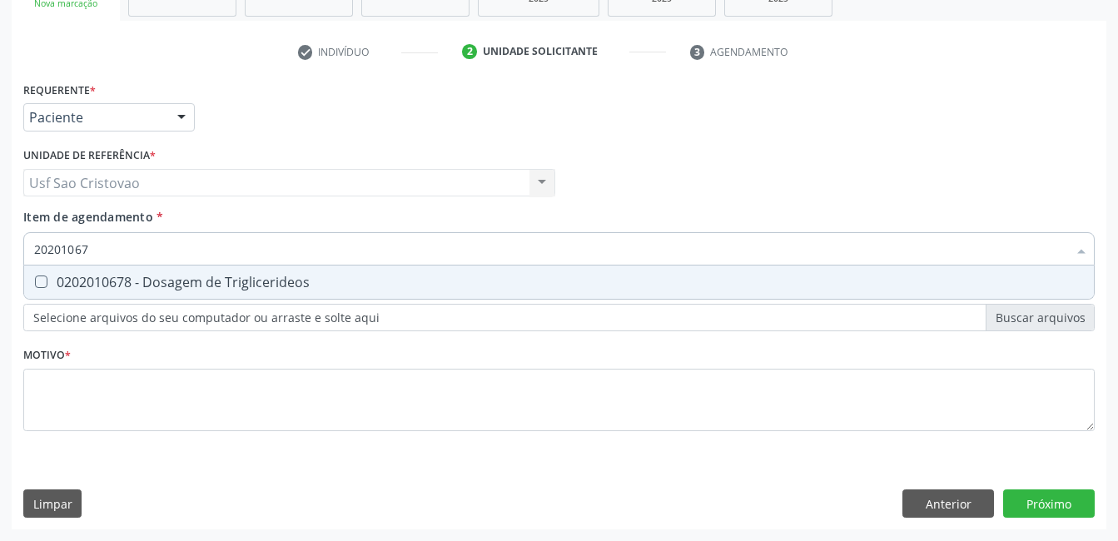
type input "202010678"
click at [44, 281] on Triglicerideos at bounding box center [41, 282] width 12 height 12
click at [35, 281] on Triglicerideos "checkbox" at bounding box center [29, 281] width 11 height 11
checkbox Triglicerideos "true"
type input "2020106"
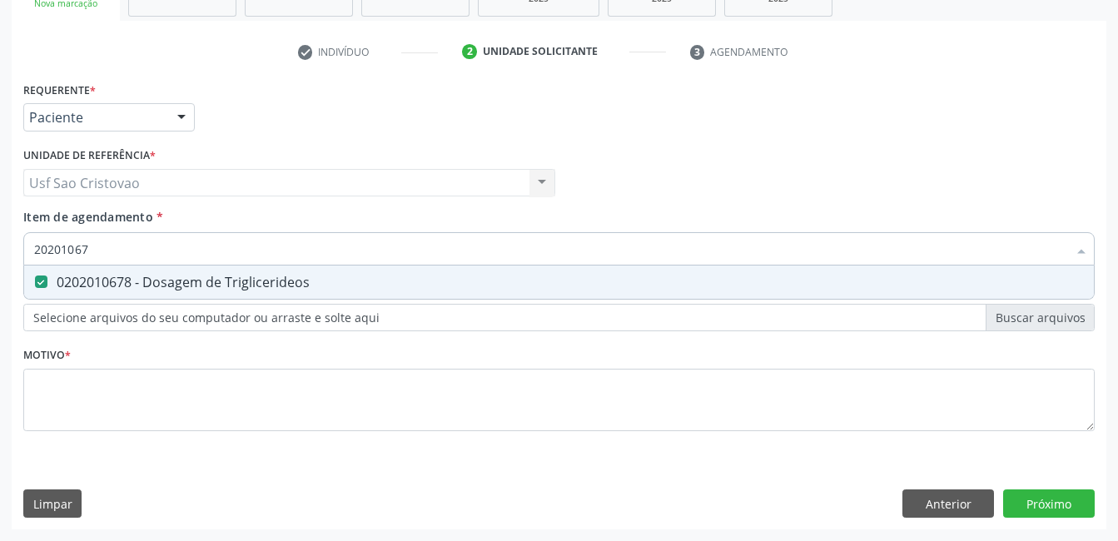
checkbox Triglicerideos "false"
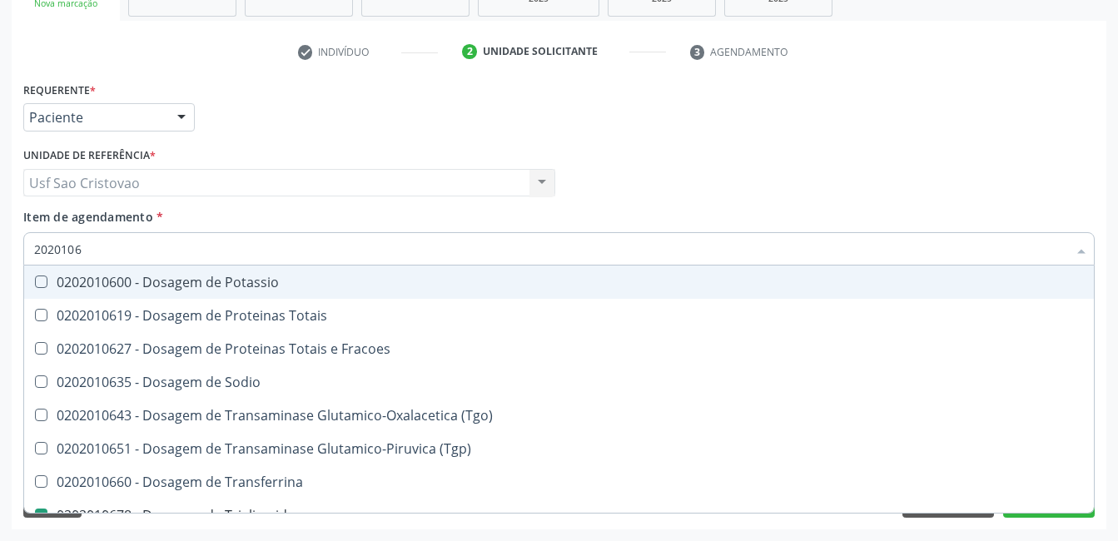
type input "202010"
checkbox Triglicerideos "false"
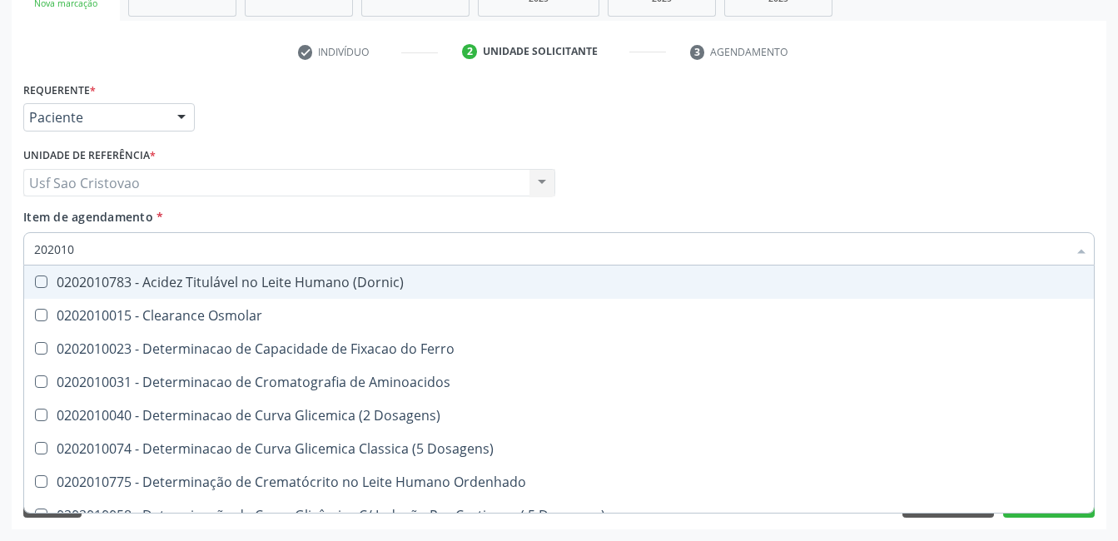
type input "20201"
checkbox Hdl "false"
checkbox Ldl "false"
checkbox Total "false"
checkbox Latica "true"
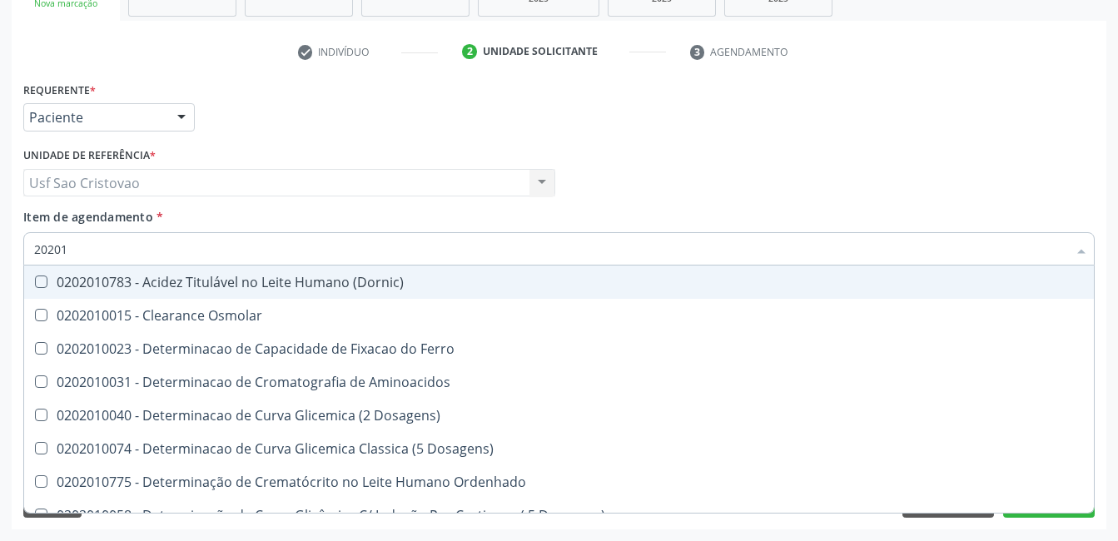
checkbox Fracionadas\) "true"
checkbox Ferritina "true"
checkbox Triglicerideos "false"
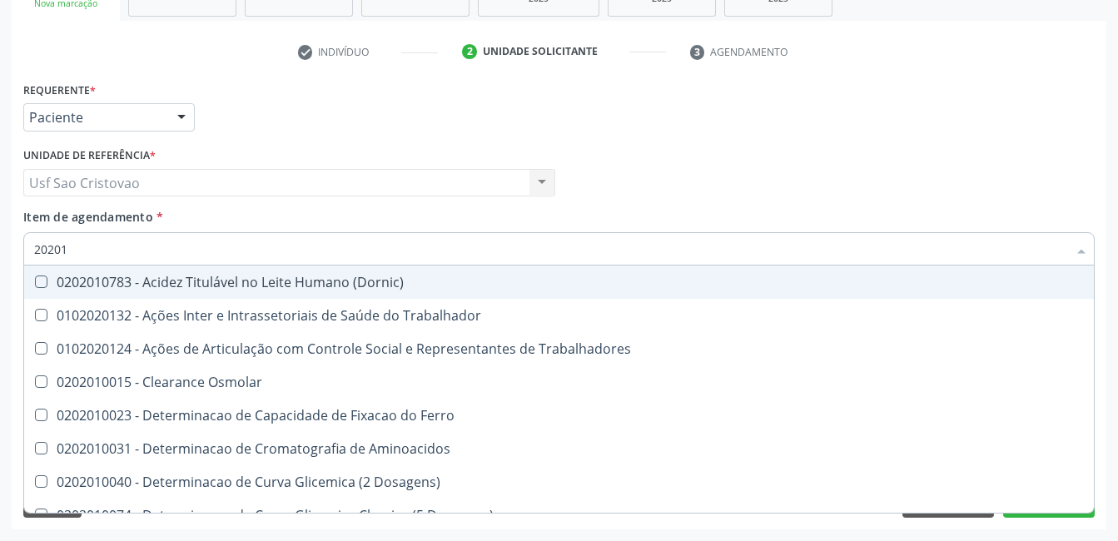
type input "2020"
checkbox Hdl "false"
checkbox Ldl "false"
checkbox Total "false"
checkbox Triglicerideos "false"
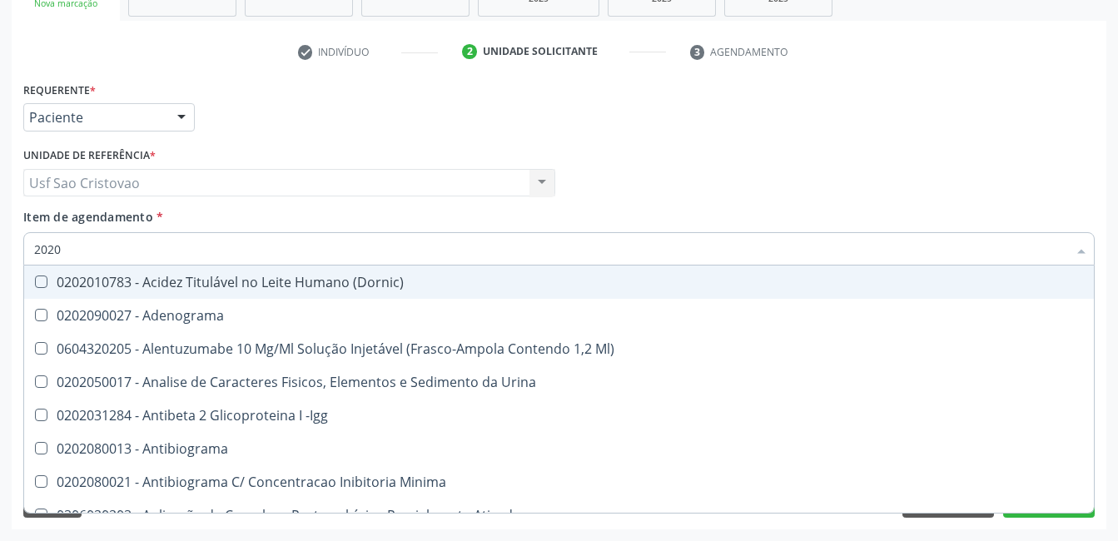
type input "20201"
checkbox Identificação "true"
checkbox \(Pos-Pasteurização\) "true"
checkbox Hemacias "true"
checkbox 17-Hidroxicorticosteroides "true"
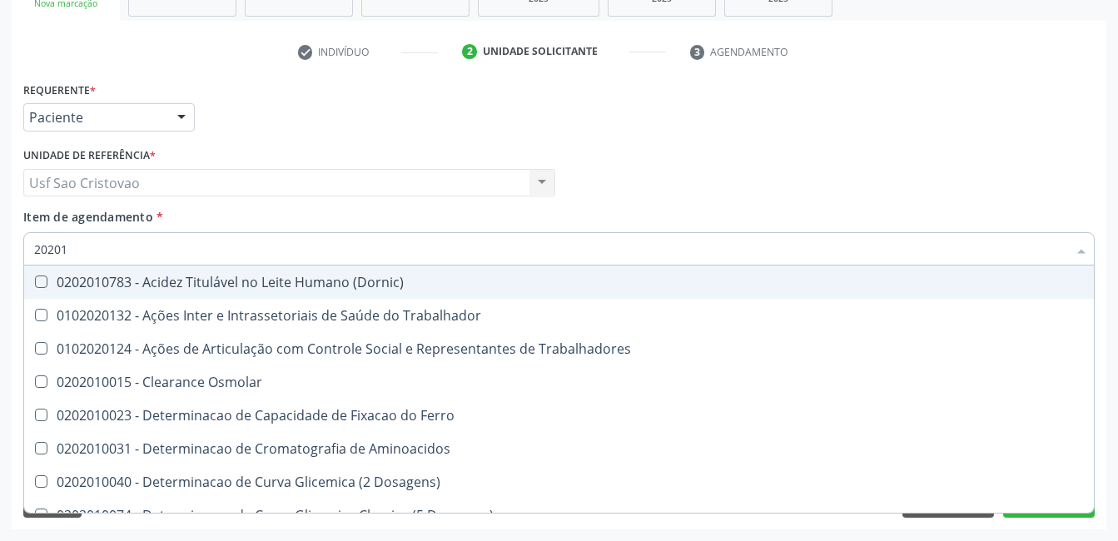
type input "202010"
checkbox Circulante "true"
checkbox III "true"
checkbox Fracoes "true"
checkbox Hdl "false"
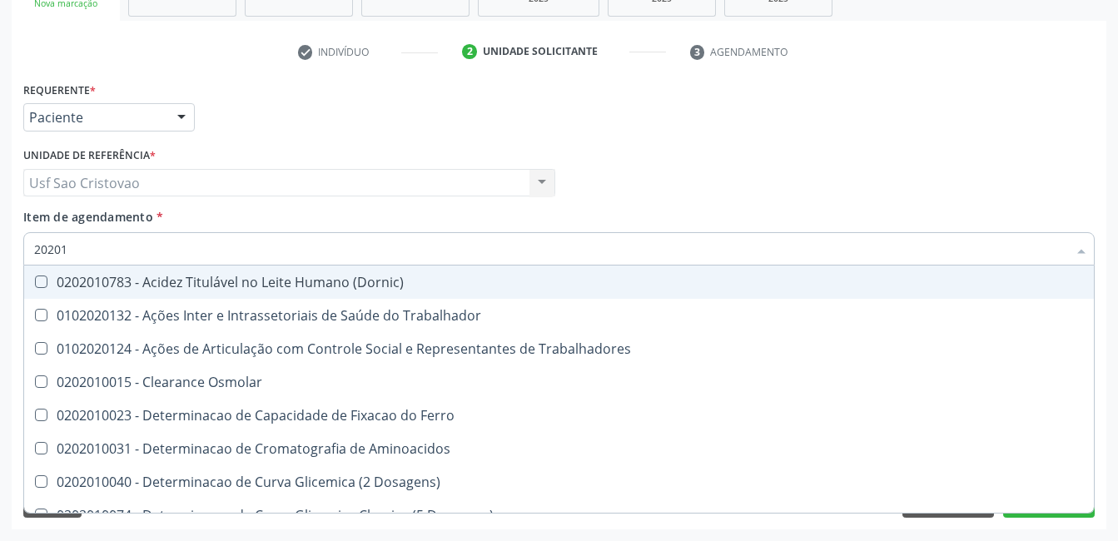
checkbox Ldl "false"
checkbox Total "false"
checkbox Muco-Proteinas "true"
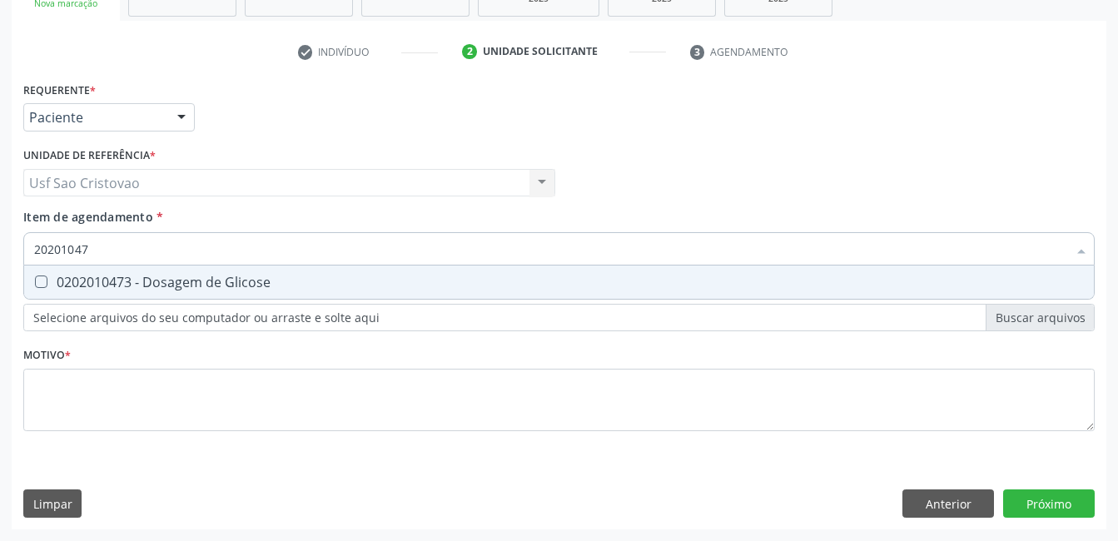
type input "202010473"
click at [44, 282] on Glicose at bounding box center [41, 282] width 12 height 12
click at [35, 282] on Glicose "checkbox" at bounding box center [29, 281] width 11 height 11
checkbox Glicose "true"
type input "2020104"
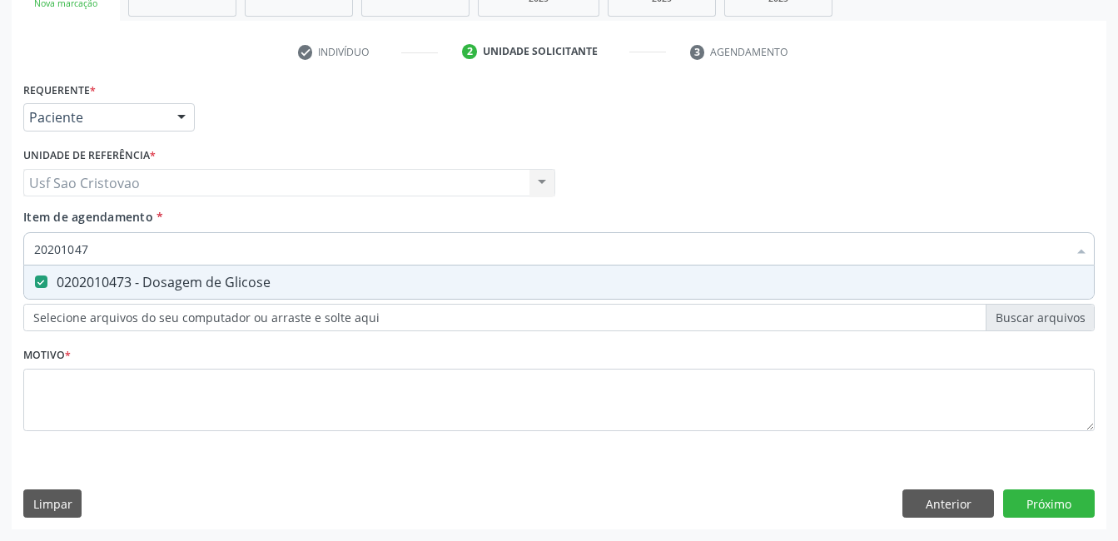
checkbox Glicose "false"
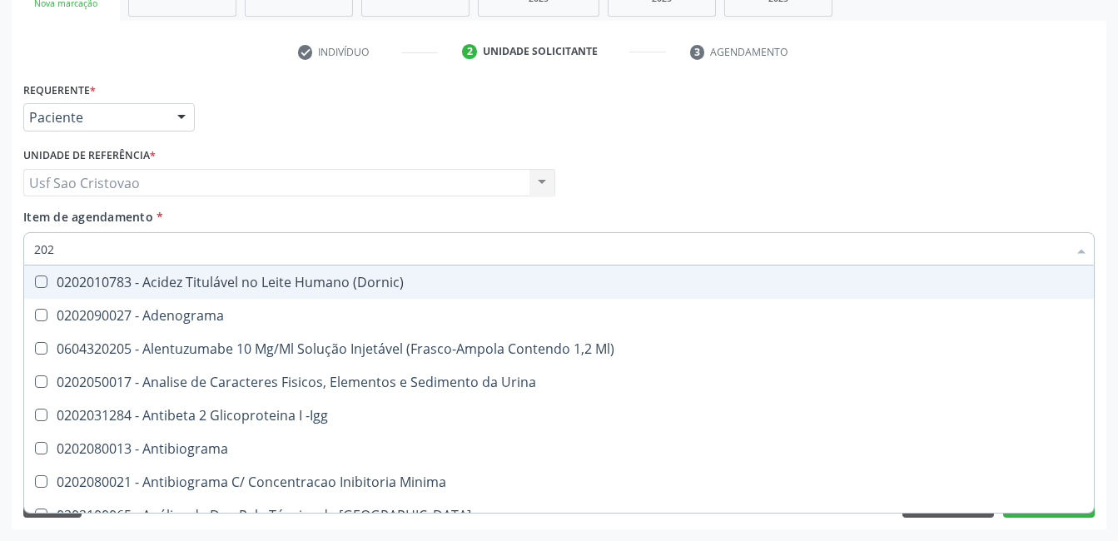
type input "2020"
checkbox Triciclicos "true"
checkbox \(Psa\) "true"
checkbox III "true"
checkbox Hdl "false"
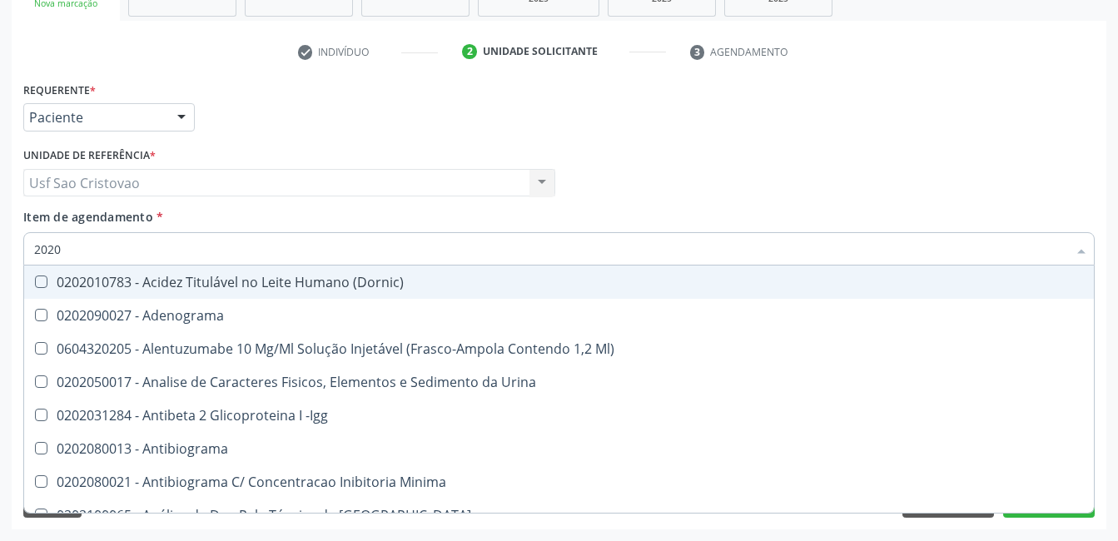
checkbox Ldl "false"
checkbox Total "false"
checkbox X "true"
checkbox Glicose "false"
checkbox Reativa "true"
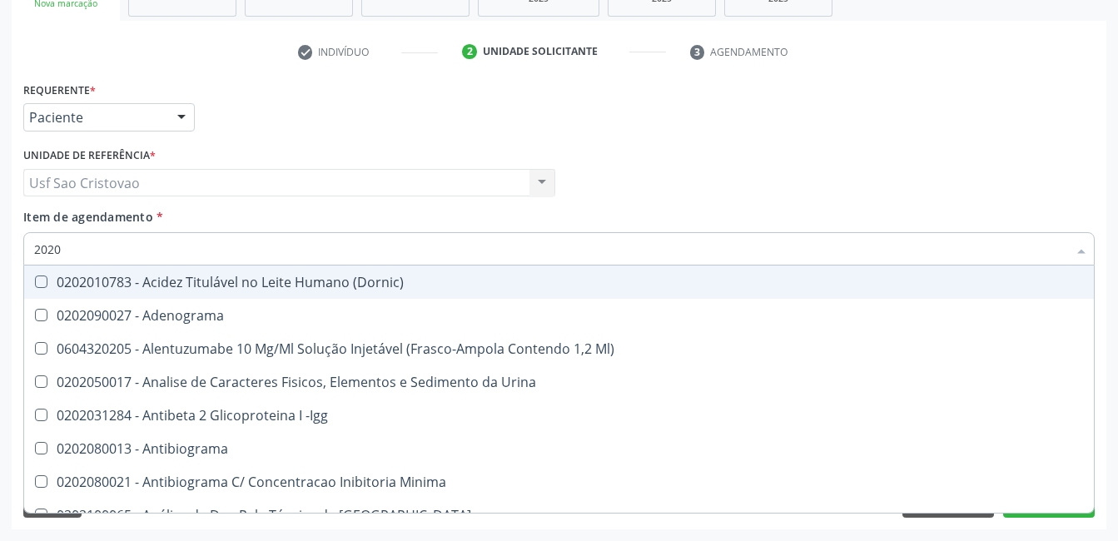
checkbox Triglicerideos "false"
type input "20201"
checkbox Identificação "true"
checkbox \(Pos-Pasteurização\) "true"
checkbox Hemacias "true"
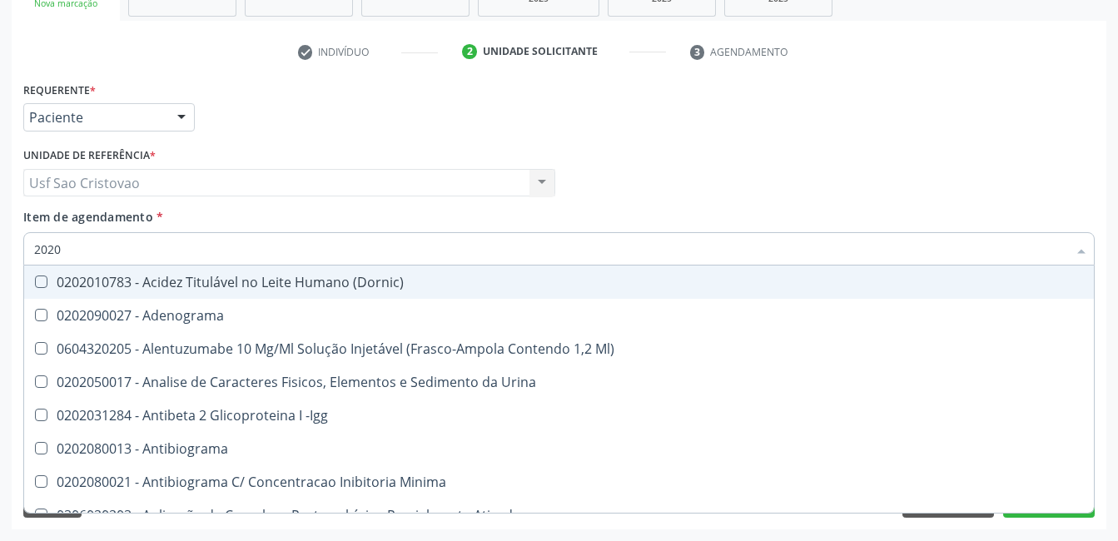
checkbox Reumatoide "true"
checkbox 17-Hidroxicorticosteroides "true"
type input "202010"
checkbox B "true"
checkbox Cd4\/Cd8 "true"
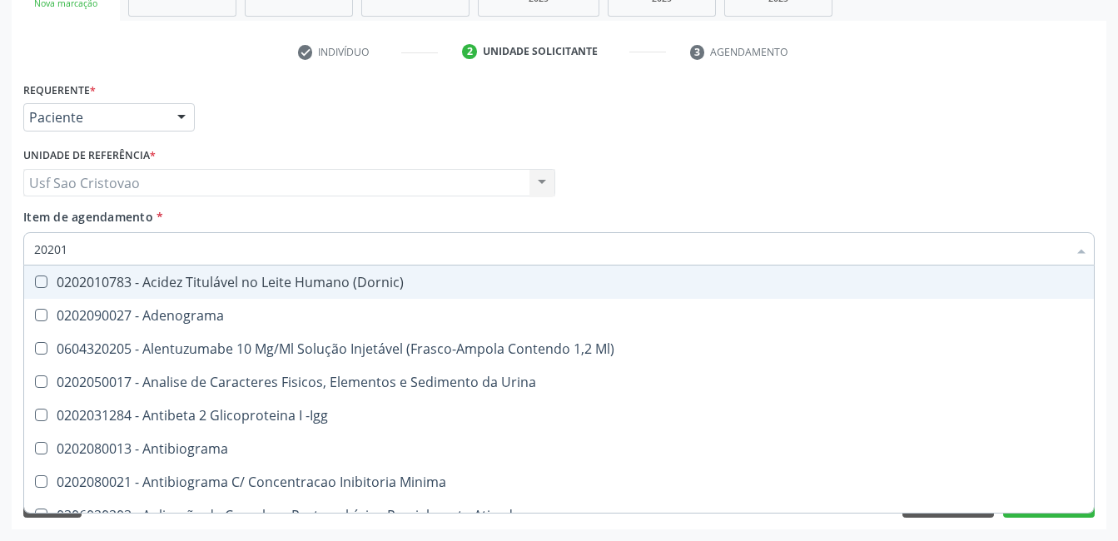
checkbox Totais "true"
checkbox Identificação "false"
checkbox \(Pos-Pasteurização\) "false"
checkbox Hemacias "false"
checkbox Aminoacidos "true"
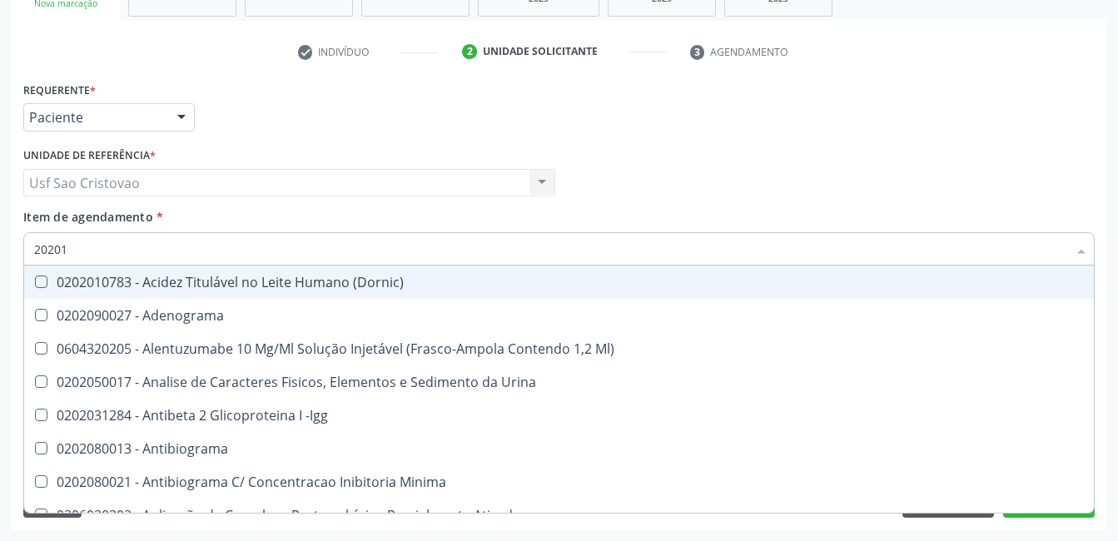
checkbox Reumatoide "false"
checkbox Hemácias "true"
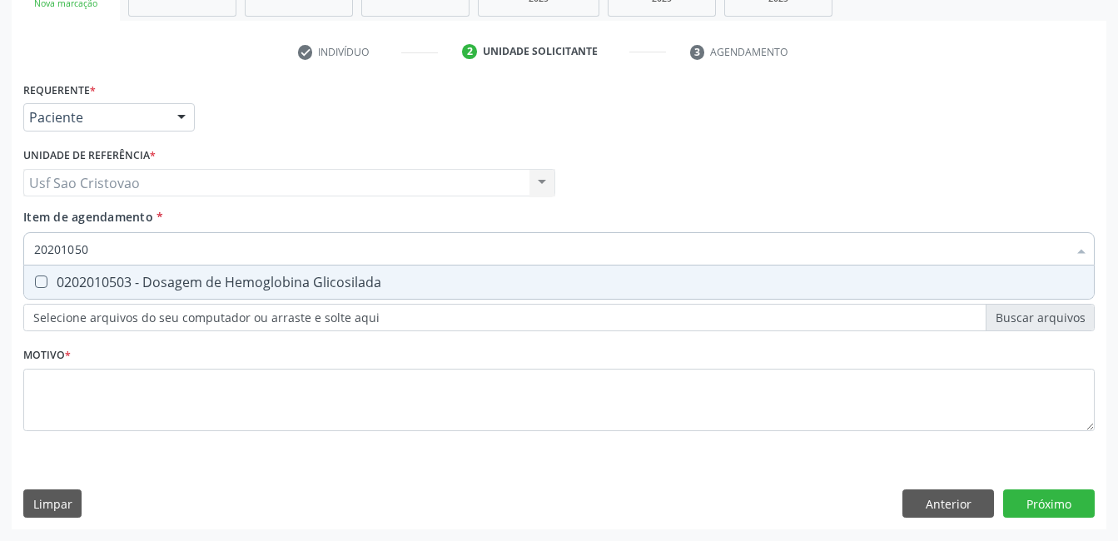
type input "202010503"
click at [44, 282] on Glicosilada at bounding box center [41, 282] width 12 height 12
click at [35, 282] on Glicosilada "checkbox" at bounding box center [29, 281] width 11 height 11
checkbox Glicosilada "true"
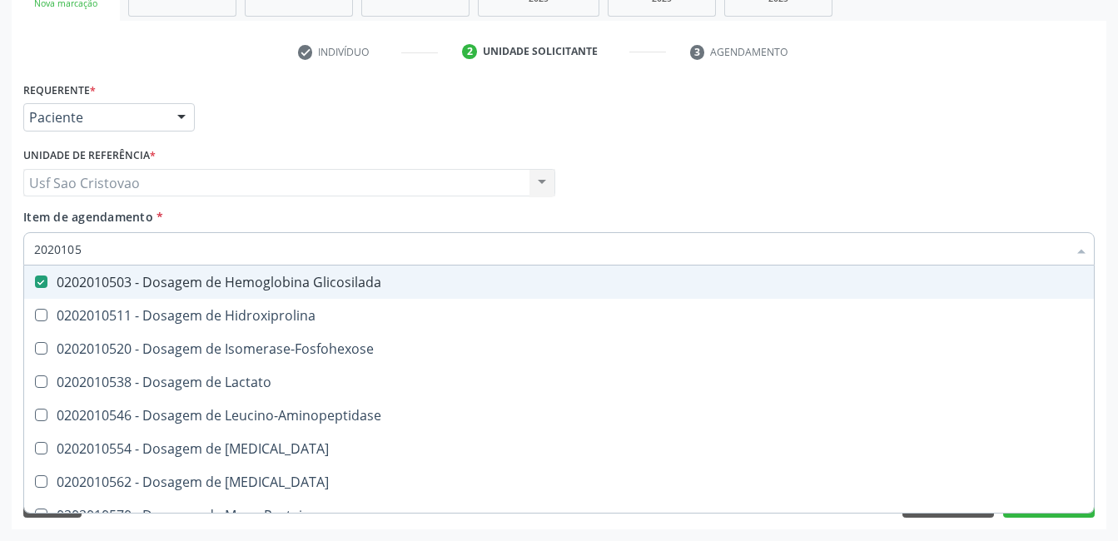
type input "202010"
checkbox Glicosilada "false"
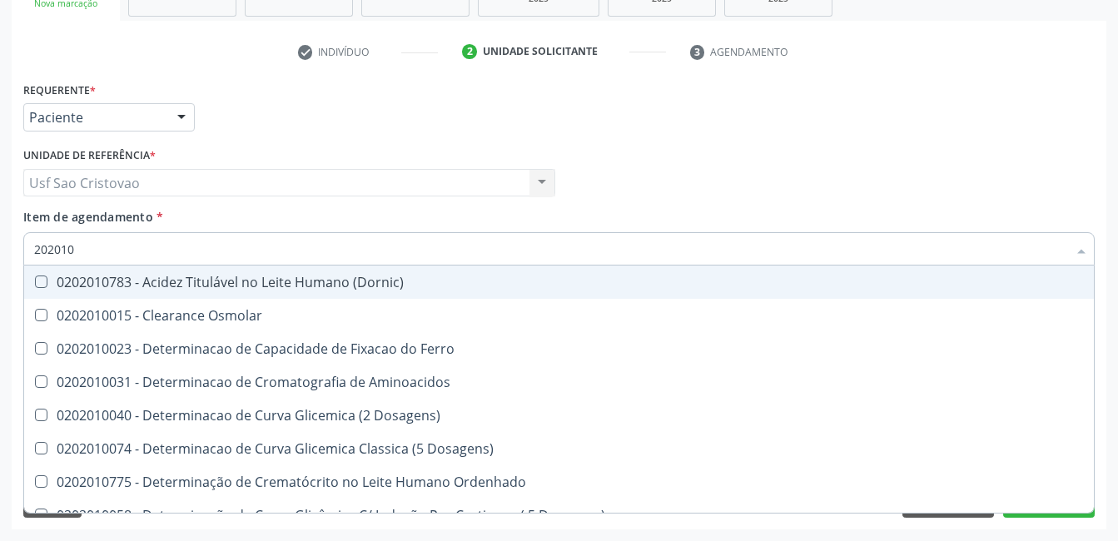
type input "20201"
checkbox Hdl "false"
checkbox Ldl "false"
checkbox Total "false"
checkbox Latica "true"
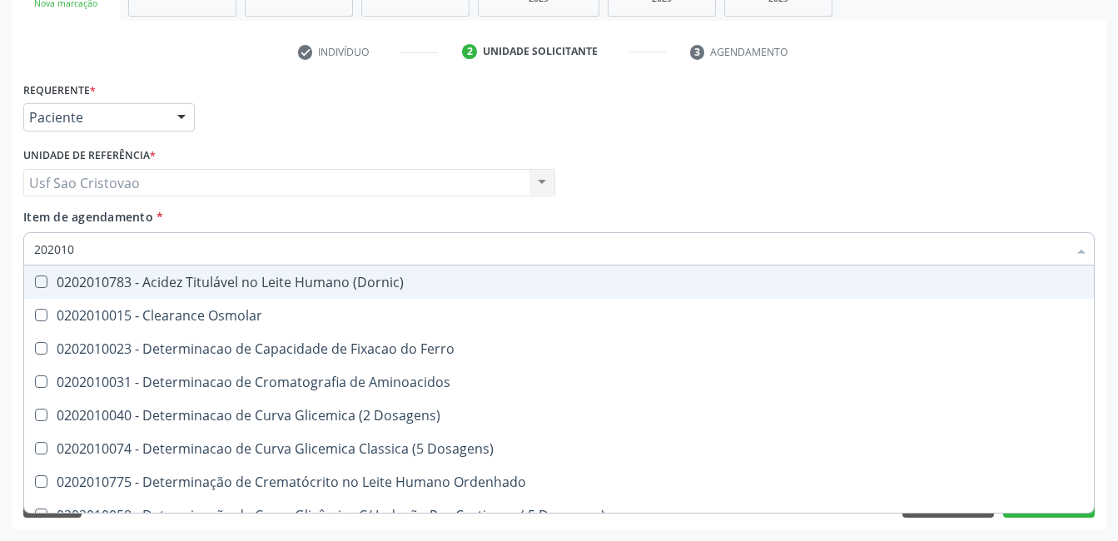
checkbox Fracionadas\) "true"
checkbox Ferritina "true"
checkbox Glicose "false"
checkbox Glicosilada "false"
checkbox Nt-Probnp\) "true"
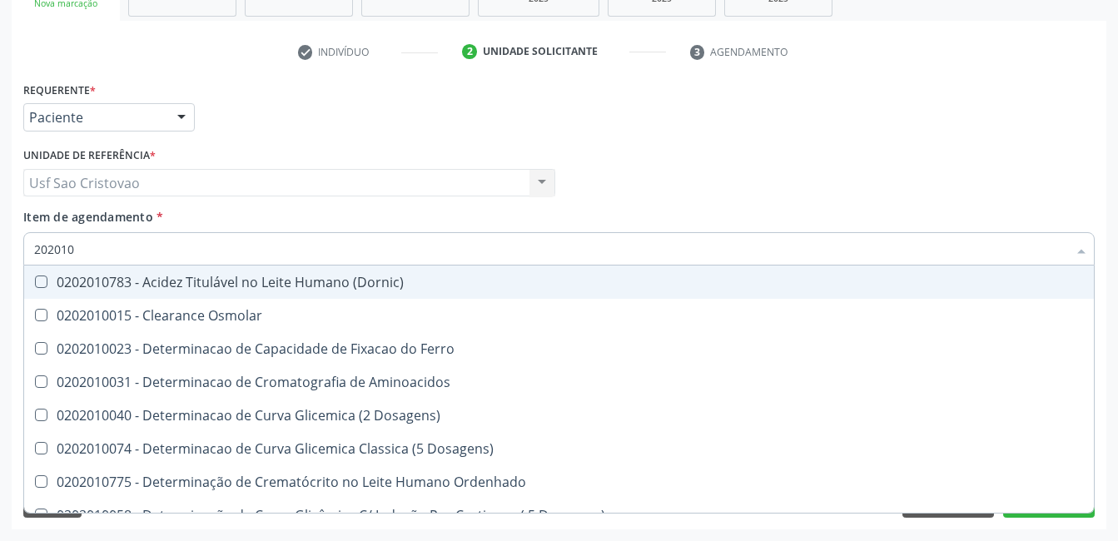
checkbox Potassio "true"
checkbox Triglicerideos "false"
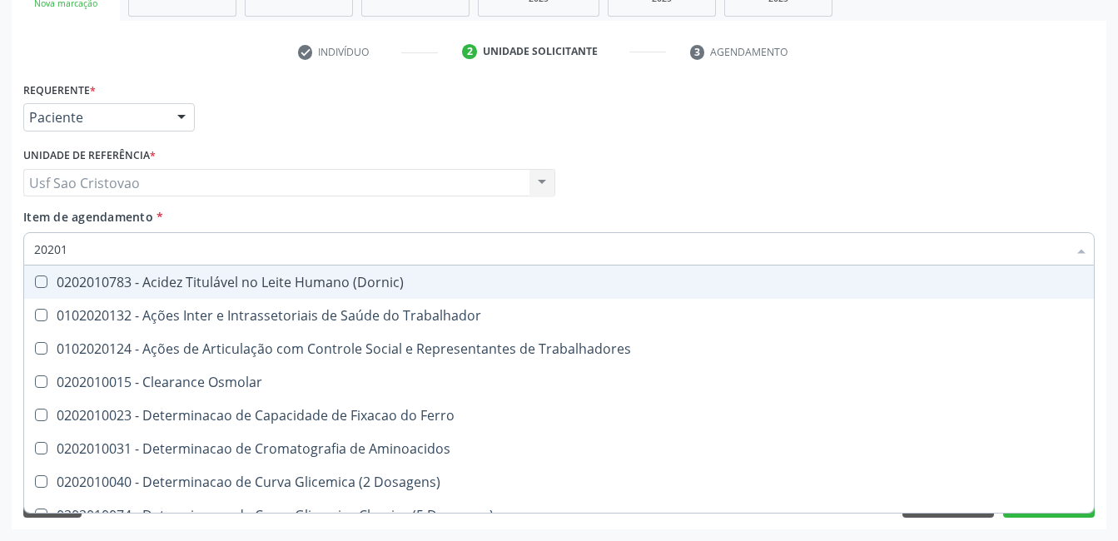
type input "2020"
checkbox Hdl "false"
checkbox Ldl "false"
checkbox Total "false"
checkbox Glicose "false"
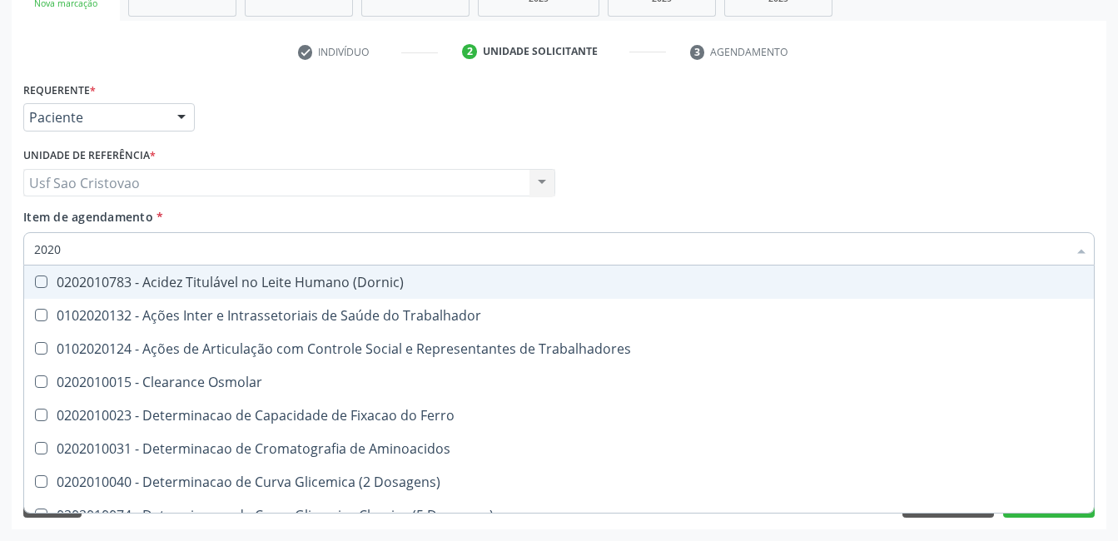
checkbox Glicosilada "false"
checkbox Triglicerideos "false"
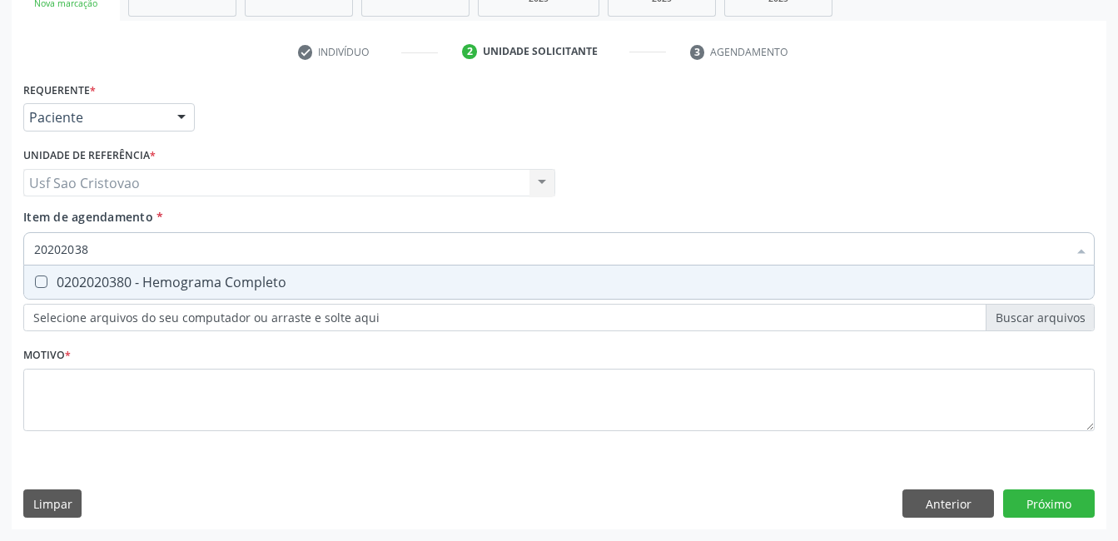
type input "202020380"
click at [44, 281] on Completo at bounding box center [41, 282] width 12 height 12
click at [35, 281] on Completo "checkbox" at bounding box center [29, 281] width 11 height 11
checkbox Completo "true"
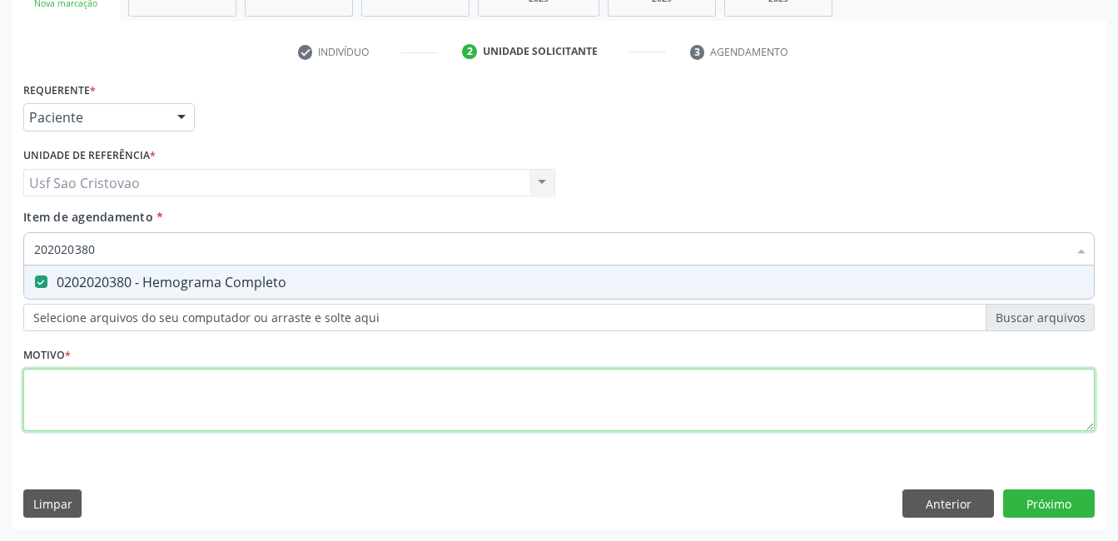
click at [148, 387] on div "Requerente * Paciente Profissional de Saúde Paciente Nenhum resultado encontrad…" at bounding box center [558, 265] width 1071 height 377
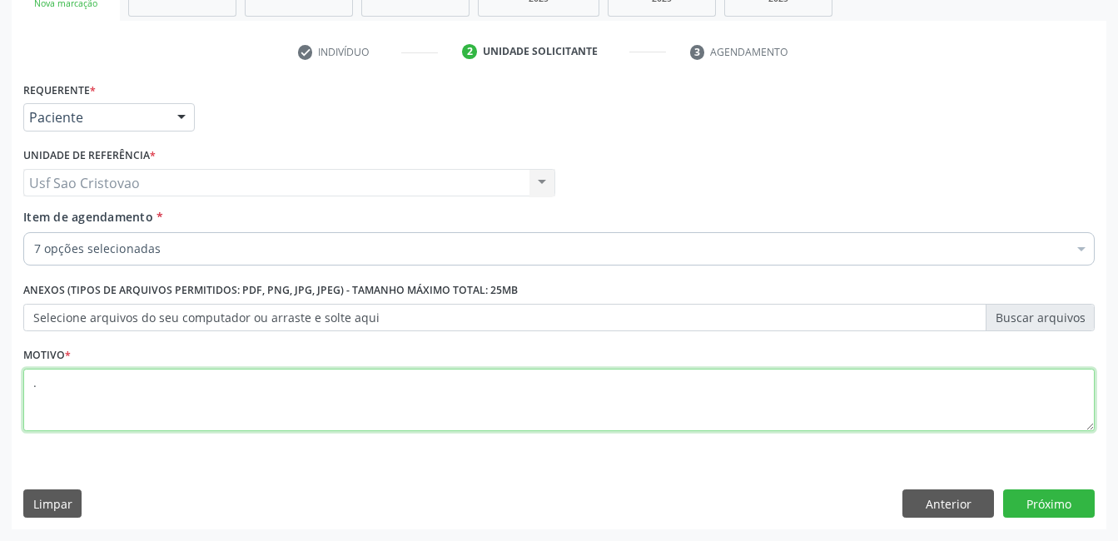
type textarea "."
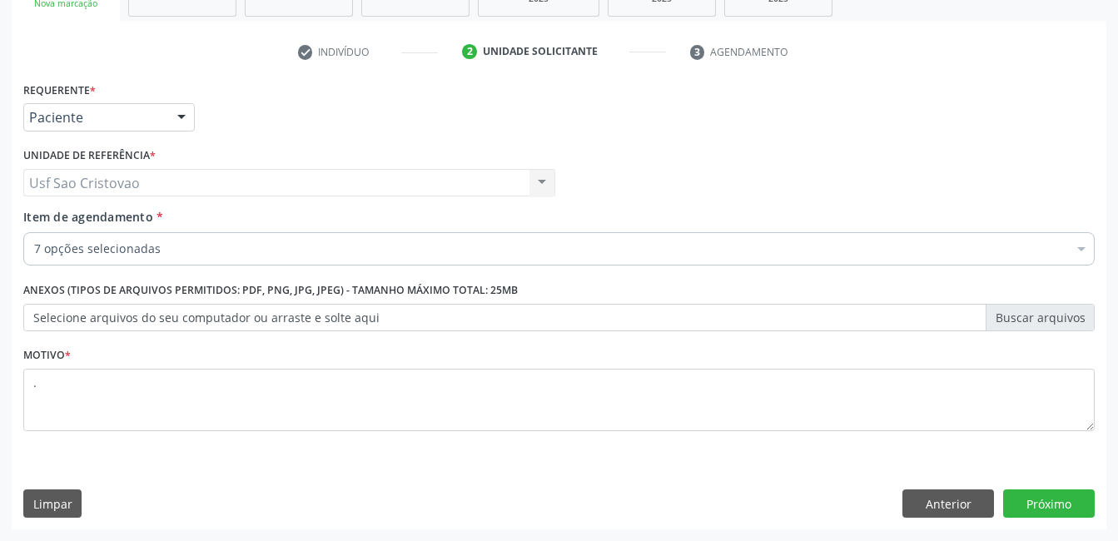
click at [429, 492] on div "Limpar Anterior Próximo" at bounding box center [558, 504] width 1071 height 28
click at [1070, 509] on button "Próximo" at bounding box center [1049, 504] width 92 height 28
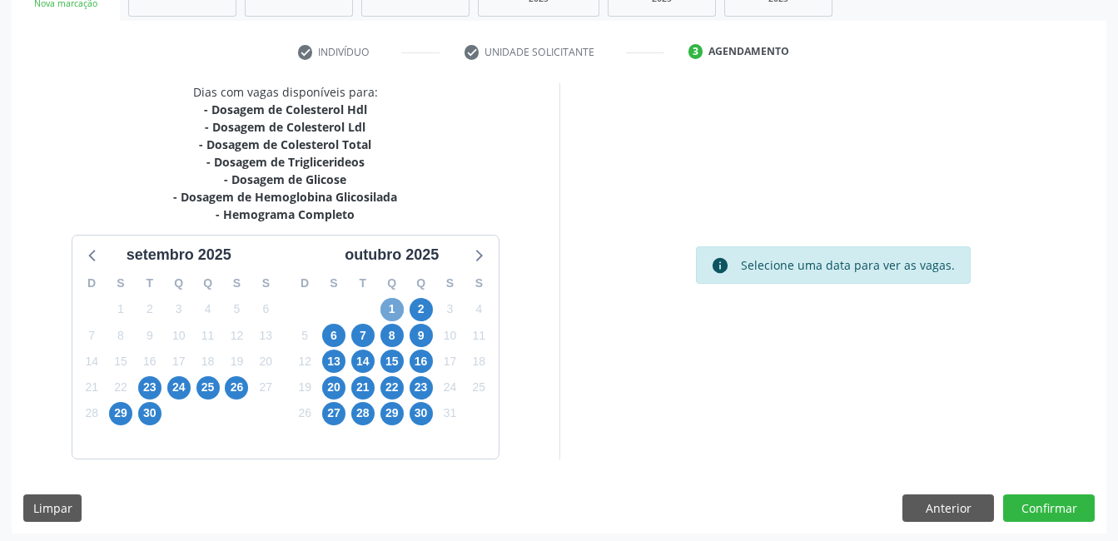
click at [395, 309] on span "1" at bounding box center [391, 309] width 23 height 23
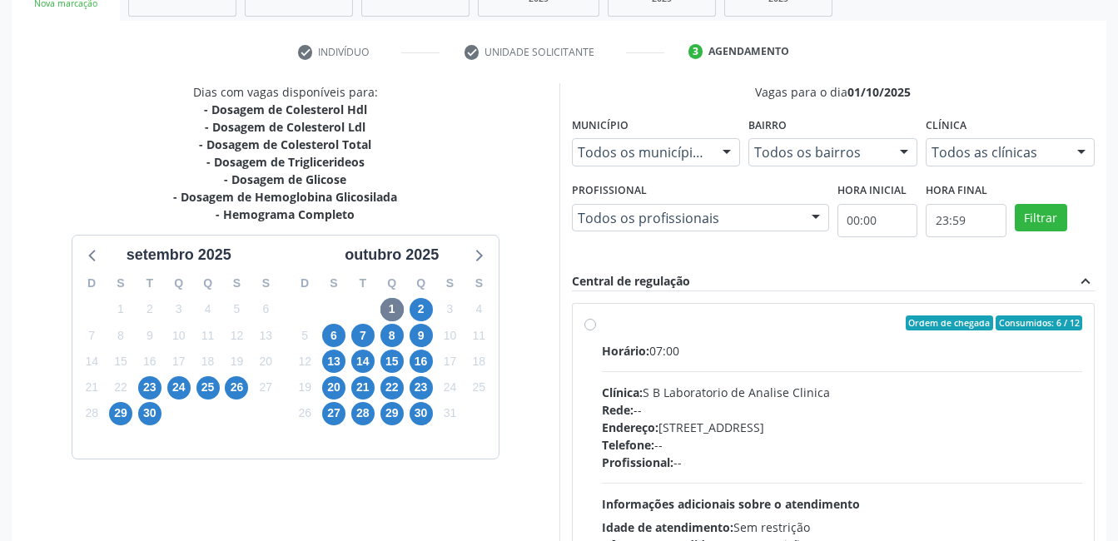
click at [602, 327] on label "Ordem de chegada Consumidos: 6 / 12 Horário: 07:00 Clínica: S B Laboratorio de …" at bounding box center [842, 444] width 481 height 256
click at [589, 327] on input "Ordem de chegada Consumidos: 6 / 12 Horário: 07:00 Clínica: S B Laboratorio de …" at bounding box center [590, 323] width 12 height 15
radio input "true"
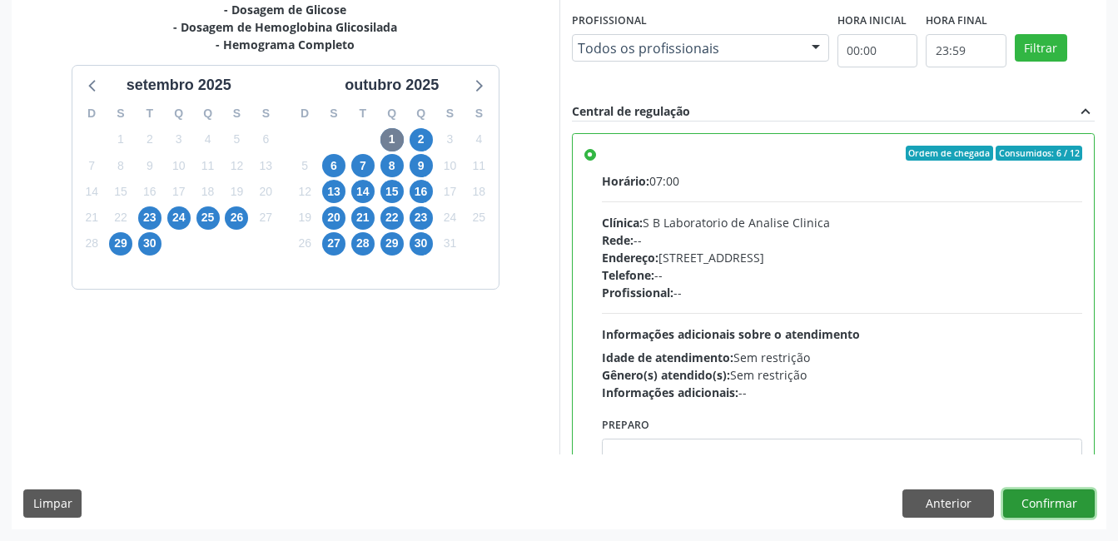
click at [1038, 506] on button "Confirmar" at bounding box center [1049, 504] width 92 height 28
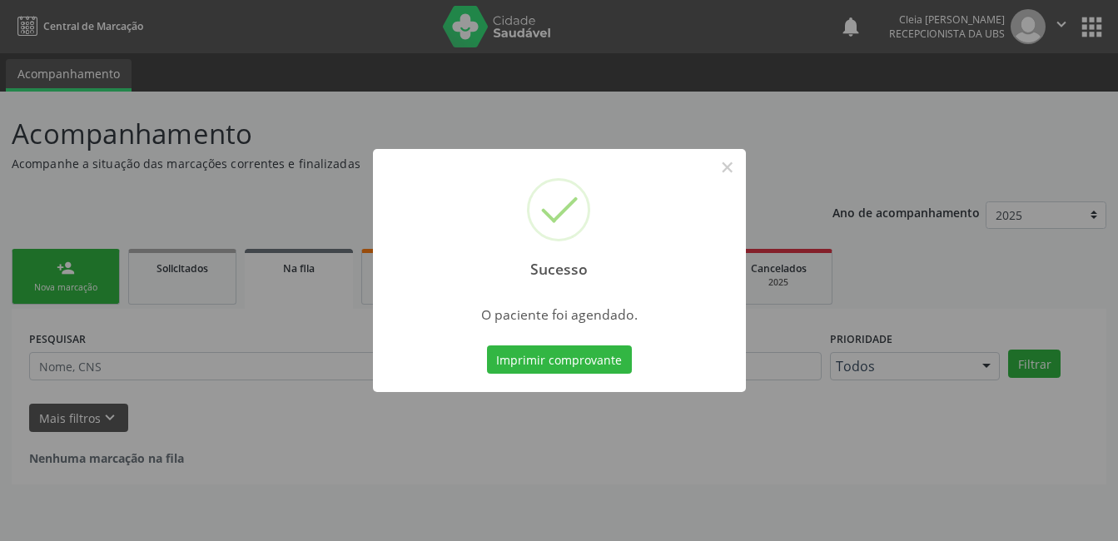
scroll to position [0, 0]
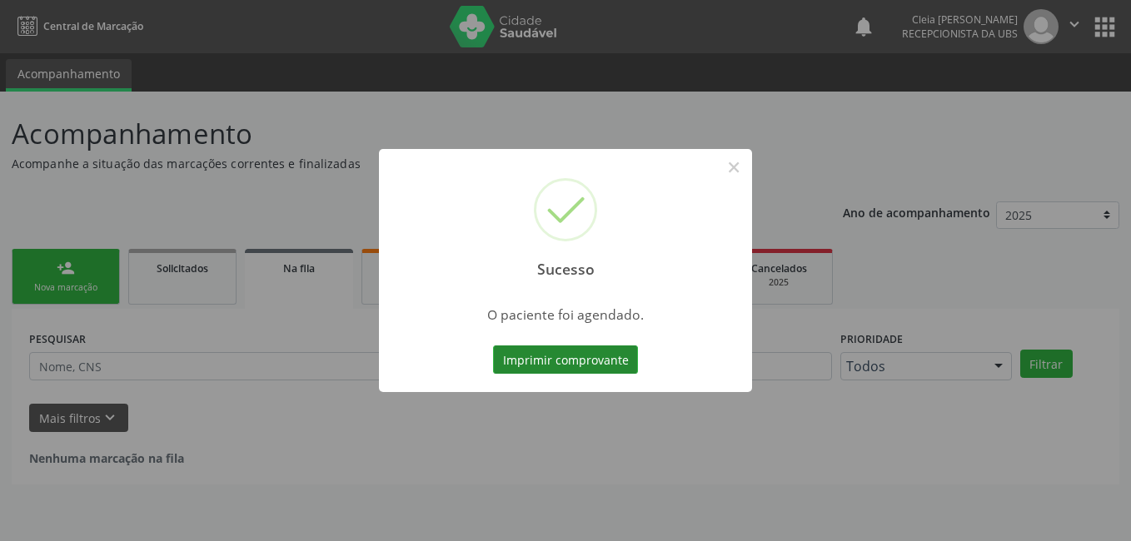
click at [586, 365] on button "Imprimir comprovante" at bounding box center [565, 359] width 145 height 28
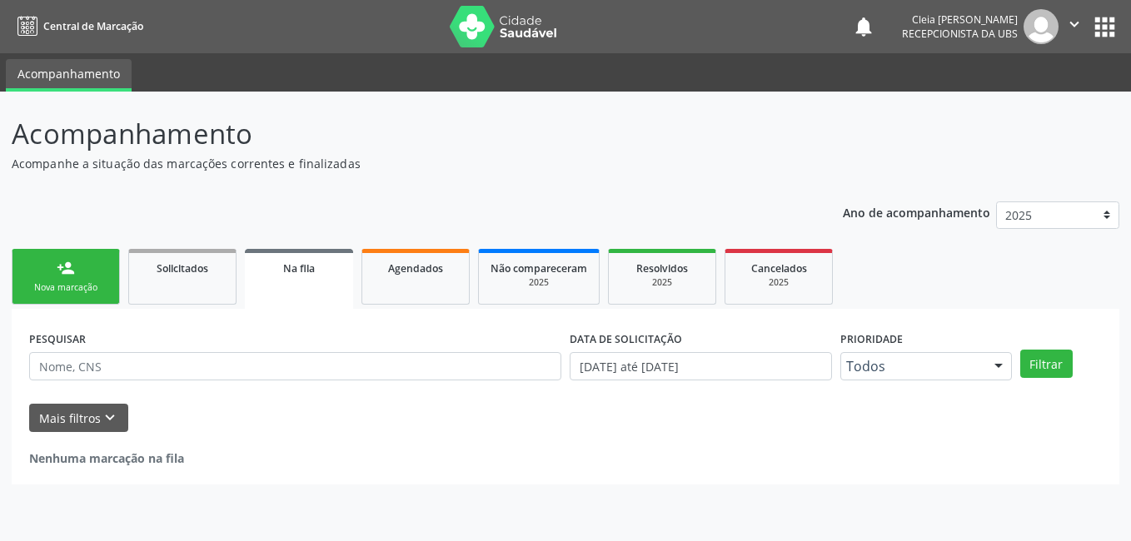
click at [90, 274] on link "person_add Nova marcação" at bounding box center [66, 277] width 108 height 56
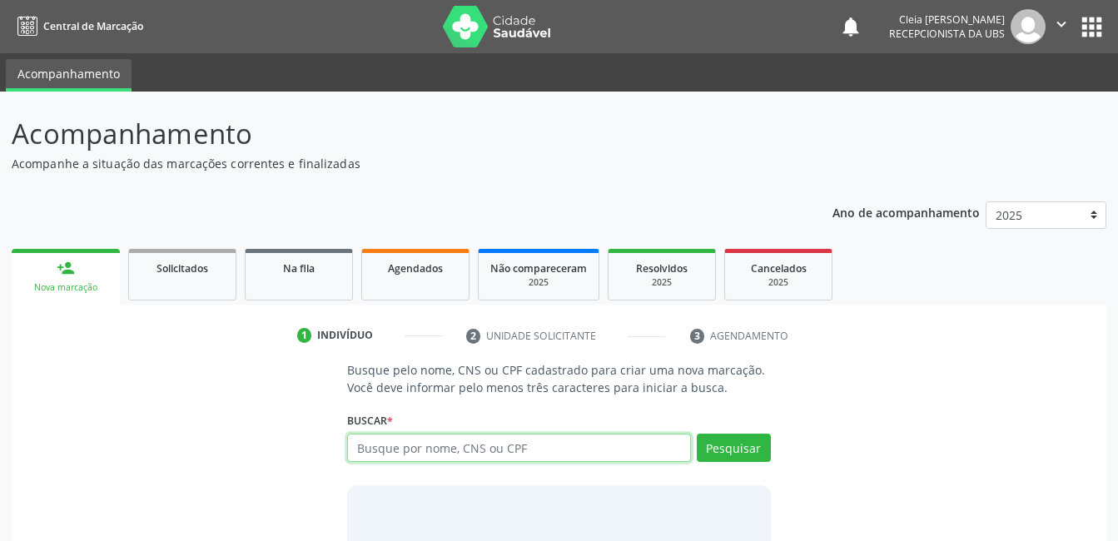
click at [600, 448] on input "text" at bounding box center [518, 448] width 343 height 28
type input "166019039900018"
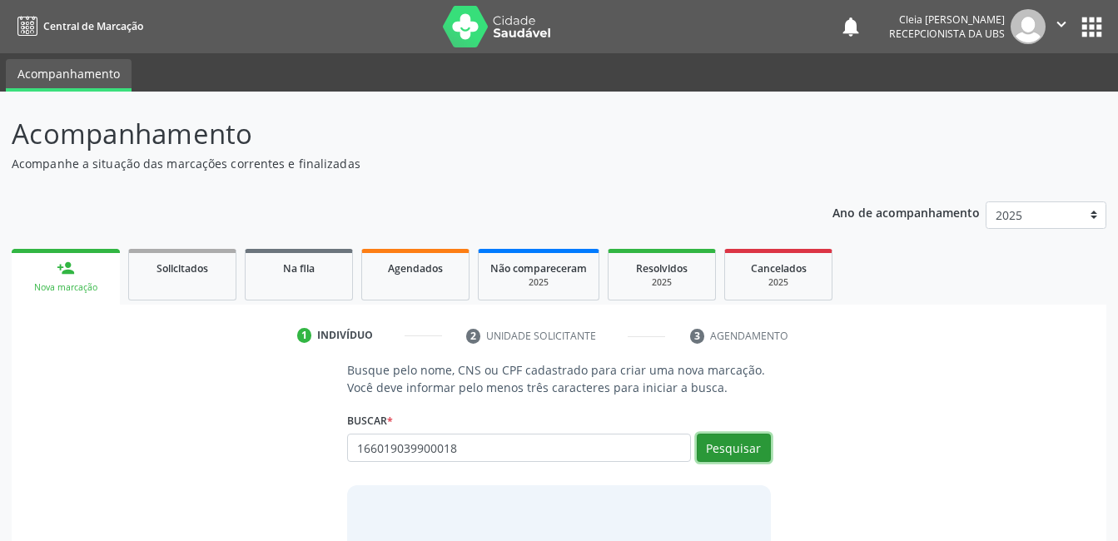
click at [723, 450] on button "Pesquisar" at bounding box center [734, 448] width 74 height 28
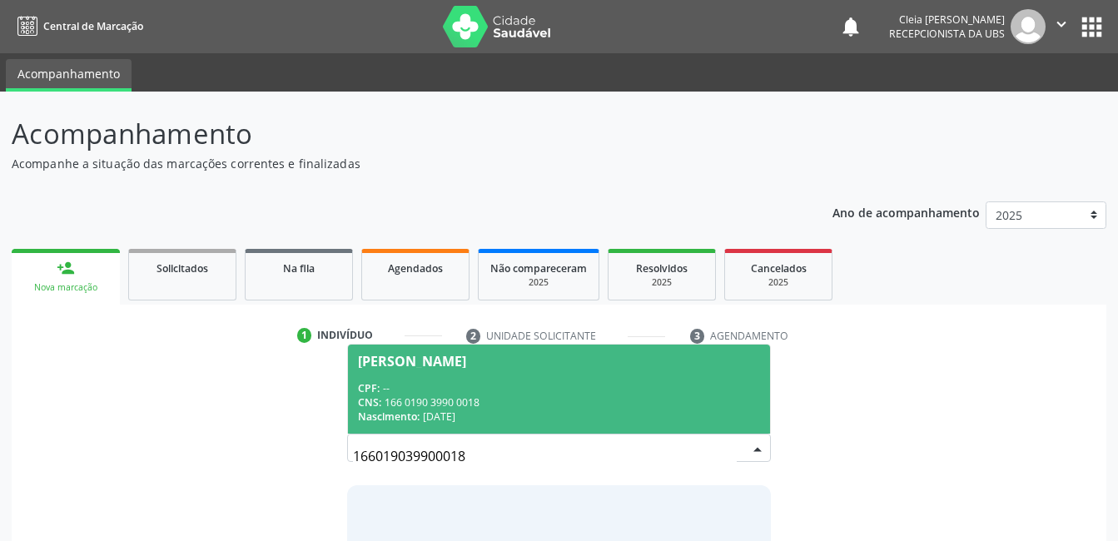
click at [478, 400] on div "CNS: 166 0190 3990 0018" at bounding box center [558, 402] width 401 height 14
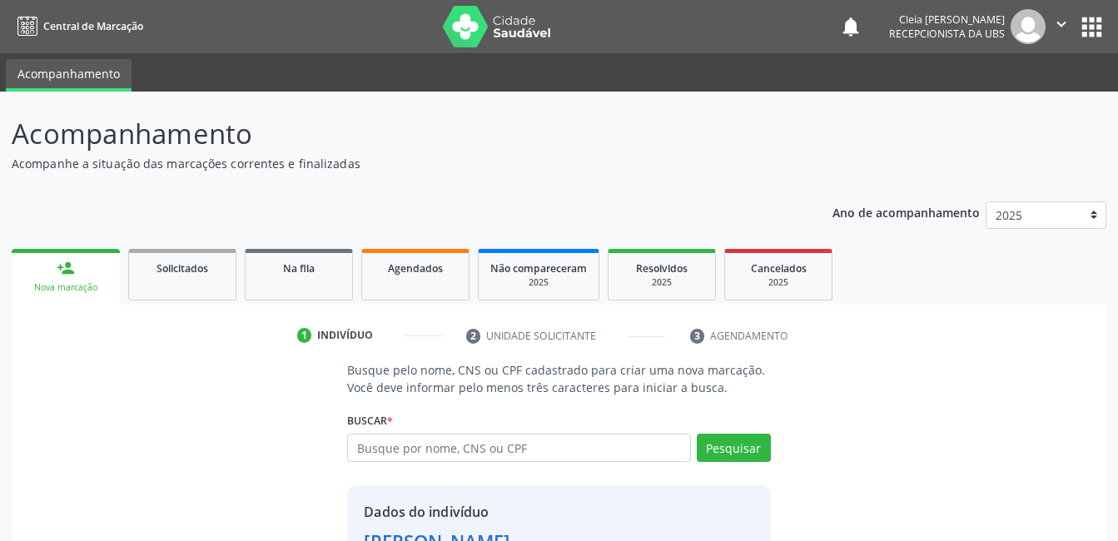
scroll to position [127, 0]
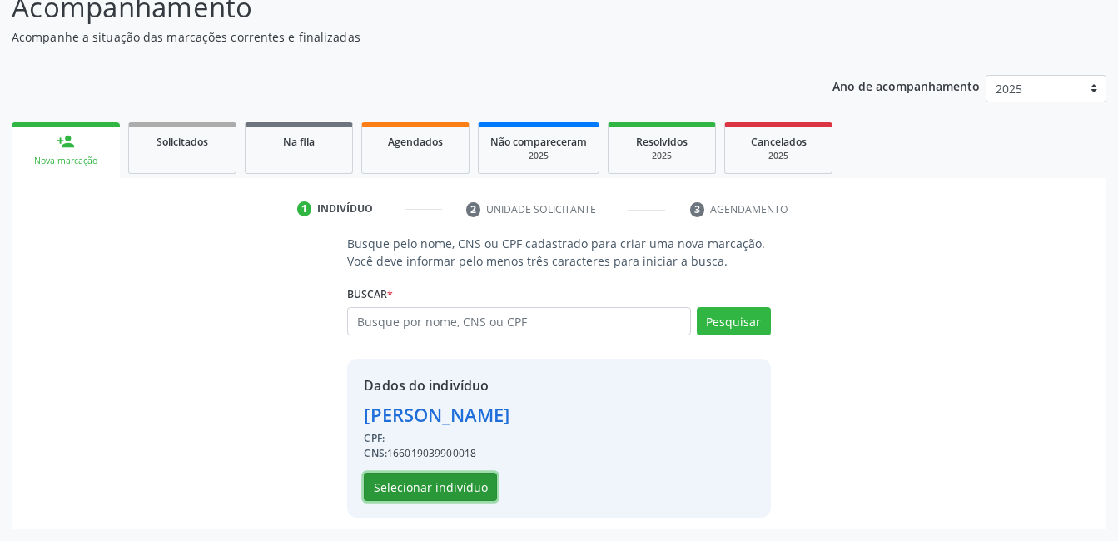
click at [463, 483] on button "Selecionar indivíduo" at bounding box center [430, 487] width 133 height 28
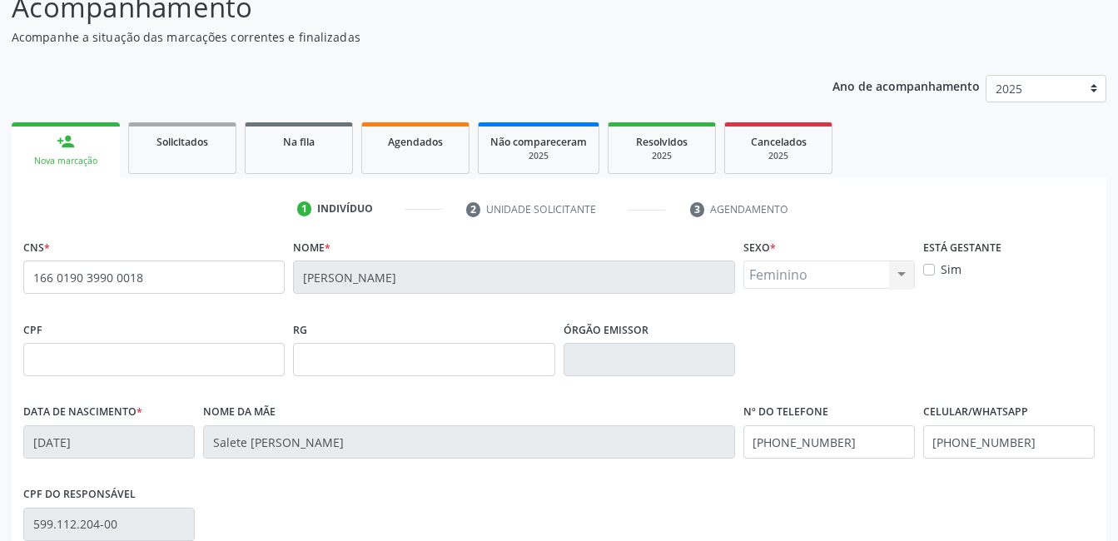
scroll to position [361, 0]
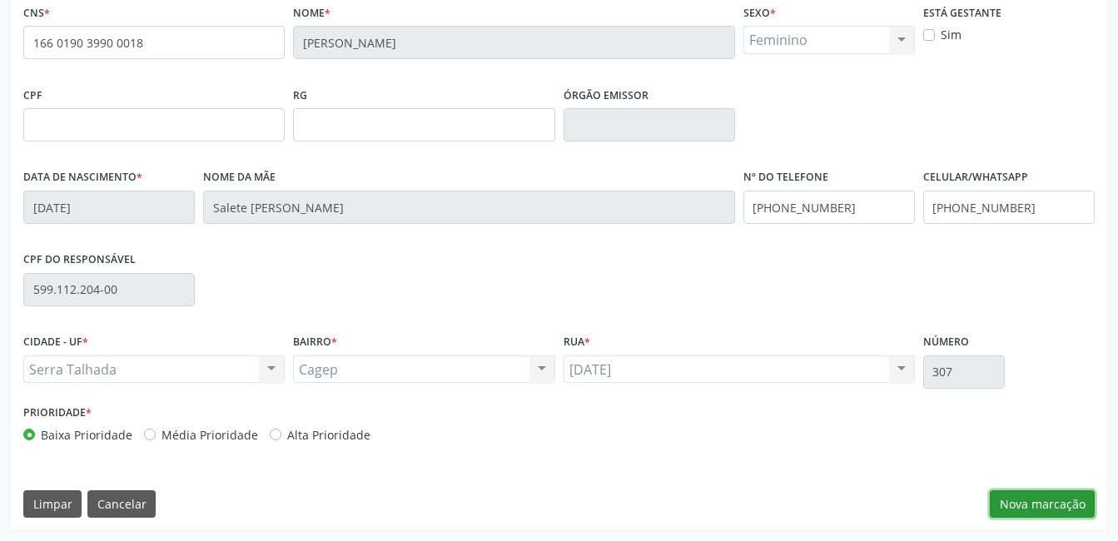
click at [1052, 507] on button "Nova marcação" at bounding box center [1042, 504] width 105 height 28
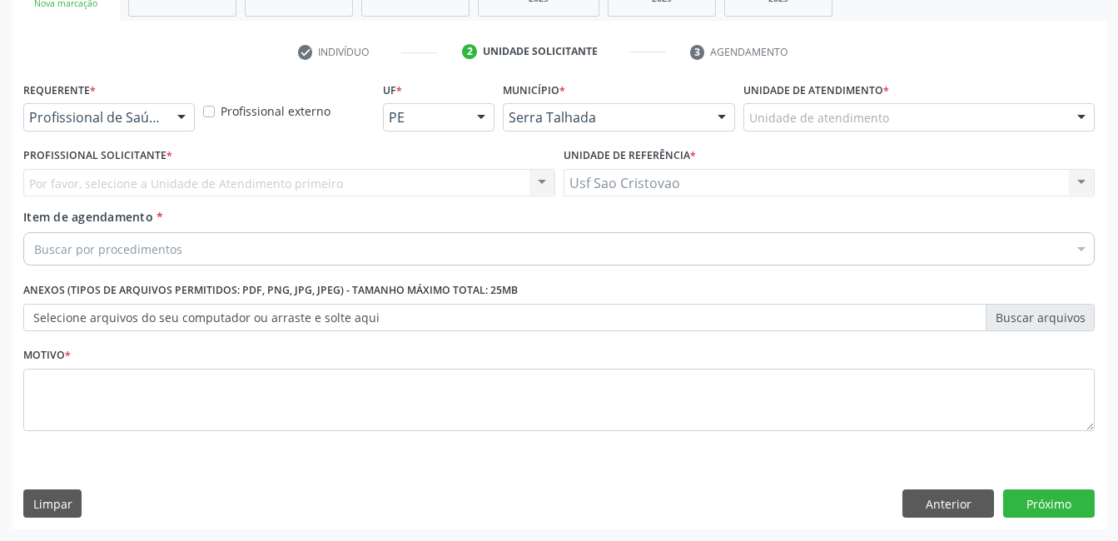
scroll to position [284, 0]
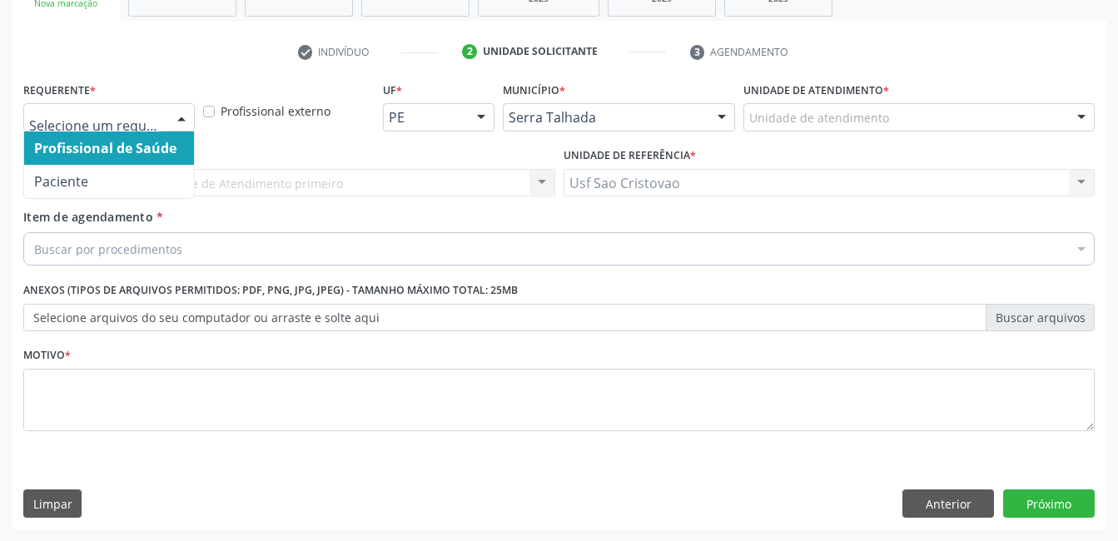
click at [175, 113] on div at bounding box center [181, 118] width 25 height 28
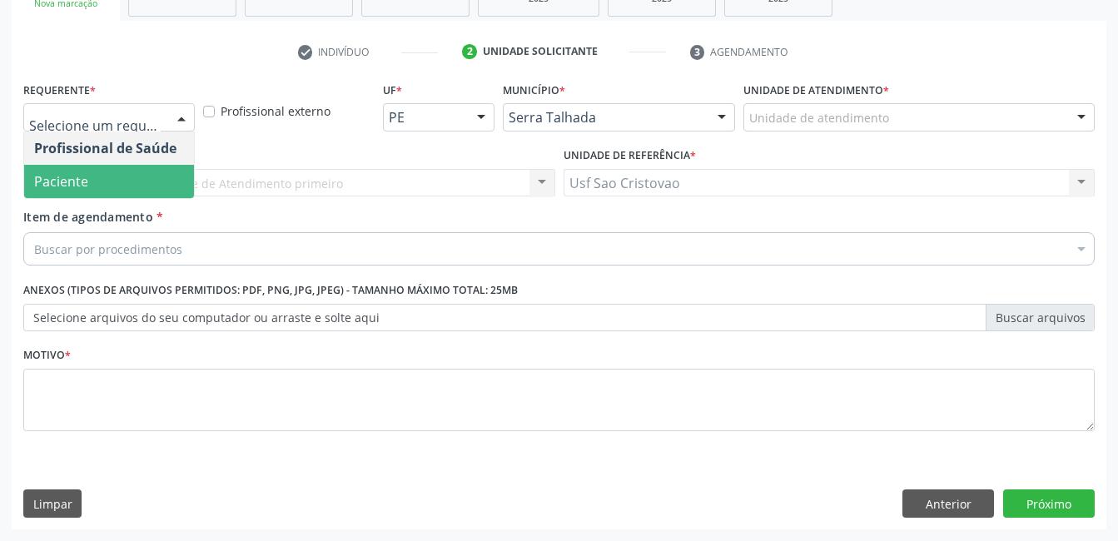
click at [174, 181] on span "Paciente" at bounding box center [109, 181] width 170 height 33
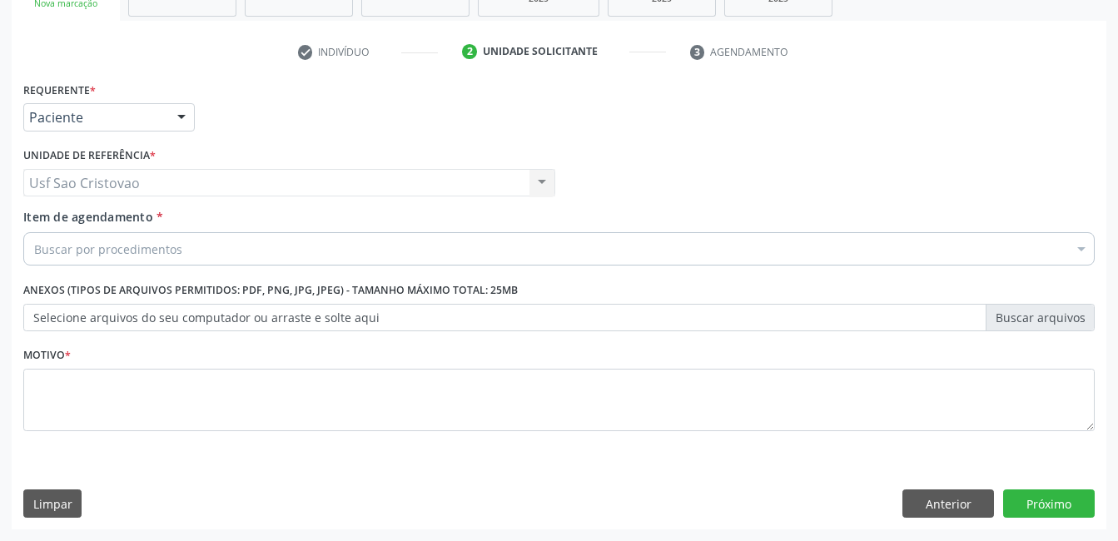
click at [197, 241] on div "Buscar por procedimentos" at bounding box center [558, 248] width 1071 height 33
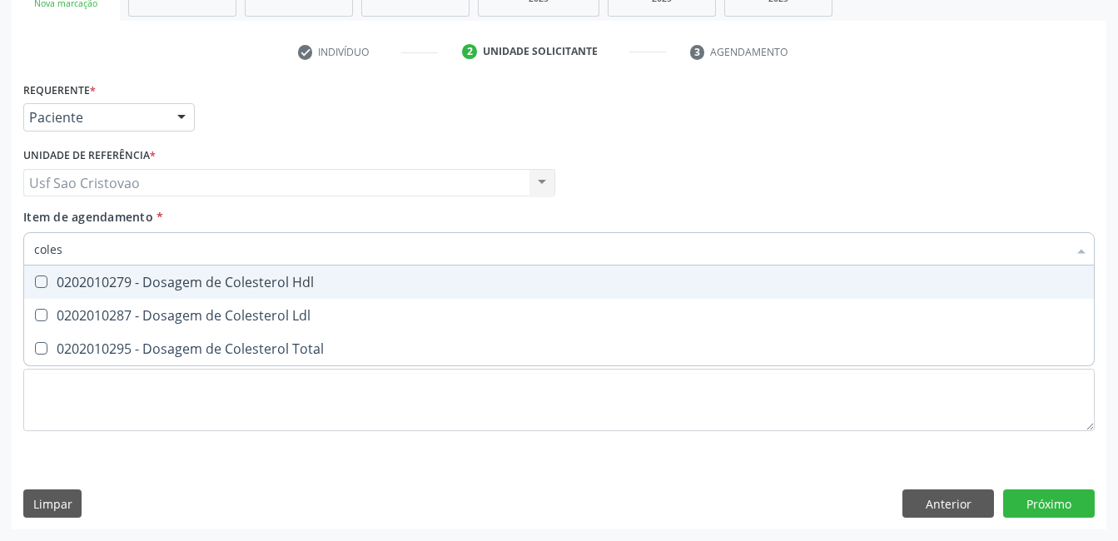
type input "colest"
click at [52, 277] on div "0202010279 - Dosagem de Colesterol Hdl" at bounding box center [559, 282] width 1050 height 13
checkbox Hdl "true"
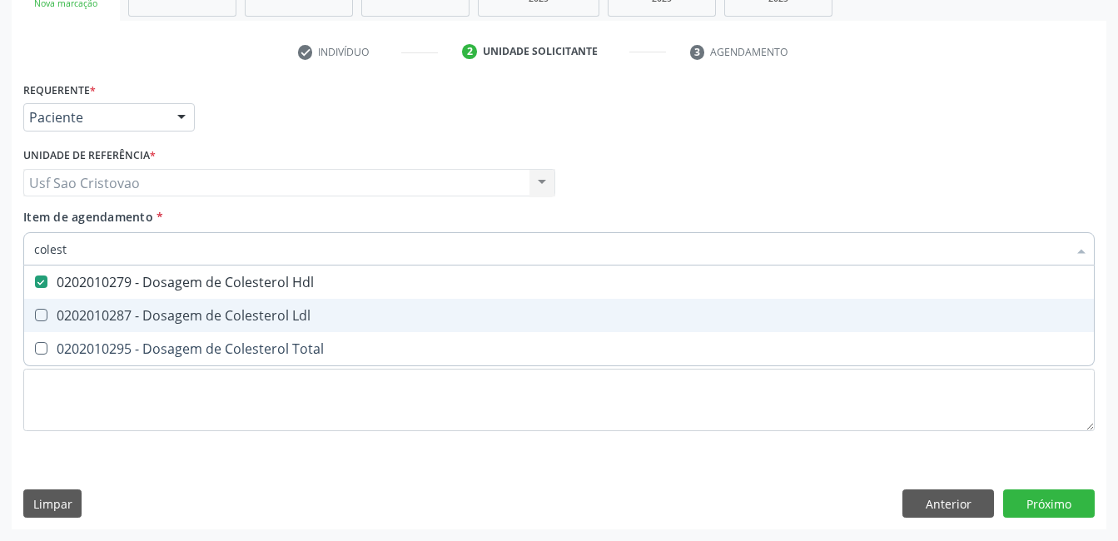
click at [46, 316] on Ldl at bounding box center [41, 315] width 12 height 12
click at [35, 316] on Ldl "checkbox" at bounding box center [29, 315] width 11 height 11
checkbox Ldl "true"
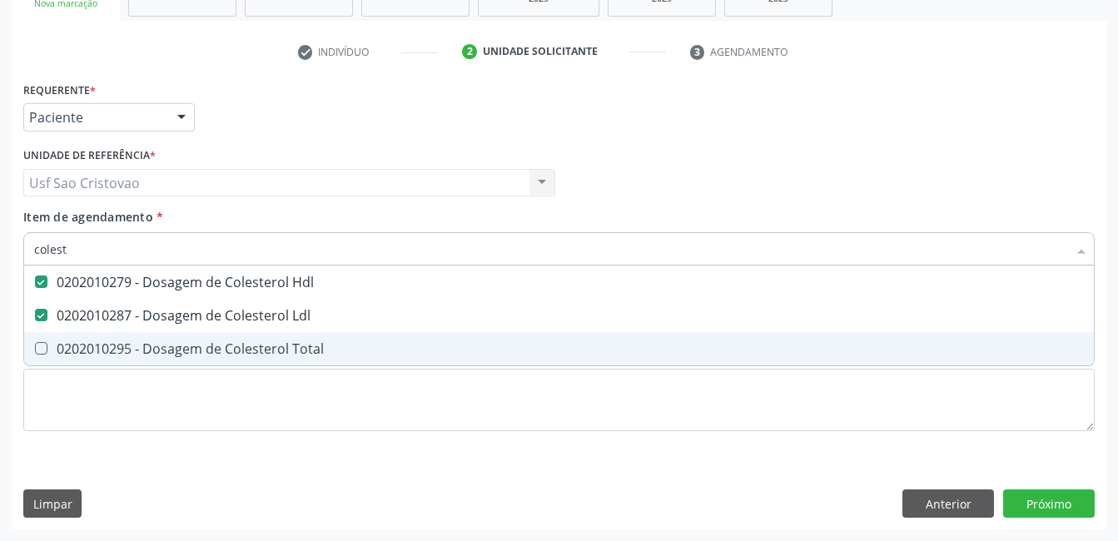
click at [52, 348] on div "0202010295 - Dosagem de Colesterol Total" at bounding box center [559, 348] width 1050 height 13
checkbox Total "true"
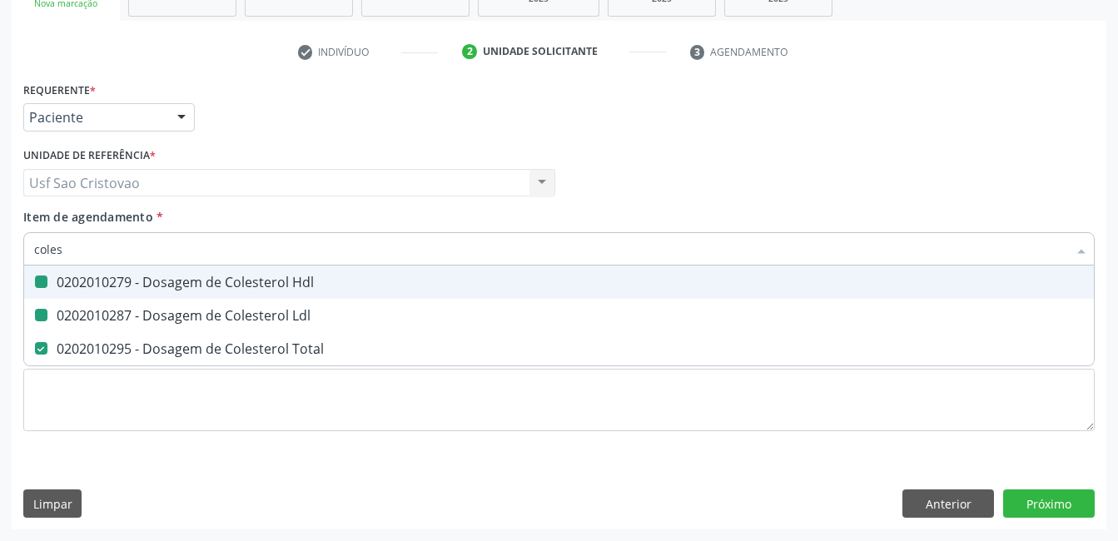
type input "cole"
checkbox Hdl "false"
checkbox Ldl "false"
checkbox Total "false"
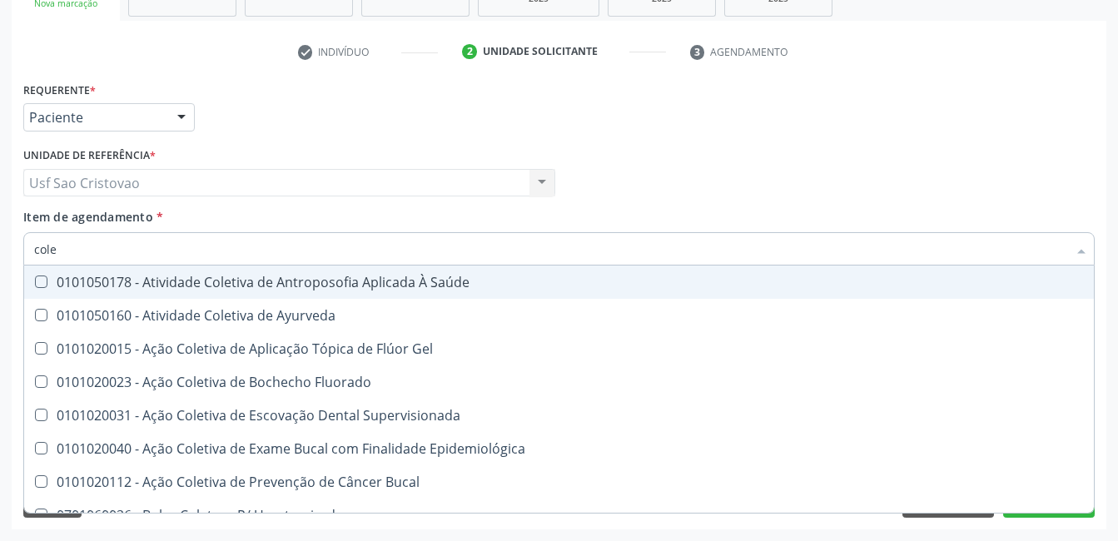
type input "col"
checkbox Hdl "false"
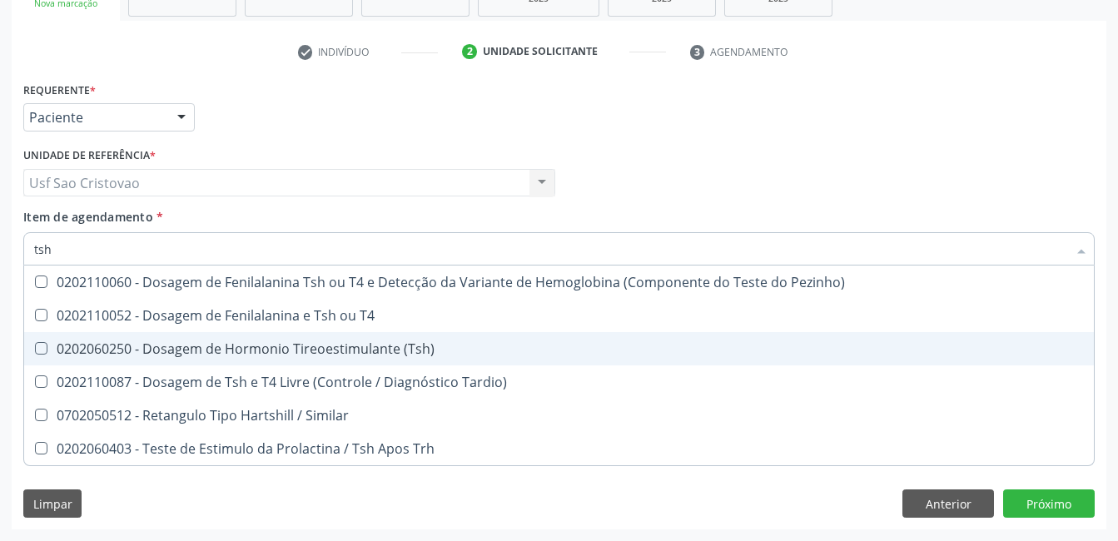
click at [47, 349] on \(Tsh\) at bounding box center [41, 348] width 12 height 12
click at [35, 349] on \(Tsh\) "checkbox" at bounding box center [29, 348] width 11 height 11
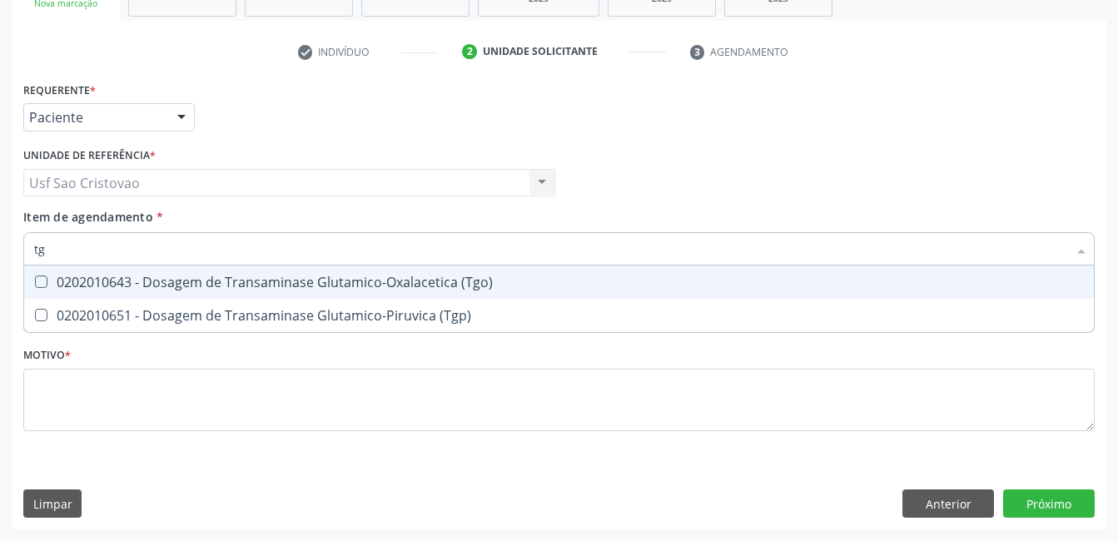
click at [34, 279] on div at bounding box center [30, 282] width 12 height 13
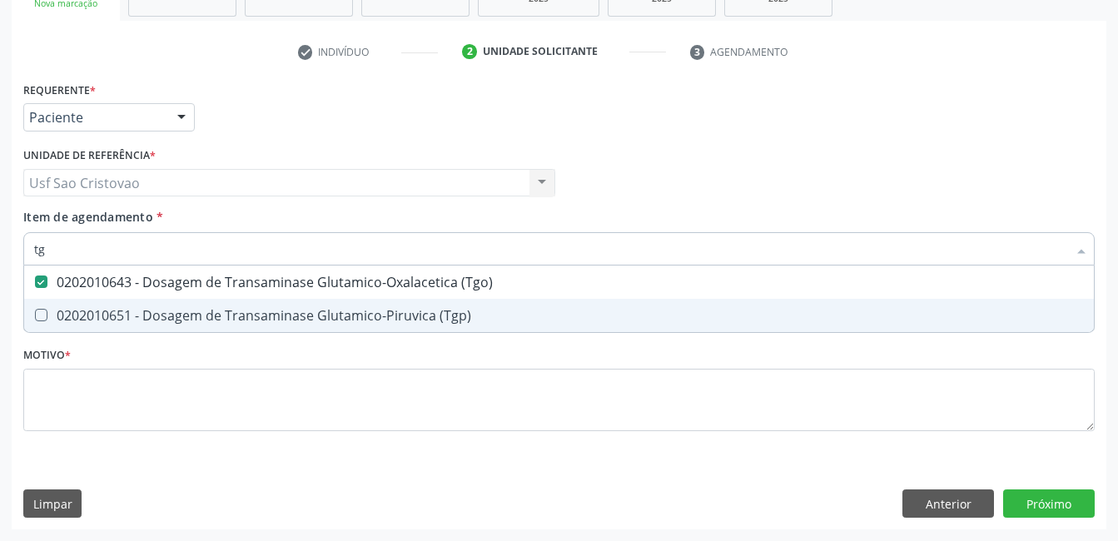
click at [37, 319] on \(Tgp\) at bounding box center [41, 315] width 12 height 12
click at [35, 319] on \(Tgp\) "checkbox" at bounding box center [29, 315] width 11 height 11
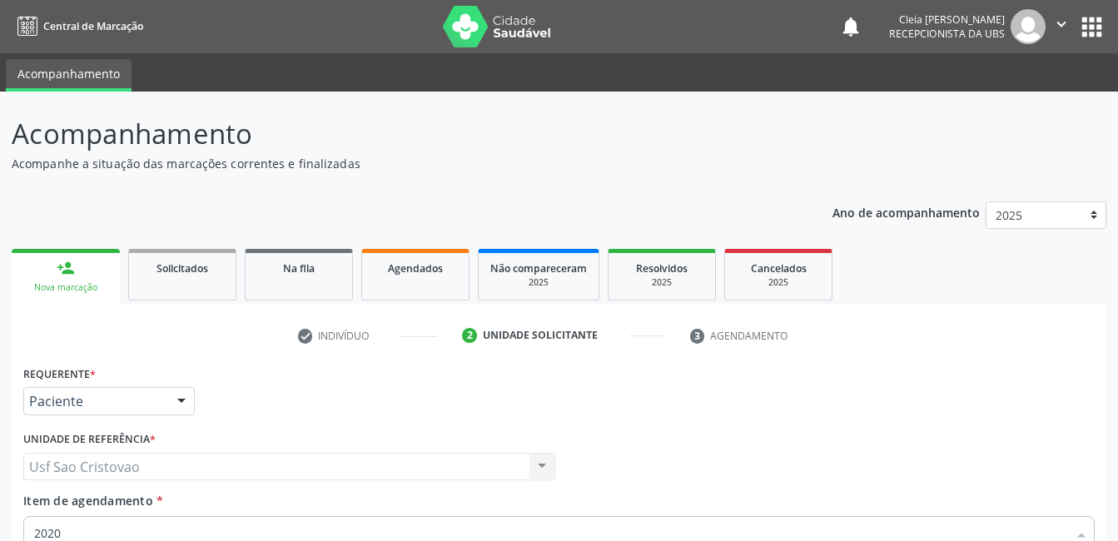
scroll to position [284, 0]
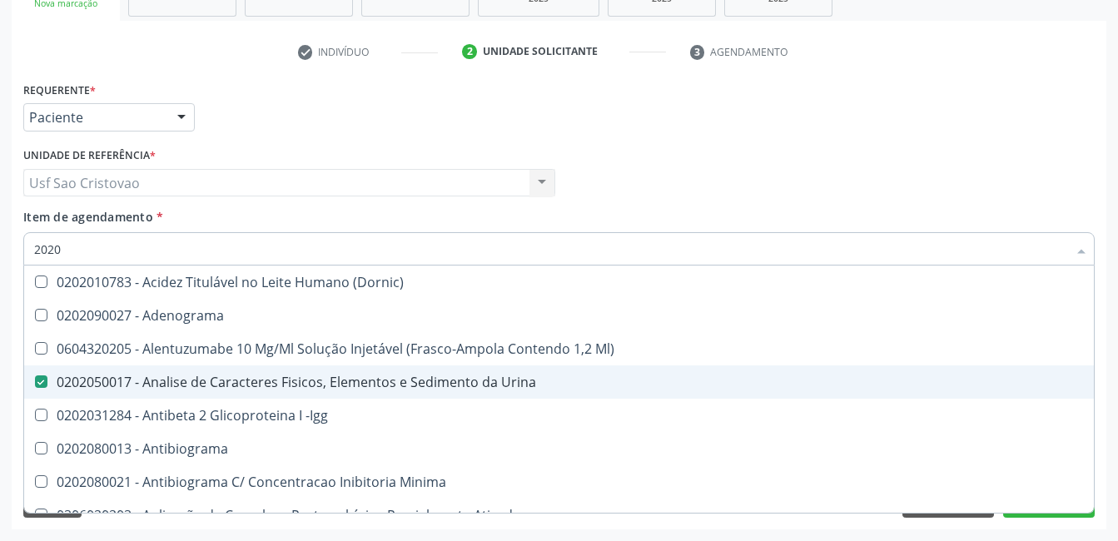
click at [502, 536] on div "Acompanhamento Acompanhe a situação das marcações correntes e finalizadas Relat…" at bounding box center [559, 174] width 1118 height 733
checkbox Adenograma "true"
checkbox Ml\) "true"
checkbox -Igg "true"
checkbox Antibiograma "true"
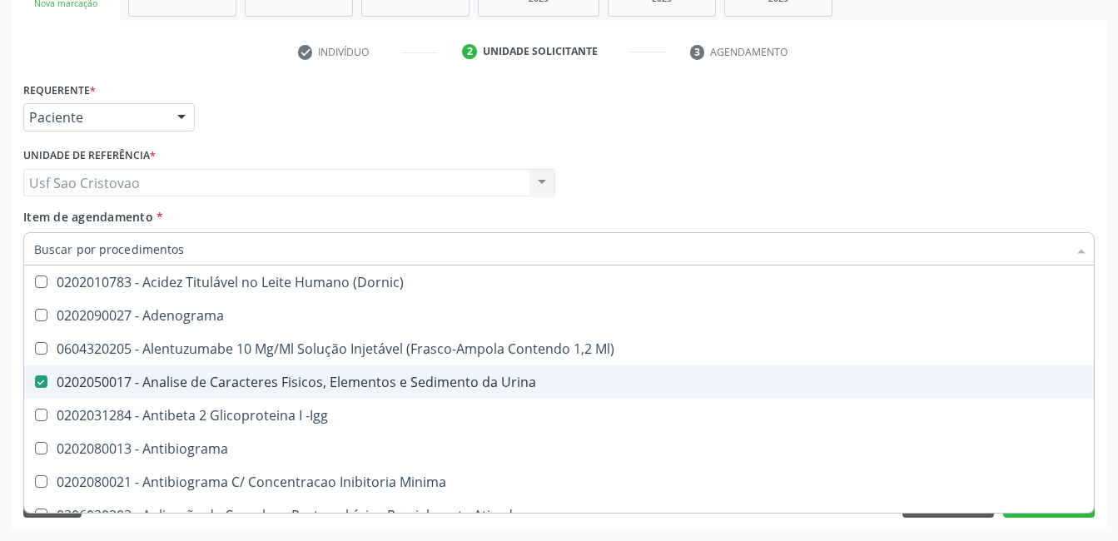
checkbox Minima "true"
checkbox Ativado "true"
checkbox Saúde "true"
checkbox Clínico "true"
checkbox Oncológica "true"
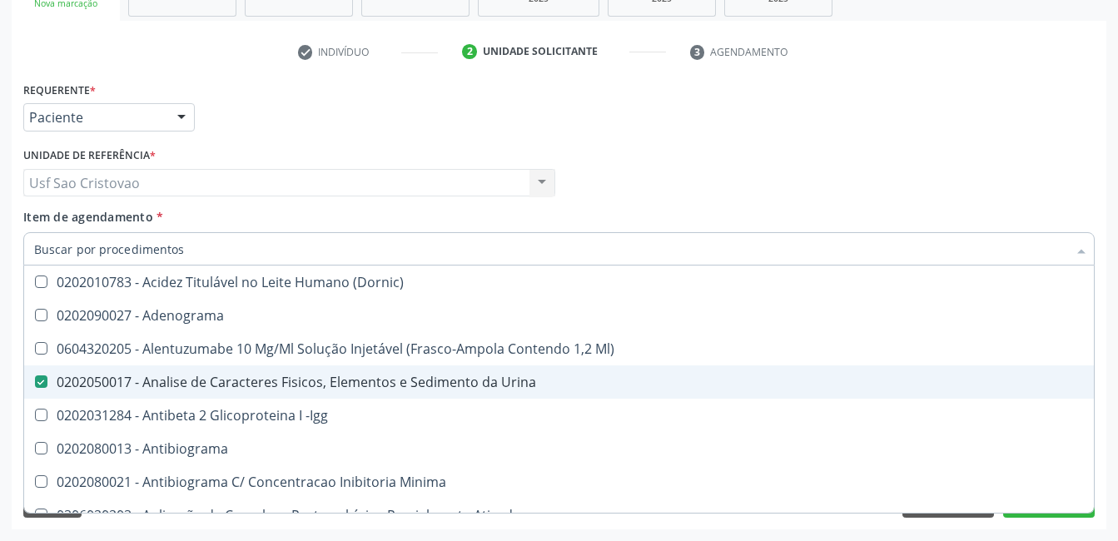
checkbox Trabalhador "true"
checkbox Hdl "false"
checkbox Ldl "false"
checkbox Total "false"
checkbox Glicose "false"
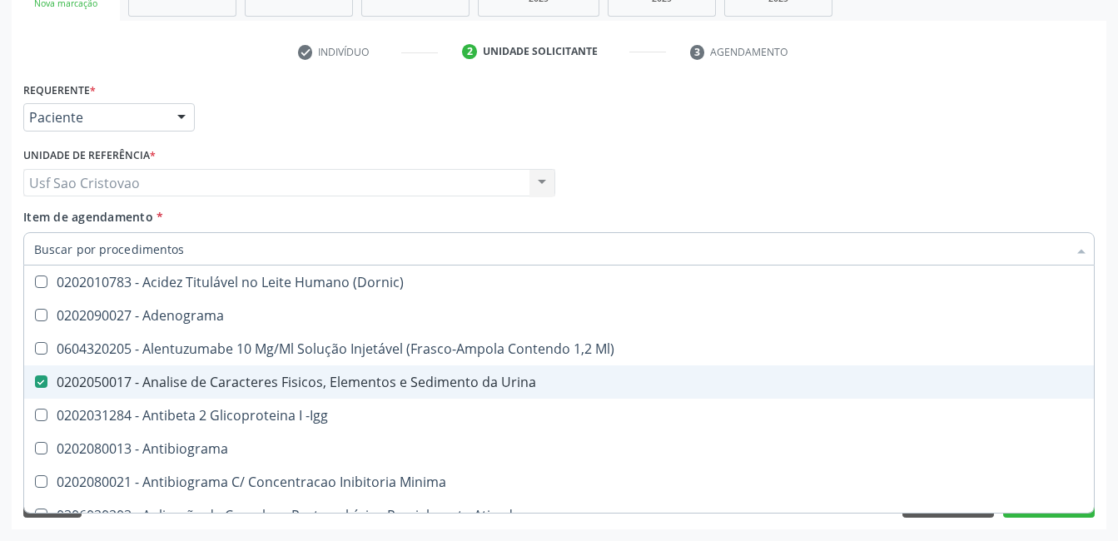
checkbox Glicosilada "false"
checkbox \(Tsh\) "false"
checkbox \(Tgo\) "false"
checkbox \(Tgp\) "false"
checkbox Triglicerideos "false"
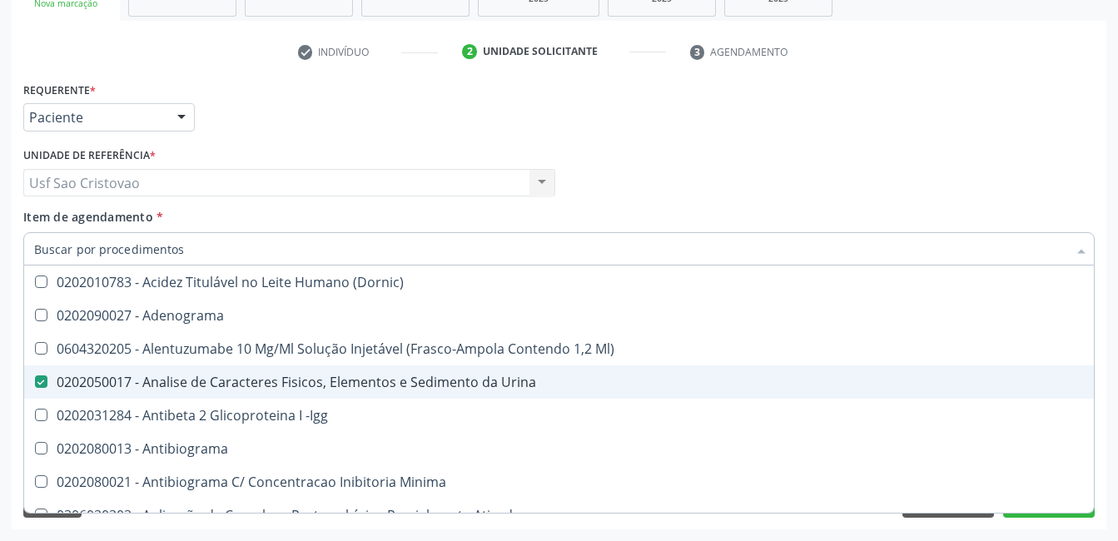
checkbox Completo "false"
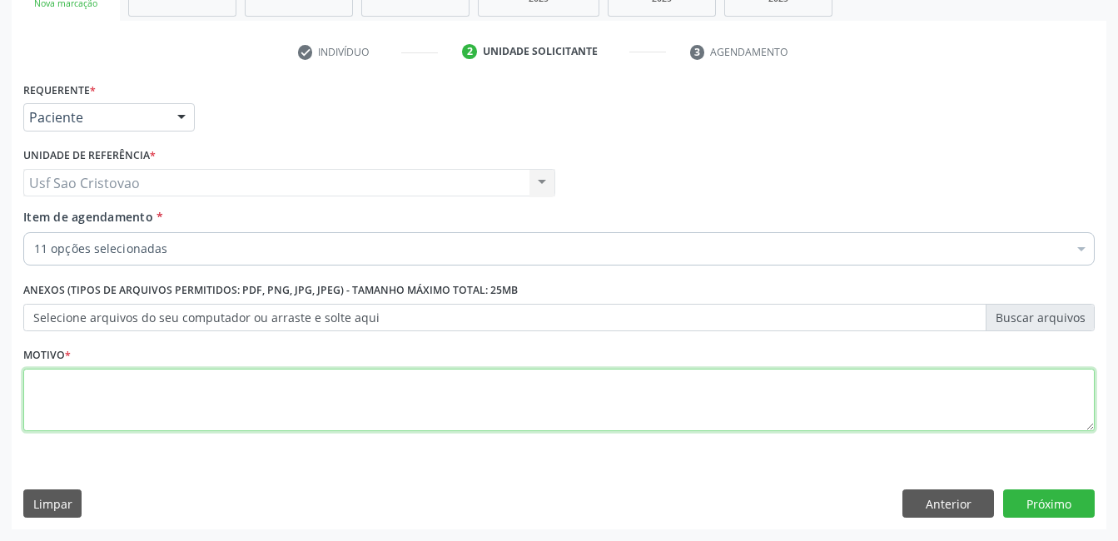
click at [673, 388] on textarea at bounding box center [558, 400] width 1071 height 63
type textarea "."
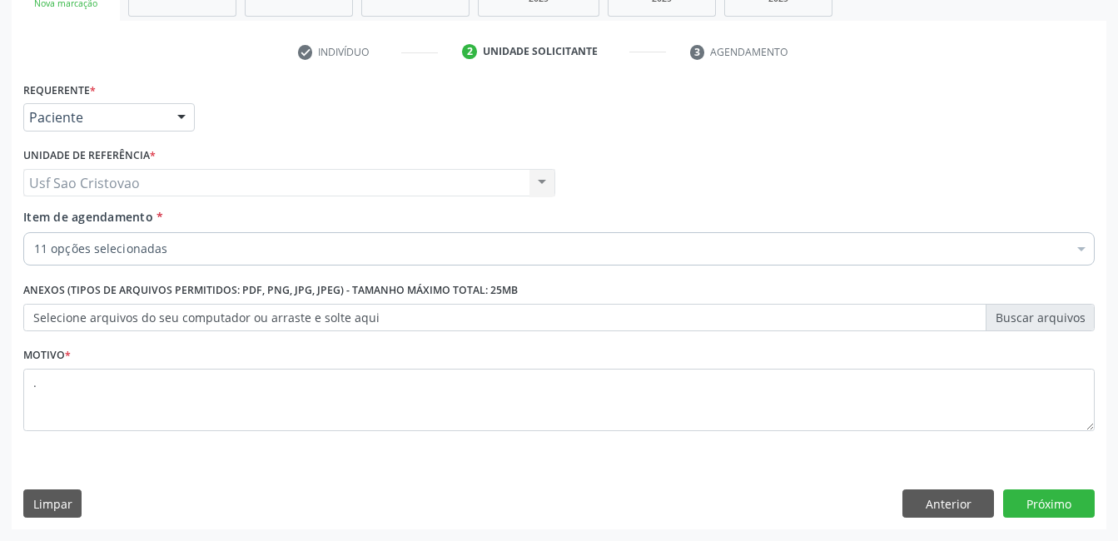
click at [675, 469] on div "Requerente * Paciente Profissional de Saúde Paciente Nenhum resultado encontrad…" at bounding box center [559, 303] width 1095 height 452
click at [1037, 505] on button "Próximo" at bounding box center [1049, 504] width 92 height 28
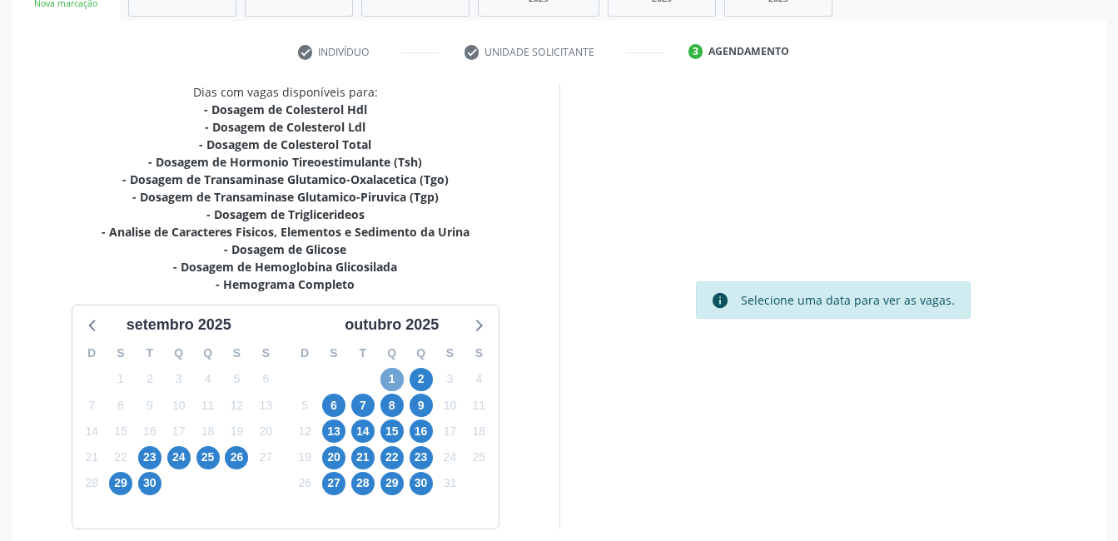
click at [388, 380] on span "1" at bounding box center [391, 379] width 23 height 23
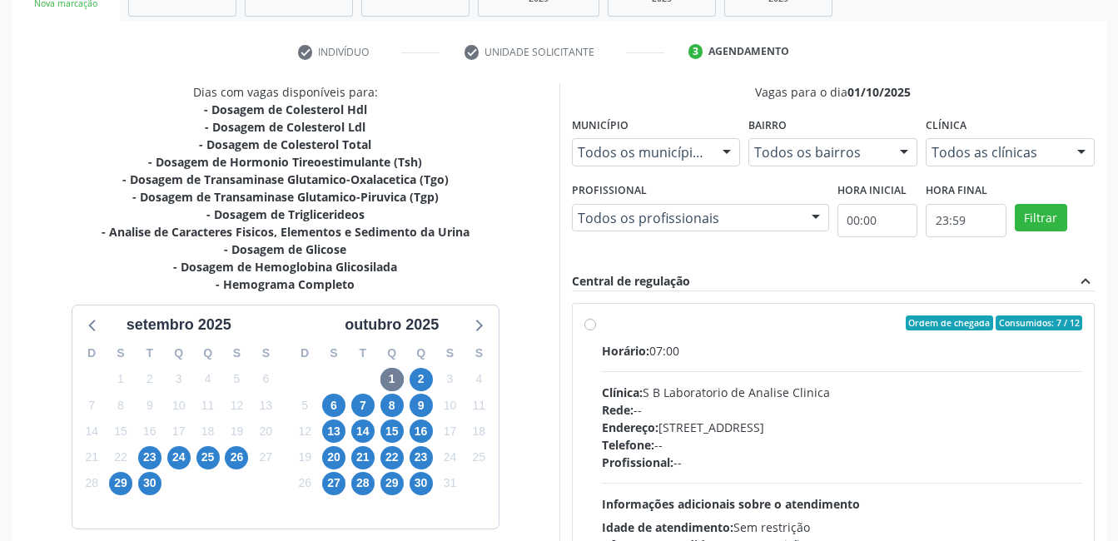
click at [602, 329] on label "Ordem de chegada Consumidos: 7 / 12 Horário: 07:00 Clínica: S B Laboratorio de …" at bounding box center [842, 444] width 481 height 256
click at [591, 329] on input "Ordem de chegada Consumidos: 7 / 12 Horário: 07:00 Clínica: S B Laboratorio de …" at bounding box center [590, 323] width 12 height 15
radio input "true"
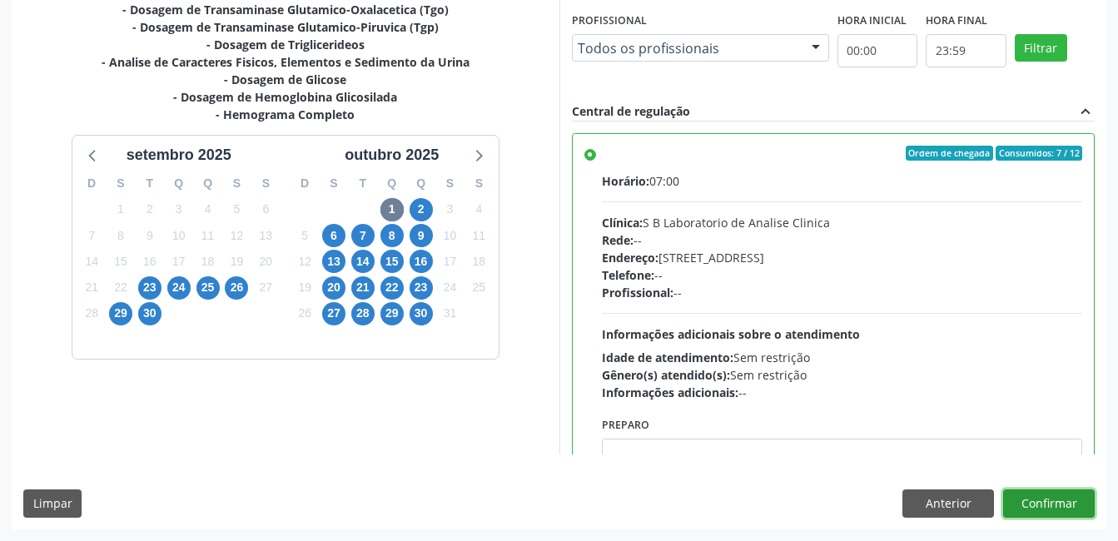
click at [1066, 513] on button "Confirmar" at bounding box center [1049, 504] width 92 height 28
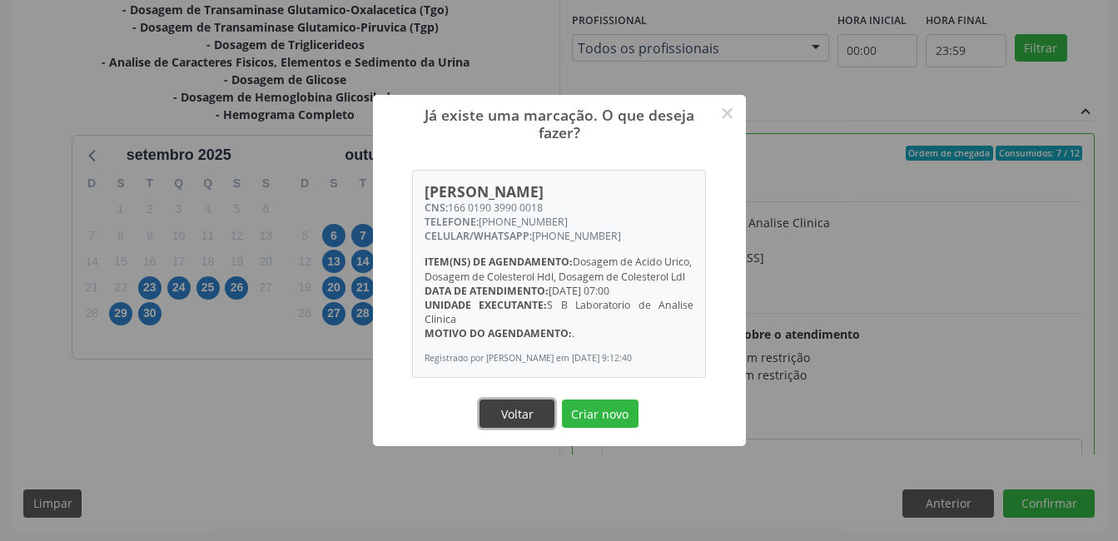
click at [509, 421] on button "Voltar" at bounding box center [517, 414] width 75 height 28
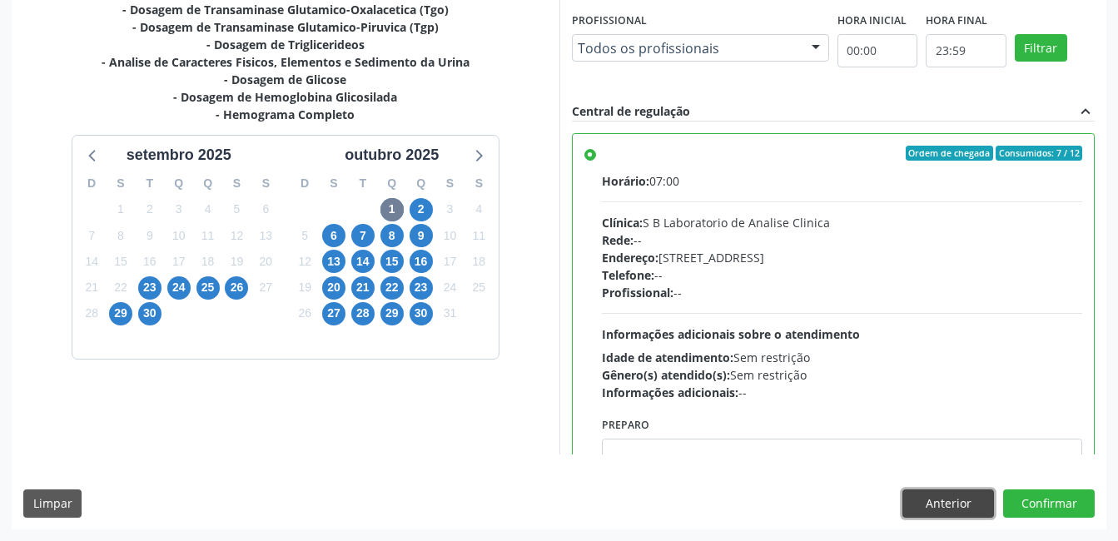
click at [955, 499] on button "Anterior" at bounding box center [948, 504] width 92 height 28
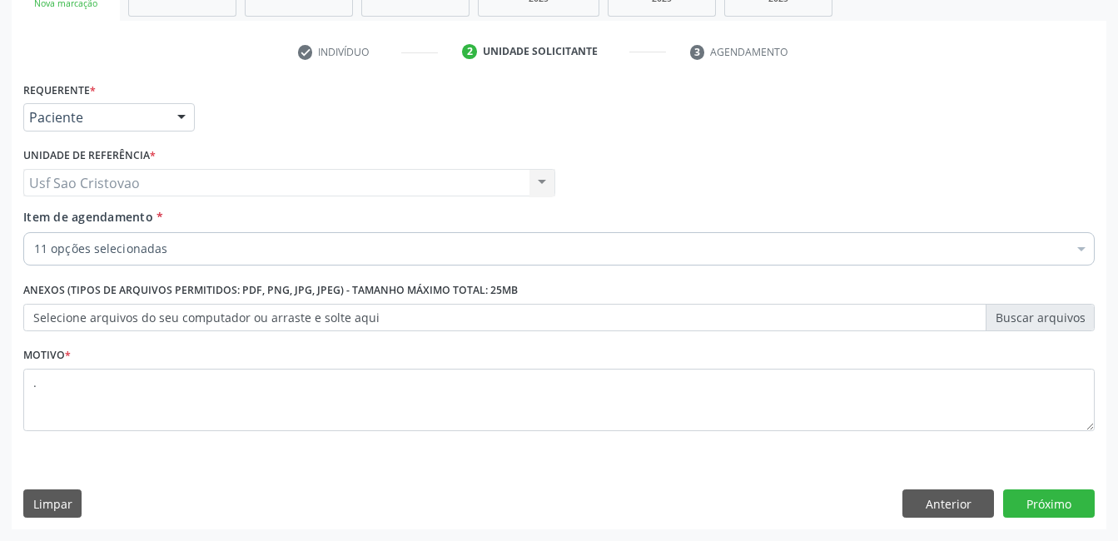
scroll to position [284, 0]
click at [937, 505] on button "Anterior" at bounding box center [948, 504] width 92 height 28
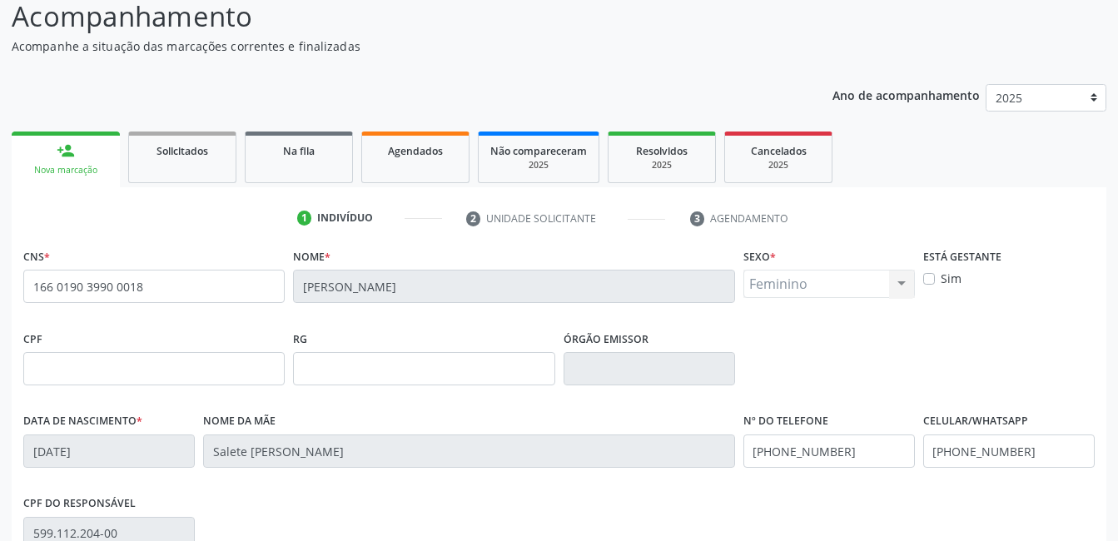
scroll to position [34, 0]
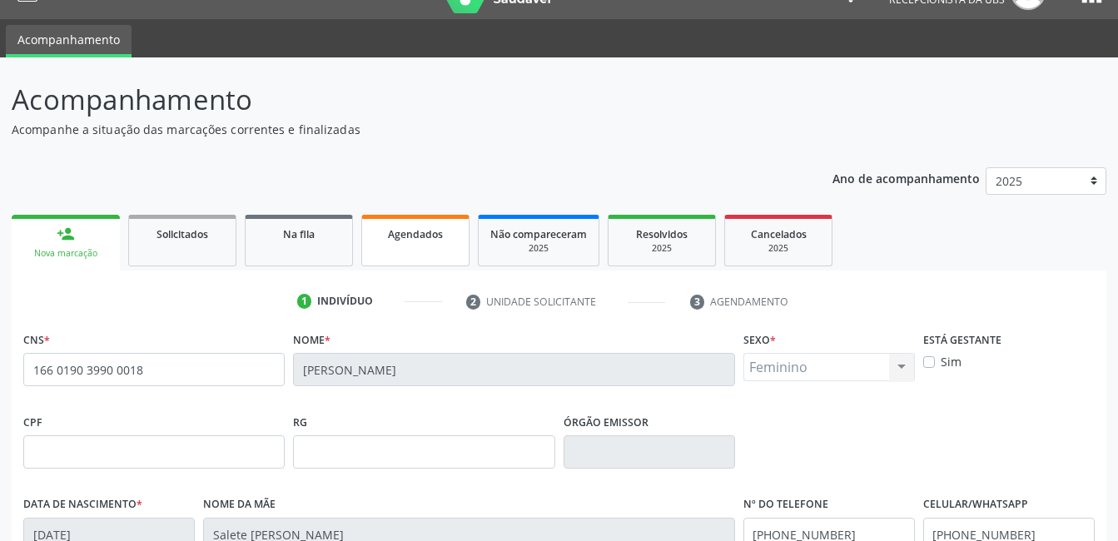
click at [408, 247] on link "Agendados" at bounding box center [415, 241] width 108 height 52
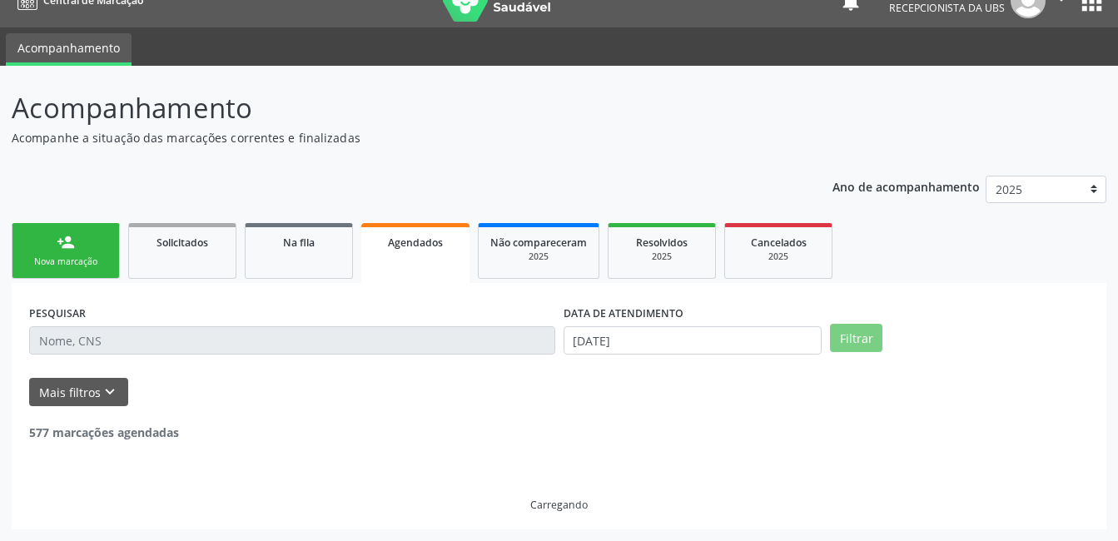
scroll to position [0, 0]
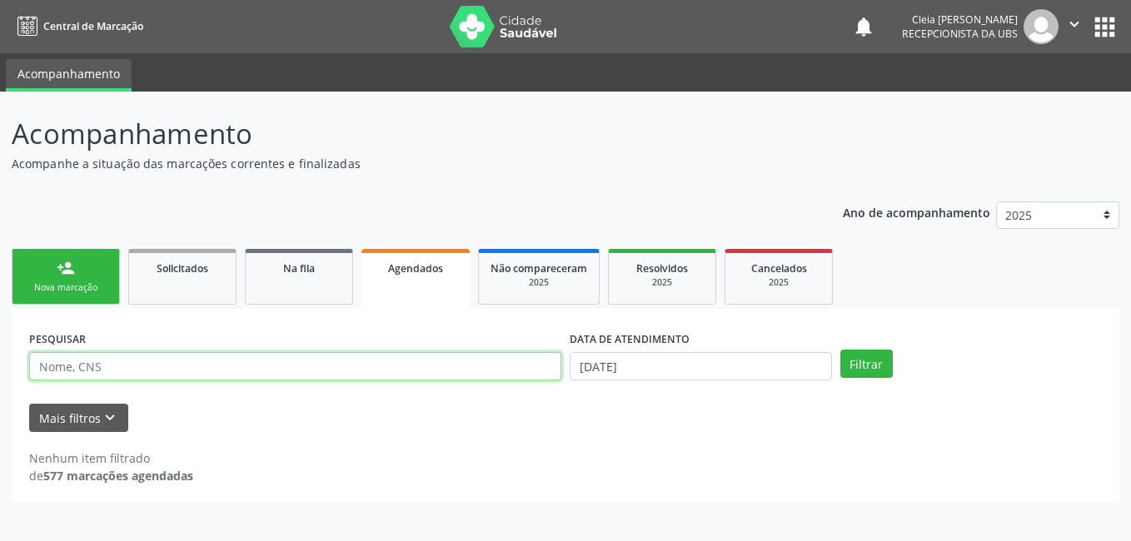
click at [117, 363] on input "text" at bounding box center [295, 366] width 532 height 28
type input "166019039900018"
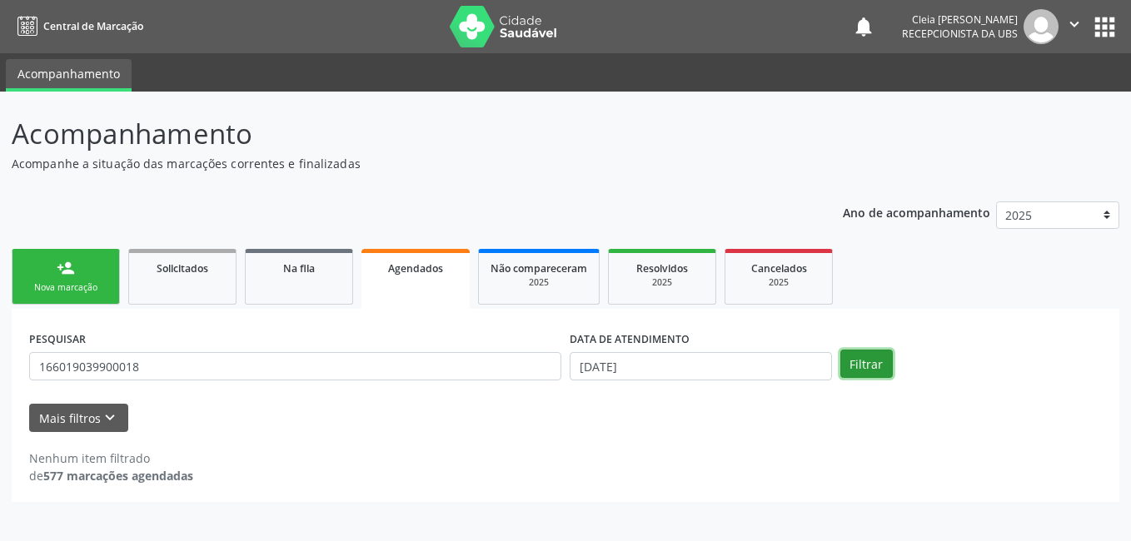
click at [881, 366] on button "Filtrar" at bounding box center [866, 364] width 52 height 28
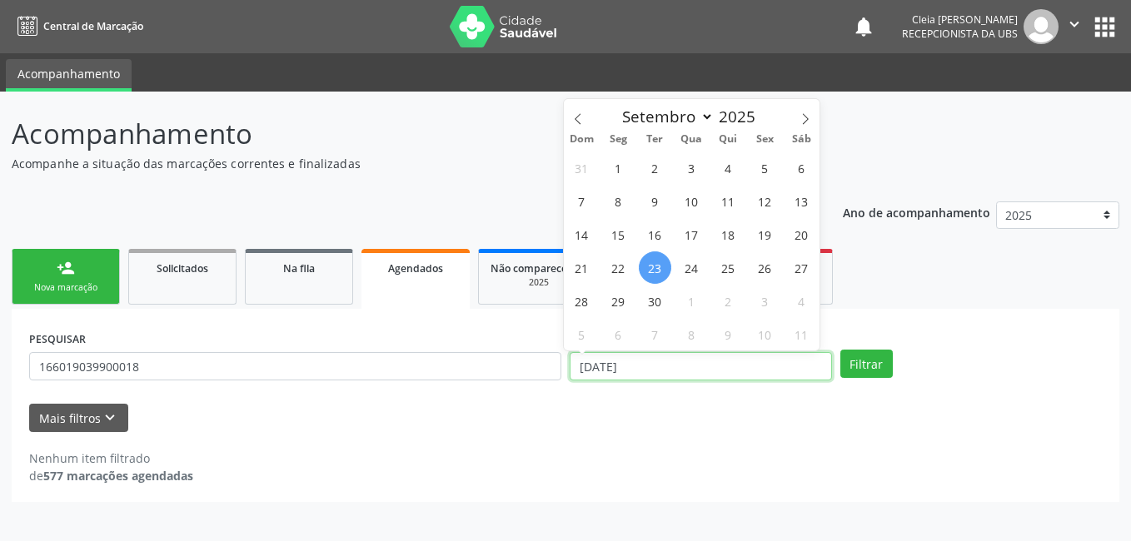
click at [791, 365] on input "23/09/2025" at bounding box center [700, 366] width 262 height 28
click at [801, 122] on icon at bounding box center [805, 119] width 12 height 12
select select "9"
click at [694, 172] on span "1" at bounding box center [691, 168] width 32 height 32
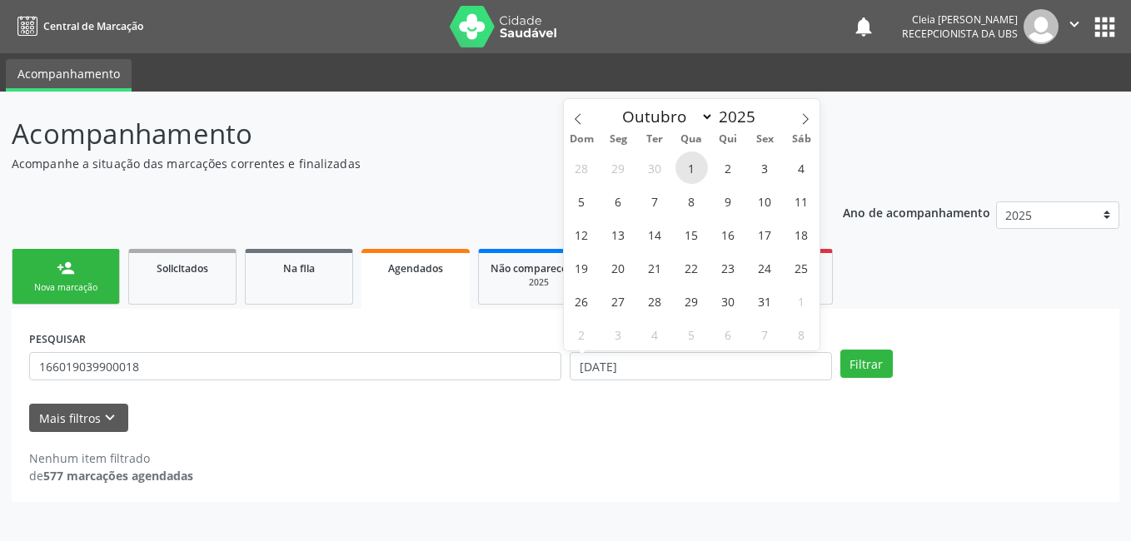
type input "01/10/2025"
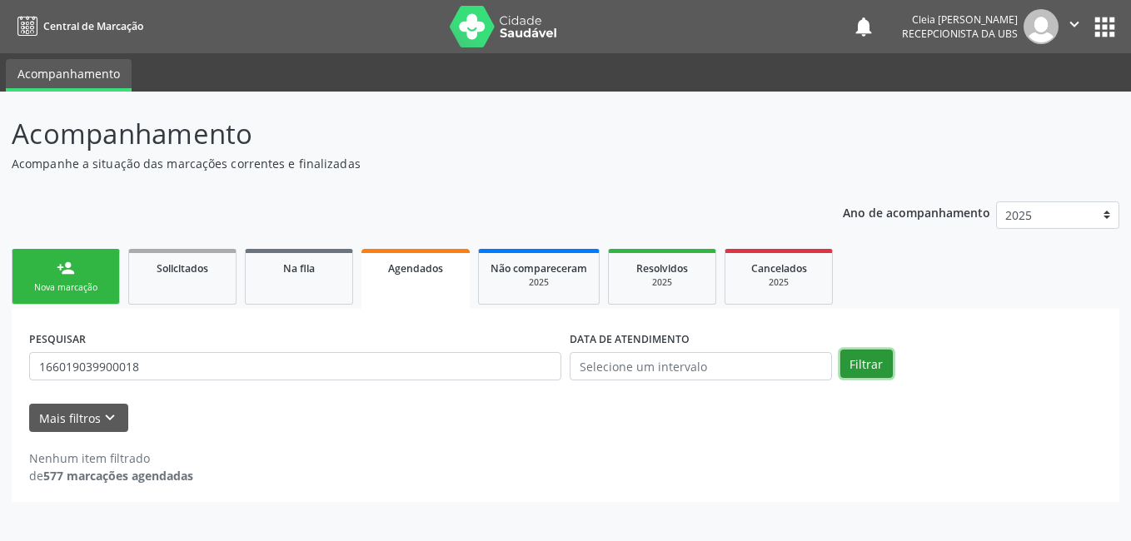
click at [881, 360] on button "Filtrar" at bounding box center [866, 364] width 52 height 28
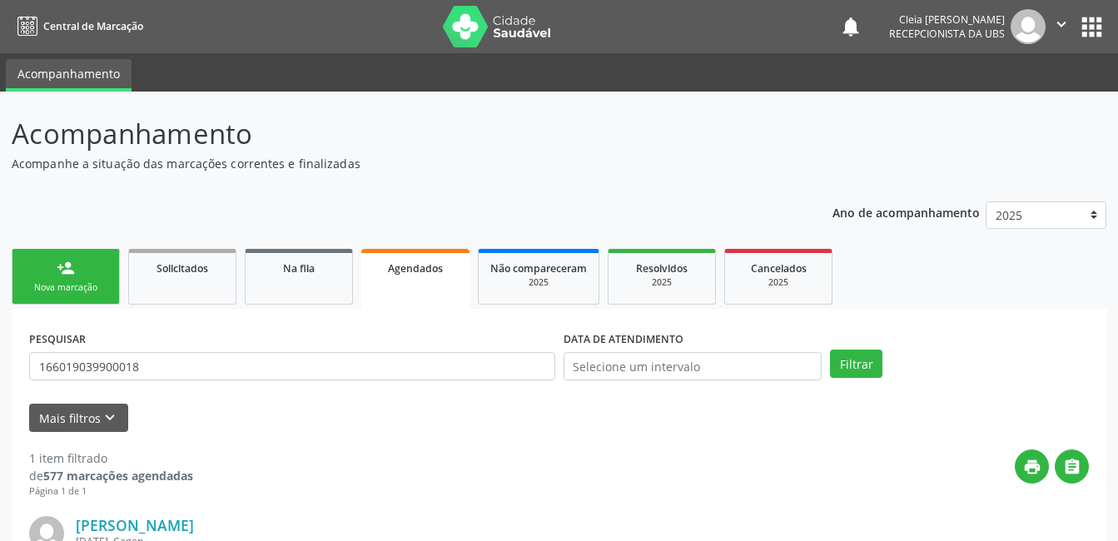
scroll to position [226, 0]
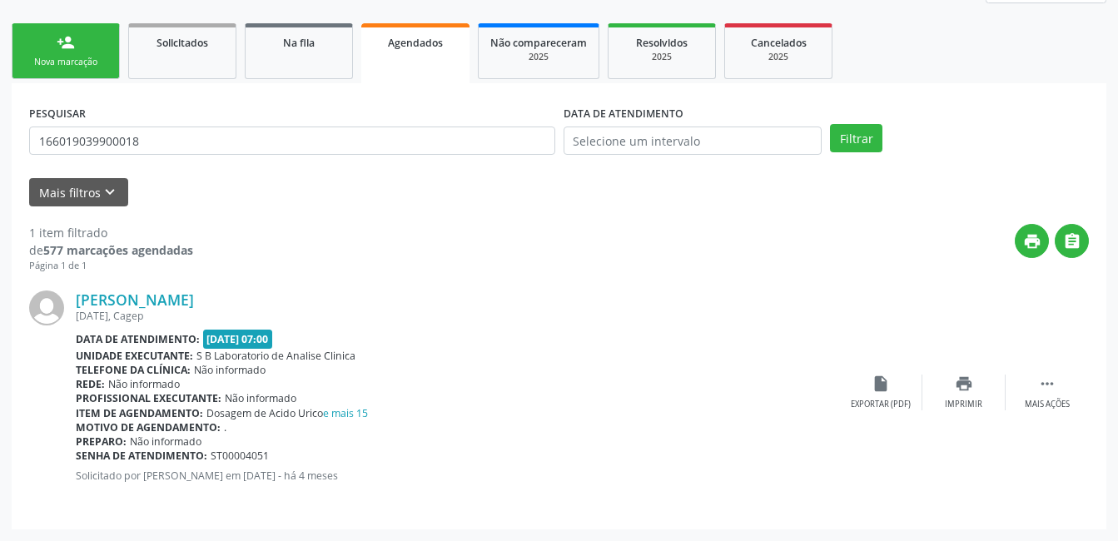
click at [76, 59] on div "Nova marcação" at bounding box center [65, 62] width 83 height 12
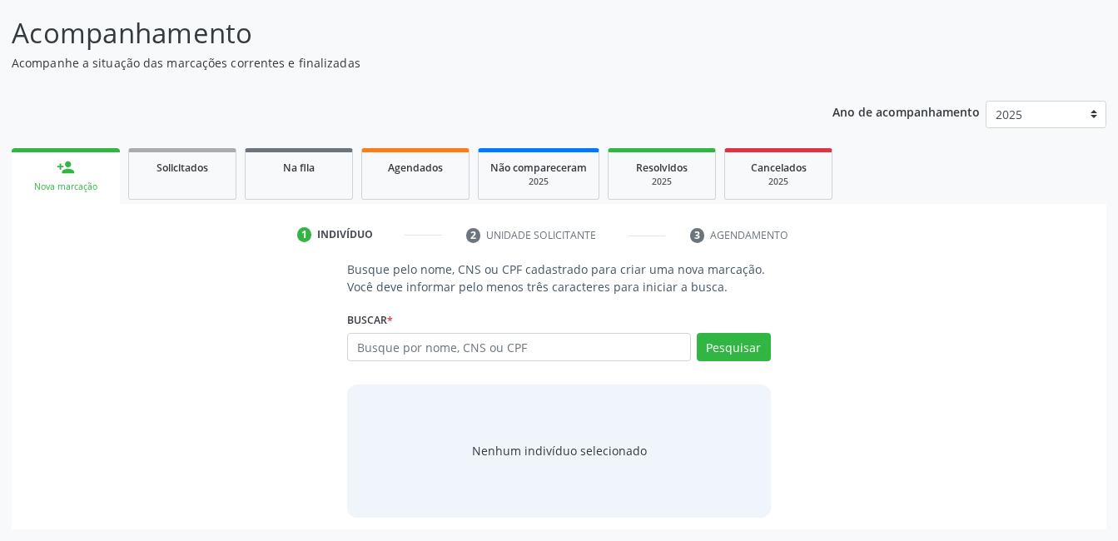
scroll to position [101, 0]
click at [659, 344] on input "text" at bounding box center [518, 347] width 343 height 28
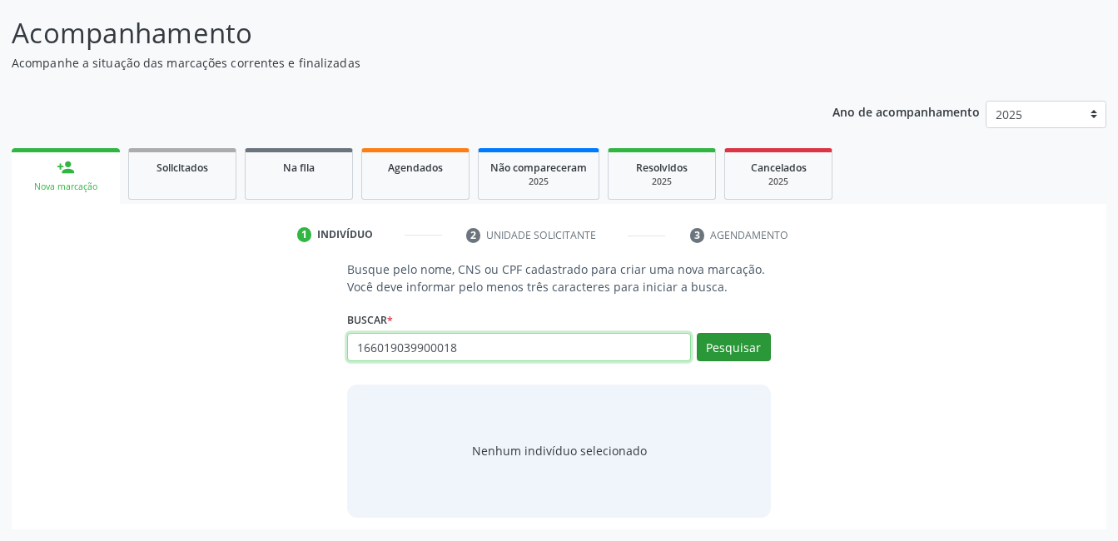
type input "166019039900018"
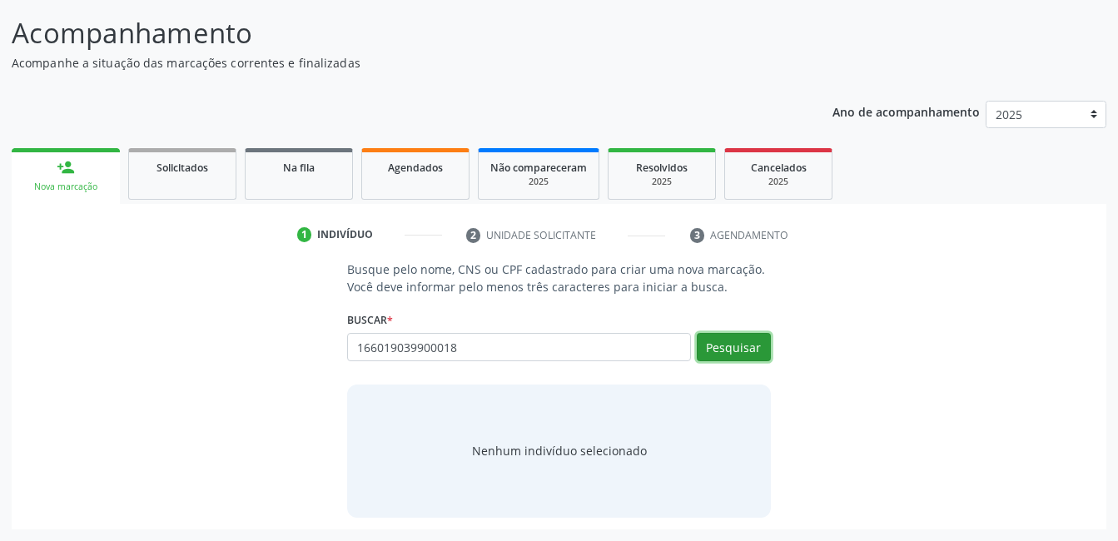
click at [718, 342] on button "Pesquisar" at bounding box center [734, 347] width 74 height 28
type input "166019039900018"
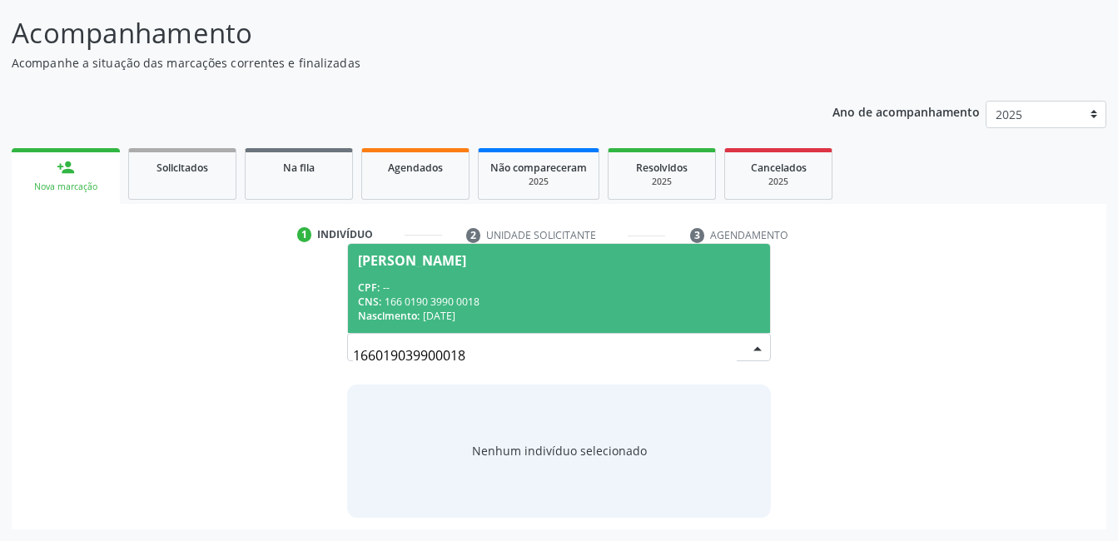
click at [599, 295] on div "CNS: 166 0190 3990 0018" at bounding box center [558, 302] width 401 height 14
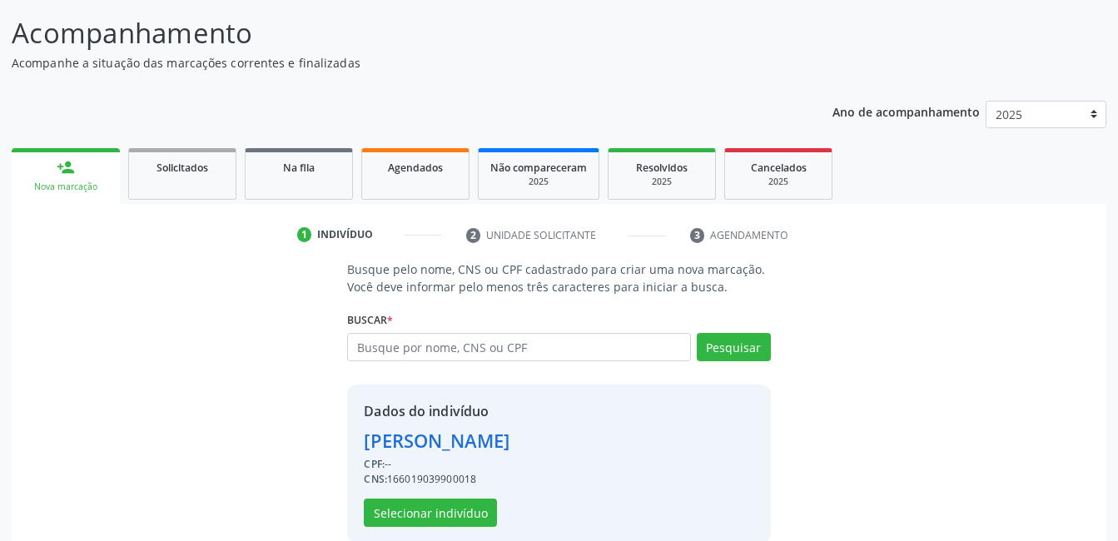
scroll to position [127, 0]
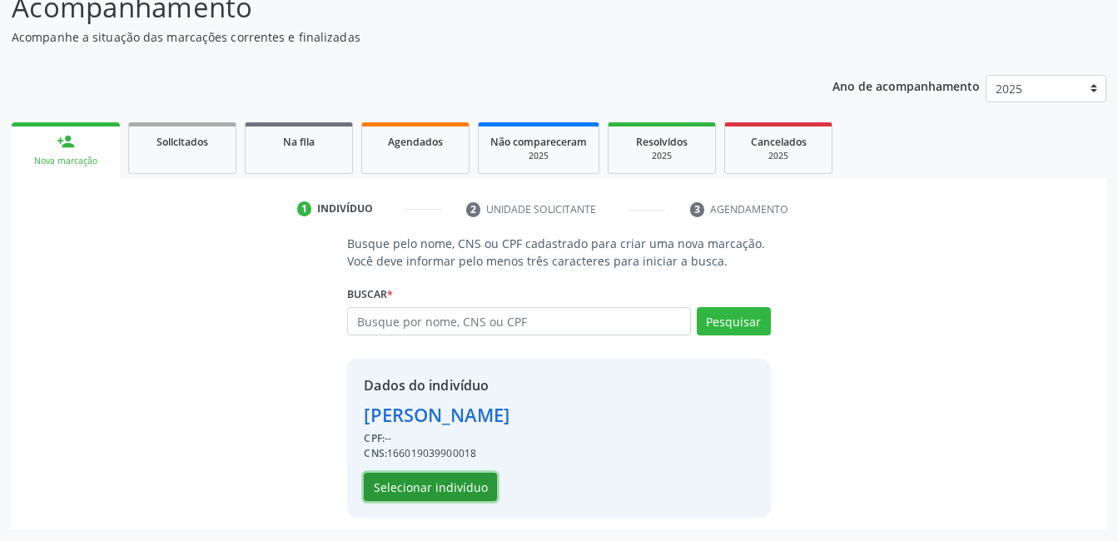
click at [431, 488] on button "Selecionar indivíduo" at bounding box center [430, 487] width 133 height 28
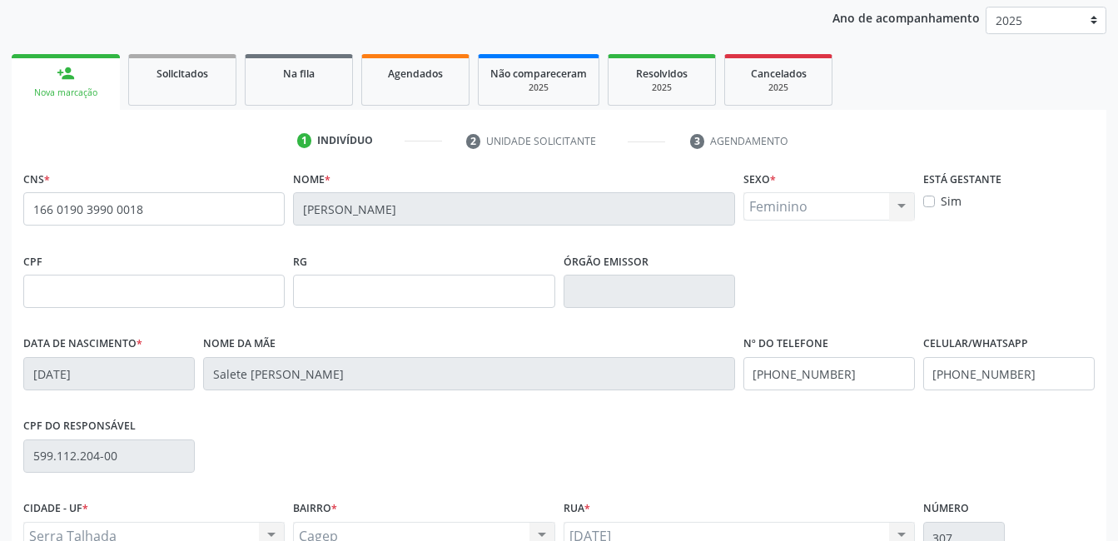
scroll to position [361, 0]
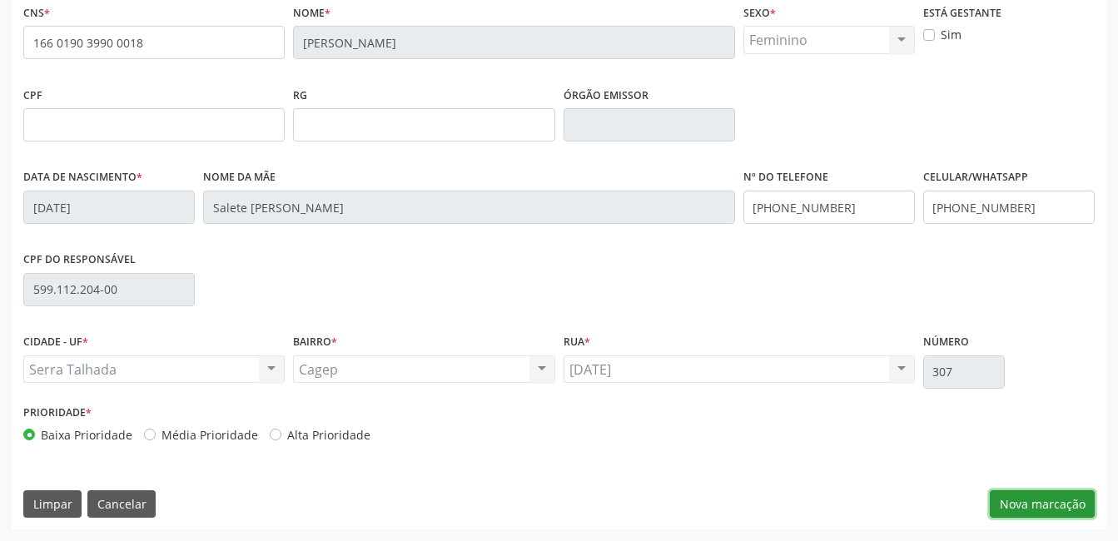
click at [1030, 509] on button "Nova marcação" at bounding box center [1042, 504] width 105 height 28
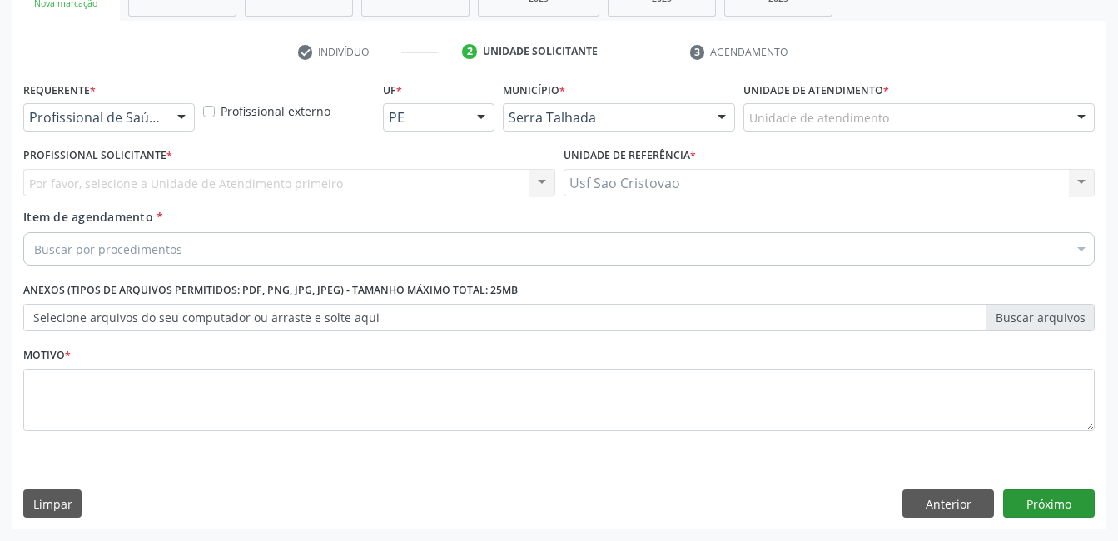
scroll to position [284, 0]
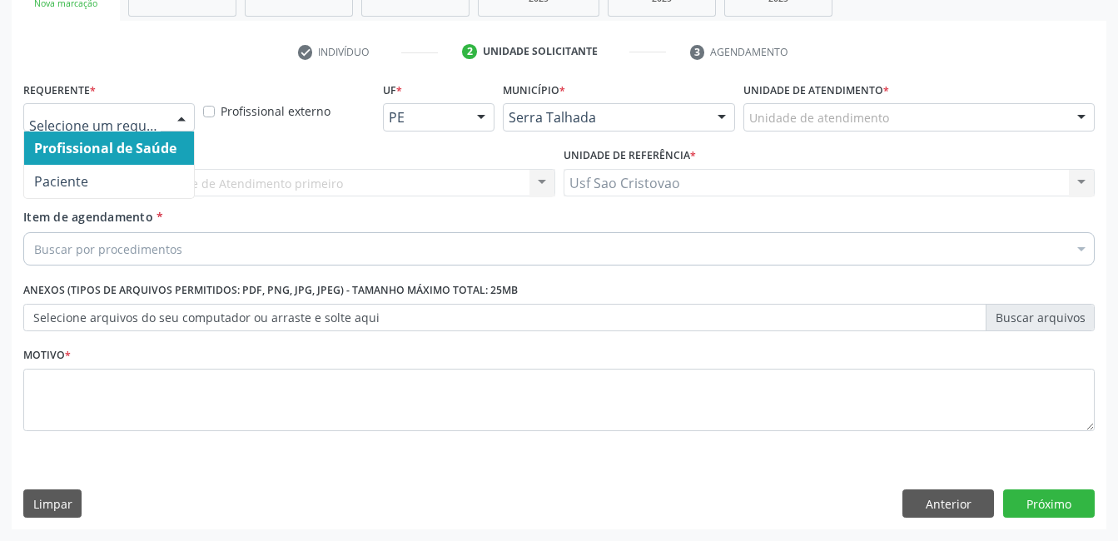
click at [181, 116] on div at bounding box center [181, 118] width 25 height 28
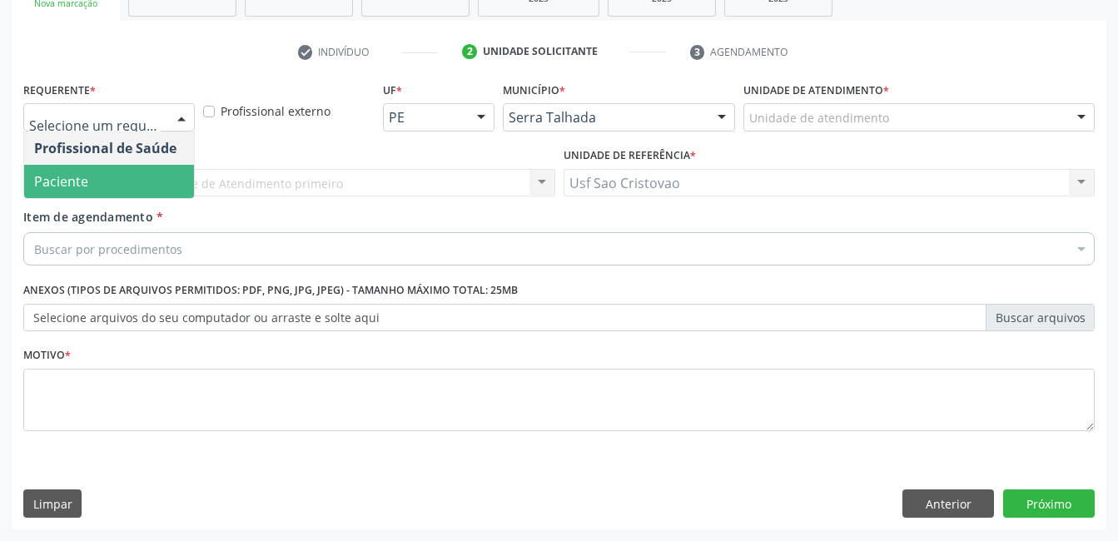
click at [162, 181] on span "Paciente" at bounding box center [109, 181] width 170 height 33
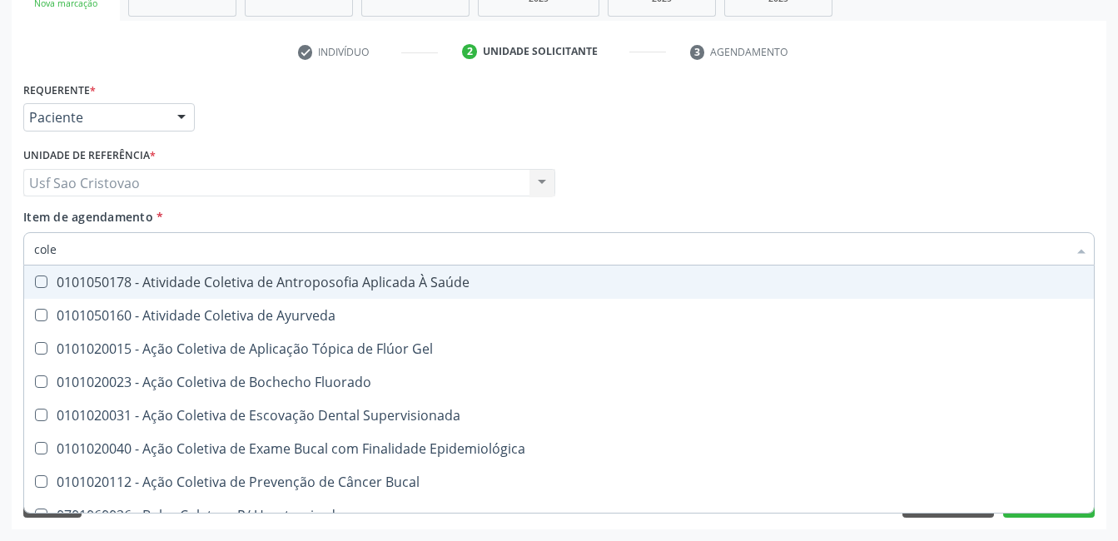
type input "coles"
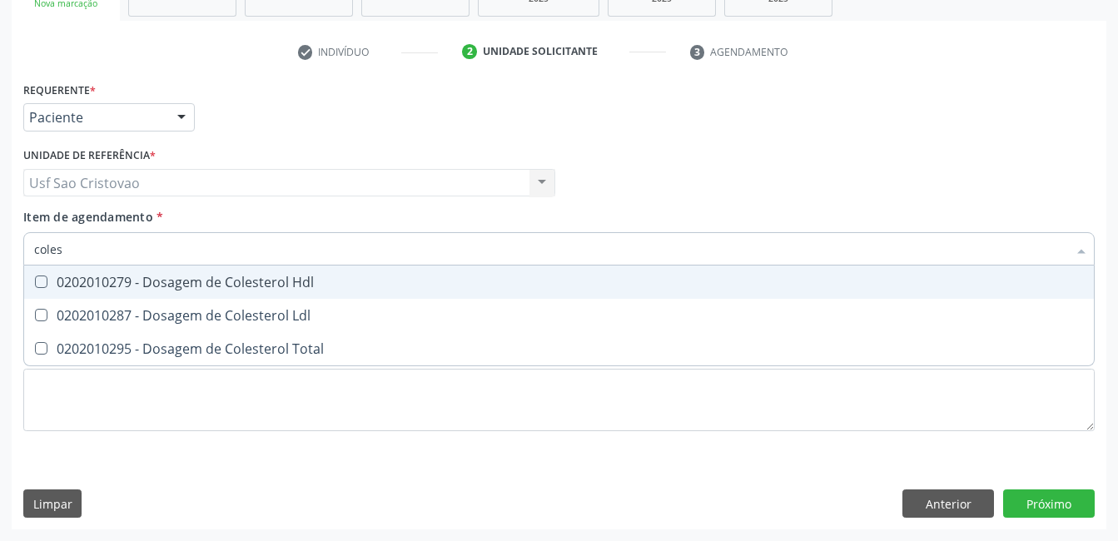
click at [41, 289] on div "0202010279 - Dosagem de Colesterol Hdl" at bounding box center [559, 282] width 1050 height 13
checkbox Hdl "true"
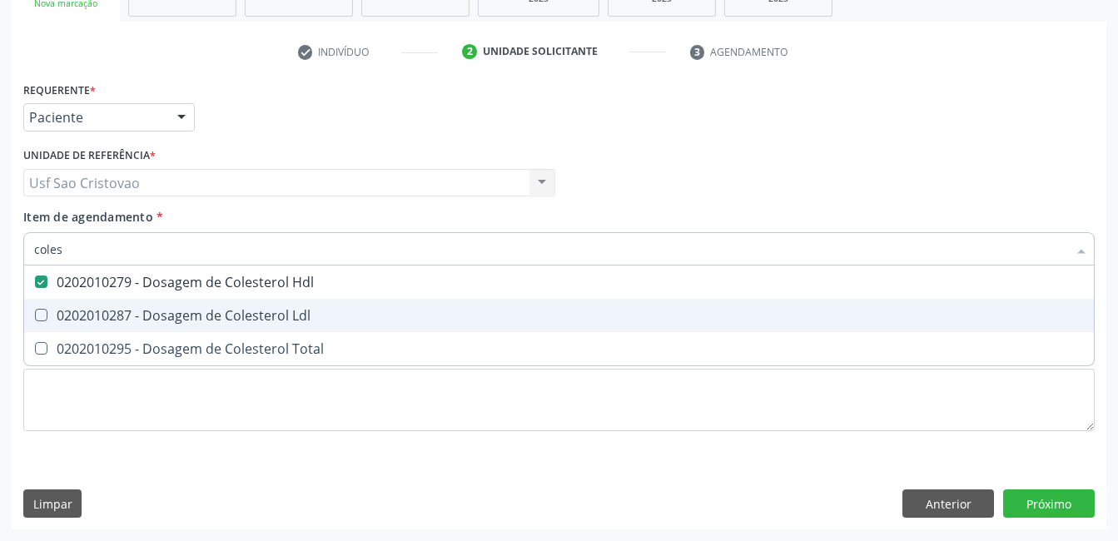
click at [54, 311] on div "0202010287 - Dosagem de Colesterol Ldl" at bounding box center [559, 315] width 1050 height 13
checkbox Ldl "true"
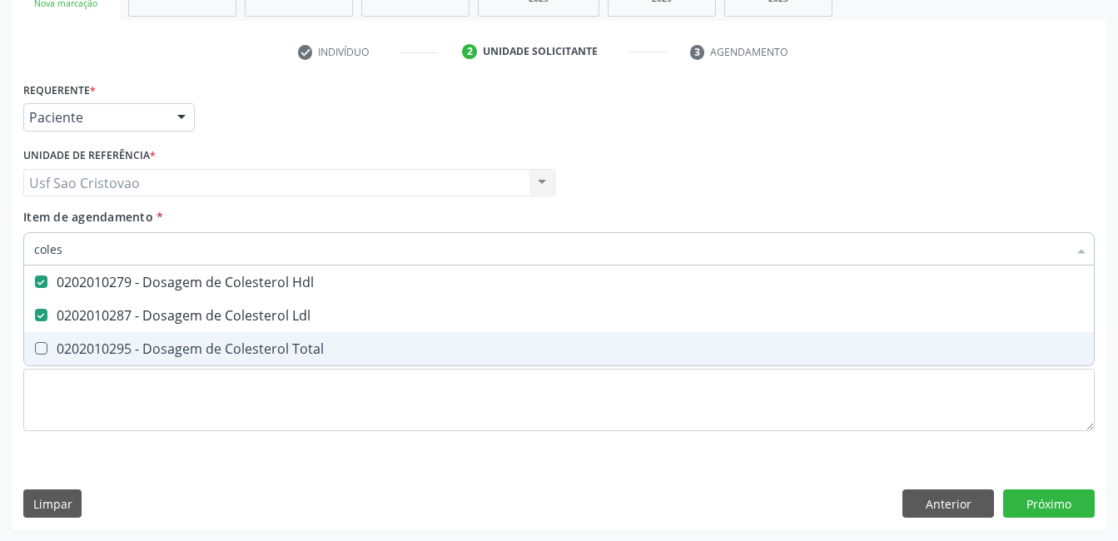
click at [43, 351] on Total at bounding box center [41, 348] width 12 height 12
click at [35, 351] on Total "checkbox" at bounding box center [29, 348] width 11 height 11
checkbox Total "true"
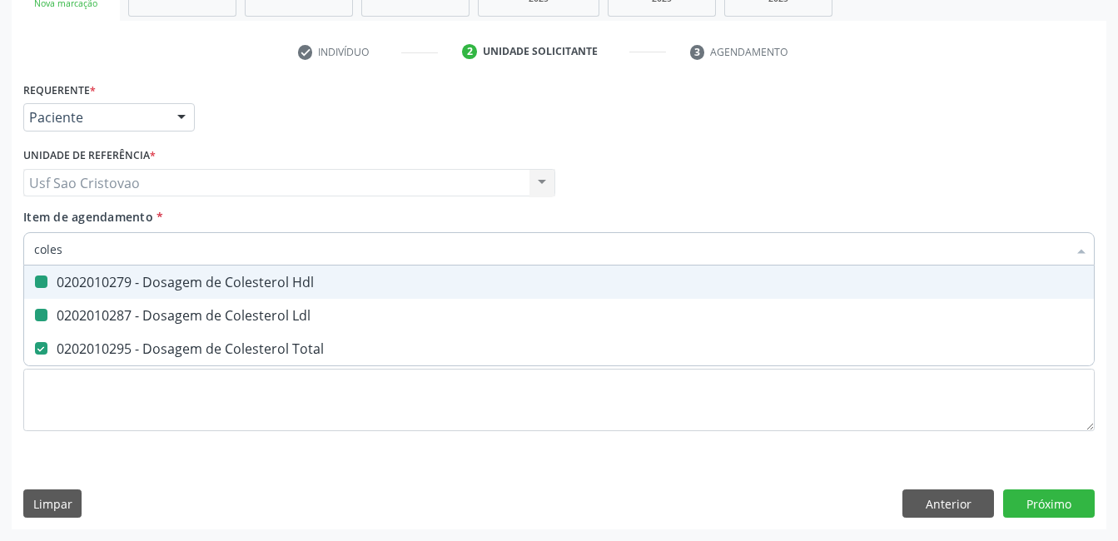
type input "cole"
checkbox Hdl "false"
checkbox Ldl "false"
checkbox Total "false"
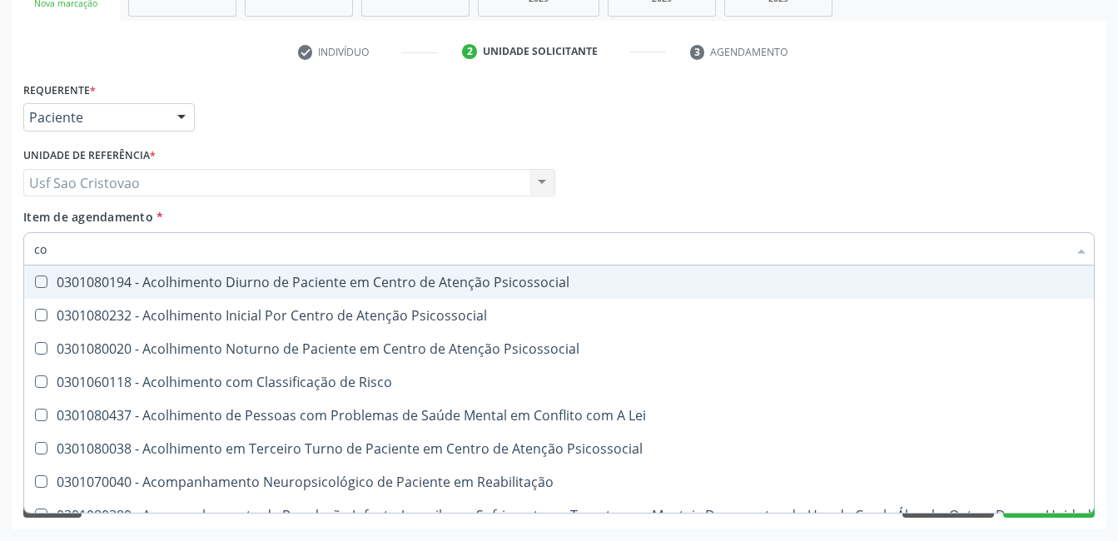
type input "c"
checkbox Hdl "false"
checkbox Ldl "false"
checkbox Total "false"
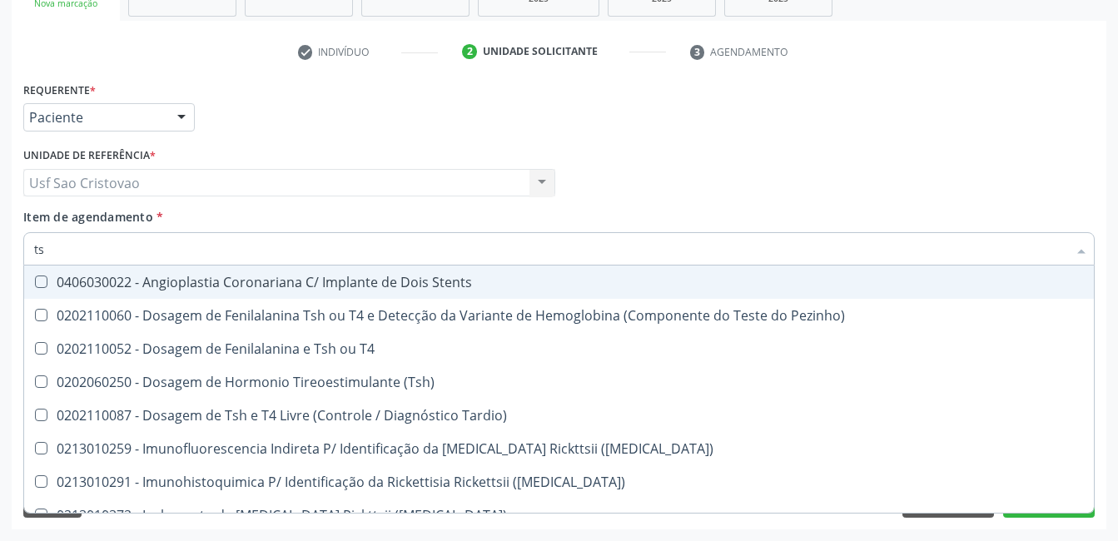
type input "tsh"
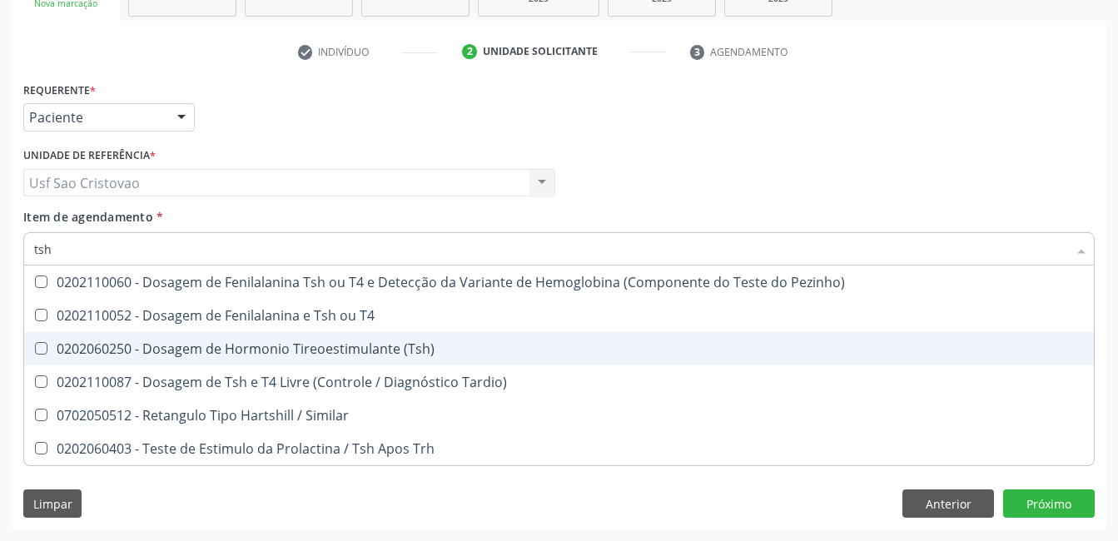
click at [45, 348] on \(Tsh\) at bounding box center [41, 348] width 12 height 12
click at [35, 348] on \(Tsh\) "checkbox" at bounding box center [29, 348] width 11 height 11
checkbox \(Tsh\) "true"
type input "ts"
checkbox \(Tsh\) "false"
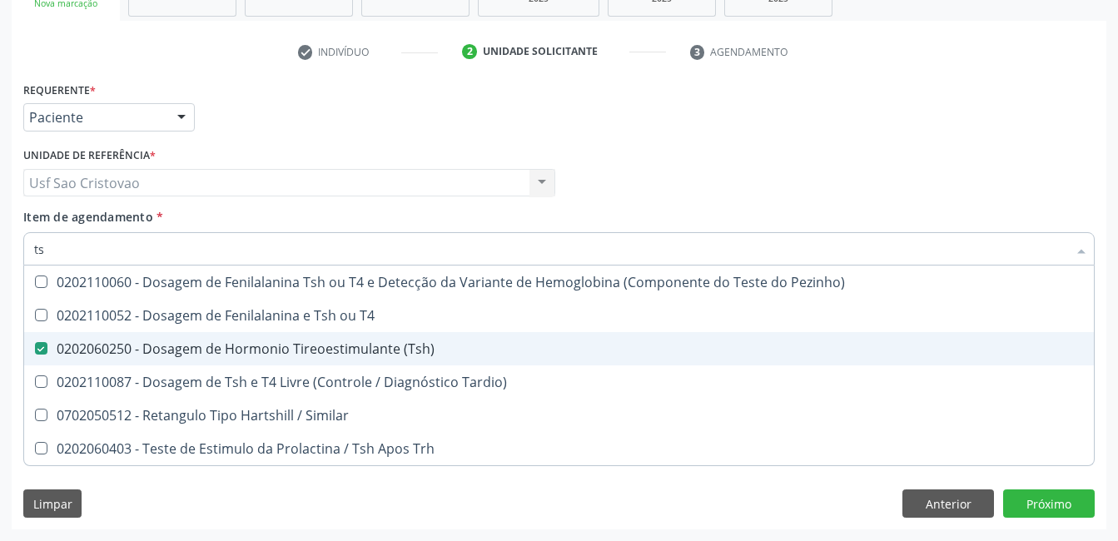
checkbox Tardio\) "true"
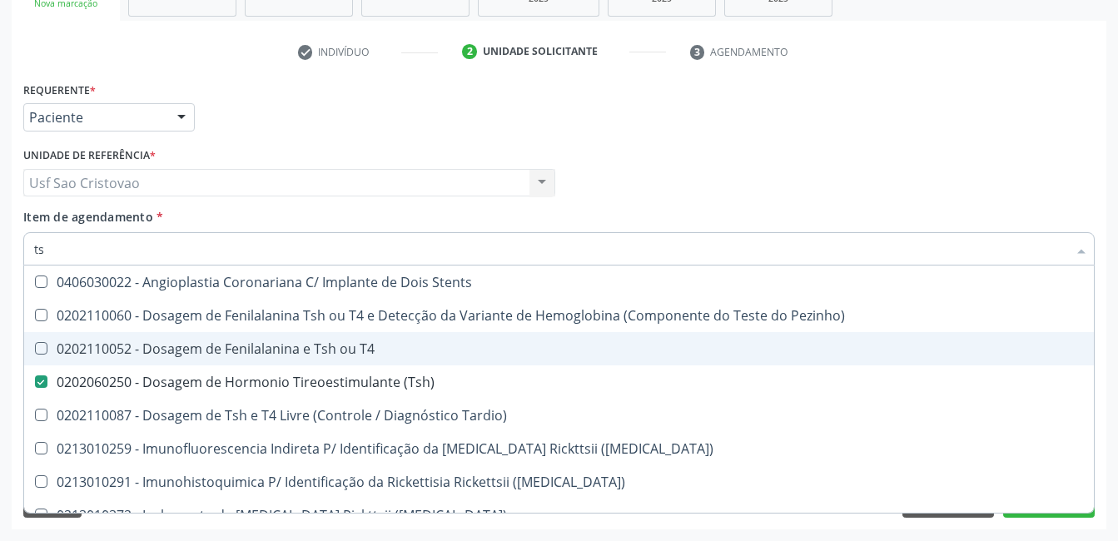
type input "t"
checkbox \(Tsh\) "false"
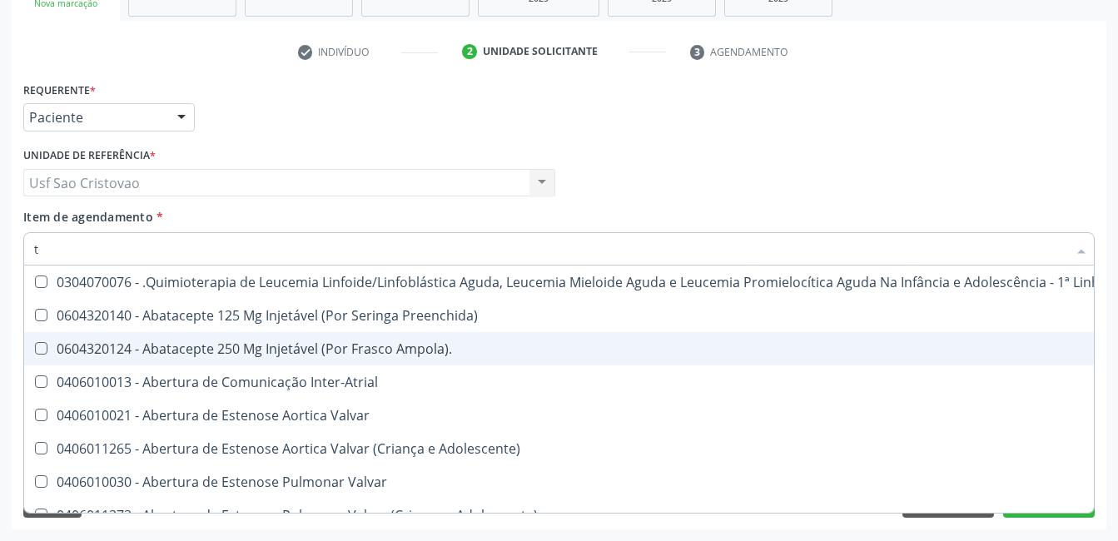
type input "tg"
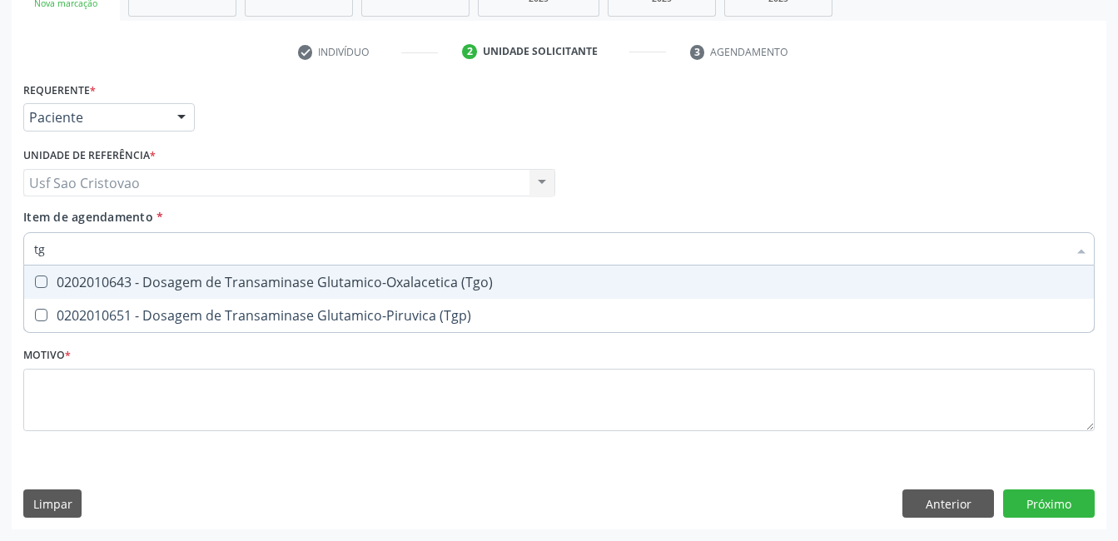
click at [37, 280] on \(Tgo\) at bounding box center [41, 282] width 12 height 12
click at [35, 280] on \(Tgo\) "checkbox" at bounding box center [29, 281] width 11 height 11
checkbox \(Tgo\) "true"
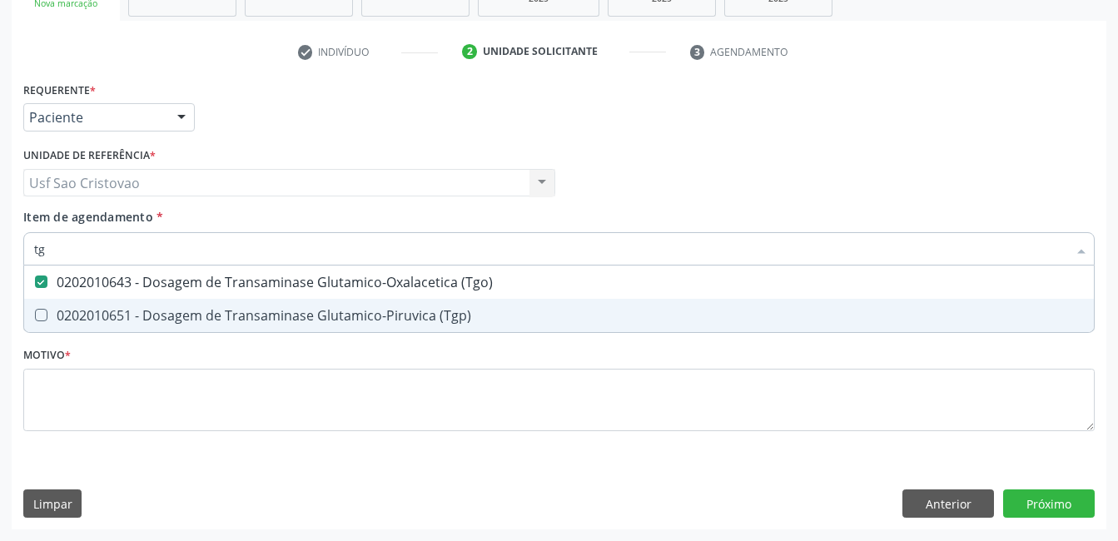
click at [47, 311] on \(Tgp\) at bounding box center [41, 315] width 12 height 12
click at [35, 311] on \(Tgp\) "checkbox" at bounding box center [29, 315] width 11 height 11
checkbox \(Tgp\) "true"
type input "t"
checkbox \(Tgo\) "false"
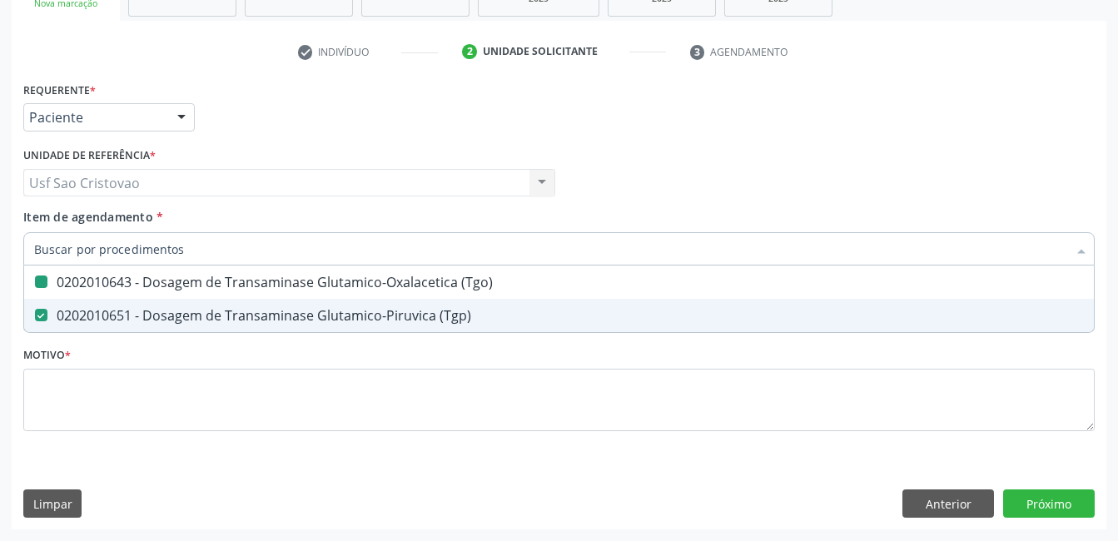
checkbox \(Tgp\) "false"
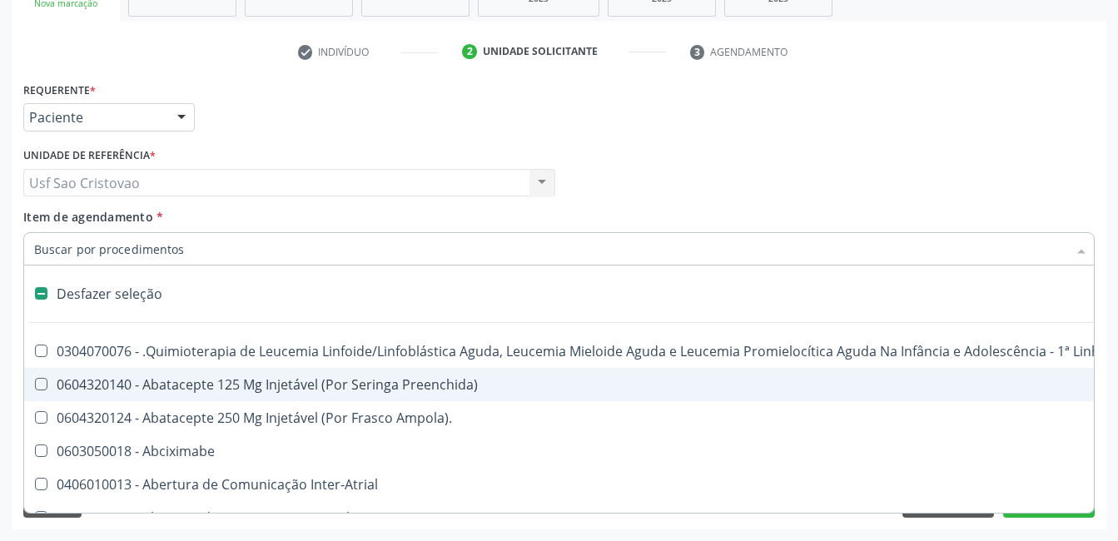
type input "2"
checkbox Oncologia "true"
checkbox Fort\) "true"
checkbox Colpoperineocleise "true"
type input "202"
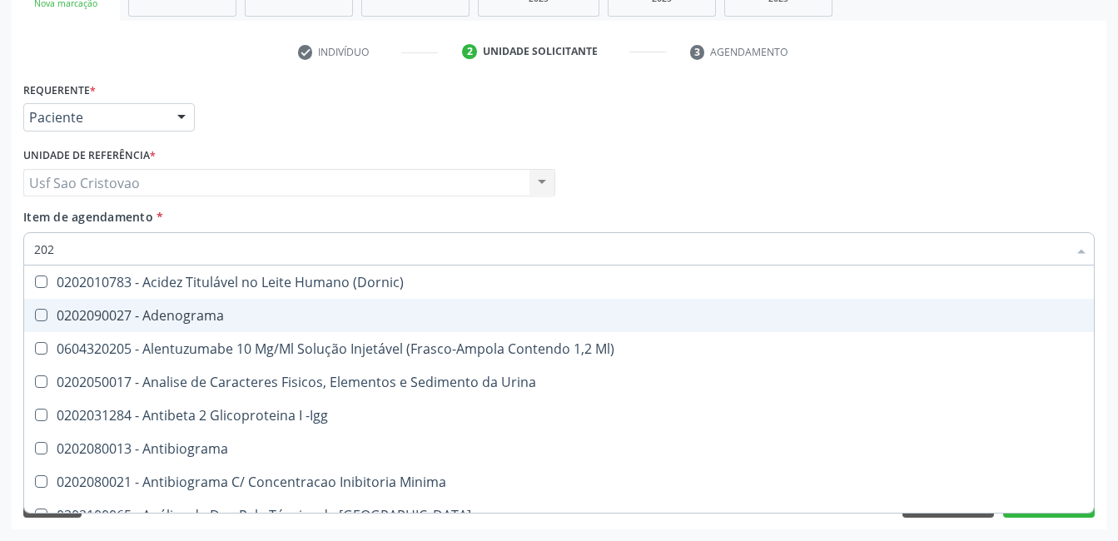
checkbox Hdl "true"
checkbox Ldl "true"
checkbox Total "true"
checkbox \(Tsh\) "true"
checkbox \(Tgo\) "true"
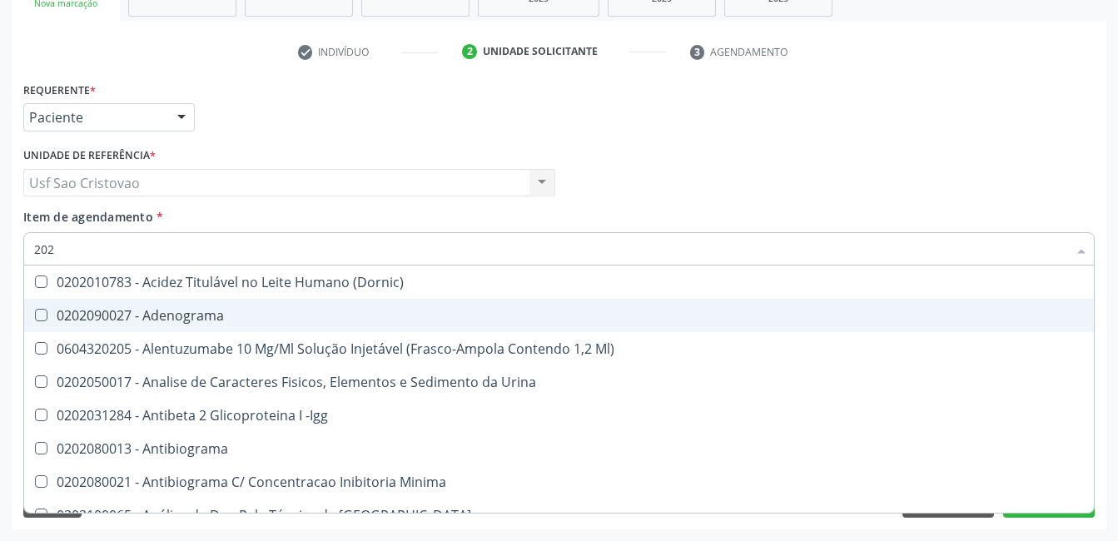
checkbox \(Tgp\) "true"
checkbox Imediata "false"
checkbox Timectomia "false"
checkbox B "false"
type input "2020"
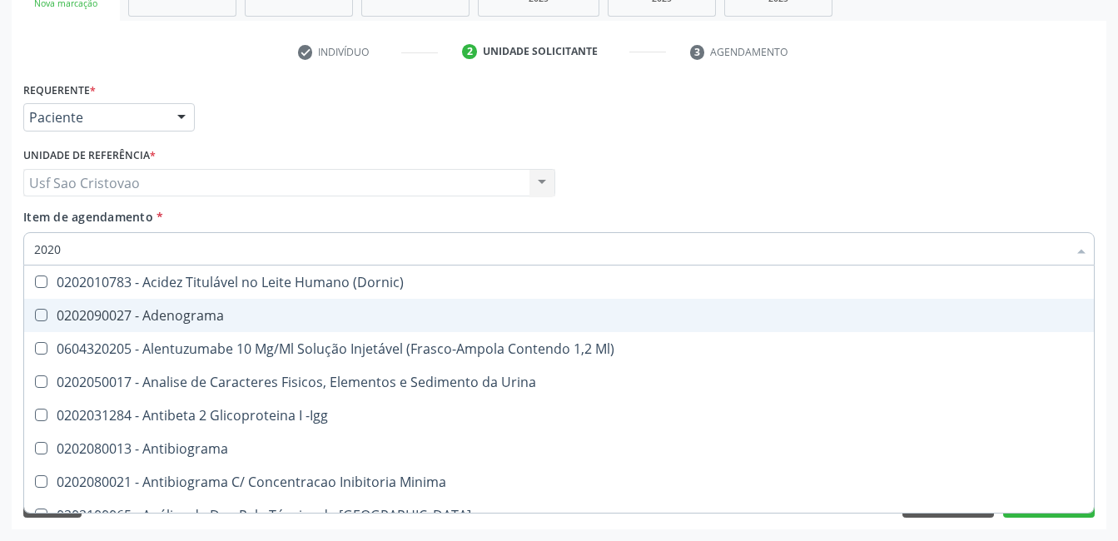
checkbox Triciclicos "true"
checkbox \(Psa\) "true"
checkbox III "true"
checkbox Hdl "false"
checkbox Ldl "false"
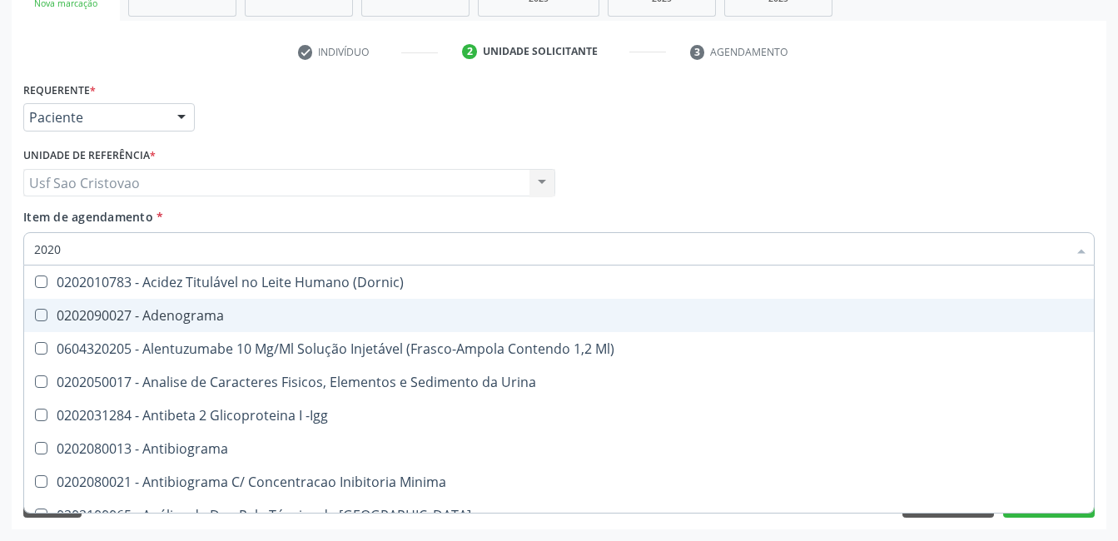
checkbox Total "false"
checkbox Alcalina "true"
checkbox \(Tsh\) "false"
checkbox Progesterona "true"
checkbox Prolactina "true"
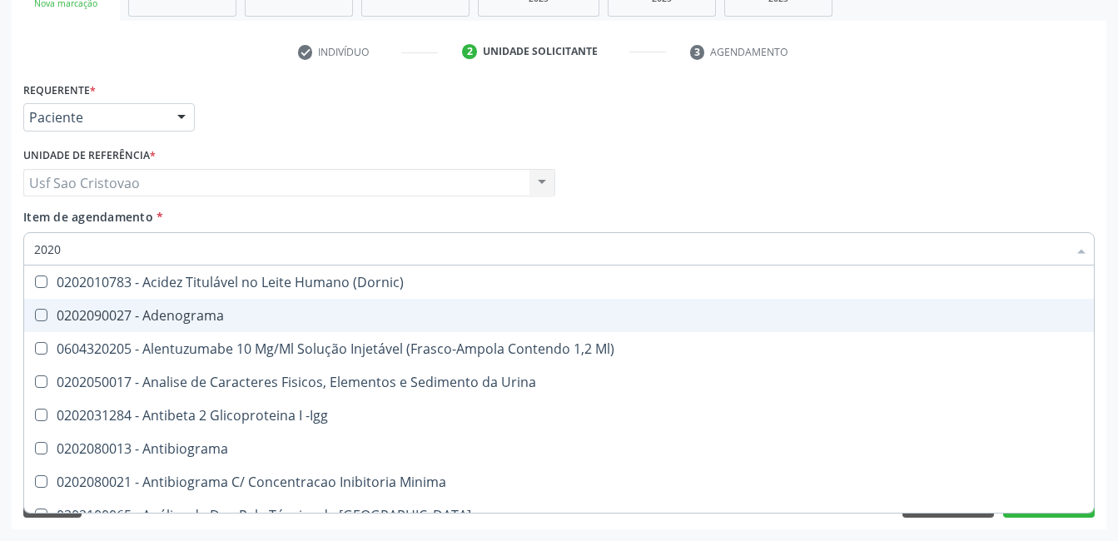
checkbox \(Tgo\) "false"
checkbox \(Tgp\) "false"
type input "20201"
checkbox Identificação "true"
checkbox \(Pos-Pasteurização\) "true"
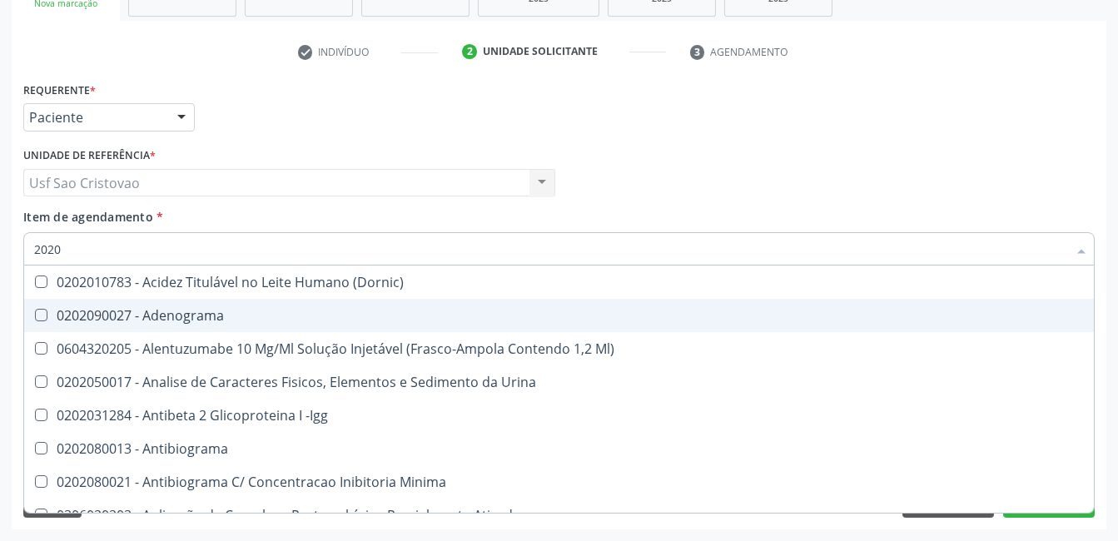
checkbox Hemacias "true"
checkbox Complemento "true"
checkbox 17-Alfa-Hidroxiprogesterona "true"
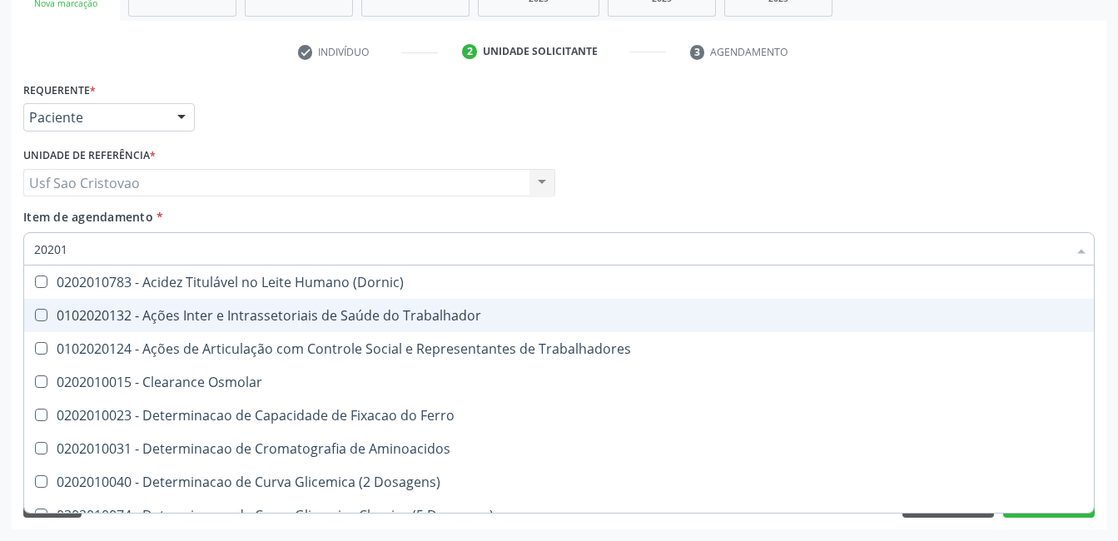
type input "202010"
checkbox Circulante "true"
checkbox III "true"
checkbox Fracoes "true"
checkbox Hdl "false"
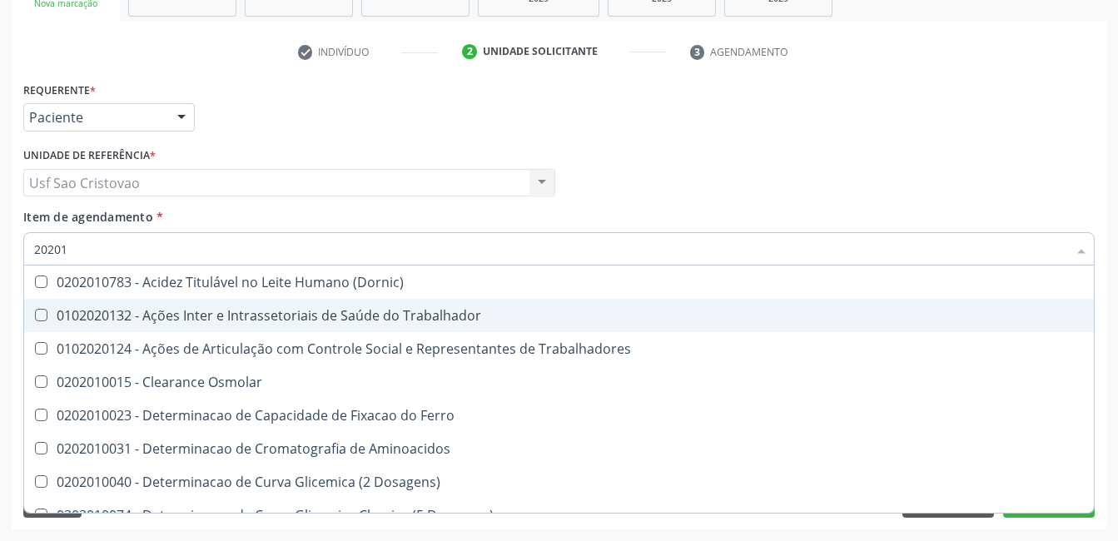
checkbox Ldl "false"
checkbox Total "false"
checkbox Leucino-Aminopeptidase "true"
checkbox Lipase "true"
checkbox \(Tgo\) "false"
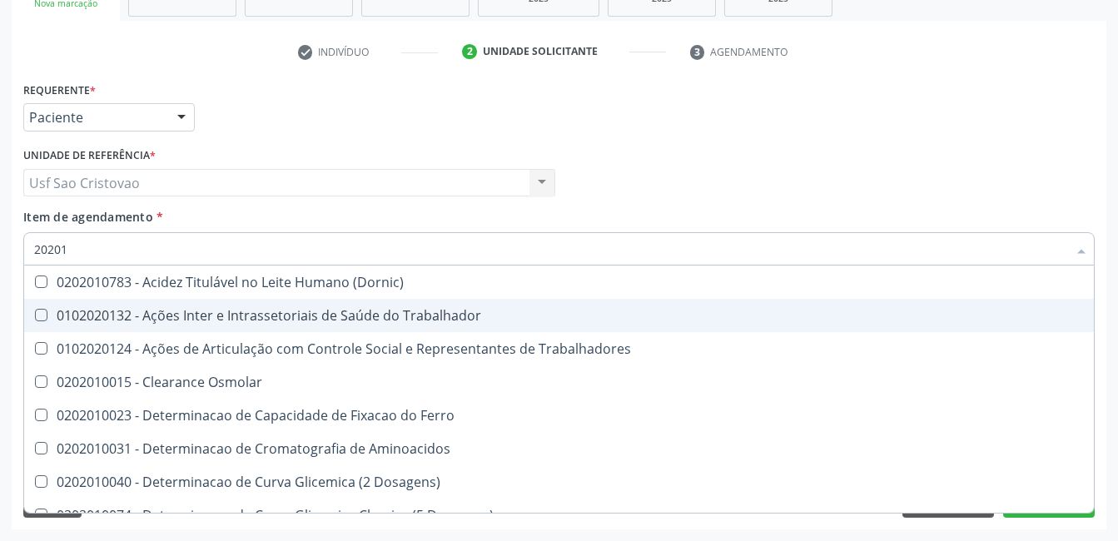
checkbox \(Tgp\) "false"
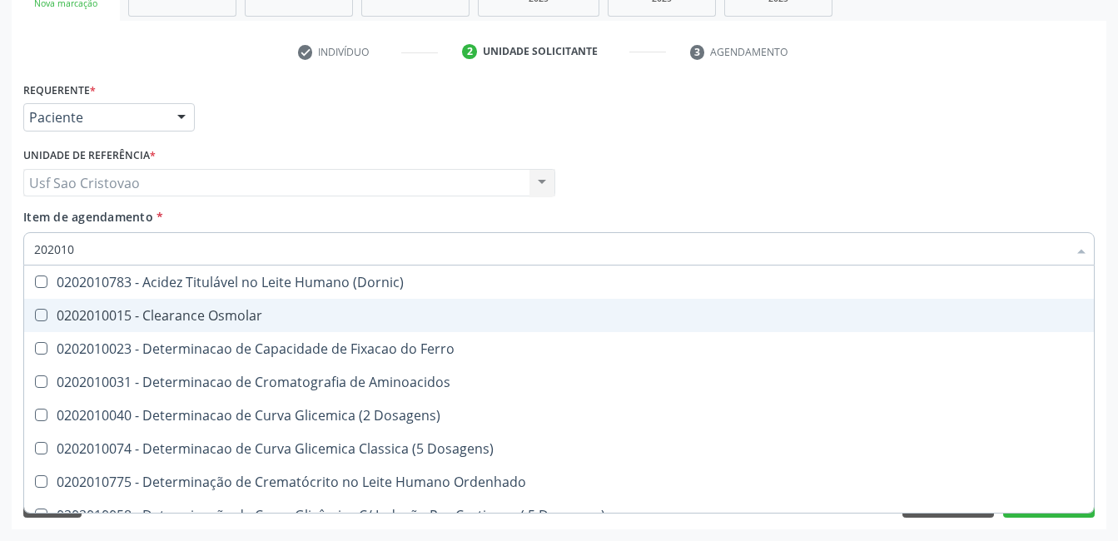
type input "2020106"
checkbox Dosagens\) "true"
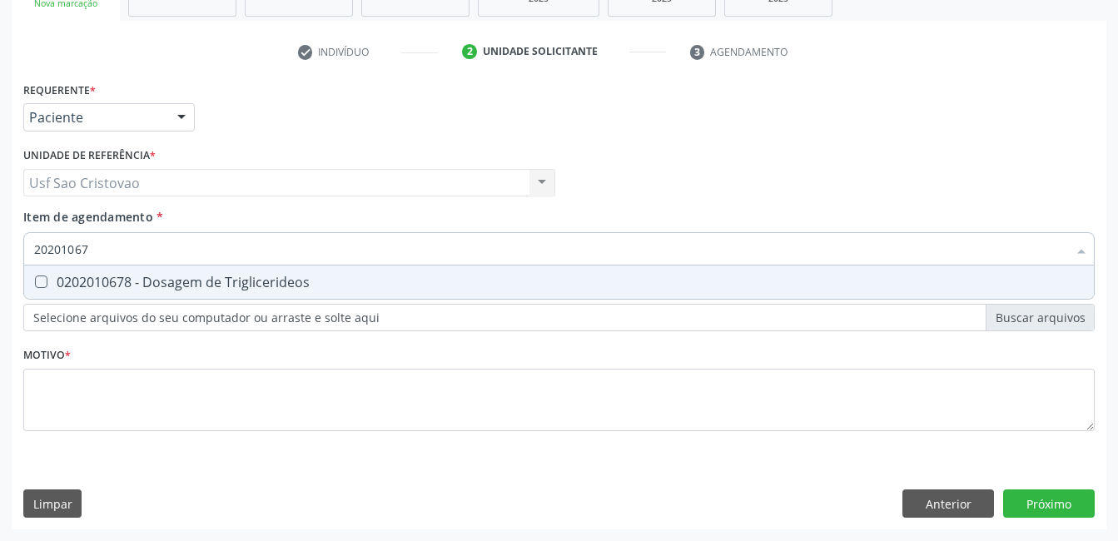
type input "202010678"
click at [45, 286] on Triglicerideos at bounding box center [41, 282] width 12 height 12
click at [35, 286] on Triglicerideos "checkbox" at bounding box center [29, 281] width 11 height 11
checkbox Triglicerideos "true"
type input "2020106"
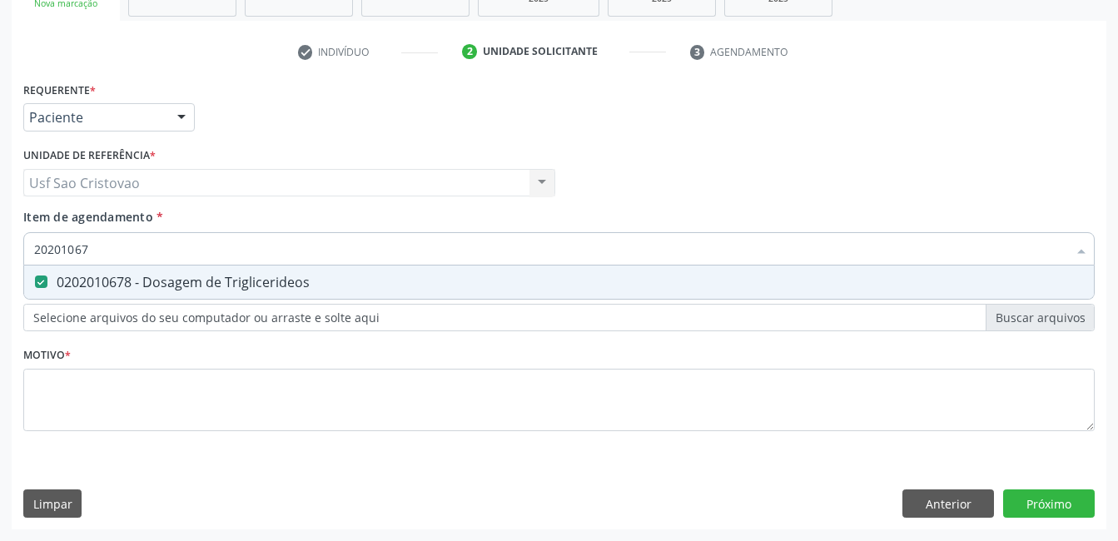
checkbox Triglicerideos "false"
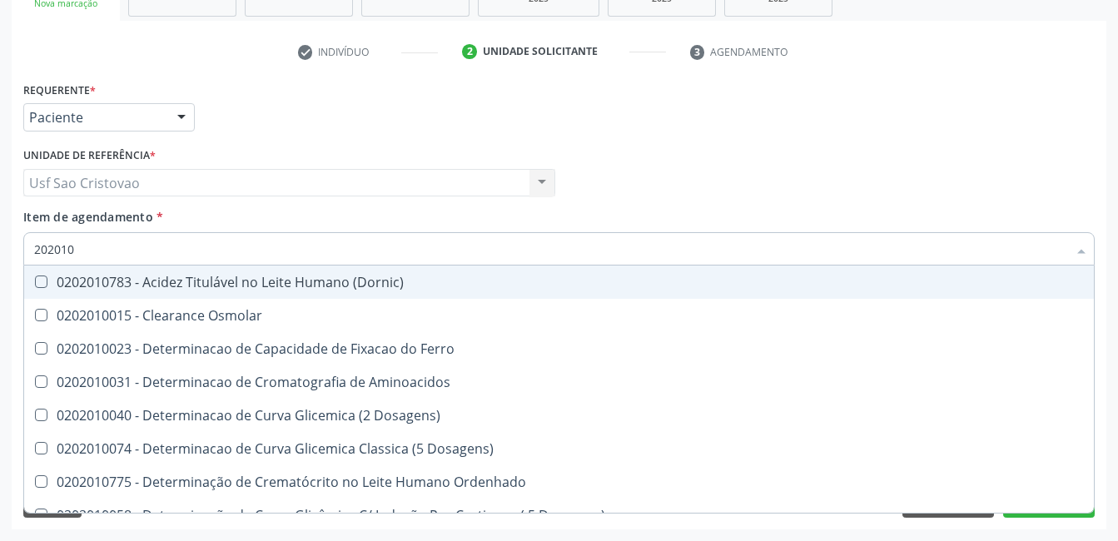
type input "20201"
checkbox Hdl "false"
checkbox Ldl "false"
checkbox Total "false"
checkbox Latica "true"
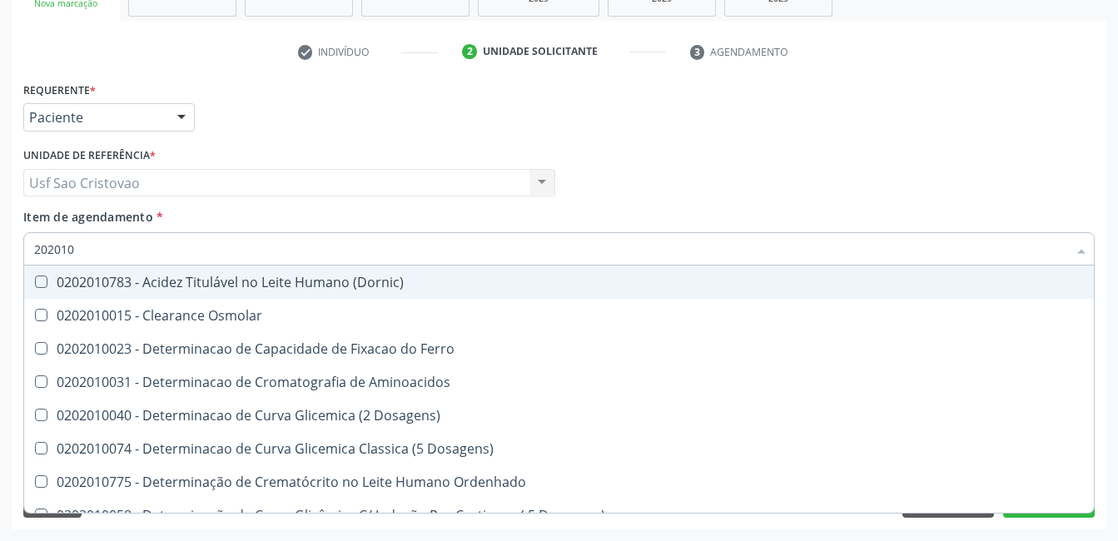
checkbox Fracionadas\) "true"
checkbox Ferritina "true"
checkbox \(Tgo\) "false"
checkbox \(Tgp\) "false"
checkbox Triglicerideos "false"
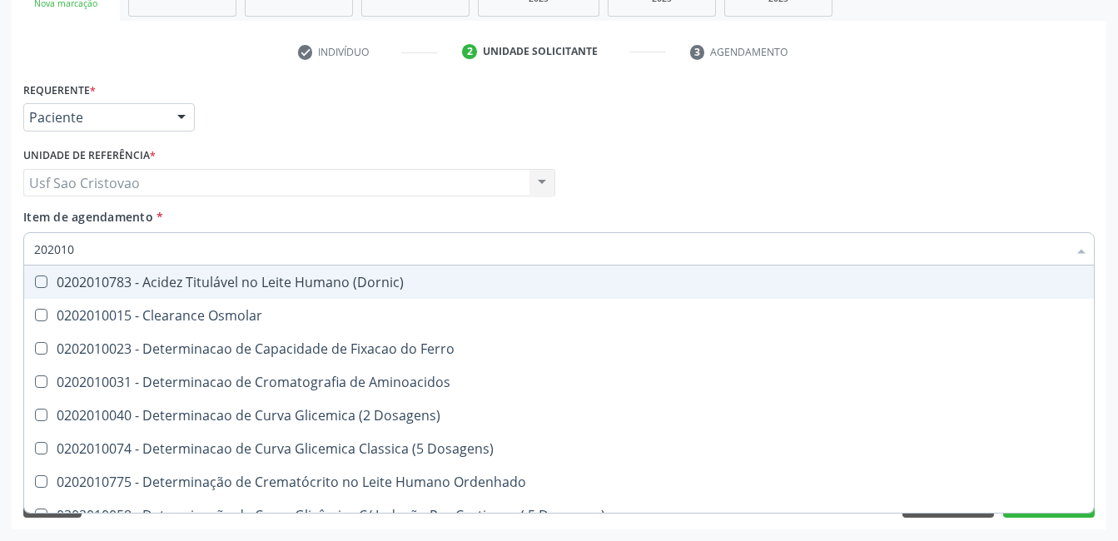
checkbox D-Xilose "true"
checkbox Orais "true"
type input "2020"
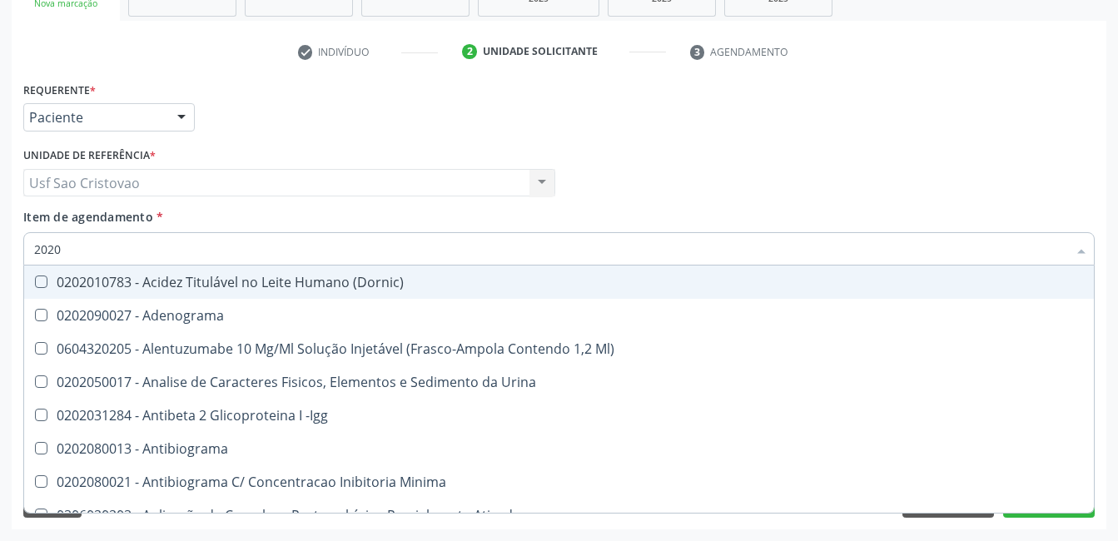
checkbox Identificação "false"
checkbox \(Pos-Pasteurização\) "false"
checkbox Hemacias "false"
checkbox Complemento "false"
checkbox 17-Alfa-Hidroxiprogesterona "false"
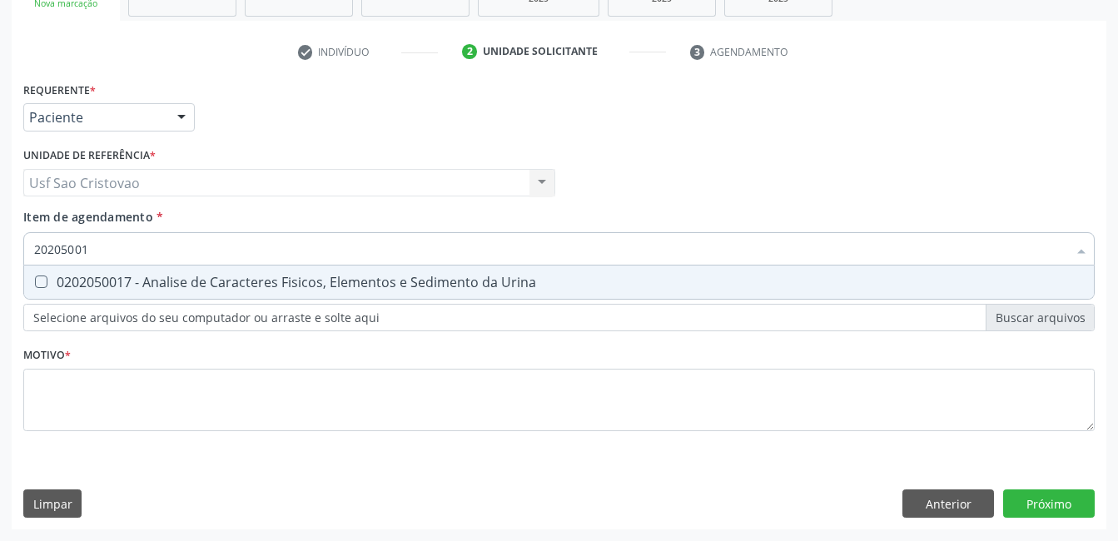
type input "202050017"
click at [43, 285] on Urina at bounding box center [41, 282] width 12 height 12
click at [35, 285] on Urina "checkbox" at bounding box center [29, 281] width 11 height 11
checkbox Urina "true"
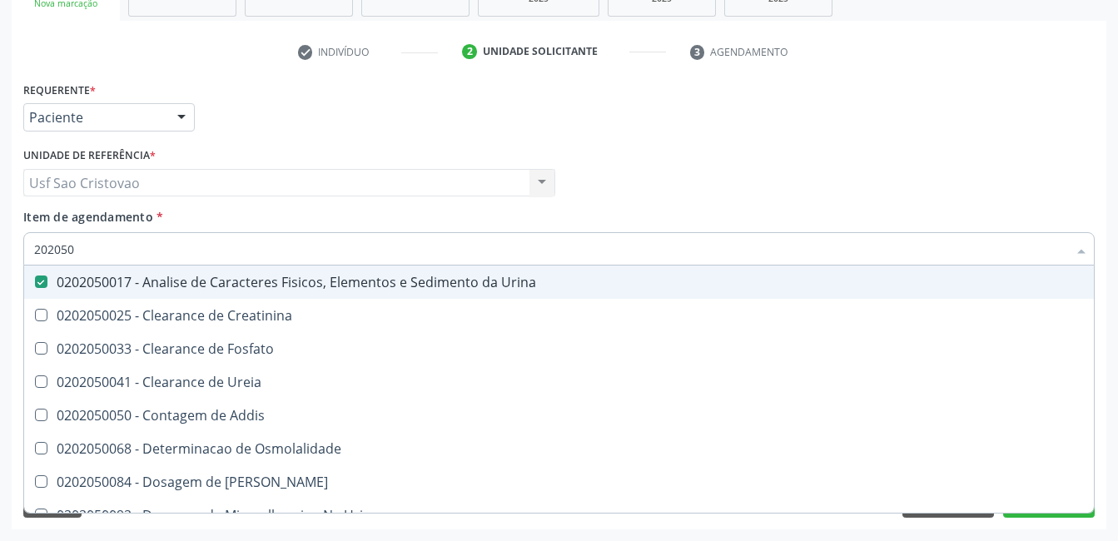
type input "20205"
checkbox Urina "false"
checkbox Creatinina "true"
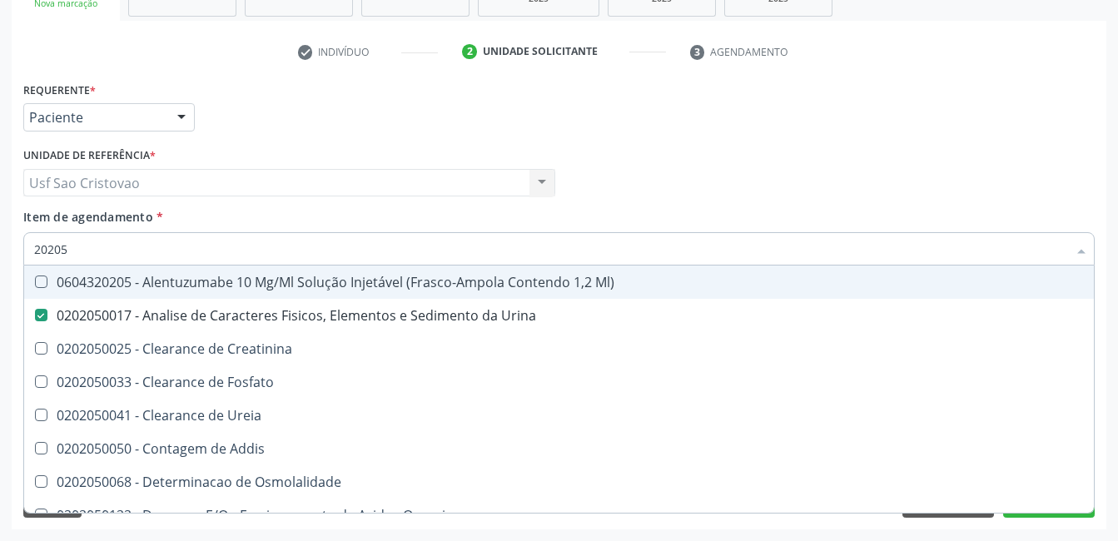
type input "2020"
checkbox Urina "false"
checkbox Fosfato "true"
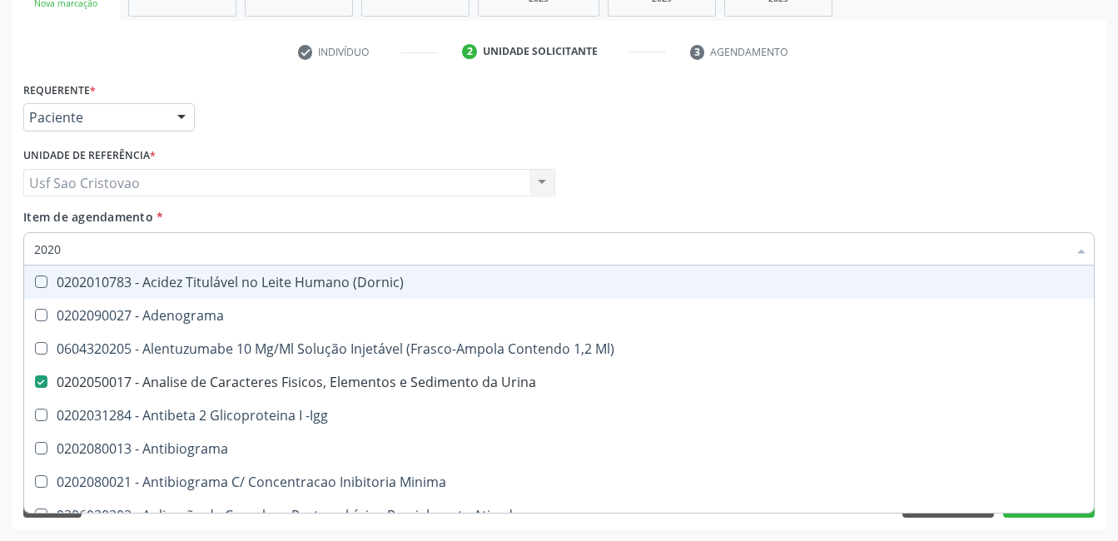
type input "20201"
checkbox Urina "false"
checkbox Identificação "true"
checkbox \(Pos-Pasteurização\) "true"
checkbox Hemacias "true"
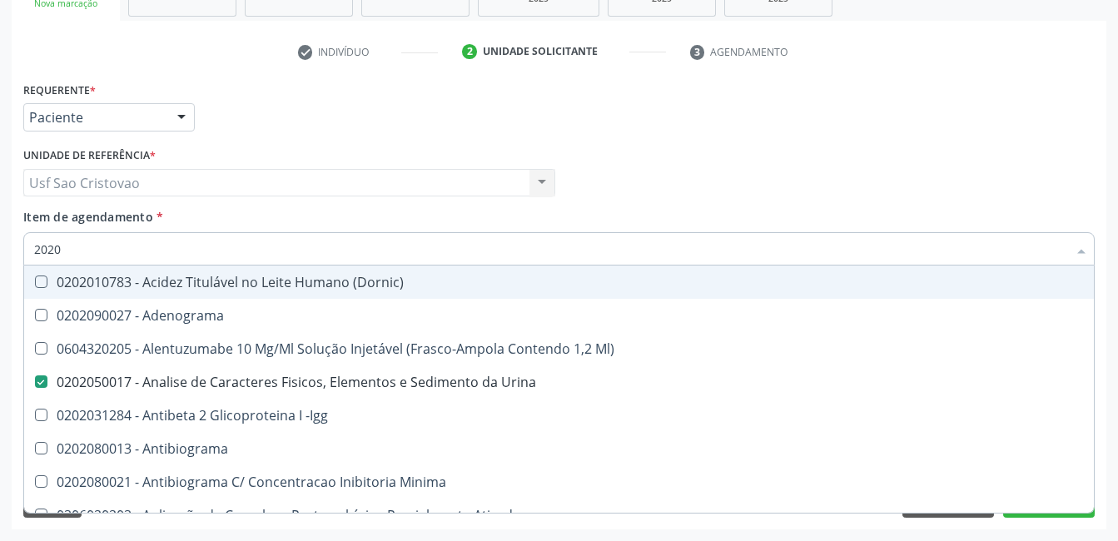
checkbox Complemento "true"
checkbox 17-Alfa-Hidroxiprogesterona "true"
checkbox 17-Hidroxicorticosteroides "true"
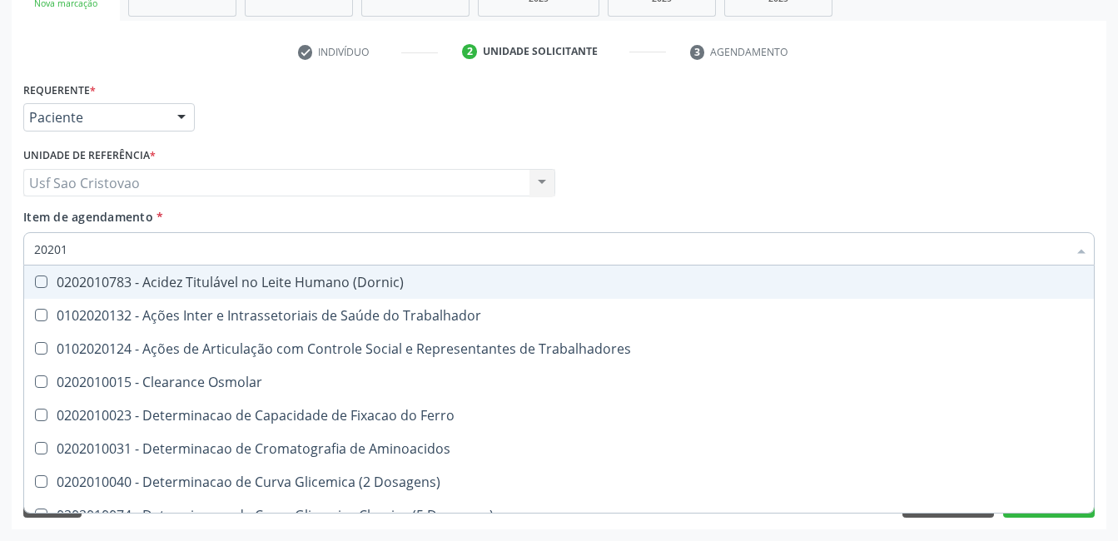
type input "202010"
checkbox Circulante "true"
checkbox III "true"
checkbox Fracoes "true"
checkbox Hdl "false"
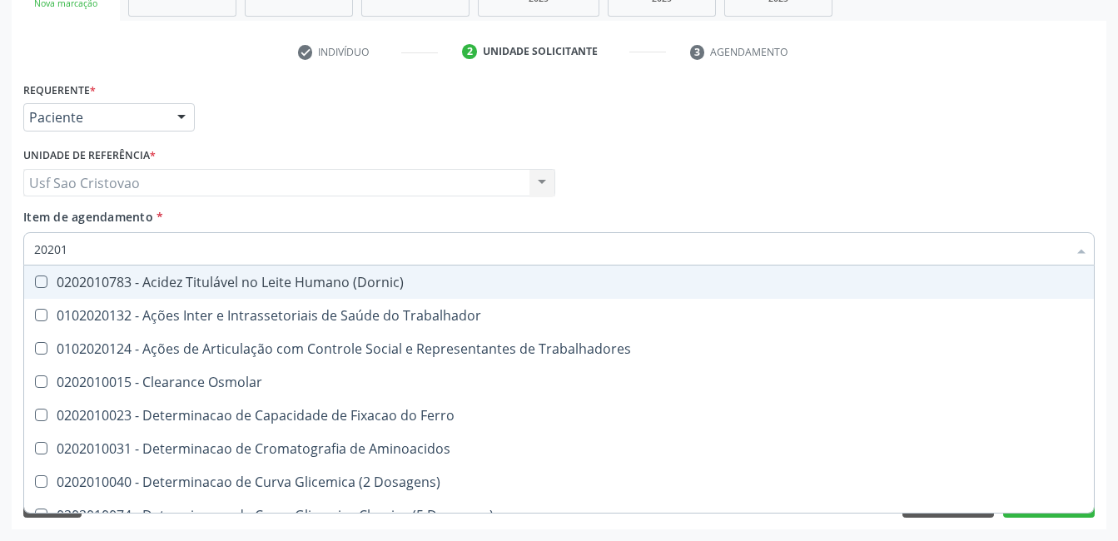
checkbox Ldl "false"
checkbox Total "false"
checkbox Leucino-Aminopeptidase "true"
checkbox Lipase "true"
checkbox Muco-Proteinas "true"
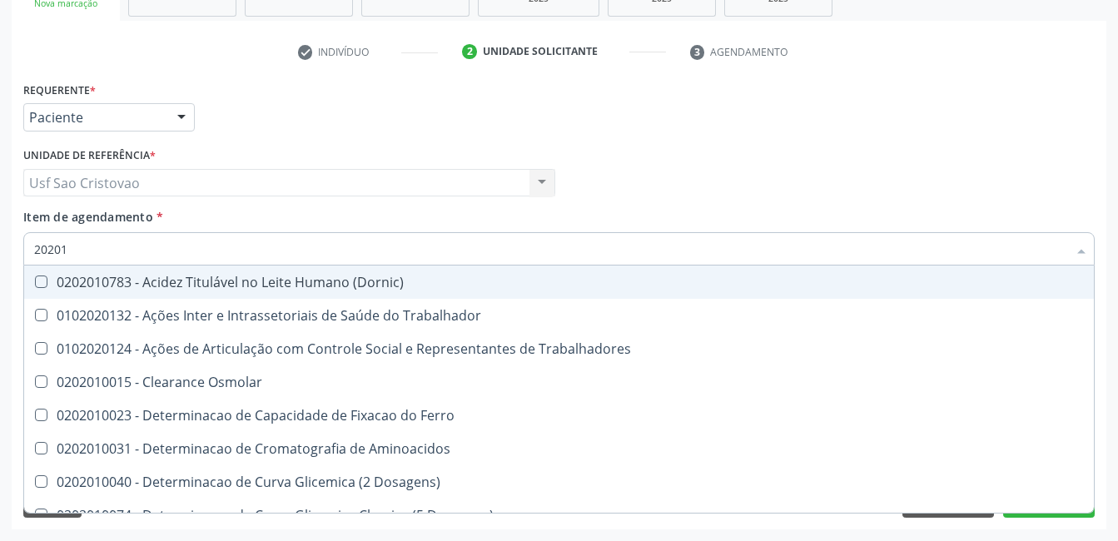
checkbox \(Tgo\) "false"
checkbox \(Tgp\) "false"
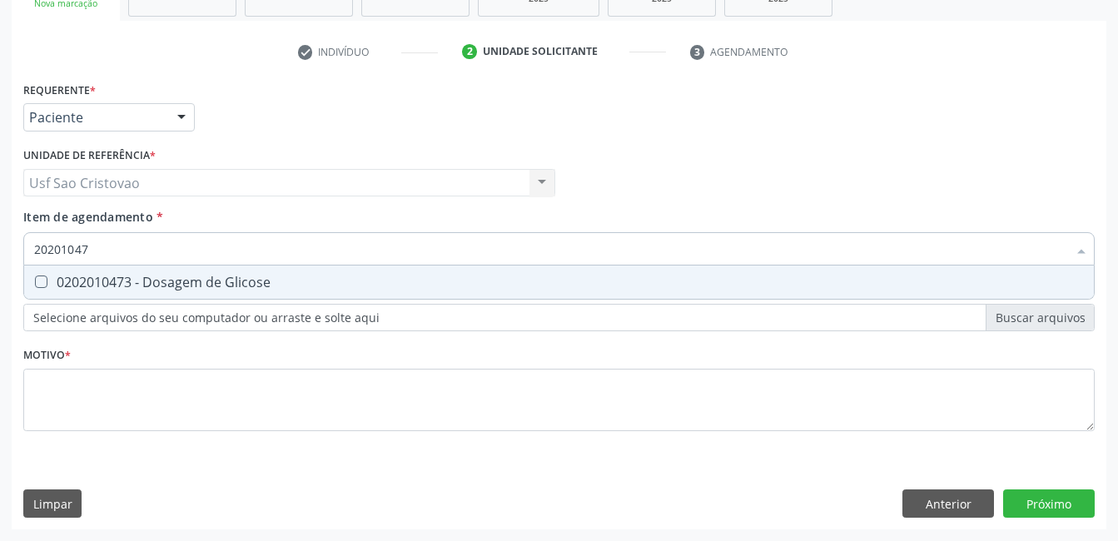
type input "202010473"
click at [43, 285] on Glicose at bounding box center [41, 282] width 12 height 12
click at [35, 285] on Glicose "checkbox" at bounding box center [29, 281] width 11 height 11
checkbox Glicose "true"
type input "202010"
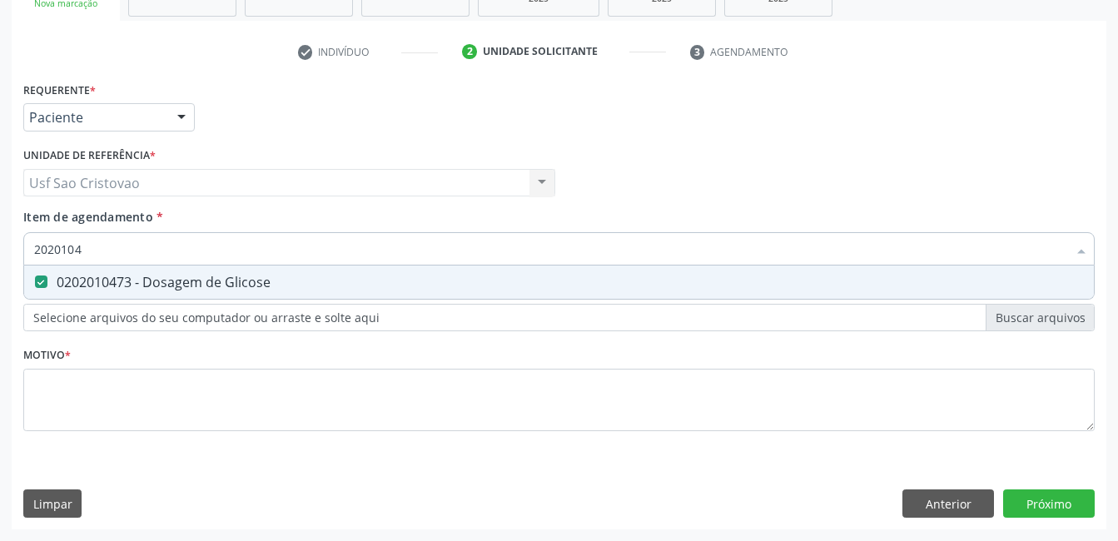
checkbox Glicose "false"
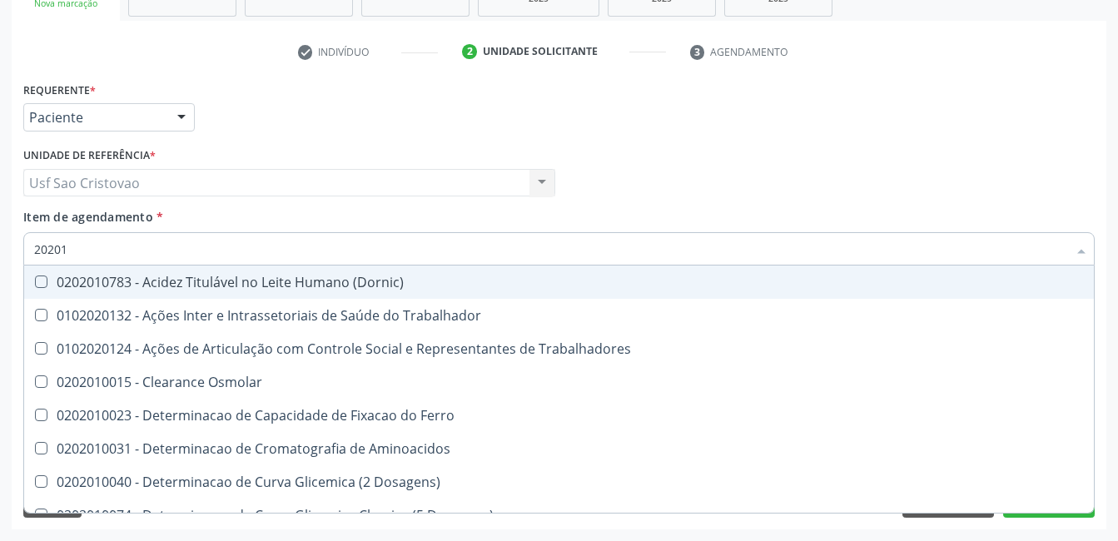
type input "2020"
checkbox Osmolar "true"
checkbox Hdl "false"
checkbox Ldl "false"
checkbox Total "false"
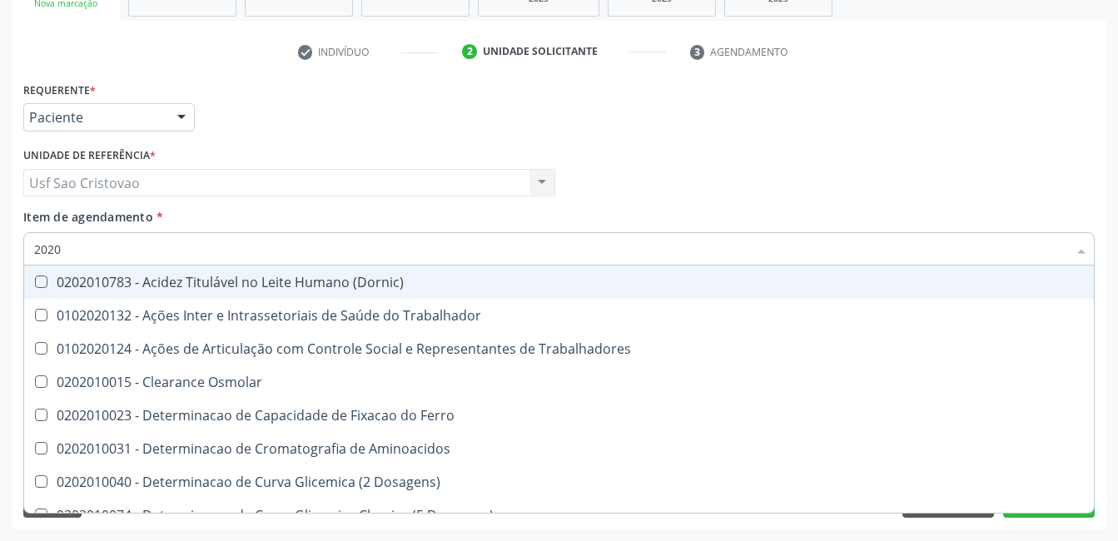
checkbox Glicose "false"
checkbox \(Tgo\) "false"
checkbox \(Tgp\) "false"
checkbox Triglicerideos "false"
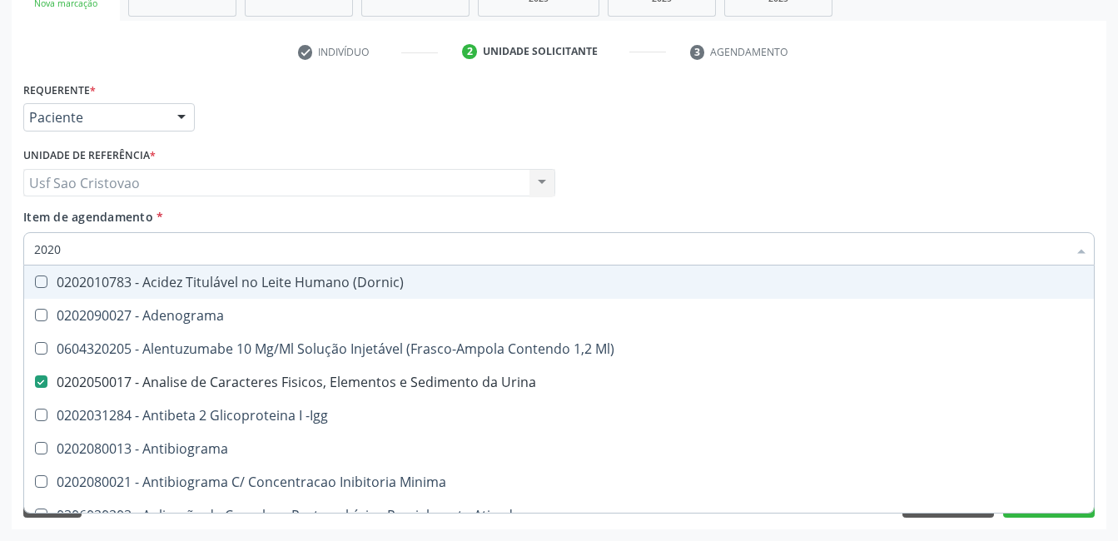
type input "20201"
checkbox Urina "false"
checkbox Identificação "true"
checkbox \(Pos-Pasteurização\) "true"
checkbox Hemacias "true"
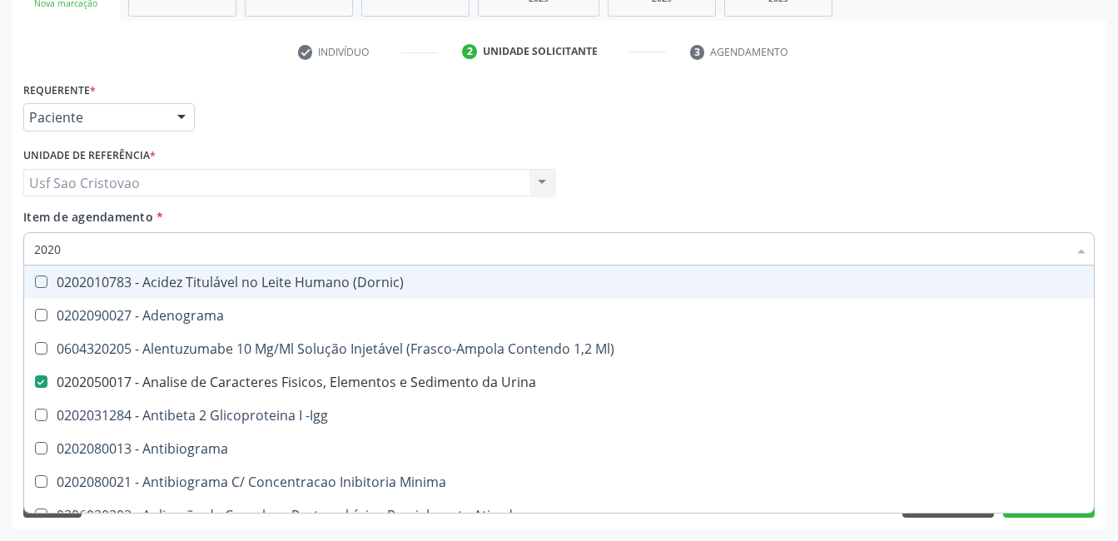
checkbox Reumatoide "true"
checkbox Complemento "true"
checkbox 17-Alfa-Hidroxiprogesterona "true"
checkbox 17-Hidroxicorticosteroides "true"
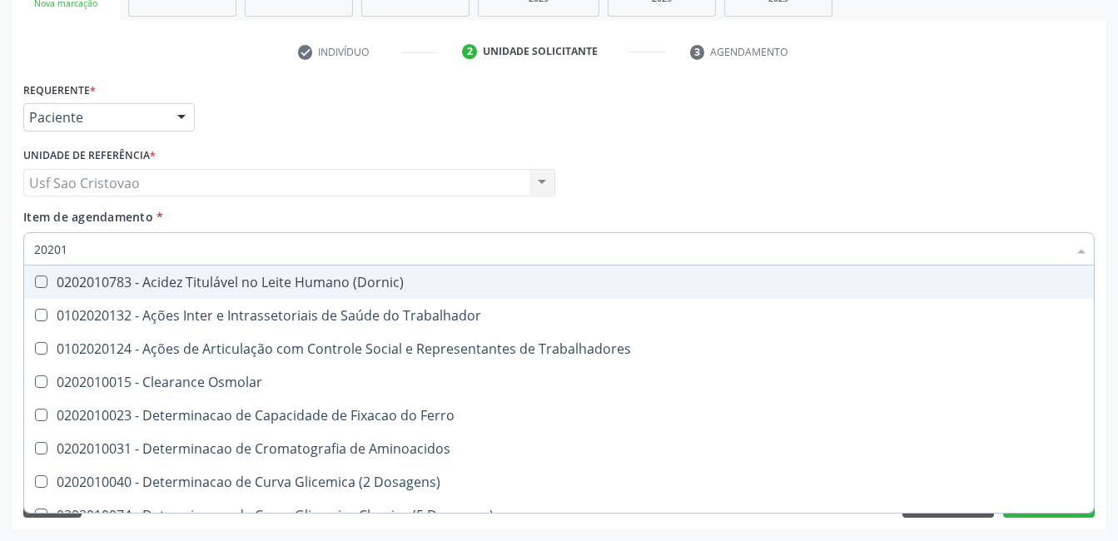
type input "202010"
checkbox Circulante "true"
checkbox III "true"
checkbox Fracoes "true"
checkbox Hdl "false"
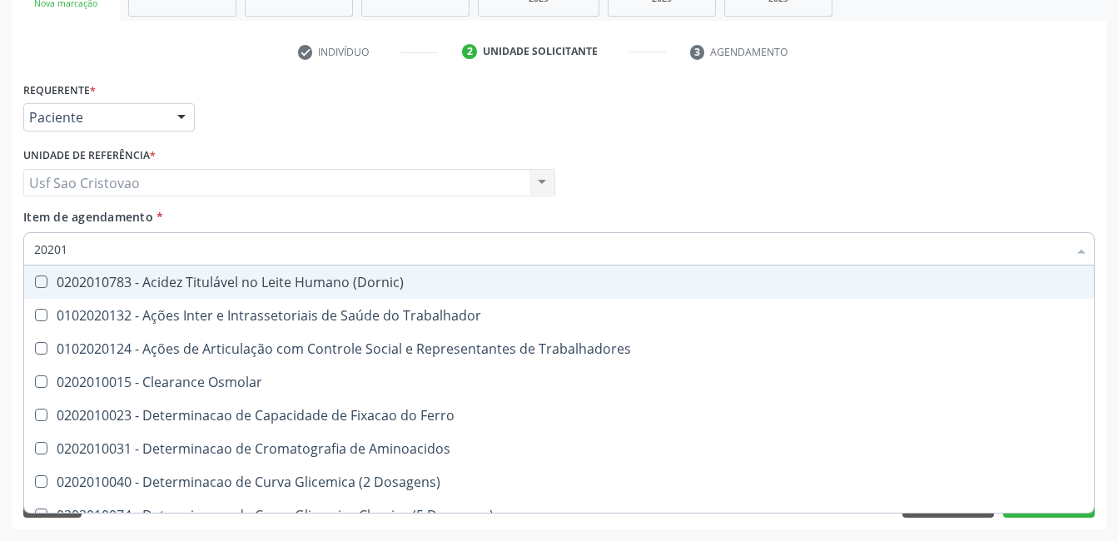
checkbox Ldl "false"
checkbox Total "false"
checkbox II "true"
checkbox Glicose "false"
checkbox Leucino-Aminopeptidase "true"
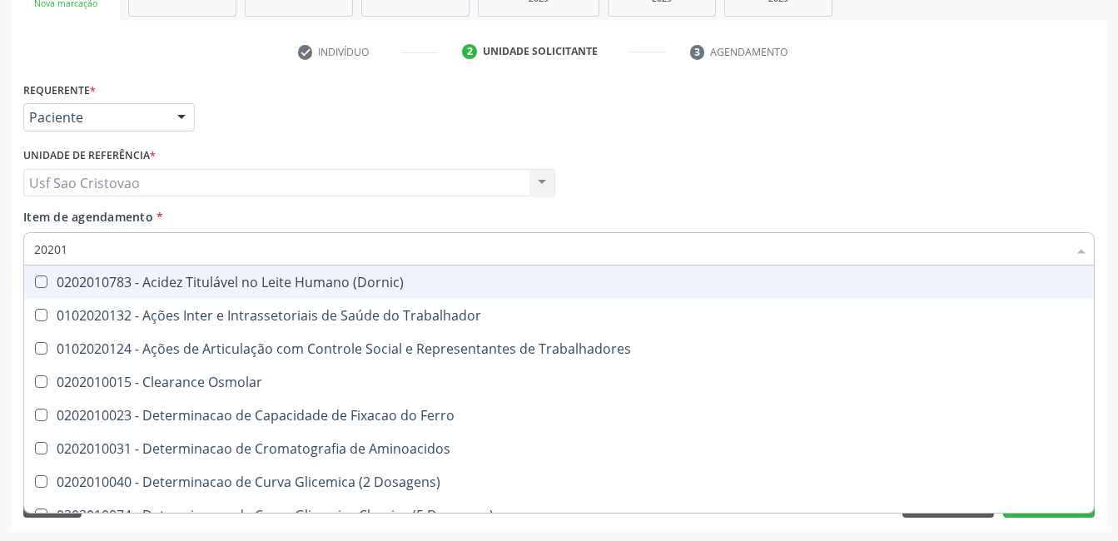
checkbox Lipase "true"
checkbox Muco-Proteinas "true"
checkbox \(Tgo\) "false"
checkbox \(Tgp\) "false"
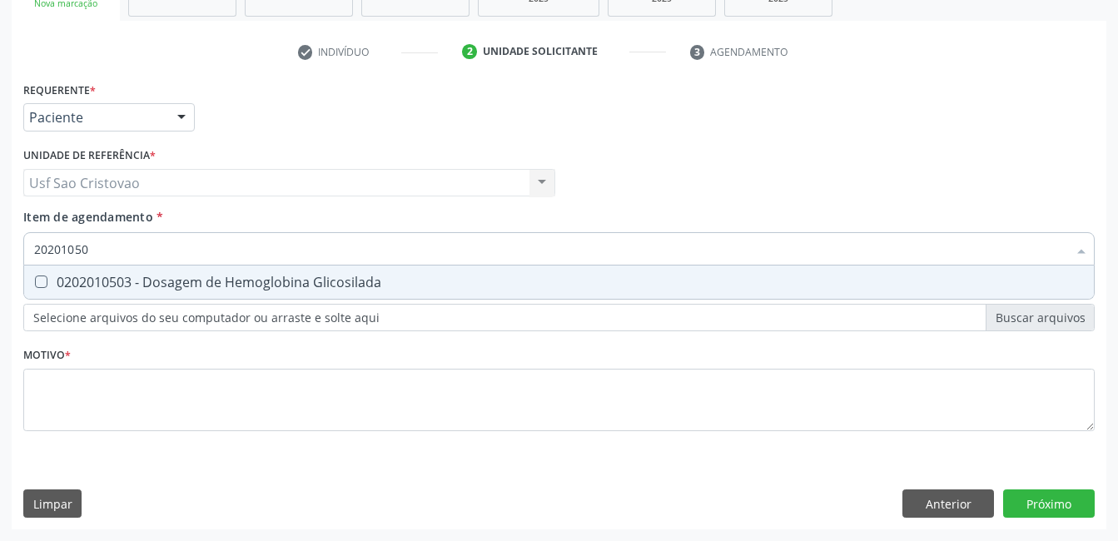
type input "202010503"
click at [43, 285] on Glicosilada at bounding box center [41, 282] width 12 height 12
click at [35, 285] on Glicosilada "checkbox" at bounding box center [29, 281] width 11 height 11
checkbox Glicosilada "true"
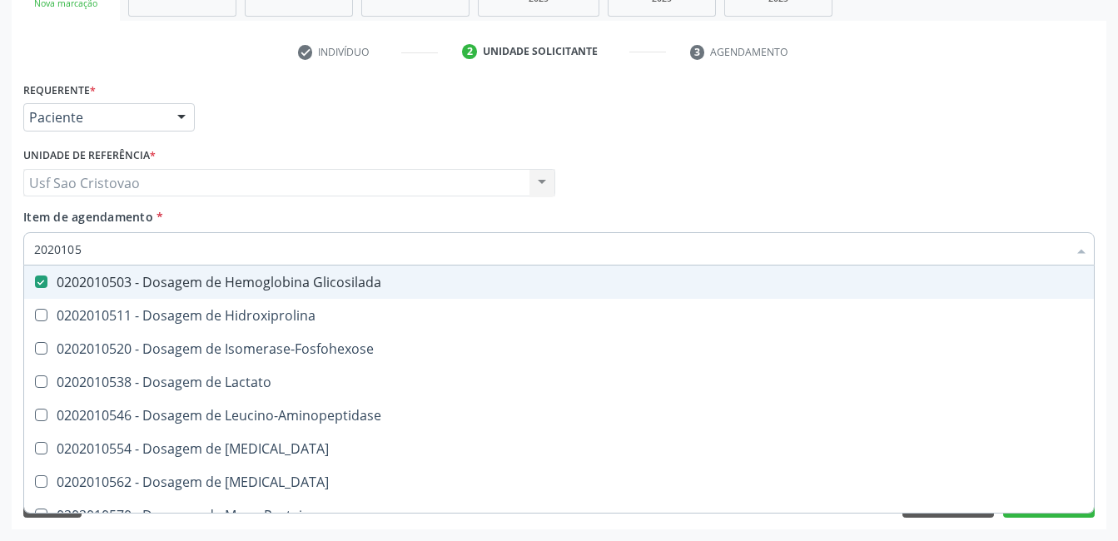
type input "202010"
checkbox Glicosilada "false"
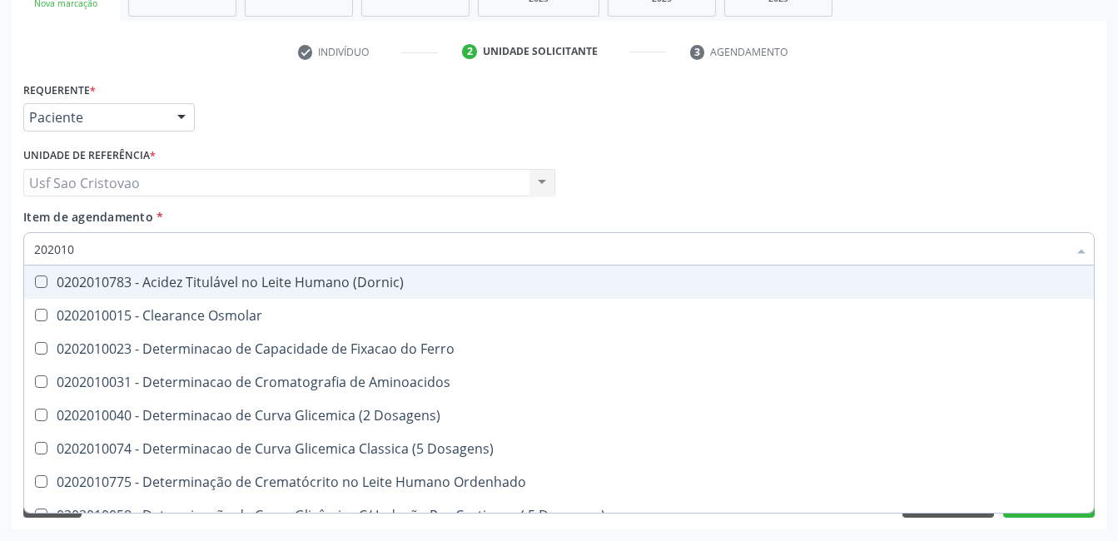
type input "20201"
checkbox Hdl "false"
checkbox Ldl "false"
checkbox Total "false"
checkbox Latica "true"
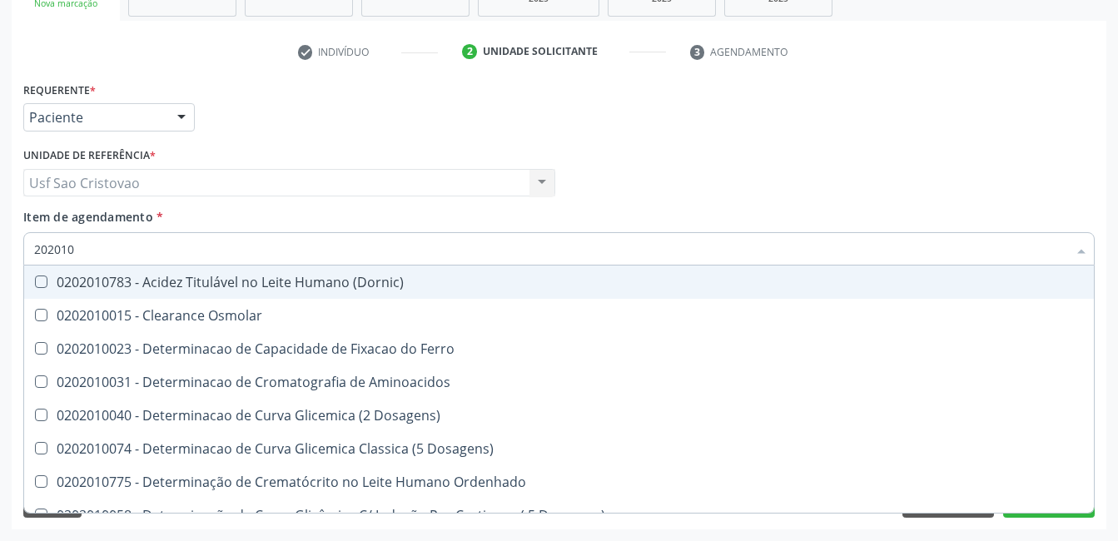
checkbox Fracionadas\) "true"
checkbox Ferritina "true"
checkbox Glicose "false"
checkbox Glicosilada "false"
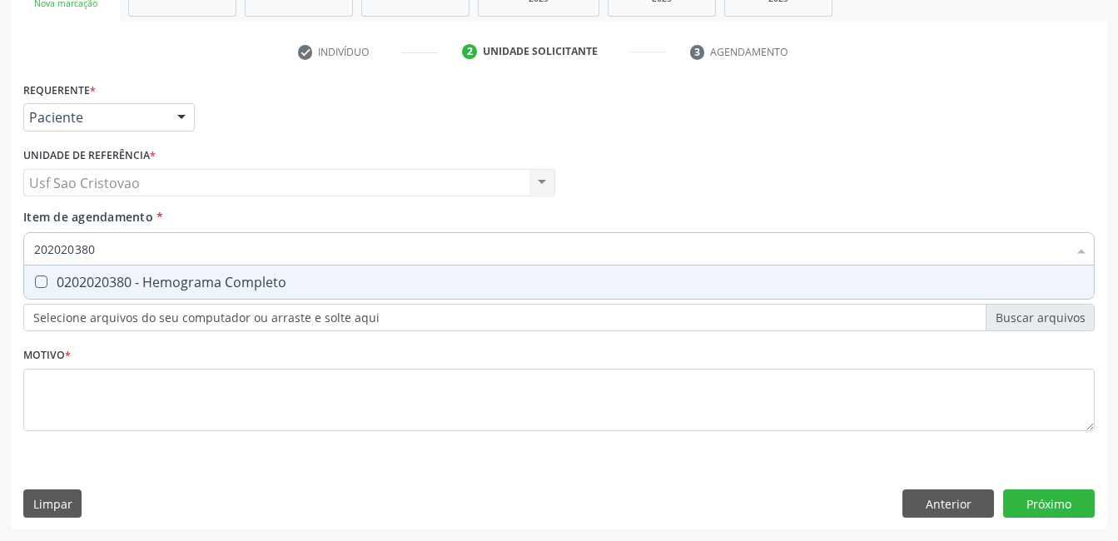
click at [43, 285] on Completo at bounding box center [41, 282] width 12 height 12
click at [35, 285] on Completo "checkbox" at bounding box center [29, 281] width 11 height 11
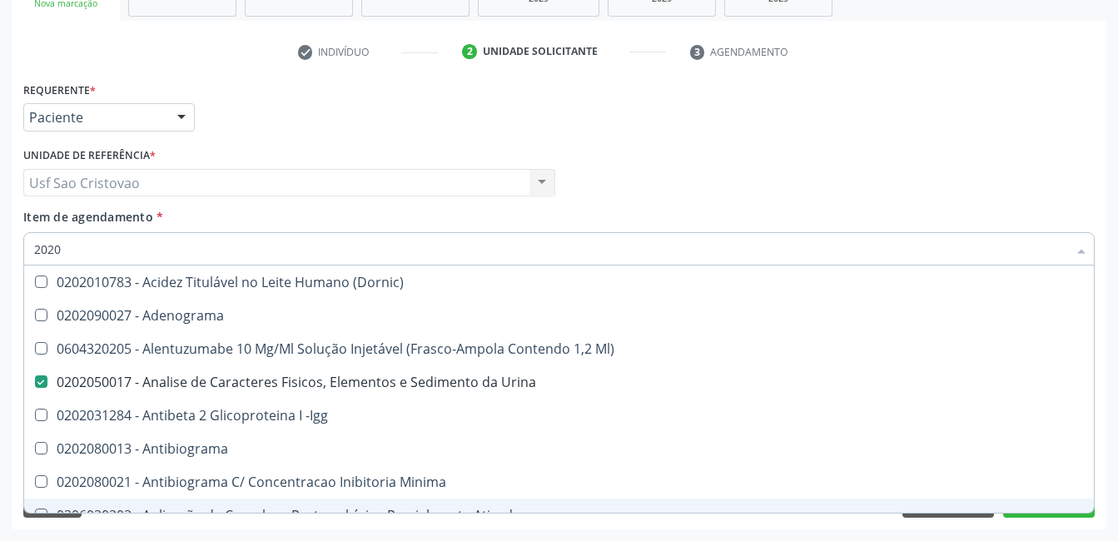
click at [518, 535] on div "Acompanhamento Acompanhe a situação das marcações correntes e finalizadas Relat…" at bounding box center [559, 174] width 1118 height 733
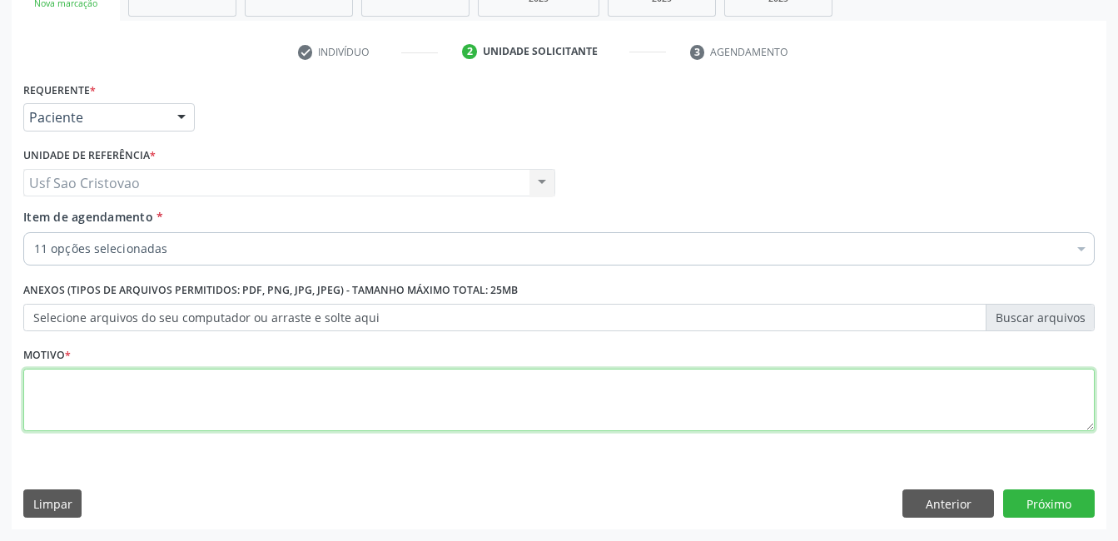
click at [552, 401] on textarea at bounding box center [558, 400] width 1071 height 63
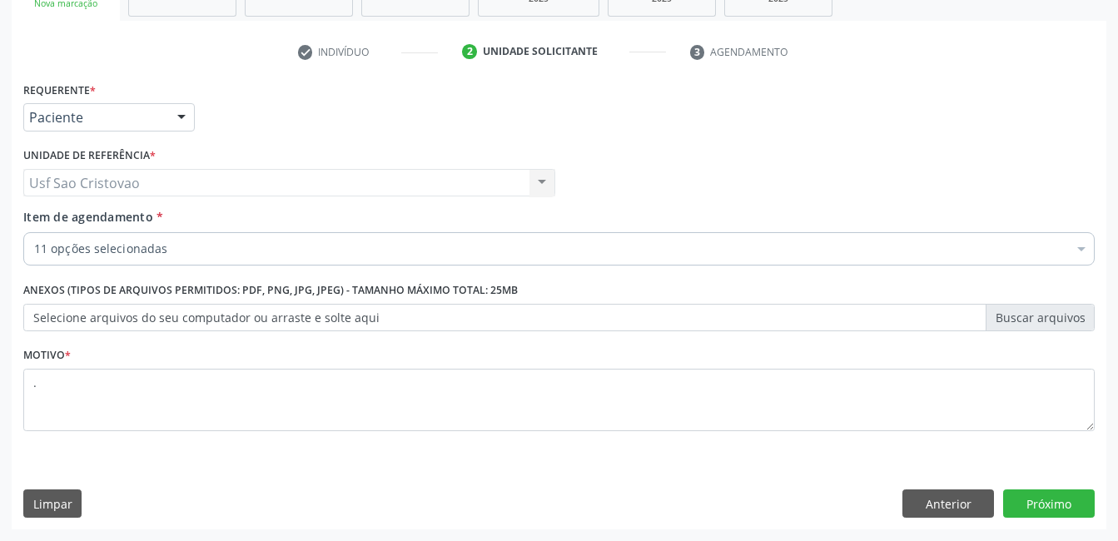
click at [833, 488] on div "Requerente * Paciente Profissional de Saúde Paciente Nenhum resultado encontrad…" at bounding box center [559, 303] width 1095 height 452
click at [1037, 507] on button "Próximo" at bounding box center [1049, 504] width 92 height 28
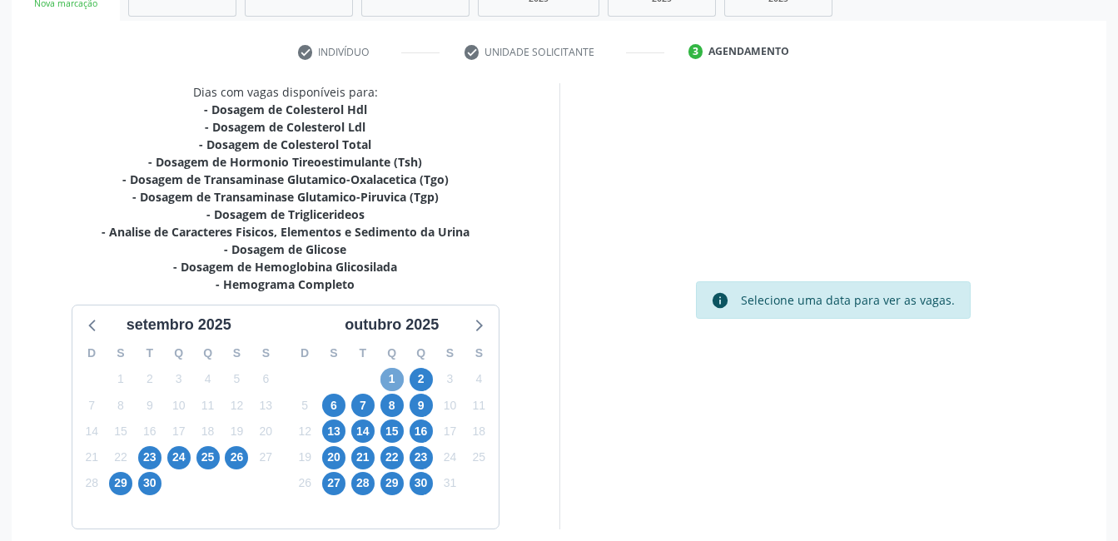
click at [391, 376] on span "1" at bounding box center [391, 379] width 23 height 23
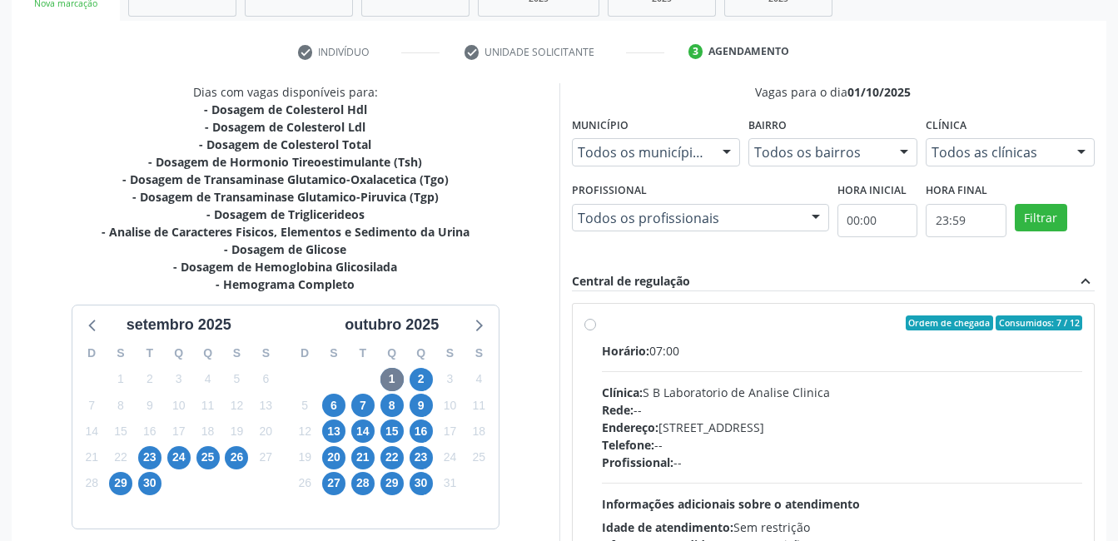
click at [602, 326] on label "Ordem de chegada Consumidos: 7 / 12 Horário: 07:00 Clínica: S B Laboratorio de …" at bounding box center [842, 444] width 481 height 256
click at [586, 326] on input "Ordem de chegada Consumidos: 7 / 12 Horário: 07:00 Clínica: S B Laboratorio de …" at bounding box center [590, 323] width 12 height 15
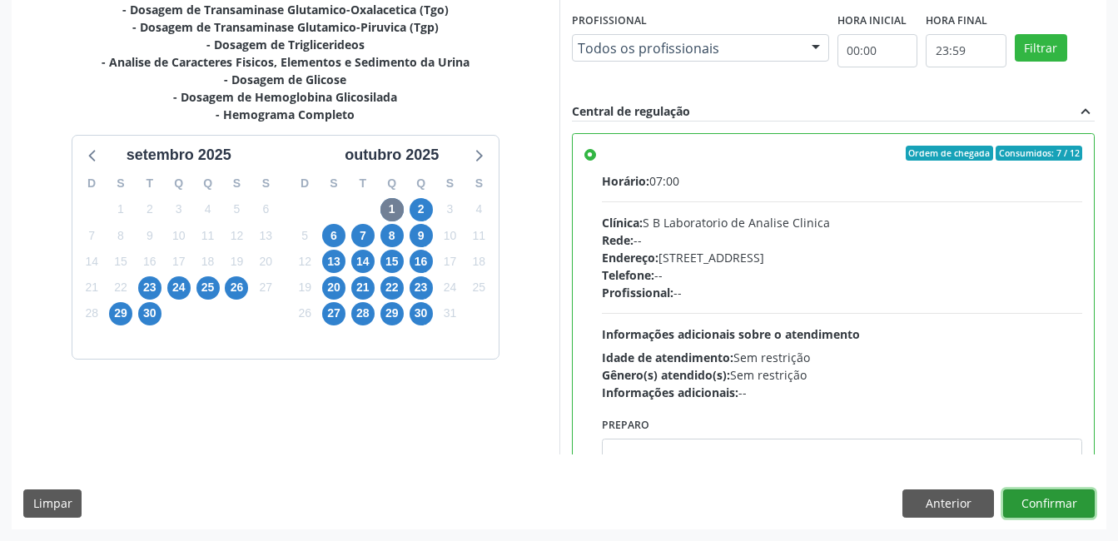
click at [1044, 511] on button "Confirmar" at bounding box center [1049, 504] width 92 height 28
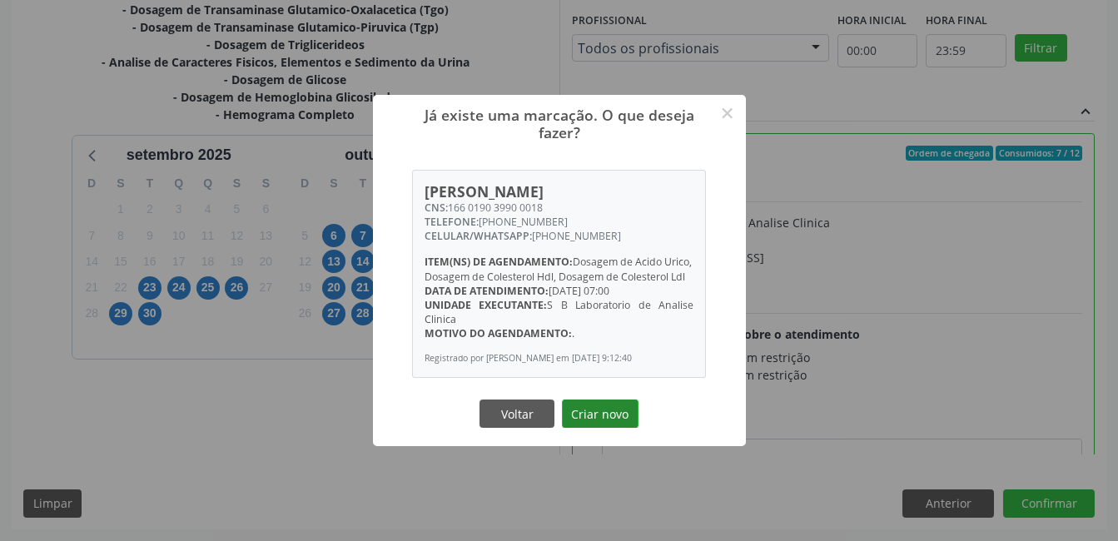
click at [595, 428] on button "Criar novo" at bounding box center [600, 414] width 77 height 28
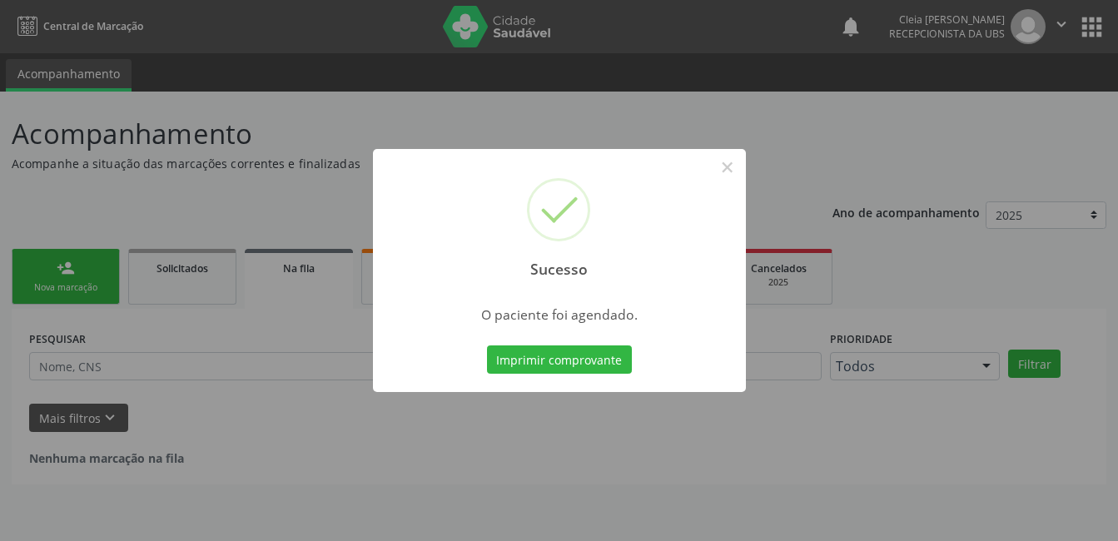
scroll to position [0, 0]
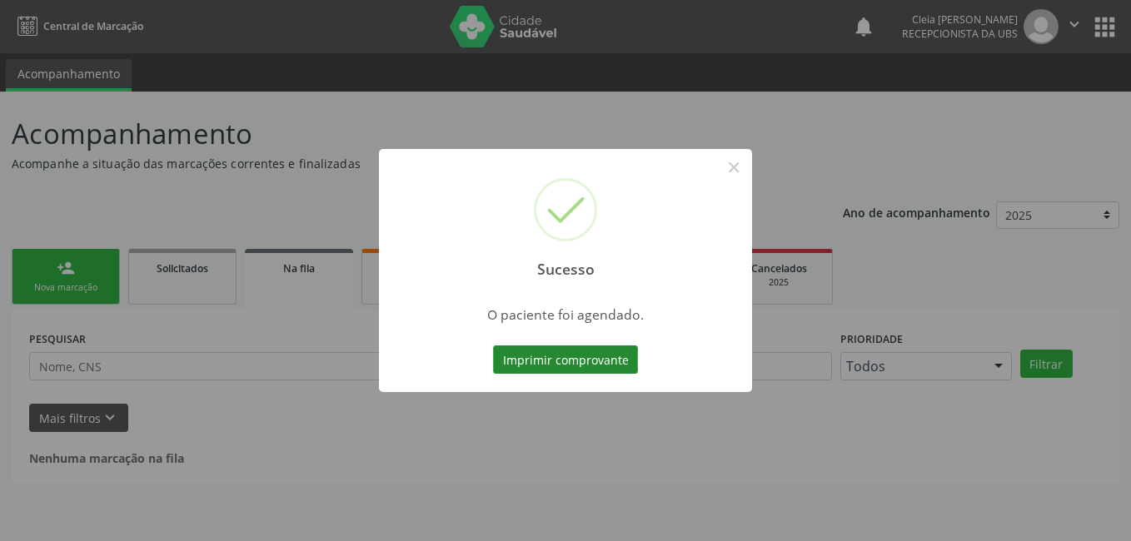
click at [552, 356] on button "Imprimir comprovante" at bounding box center [565, 359] width 145 height 28
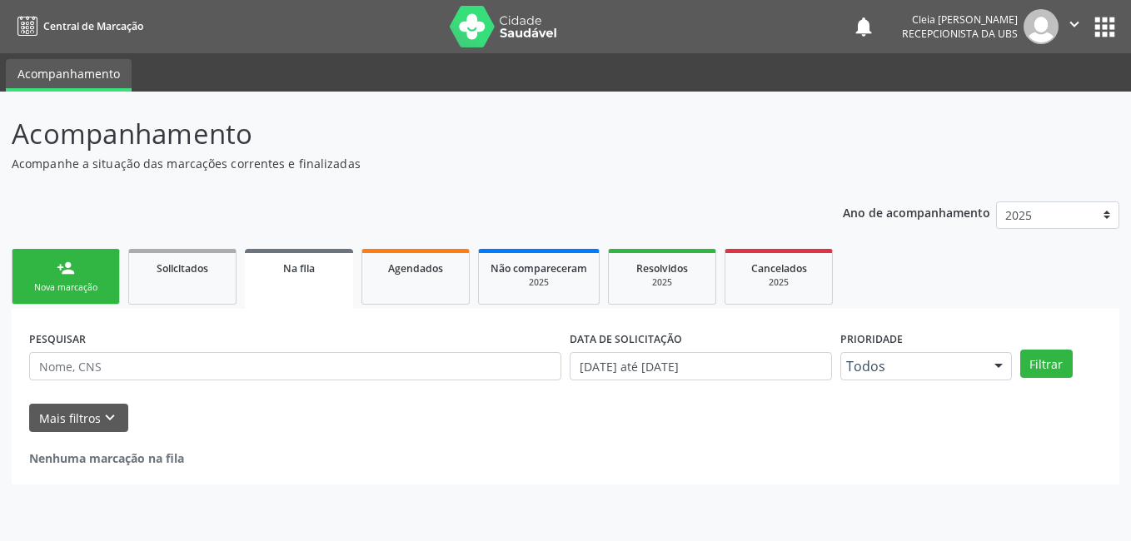
click at [67, 276] on div "person_add" at bounding box center [66, 268] width 18 height 18
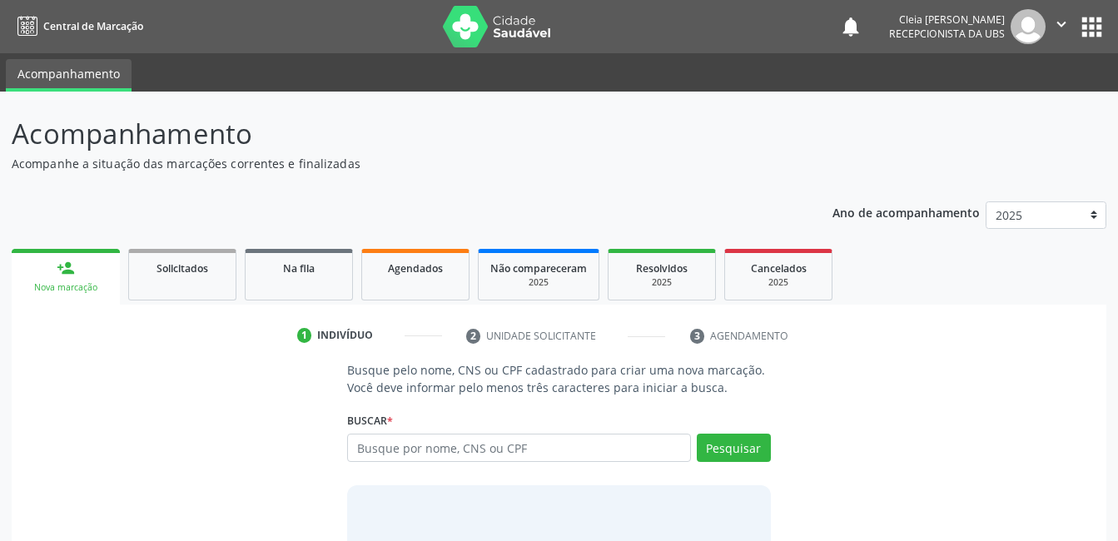
click at [67, 276] on div "person_add" at bounding box center [66, 268] width 18 height 18
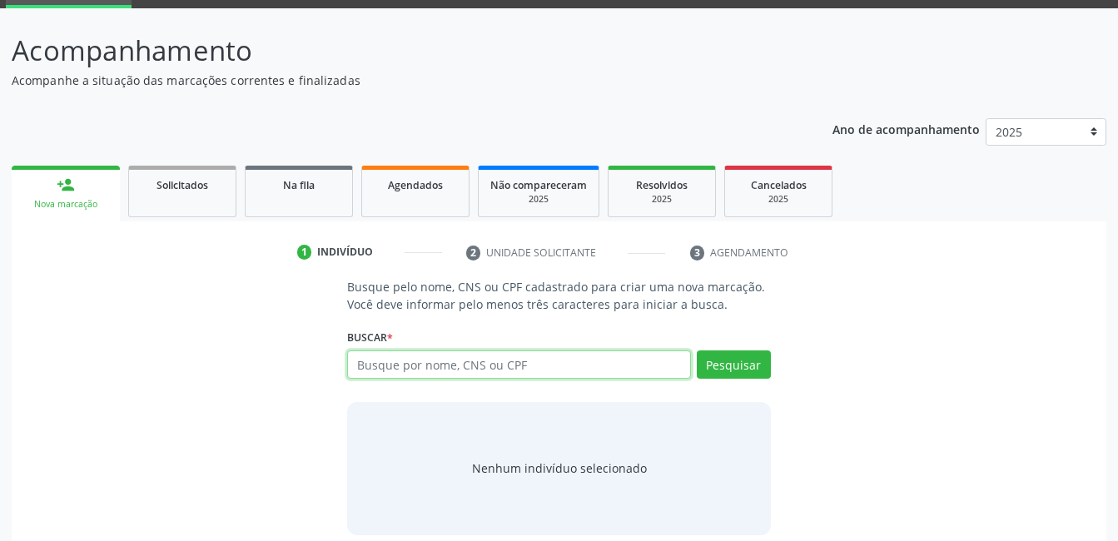
click at [628, 355] on input "text" at bounding box center [518, 364] width 343 height 28
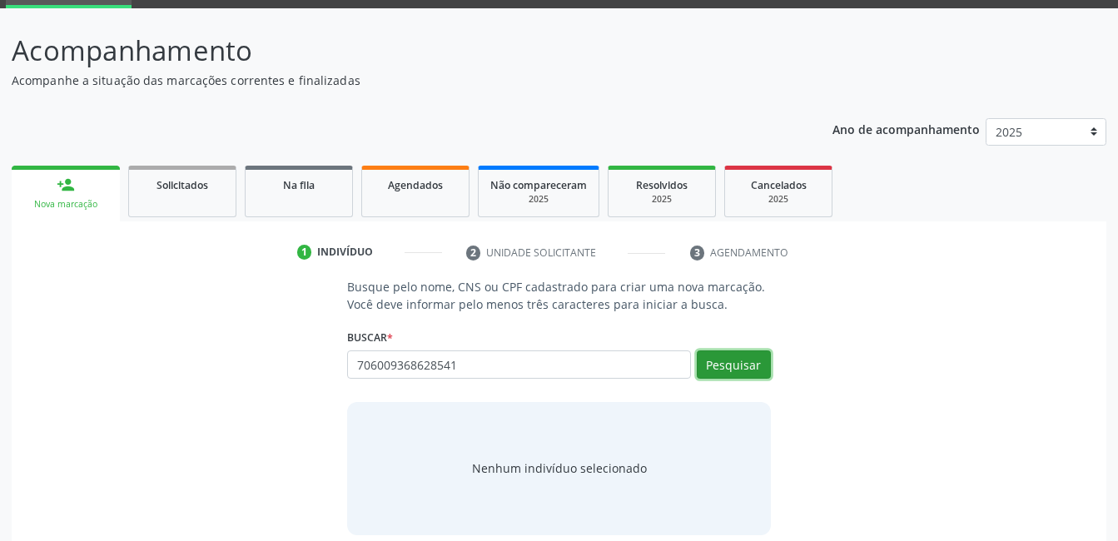
click at [732, 372] on button "Pesquisar" at bounding box center [734, 364] width 74 height 28
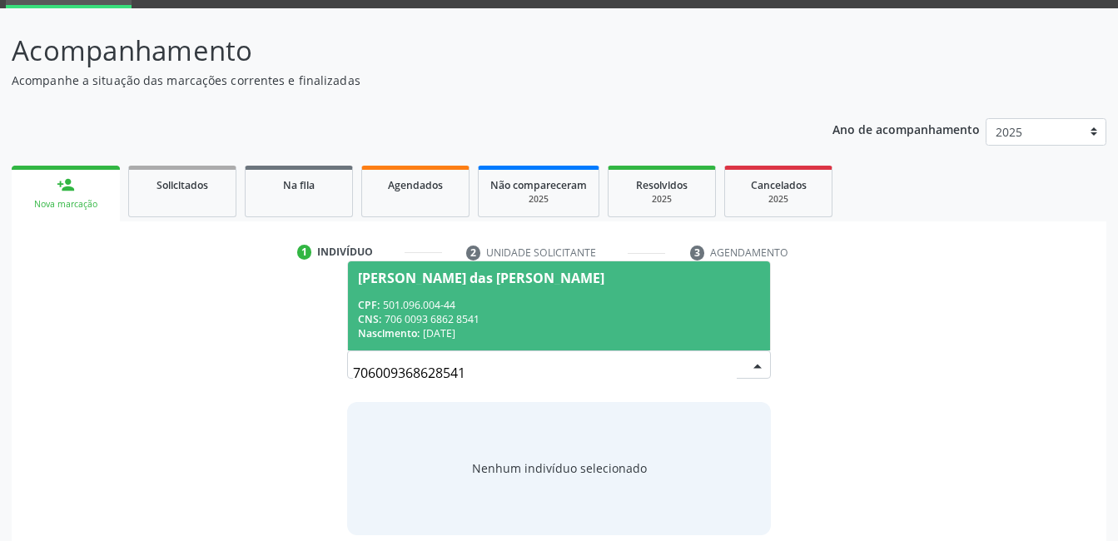
click at [624, 311] on div "CPF: 501.096.004-44" at bounding box center [558, 305] width 401 height 14
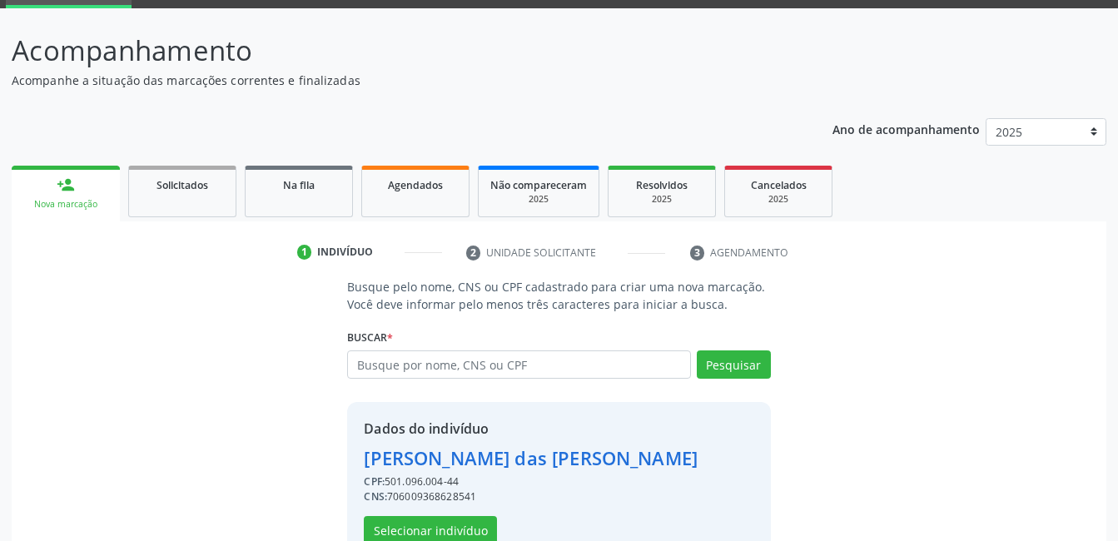
scroll to position [127, 0]
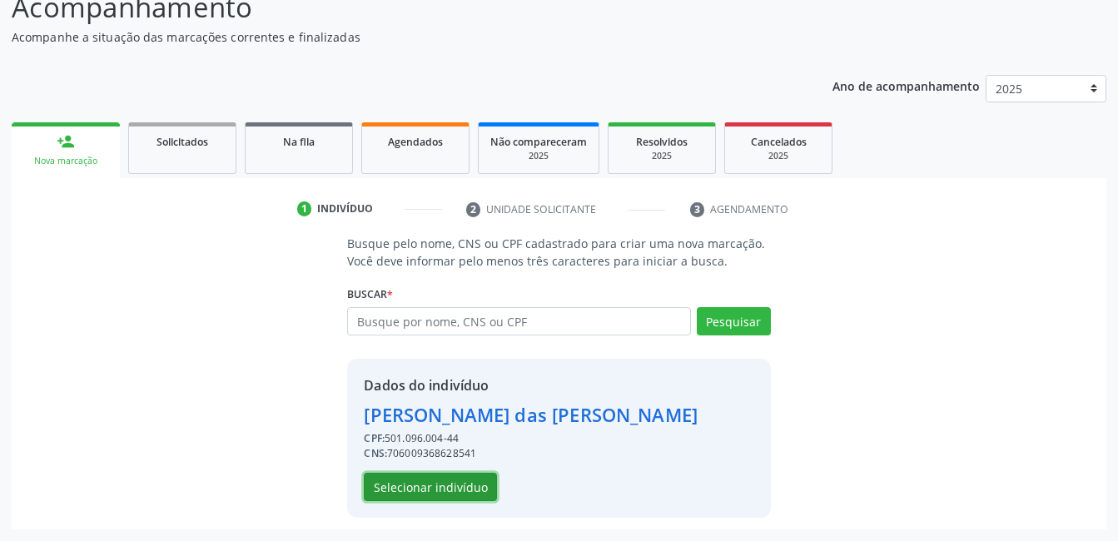
click at [400, 491] on button "Selecionar indivíduo" at bounding box center [430, 487] width 133 height 28
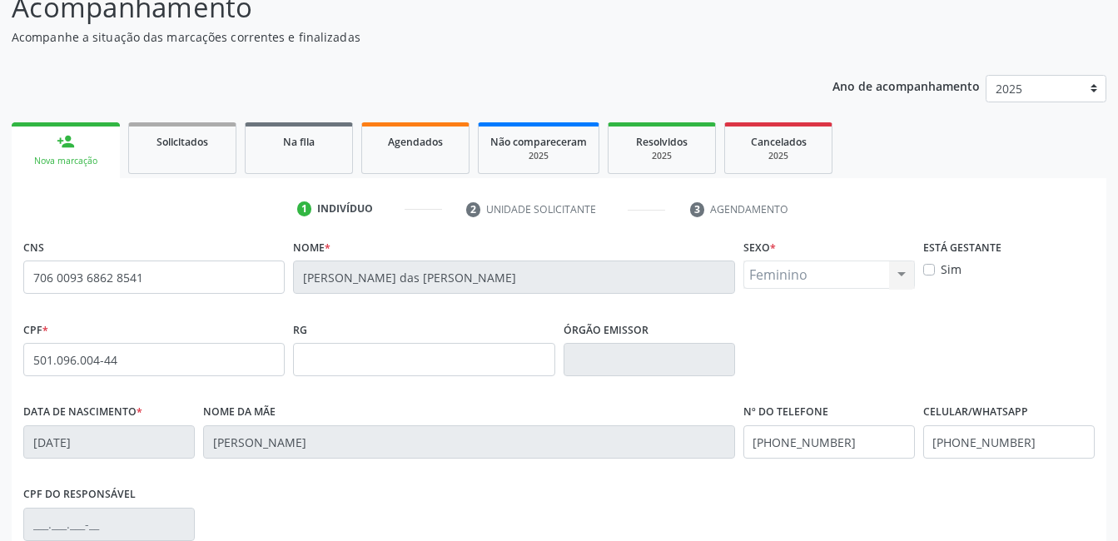
scroll to position [361, 0]
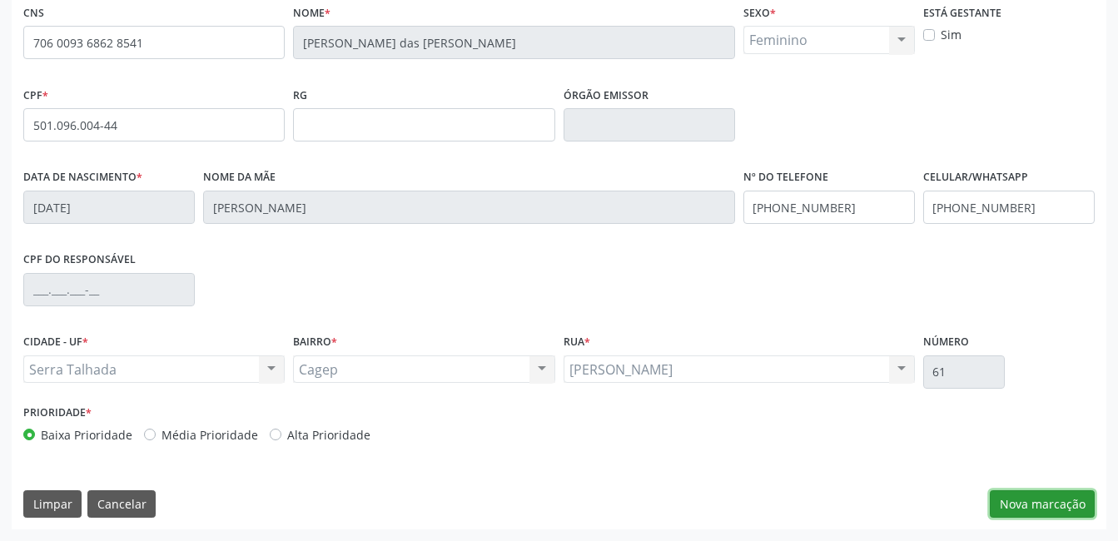
click at [1018, 499] on button "Nova marcação" at bounding box center [1042, 504] width 105 height 28
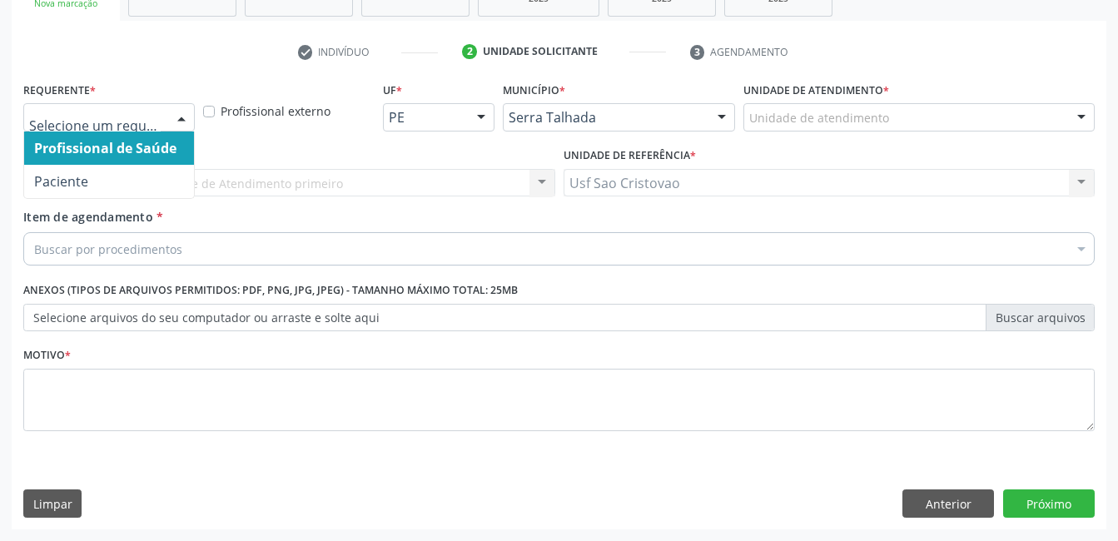
click at [183, 122] on div at bounding box center [181, 118] width 25 height 28
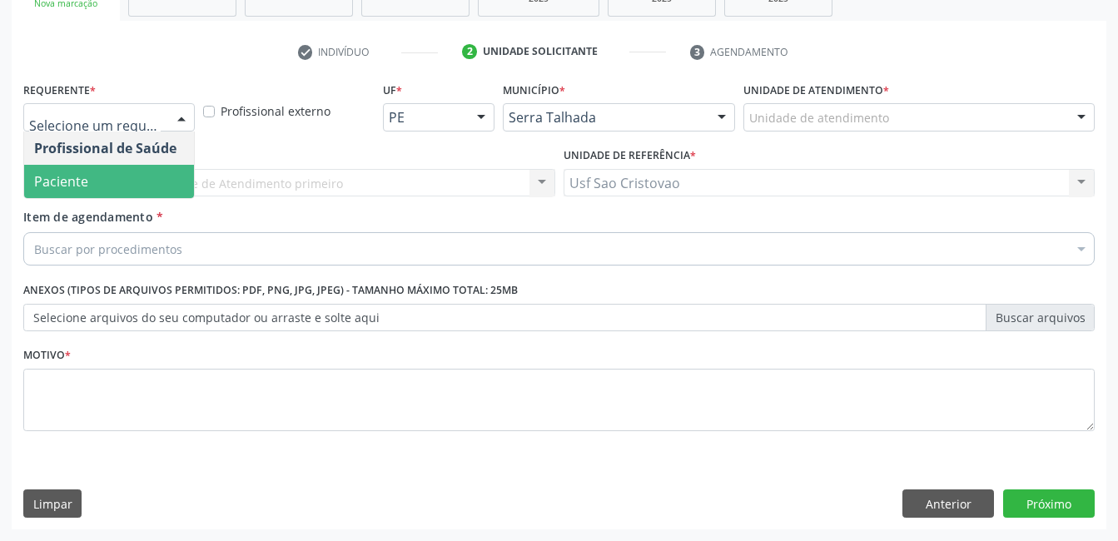
click at [154, 190] on span "Paciente" at bounding box center [109, 181] width 170 height 33
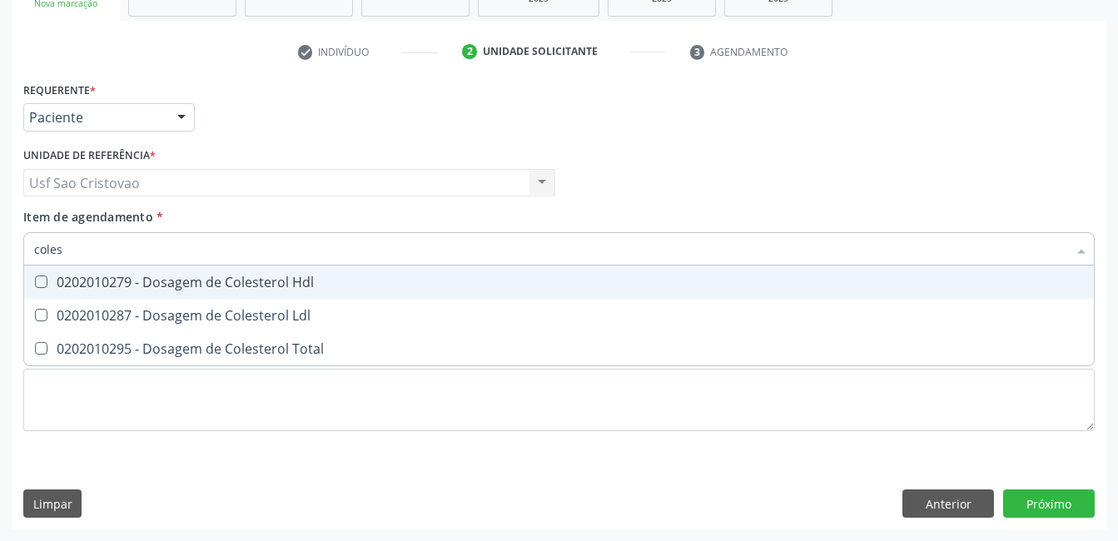
click at [39, 280] on Hdl at bounding box center [41, 282] width 12 height 12
click at [35, 280] on Hdl "checkbox" at bounding box center [29, 281] width 11 height 11
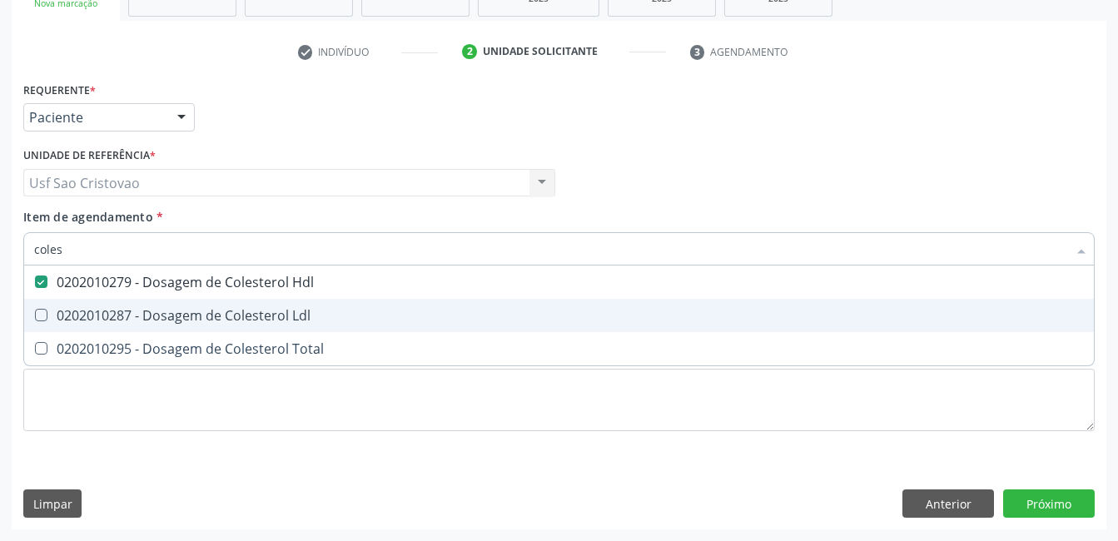
click at [43, 316] on Ldl at bounding box center [41, 315] width 12 height 12
click at [35, 316] on Ldl "checkbox" at bounding box center [29, 315] width 11 height 11
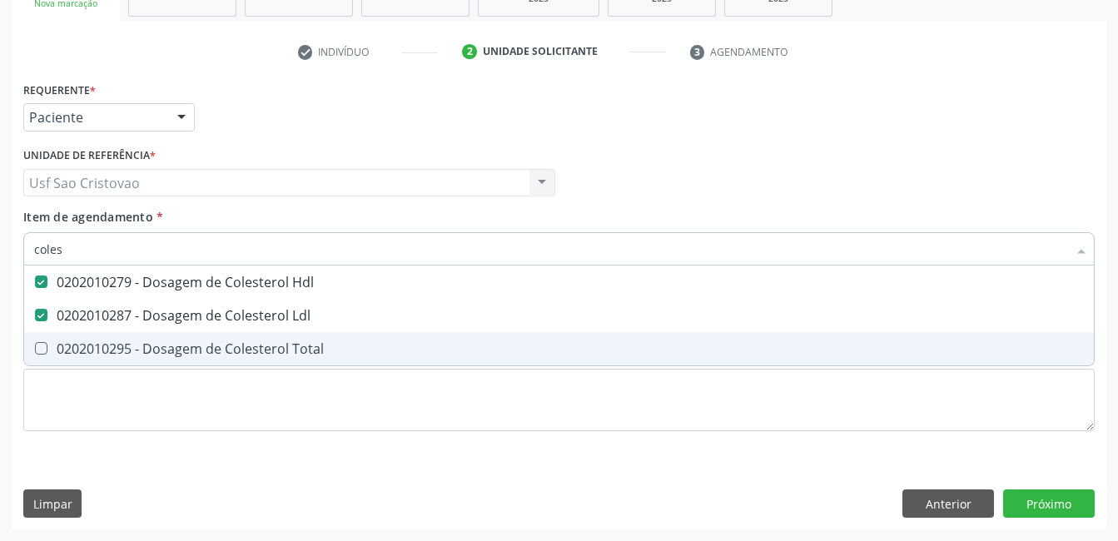
click at [35, 345] on Total at bounding box center [41, 348] width 12 height 12
click at [35, 345] on Total "checkbox" at bounding box center [29, 348] width 11 height 11
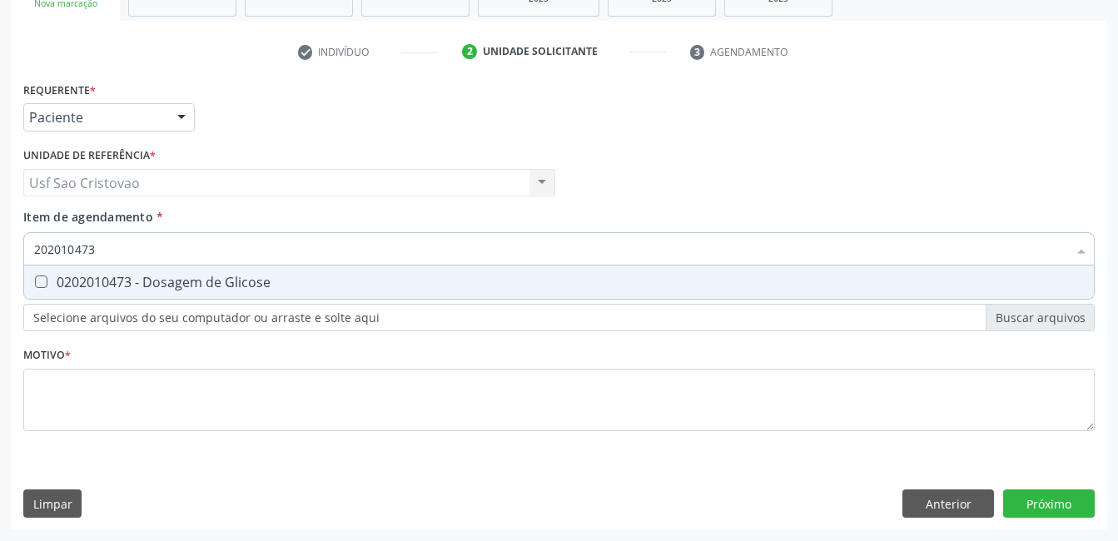
click at [44, 278] on Glicose at bounding box center [41, 282] width 12 height 12
click at [35, 278] on Glicose "checkbox" at bounding box center [29, 281] width 11 height 11
click at [44, 278] on Glicosilada at bounding box center [41, 282] width 12 height 12
click at [35, 278] on Glicosilada "checkbox" at bounding box center [29, 281] width 11 height 11
click at [44, 278] on Triglicerideos at bounding box center [41, 282] width 12 height 12
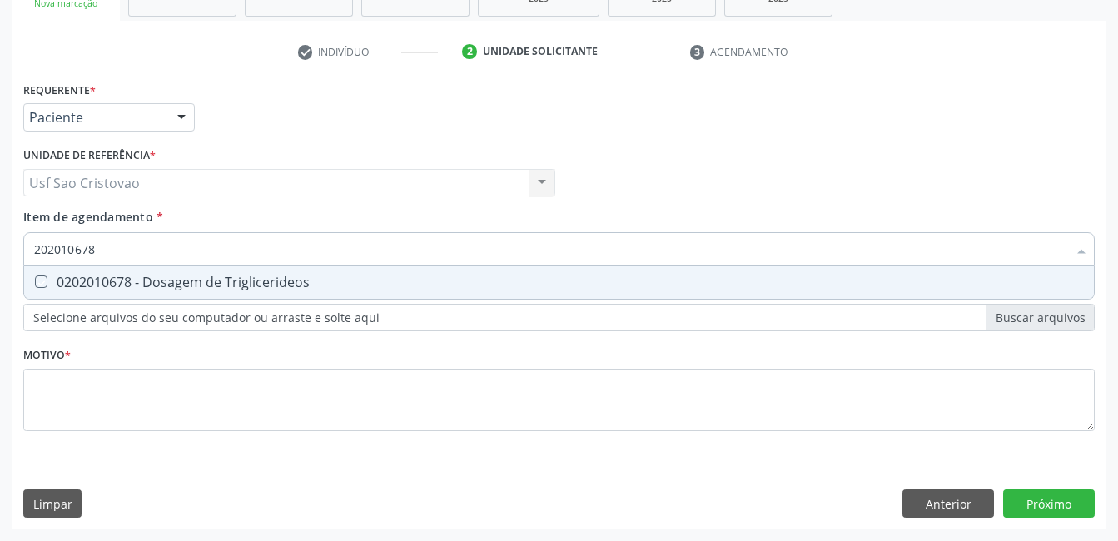
click at [35, 278] on Triglicerideos "checkbox" at bounding box center [29, 281] width 11 height 11
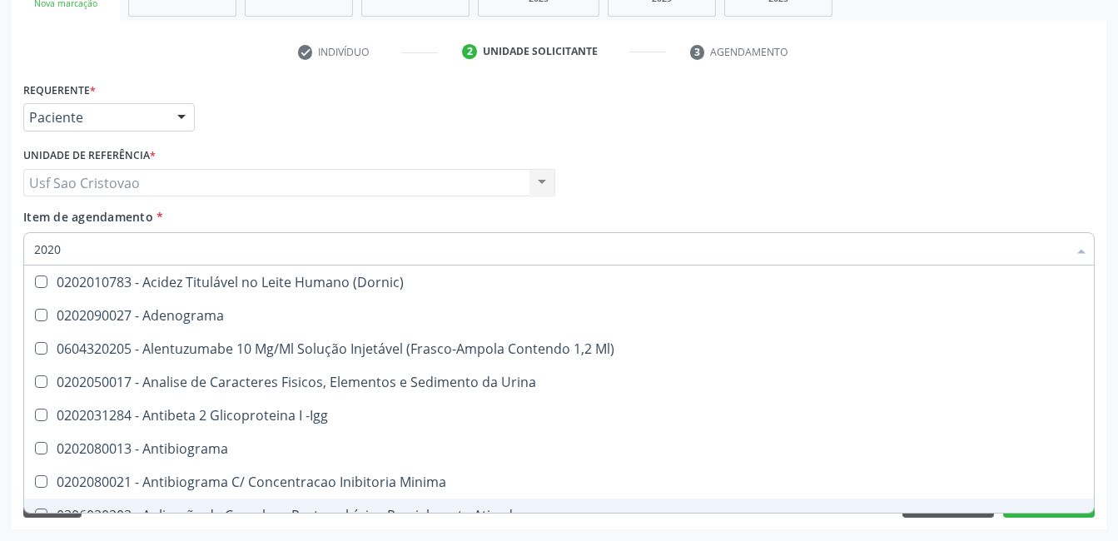
click at [783, 519] on div "Requerente * Paciente Profissional de Saúde Paciente Nenhum resultado encontrad…" at bounding box center [559, 303] width 1095 height 452
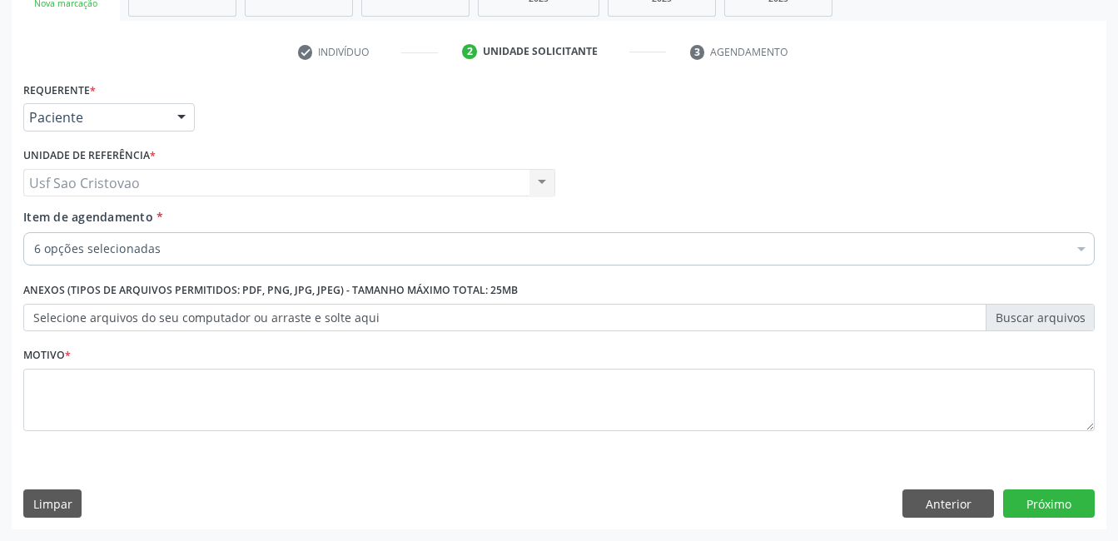
scroll to position [108, 0]
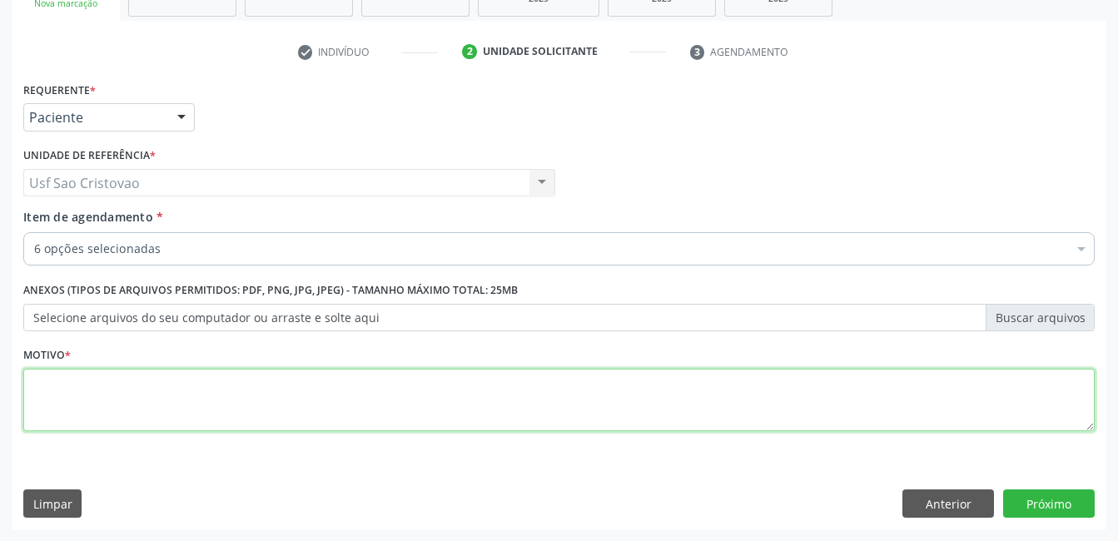
click at [597, 416] on textarea at bounding box center [558, 400] width 1071 height 63
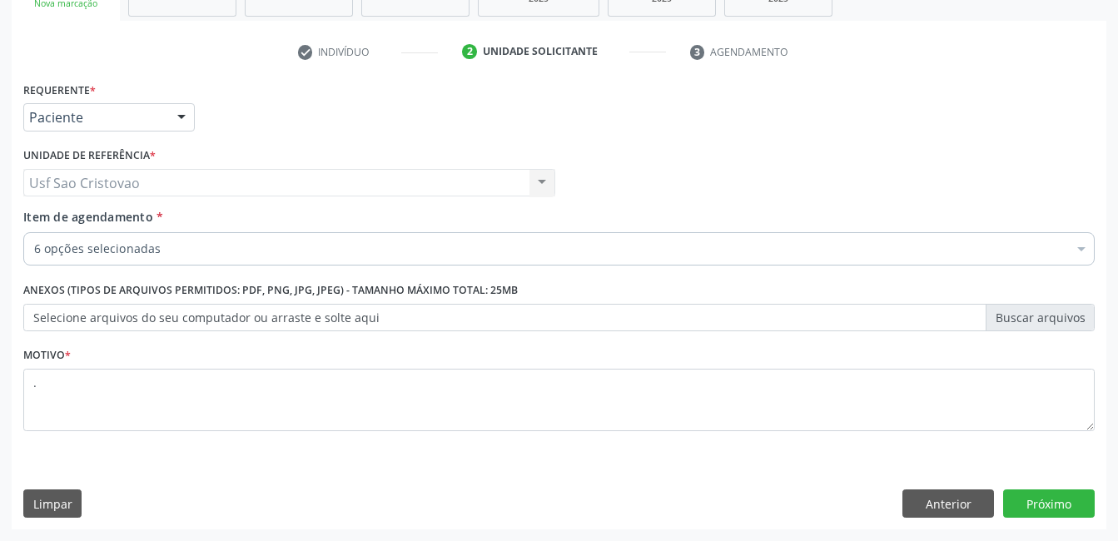
click at [720, 499] on div "Limpar Anterior Próximo" at bounding box center [558, 504] width 1071 height 28
click at [1032, 505] on button "Próximo" at bounding box center [1049, 504] width 92 height 28
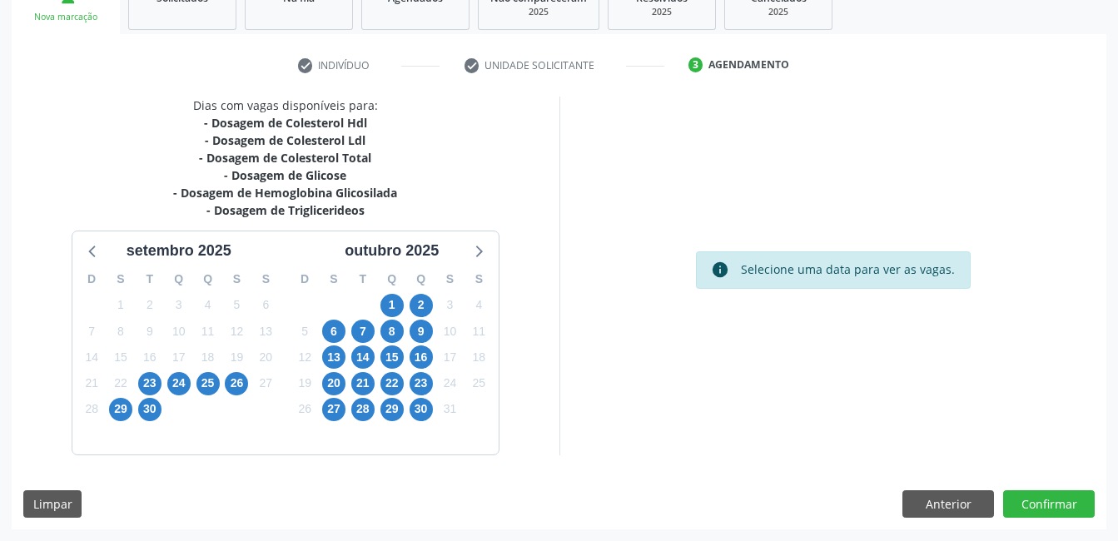
scroll to position [271, 0]
click at [385, 308] on span "1" at bounding box center [391, 305] width 23 height 23
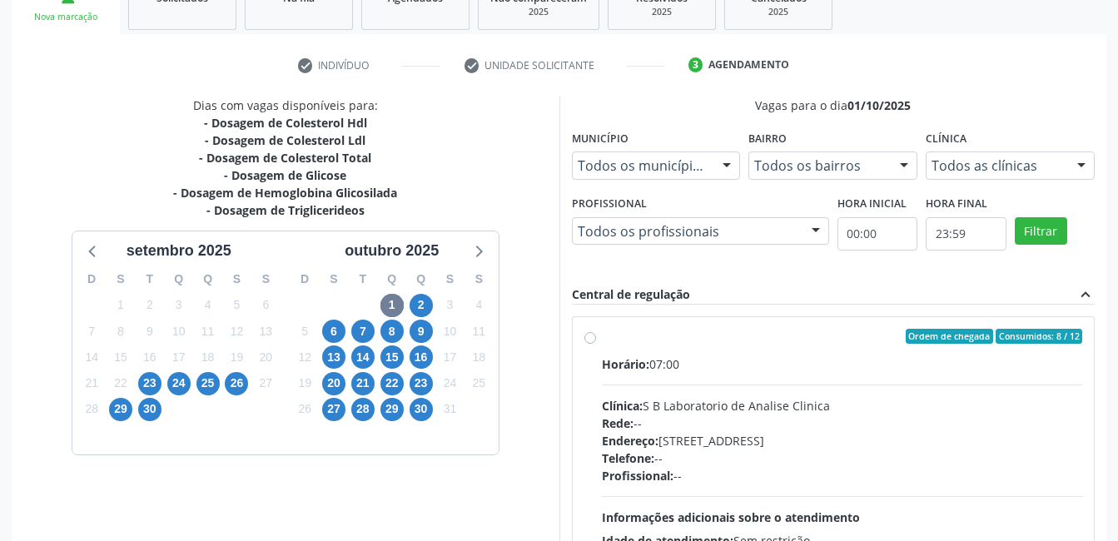
click at [602, 337] on label "Ordem de chegada Consumidos: 8 / 12 Horário: 07:00 Clínica: S B Laboratorio de …" at bounding box center [842, 457] width 481 height 256
click at [591, 337] on input "Ordem de chegada Consumidos: 8 / 12 Horário: 07:00 Clínica: S B Laboratorio de …" at bounding box center [590, 336] width 12 height 15
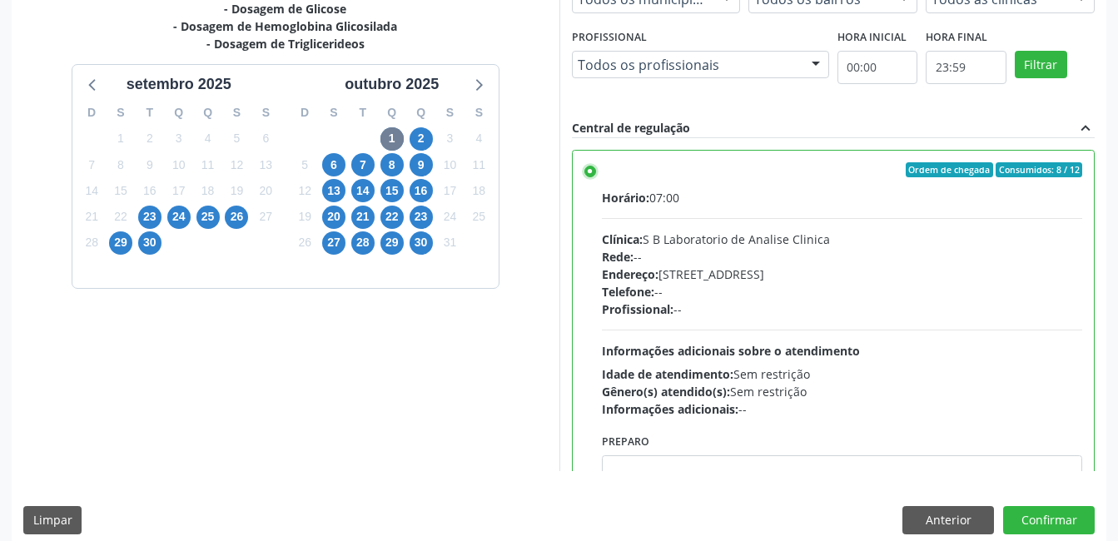
scroll to position [454, 0]
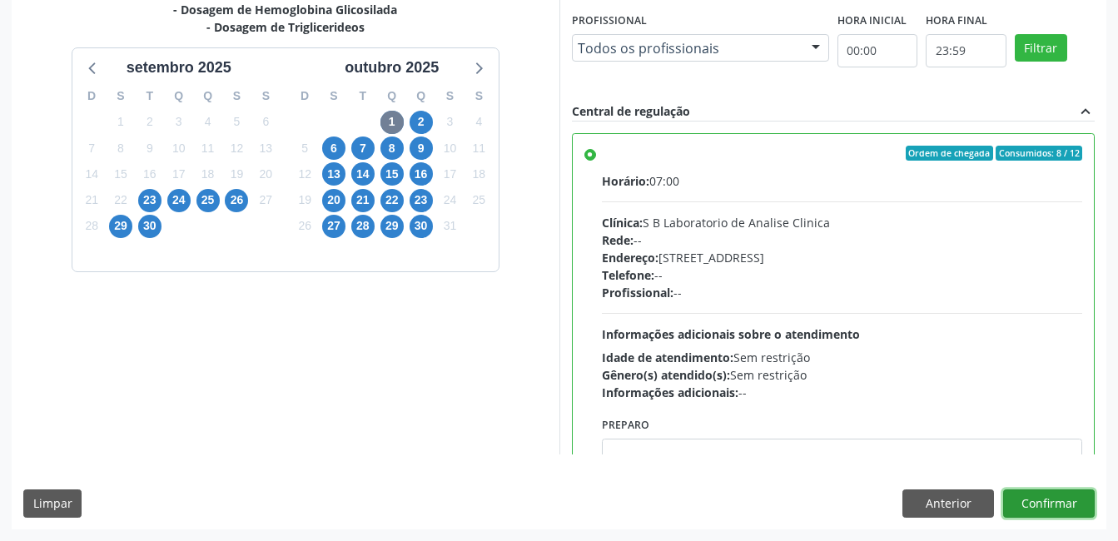
click at [1059, 498] on button "Confirmar" at bounding box center [1049, 504] width 92 height 28
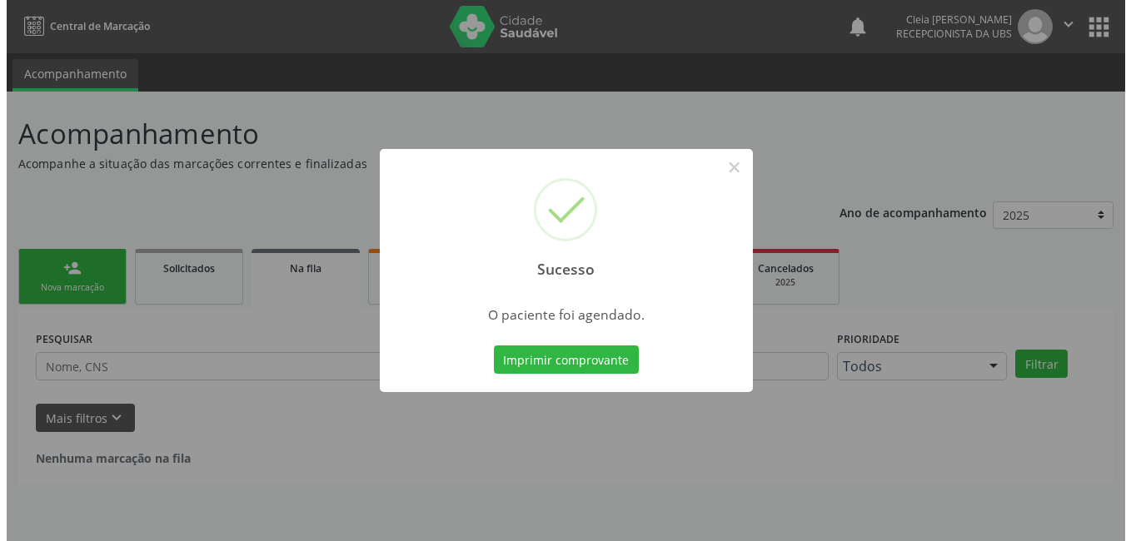
scroll to position [0, 0]
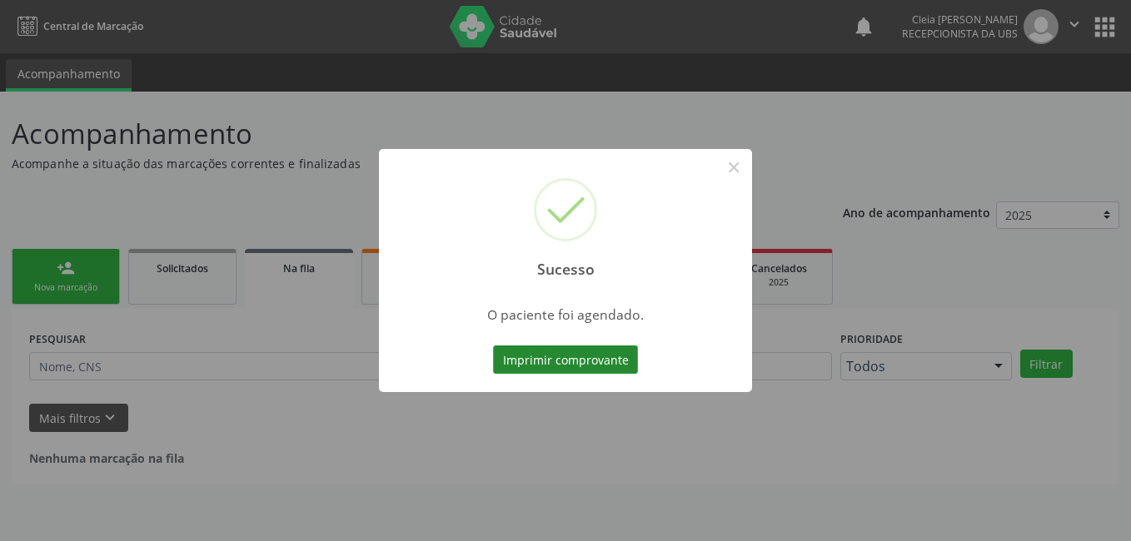
click at [578, 355] on button "Imprimir comprovante" at bounding box center [565, 359] width 145 height 28
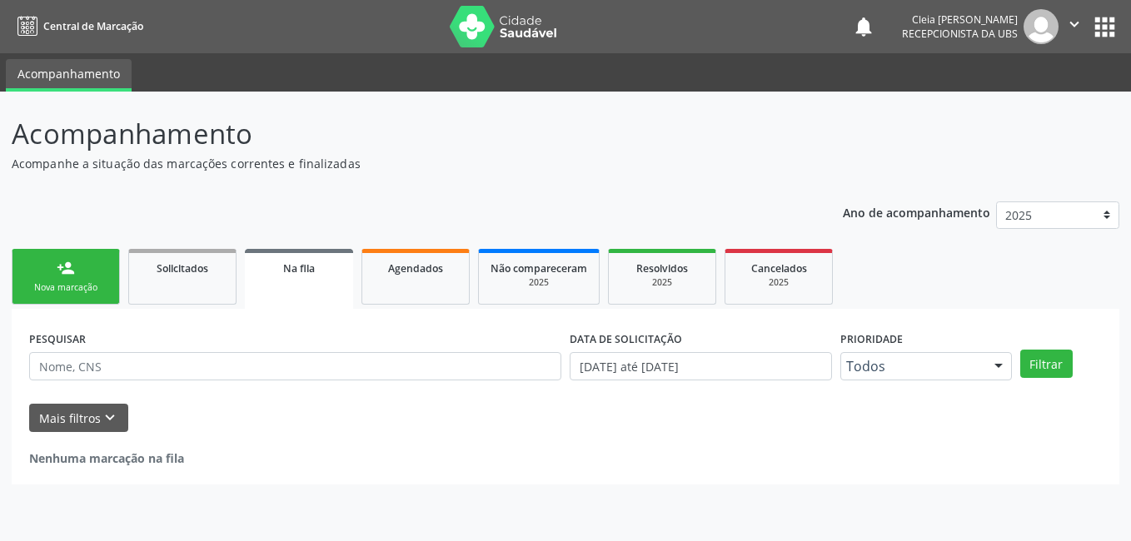
click at [53, 271] on link "person_add Nova marcação" at bounding box center [66, 277] width 108 height 56
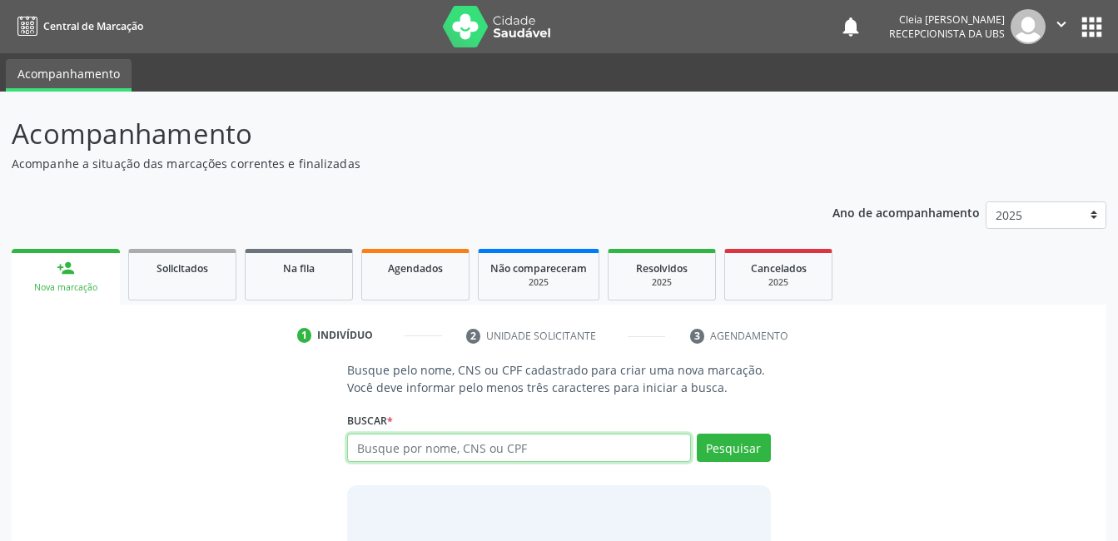
click at [493, 450] on input "text" at bounding box center [518, 448] width 343 height 28
type input "708600549677083"
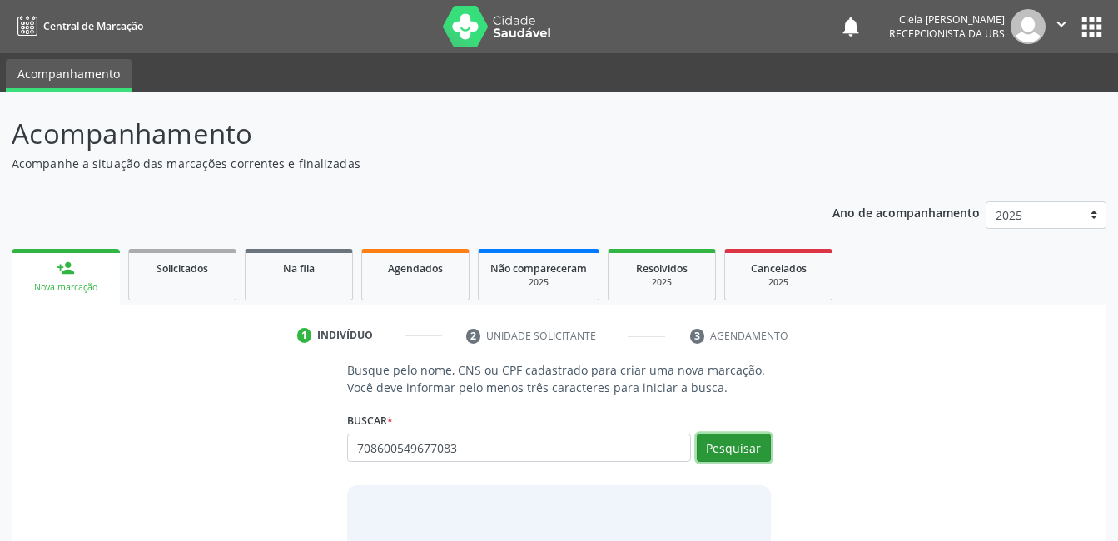
click at [743, 437] on button "Pesquisar" at bounding box center [734, 448] width 74 height 28
type input "708600549677083"
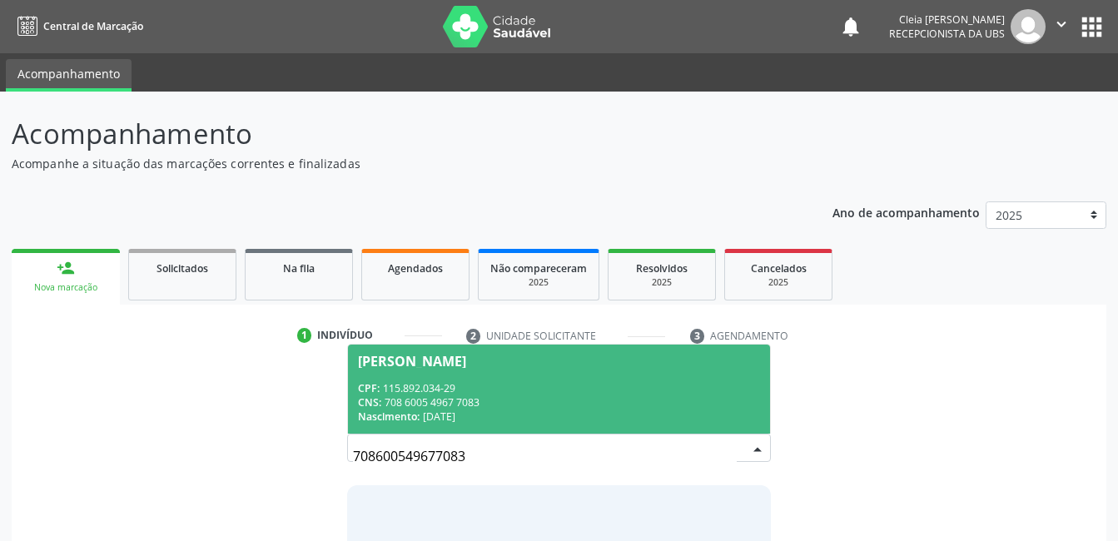
click at [529, 381] on div "CPF: 115.892.034-29" at bounding box center [558, 388] width 401 height 14
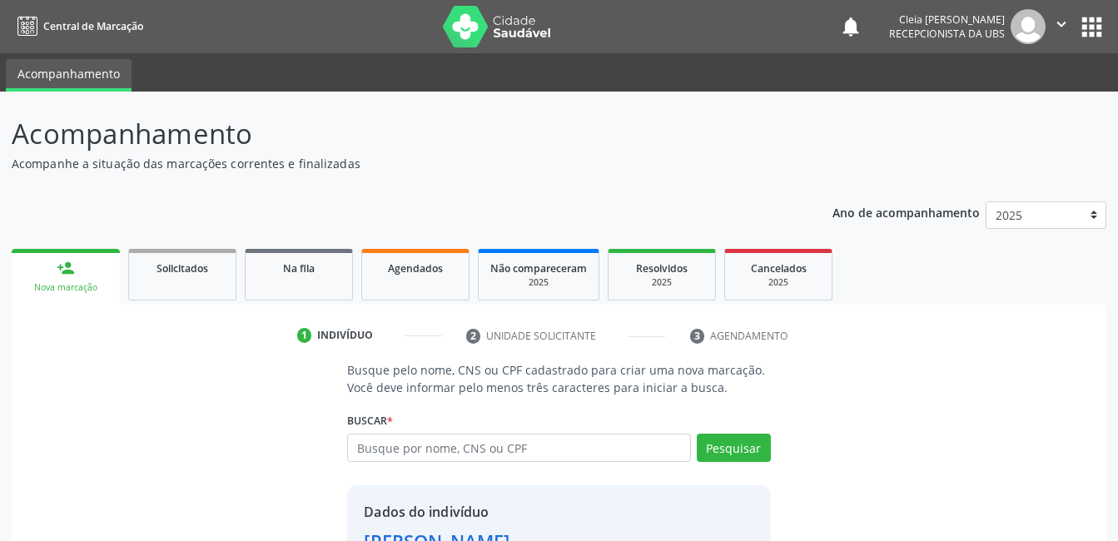
scroll to position [127, 0]
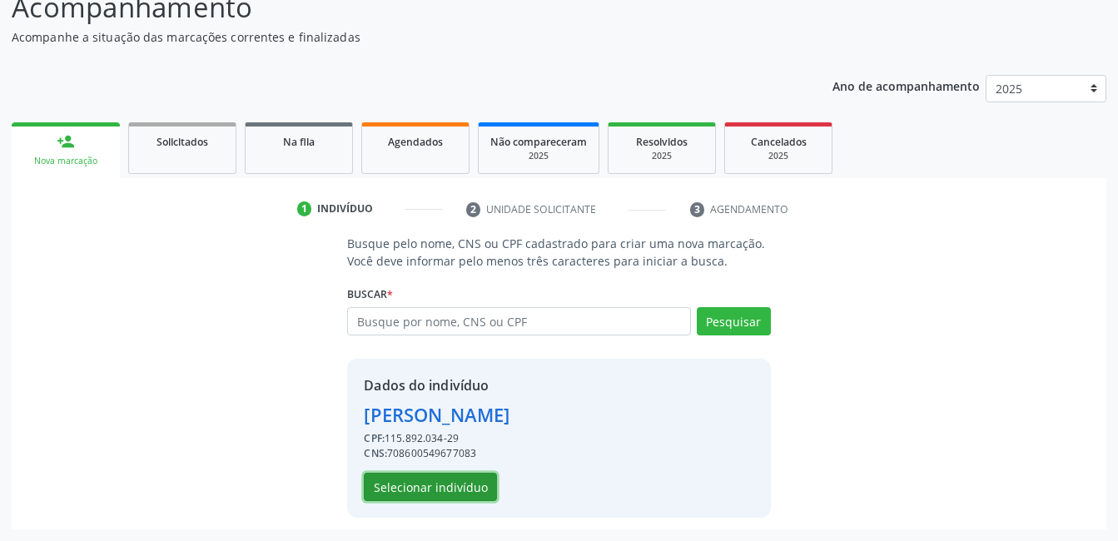
click at [420, 483] on button "Selecionar indivíduo" at bounding box center [430, 487] width 133 height 28
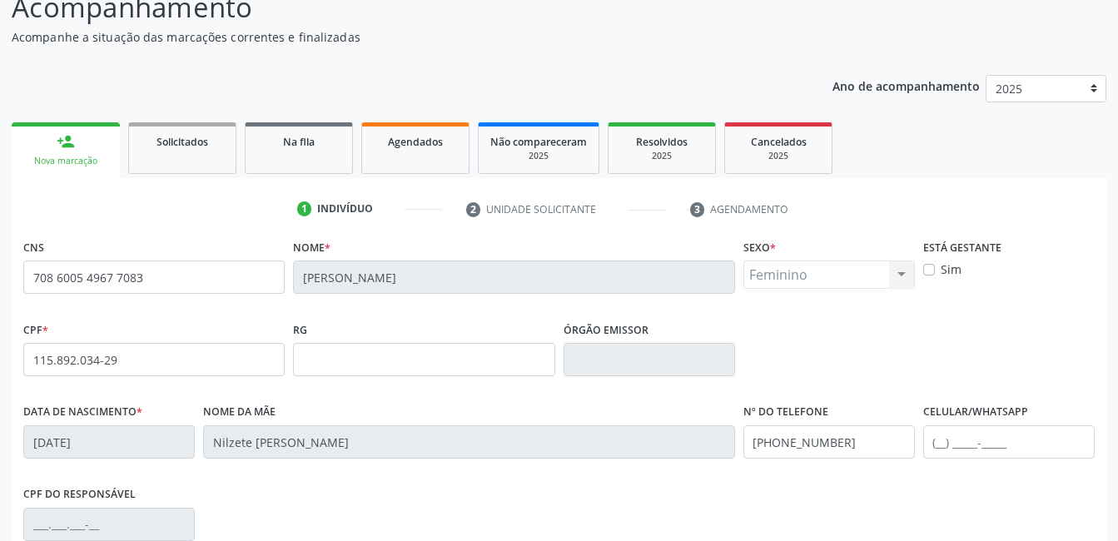
scroll to position [361, 0]
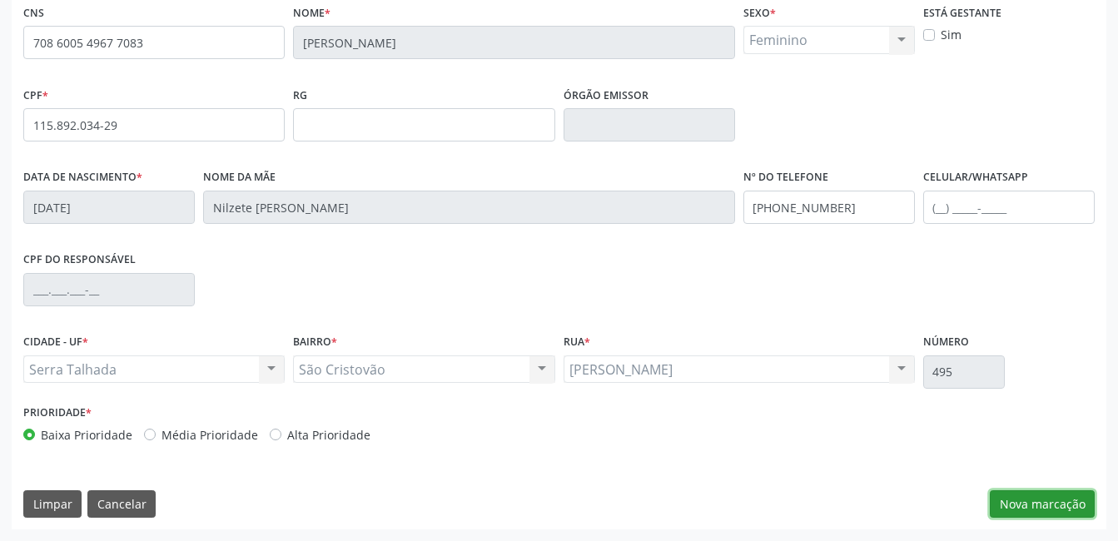
click at [1011, 504] on button "Nova marcação" at bounding box center [1042, 504] width 105 height 28
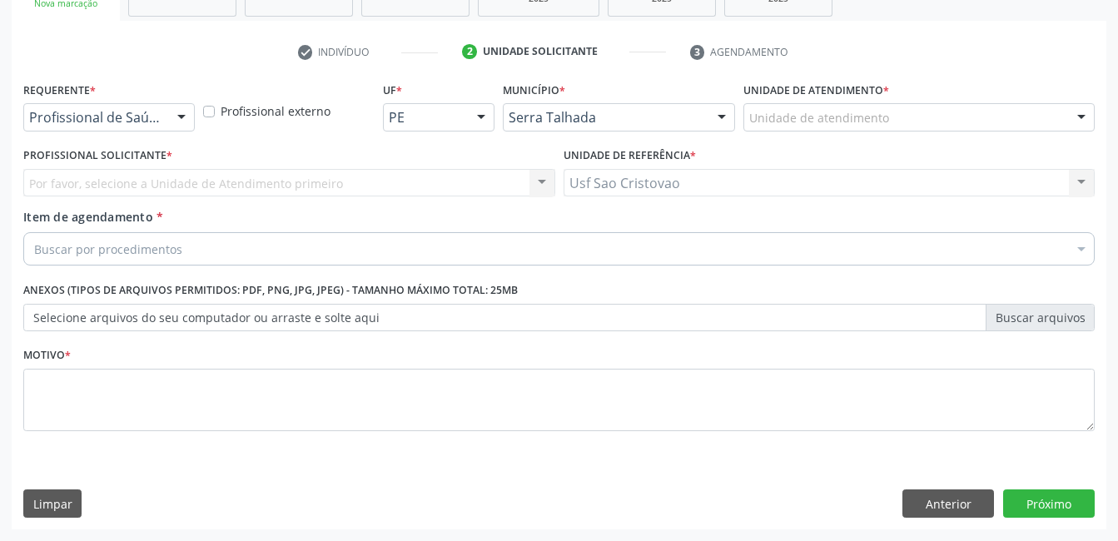
scroll to position [284, 0]
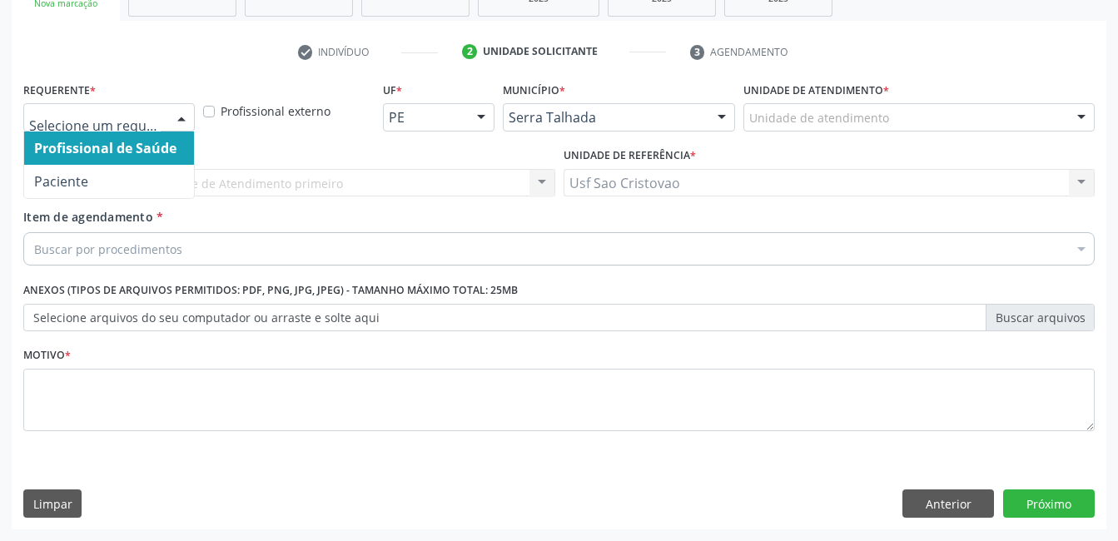
click at [186, 117] on div at bounding box center [181, 118] width 25 height 28
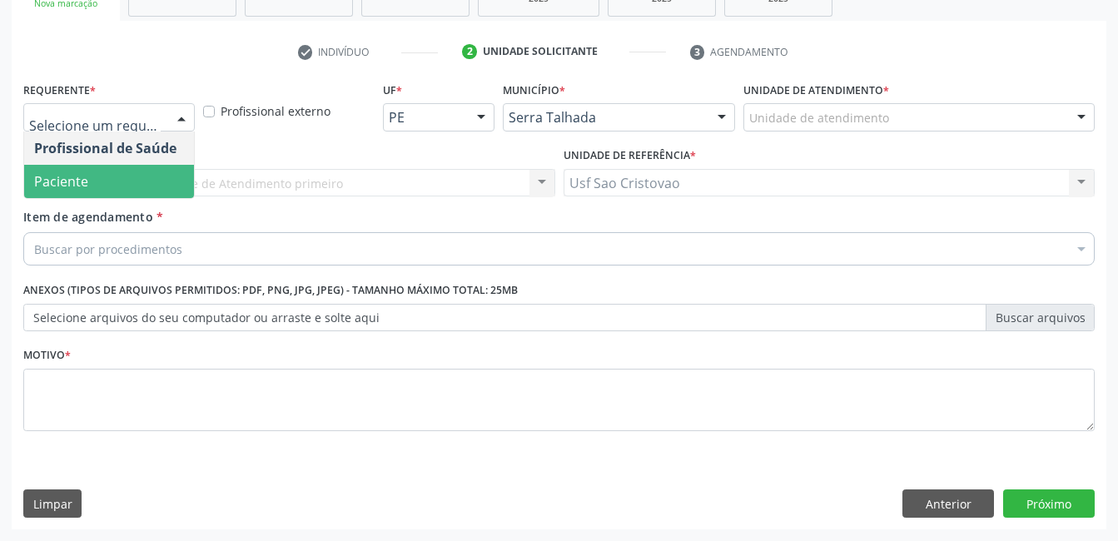
click at [163, 182] on span "Paciente" at bounding box center [109, 181] width 170 height 33
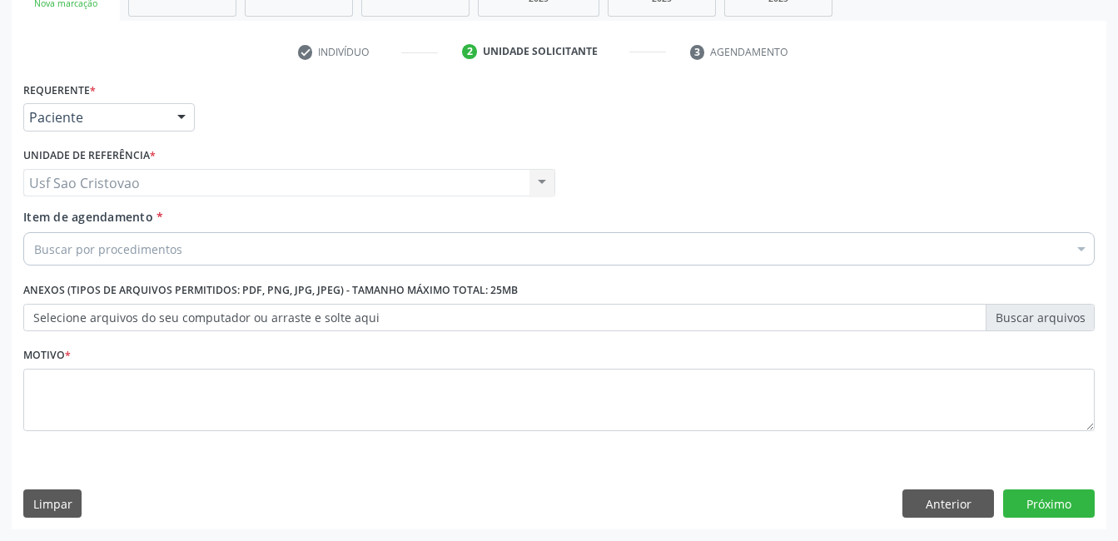
click at [169, 239] on div "Buscar por procedimentos" at bounding box center [558, 248] width 1071 height 33
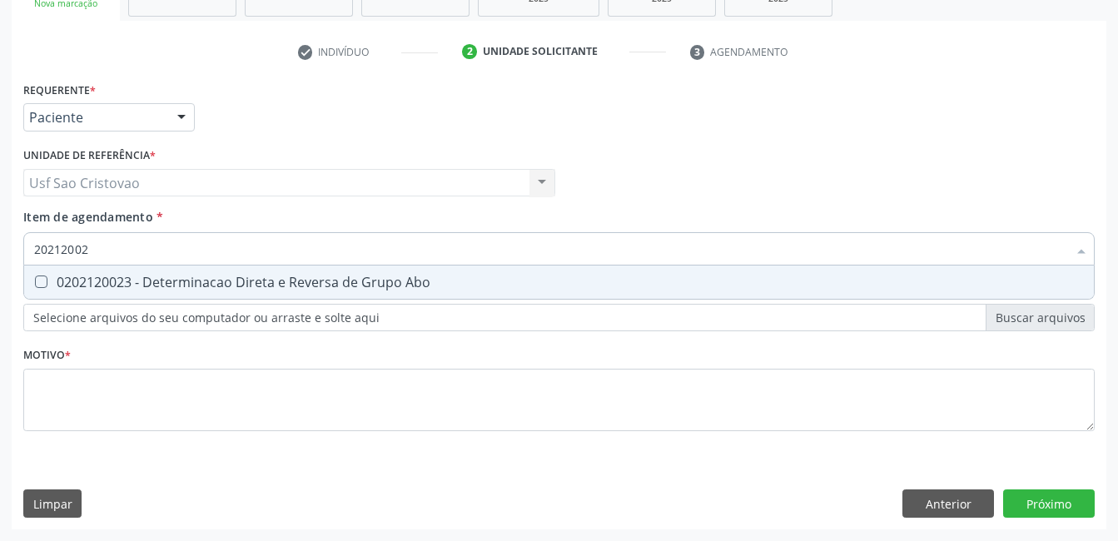
type input "202120023"
click at [48, 281] on div "0202120023 - Determinacao Direta e Reversa de Grupo Abo" at bounding box center [559, 282] width 1050 height 13
checkbox Abo "true"
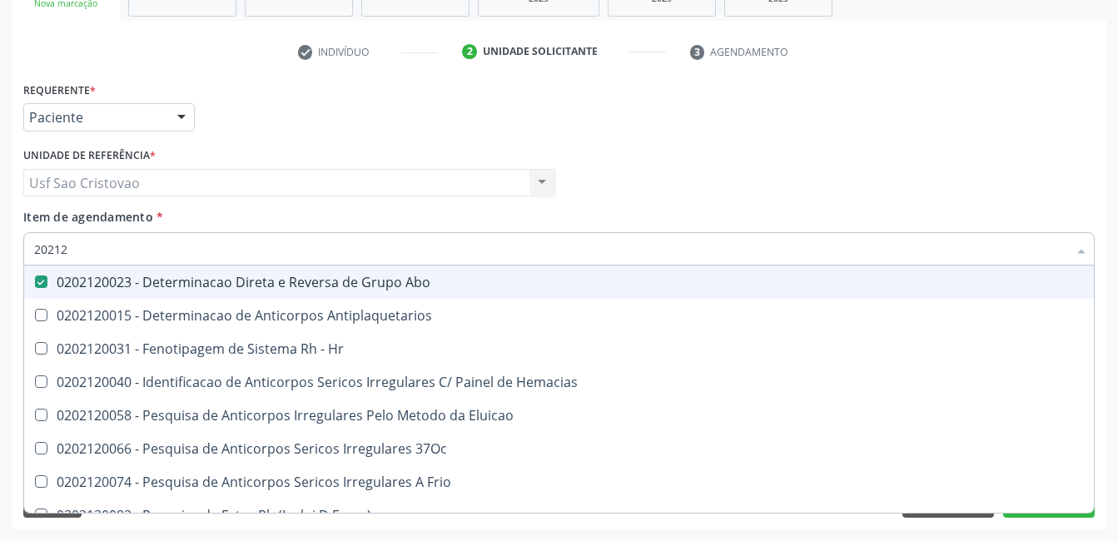
type input "2021"
checkbox Abo "false"
checkbox \(Tia\) "true"
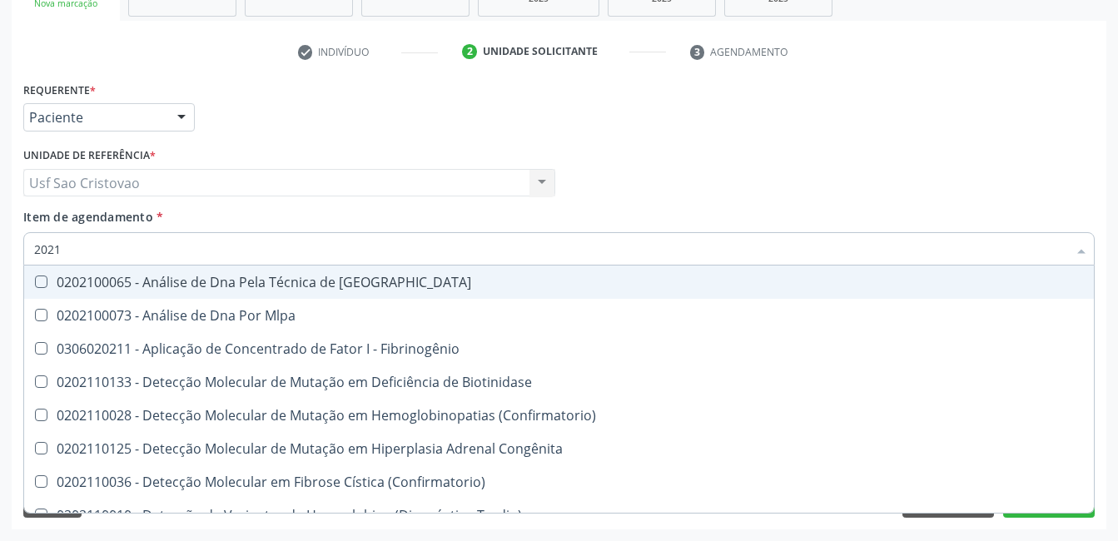
type input "202"
checkbox Abo "false"
checkbox B "true"
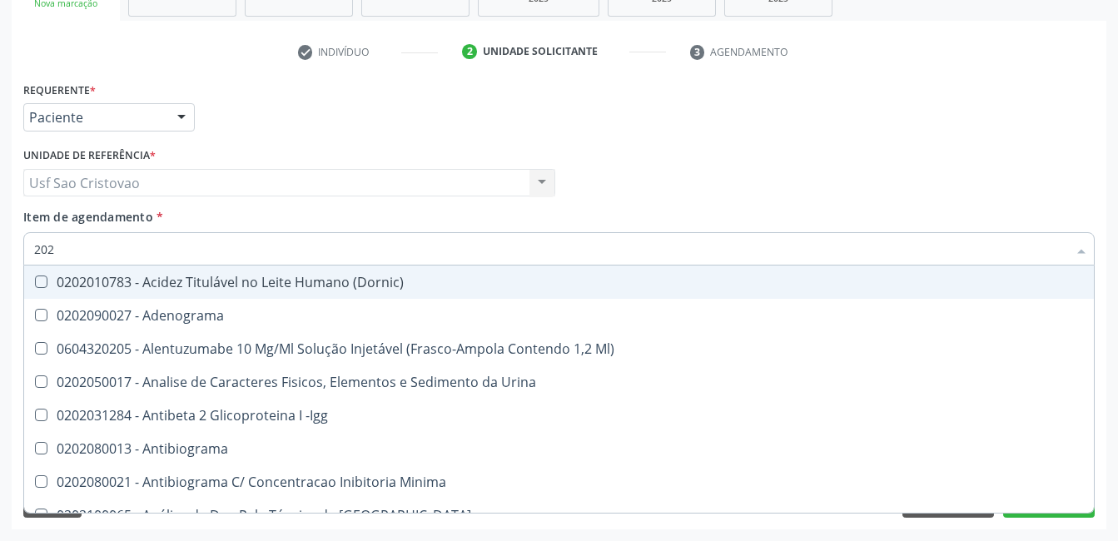
type input "2020"
checkbox Abo "false"
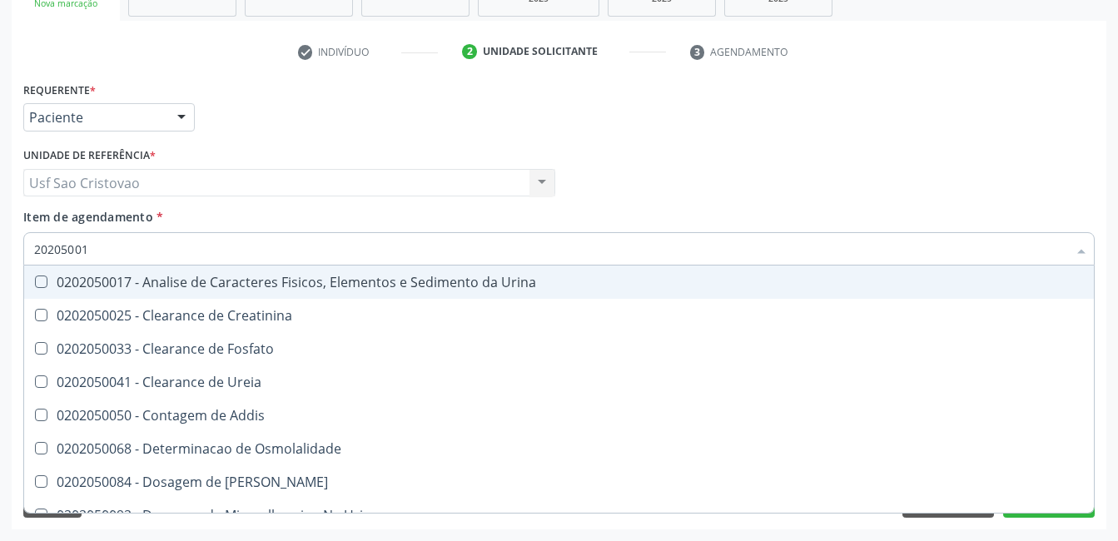
type input "202050017"
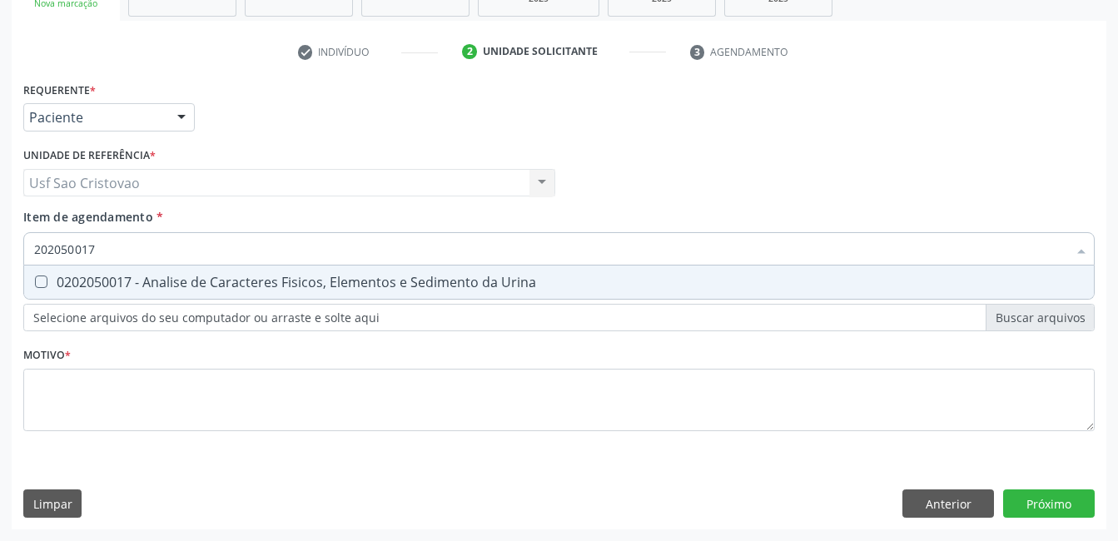
click at [47, 280] on div "0202050017 - Analise de Caracteres Fisicos, Elementos e Sedimento da Urina" at bounding box center [559, 282] width 1050 height 13
checkbox Urina "true"
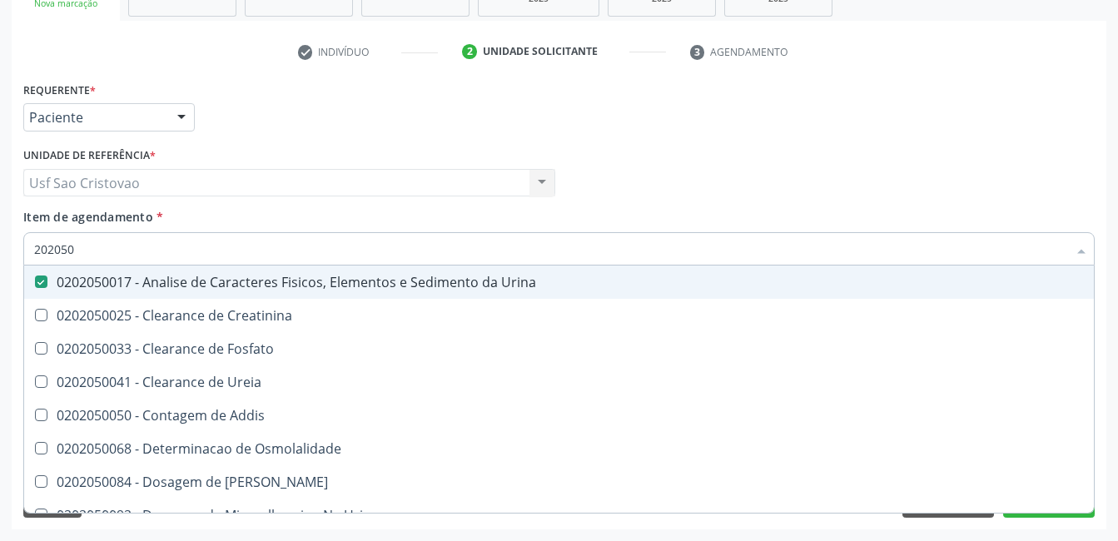
type input "20205"
checkbox Urina "false"
checkbox Creatinina "true"
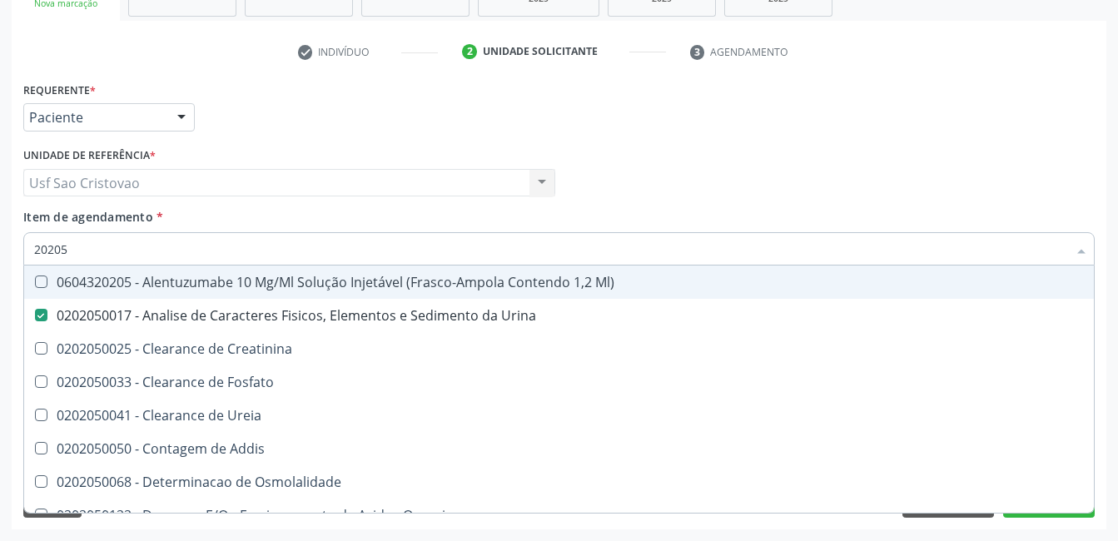
type input "2020"
checkbox Urina "false"
checkbox Fosfato "true"
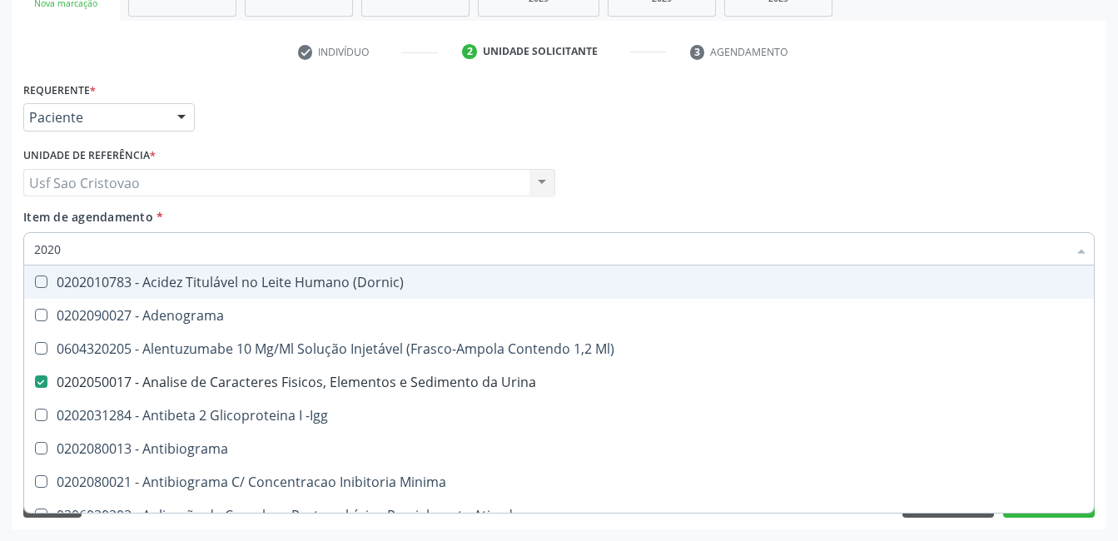
type input "20201"
checkbox Urina "false"
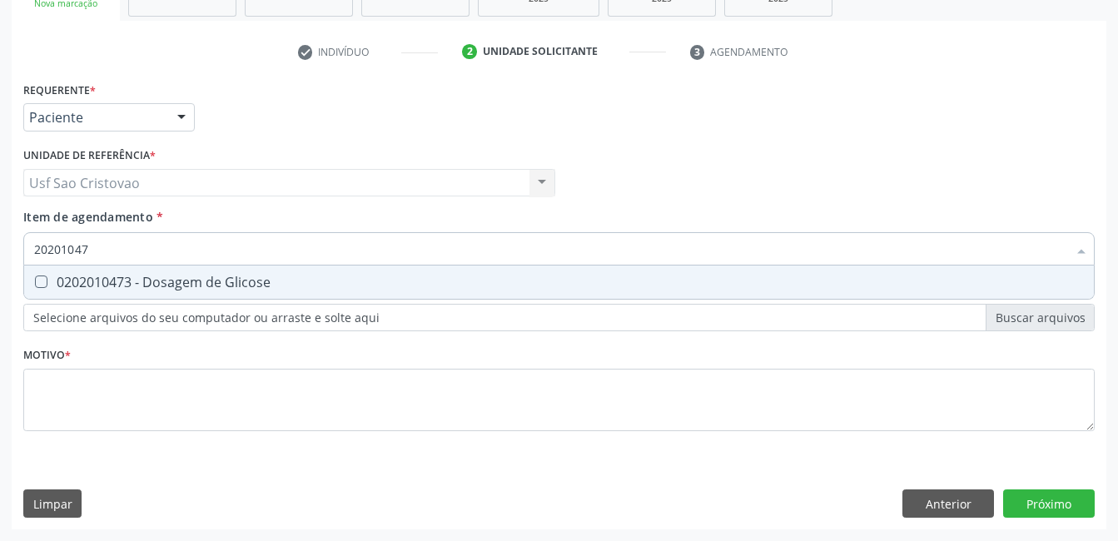
type input "202010473"
click at [44, 282] on Glicose at bounding box center [41, 282] width 12 height 12
click at [35, 282] on Glicose "checkbox" at bounding box center [29, 281] width 11 height 11
checkbox Glicose "true"
type input "2020104"
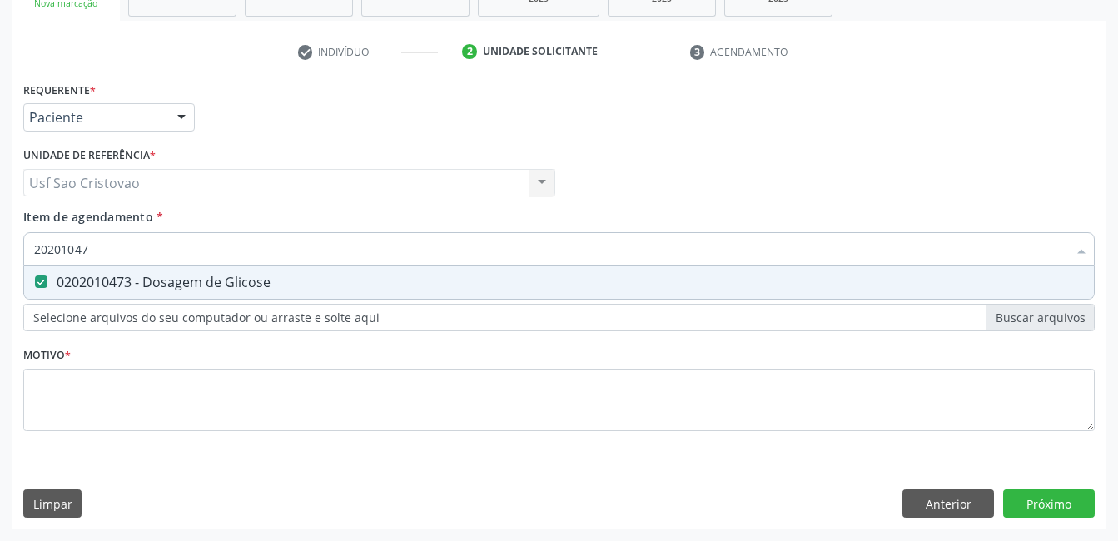
checkbox Glicose "false"
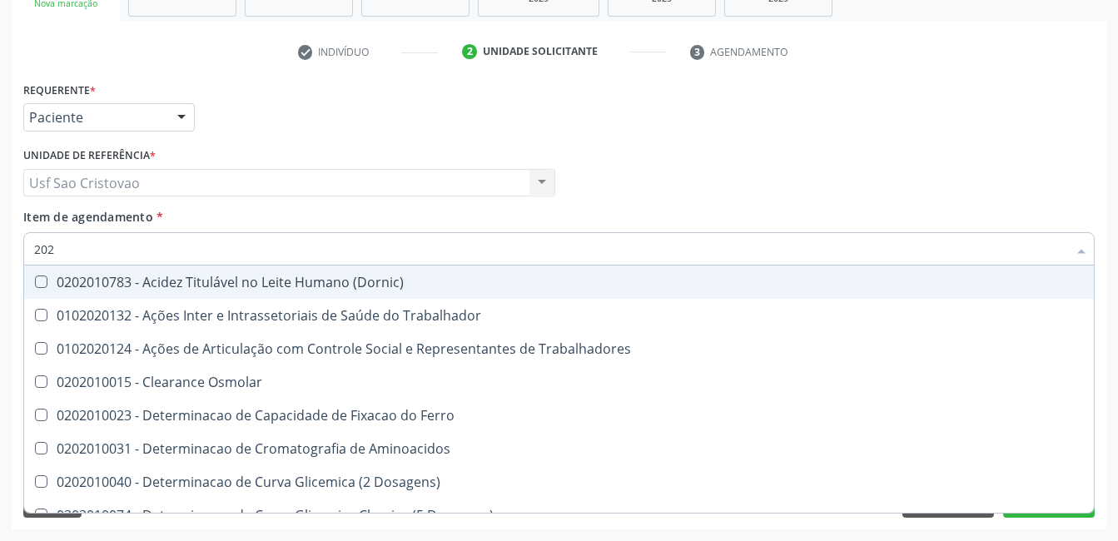
type input "20"
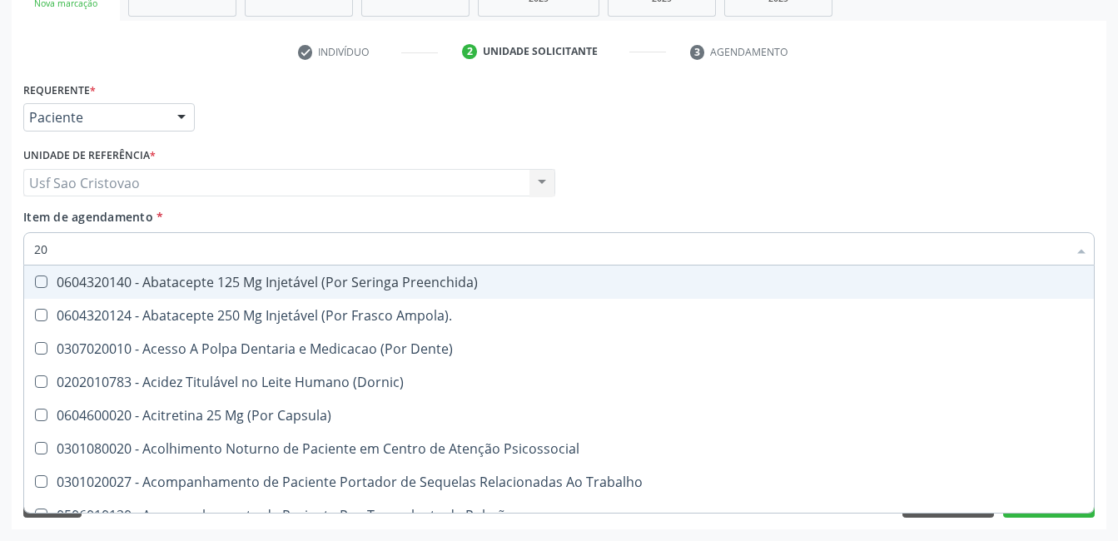
checkbox \(Dornic\) "false"
checkbox Urina "true"
checkbox Minima "false"
checkbox Arquitetura "false"
type input "202"
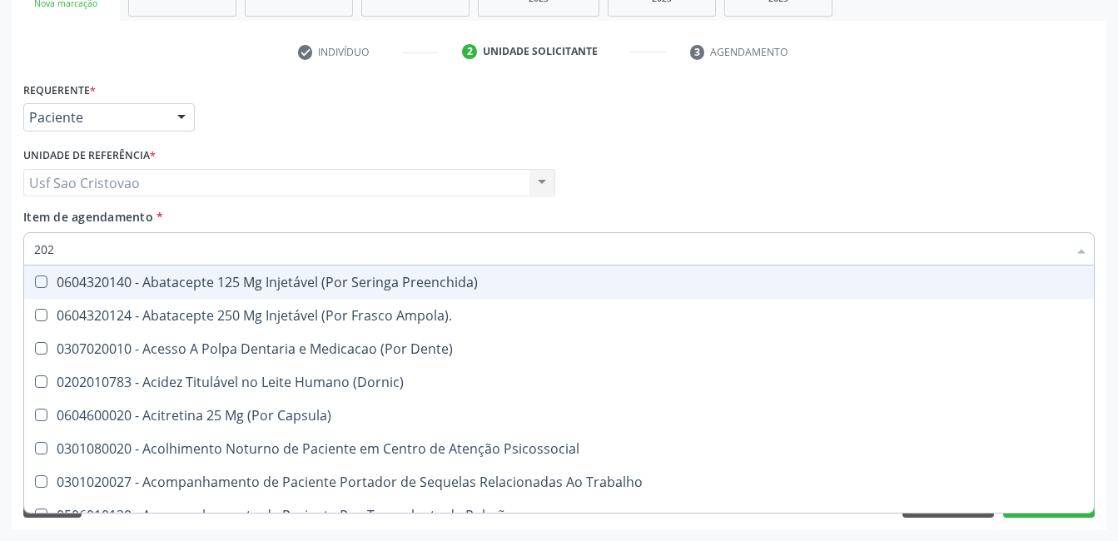
checkbox \(Dornic\) "true"
checkbox Urina "false"
checkbox Minima "true"
checkbox Boca "true"
checkbox Abo "false"
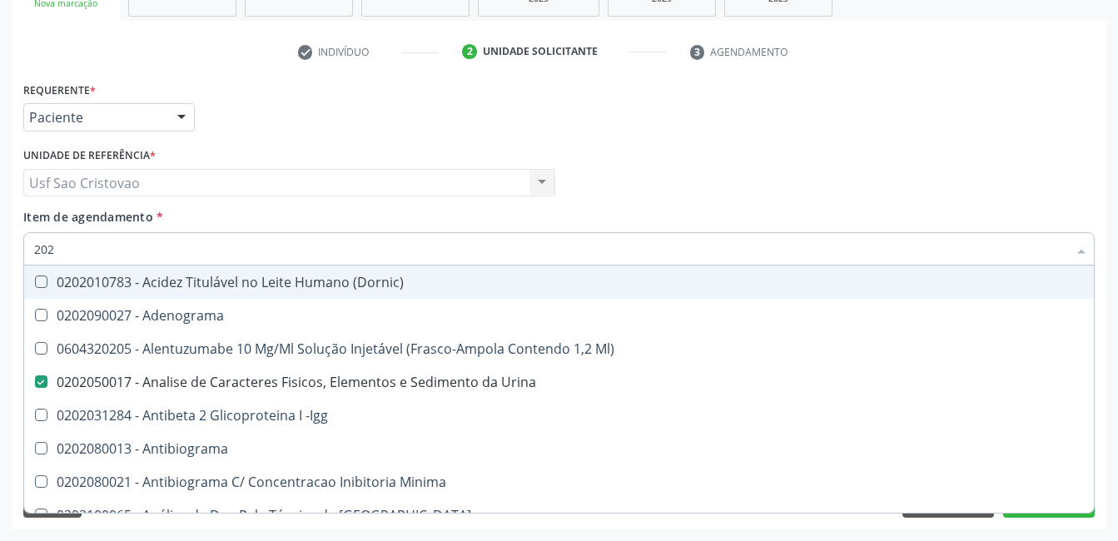
type input "2020"
checkbox Abo "false"
checkbox X "true"
checkbox Glicose "false"
type input "20202"
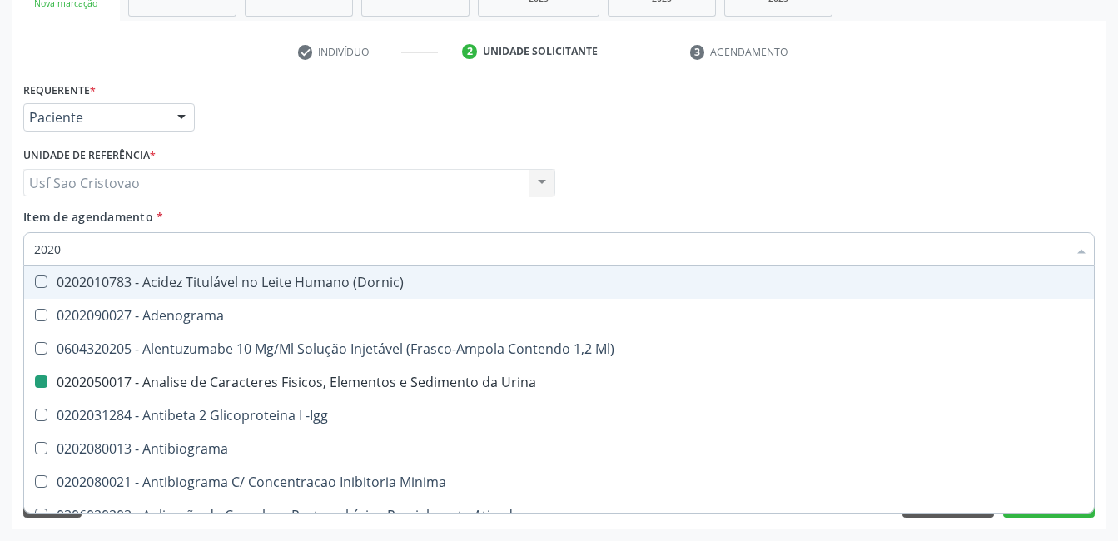
checkbox Urina "false"
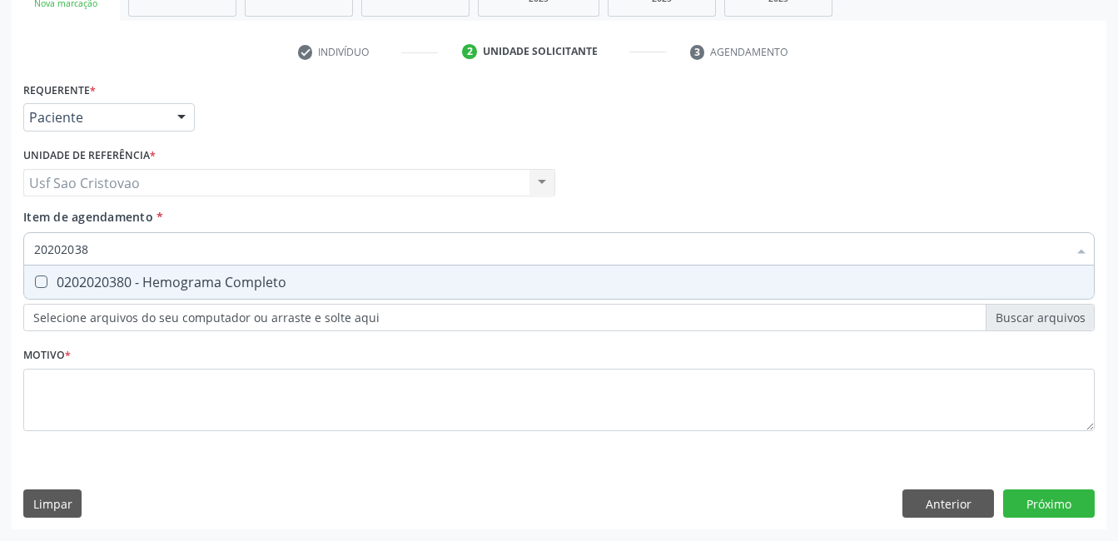
type input "202020380"
click at [44, 282] on Completo at bounding box center [41, 282] width 12 height 12
click at [35, 282] on Completo "checkbox" at bounding box center [29, 281] width 11 height 11
checkbox Completo "true"
type input "2020203"
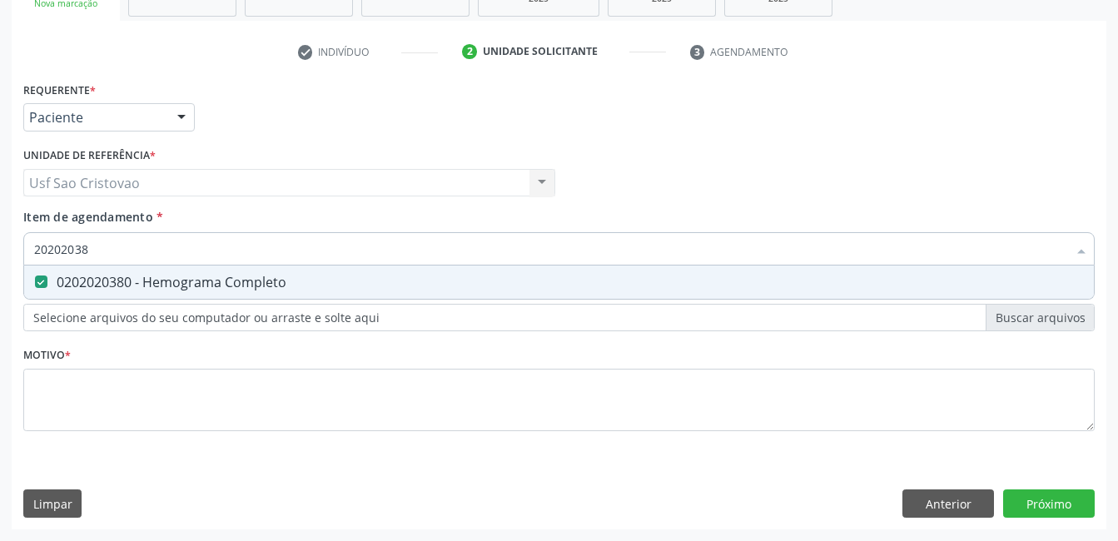
checkbox Completo "false"
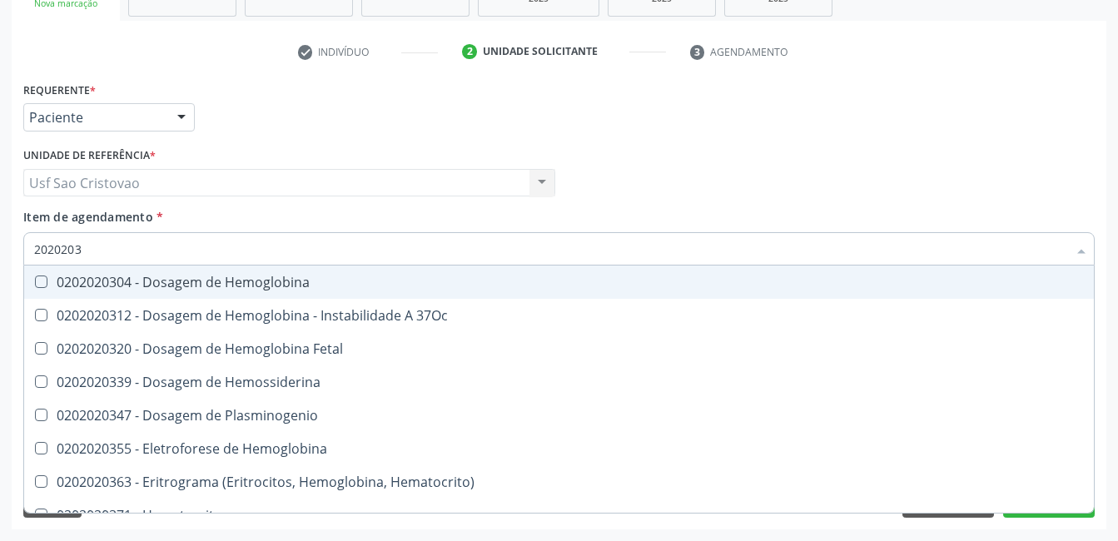
type input "202020"
checkbox Completo "false"
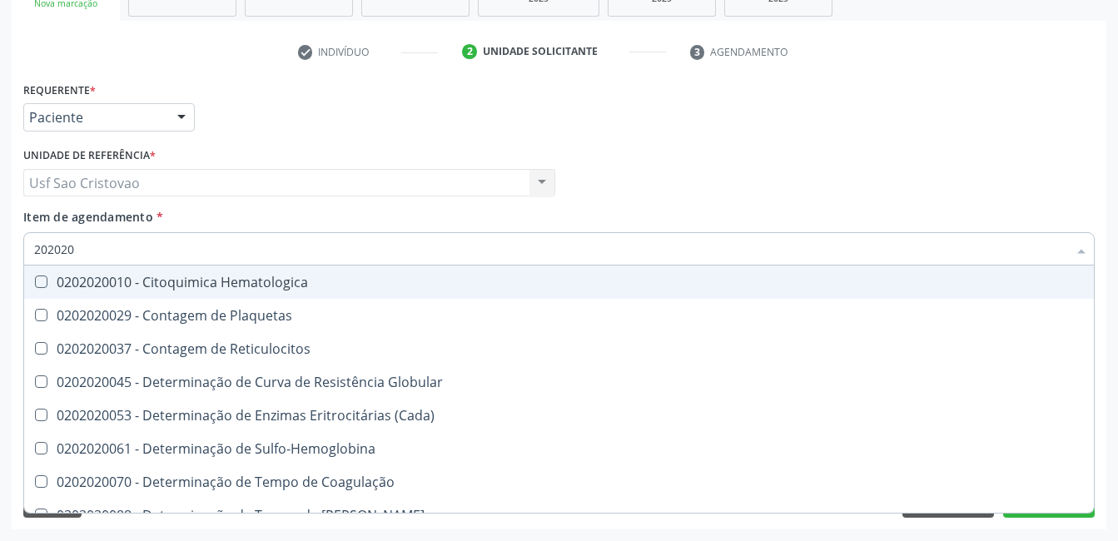
type input "20202"
checkbox Completo "false"
checkbox Leucograma "true"
type input "2020"
checkbox Globular "true"
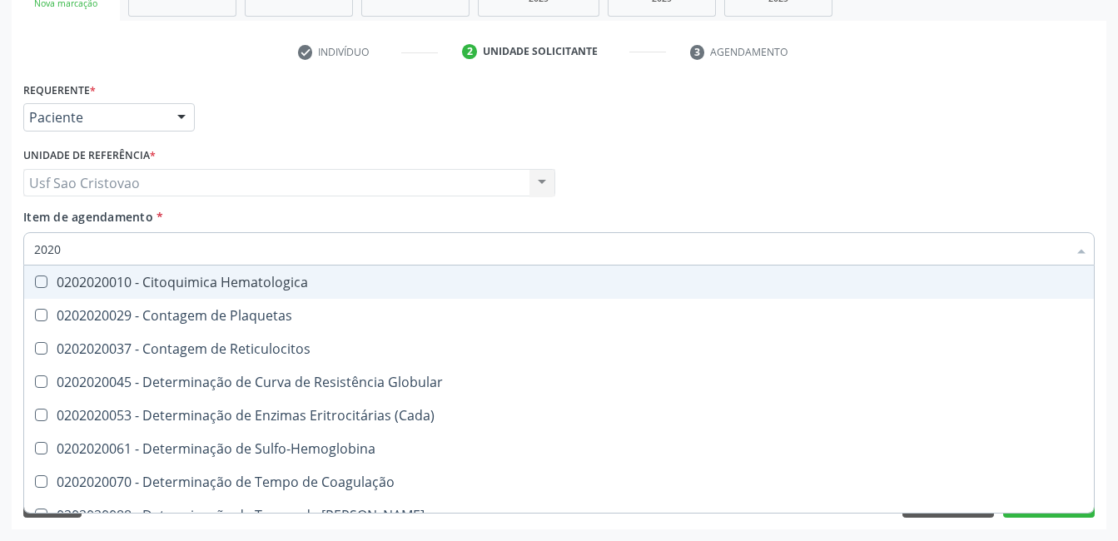
checkbox Leucograma "false"
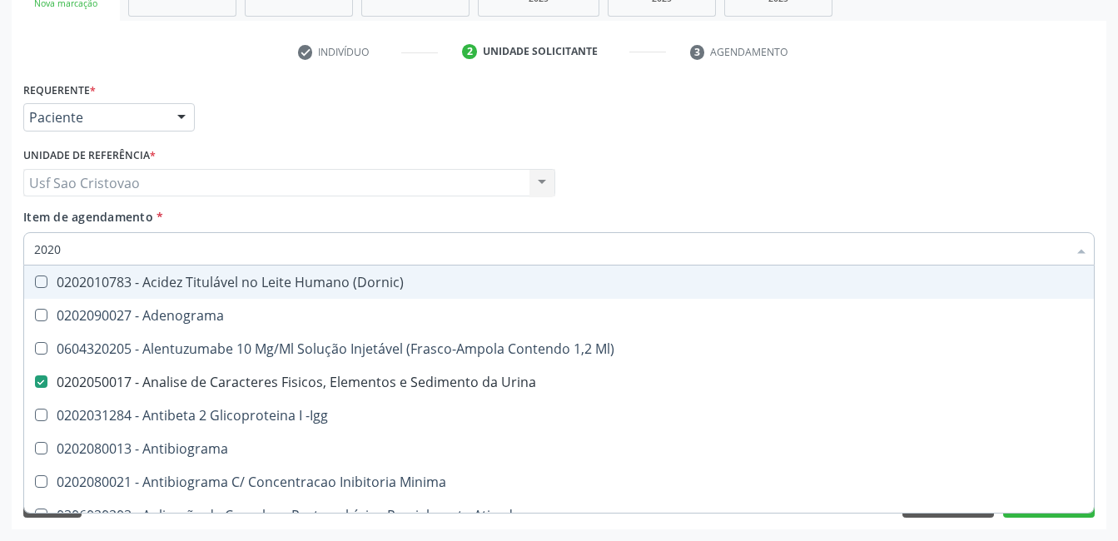
type input "20203"
checkbox Urina "false"
checkbox \(Qualitativo\) "true"
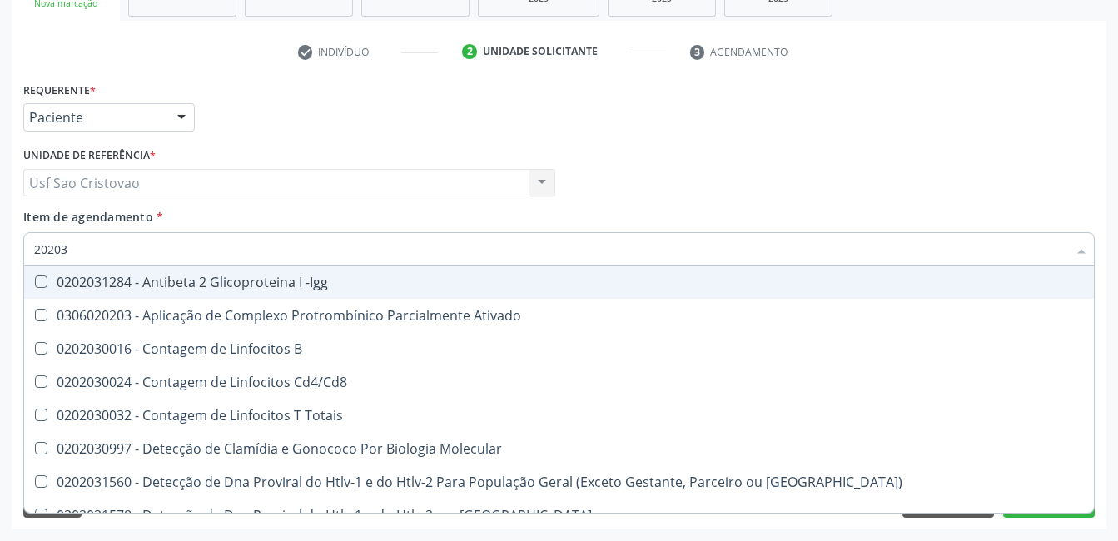
type input "202030"
checkbox Completo "false"
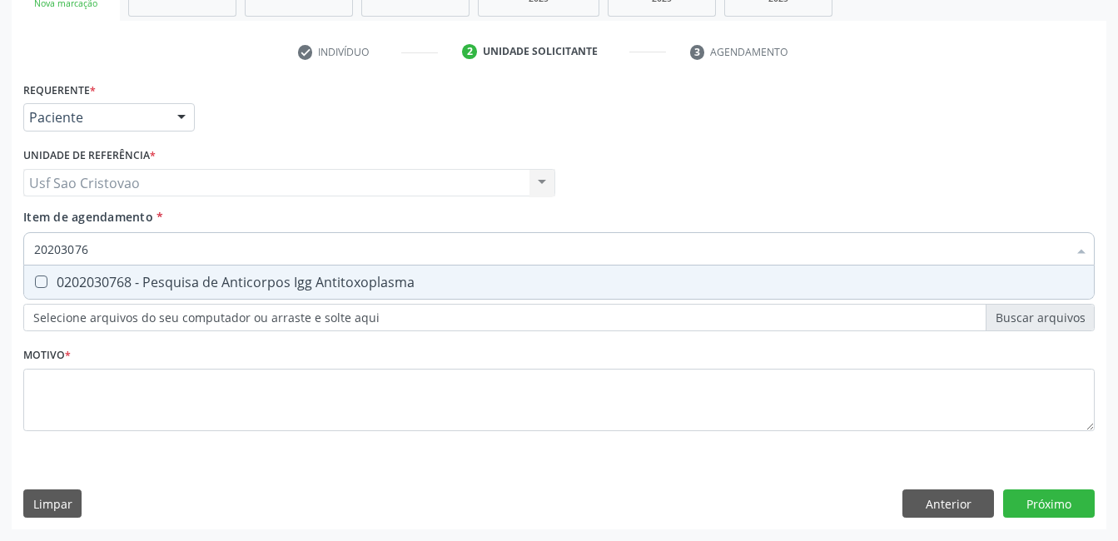
type input "202030768"
click at [44, 282] on Antitoxoplasma at bounding box center [41, 282] width 12 height 12
click at [35, 282] on Antitoxoplasma "checkbox" at bounding box center [29, 281] width 11 height 11
checkbox Antitoxoplasma "true"
type input "2020307"
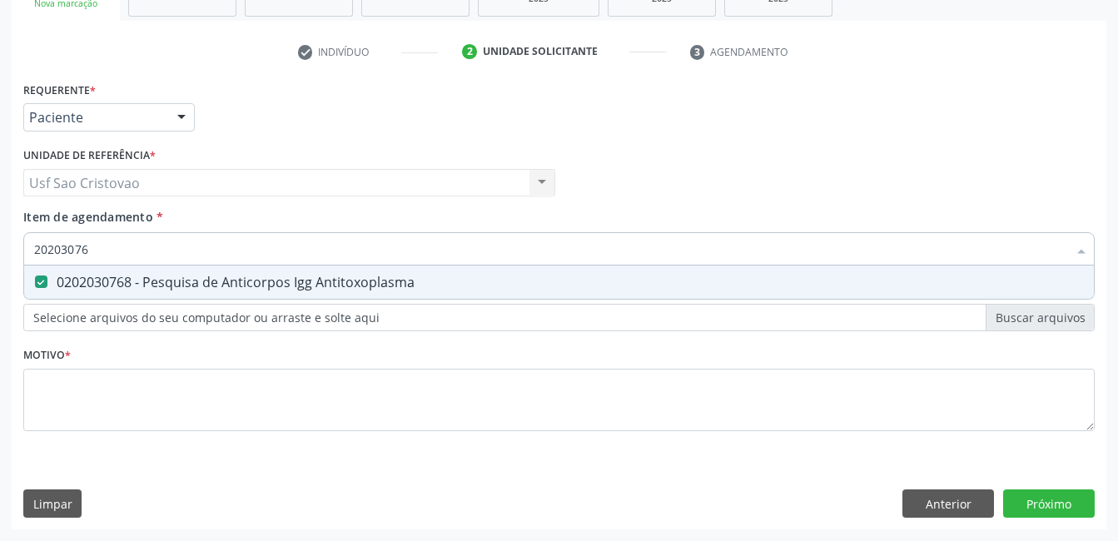
checkbox Antitoxoplasma "false"
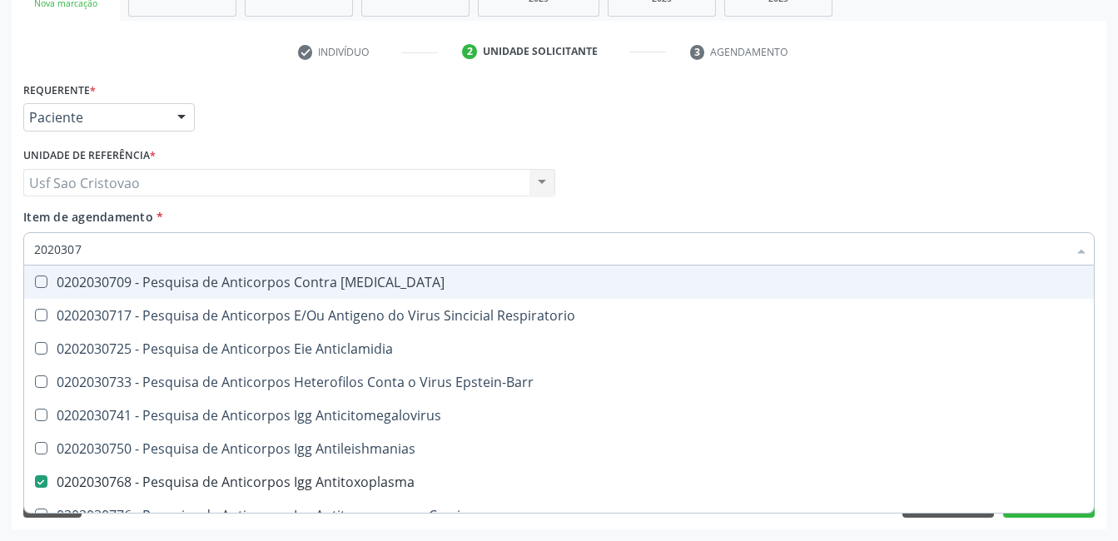
type input "202030"
checkbox Antitoxoplasma "false"
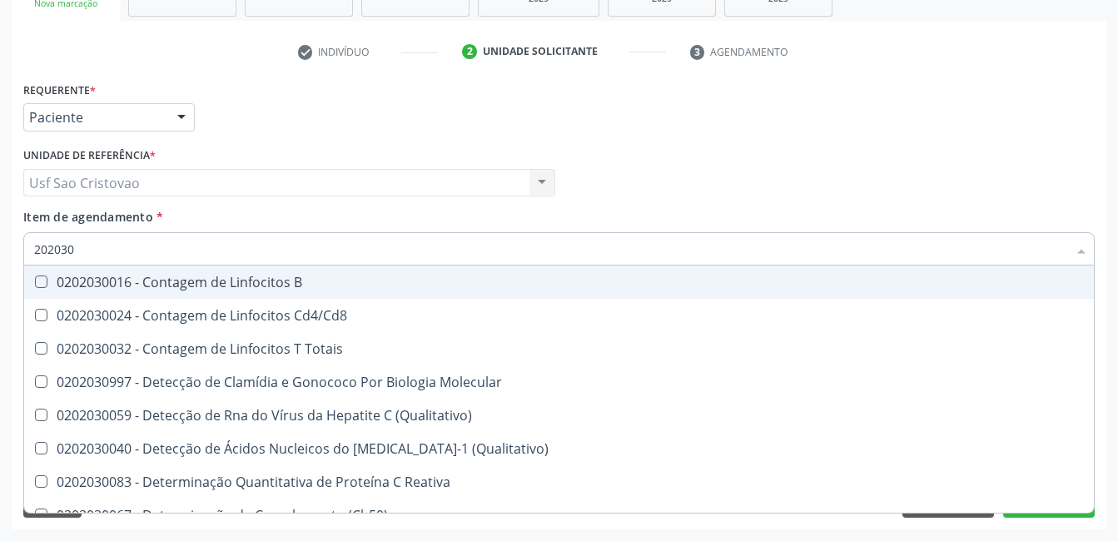
type input "20203"
checkbox Antiglomerulo "true"
checkbox Antitoxoplasma "false"
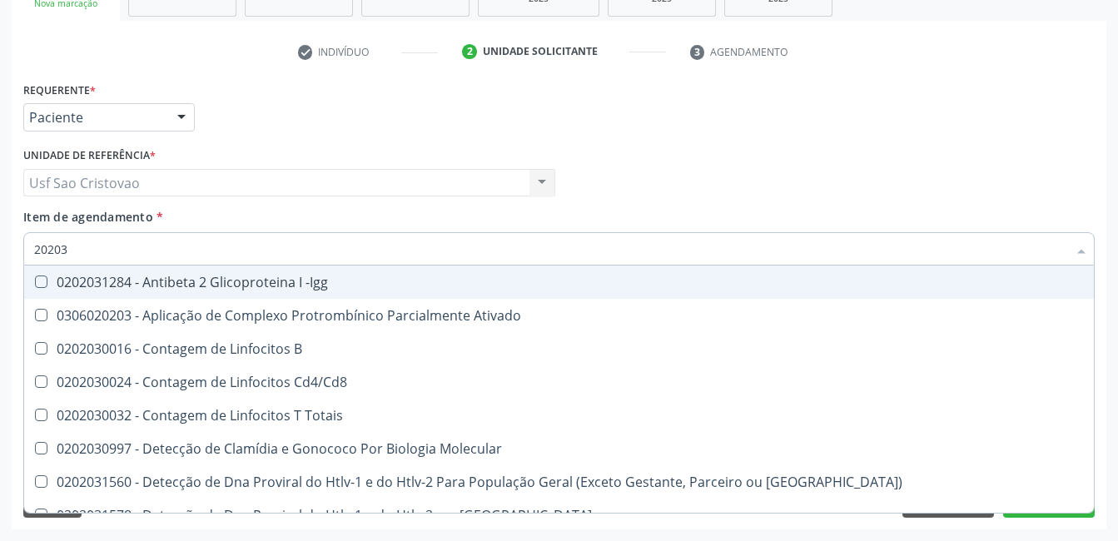
type input "202030"
checkbox Completo "false"
checkbox \(Ro\) "true"
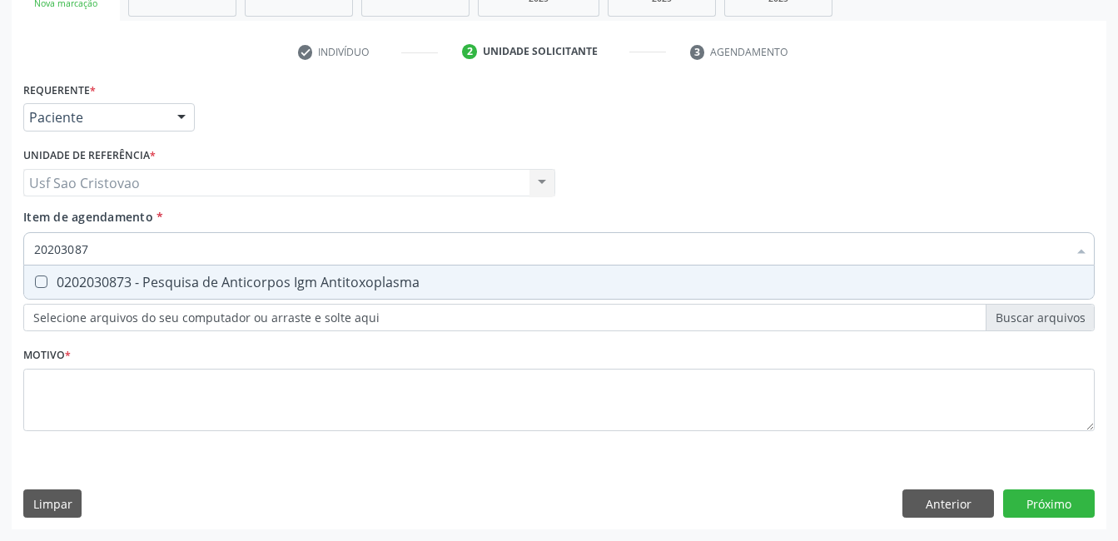
type input "202030873"
click at [44, 282] on Antitoxoplasma at bounding box center [41, 282] width 12 height 12
click at [35, 282] on Antitoxoplasma "checkbox" at bounding box center [29, 281] width 11 height 11
checkbox Antitoxoplasma "true"
type input "2020308"
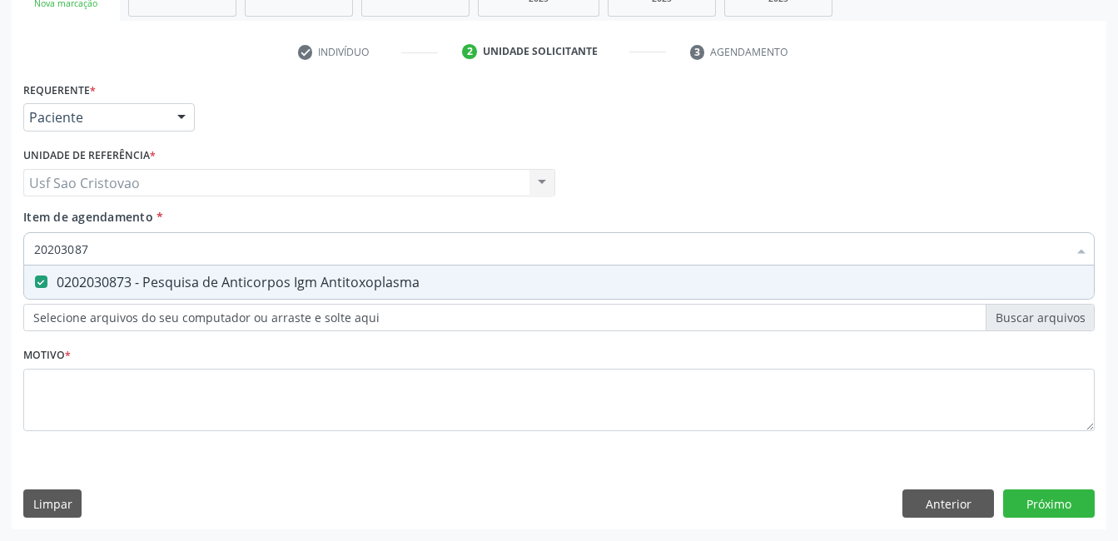
checkbox Antitoxoplasma "false"
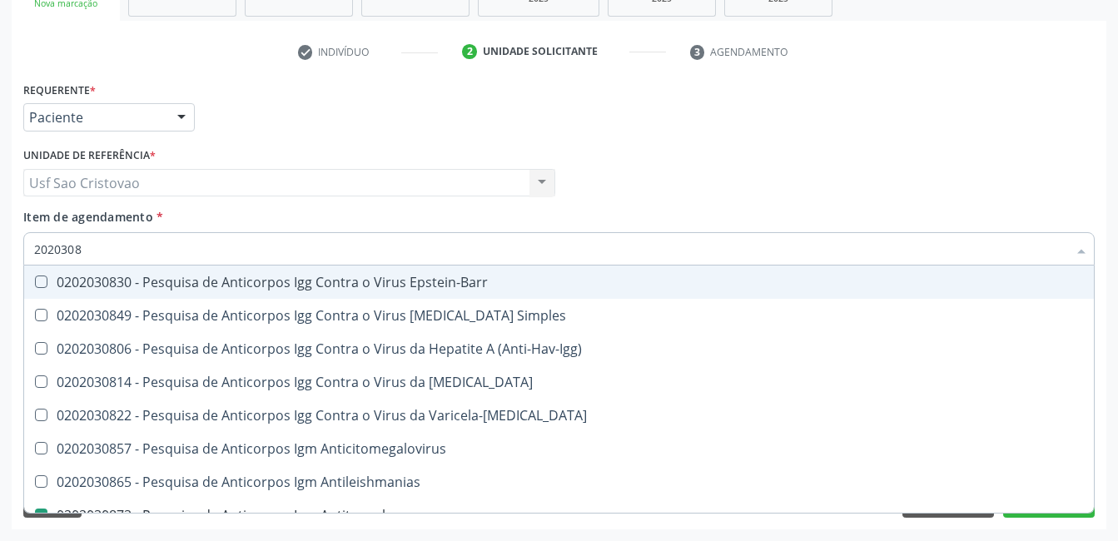
type input "202030"
checkbox Antitoxoplasma "false"
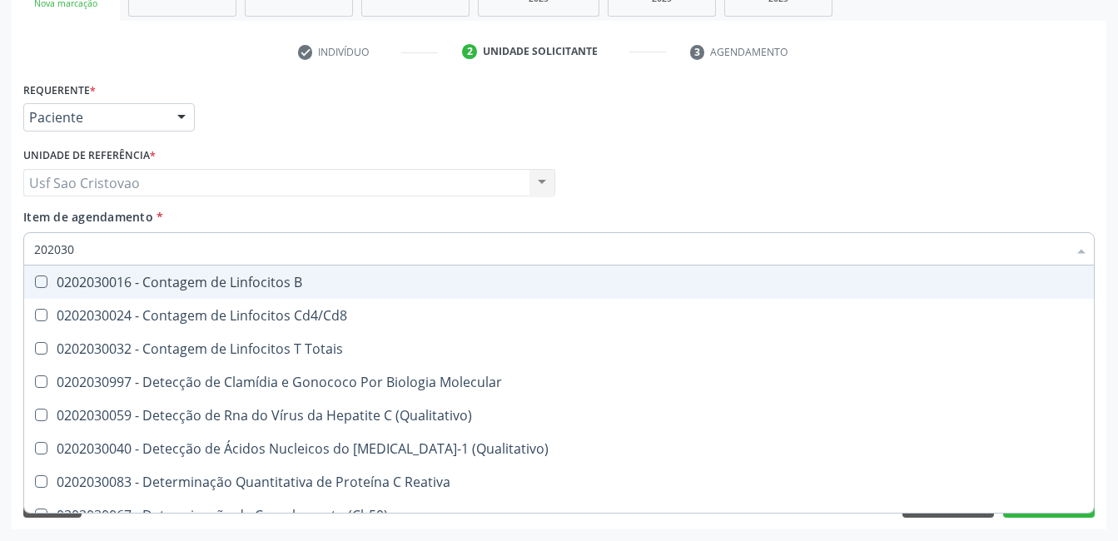
type input "20203"
checkbox Antiglomerulo "true"
checkbox Antitoxoplasma "false"
type input "2020"
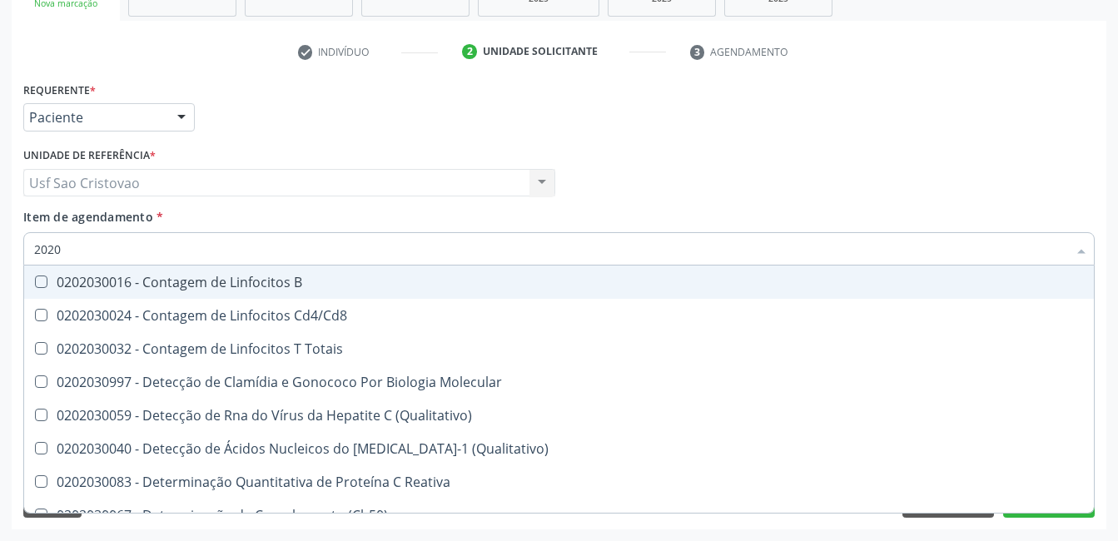
checkbox Molecular "true"
checkbox Antiglomerulo "false"
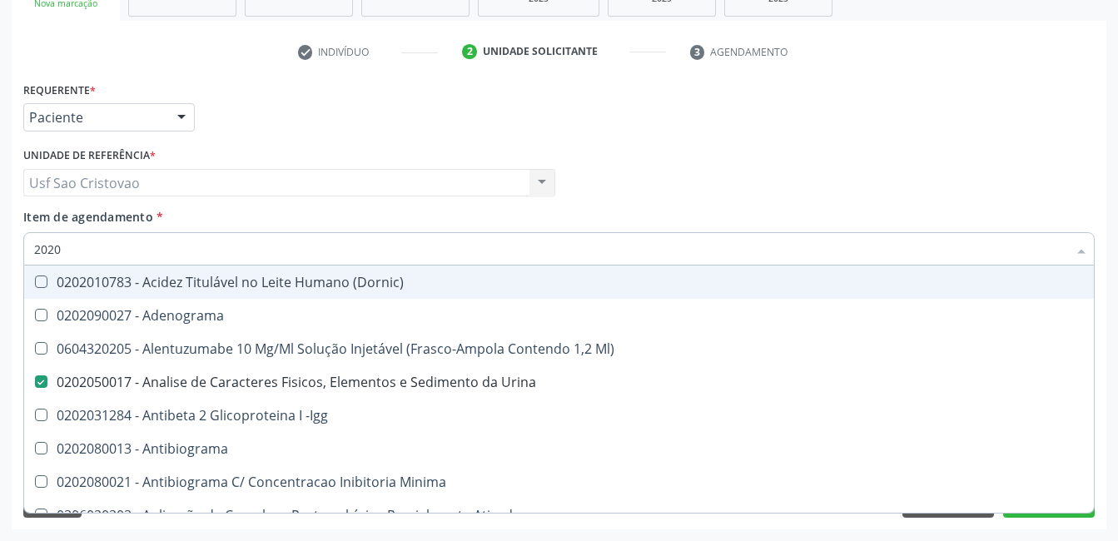
type input "202"
checkbox Dosagens\) "true"
checkbox Glicose "false"
checkbox Leucino-Aminopeptidase "true"
checkbox Completo "false"
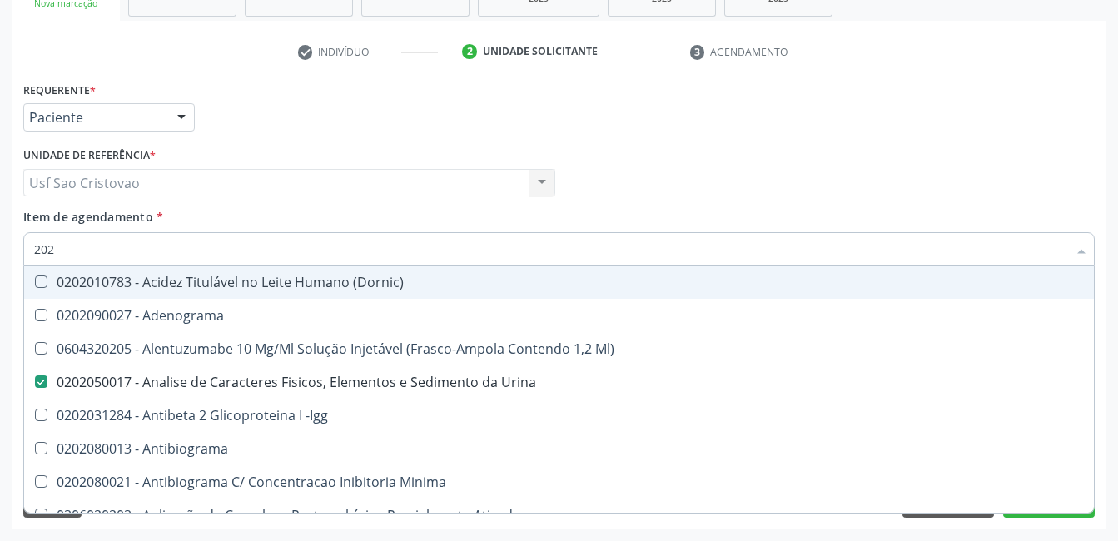
checkbox Anticardiolipina "true"
checkbox Antitoxoplasma "false"
checkbox Tripanossoma "true"
checkbox Protrombina "true"
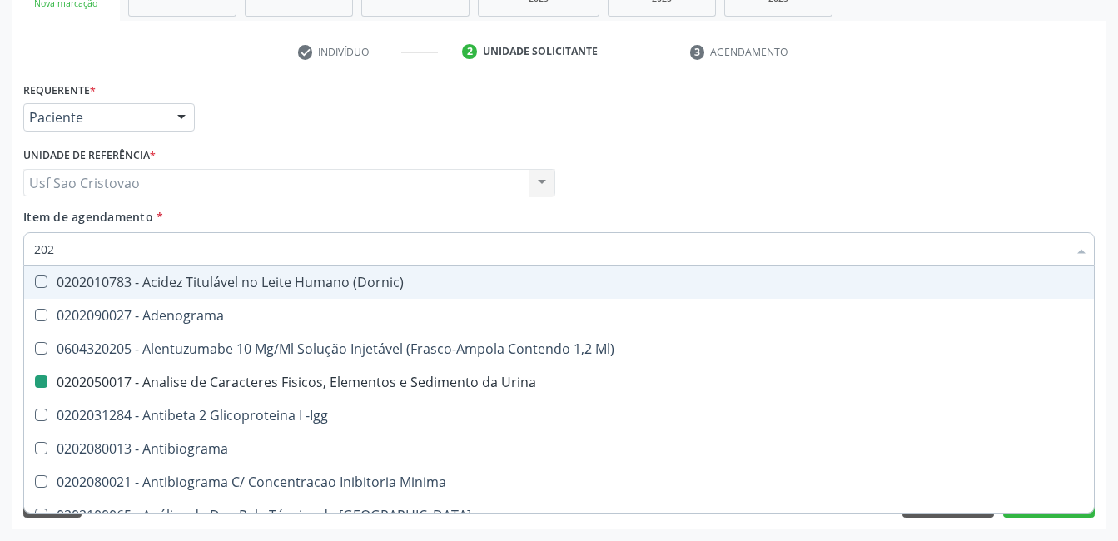
type input "2021"
checkbox Urina "false"
checkbox Mlpa "true"
checkbox Abo "false"
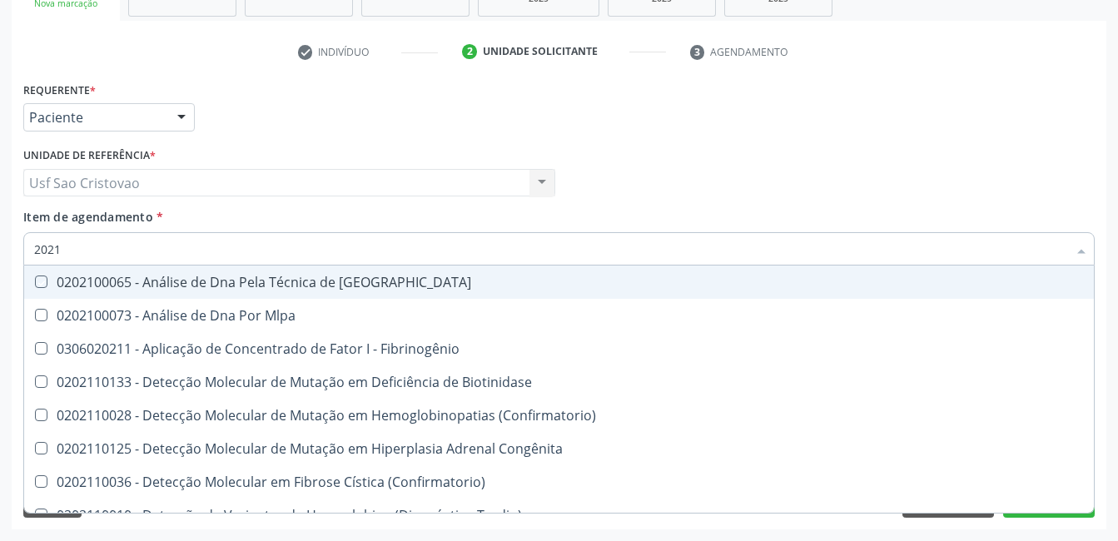
type input "20212"
checkbox Blot "true"
checkbox Abo "false"
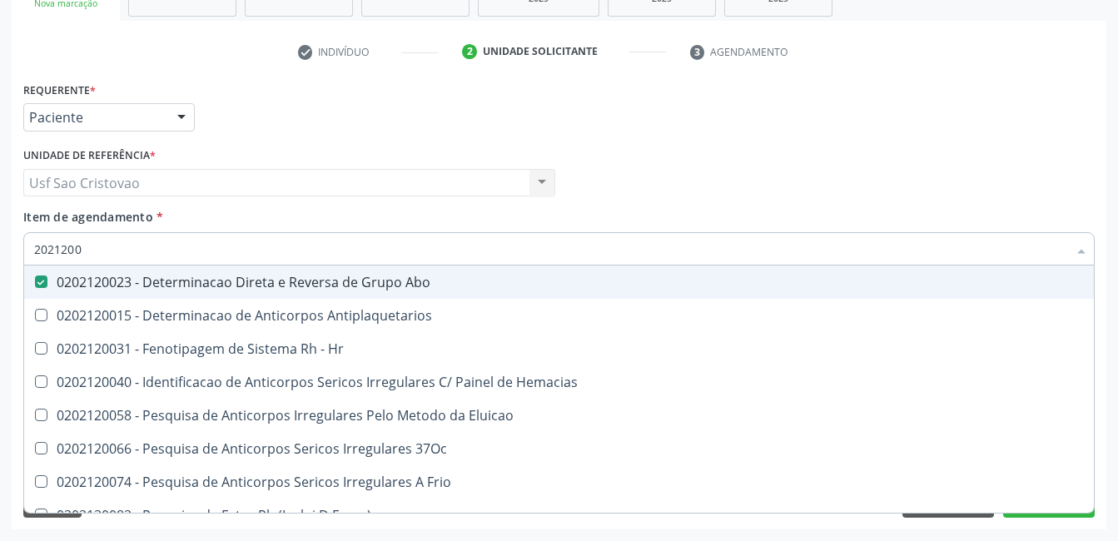
type input "20212008"
checkbox Abo "false"
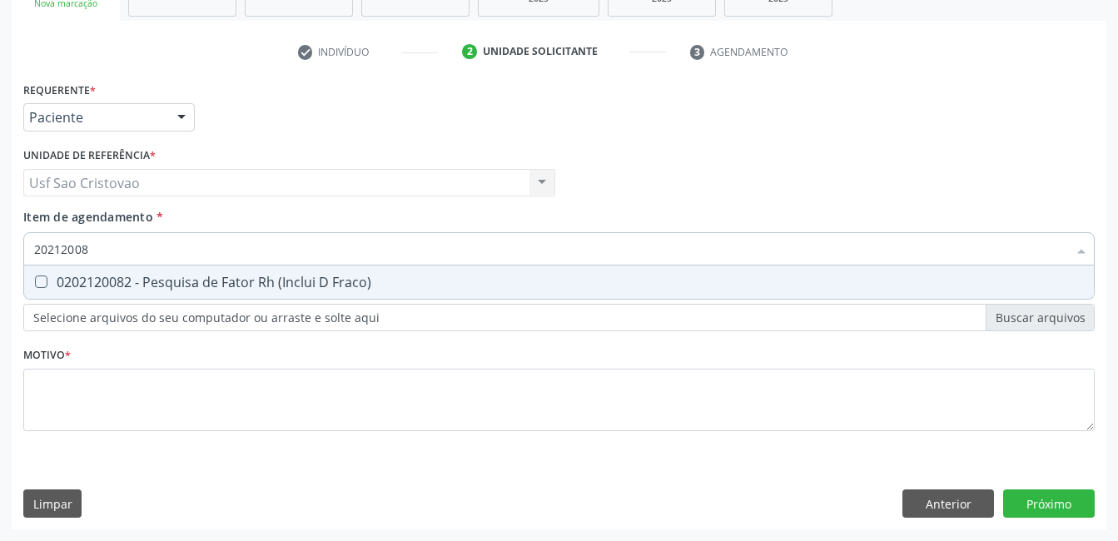
type input "202120082"
click at [44, 282] on Fraco\) at bounding box center [41, 282] width 12 height 12
click at [35, 282] on Fraco\) "checkbox" at bounding box center [29, 281] width 11 height 11
checkbox Fraco\) "true"
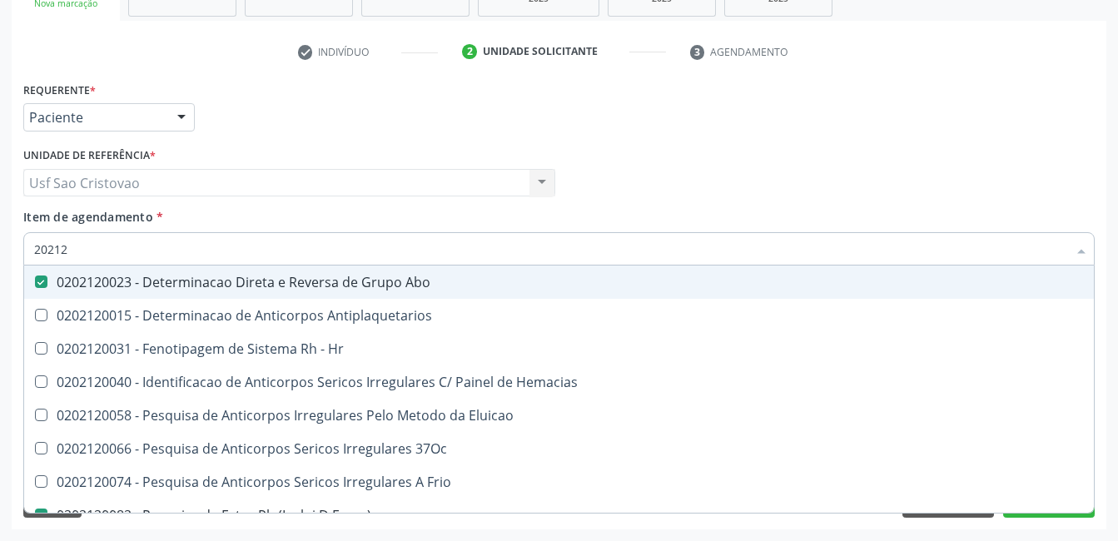
type input "2021"
checkbox Abo "false"
checkbox Fraco\) "false"
checkbox \(Tia\) "true"
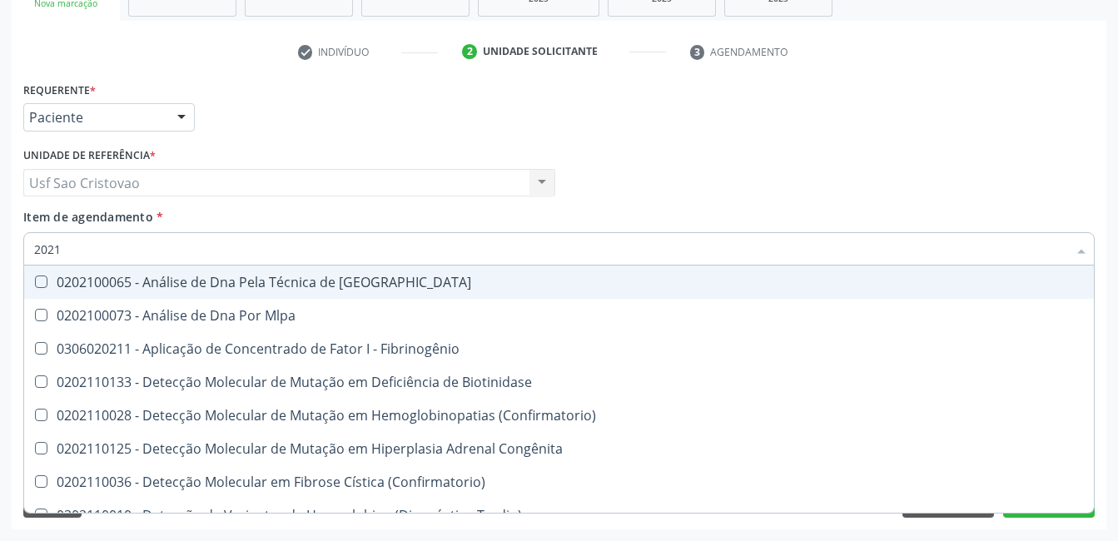
type input "202"
checkbox Biotinidase "true"
checkbox Abo "false"
checkbox Fraco\) "false"
checkbox B "true"
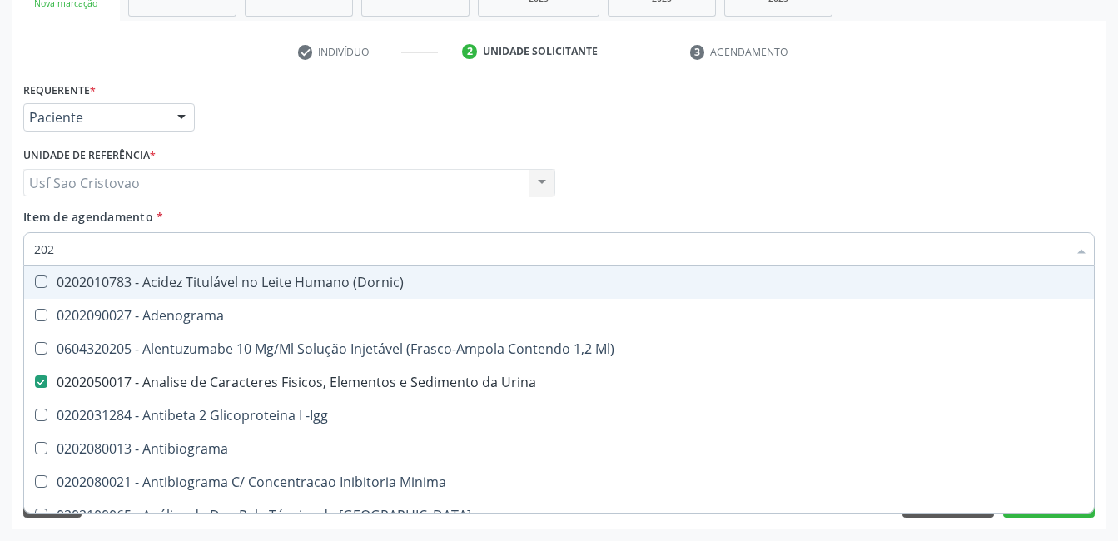
type input "2022"
checkbox Urina "false"
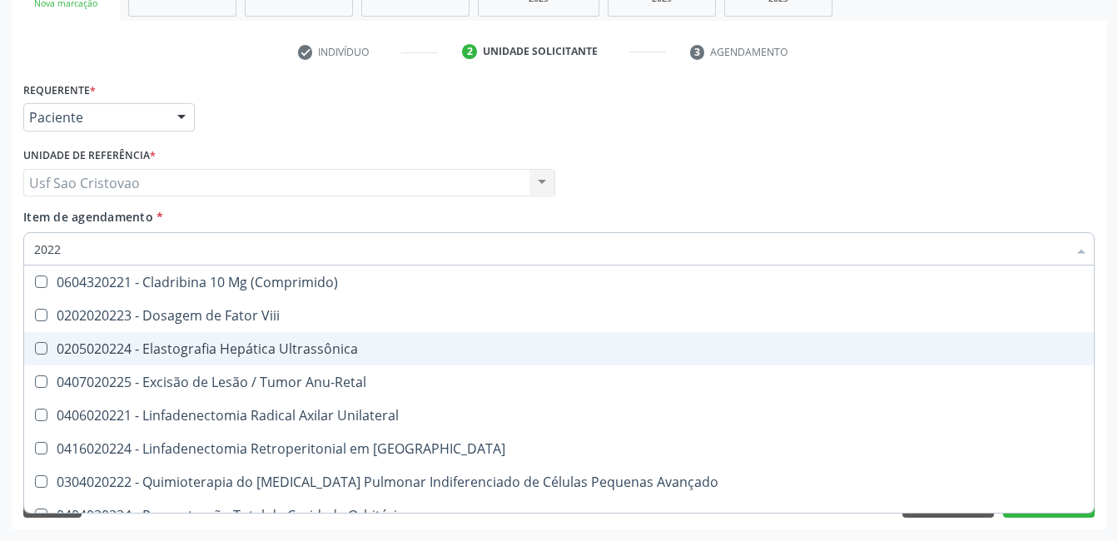
type input "202"
checkbox Anu-Retal "true"
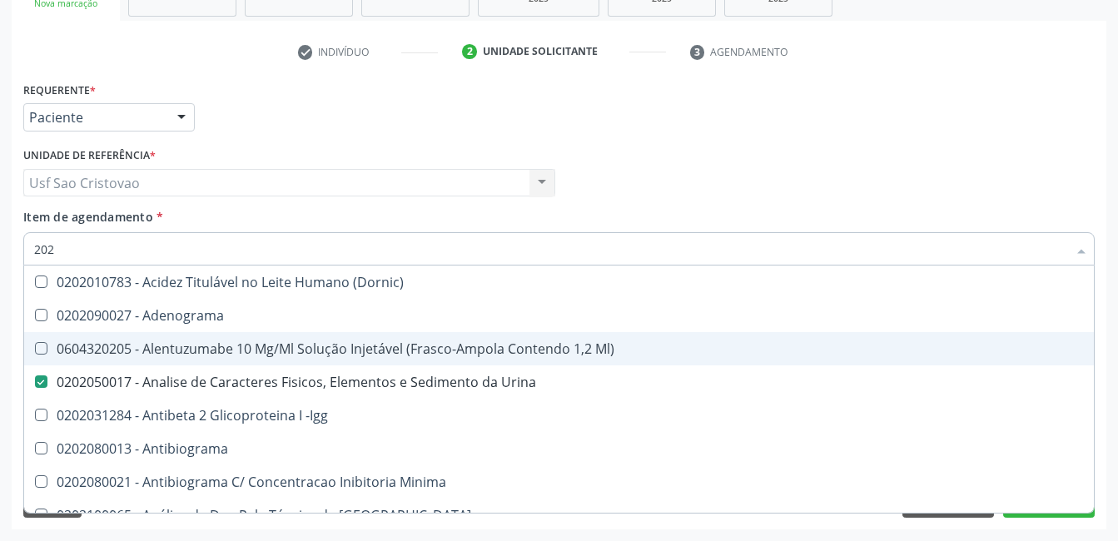
type input "2020"
checkbox Dosagens\) "false"
checkbox Glicose "true"
checkbox Leucino-Aminopeptidase "false"
checkbox Completo "true"
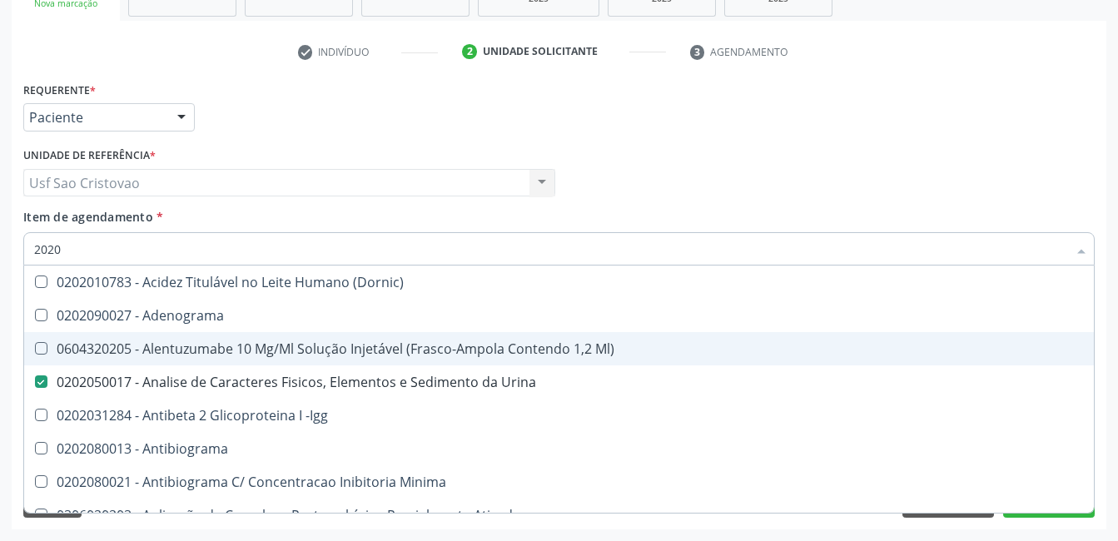
checkbox Anticardiolipina "false"
checkbox Antitoxoplasma "true"
checkbox Tripanossoma "false"
checkbox Protrombina "false"
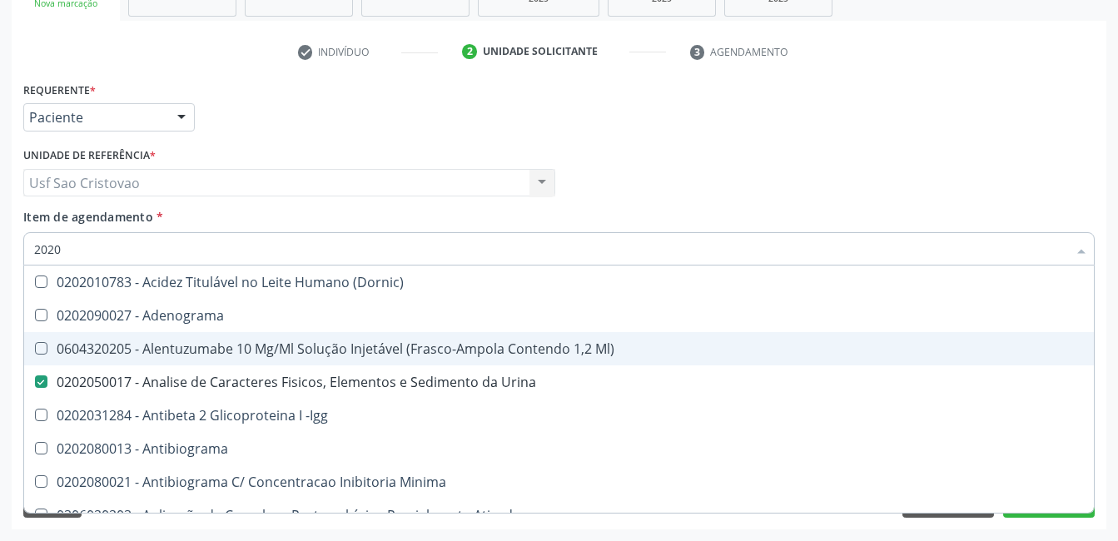
checkbox Insipidus "false"
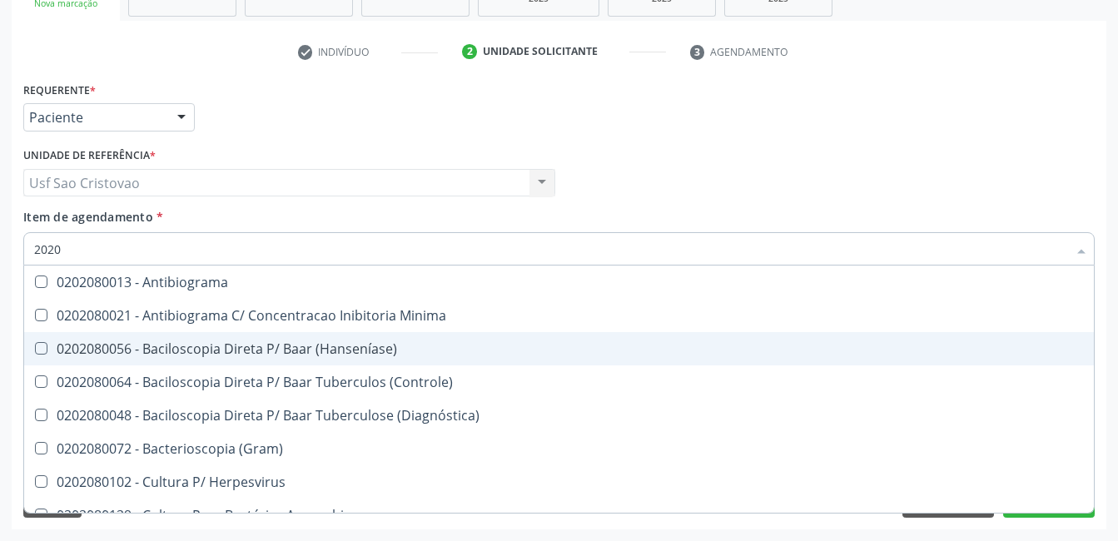
type input "20208"
checkbox \(Controle\) "false"
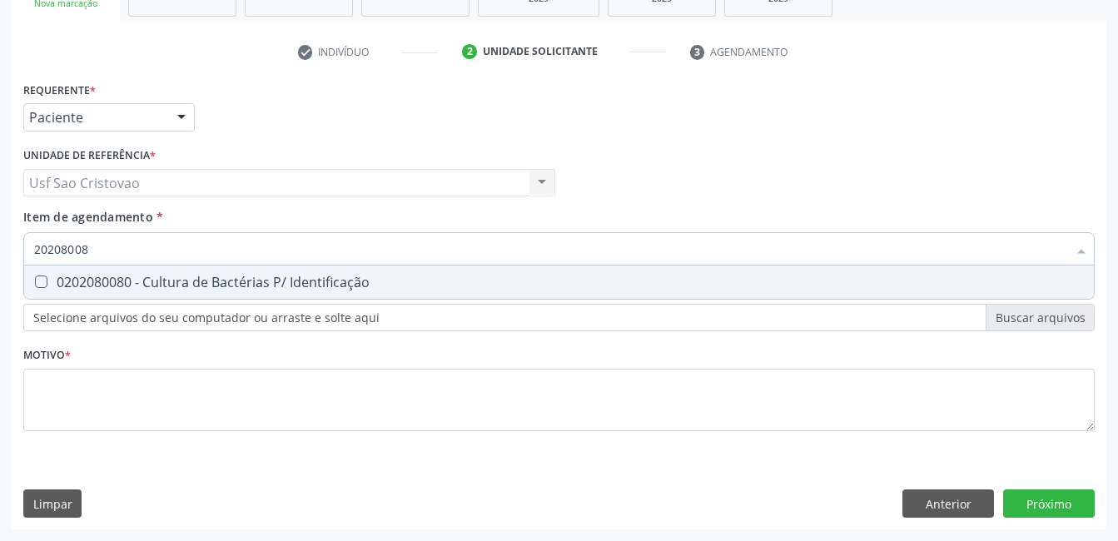
type input "202080080"
click at [42, 275] on span "0202080080 - Cultura de Bactérias P/ Identificação" at bounding box center [559, 282] width 1070 height 33
checkbox Identificação "true"
type input "2020800"
checkbox Identificação "false"
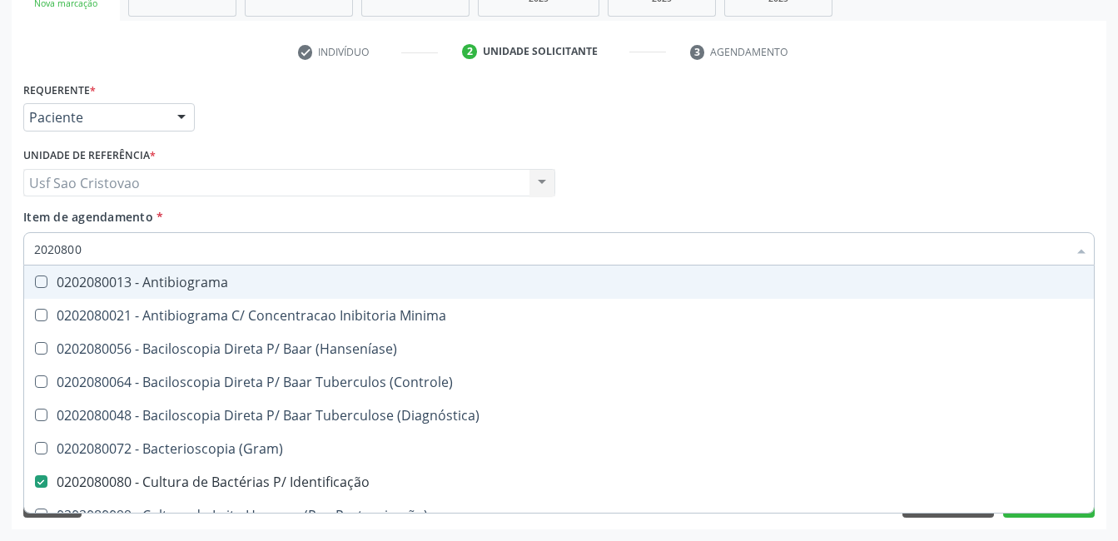
type input "202080"
checkbox Identificação "false"
type input "2020"
checkbox \(Controle\) "true"
checkbox Identificação "false"
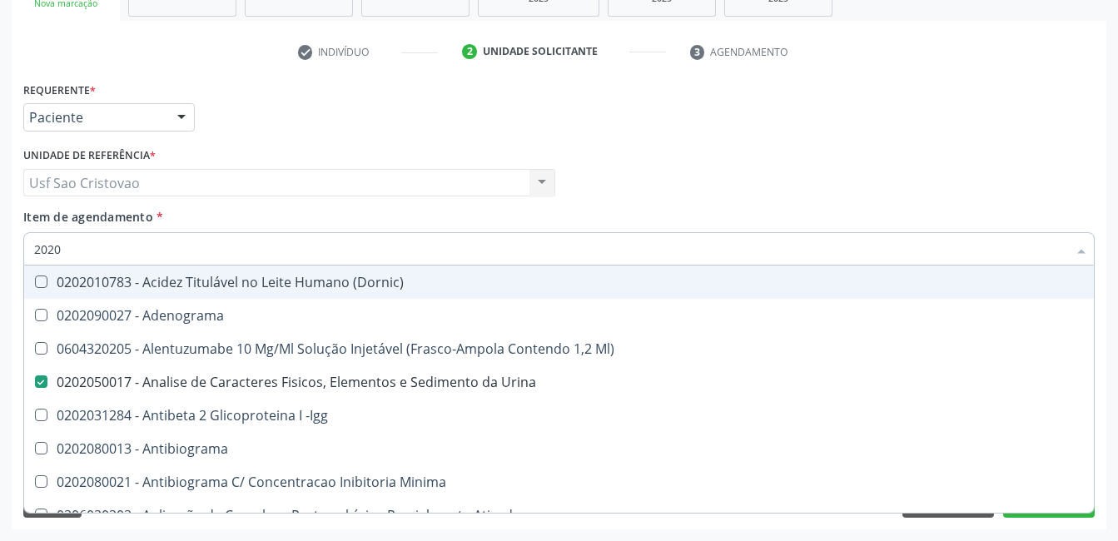
type input "20202"
checkbox Urina "false"
checkbox Identificação "false"
checkbox \(Pos-Pasteurização\) "true"
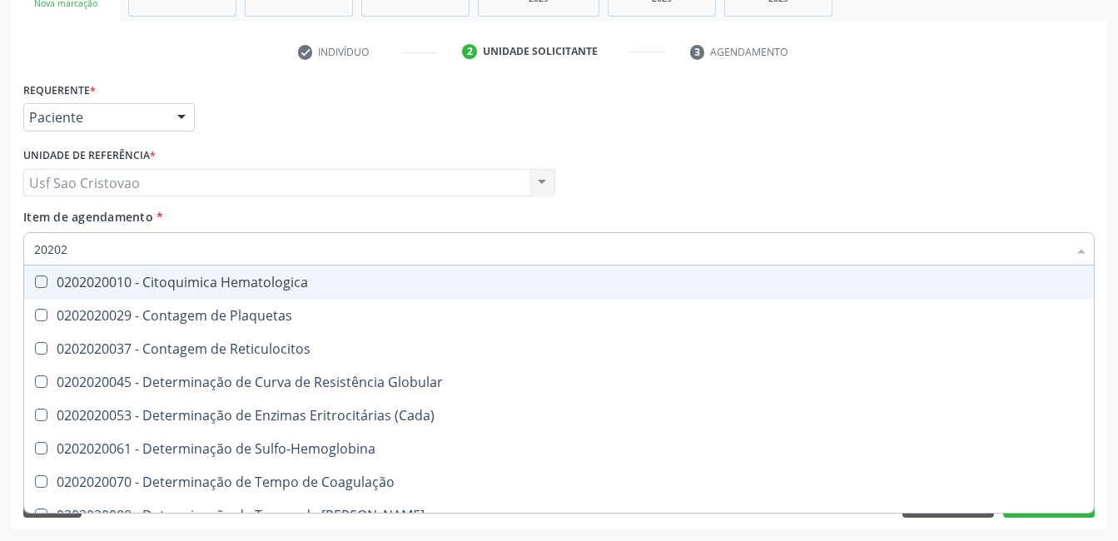
type input "202020"
checkbox Hematocrito "true"
checkbox Completo "false"
type input "2020203"
checkbox -Duke "true"
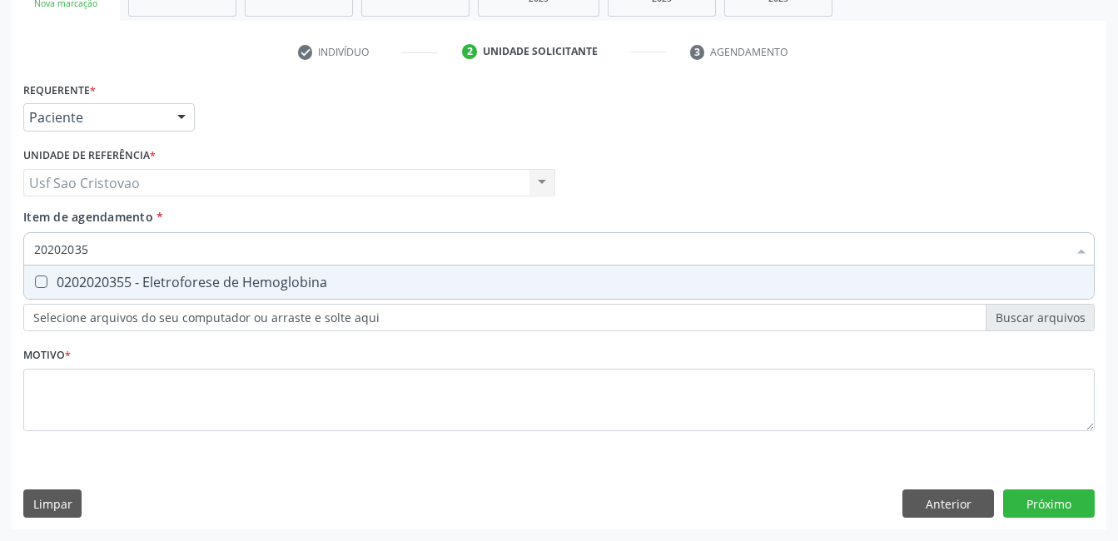
type input "202020355"
click at [41, 288] on Hemoglobina at bounding box center [41, 282] width 12 height 12
click at [35, 287] on Hemoglobina "checkbox" at bounding box center [29, 281] width 11 height 11
checkbox Hemoglobina "true"
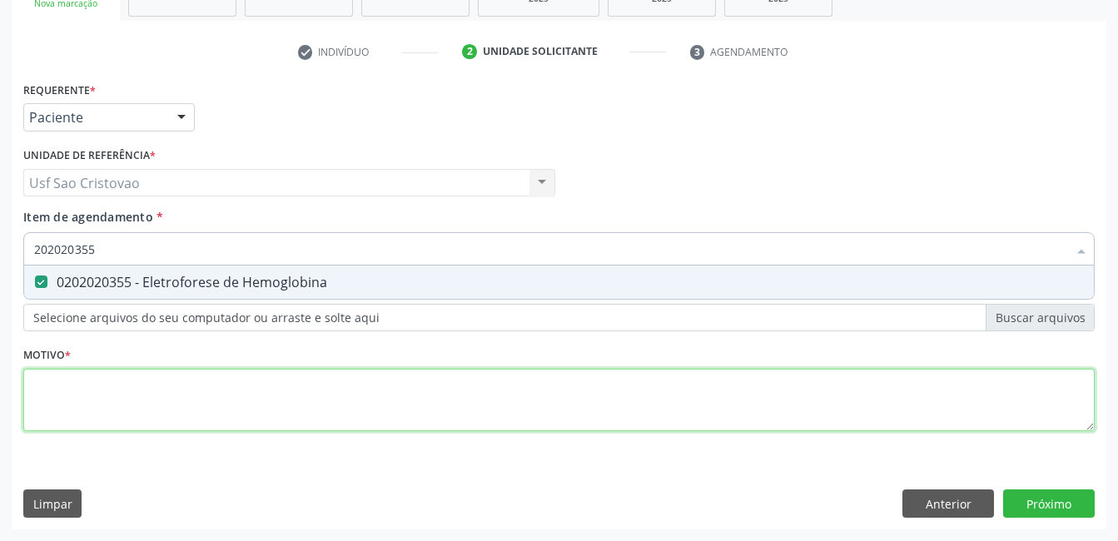
click at [91, 400] on div "Requerente * Paciente Profissional de Saúde Paciente Nenhum resultado encontrad…" at bounding box center [558, 265] width 1071 height 377
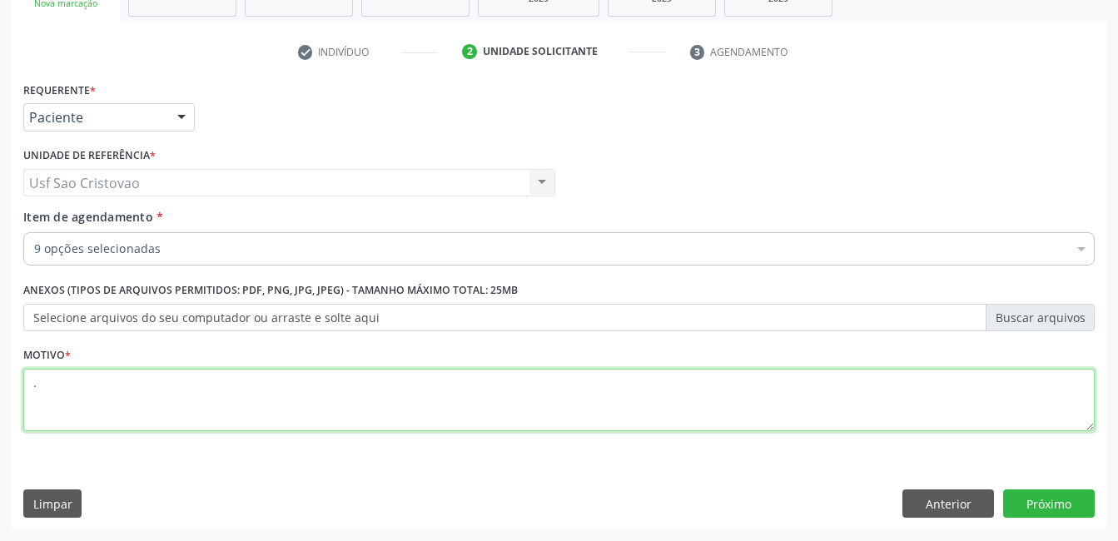
type textarea "."
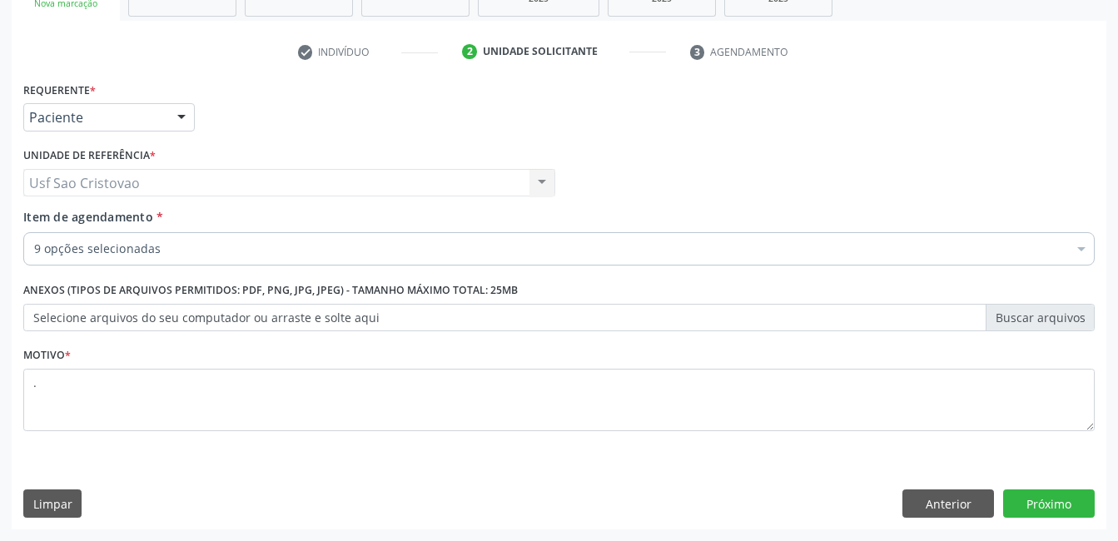
click at [748, 465] on div "Requerente * Paciente Profissional de Saúde Paciente Nenhum resultado encontrad…" at bounding box center [559, 303] width 1095 height 452
click at [1062, 507] on button "Próximo" at bounding box center [1049, 504] width 92 height 28
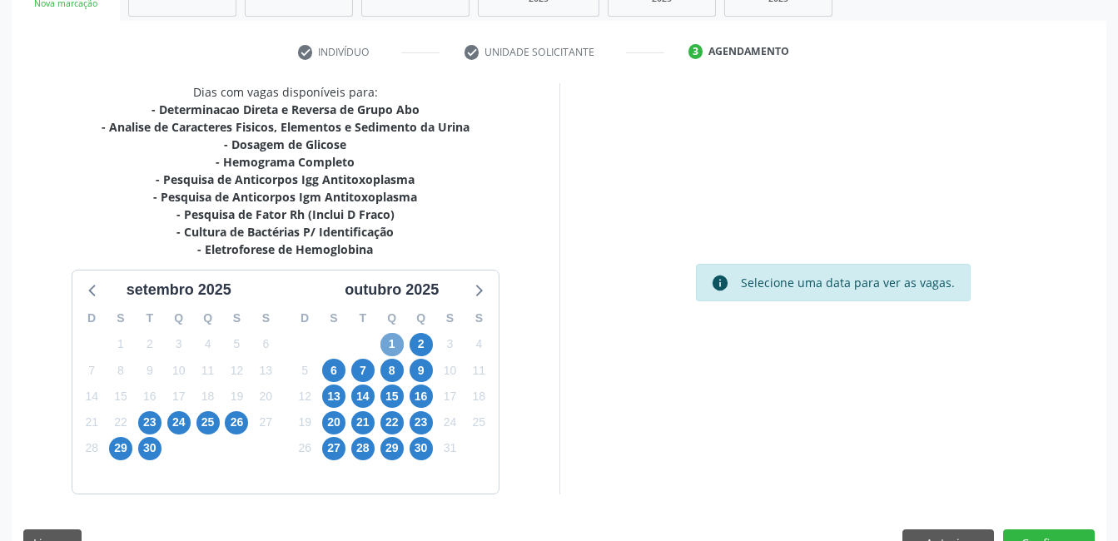
click at [395, 348] on span "1" at bounding box center [391, 344] width 23 height 23
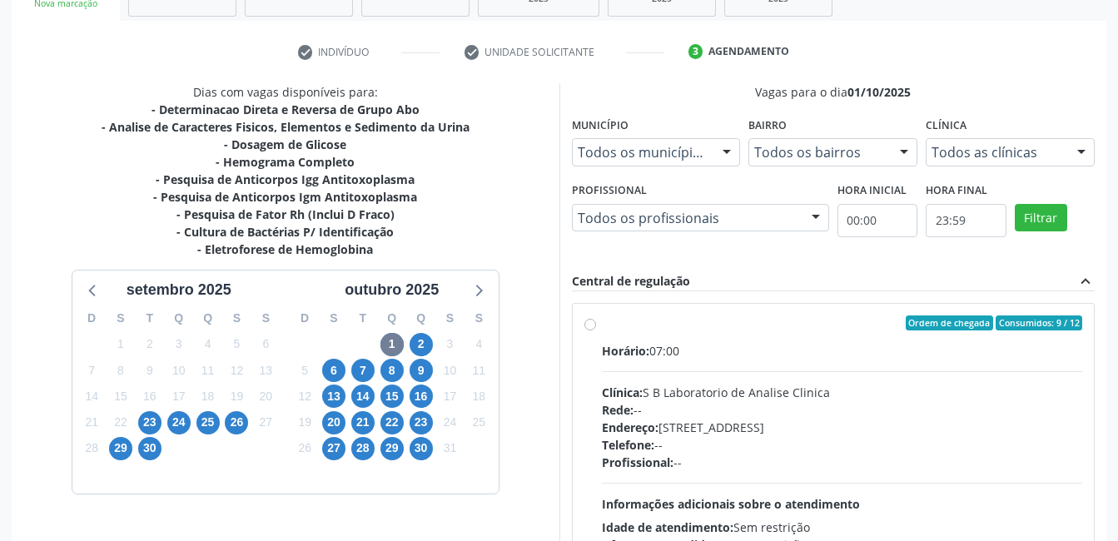
click at [602, 326] on label "Ordem de chegada Consumidos: 9 / 12 Horário: 07:00 Clínica: S B Laboratorio de …" at bounding box center [842, 444] width 481 height 256
click at [591, 326] on input "Ordem de chegada Consumidos: 9 / 12 Horário: 07:00 Clínica: S B Laboratorio de …" at bounding box center [590, 323] width 12 height 15
radio input "true"
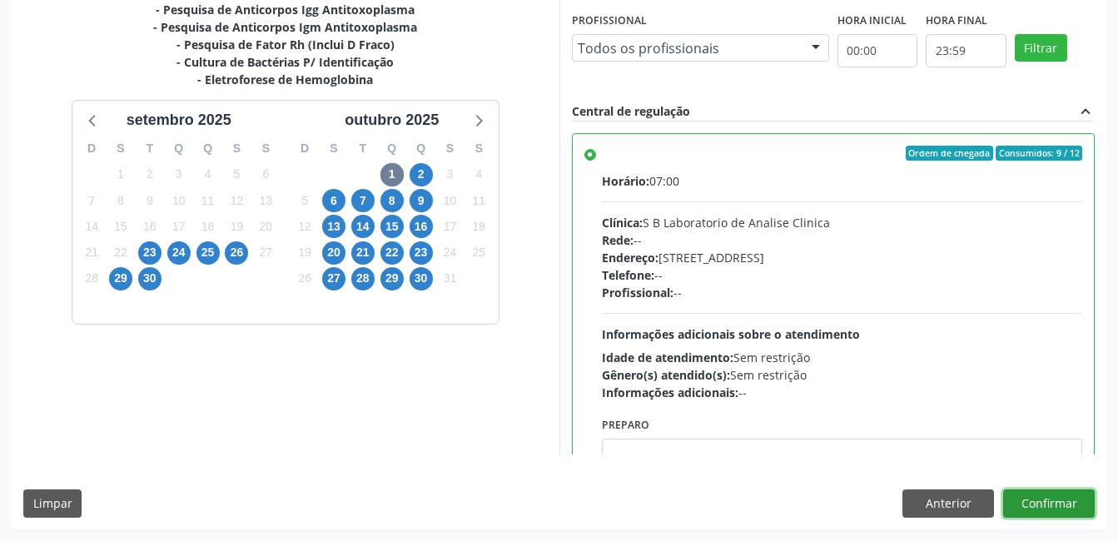
click at [1061, 509] on button "Confirmar" at bounding box center [1049, 504] width 92 height 28
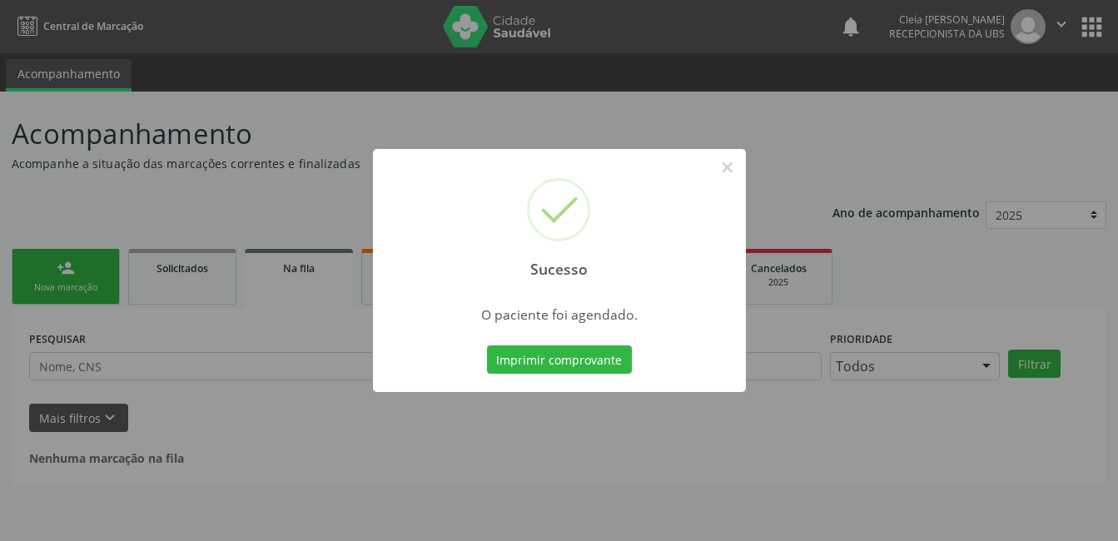
scroll to position [0, 0]
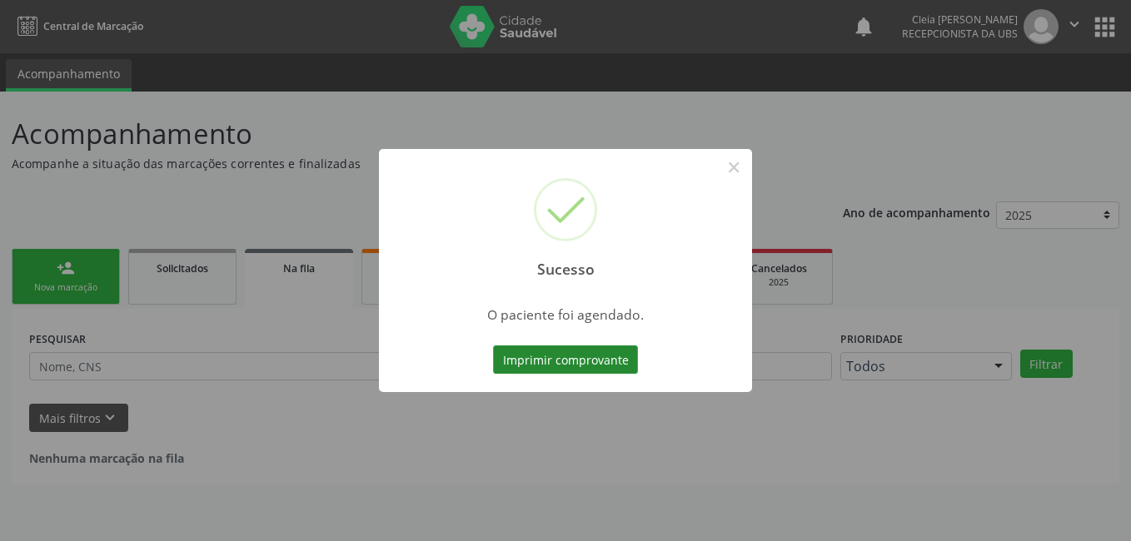
click at [578, 360] on button "Imprimir comprovante" at bounding box center [565, 359] width 145 height 28
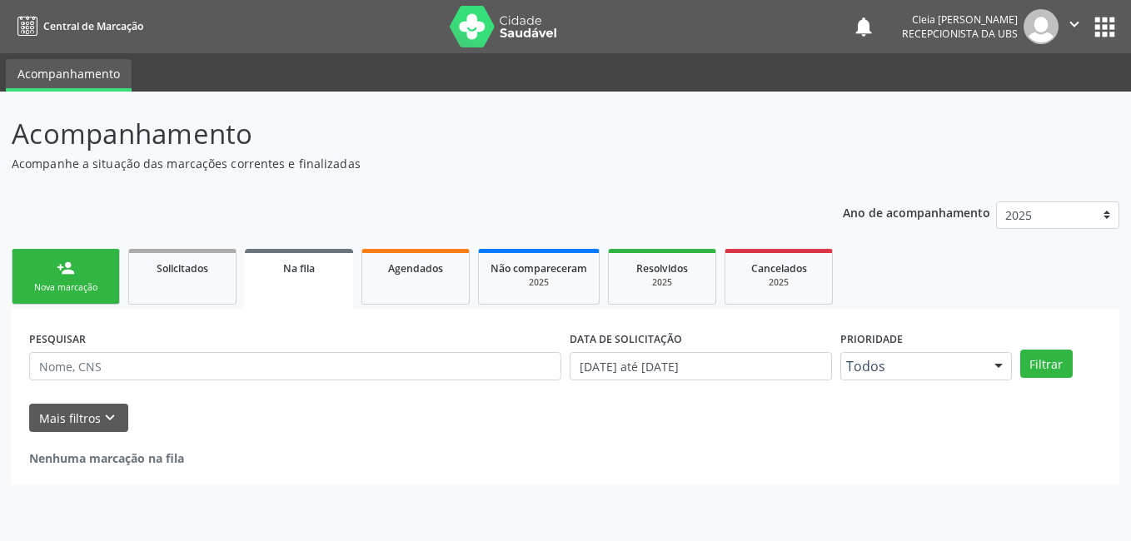
click at [82, 271] on link "person_add Nova marcação" at bounding box center [66, 277] width 108 height 56
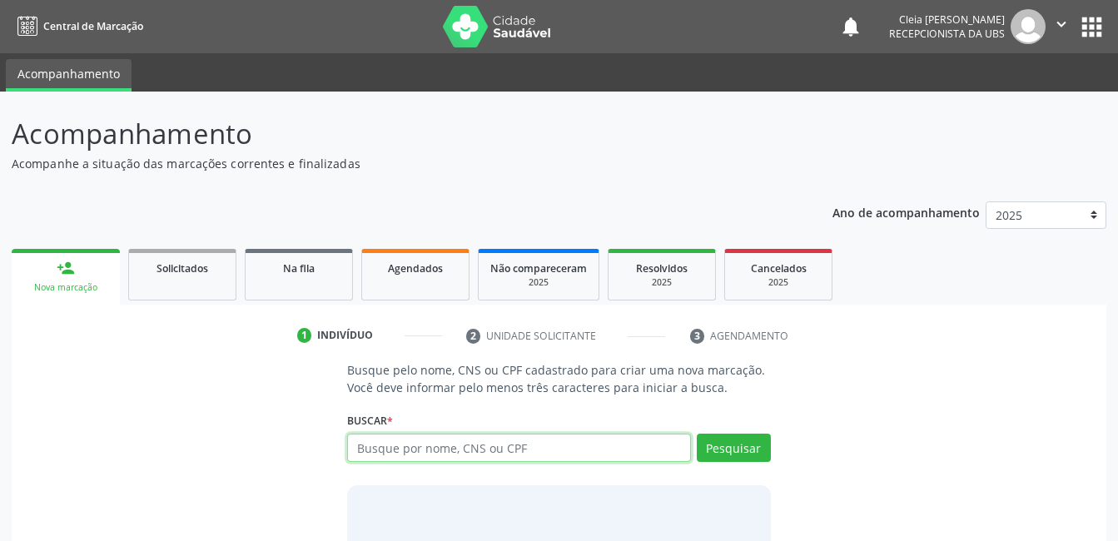
click at [506, 441] on input "text" at bounding box center [518, 448] width 343 height 28
click at [626, 450] on input "text" at bounding box center [518, 448] width 343 height 28
type input "708501386759274"
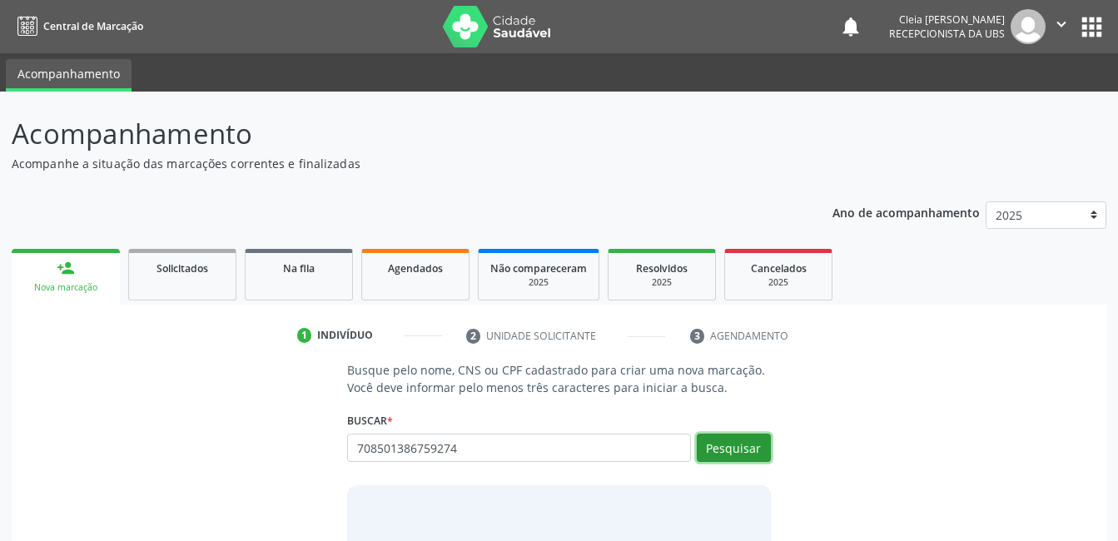
click at [737, 450] on button "Pesquisar" at bounding box center [734, 448] width 74 height 28
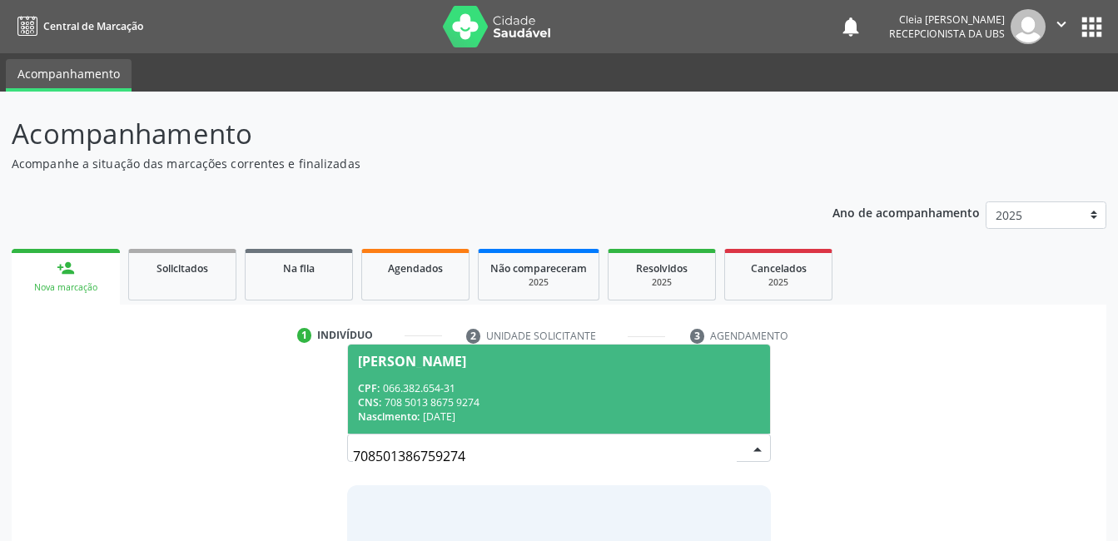
click at [551, 387] on div "CPF: 066.382.654-31" at bounding box center [558, 388] width 401 height 14
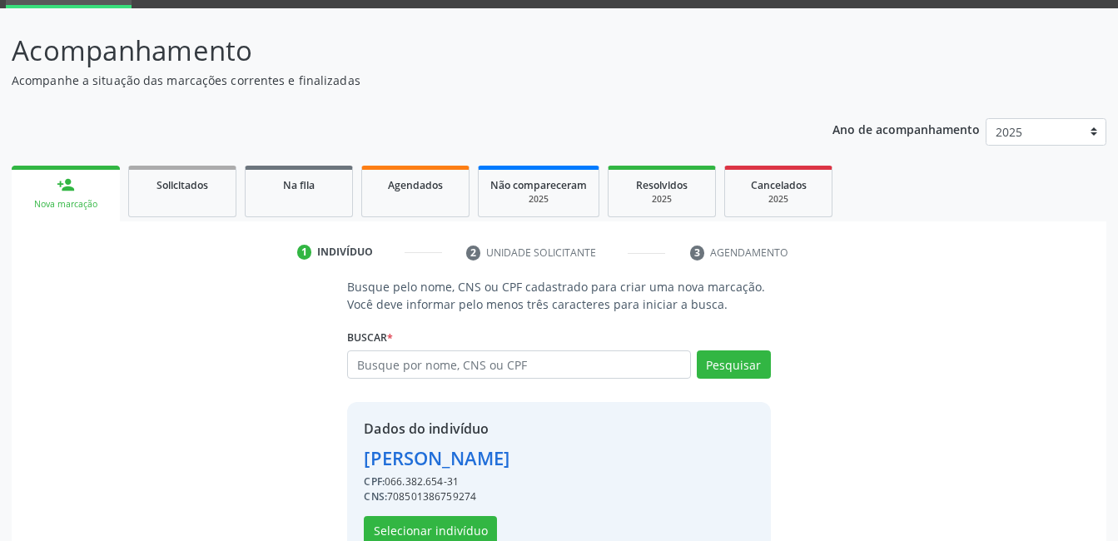
scroll to position [127, 0]
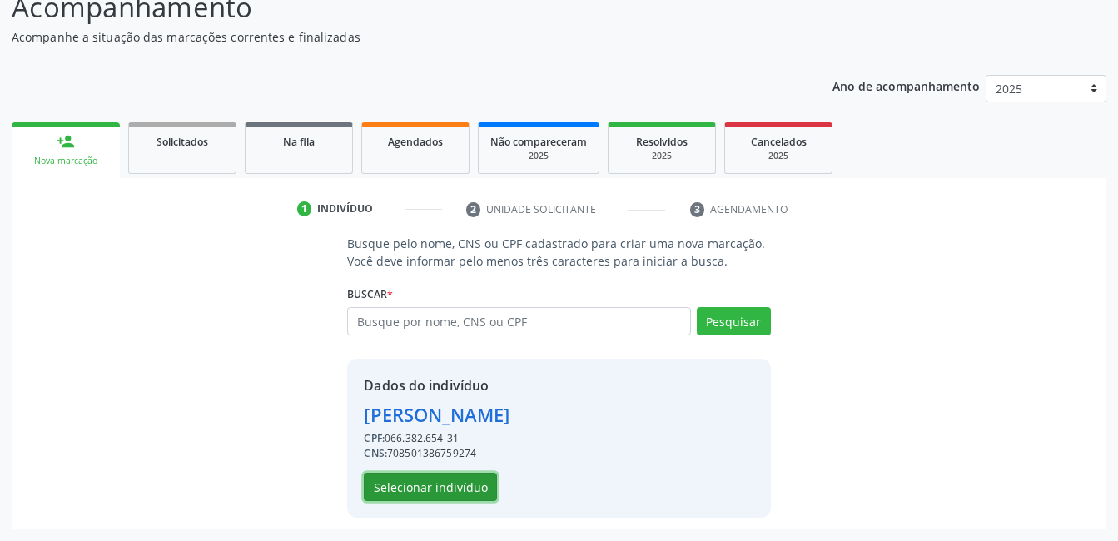
click at [455, 485] on button "Selecionar indivíduo" at bounding box center [430, 487] width 133 height 28
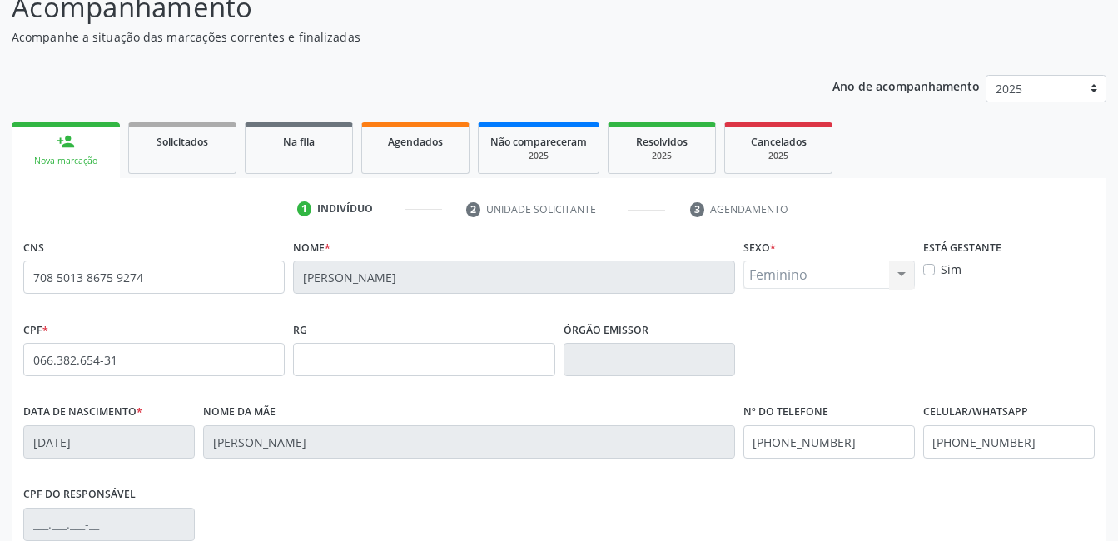
scroll to position [361, 0]
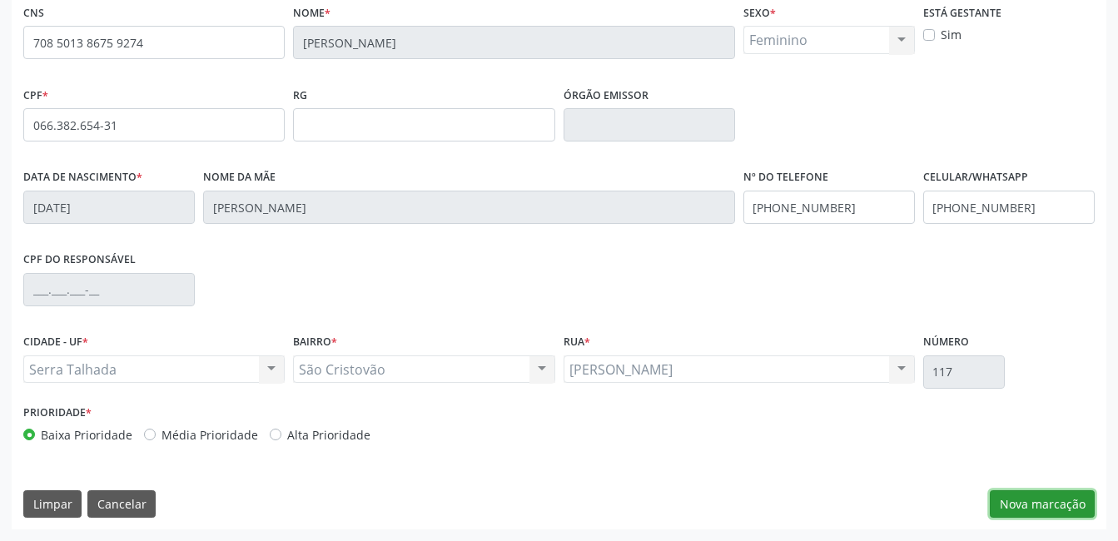
click at [1023, 503] on button "Nova marcação" at bounding box center [1042, 504] width 105 height 28
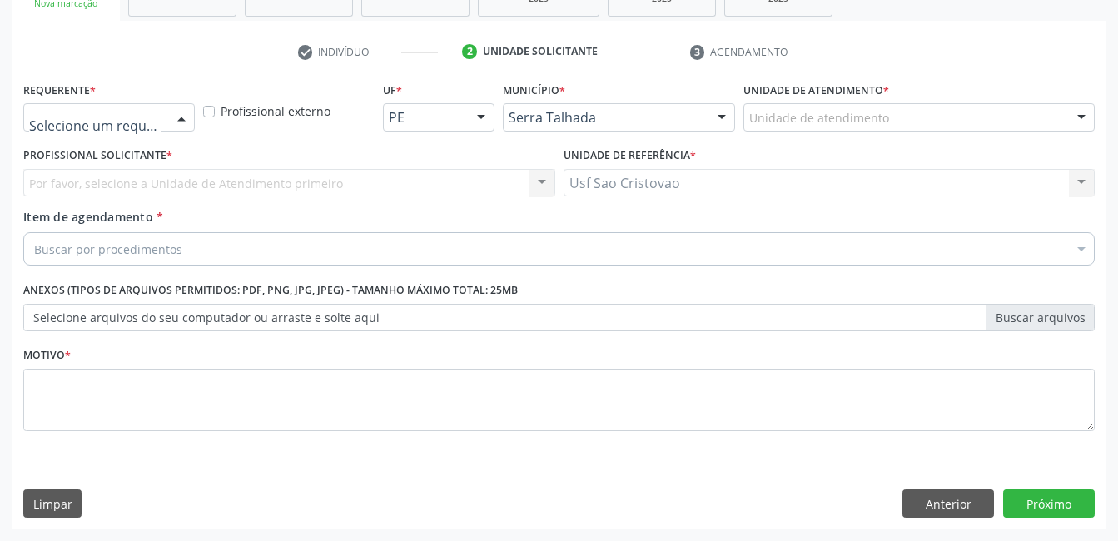
click at [181, 116] on div at bounding box center [181, 118] width 25 height 28
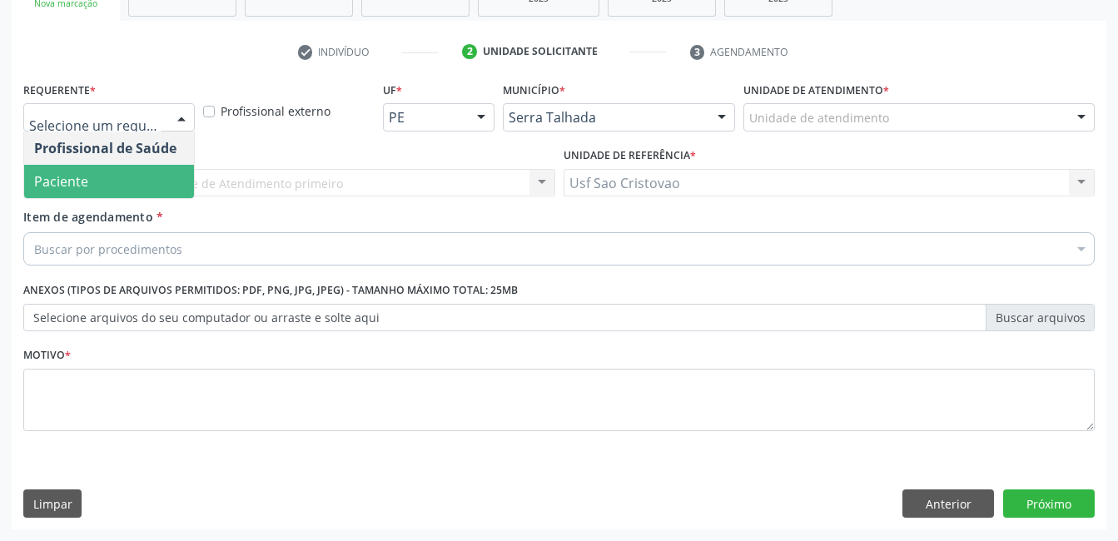
click at [154, 183] on span "Paciente" at bounding box center [109, 181] width 170 height 33
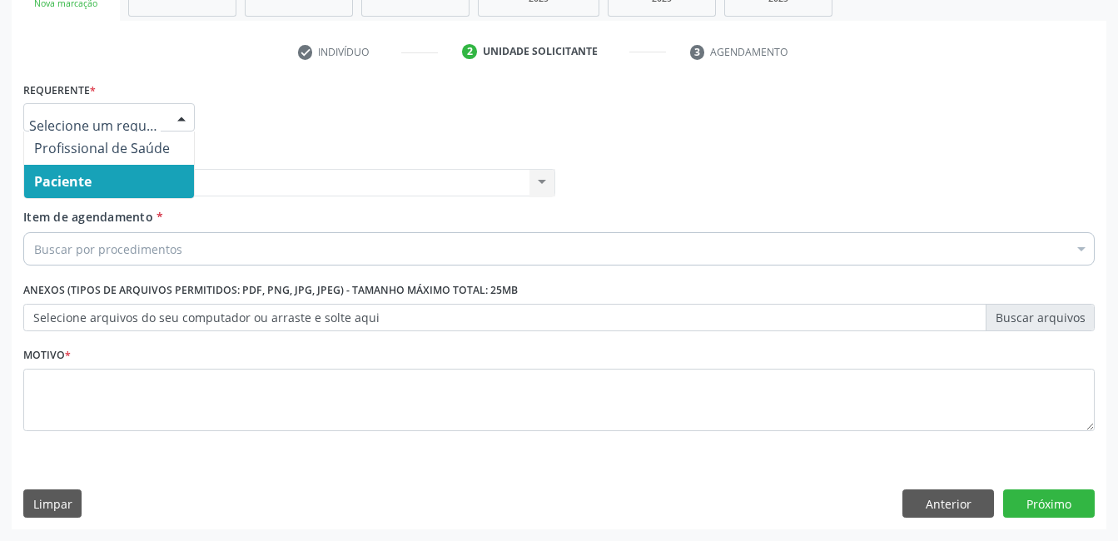
click at [184, 122] on div at bounding box center [181, 118] width 25 height 28
click at [168, 179] on span "Paciente" at bounding box center [109, 181] width 170 height 33
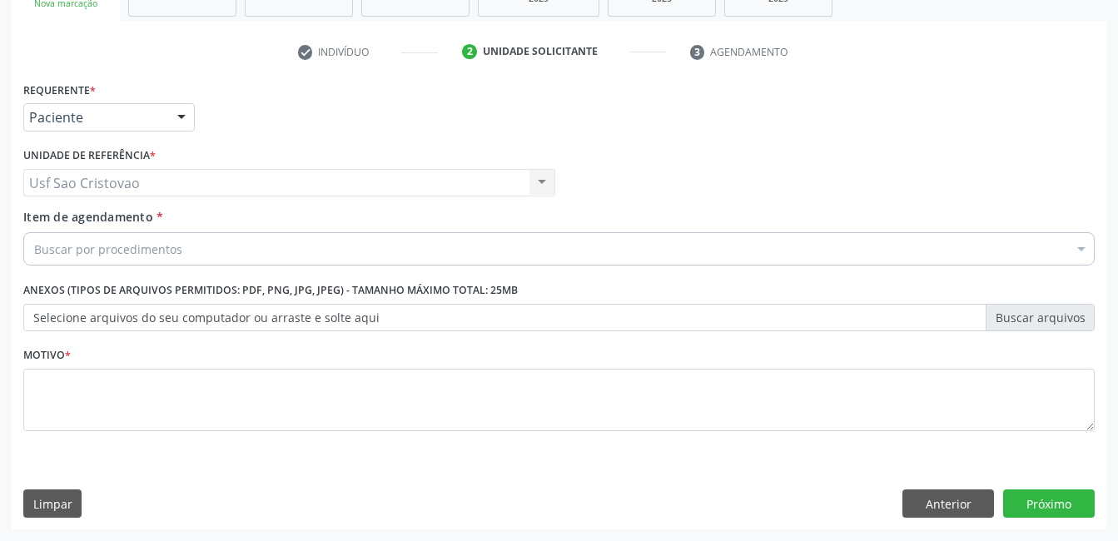
click at [202, 246] on div "Buscar por procedimentos" at bounding box center [558, 248] width 1071 height 33
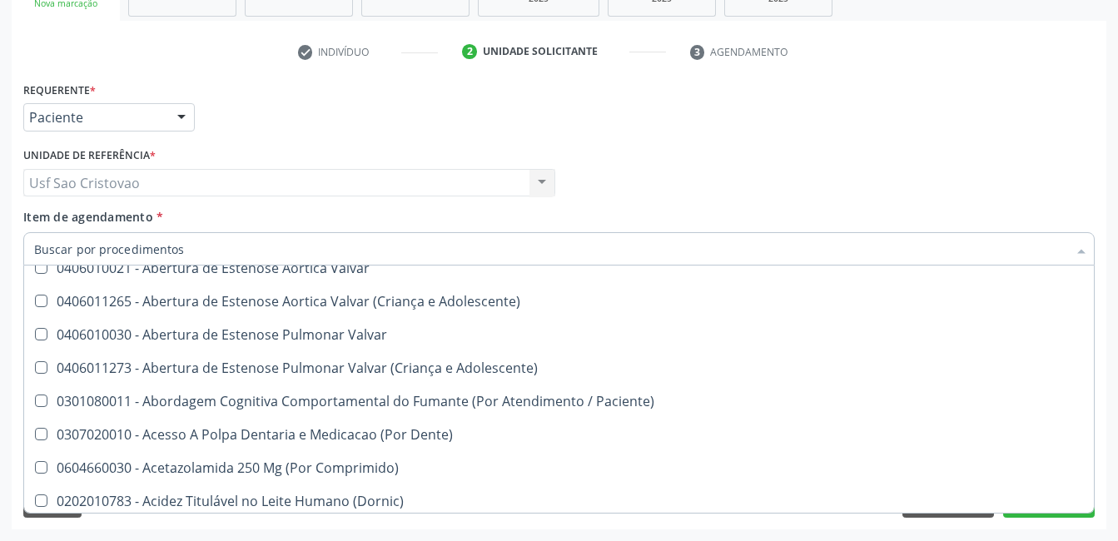
scroll to position [333, 0]
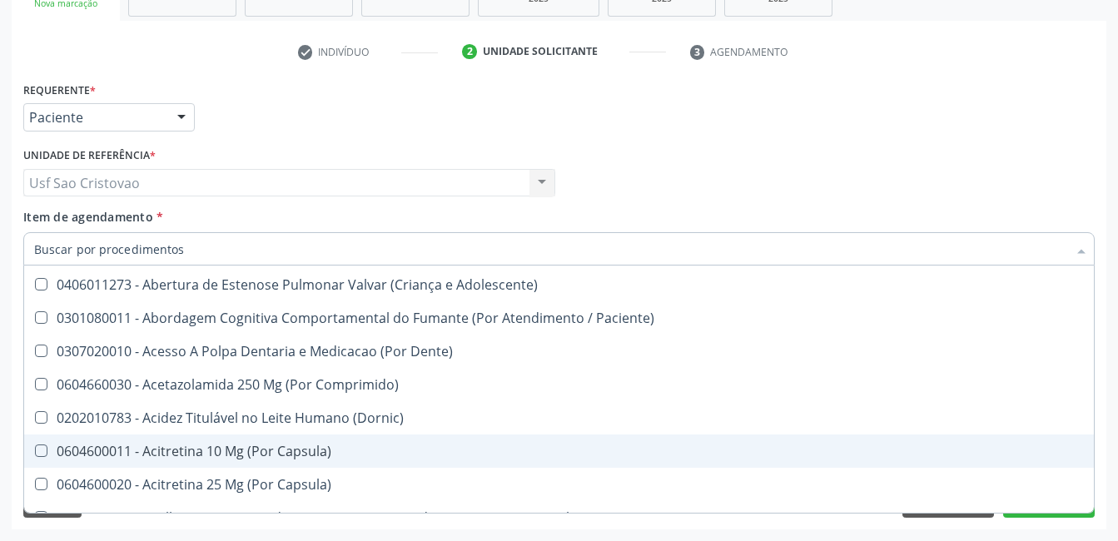
click at [926, 534] on div "Acompanhamento Acompanhe a situação das marcações correntes e finalizadas Relat…" at bounding box center [559, 174] width 1118 height 733
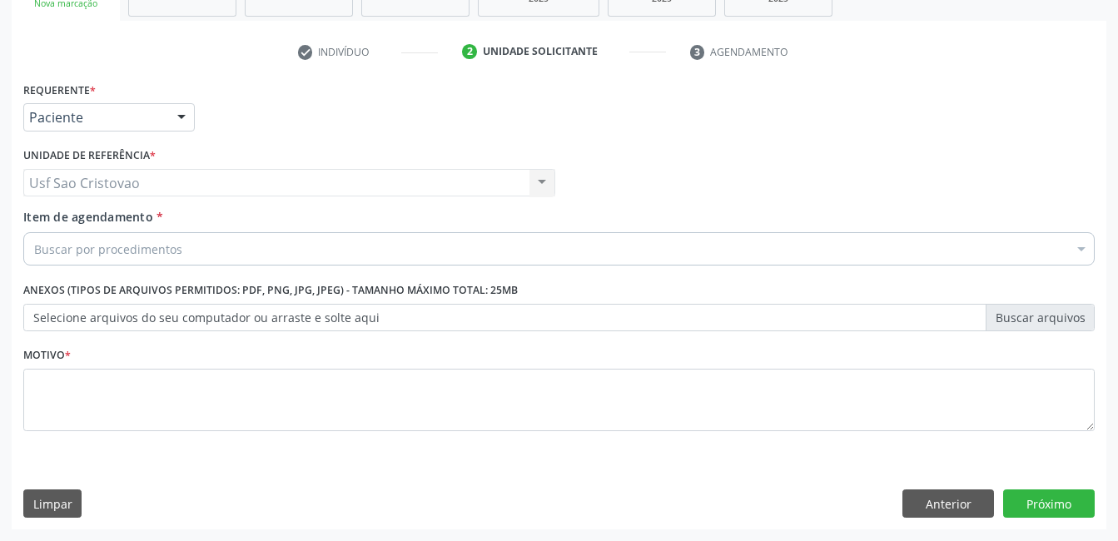
scroll to position [0, 0]
click at [968, 504] on button "Anterior" at bounding box center [948, 504] width 92 height 28
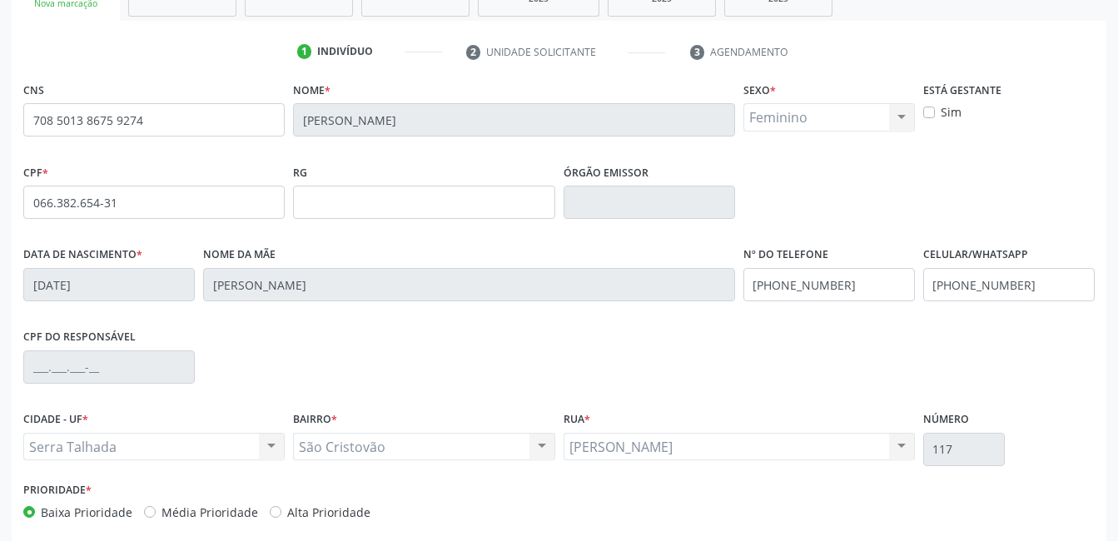
scroll to position [361, 0]
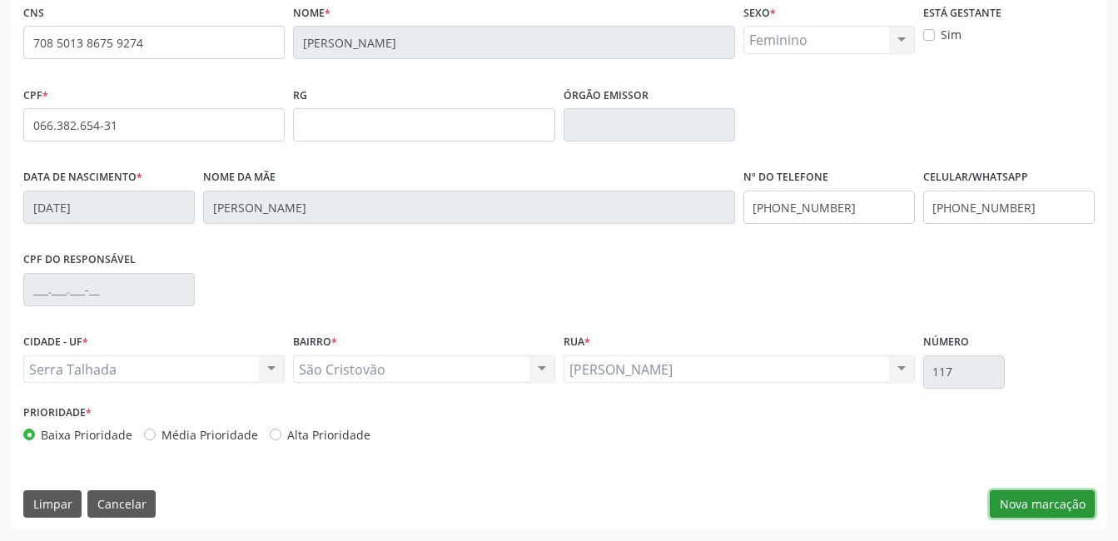
click at [1062, 506] on button "Nova marcação" at bounding box center [1042, 504] width 105 height 28
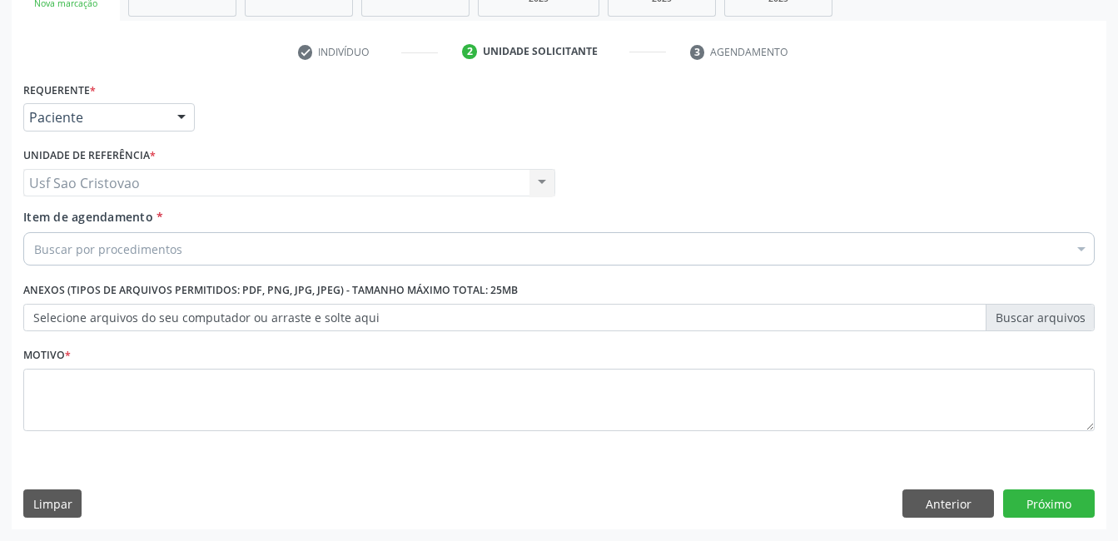
scroll to position [284, 0]
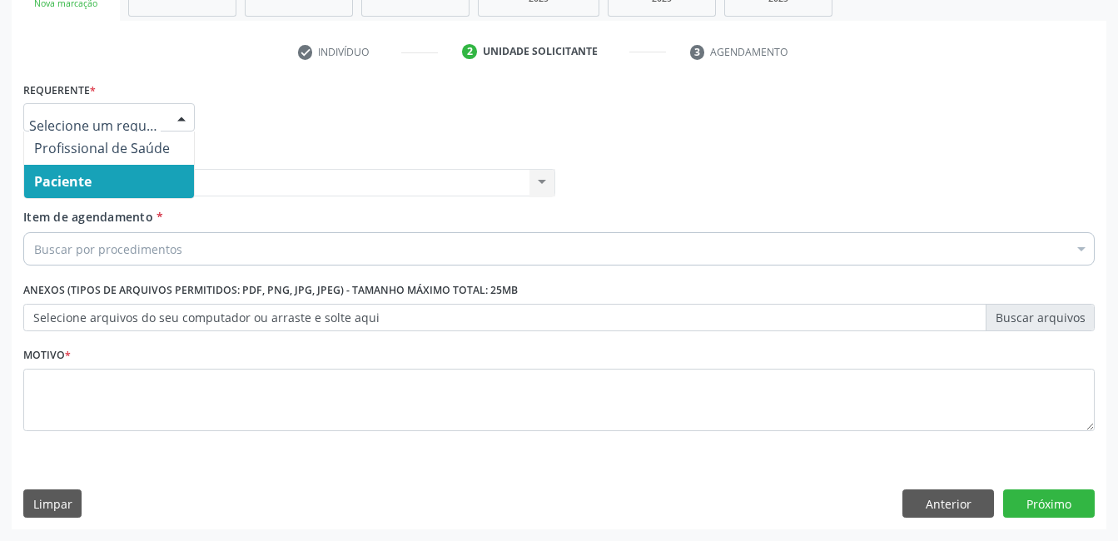
click at [180, 112] on div at bounding box center [181, 118] width 25 height 28
click at [152, 186] on span "Paciente" at bounding box center [109, 181] width 170 height 33
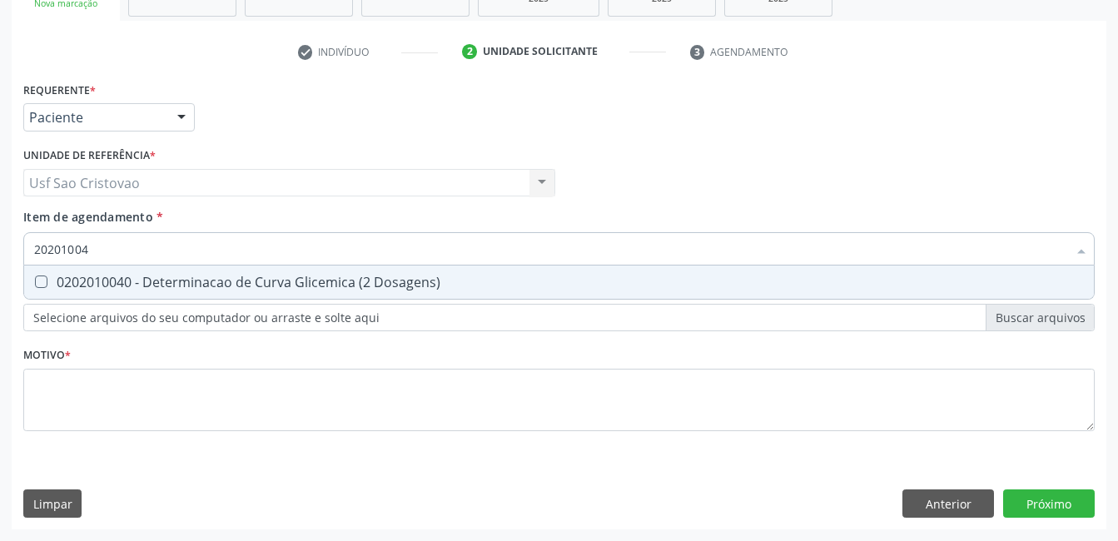
type input "202010040"
click at [45, 281] on Dosagens\) at bounding box center [41, 282] width 12 height 12
click at [35, 281] on Dosagens\) "checkbox" at bounding box center [29, 281] width 11 height 11
checkbox Dosagens\) "true"
type input "2020100"
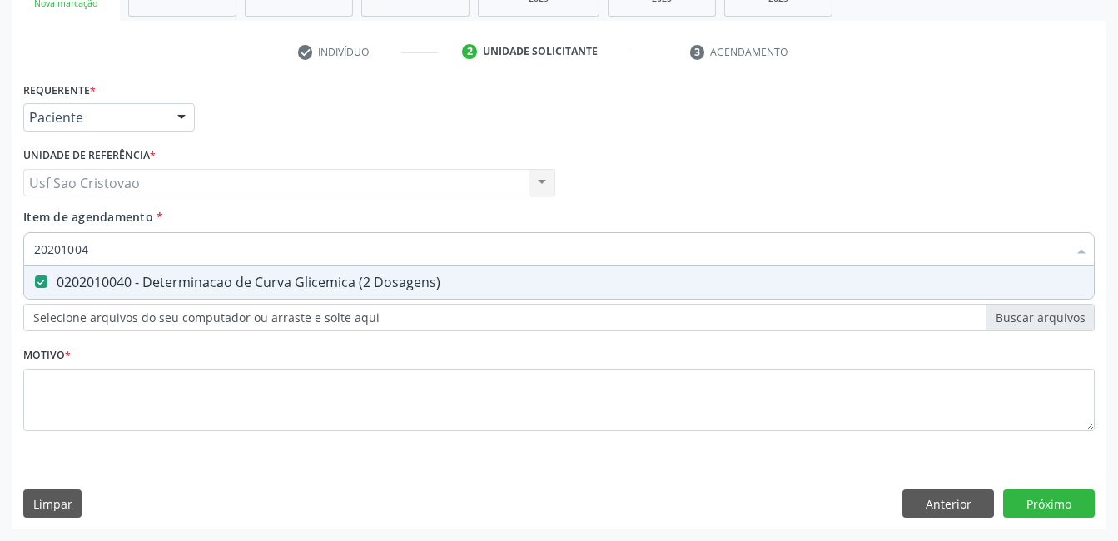
checkbox Dosagens\) "false"
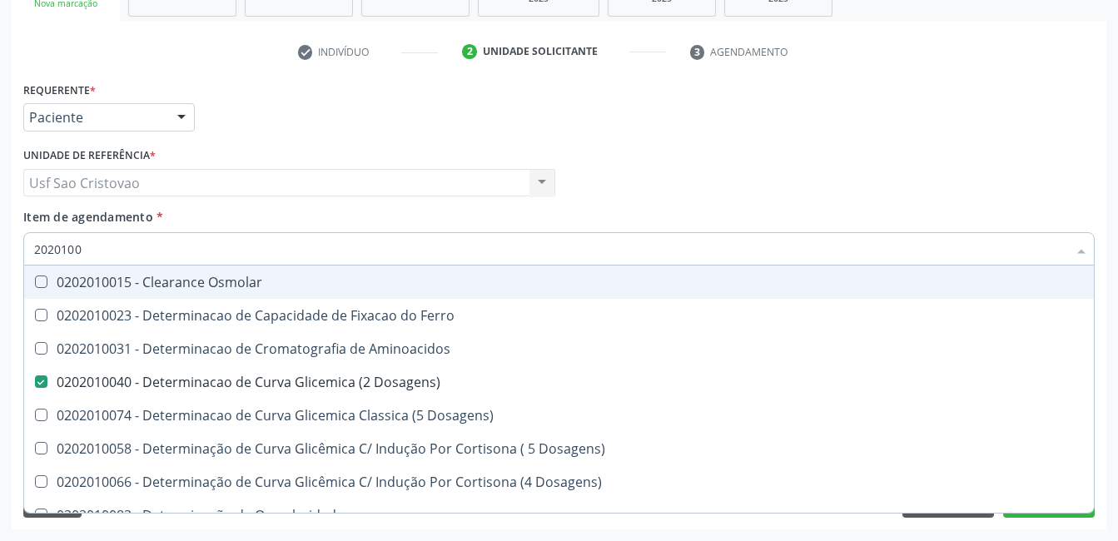
type input "202010"
checkbox Dosagens\) "false"
checkbox Dosagens\) "true"
type input "20201"
checkbox Dosagens\) "false"
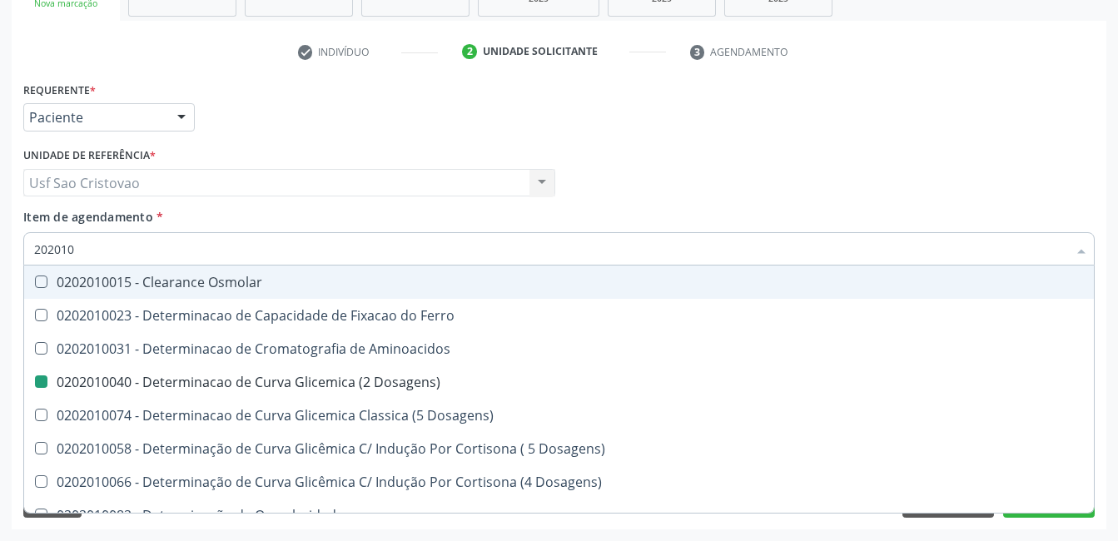
checkbox Dosagens\) "true"
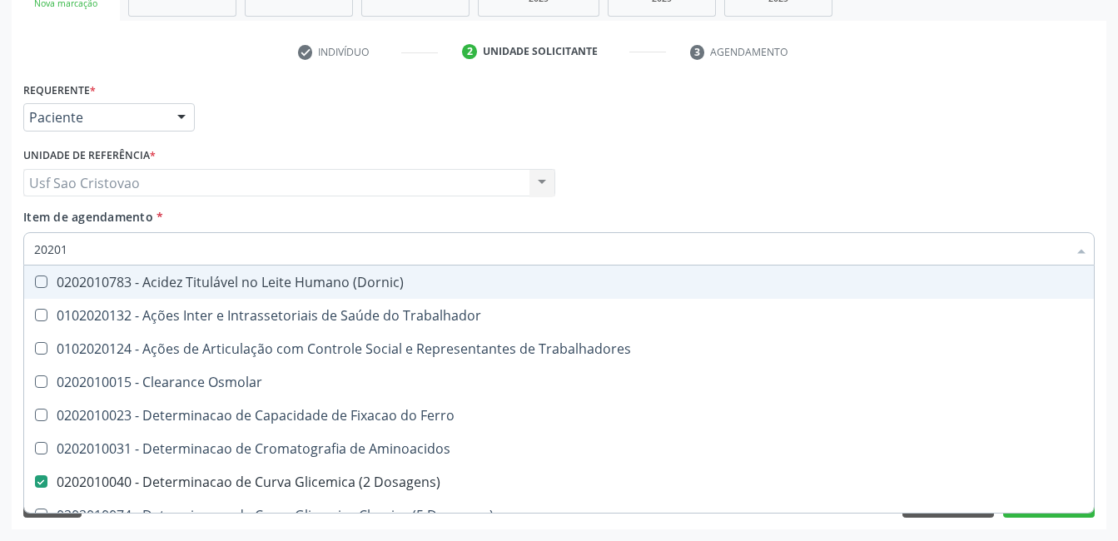
type input "2020"
checkbox Dosagens\) "false"
checkbox Ix "true"
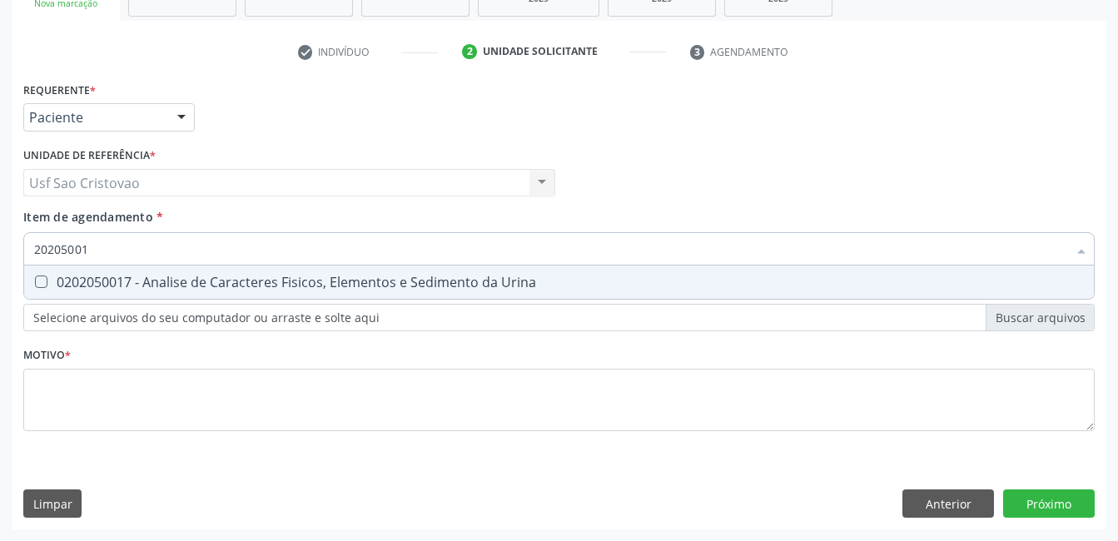
type input "202050017"
click at [42, 282] on Urina at bounding box center [41, 282] width 12 height 12
click at [35, 282] on Urina "checkbox" at bounding box center [29, 281] width 11 height 11
checkbox Urina "true"
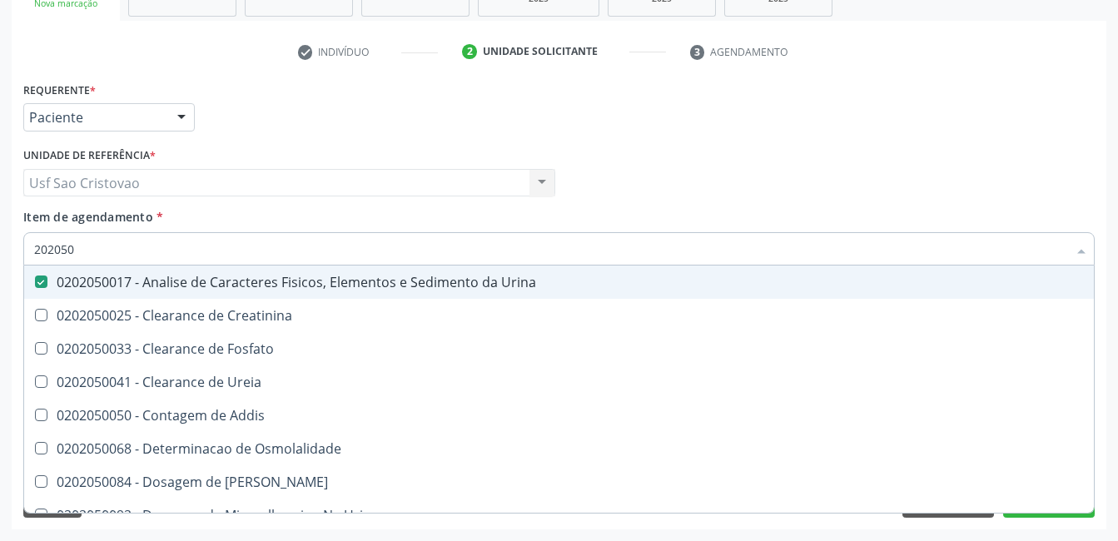
type input "20205"
checkbox Urina "false"
checkbox Creatinina "true"
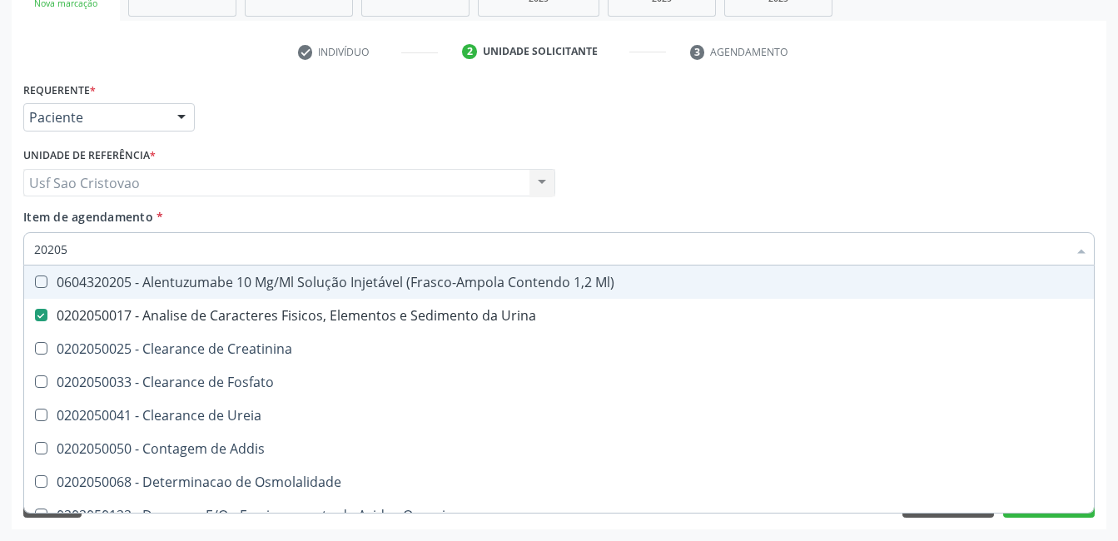
type input "2020"
checkbox Urina "false"
checkbox Fosfato "true"
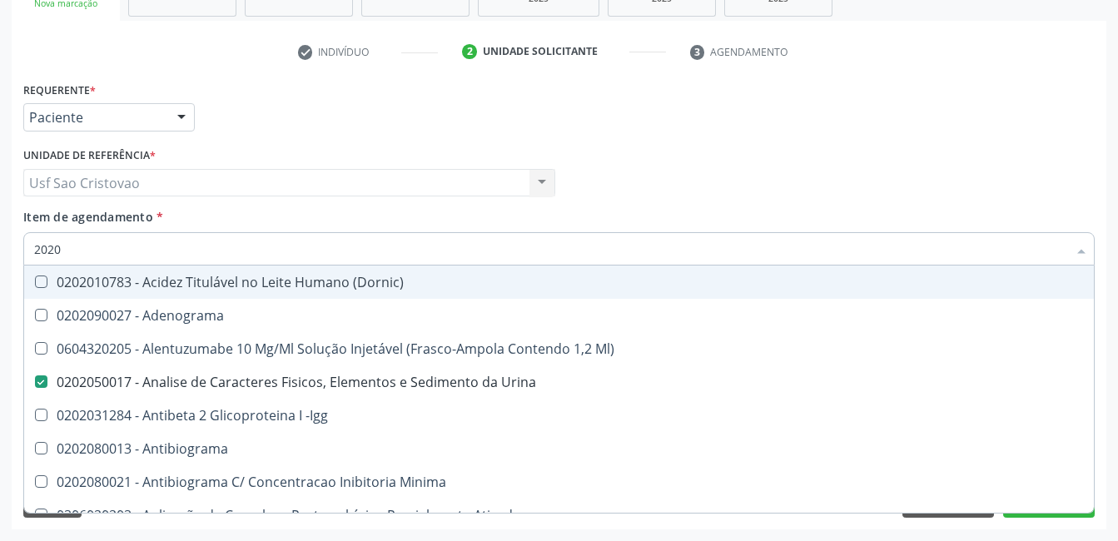
type input "20202"
checkbox Urina "false"
checkbox Dosagens\) "false"
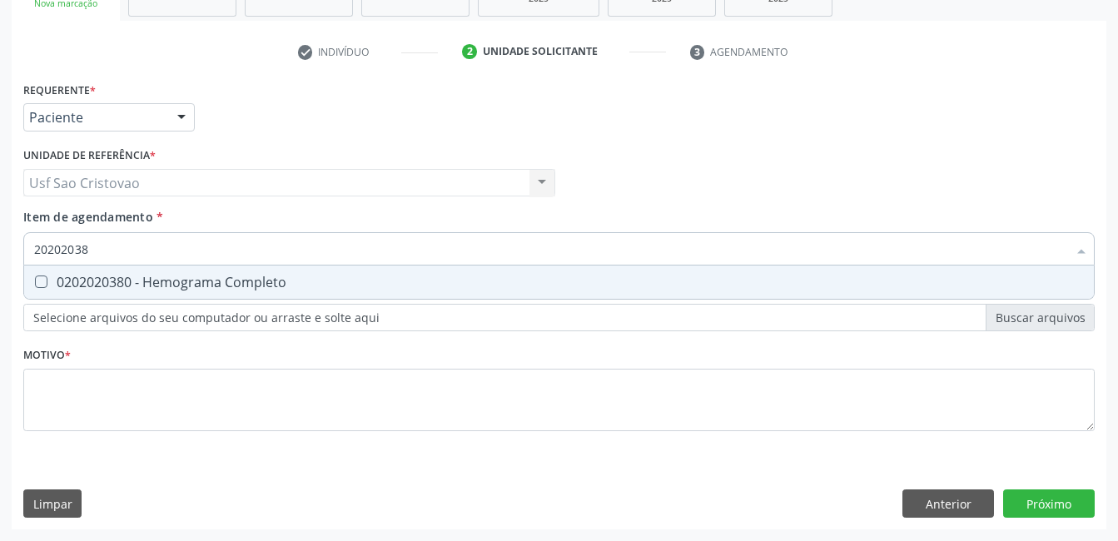
type input "202020380"
click at [45, 279] on Completo at bounding box center [41, 282] width 12 height 12
click at [35, 279] on Completo "checkbox" at bounding box center [29, 281] width 11 height 11
checkbox Completo "true"
type input "2020203"
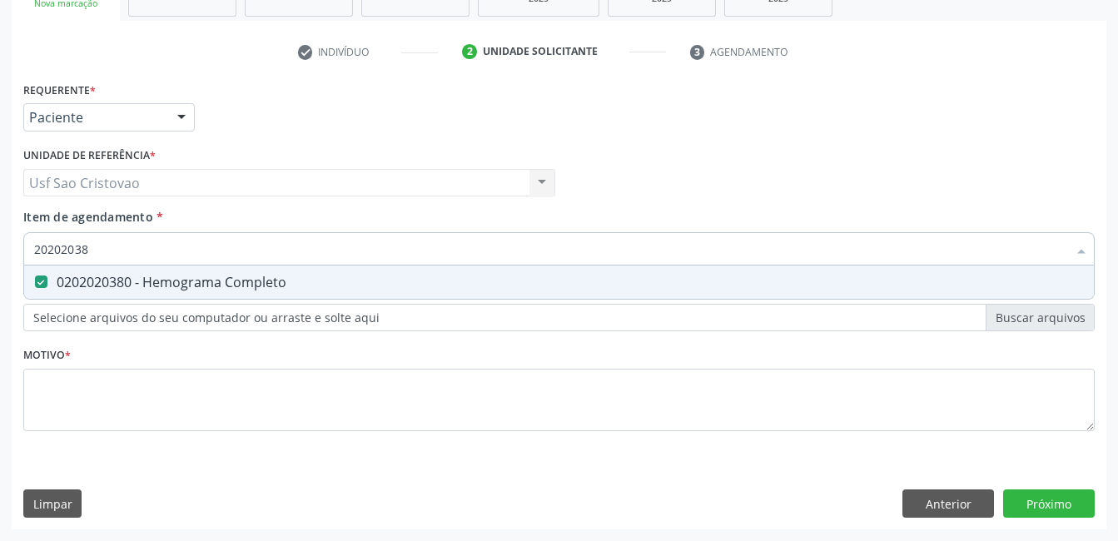
checkbox Completo "false"
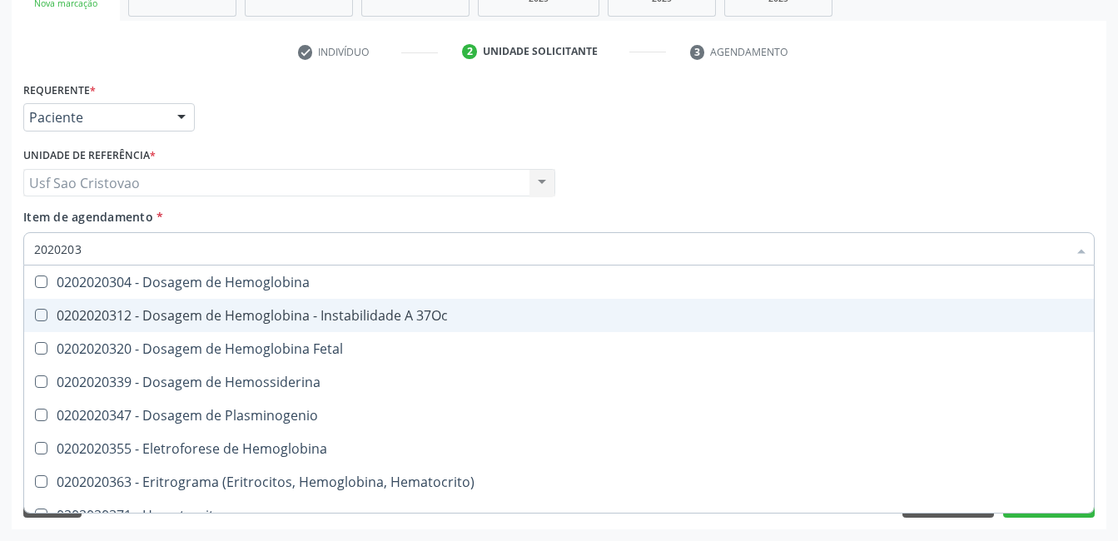
type input "202020"
checkbox Completo "false"
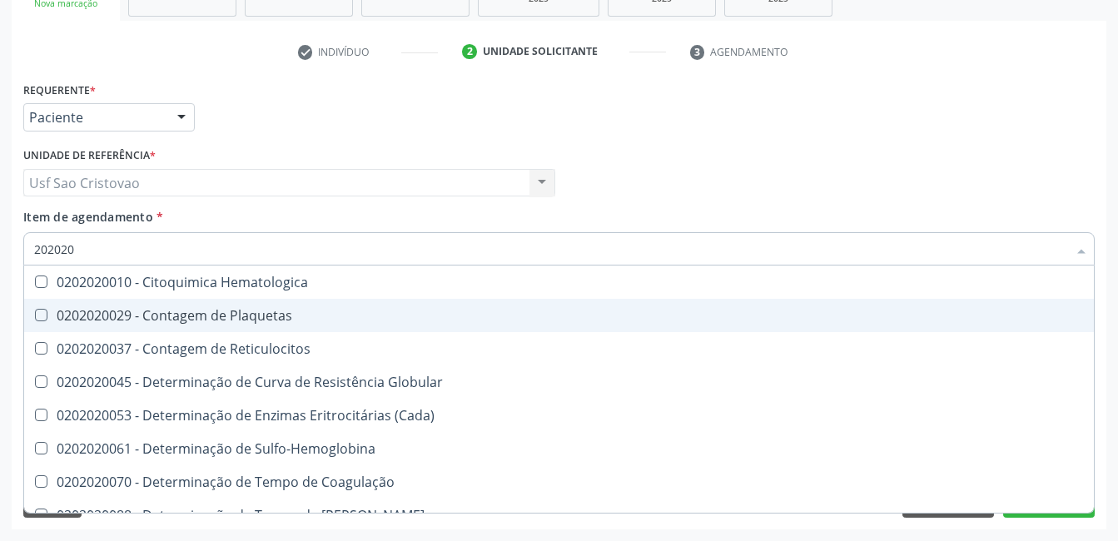
type input "20202"
checkbox Completo "false"
checkbox Leucograma "true"
type input "2020"
checkbox Globular "true"
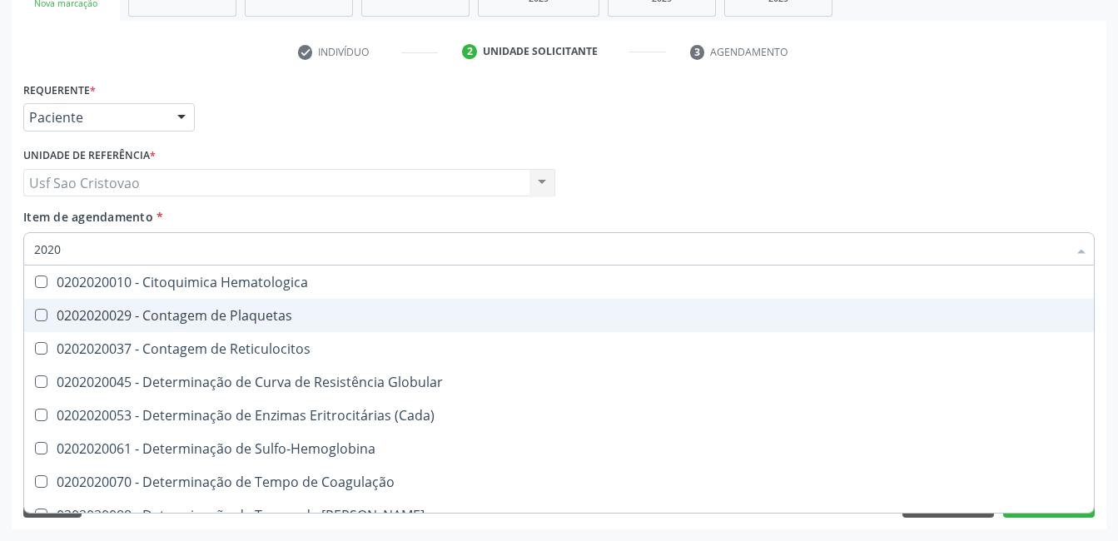
checkbox Completo "false"
checkbox Protrombina "true"
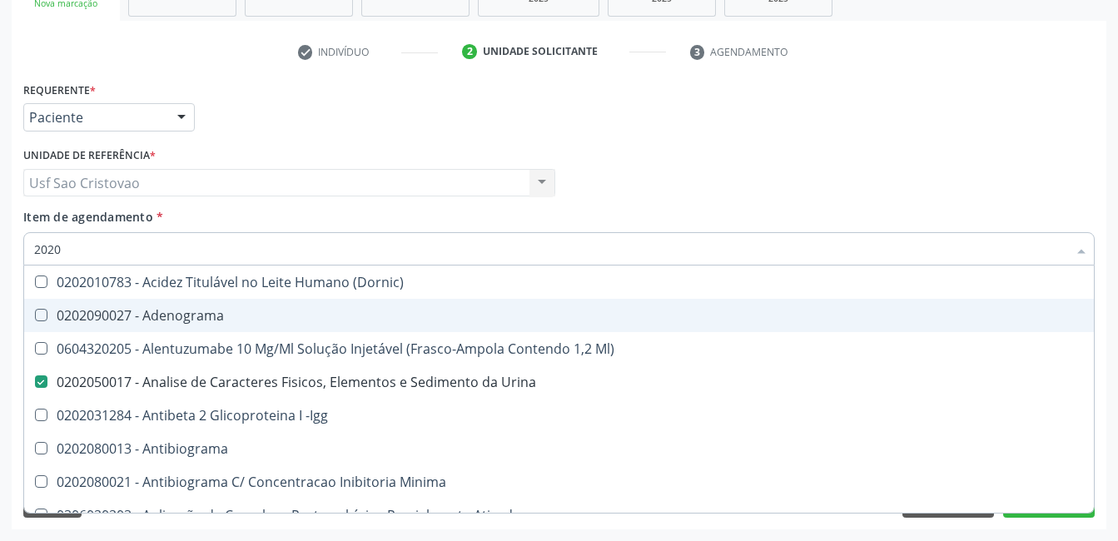
type input "20203"
checkbox Urina "false"
checkbox \(Qualitativo\) "true"
checkbox Dosagens\) "false"
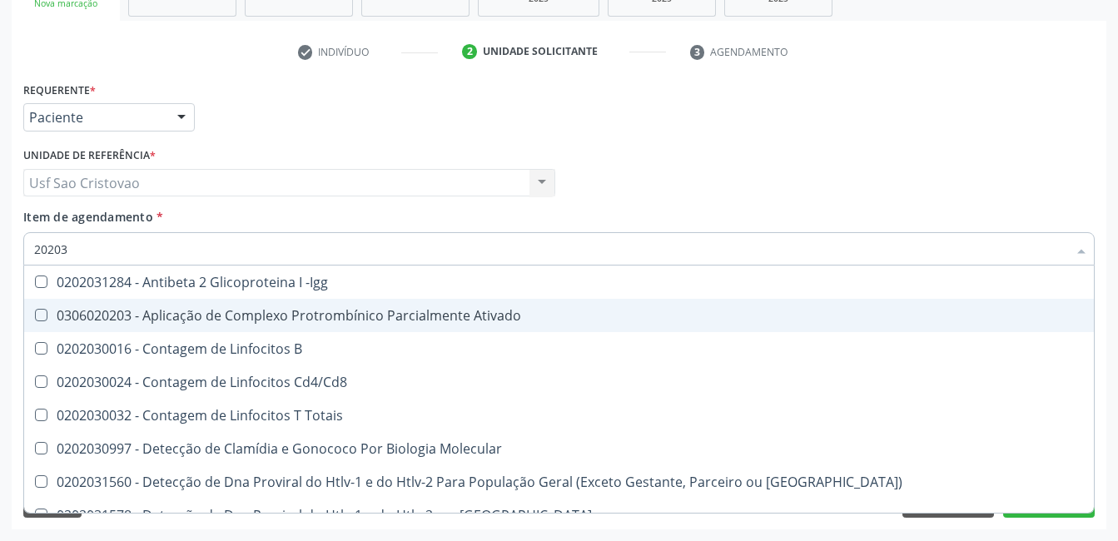
type input "202030"
checkbox Completo "false"
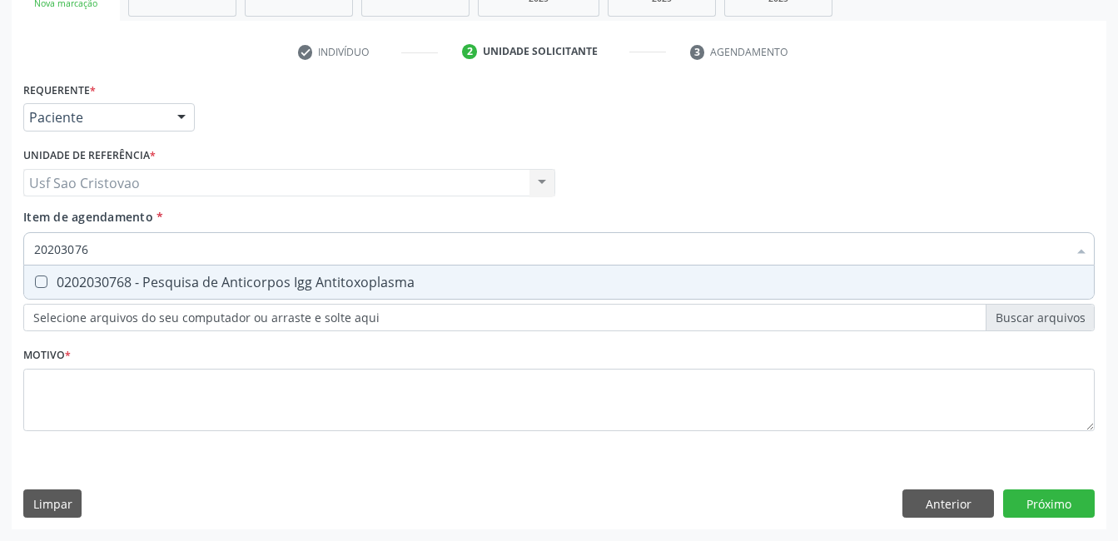
type input "202030768"
click at [42, 281] on Antitoxoplasma at bounding box center [41, 282] width 12 height 12
click at [35, 281] on Antitoxoplasma "checkbox" at bounding box center [29, 281] width 11 height 11
checkbox Antitoxoplasma "true"
click at [42, 281] on Antitoxoplasma at bounding box center [41, 282] width 12 height 12
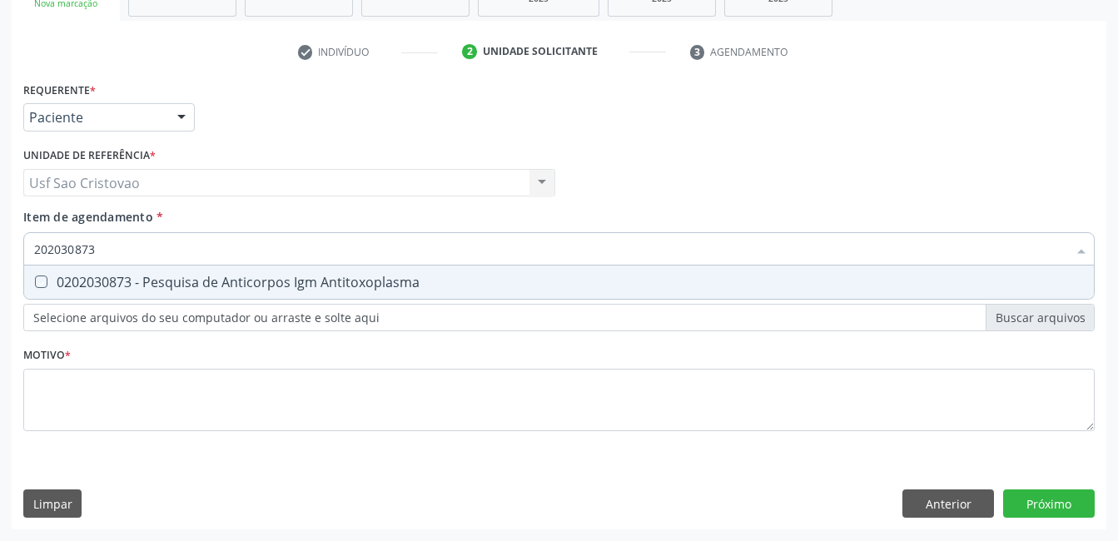
click at [35, 281] on Antitoxoplasma "checkbox" at bounding box center [29, 281] width 11 height 11
click at [41, 282] on Gestantes at bounding box center [41, 282] width 12 height 12
click at [35, 282] on Gestantes "checkbox" at bounding box center [29, 281] width 11 height 11
click at [43, 279] on Identificação at bounding box center [41, 282] width 12 height 12
click at [35, 279] on Identificação "checkbox" at bounding box center [29, 281] width 11 height 11
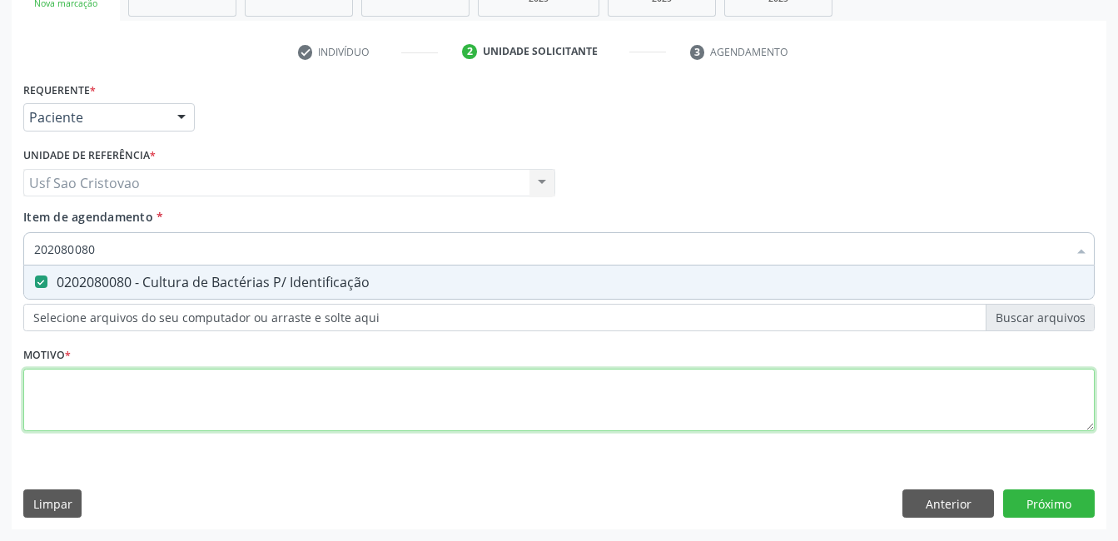
click at [164, 400] on div "Requerente * Paciente Profissional de Saúde Paciente Nenhum resultado encontrad…" at bounding box center [558, 265] width 1071 height 377
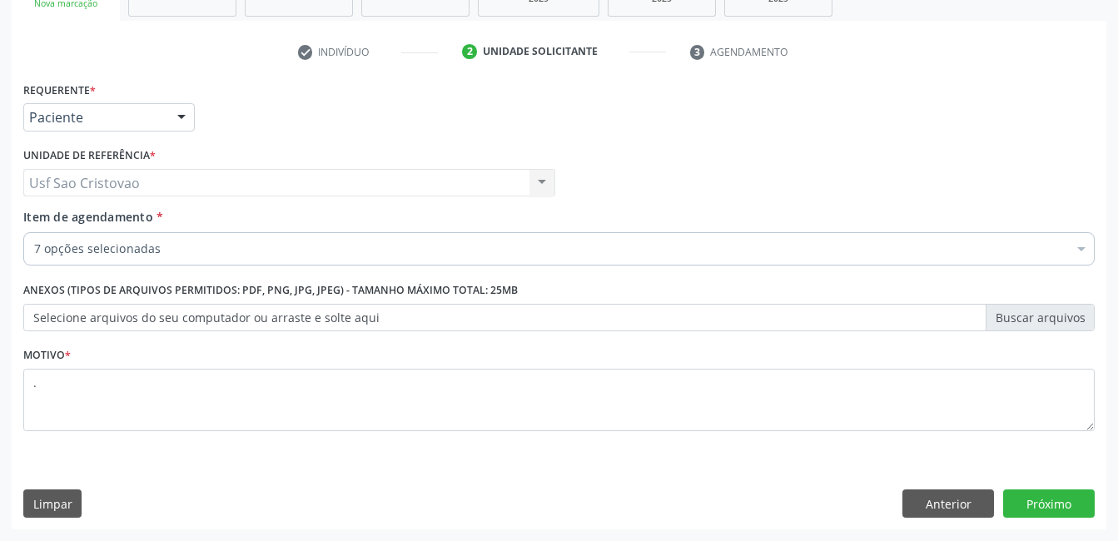
click at [574, 489] on div "Requerente * Paciente Profissional de Saúde Paciente Nenhum resultado encontrad…" at bounding box center [559, 303] width 1095 height 452
click at [1052, 507] on button "Próximo" at bounding box center [1049, 504] width 92 height 28
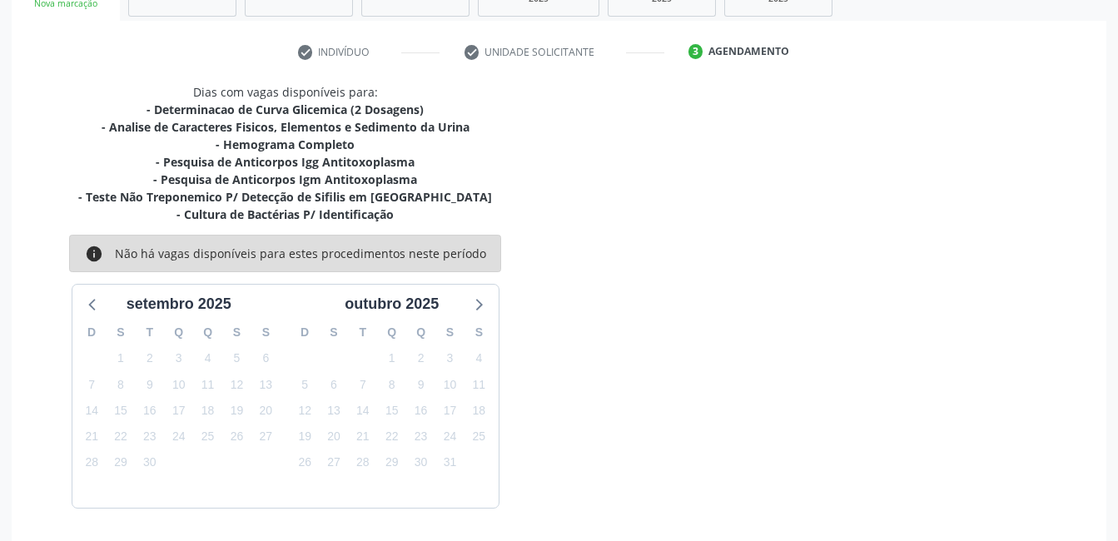
scroll to position [337, 0]
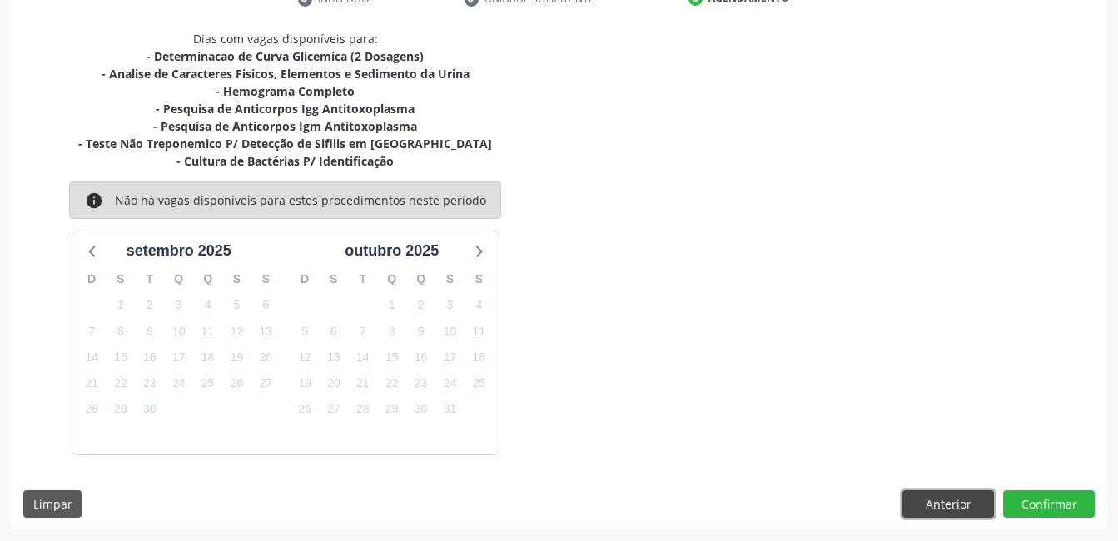
click at [935, 513] on button "Anterior" at bounding box center [948, 504] width 92 height 28
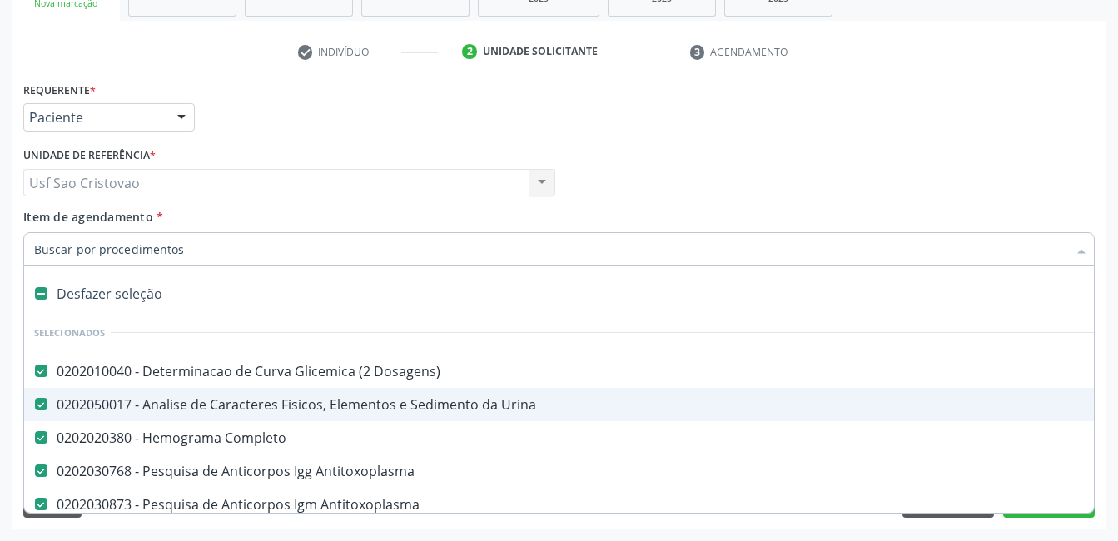
scroll to position [166, 0]
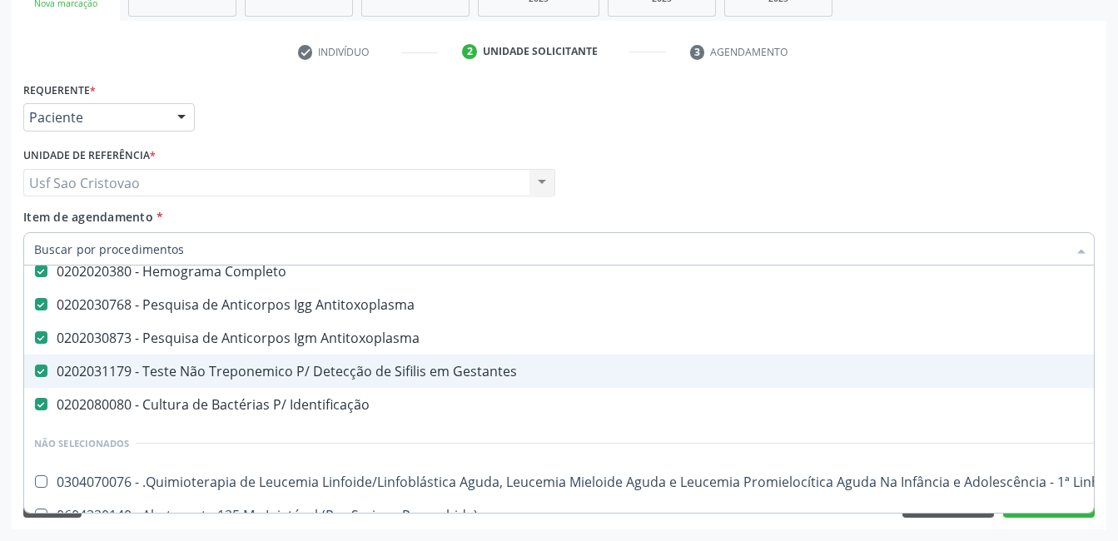
click at [41, 372] on Gestantes at bounding box center [41, 371] width 12 height 12
click at [35, 372] on Gestantes "checkbox" at bounding box center [29, 370] width 11 height 11
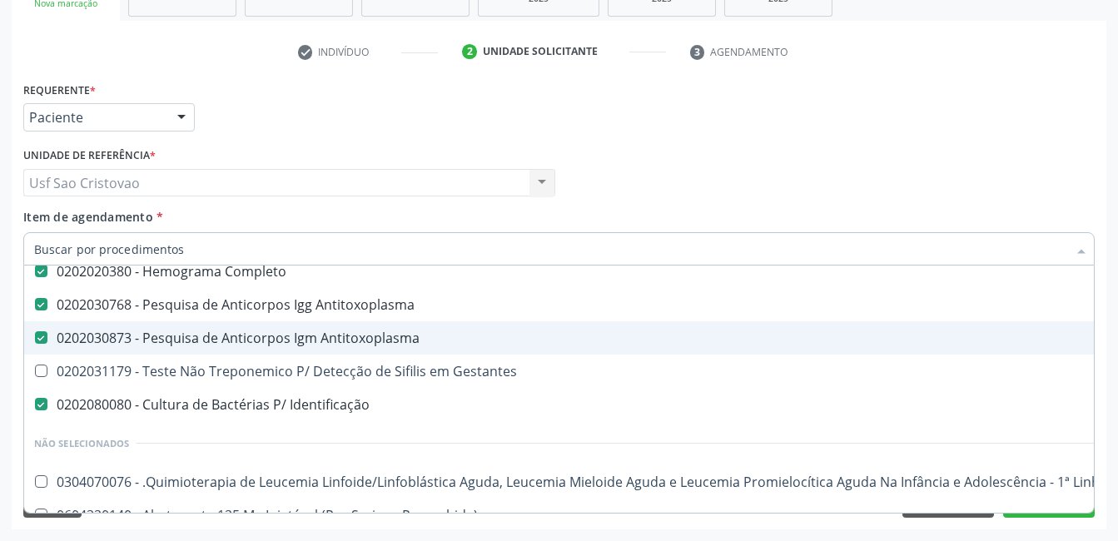
scroll to position [499, 0]
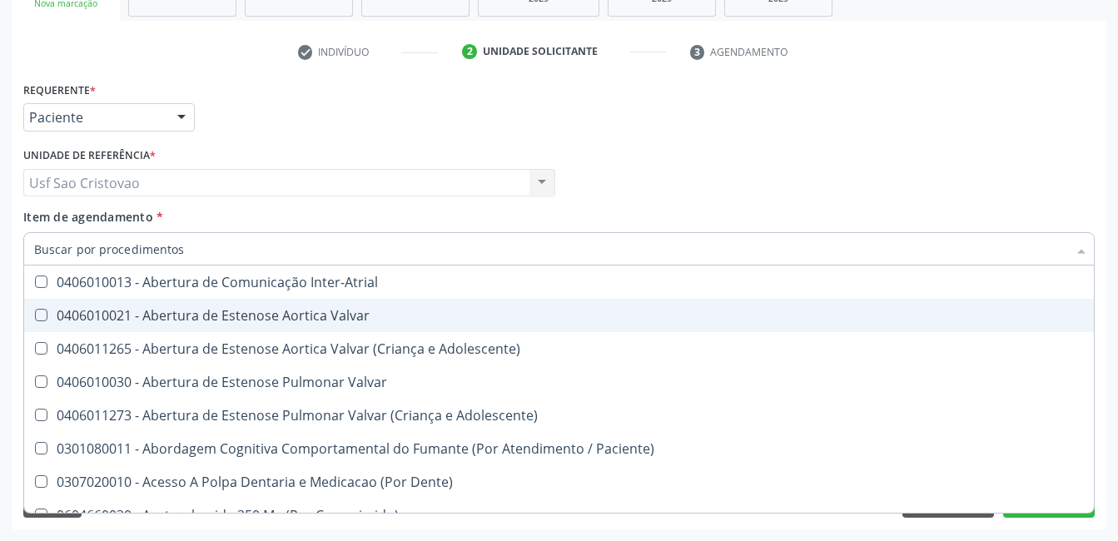
click at [840, 528] on div "Requerente * Paciente Profissional de Saúde Paciente Nenhum resultado encontrad…" at bounding box center [559, 303] width 1095 height 452
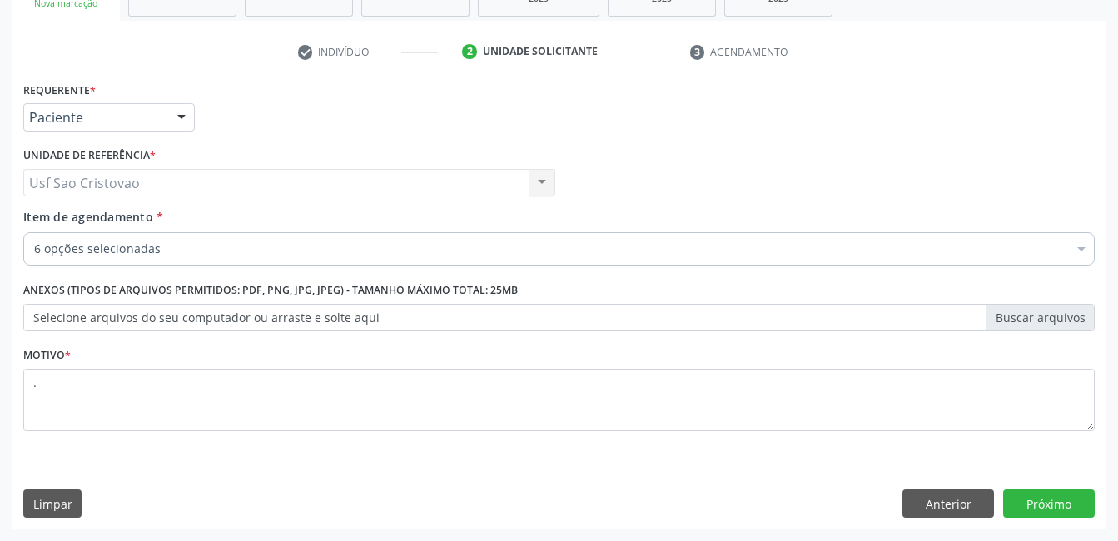
scroll to position [0, 0]
click at [1033, 505] on button "Próximo" at bounding box center [1049, 504] width 92 height 28
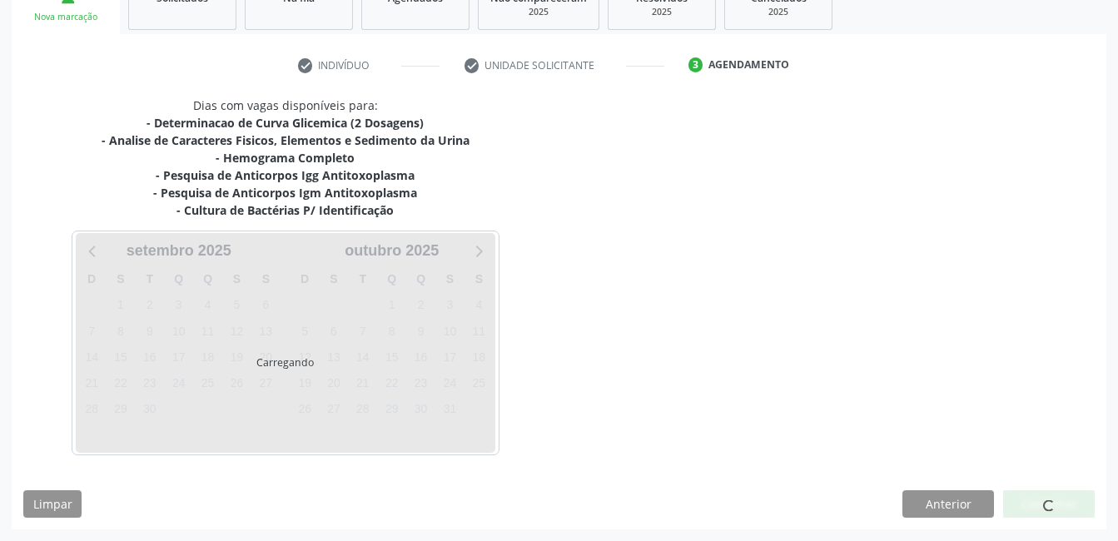
scroll to position [271, 0]
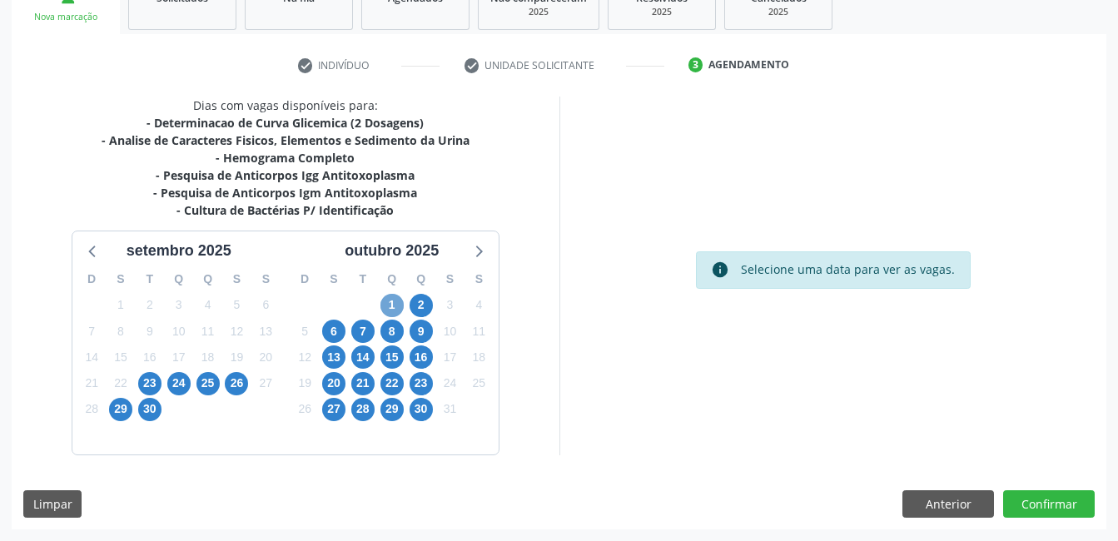
click at [392, 299] on span "1" at bounding box center [391, 305] width 23 height 23
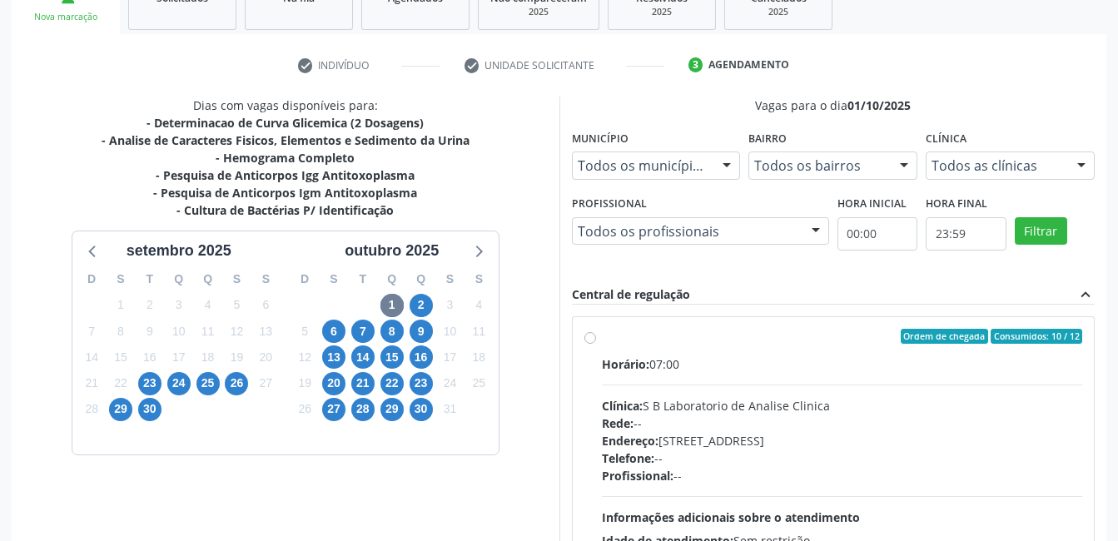
click at [602, 343] on label "Ordem de chegada Consumidos: 10 / 12 Horário: 07:00 Clínica: S B Laboratorio de…" at bounding box center [842, 457] width 481 height 256
click at [595, 343] on input "Ordem de chegada Consumidos: 10 / 12 Horário: 07:00 Clínica: S B Laboratorio de…" at bounding box center [590, 336] width 12 height 15
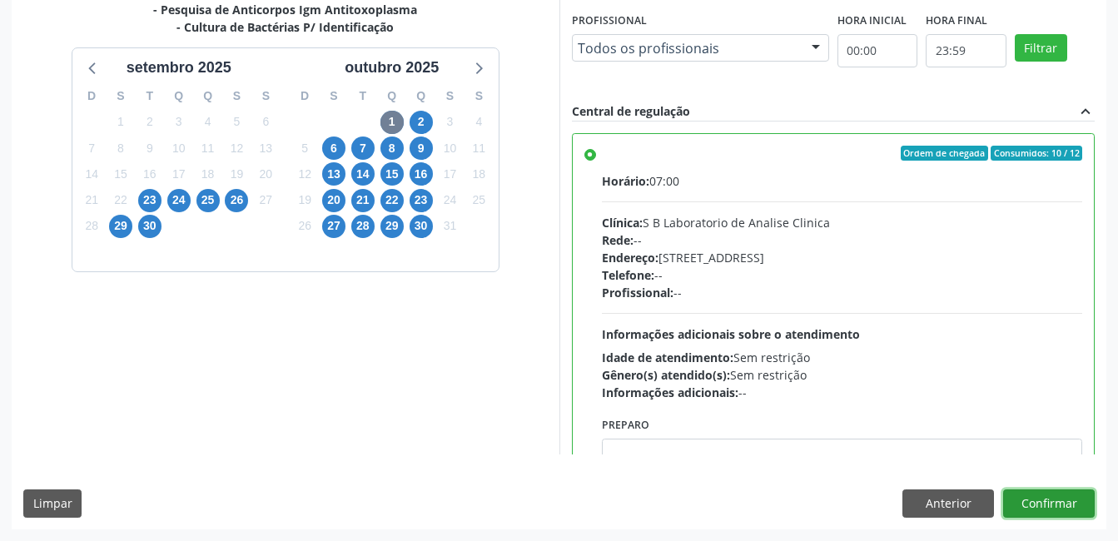
click at [1071, 498] on button "Confirmar" at bounding box center [1049, 504] width 92 height 28
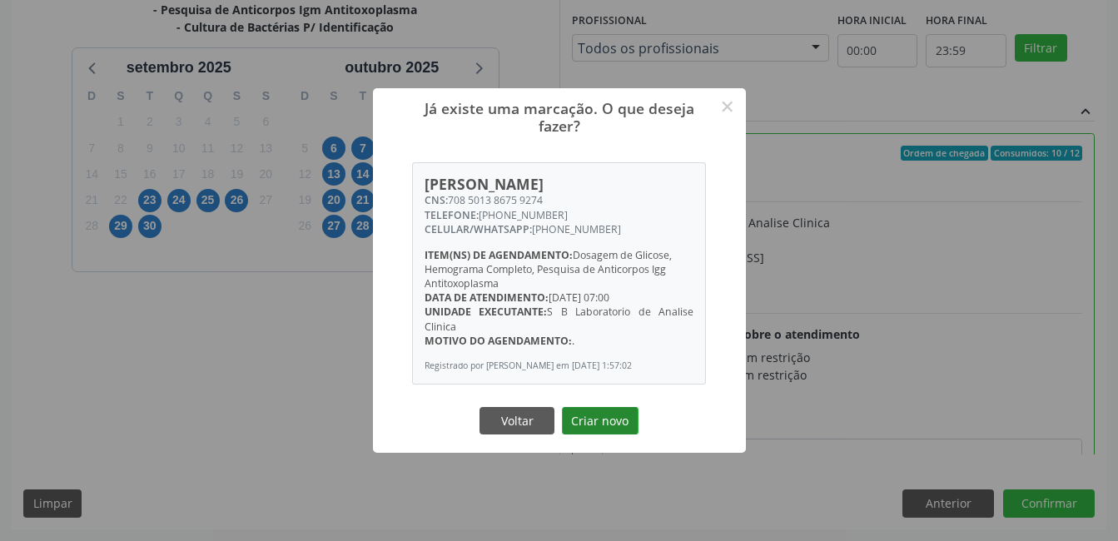
click at [615, 429] on button "Criar novo" at bounding box center [600, 421] width 77 height 28
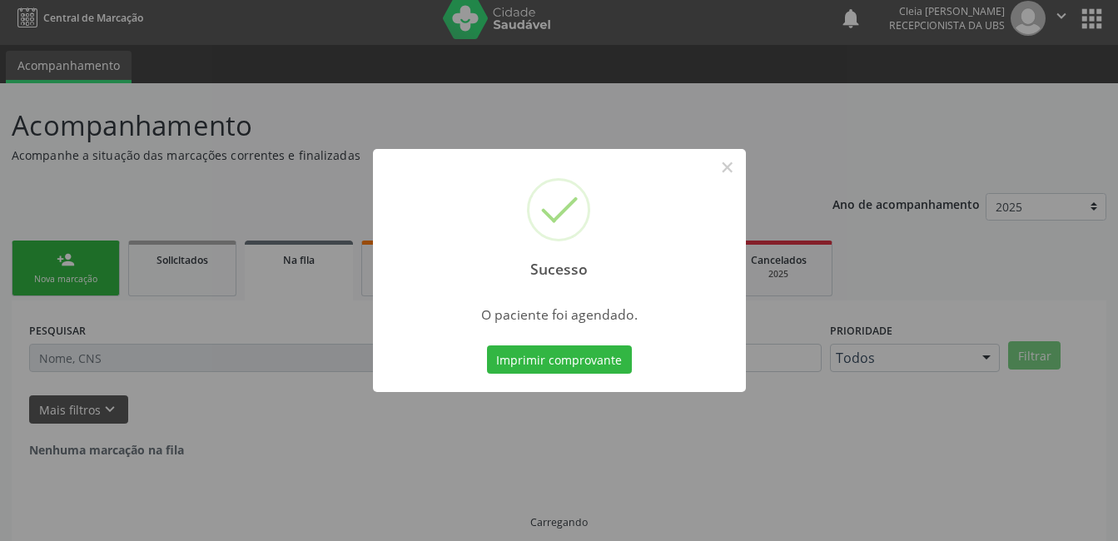
scroll to position [0, 0]
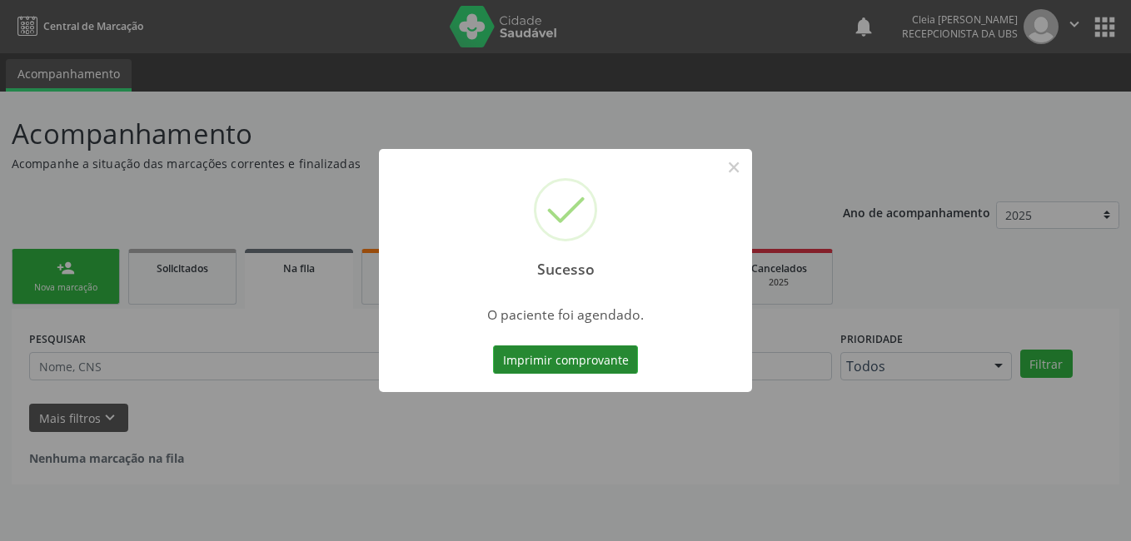
click at [602, 365] on button "Imprimir comprovante" at bounding box center [565, 359] width 145 height 28
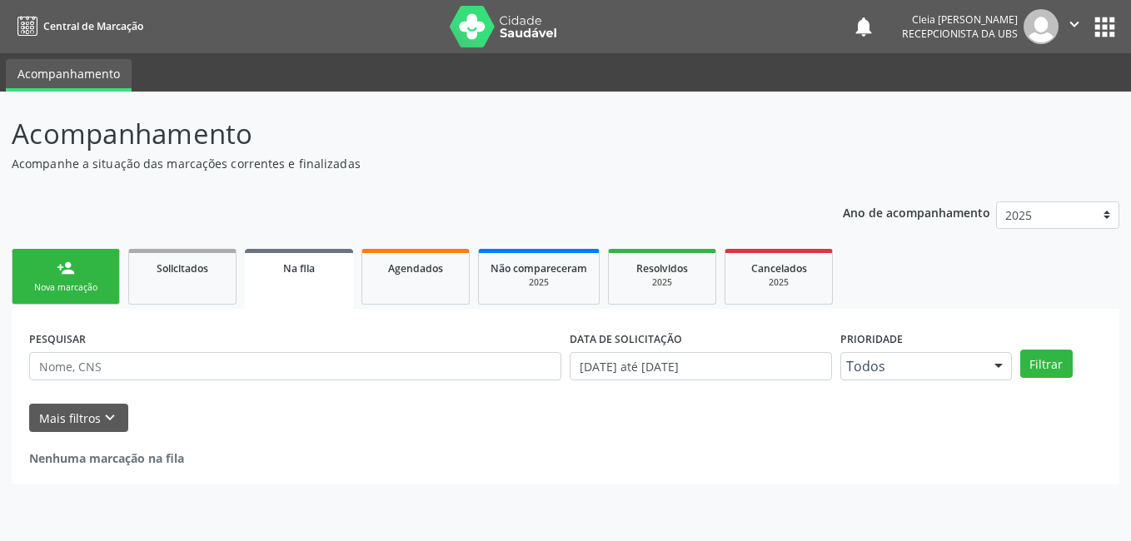
click at [89, 281] on link "person_add Nova marcação" at bounding box center [66, 277] width 108 height 56
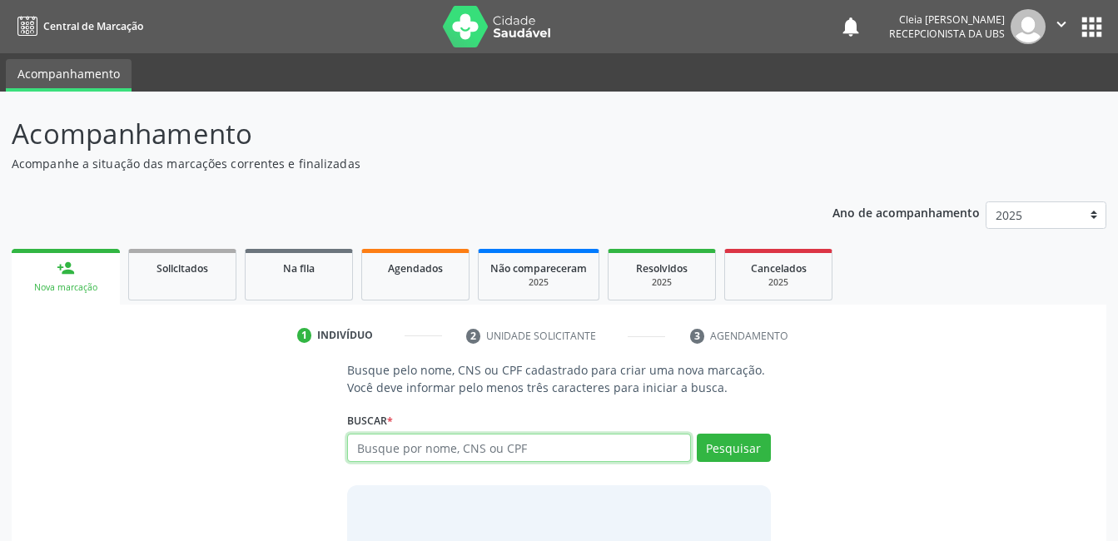
click at [495, 445] on input "text" at bounding box center [518, 448] width 343 height 28
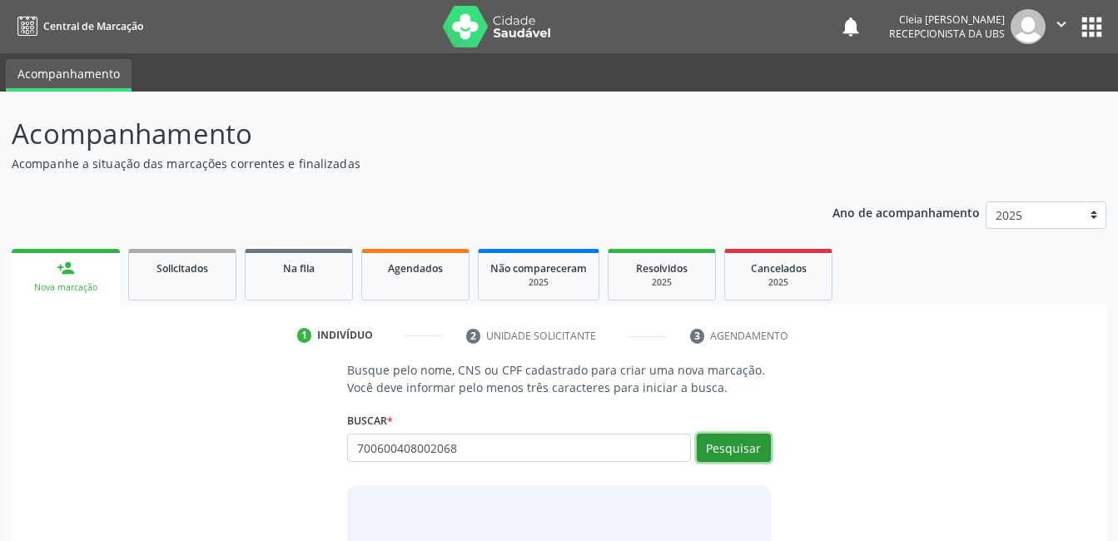
click at [725, 448] on button "Pesquisar" at bounding box center [734, 448] width 74 height 28
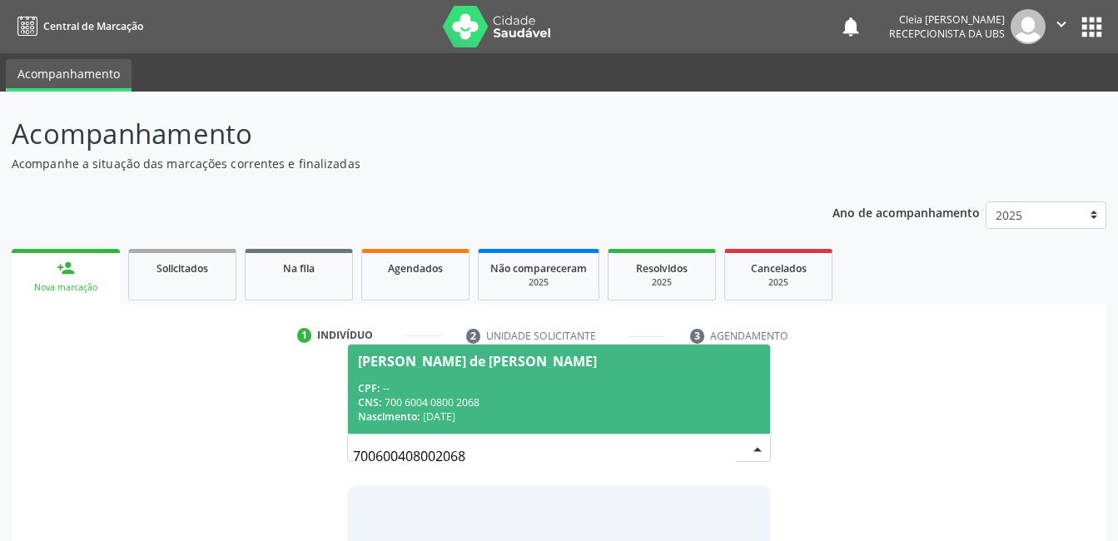
click at [503, 401] on div "CNS: 700 6004 0800 2068" at bounding box center [558, 402] width 401 height 14
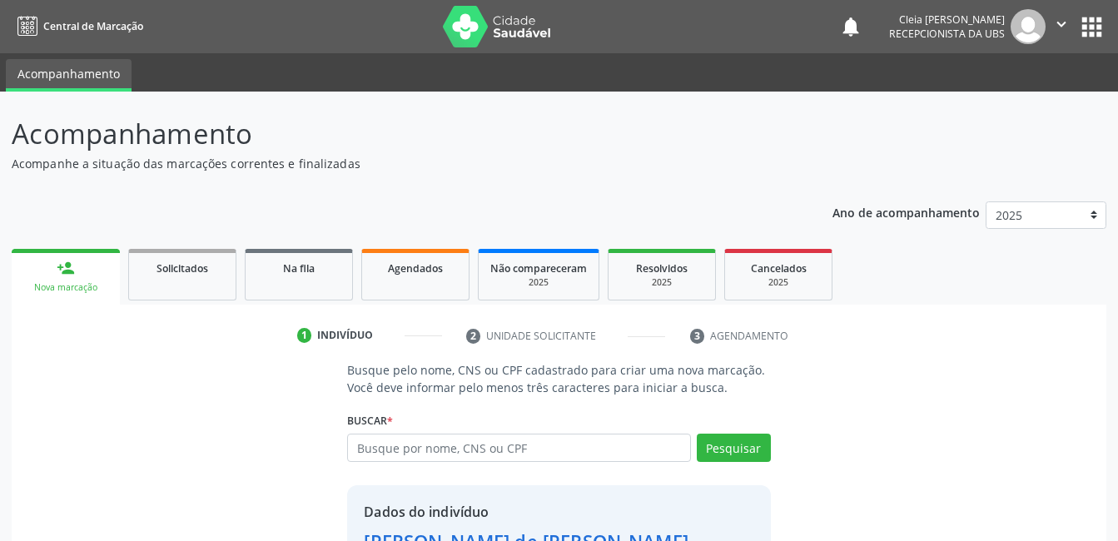
scroll to position [127, 0]
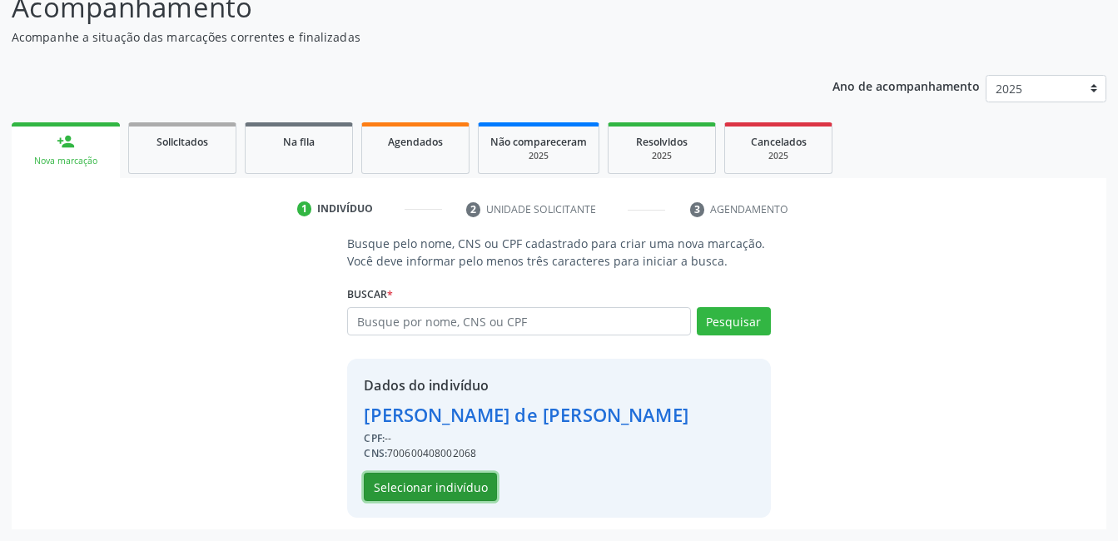
click at [415, 480] on button "Selecionar indivíduo" at bounding box center [430, 487] width 133 height 28
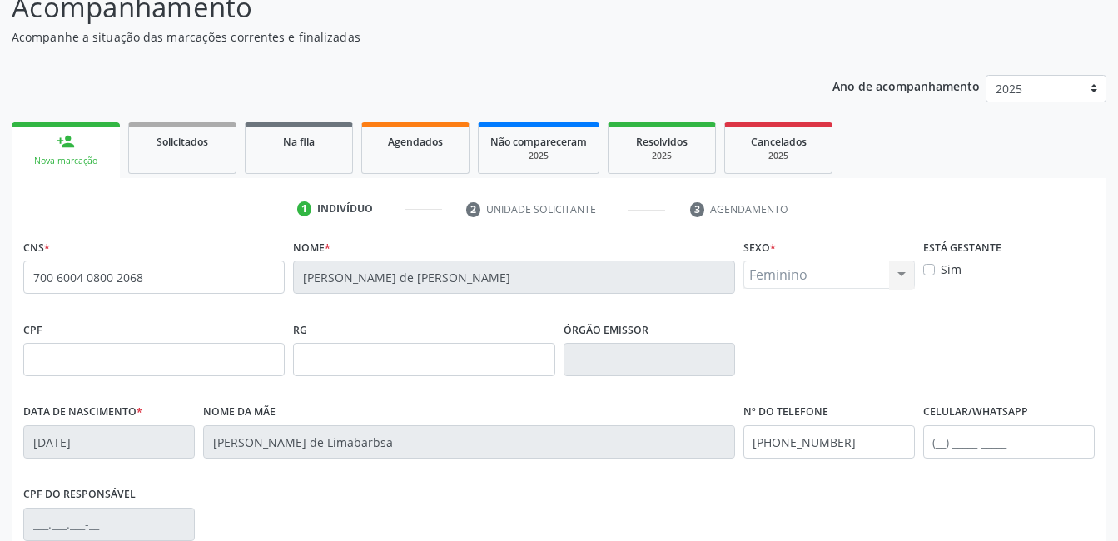
scroll to position [361, 0]
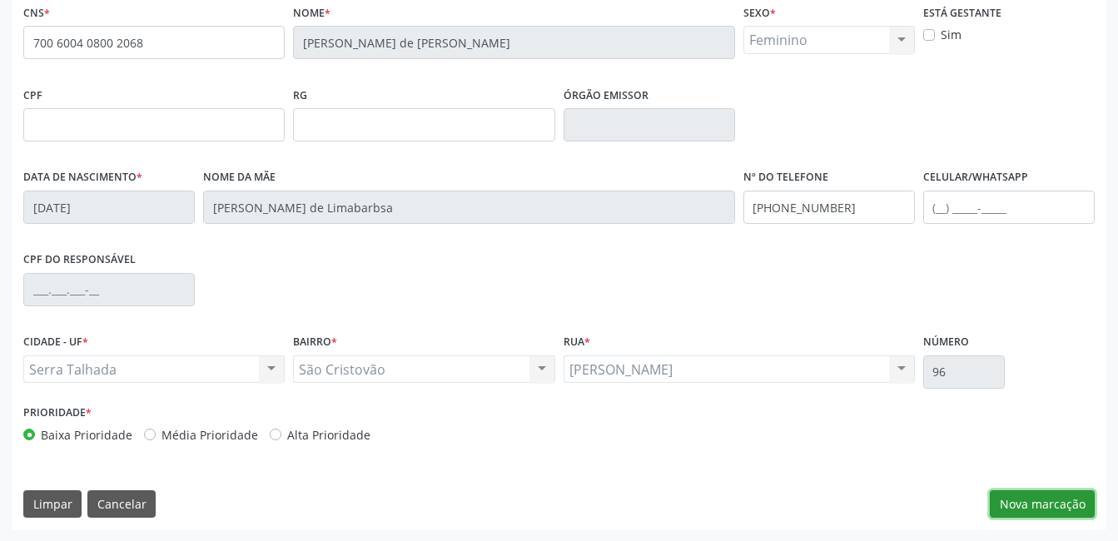
click at [1078, 504] on button "Nova marcação" at bounding box center [1042, 504] width 105 height 28
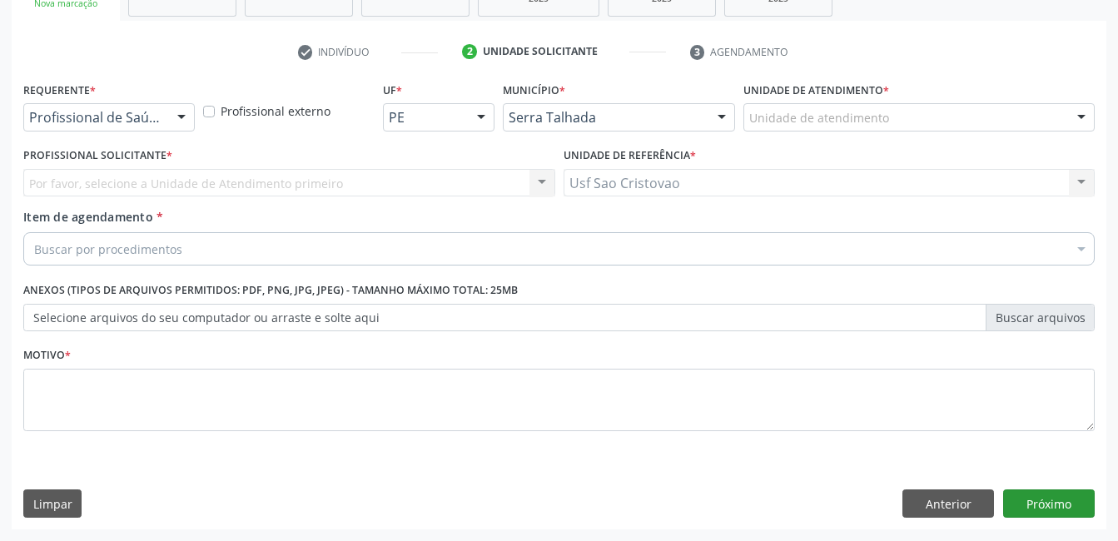
scroll to position [284, 0]
click at [174, 115] on div at bounding box center [181, 118] width 25 height 28
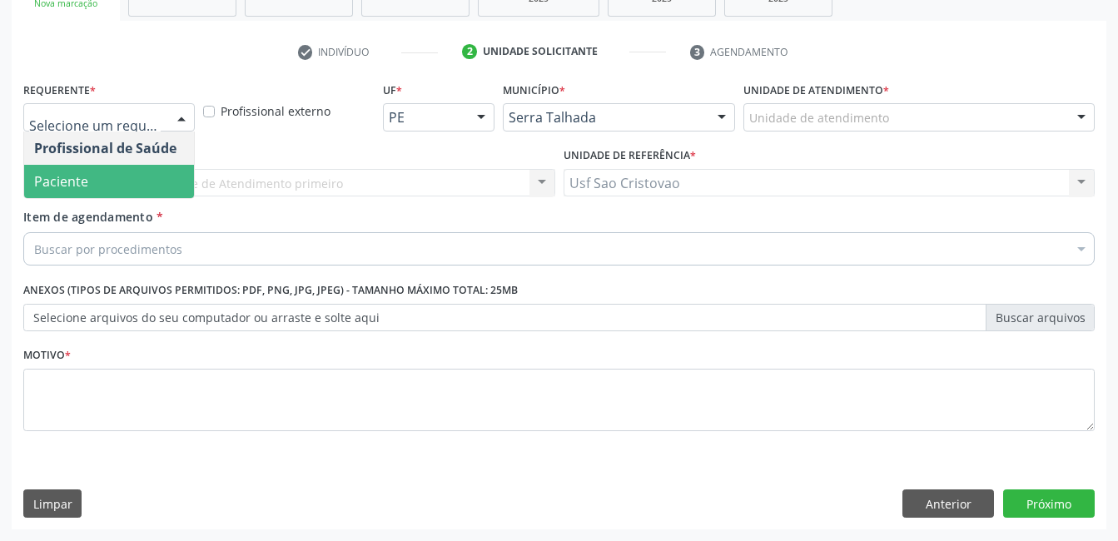
click at [162, 181] on span "Paciente" at bounding box center [109, 181] width 170 height 33
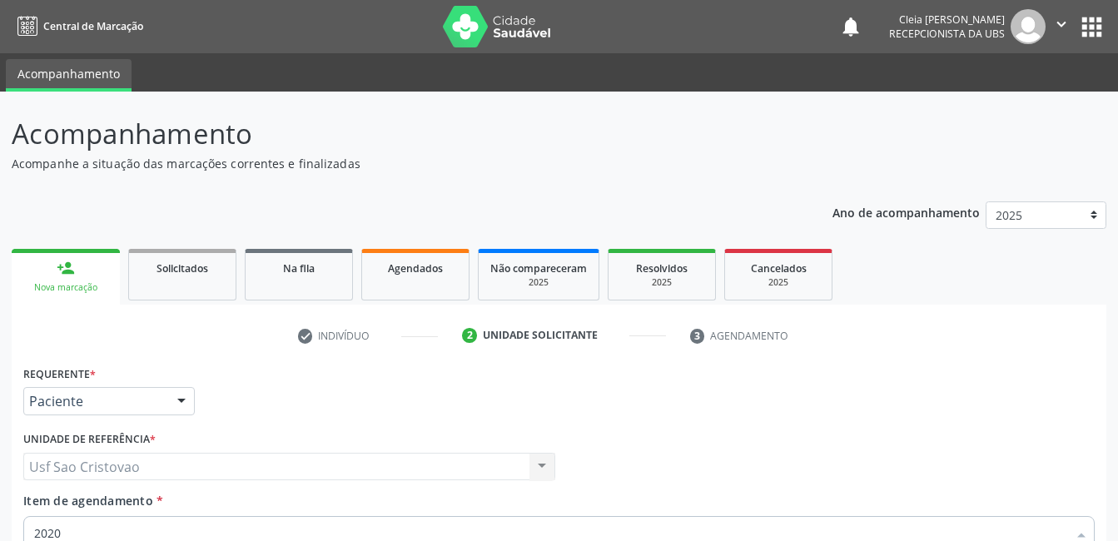
scroll to position [284, 0]
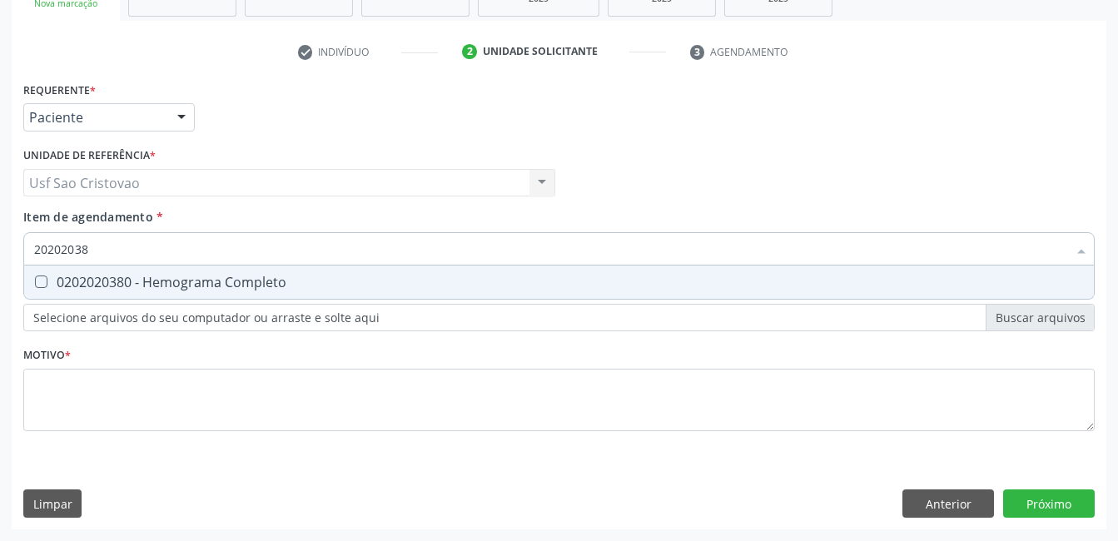
type input "202020380"
click at [42, 284] on Completo at bounding box center [41, 282] width 12 height 12
click at [35, 284] on Completo "checkbox" at bounding box center [29, 281] width 11 height 11
checkbox Completo "true"
type input "2020203"
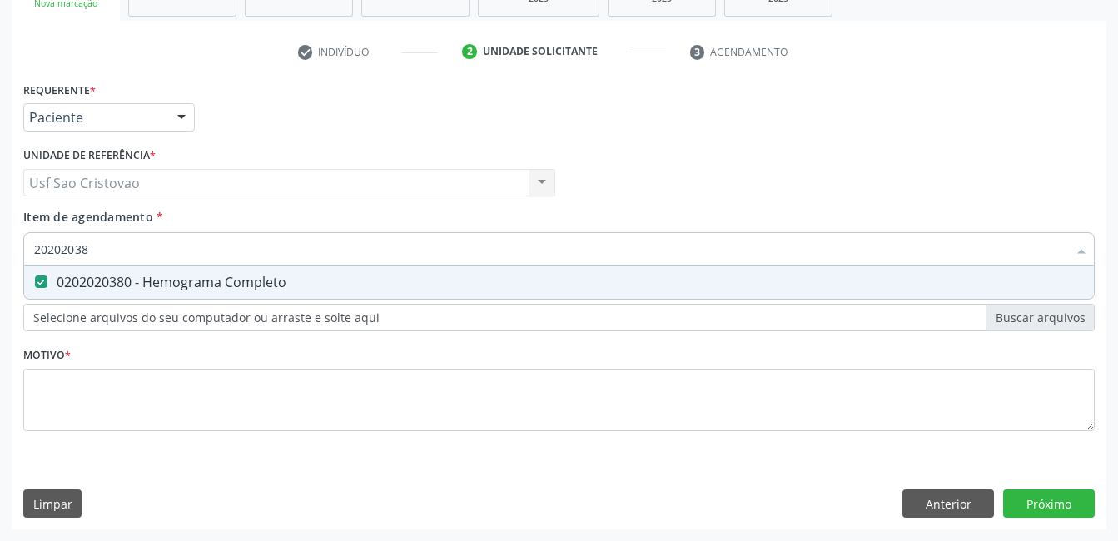
checkbox Completo "false"
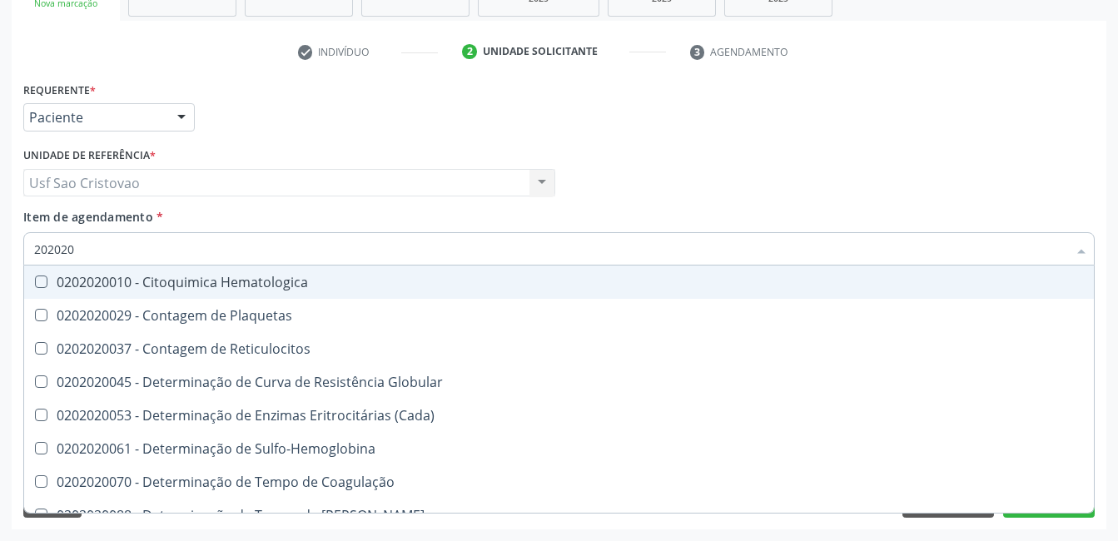
type input "20202"
checkbox Completo "false"
checkbox Leucograma "true"
type input "2020"
checkbox Completo "false"
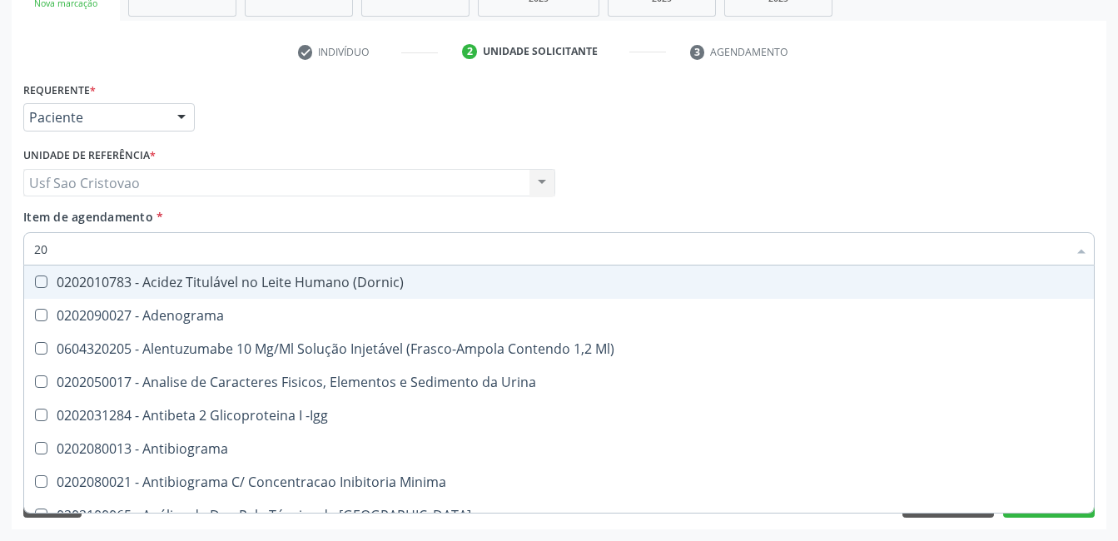
type input "2"
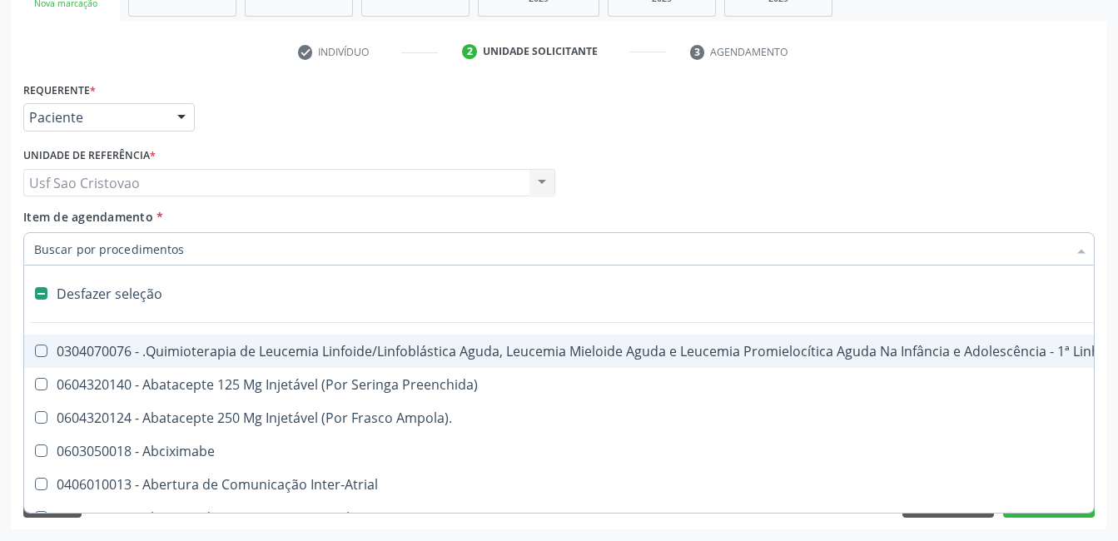
checkbox Tarso "false"
checkbox Oncologia "false"
checkbox Dedo "false"
checkbox Escapulo-Torácicas "false"
checkbox Uterino "false"
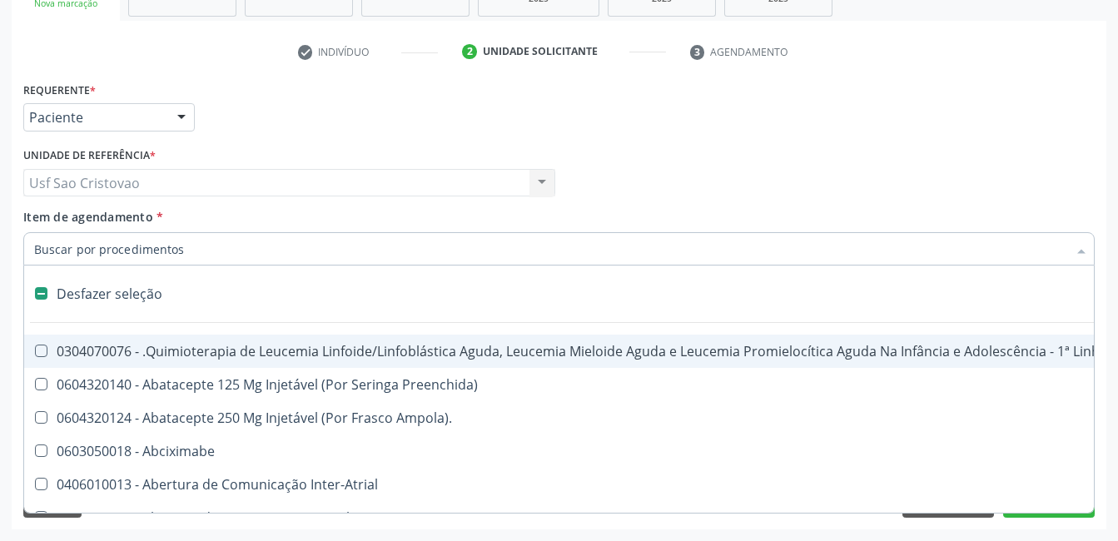
checkbox Transplantado "false"
checkbox Mama "false"
type input "2"
checkbox Oncologia "true"
checkbox Fort\) "true"
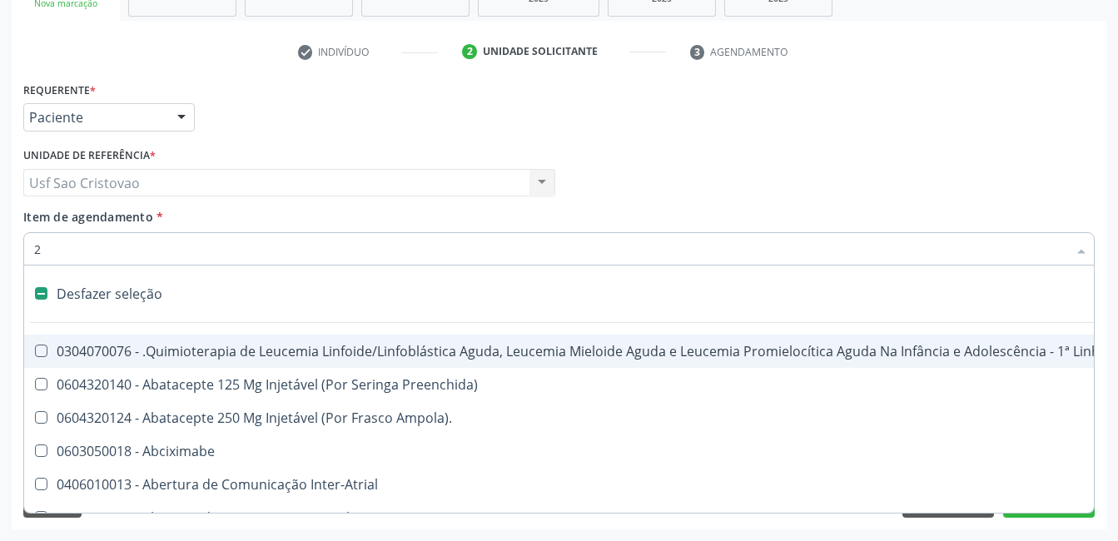
checkbox Colpoperineocleise "true"
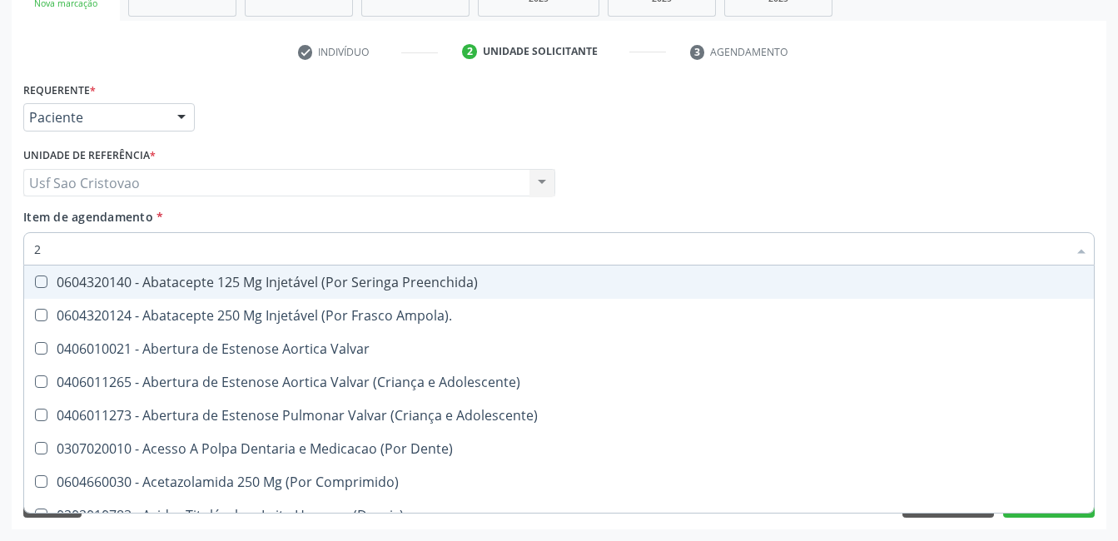
type input "20"
checkbox Abdominal "true"
checkbox Colostomia "true"
checkbox Colpectomia "true"
checkbox Hdl "false"
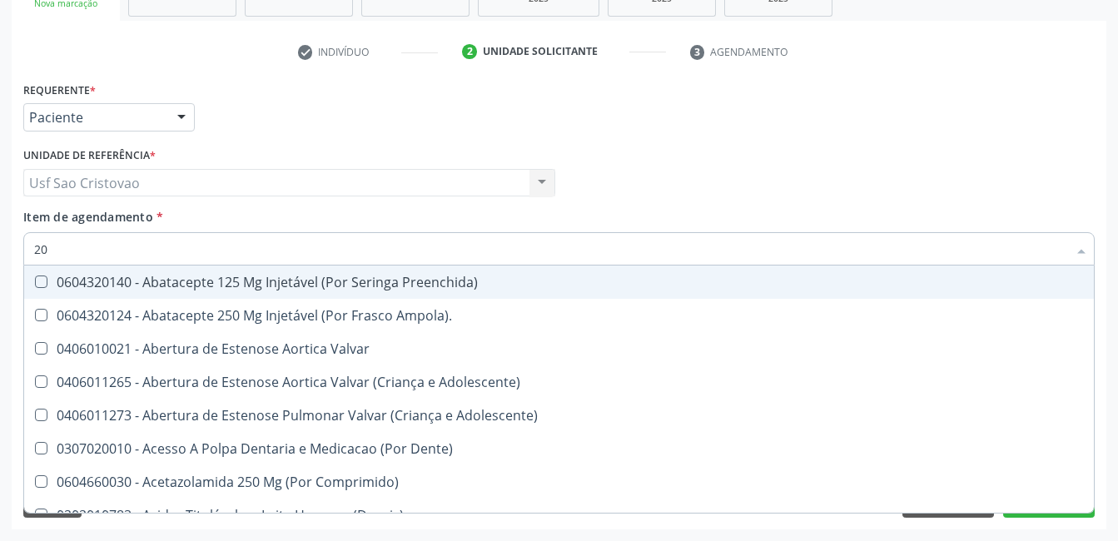
checkbox Ldl "false"
checkbox Total "false"
checkbox Fibrinogenio "true"
type input "202"
checkbox Lisa "true"
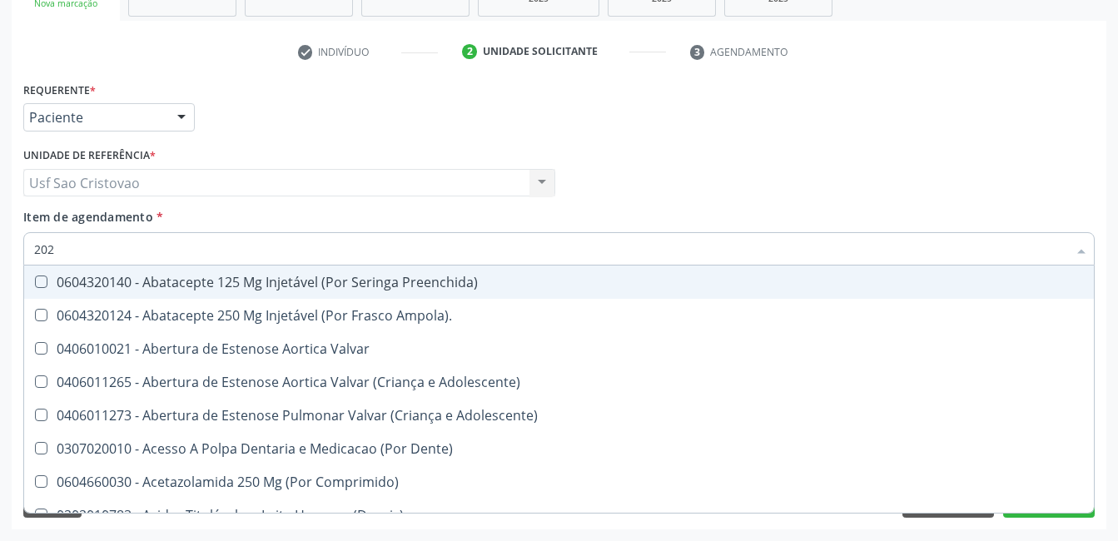
checkbox Coluna "true"
checkbox Cervico-Toracica "true"
checkbox Aspiracao "true"
checkbox Abdominal "false"
checkbox Colostomia "false"
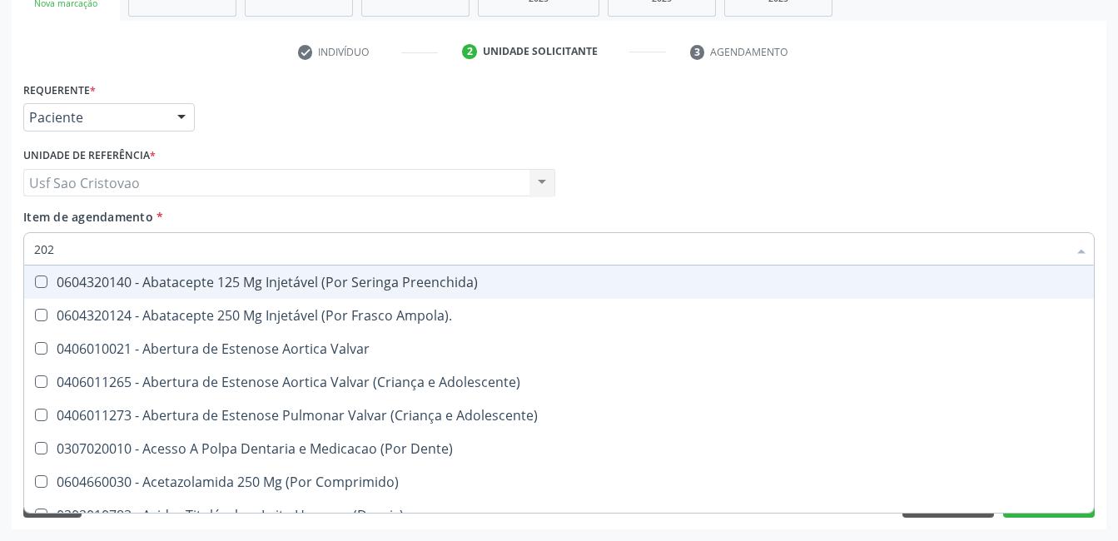
checkbox Colpectomia "false"
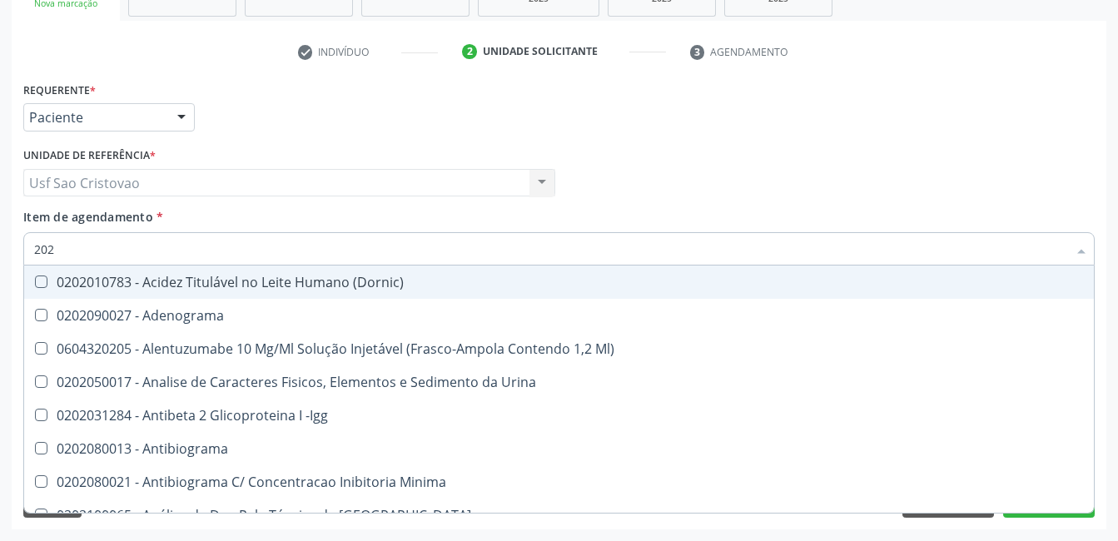
type input "2020"
checkbox Triciclicos "true"
checkbox \(Psa\) "true"
checkbox III "true"
checkbox Hdl "false"
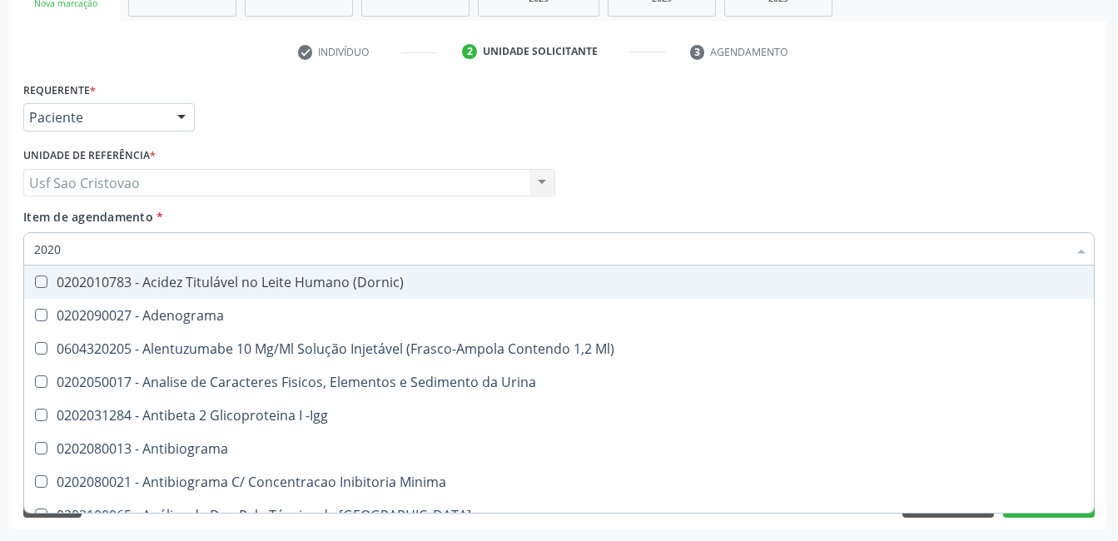
checkbox Ldl "false"
checkbox Total "false"
checkbox B12 "true"
checkbox Completo "false"
type input "20201"
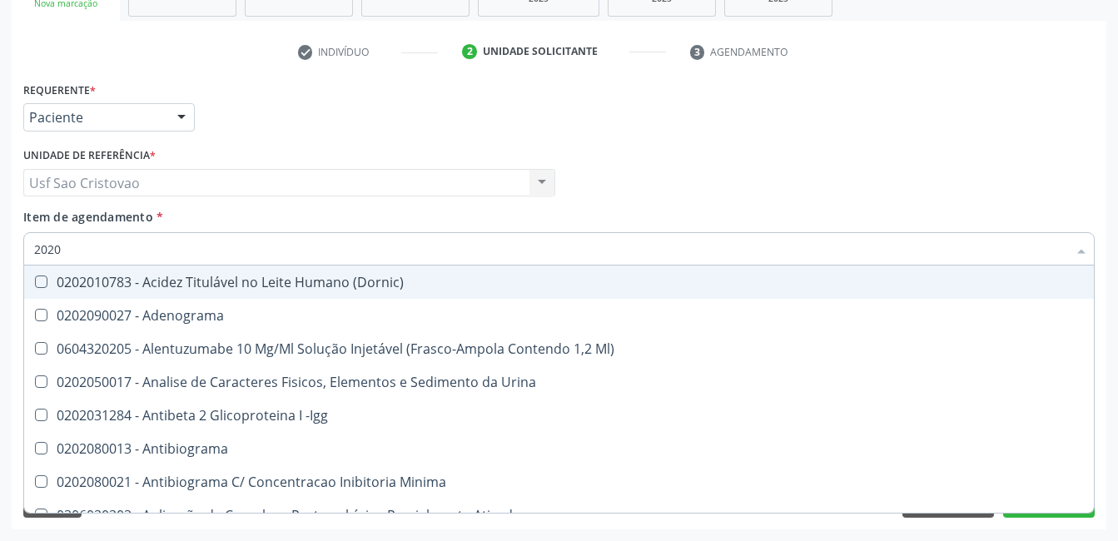
checkbox Identificação "true"
checkbox \(Pos-Pasteurização\) "true"
checkbox Hemacias "true"
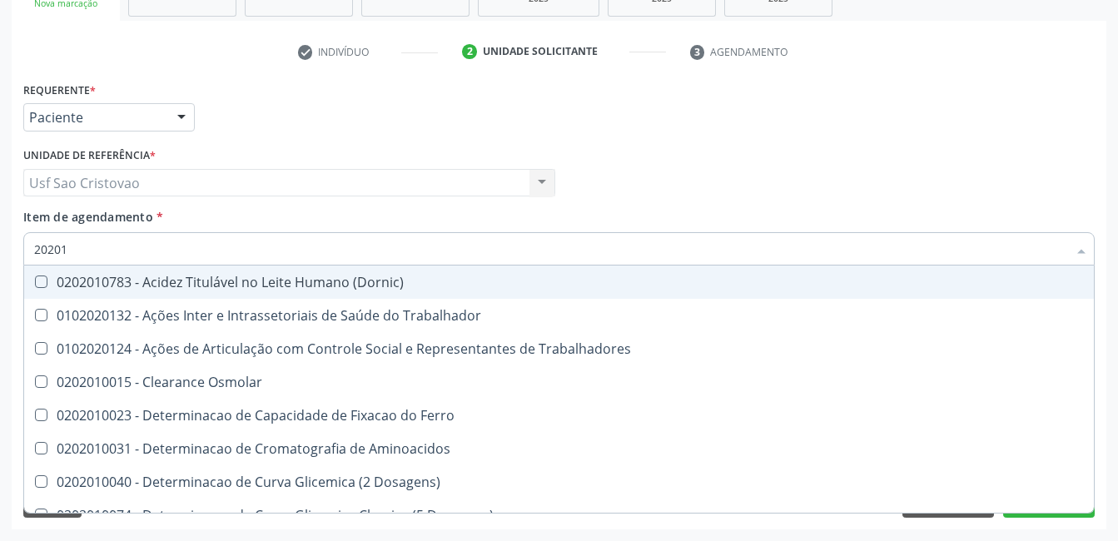
type input "202010"
checkbox Circulante "true"
checkbox III "true"
checkbox Fracoes "true"
checkbox Hdl "false"
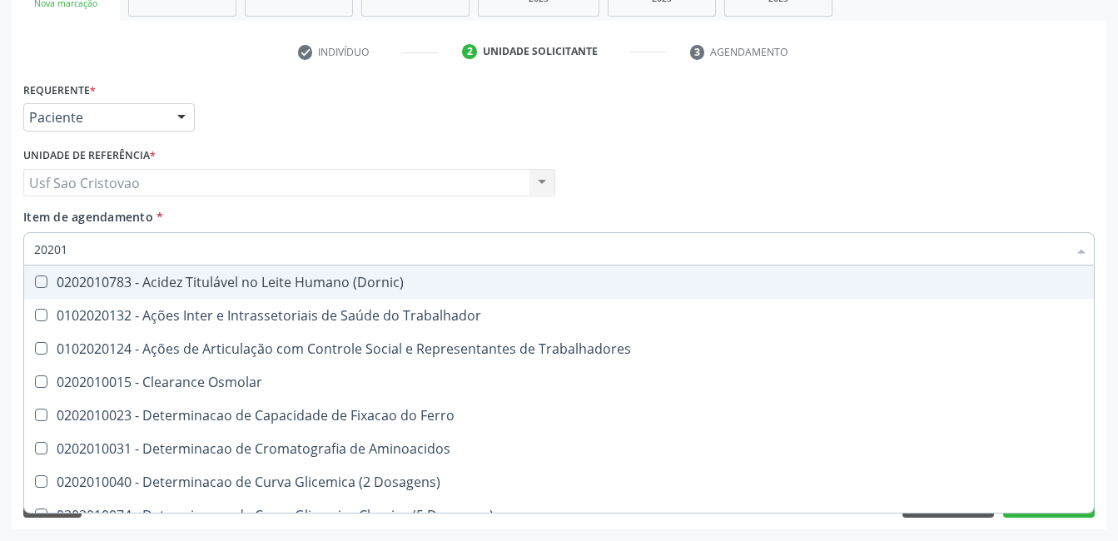
checkbox Ldl "false"
checkbox Total "false"
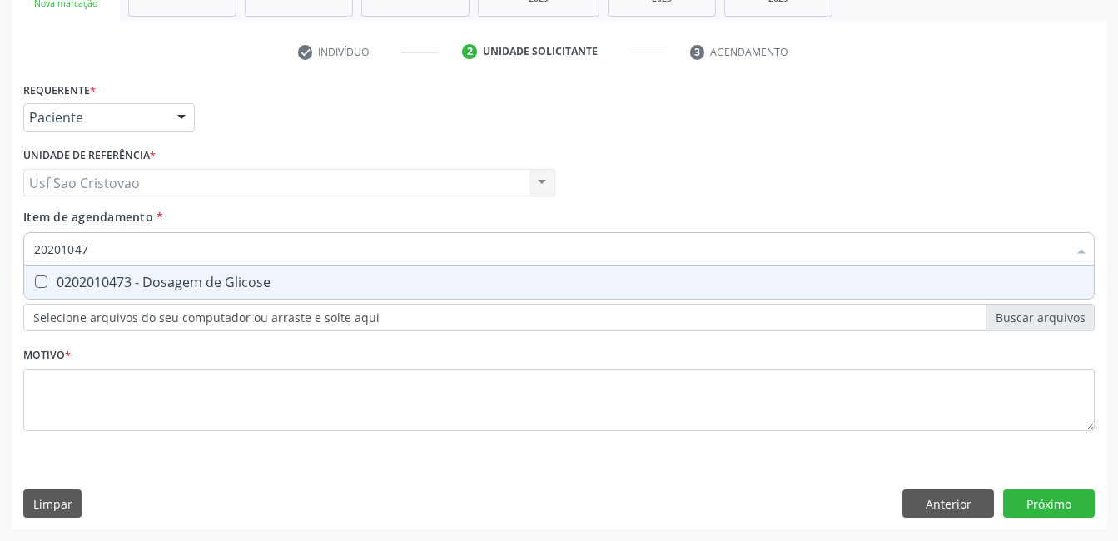
type input "202010473"
click at [46, 286] on Glicose at bounding box center [41, 282] width 12 height 12
click at [35, 286] on Glicose "checkbox" at bounding box center [29, 281] width 11 height 11
checkbox Glicose "true"
type input "2020104"
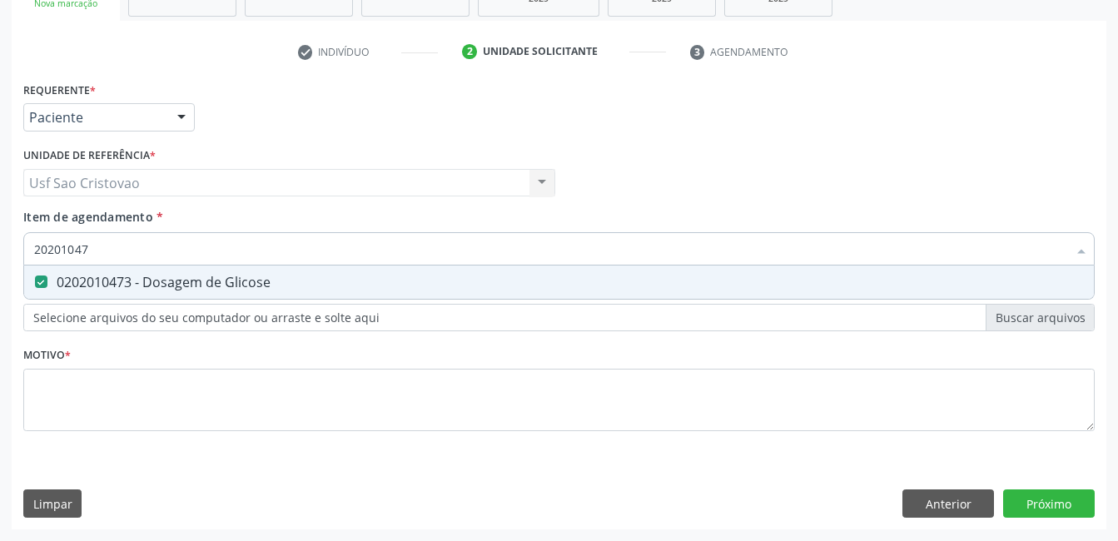
checkbox Glicose "false"
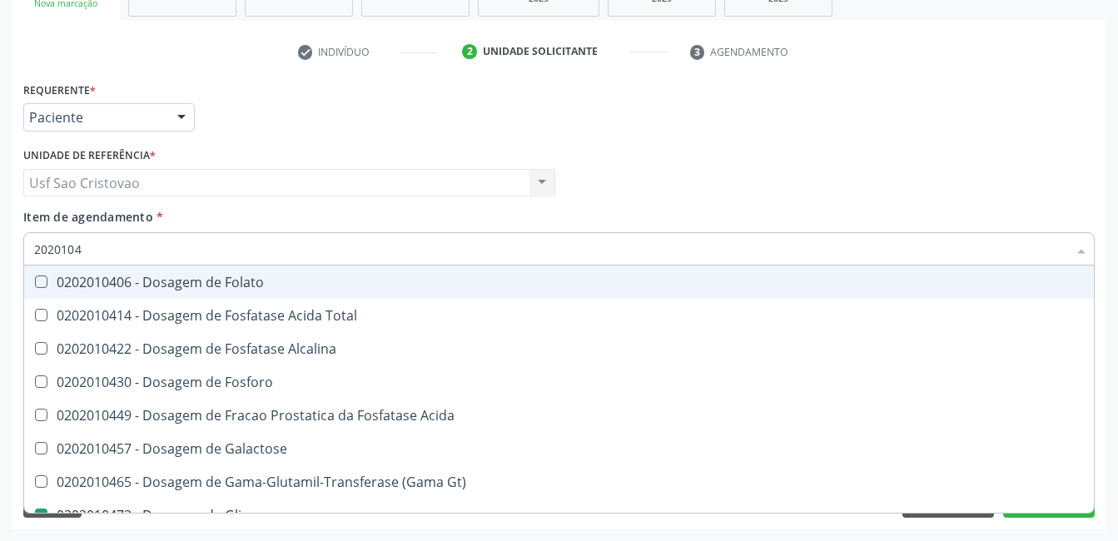
type input "202010"
checkbox Glicose "false"
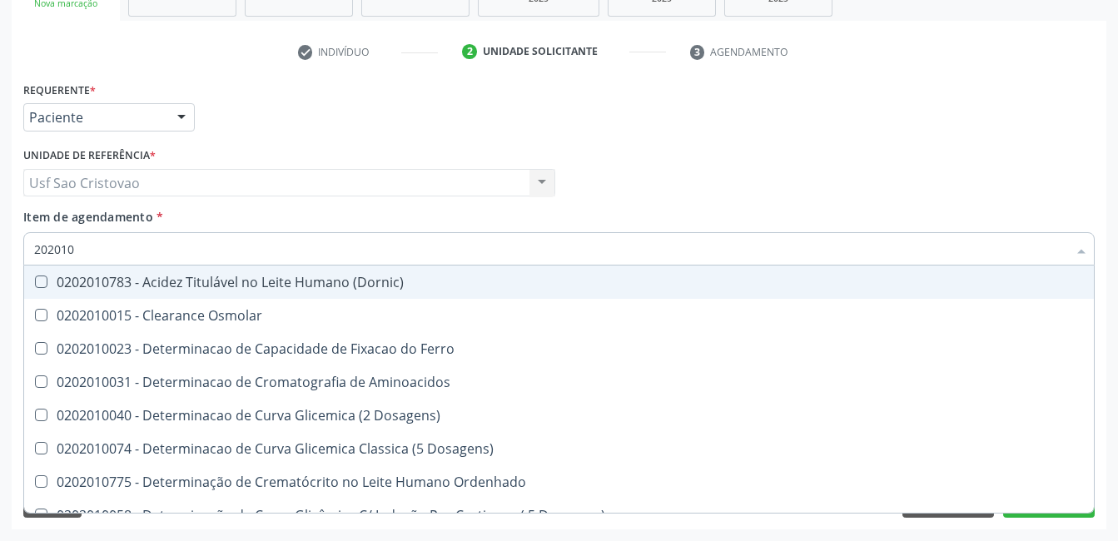
type input "20201"
checkbox Hdl "false"
checkbox Ldl "false"
checkbox Total "false"
checkbox Latica "true"
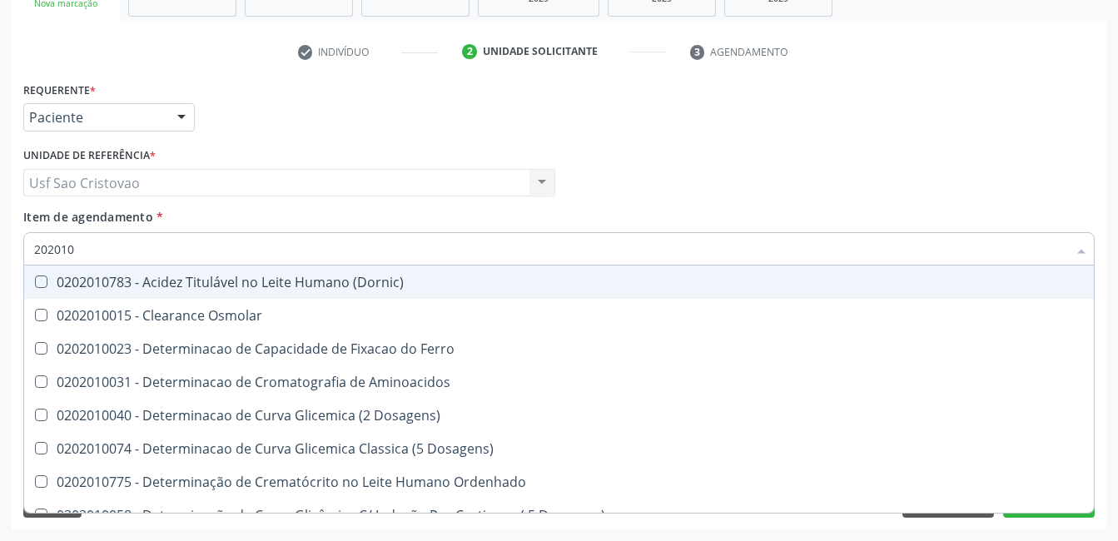
checkbox Fracionadas\) "true"
checkbox Ferritina "true"
checkbox Glicose "false"
checkbox Nt-Probnp\) "true"
type input "2020"
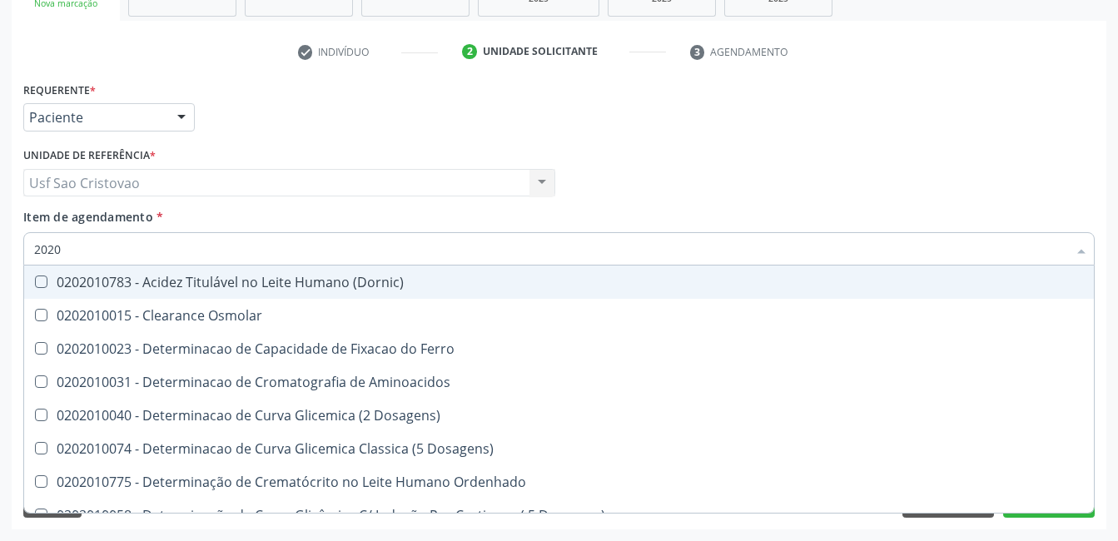
checkbox Latica "false"
checkbox Fracionadas\) "false"
checkbox Ferritina "false"
checkbox Nt-Probnp\) "false"
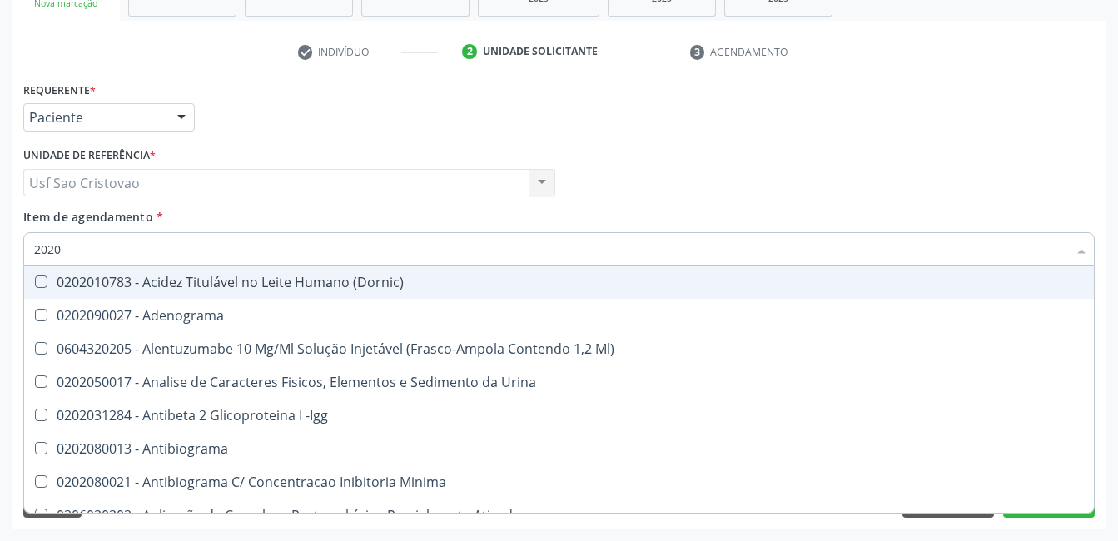
type input "20201"
checkbox Identificação "true"
checkbox \(Pos-Pasteurização\) "true"
checkbox Hemacias "true"
checkbox Reumatoide "true"
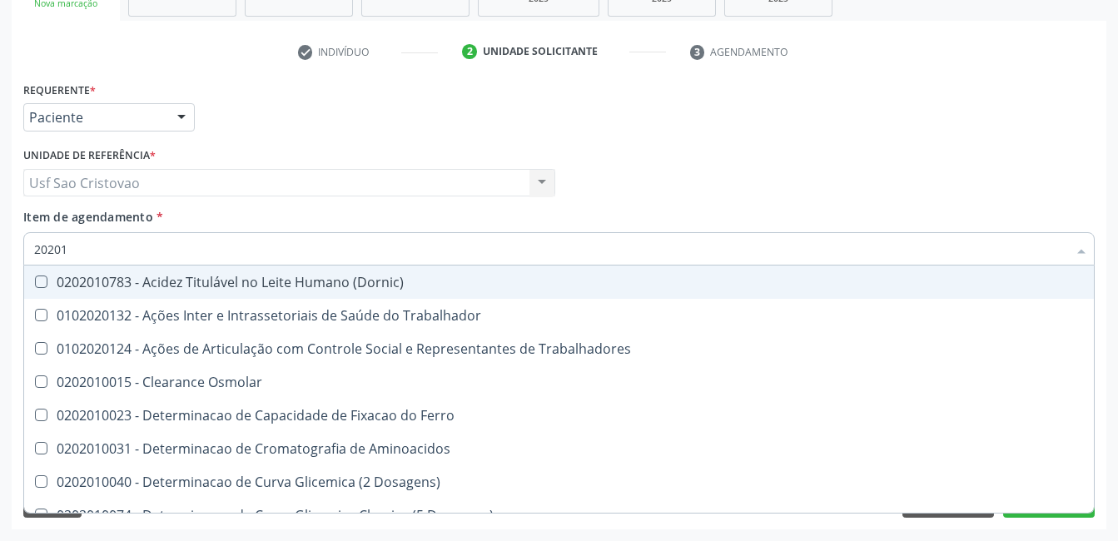
type input "202010"
checkbox Circulante "true"
checkbox III "true"
checkbox Fracoes "true"
checkbox Hdl "false"
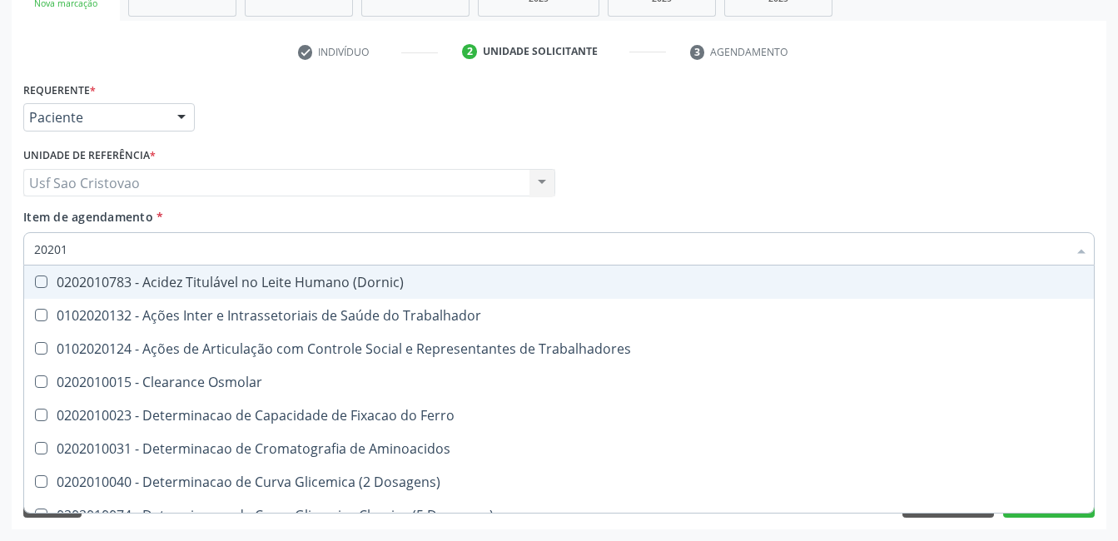
checkbox Ldl "false"
checkbox Total "false"
checkbox II "true"
checkbox Glicose "false"
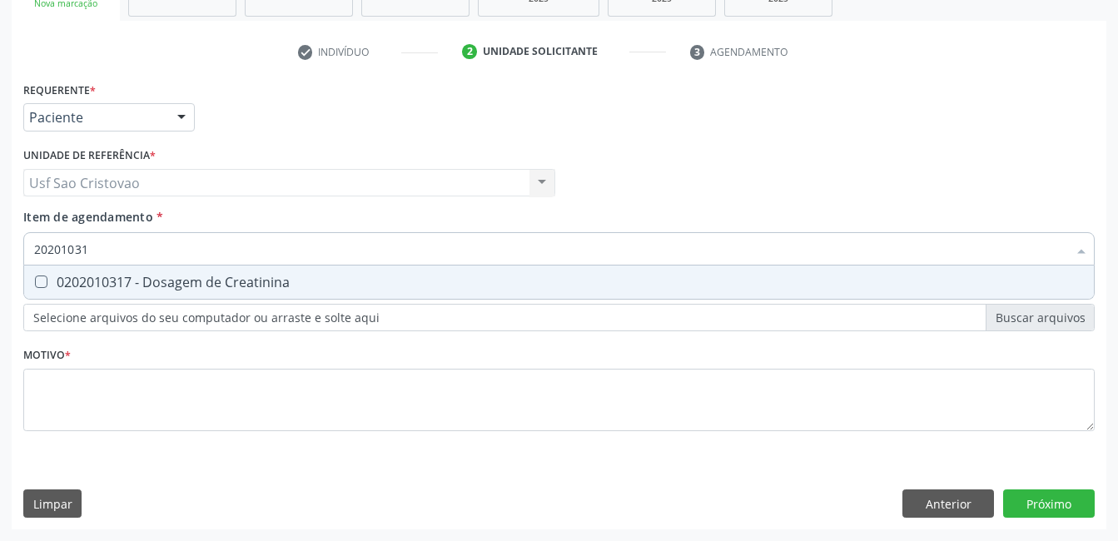
type input "202010317"
click at [42, 282] on Creatinina at bounding box center [41, 282] width 12 height 12
click at [35, 282] on Creatinina "checkbox" at bounding box center [29, 281] width 11 height 11
checkbox Creatinina "true"
type input "2020103"
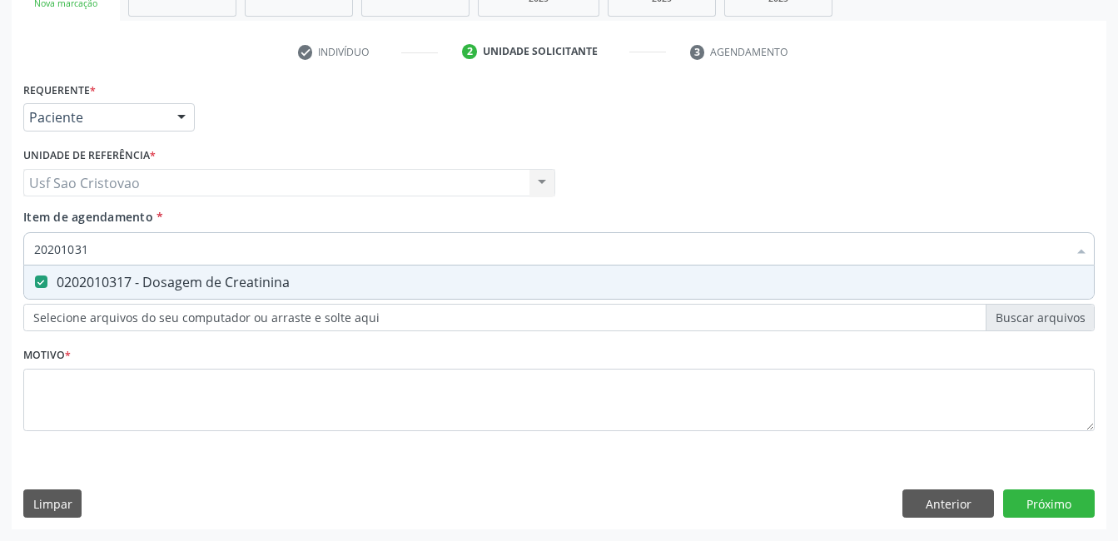
checkbox Creatinina "false"
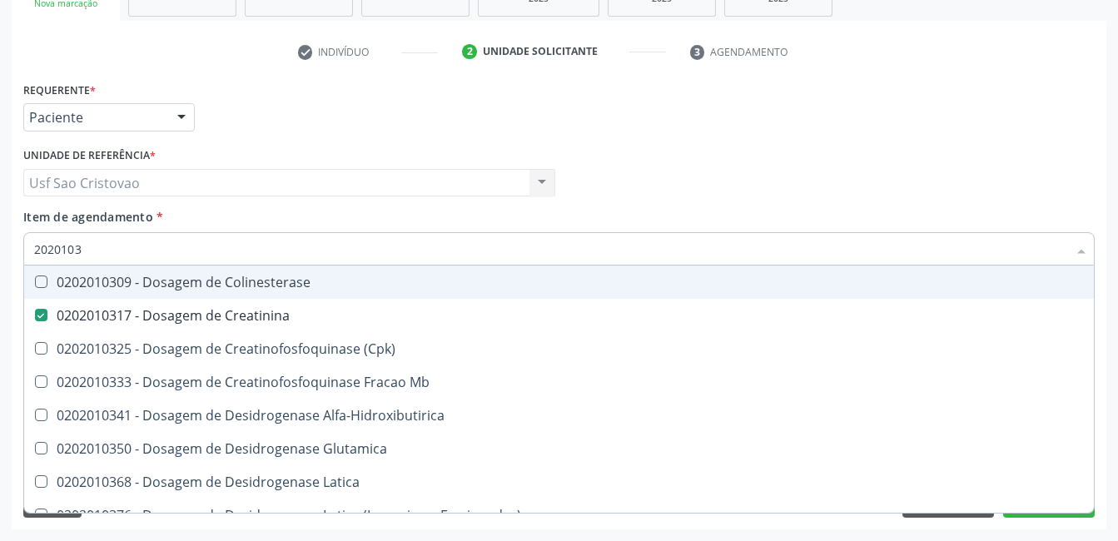
type input "202010"
checkbox Creatinina "false"
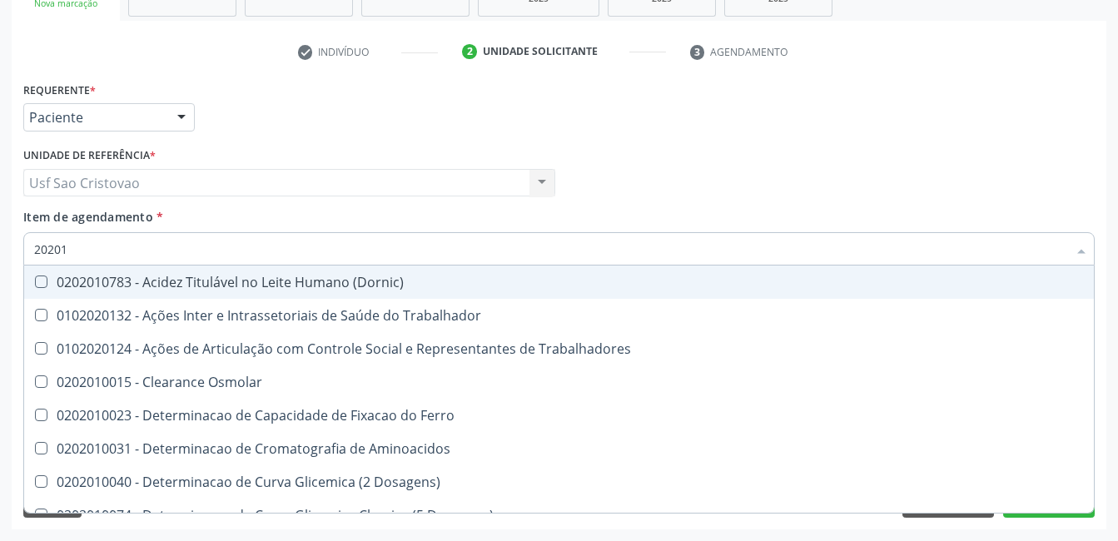
type input "2020"
checkbox Hdl "false"
checkbox Ldl "false"
checkbox Total "false"
checkbox Creatinina "false"
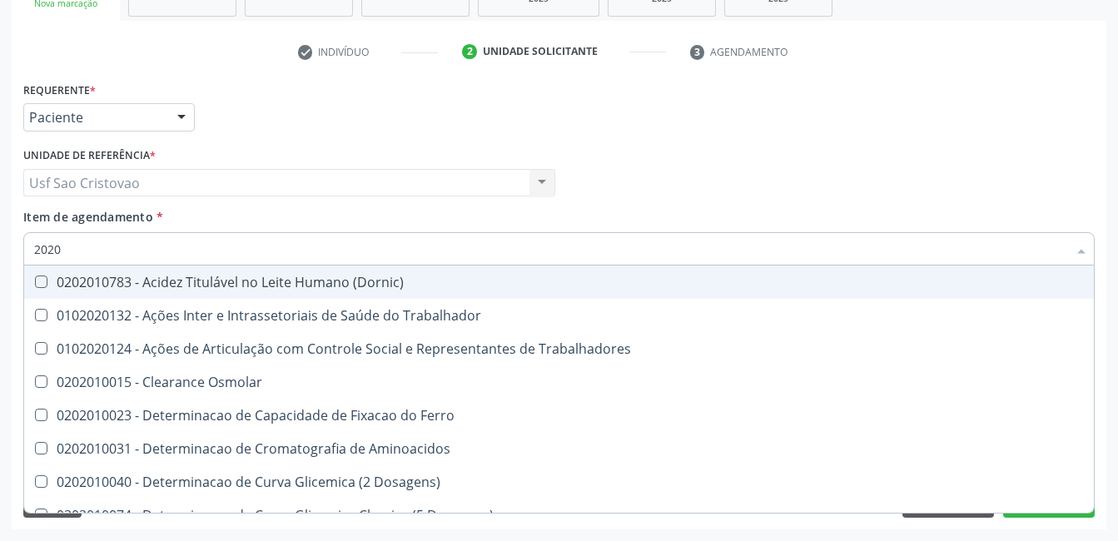
checkbox Glicose "false"
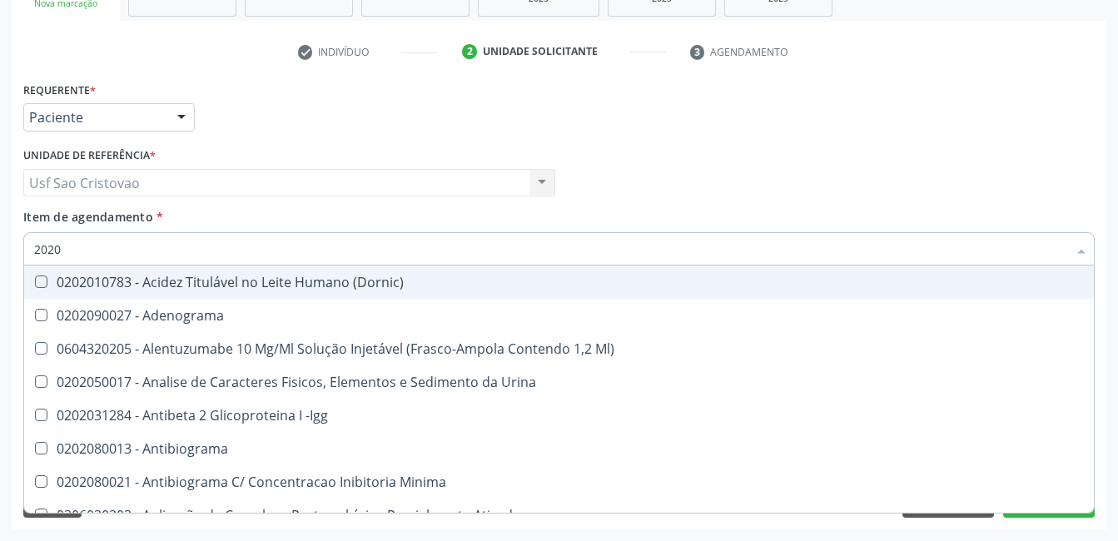
type input "20201"
checkbox Identificação "true"
checkbox \(Pos-Pasteurização\) "true"
checkbox Hemacias "true"
checkbox Molecular "true"
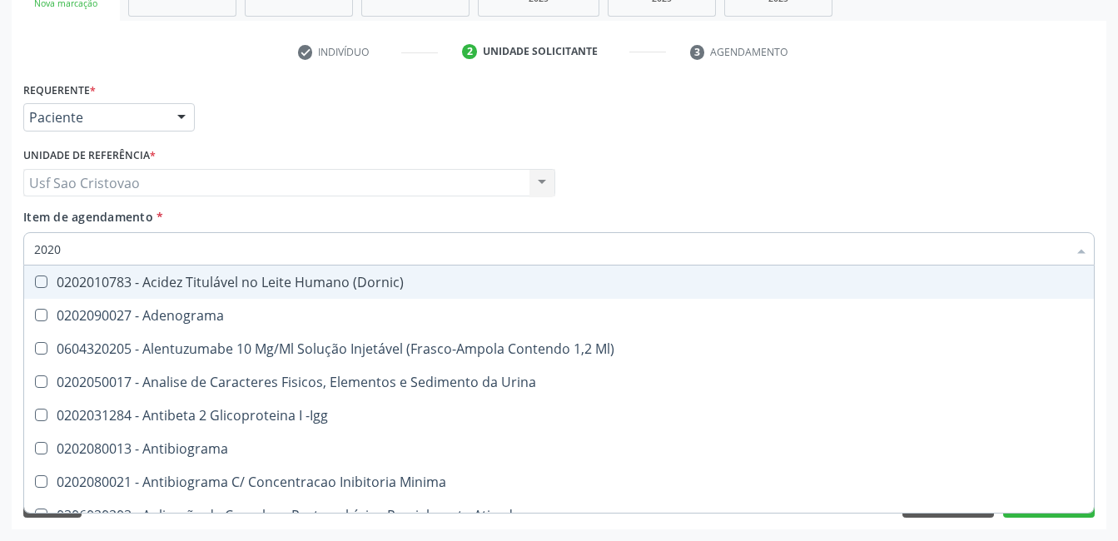
checkbox Reumatoide "true"
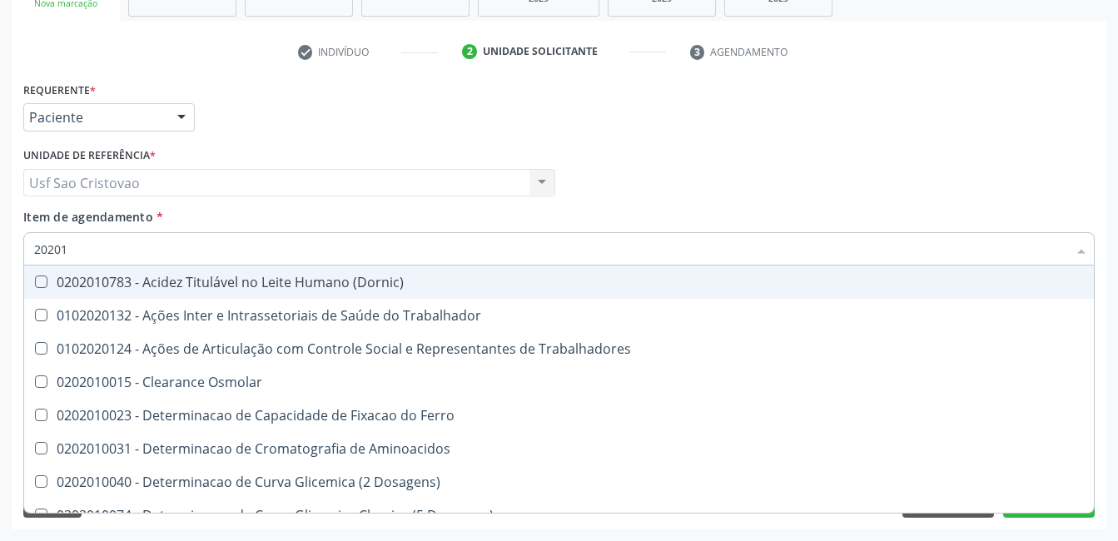
type input "202010"
checkbox Circulante "true"
checkbox III "true"
checkbox Fracoes "true"
checkbox Ionizavel "true"
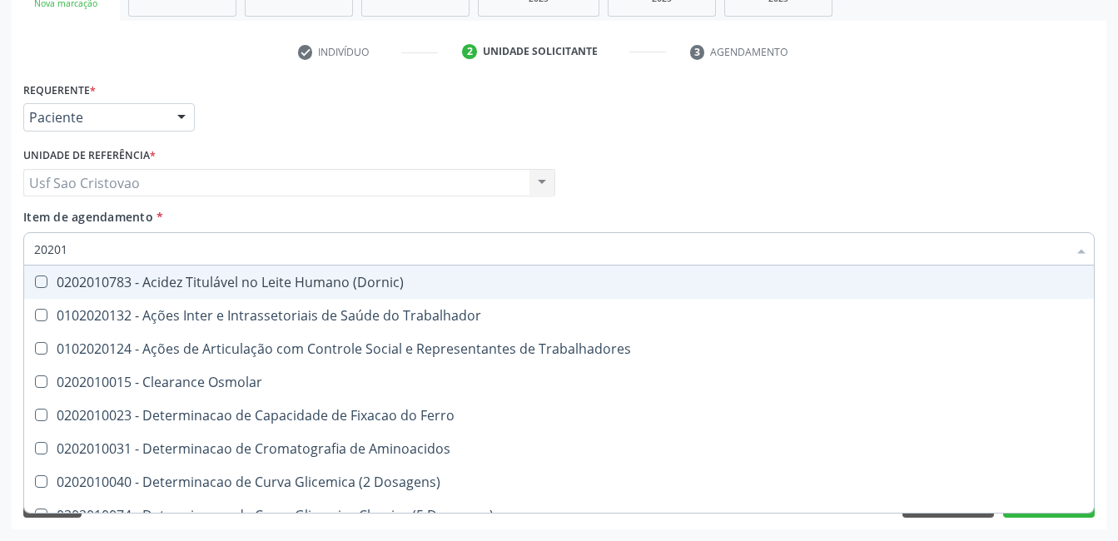
checkbox Hdl "false"
checkbox Ldl "false"
checkbox Total "false"
checkbox Creatinina "false"
checkbox II "true"
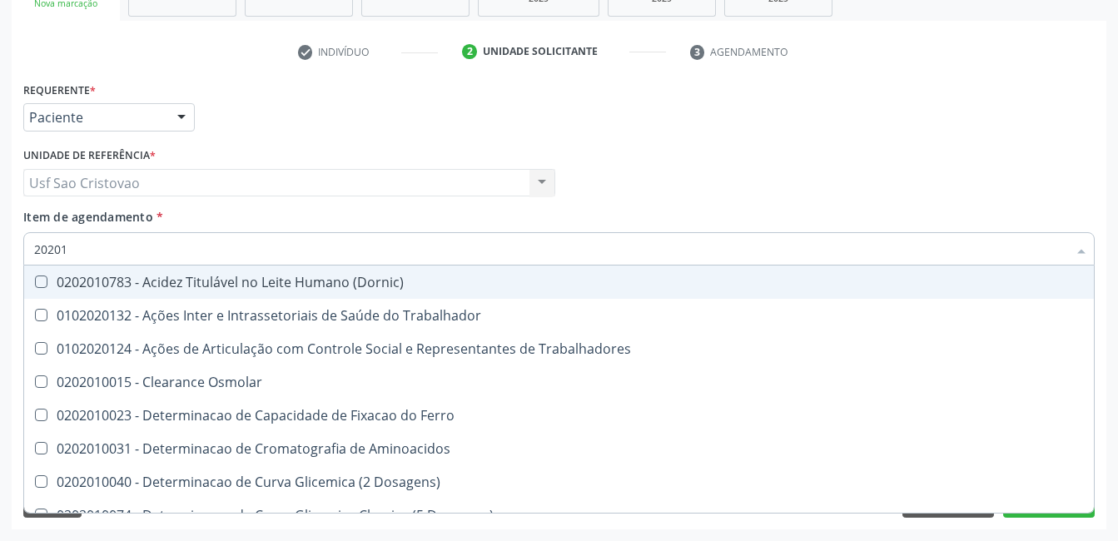
checkbox Glicose "false"
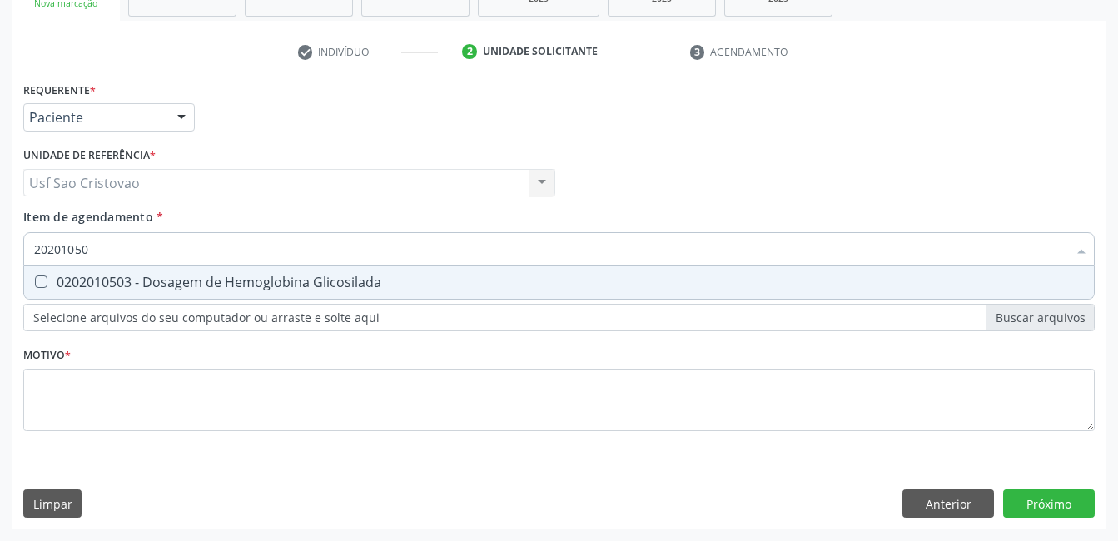
type input "202010503"
click at [35, 277] on Glicosilada at bounding box center [41, 282] width 12 height 12
click at [35, 277] on Glicosilada "checkbox" at bounding box center [29, 281] width 11 height 11
checkbox Glicosilada "true"
type input "202010"
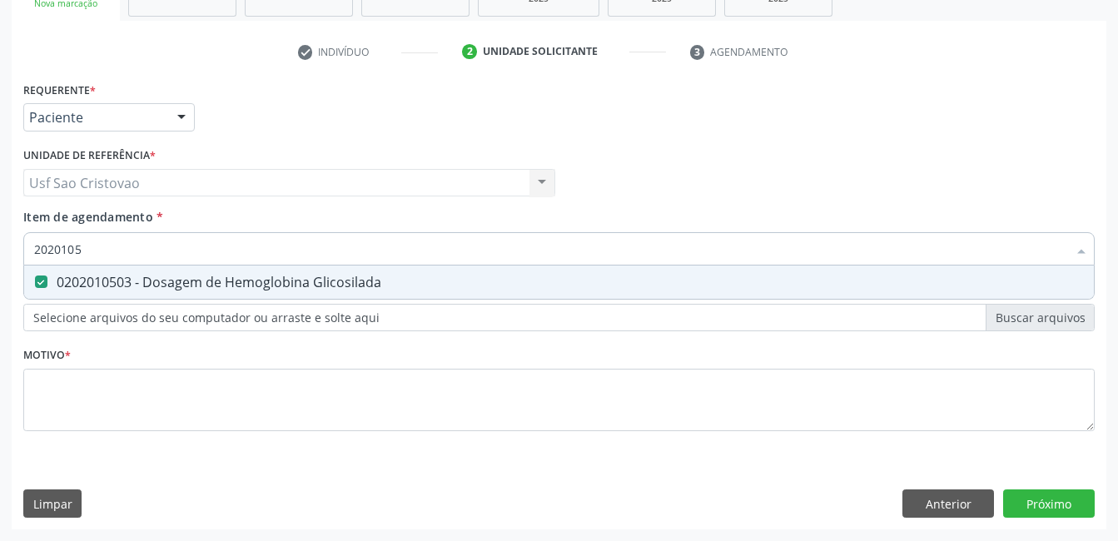
checkbox Glicosilada "false"
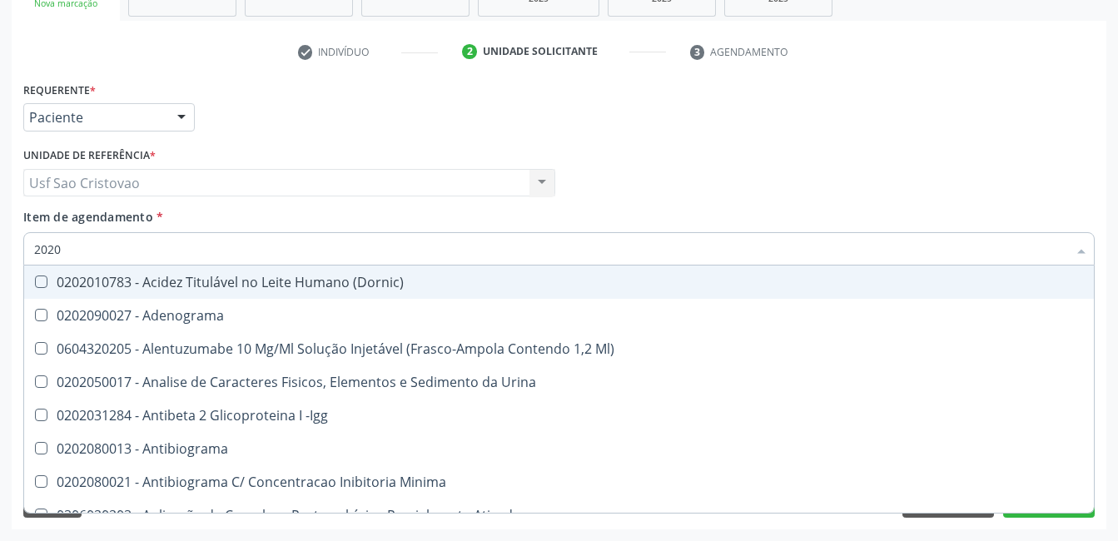
type input "202"
checkbox Hdl "false"
checkbox Ldl "false"
checkbox Total "false"
checkbox Creatinina "false"
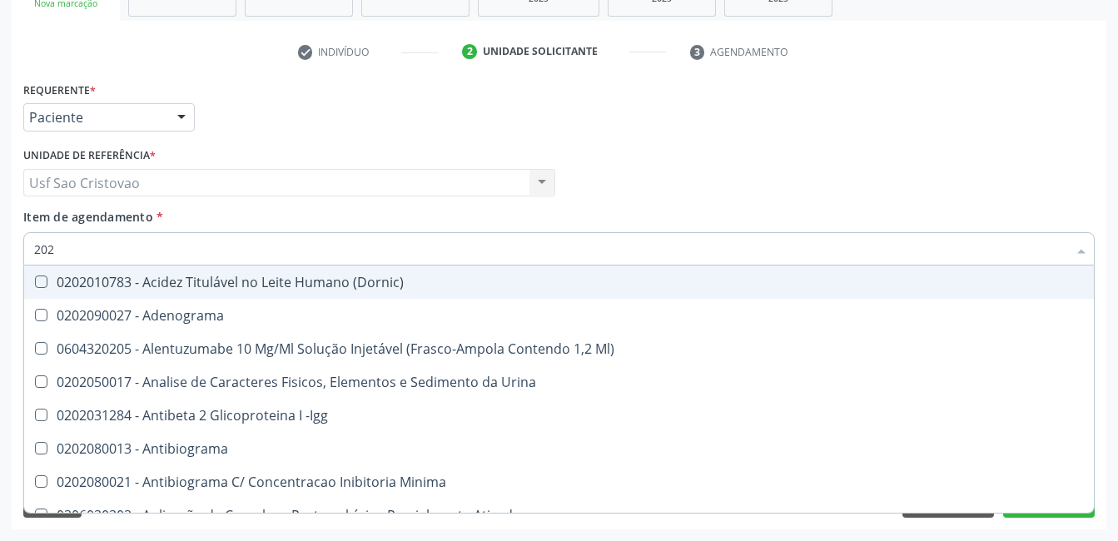
checkbox Estrona "true"
checkbox Etossuximida "true"
checkbox II "true"
checkbox \(Inibidor\) "true"
checkbox Glicose "false"
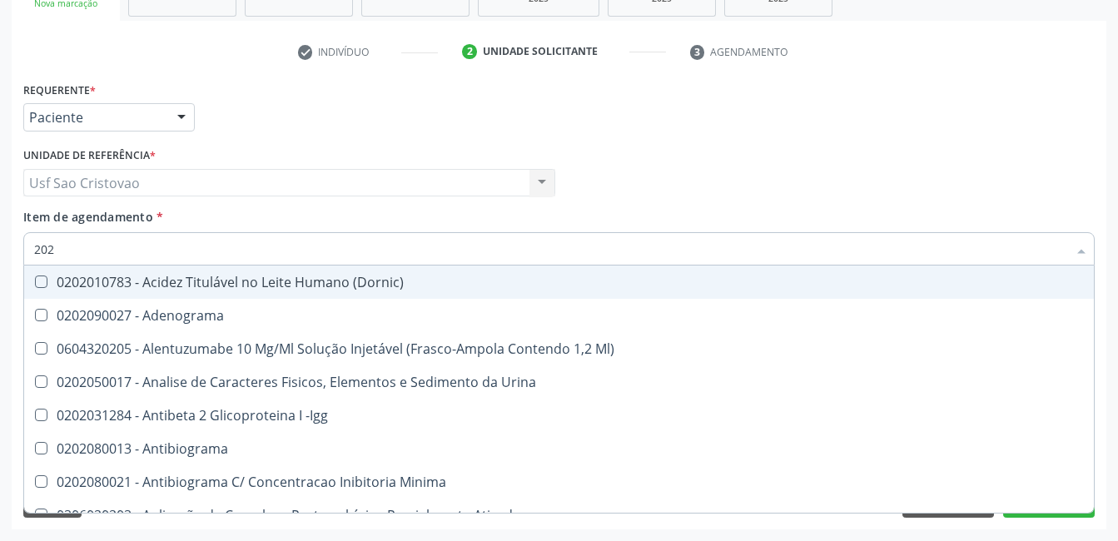
checkbox Glicosilada "false"
checkbox Leucino-Aminopeptidase "true"
checkbox Oxalato "true"
checkbox Completo "false"
checkbox Anticardiolipina "true"
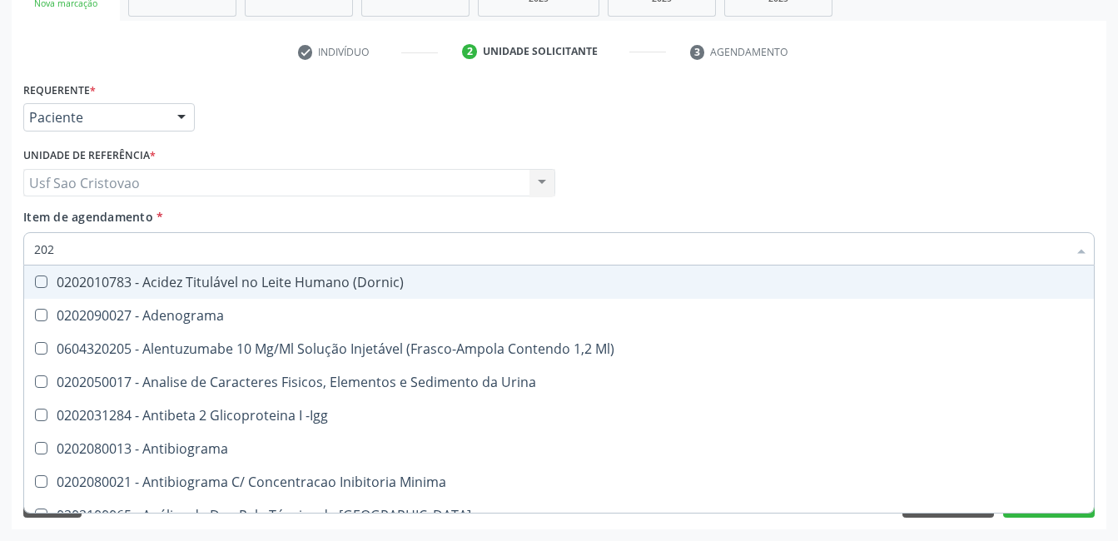
type input "2020"
checkbox Triciclicos "true"
checkbox \(Psa\) "true"
checkbox III "true"
checkbox Cadmio "true"
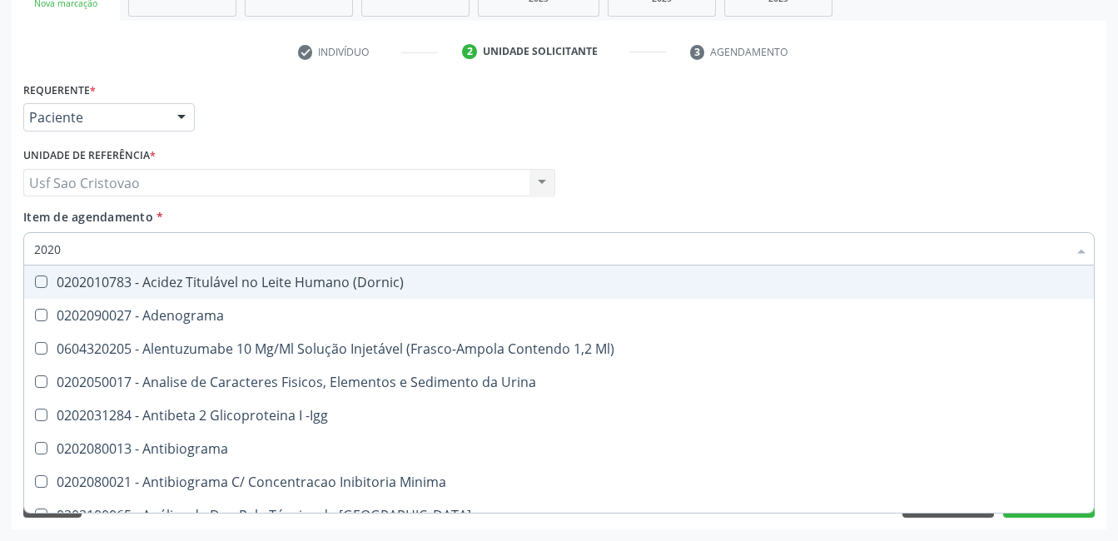
checkbox Hdl "false"
checkbox Ldl "false"
checkbox Total "false"
checkbox Creatinina "false"
checkbox X "true"
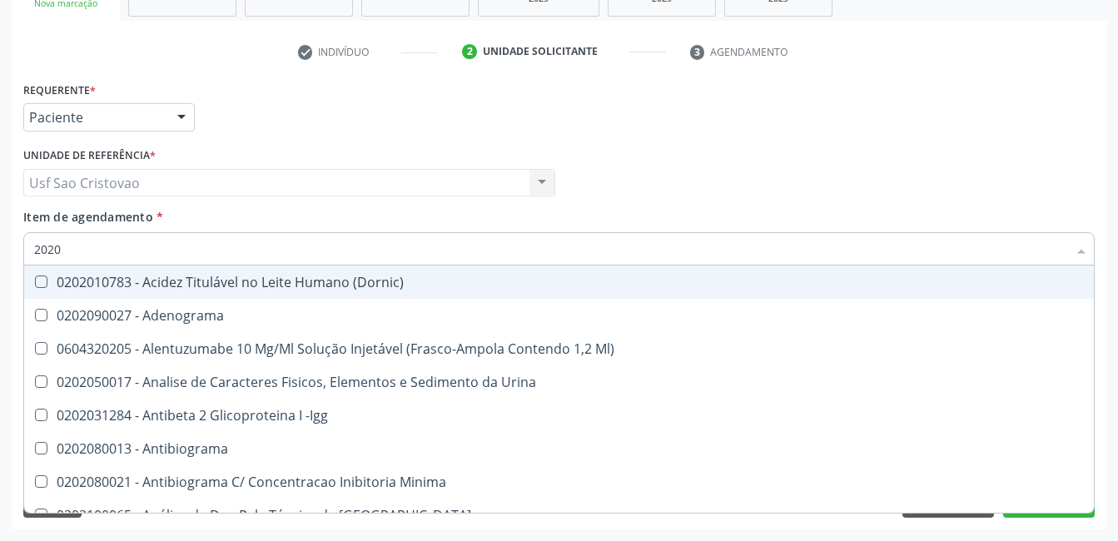
checkbox Serico "true"
checkbox Glicose "false"
checkbox Glicosilada "false"
checkbox B12 "true"
checkbox Completo "false"
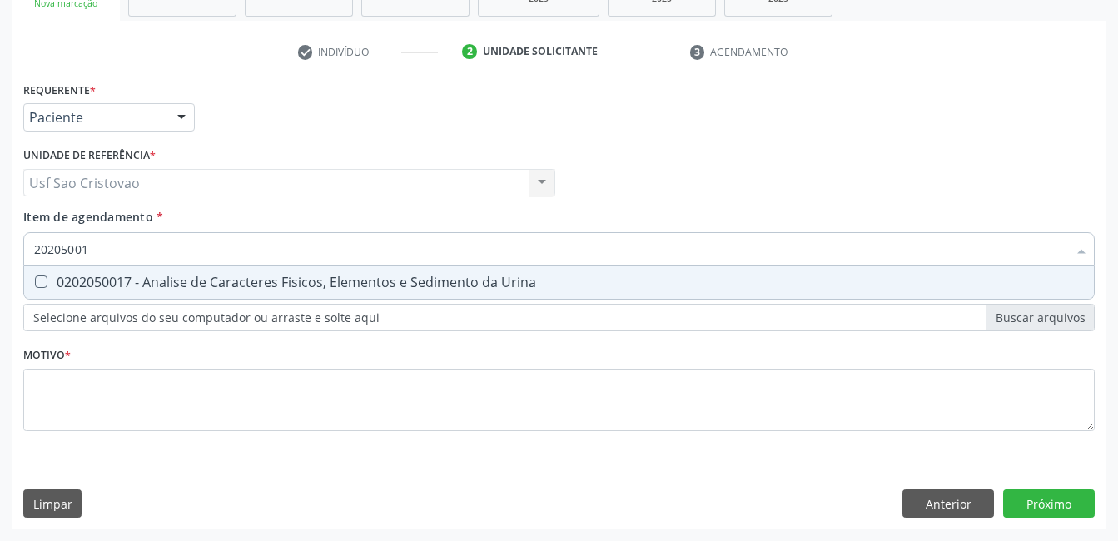
type input "202050017"
click at [44, 281] on Urina at bounding box center [41, 282] width 12 height 12
click at [35, 281] on Urina "checkbox" at bounding box center [29, 281] width 11 height 11
checkbox Urina "true"
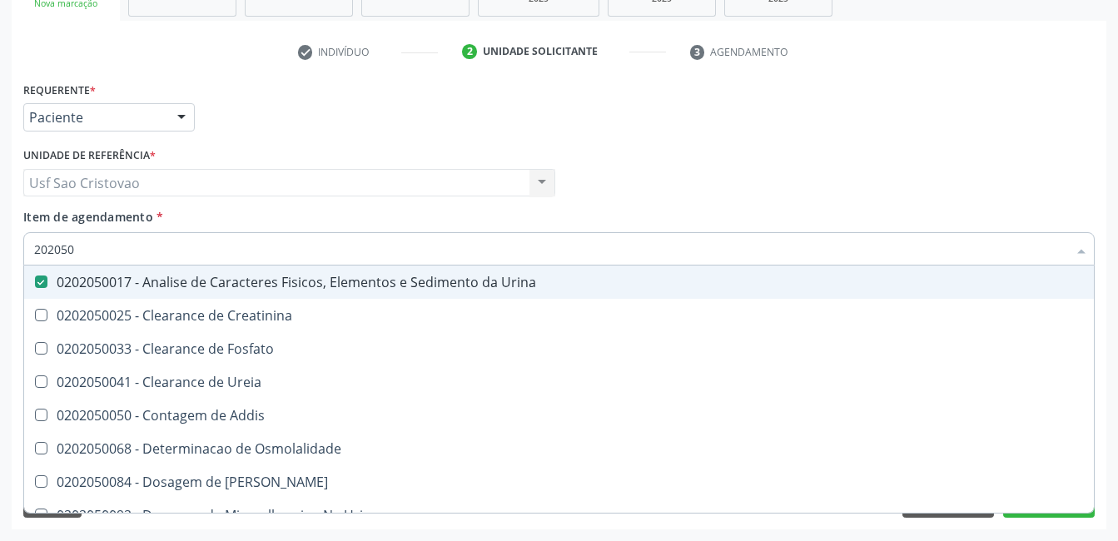
type input "20205"
checkbox Urina "false"
checkbox Creatinina "true"
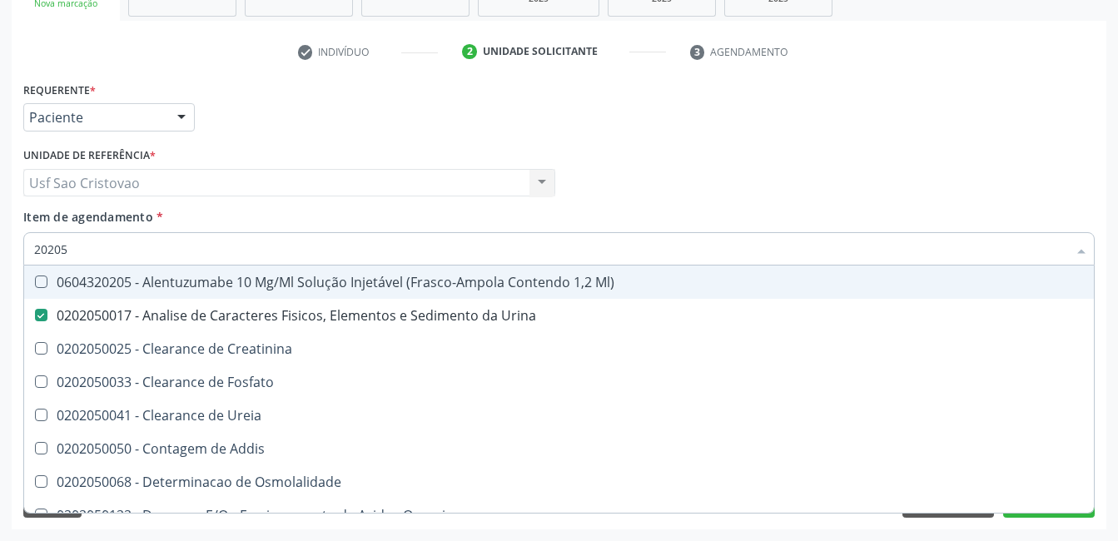
type input "2020"
checkbox Urina "false"
checkbox Fosfato "true"
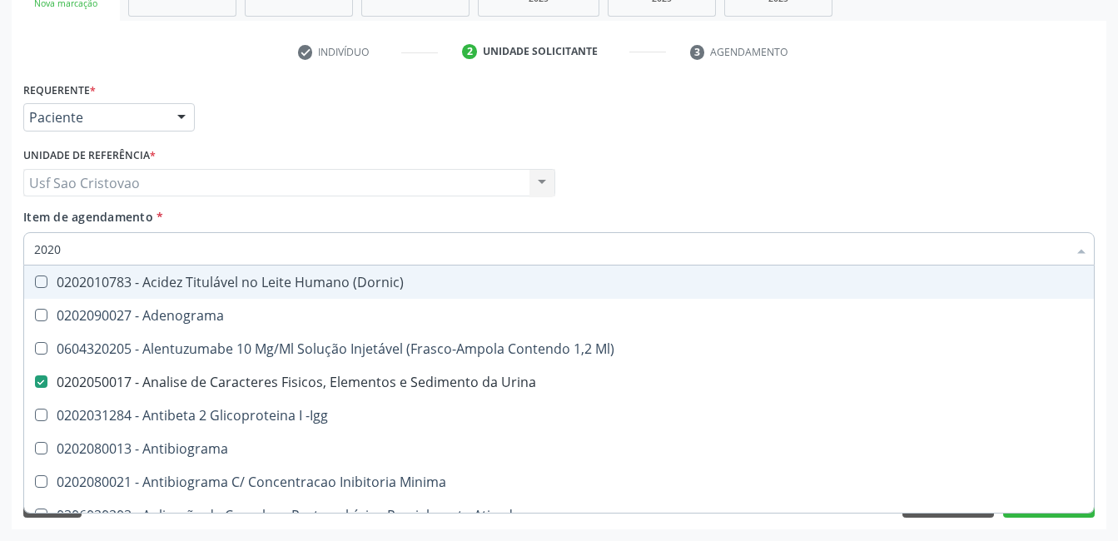
type input "20201"
checkbox Urina "false"
checkbox Identificação "true"
checkbox \(Pos-Pasteurização\) "true"
checkbox Hemacias "true"
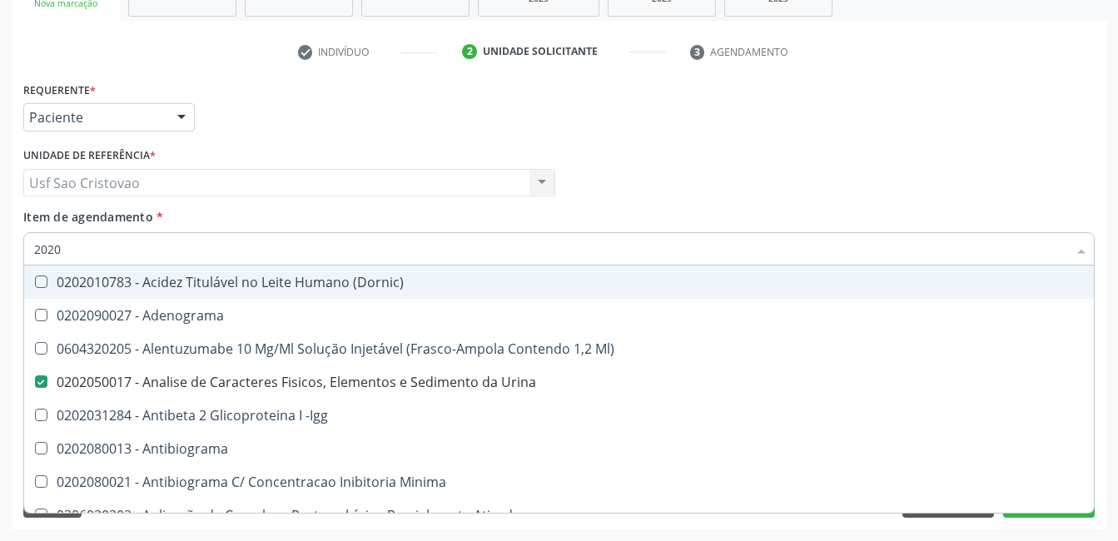
checkbox Molecular "true"
checkbox Reumatoide "true"
checkbox T3 "true"
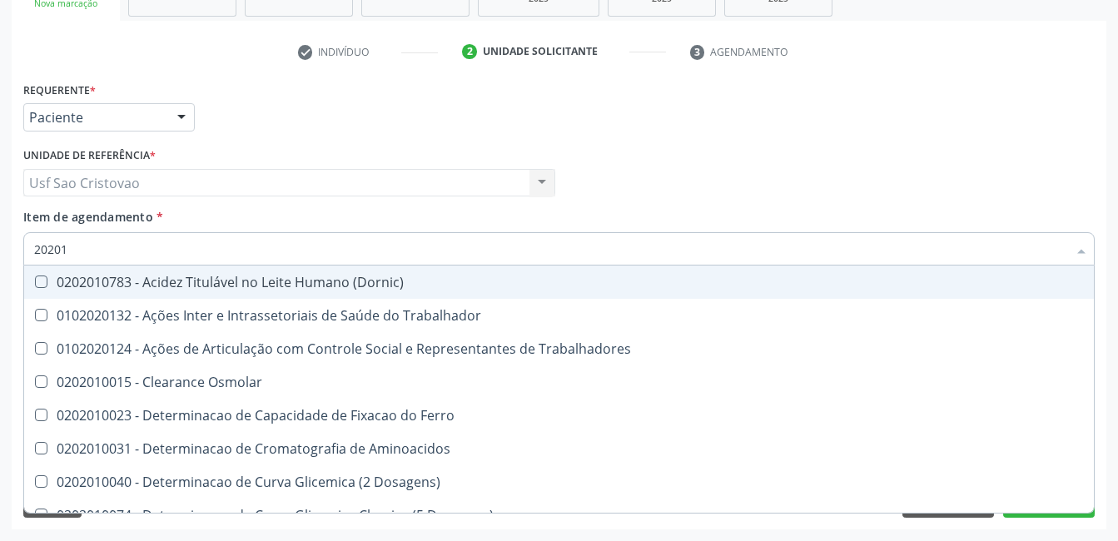
type input "202010"
checkbox Circulante "true"
checkbox III "true"
checkbox Fracoes "true"
checkbox Ionizavel "true"
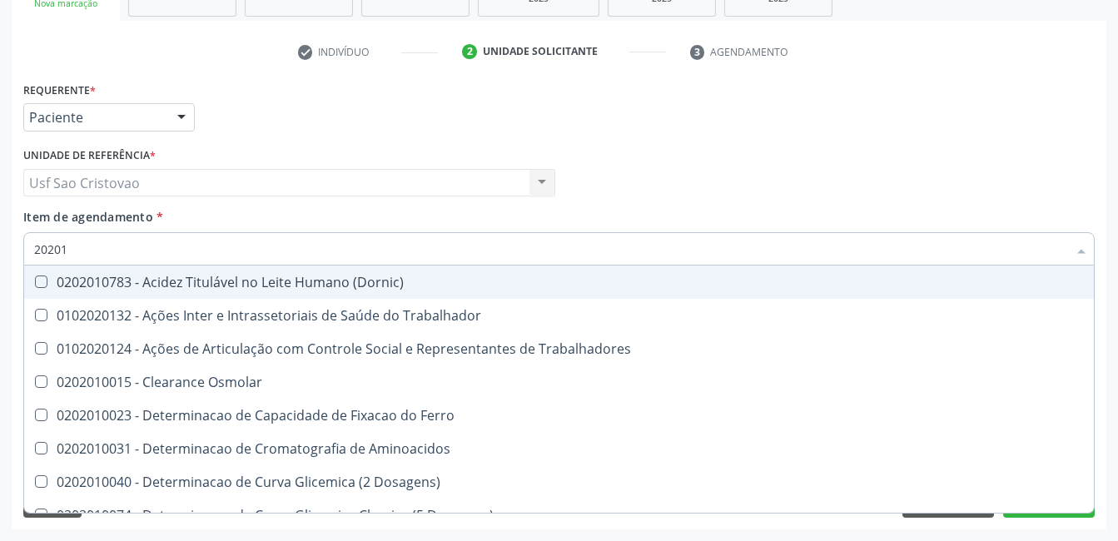
checkbox Hdl "false"
checkbox Ldl "false"
checkbox Total "false"
checkbox Creatinina "false"
checkbox II "true"
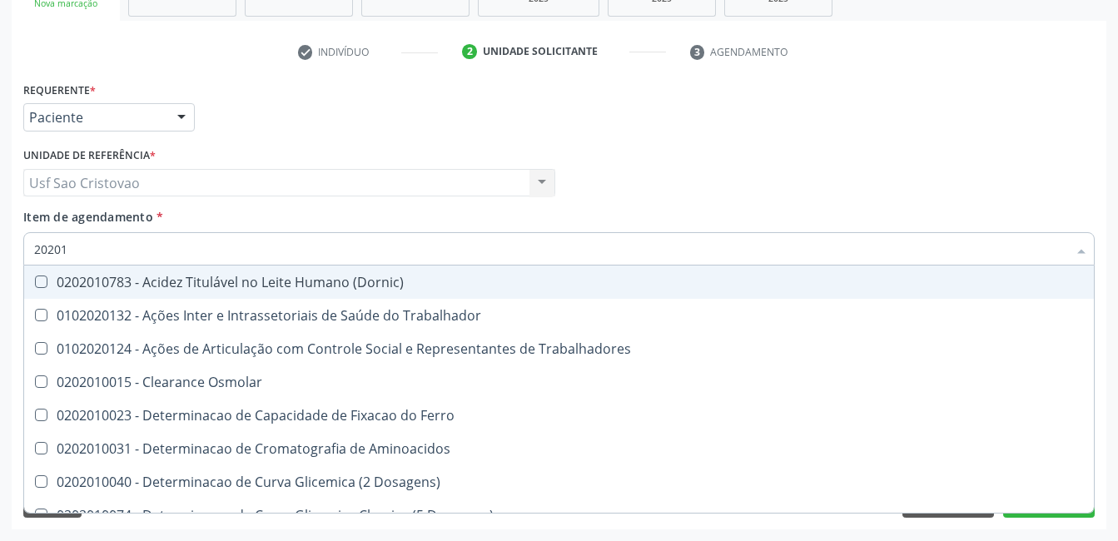
checkbox Serico "true"
checkbox Glicose "false"
checkbox Glicosilada "false"
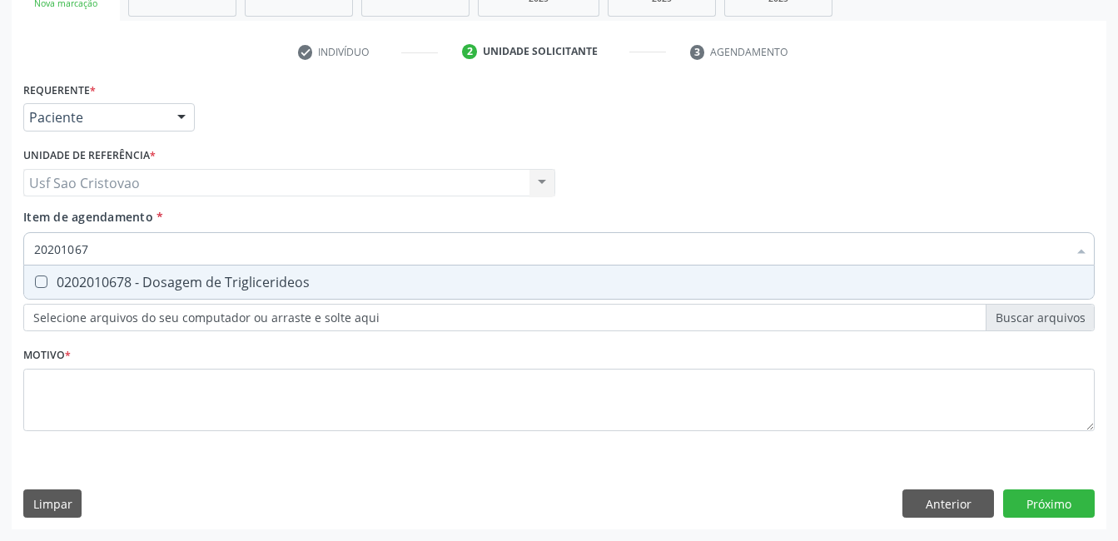
type input "202010678"
click at [47, 281] on Triglicerideos at bounding box center [41, 282] width 12 height 12
click at [35, 281] on Triglicerideos "checkbox" at bounding box center [29, 281] width 11 height 11
checkbox Triglicerideos "true"
type input "2020106"
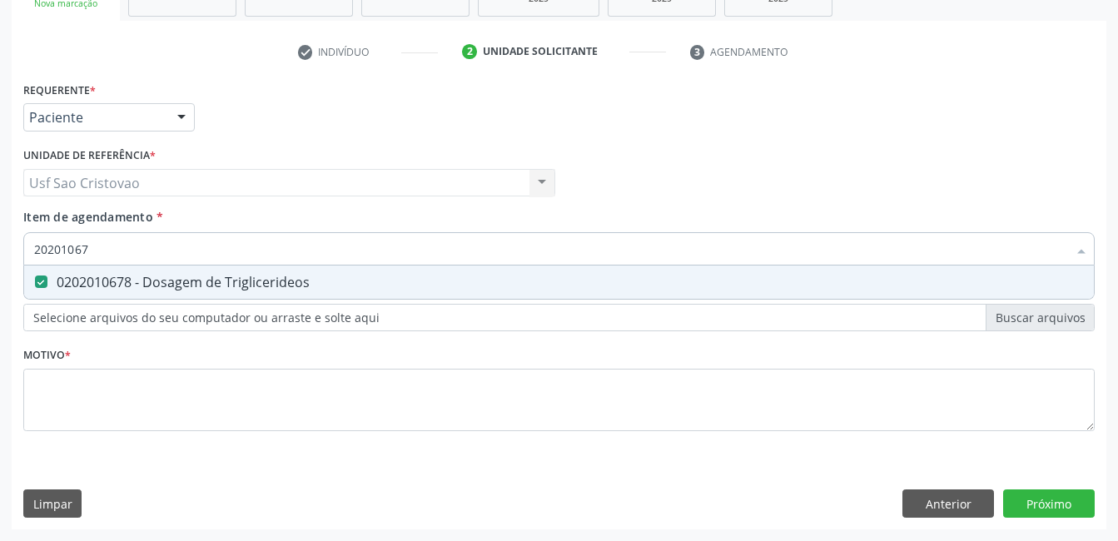
checkbox Triglicerideos "false"
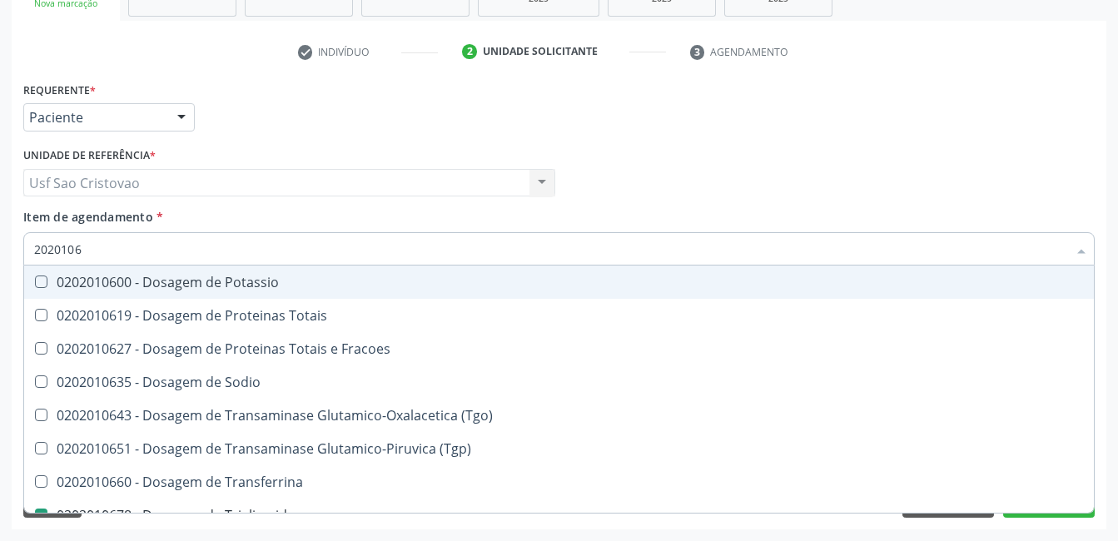
type input "202010"
checkbox Triglicerideos "false"
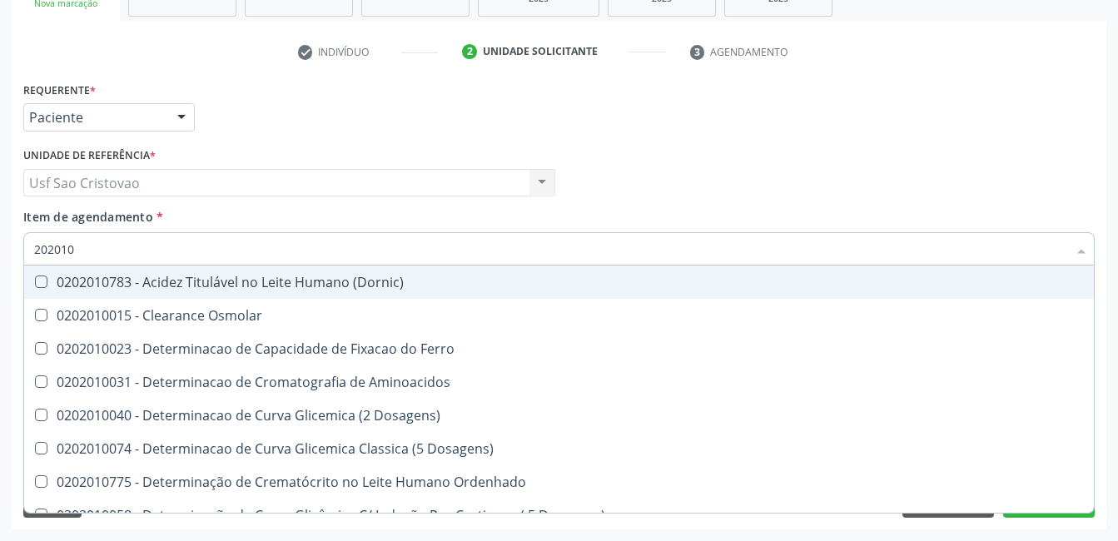
type input "20201"
checkbox Hdl "false"
checkbox Ldl "false"
checkbox Total "false"
checkbox Creatinina "false"
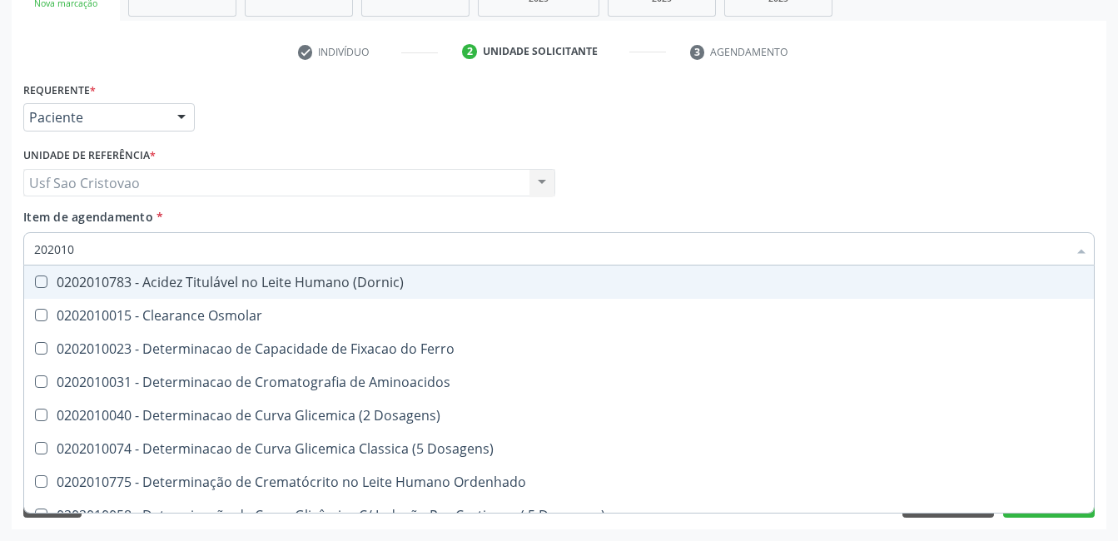
checkbox Latica "true"
checkbox Fracionadas\) "true"
checkbox Ferritina "true"
checkbox Folato "true"
checkbox Glicose "false"
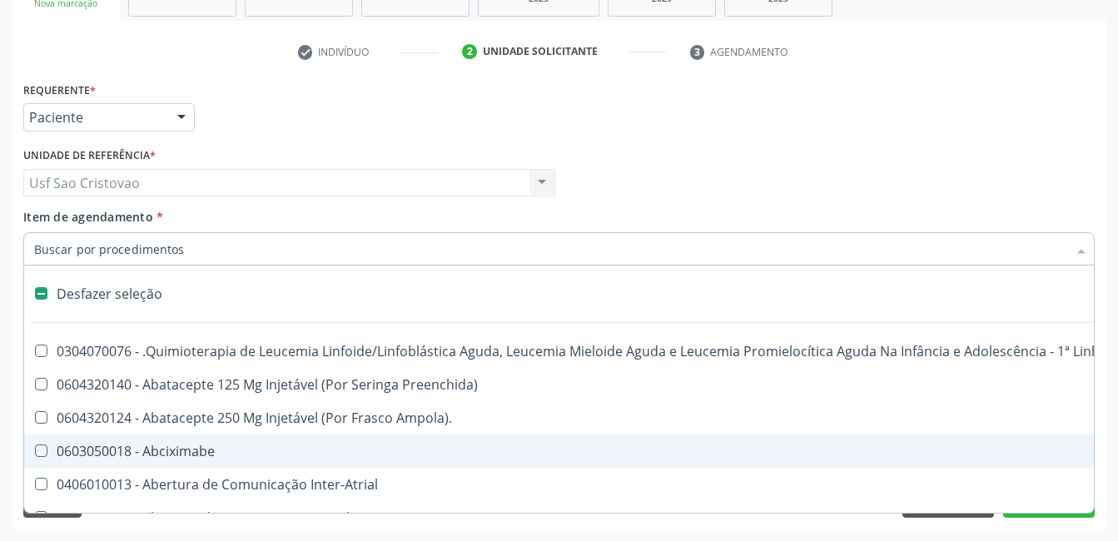
click at [304, 533] on div "Acompanhamento Acompanhe a situação das marcações correntes e finalizadas Relat…" at bounding box center [559, 174] width 1118 height 733
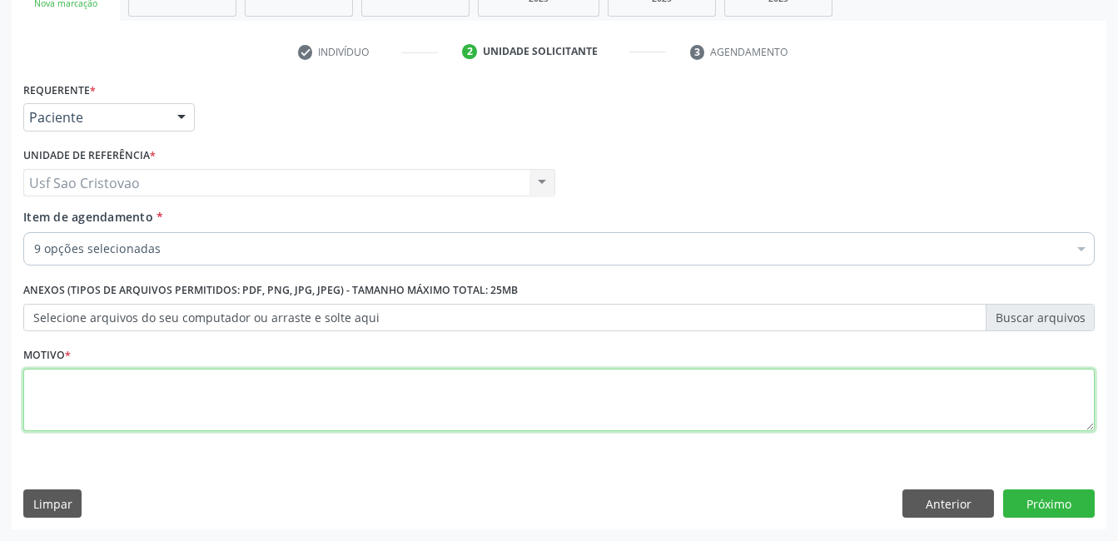
drag, startPoint x: 470, startPoint y: 410, endPoint x: 415, endPoint y: 390, distance: 58.8
click at [470, 410] on textarea at bounding box center [558, 400] width 1071 height 63
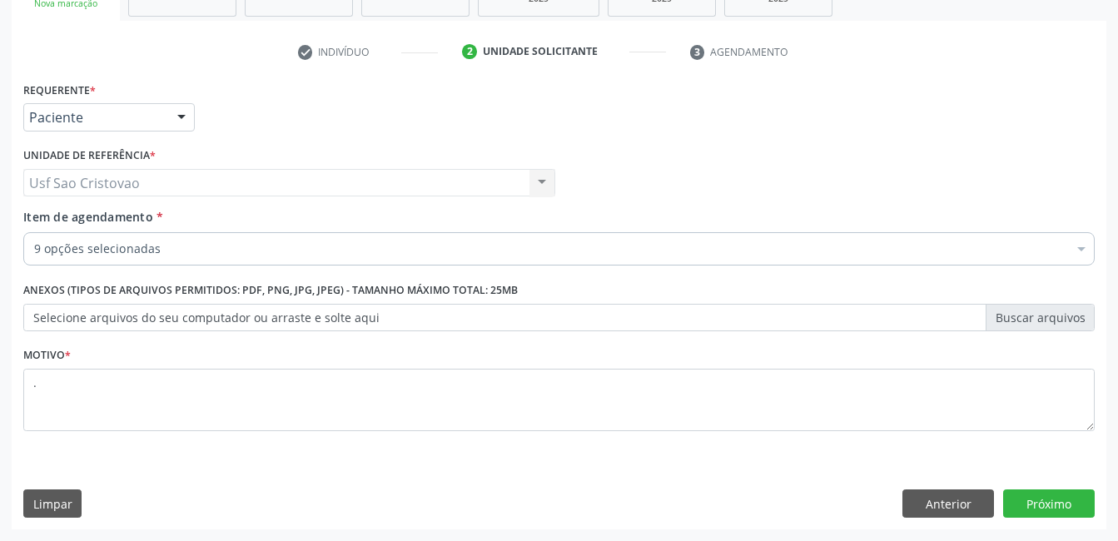
click at [607, 470] on div "Requerente * Paciente Profissional de Saúde Paciente Nenhum resultado encontrad…" at bounding box center [559, 303] width 1095 height 452
click at [1048, 501] on button "Próximo" at bounding box center [1049, 504] width 92 height 28
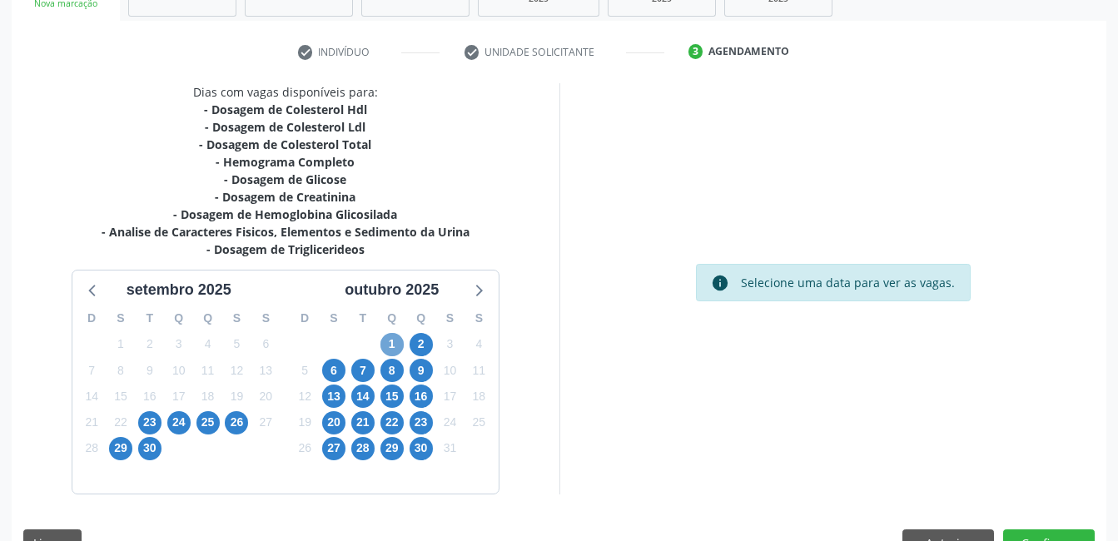
click at [395, 343] on span "1" at bounding box center [391, 344] width 23 height 23
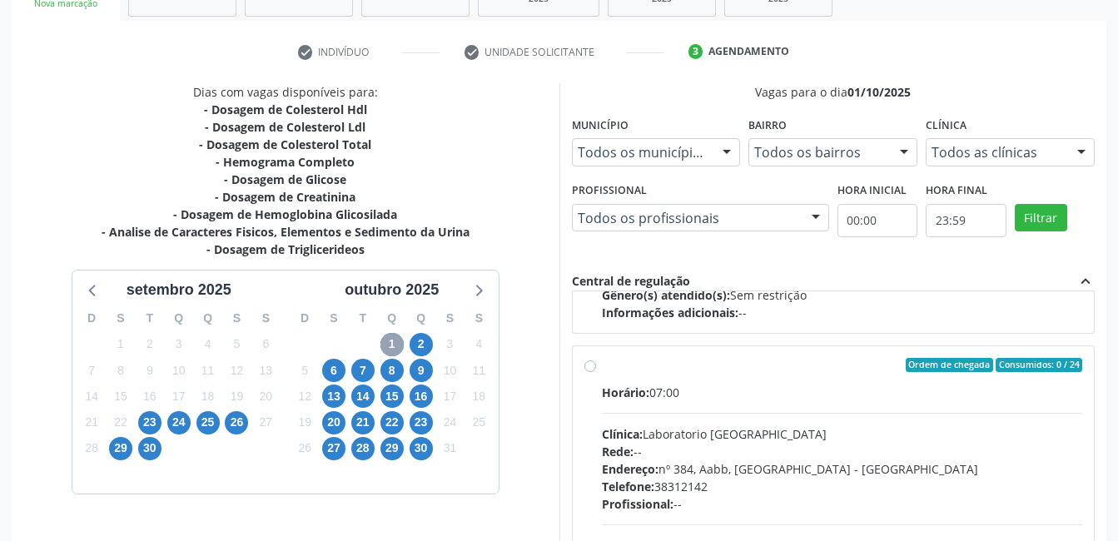
scroll to position [0, 0]
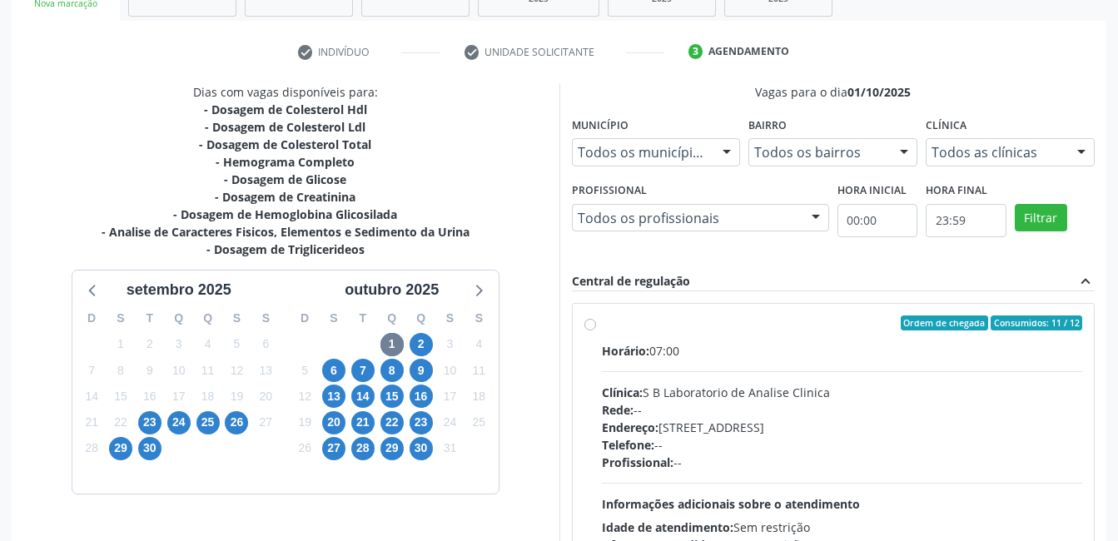
click at [602, 325] on label "Ordem de chegada Consumidos: 11 / 12 Horário: 07:00 Clínica: S B Laboratorio de…" at bounding box center [842, 444] width 481 height 256
click at [594, 325] on input "Ordem de chegada Consumidos: 11 / 12 Horário: 07:00 Clínica: S B Laboratorio de…" at bounding box center [590, 323] width 12 height 15
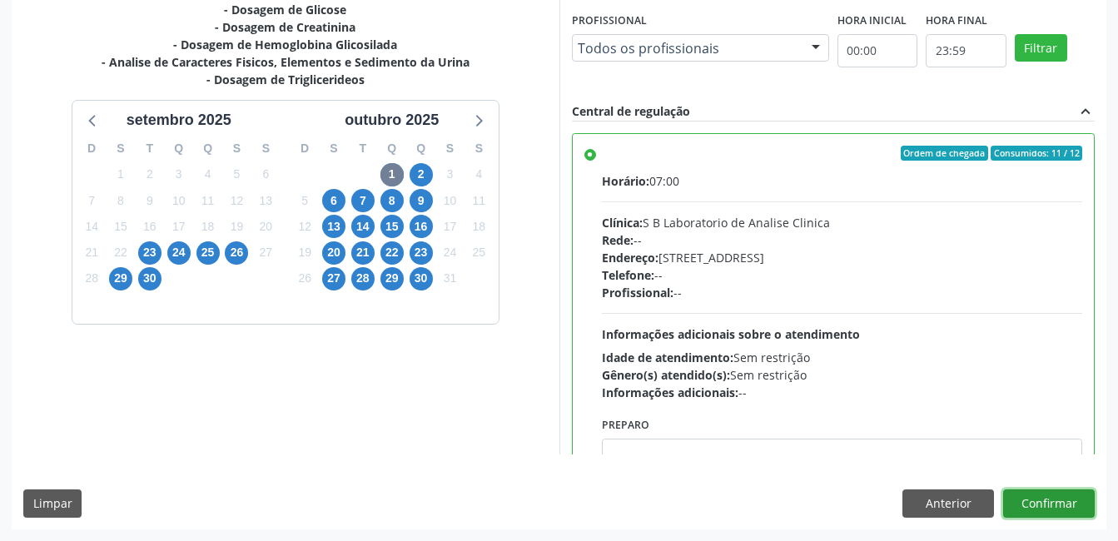
click at [1076, 506] on button "Confirmar" at bounding box center [1049, 504] width 92 height 28
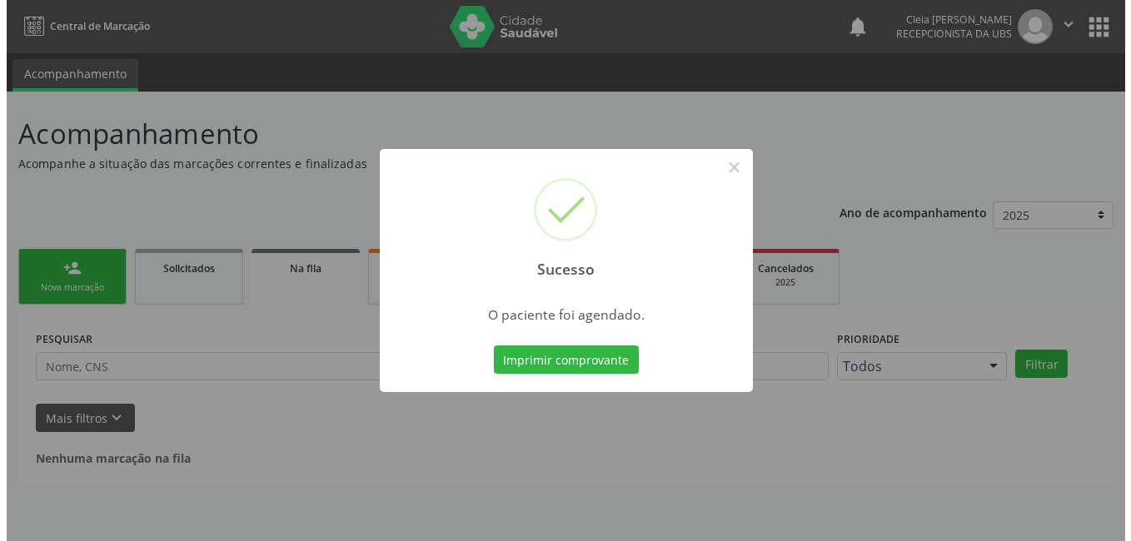
scroll to position [0, 0]
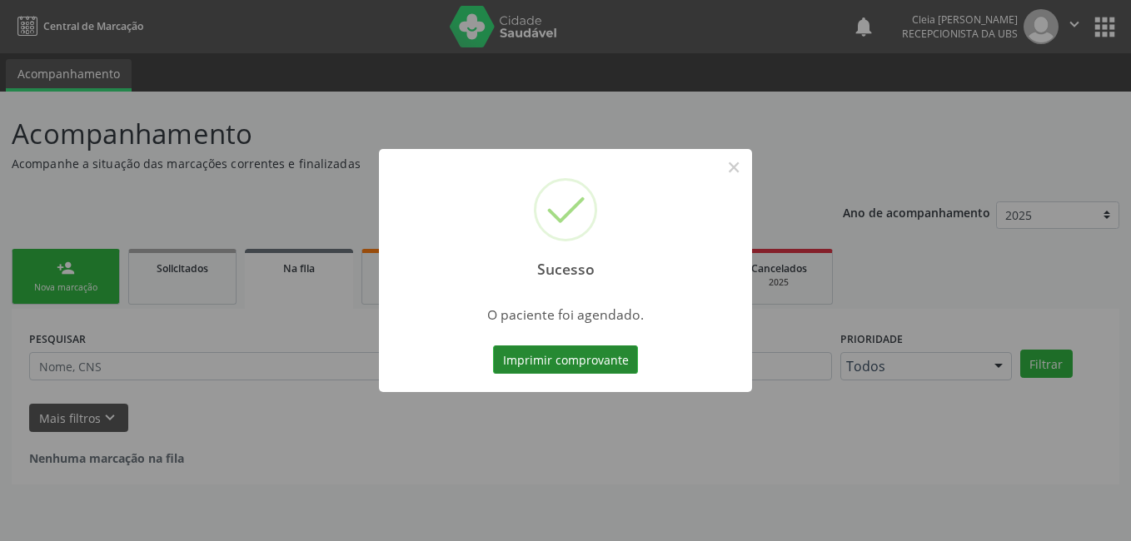
click at [552, 354] on button "Imprimir comprovante" at bounding box center [565, 359] width 145 height 28
